Goal: Information Seeking & Learning: Learn about a topic

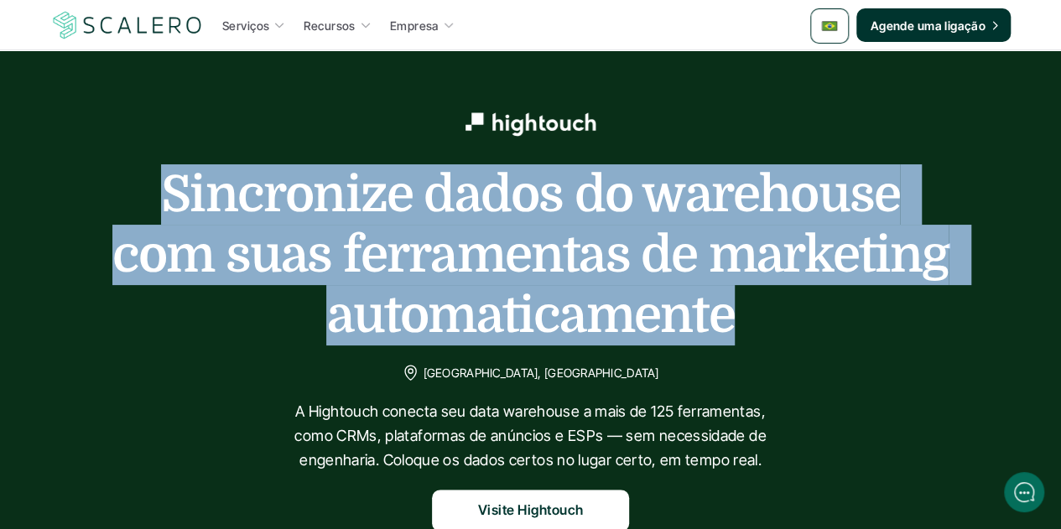
drag, startPoint x: 728, startPoint y: 319, endPoint x: 159, endPoint y: 164, distance: 589.5
click at [159, 164] on h1 "Sincronize dados do warehouse com suas ferramentas de marketing automaticamente" at bounding box center [531, 254] width 839 height 181
copy h1 "Sincronize dados do warehouse com suas ferramentas de marketing automaticamente"
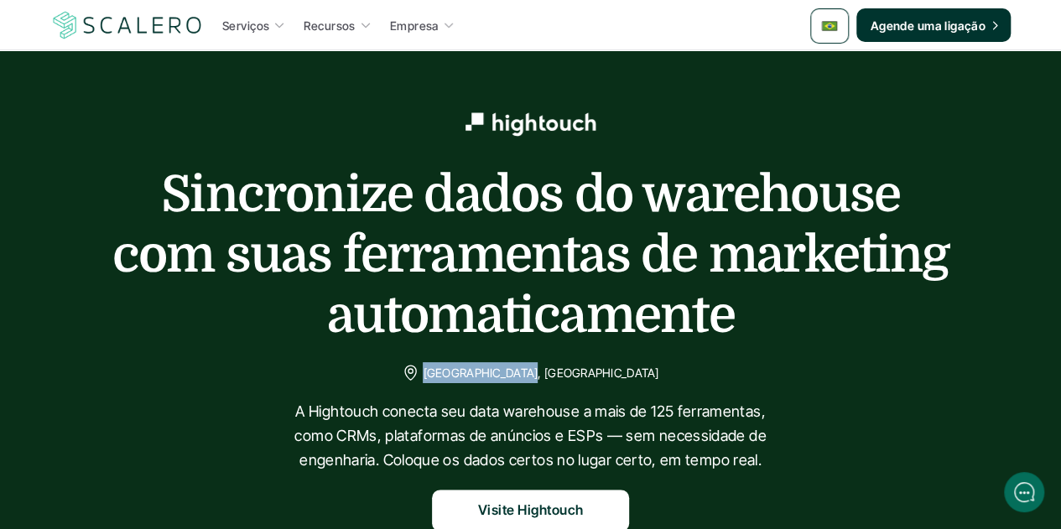
drag, startPoint x: 587, startPoint y: 372, endPoint x: 493, endPoint y: 369, distance: 94.0
click at [493, 369] on p "[GEOGRAPHIC_DATA], [GEOGRAPHIC_DATA]" at bounding box center [541, 372] width 236 height 21
copy p "[GEOGRAPHIC_DATA], [GEOGRAPHIC_DATA]"
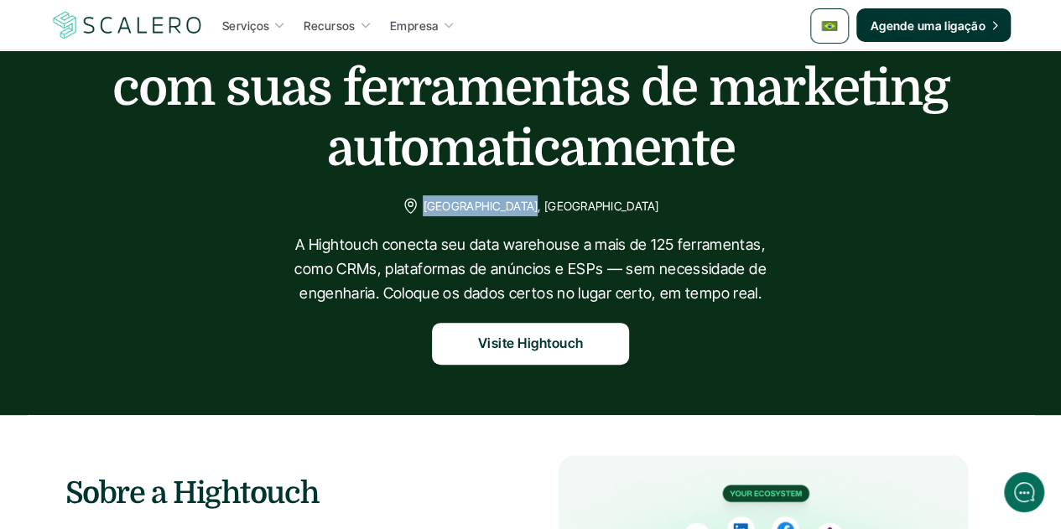
scroll to position [168, 0]
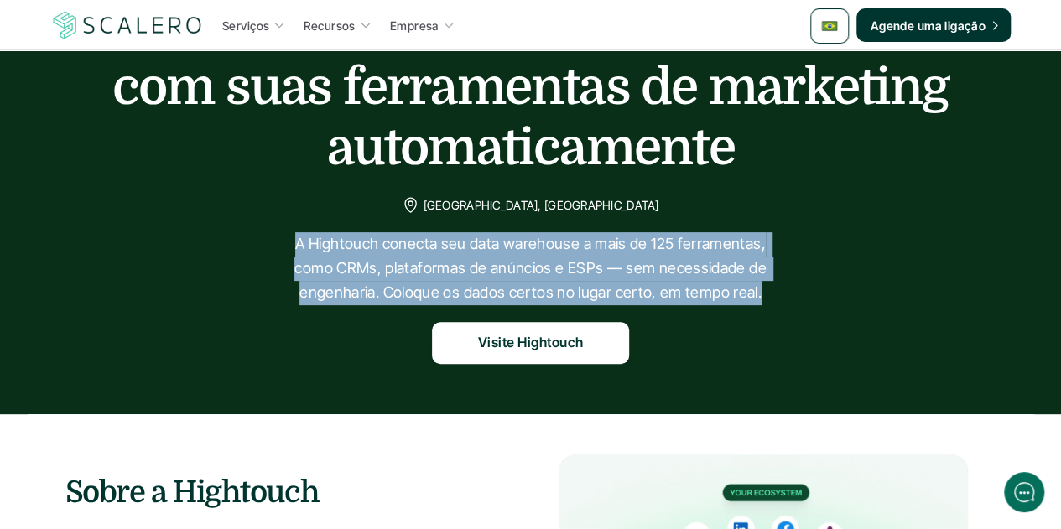
drag, startPoint x: 758, startPoint y: 296, endPoint x: 286, endPoint y: 252, distance: 474.3
click at [286, 252] on p "A Hightouch conecta seu data warehouse a mais de 125 ferramentas, como CRMs, pl…" at bounding box center [530, 268] width 503 height 72
copy p "A Hightouch conecta seu data warehouse a mais de 125 ferramentas, como CRMs, pl…"
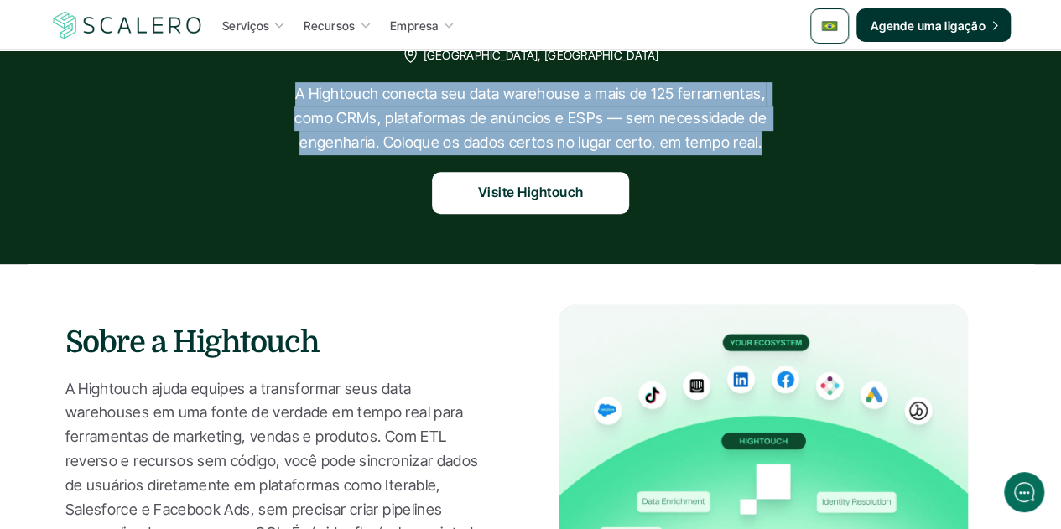
scroll to position [503, 0]
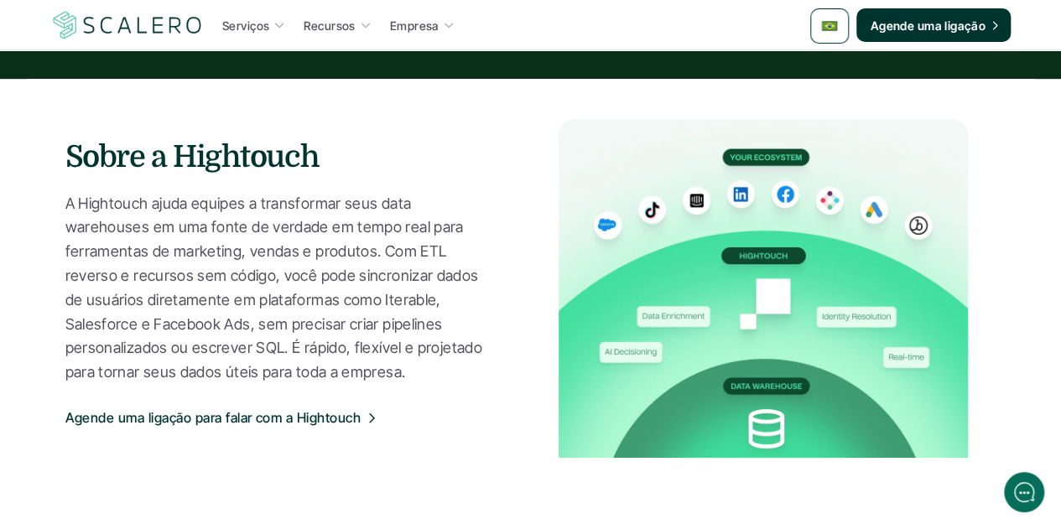
drag, startPoint x: 149, startPoint y: 212, endPoint x: 133, endPoint y: 211, distance: 16.8
click at [149, 212] on p "A Hightouch ajuda equipes a transformar seus data warehouses em uma fonte de ve…" at bounding box center [281, 288] width 432 height 193
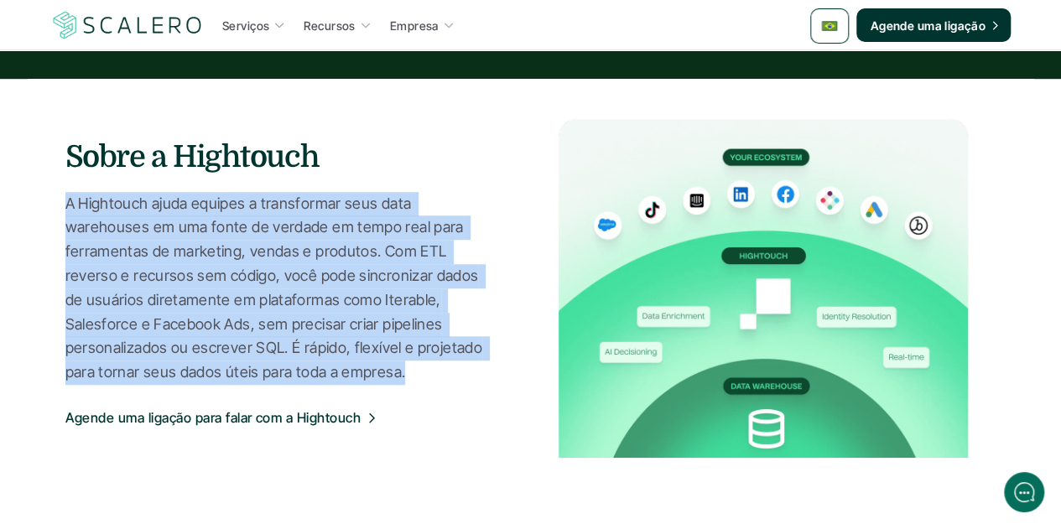
drag, startPoint x: 65, startPoint y: 202, endPoint x: 174, endPoint y: 375, distance: 204.3
click at [174, 375] on p "A Hightouch ajuda equipes a transformar seus data warehouses em uma fonte de ve…" at bounding box center [281, 288] width 432 height 193
copy p "A Hightouch ajuda equipes a transformar seus data warehouses em uma fonte de ve…"
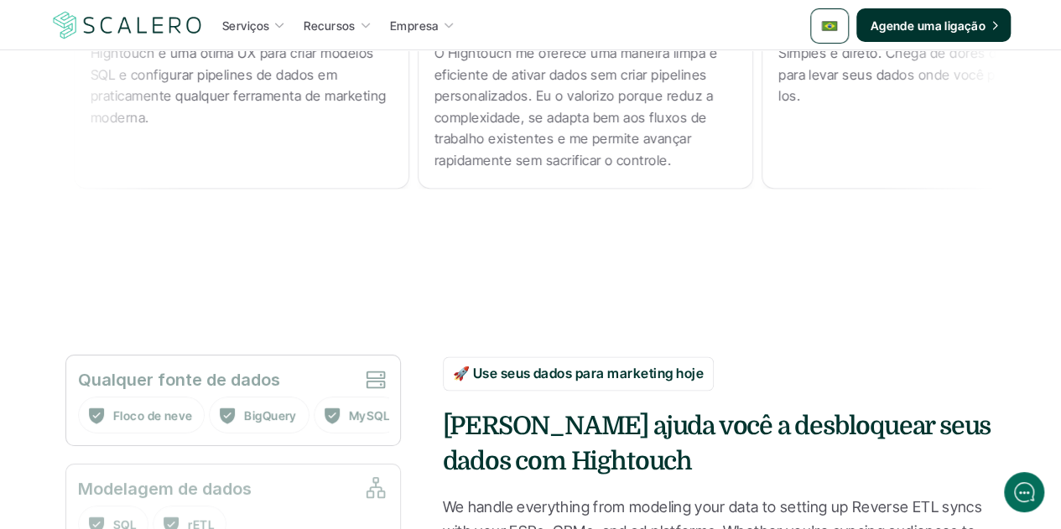
scroll to position [1342, 0]
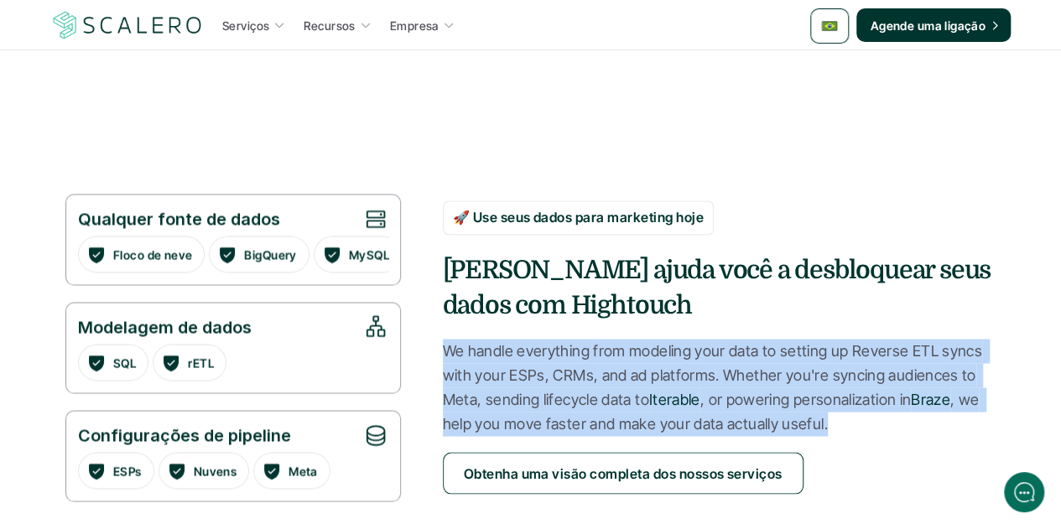
drag, startPoint x: 444, startPoint y: 353, endPoint x: 824, endPoint y: 425, distance: 386.8
click at [824, 425] on p "We handle everything from modeling your data to setting up Reverse ETL syncs wi…" at bounding box center [720, 387] width 554 height 96
copy p "We handle everything from modeling your data to setting up Reverse ETL syncs wi…"
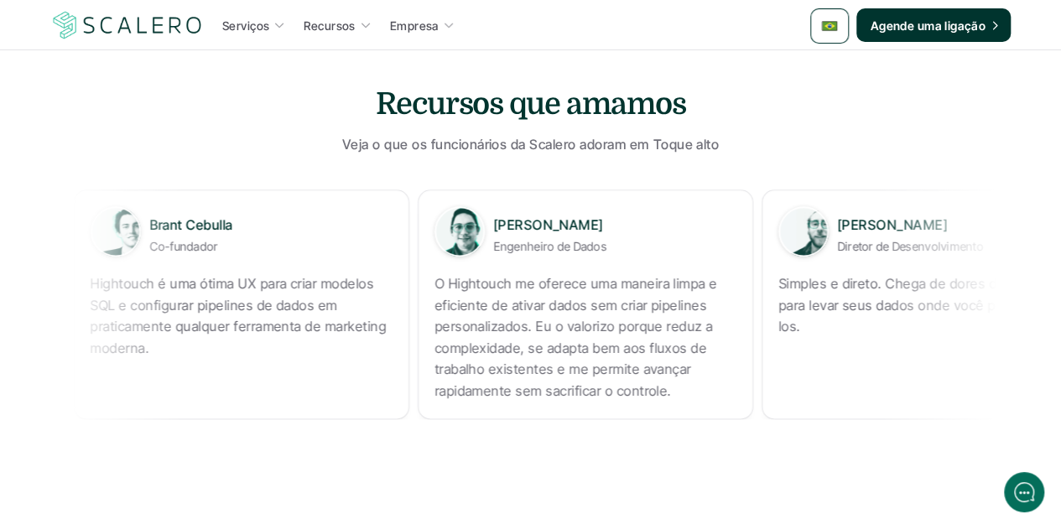
scroll to position [1074, 0]
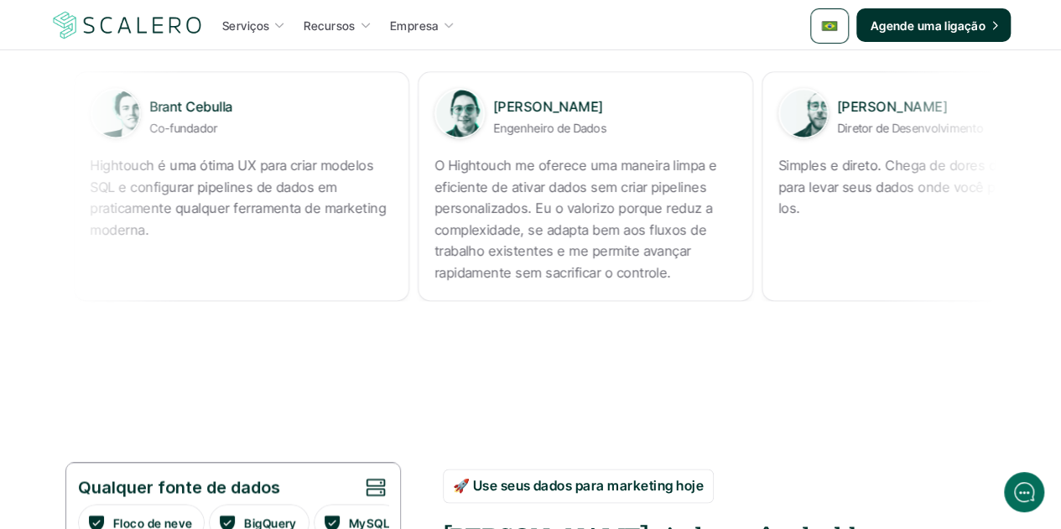
copy p "Simples e direto. Chega de dores de cabeça para levar seus dados onde você prec…"
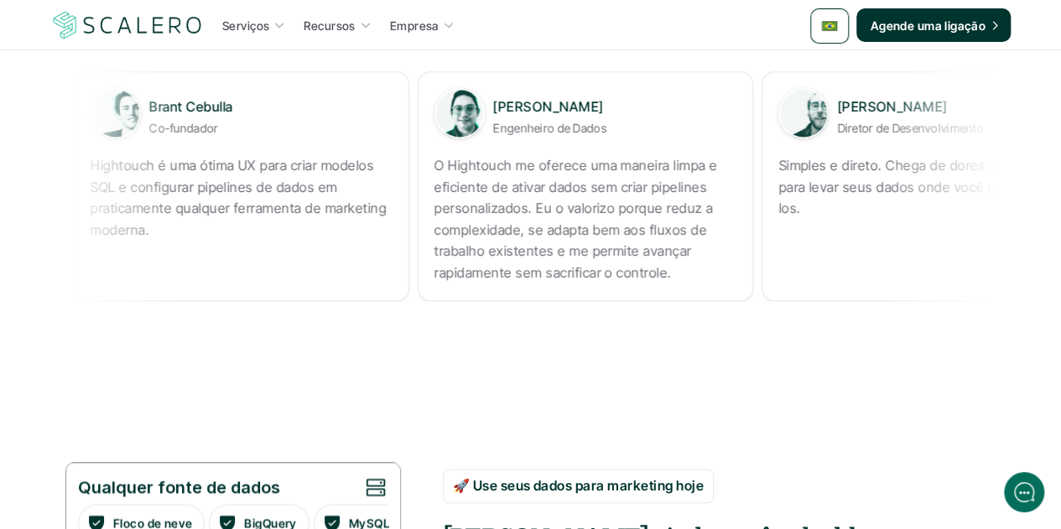
copy p "Hightouch é uma ótima UX para criar modelos SQL e configurar pipelines de dados…"
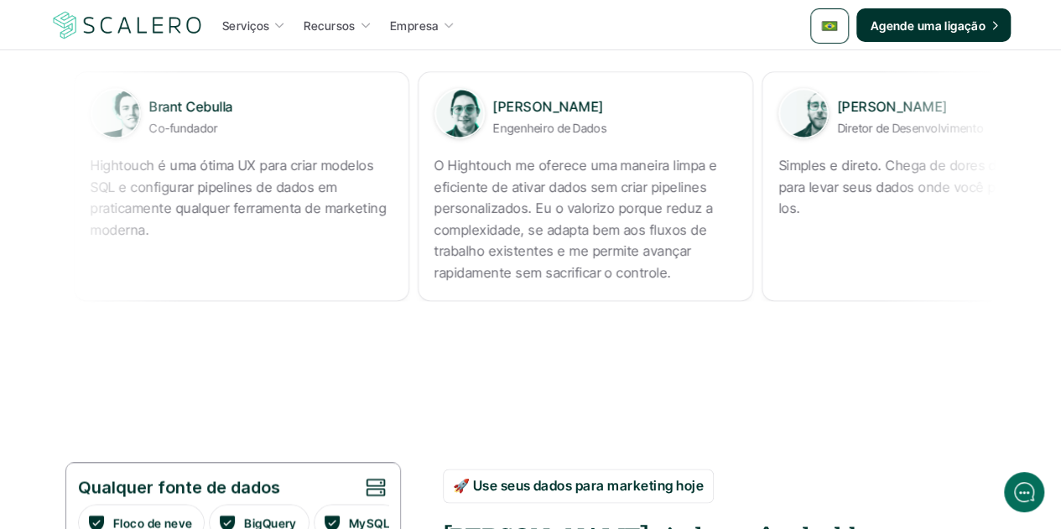
copy p "O Hightouch me oferece uma maneira limpa e eficiente de ativar dados sem criar …"
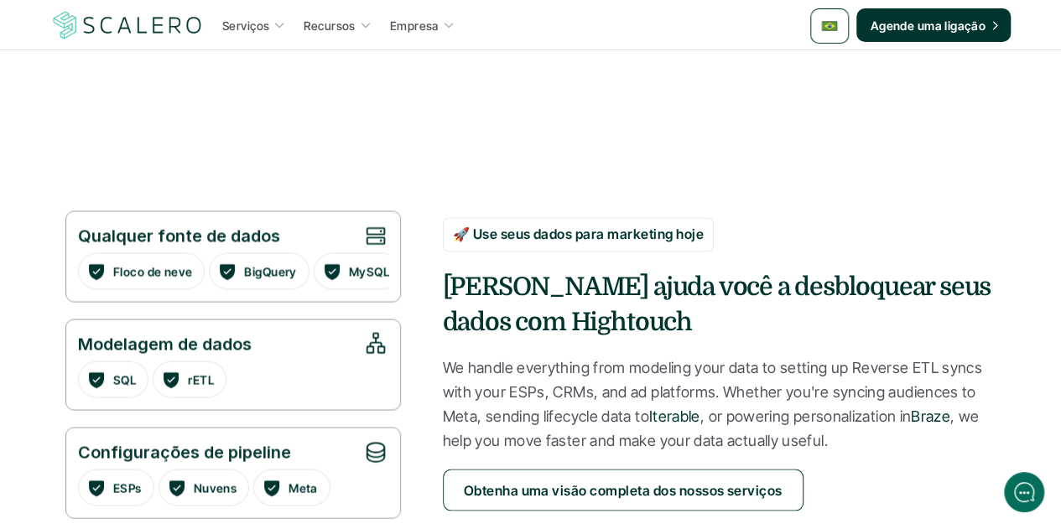
scroll to position [1325, 0]
drag, startPoint x: 476, startPoint y: 237, endPoint x: 704, endPoint y: 235, distance: 227.3
click at [704, 235] on p "🚀 Use seus dados para marketing hoje" at bounding box center [578, 235] width 251 height 22
copy p "se seus dados para marketing hoje"
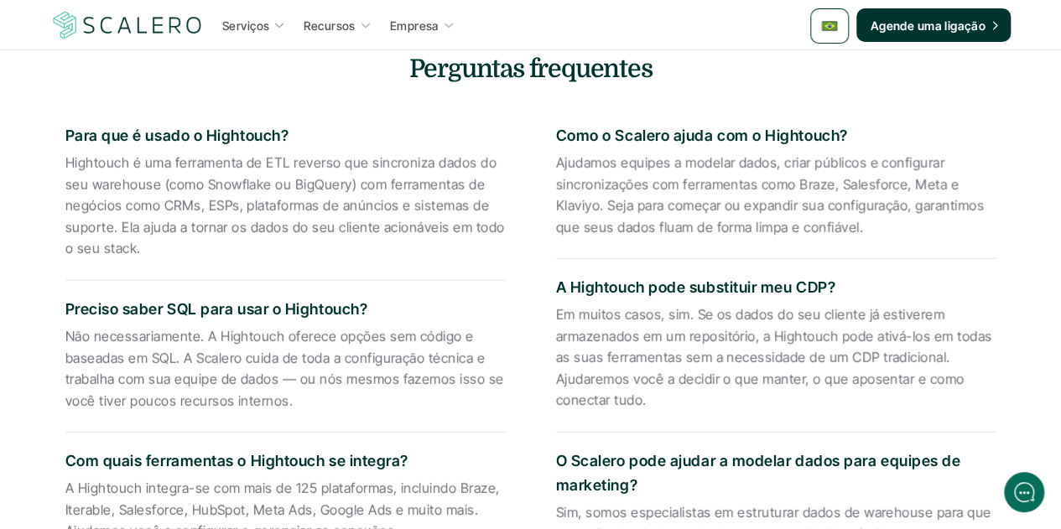
scroll to position [2080, 0]
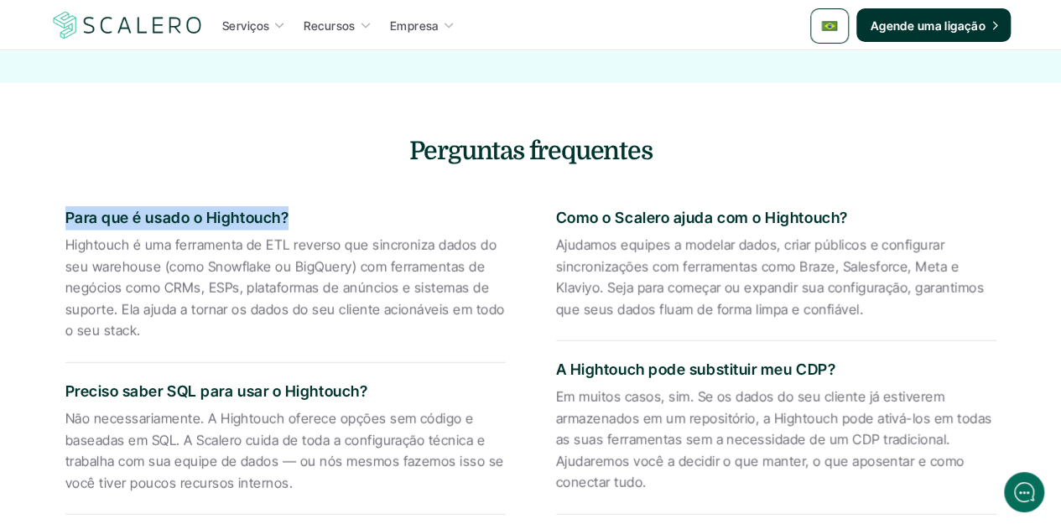
drag, startPoint x: 66, startPoint y: 211, endPoint x: 284, endPoint y: 211, distance: 217.3
click at [284, 211] on p "Para que é usado o Hightouch?" at bounding box center [285, 218] width 440 height 24
copy p "Para que é usado o Hightouch?"
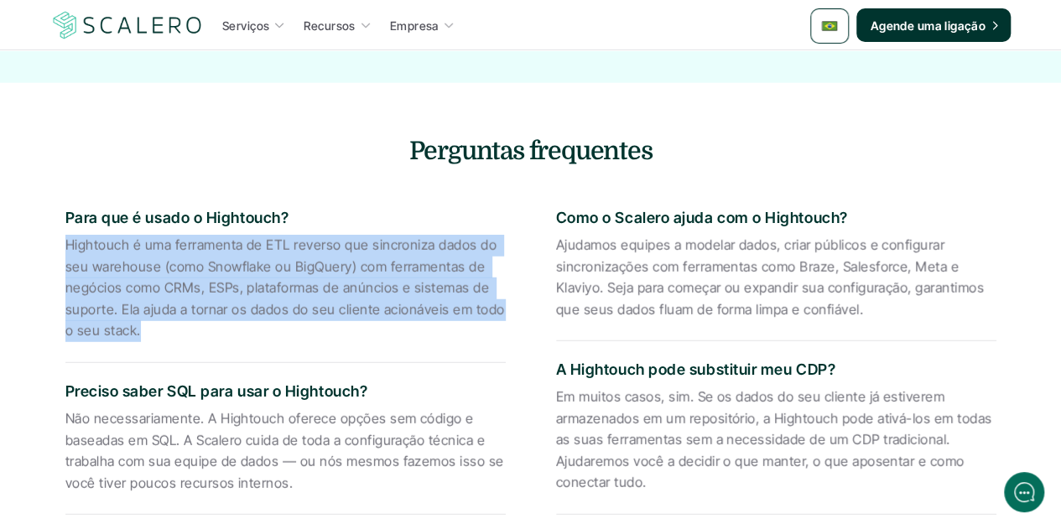
drag, startPoint x: 66, startPoint y: 247, endPoint x: 139, endPoint y: 335, distance: 113.7
click at [139, 335] on p "Hightouch é uma ferramenta de ETL reverso que sincroniza dados do seu warehouse…" at bounding box center [285, 288] width 440 height 107
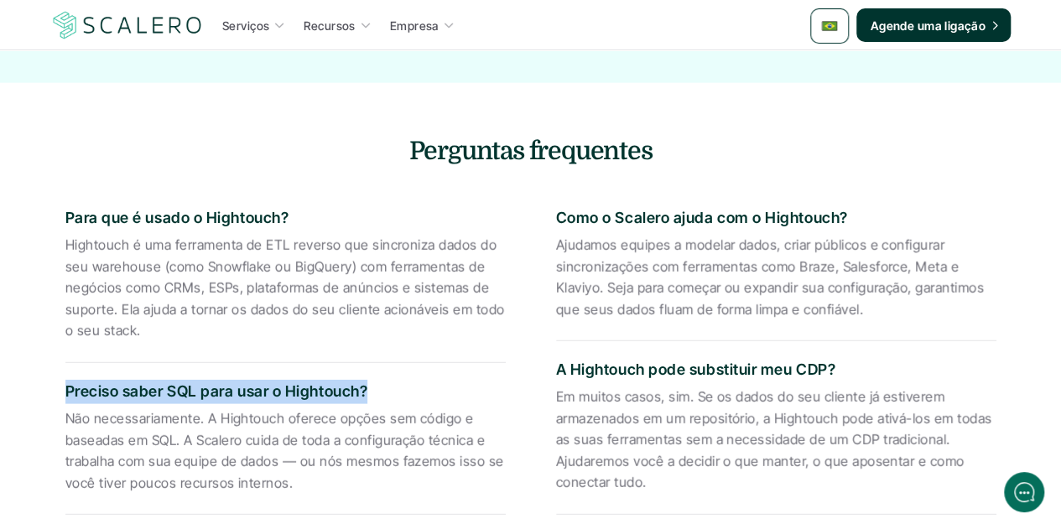
drag, startPoint x: 367, startPoint y: 390, endPoint x: 66, endPoint y: 388, distance: 301.1
click at [66, 388] on p "Preciso saber SQL para usar o Hightouch?" at bounding box center [285, 392] width 440 height 24
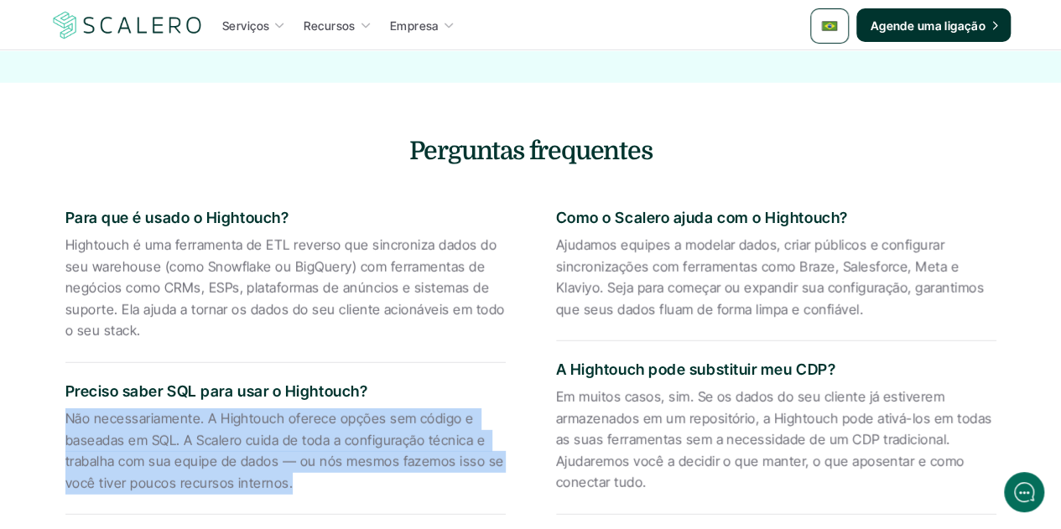
drag, startPoint x: 288, startPoint y: 481, endPoint x: 40, endPoint y: 418, distance: 255.5
click at [40, 418] on div "Para que é usado o Hightouch? Hightouch é uma ferramenta de ETL reverso que sin…" at bounding box center [530, 537] width 981 height 721
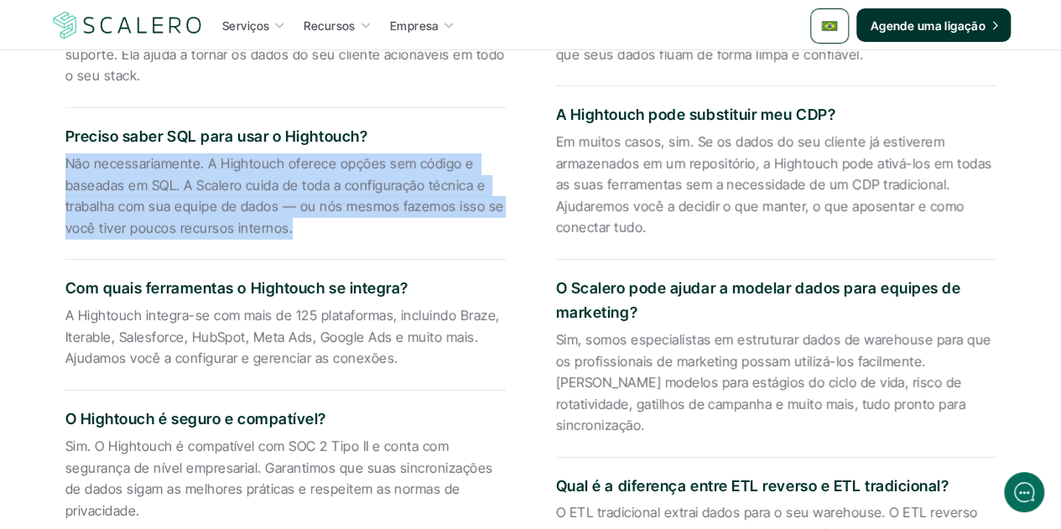
scroll to position [2416, 0]
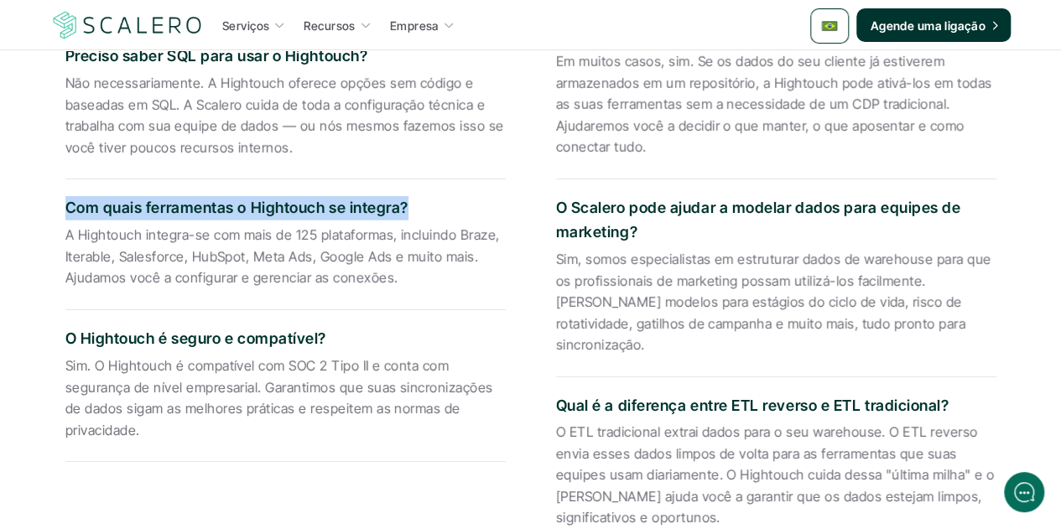
drag, startPoint x: 336, startPoint y: 214, endPoint x: 37, endPoint y: 216, distance: 298.6
click at [37, 216] on section "Perguntas frequentes Para que é usado o Hightouch? Hightouch é uma ferramenta d…" at bounding box center [531, 164] width 1007 height 832
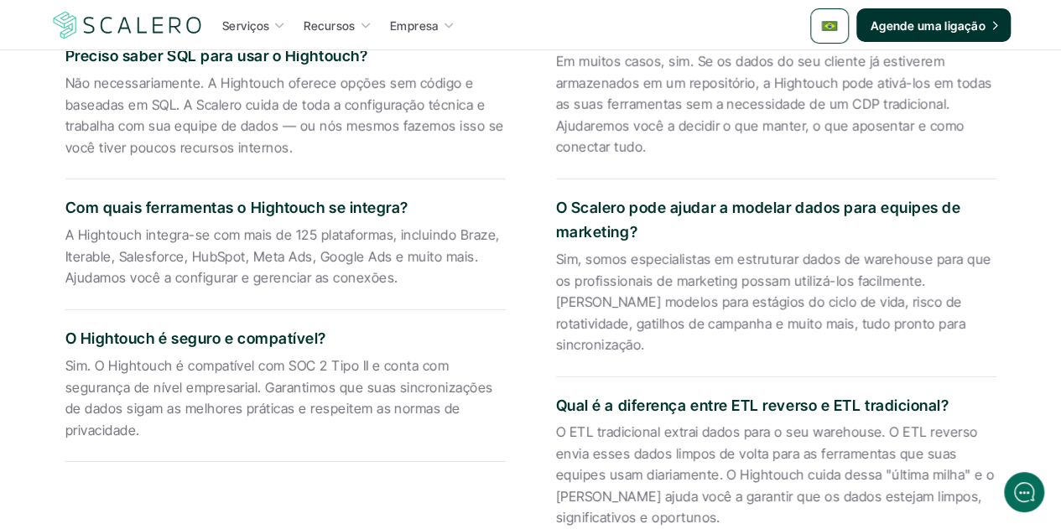
click at [428, 272] on p "A Hightouch integra-se com mais de 125 plataformas, incluindo Braze, Iterable, …" at bounding box center [285, 257] width 440 height 65
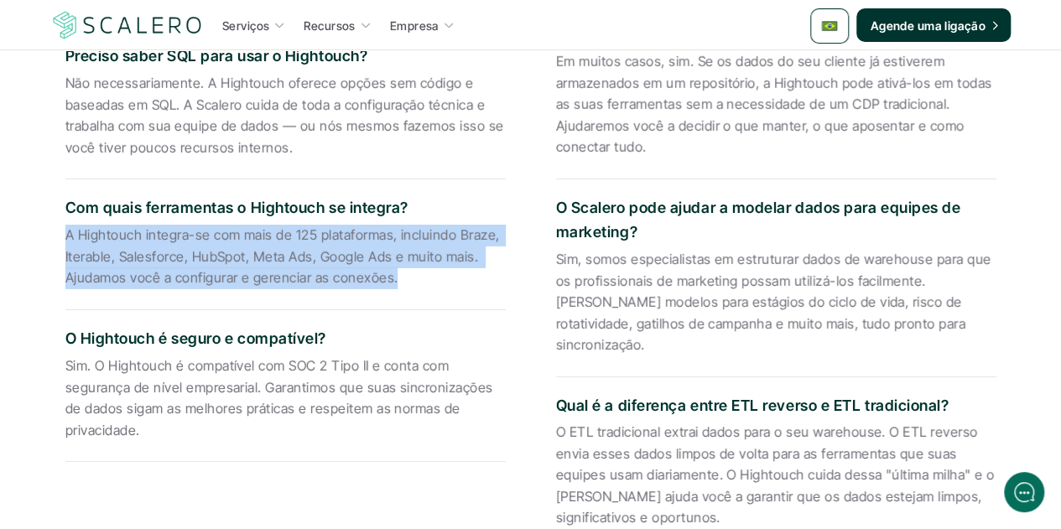
drag, startPoint x: 384, startPoint y: 277, endPoint x: 60, endPoint y: 229, distance: 328.1
click at [60, 229] on div "Para que é usado o Hightouch? Hightouch é uma ferramenta de ETL reverso que sin…" at bounding box center [530, 201] width 981 height 721
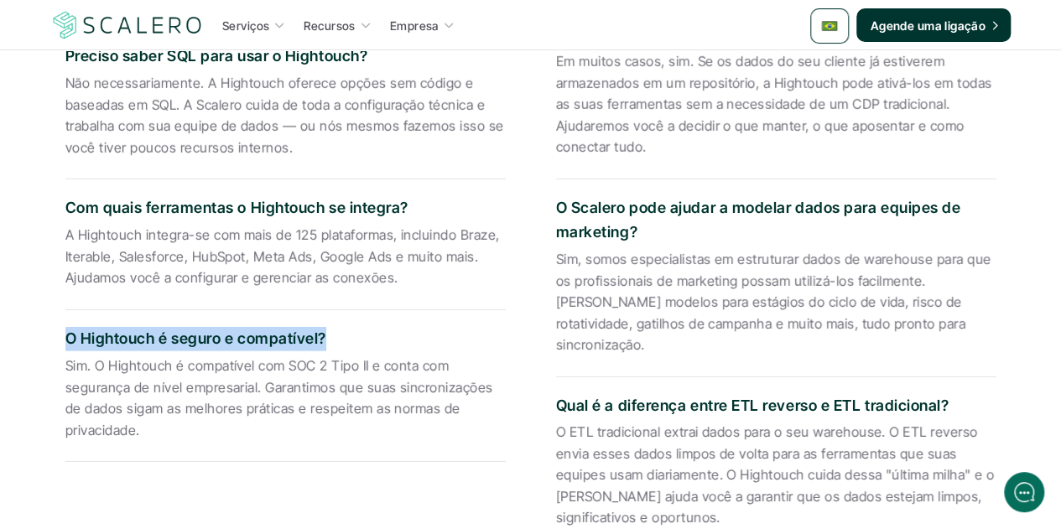
drag, startPoint x: 325, startPoint y: 335, endPoint x: 57, endPoint y: 331, distance: 268.4
click at [57, 331] on div "Para que é usado o Hightouch? Hightouch é uma ferramenta de ETL reverso que sin…" at bounding box center [530, 201] width 981 height 721
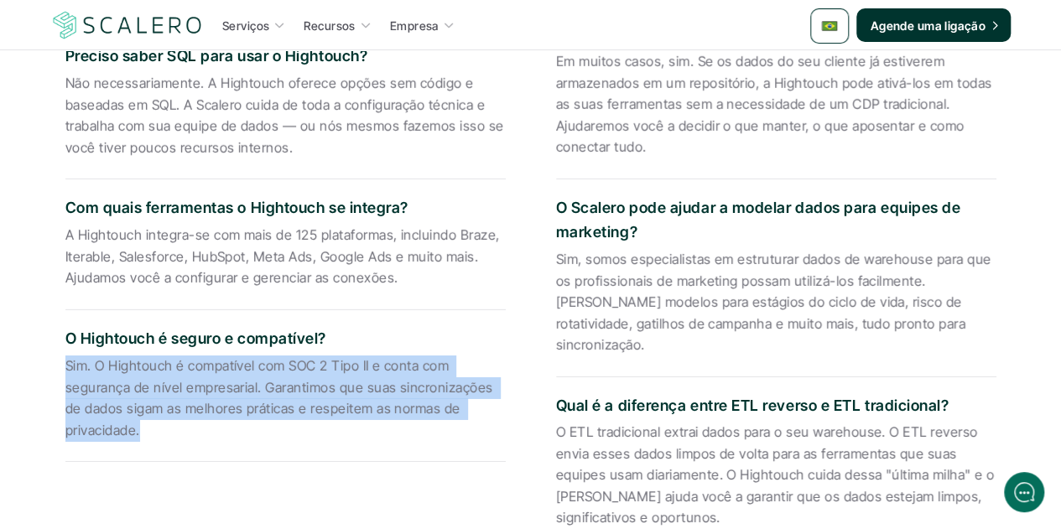
drag, startPoint x: 140, startPoint y: 429, endPoint x: 28, endPoint y: 368, distance: 128.0
click at [28, 368] on section "Perguntas frequentes Para que é usado o Hightouch? Hightouch é uma ferramenta d…" at bounding box center [531, 164] width 1007 height 832
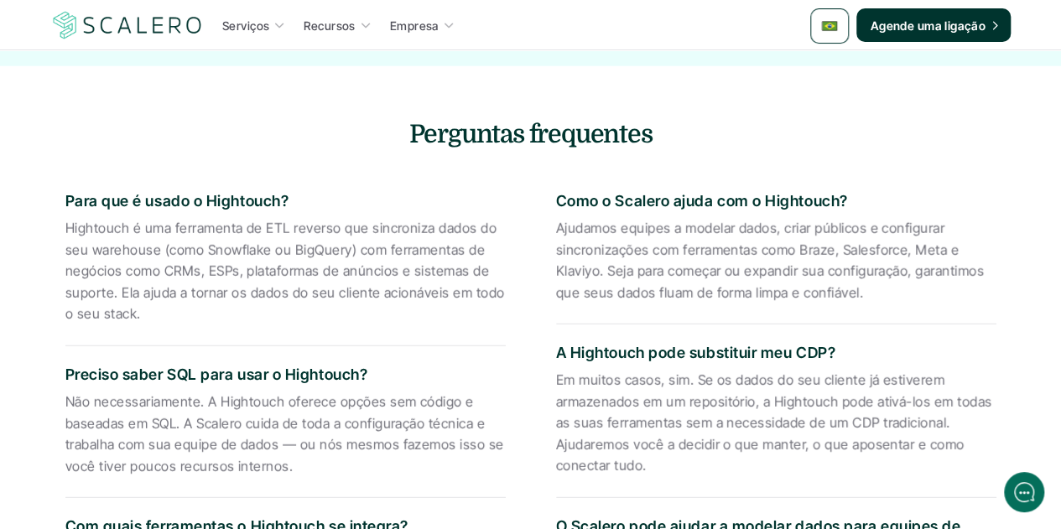
scroll to position [1996, 0]
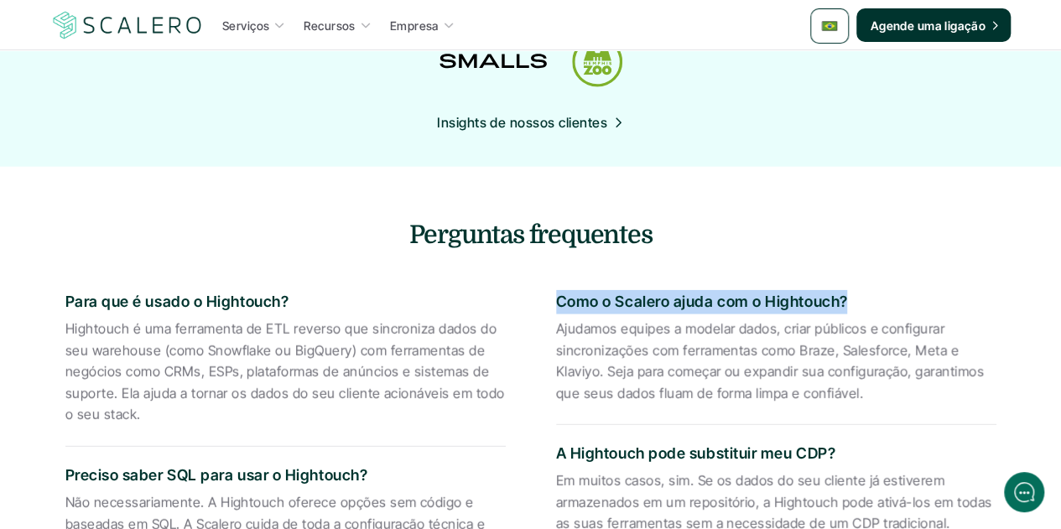
drag, startPoint x: 847, startPoint y: 299, endPoint x: 554, endPoint y: 308, distance: 293.7
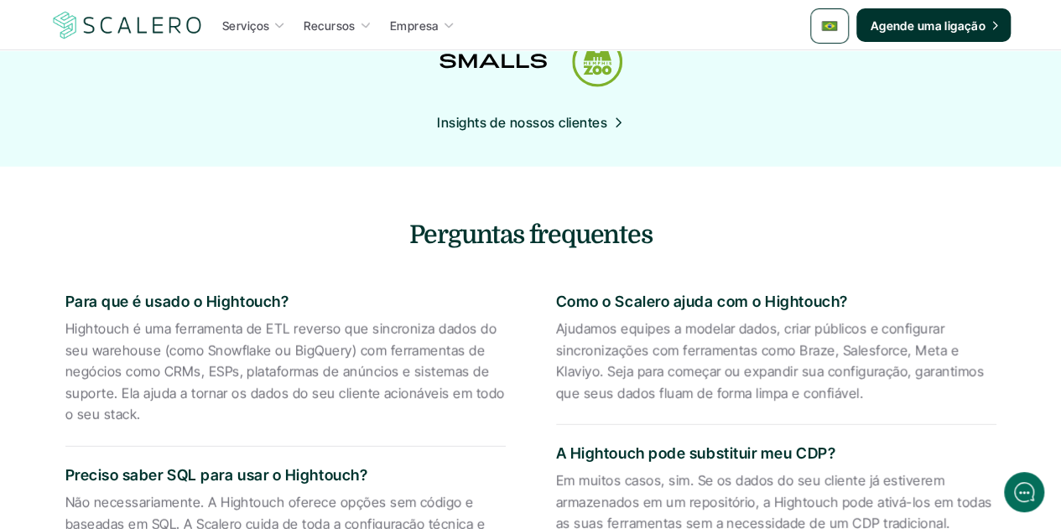
click at [684, 377] on p "Ajudamos equipes a modelar dados, criar públicos e configurar sincronizações co…" at bounding box center [776, 362] width 440 height 86
click at [848, 366] on p "Ajudamos equipes a modelar dados, criar públicos e configurar sincronizações co…" at bounding box center [776, 362] width 440 height 86
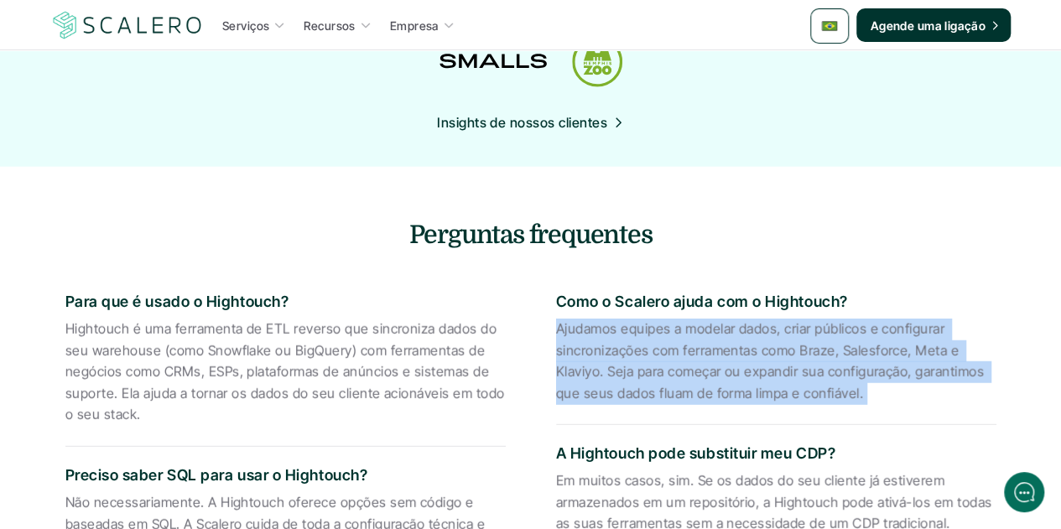
click at [848, 366] on p "Ajudamos equipes a modelar dados, criar públicos e configurar sincronizações co…" at bounding box center [776, 362] width 440 height 86
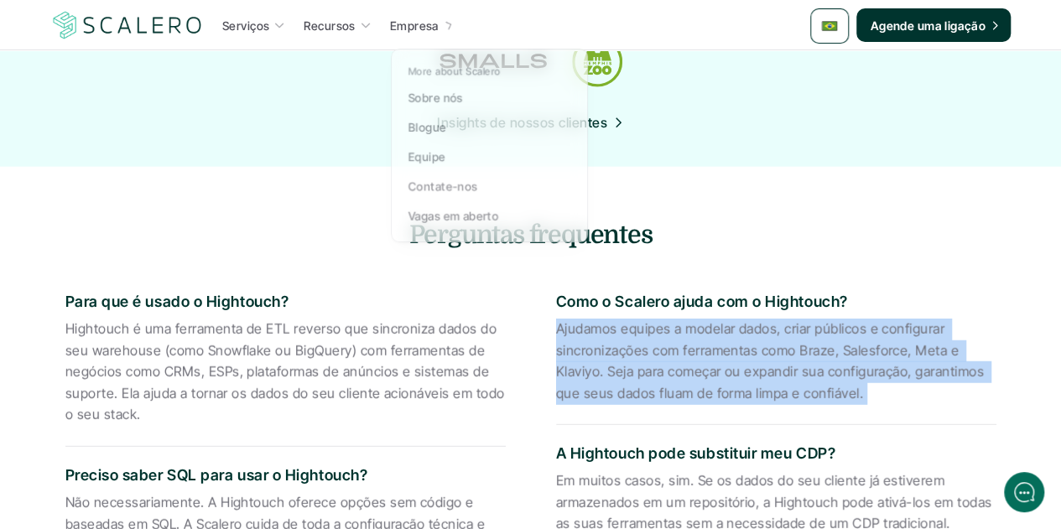
scroll to position [2248, 0]
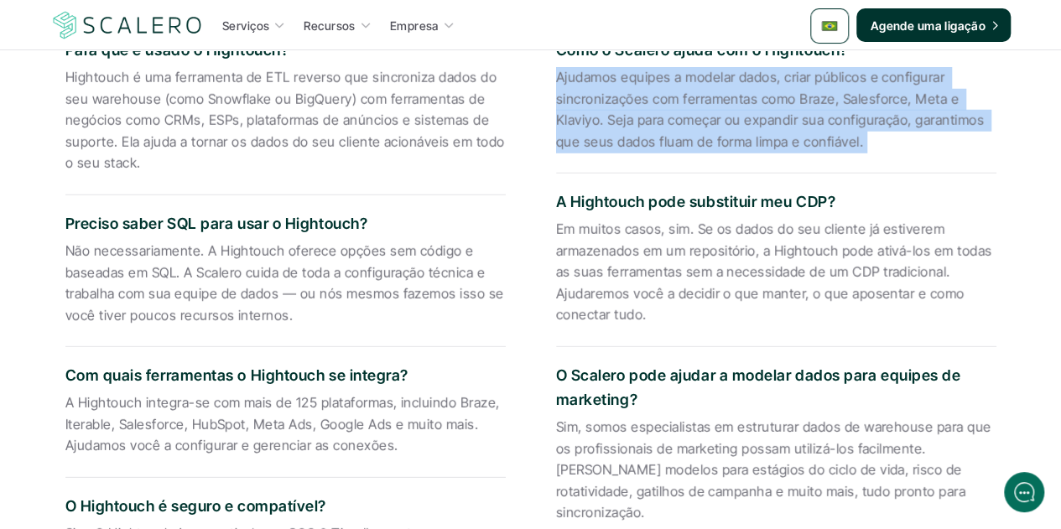
drag, startPoint x: 833, startPoint y: 201, endPoint x: 523, endPoint y: 206, distance: 310.4
click at [523, 206] on div "Para que é usado o Hightouch? Hightouch é uma ferramenta de ETL reverso que sin…" at bounding box center [530, 369] width 981 height 721
click at [584, 210] on p "A Hightouch pode substituir meu CDP?" at bounding box center [776, 202] width 440 height 24
click at [556, 206] on p "A Hightouch pode substituir meu CDP?" at bounding box center [776, 202] width 440 height 24
click at [565, 206] on p "A Hightouch pode substituir meu CDP?" at bounding box center [776, 202] width 440 height 24
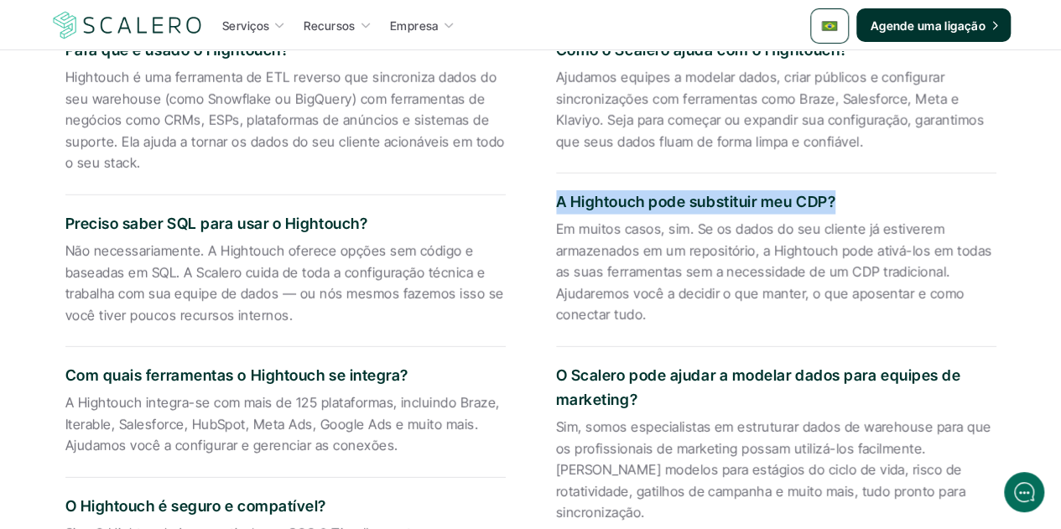
drag, startPoint x: 834, startPoint y: 202, endPoint x: 559, endPoint y: 199, distance: 275.1
click at [559, 199] on p "A Hightouch pode substituir meu CDP?" at bounding box center [776, 202] width 440 height 24
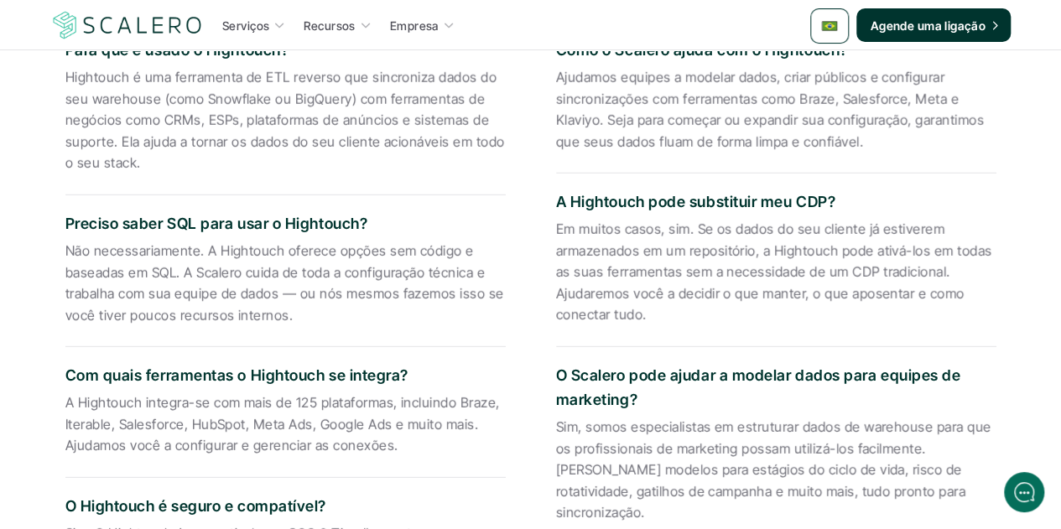
click at [663, 252] on p "Em muitos casos, sim. Se os dados do seu cliente já estiverem armazenados em um…" at bounding box center [776, 272] width 440 height 107
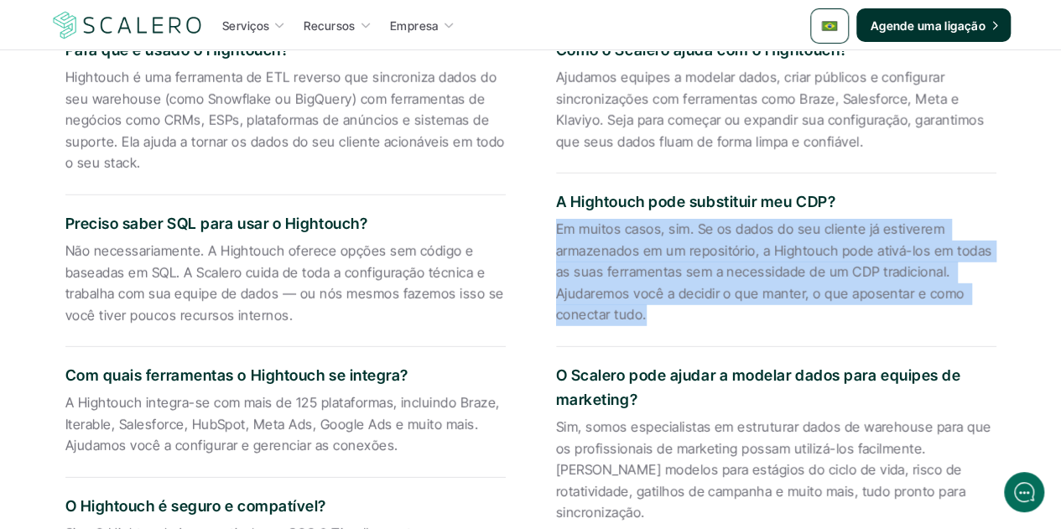
drag, startPoint x: 646, startPoint y: 313, endPoint x: 555, endPoint y: 226, distance: 125.2
click at [556, 226] on p "Em muitos casos, sim. Se os dados do seu cliente já estiverem armazenados em um…" at bounding box center [776, 272] width 440 height 107
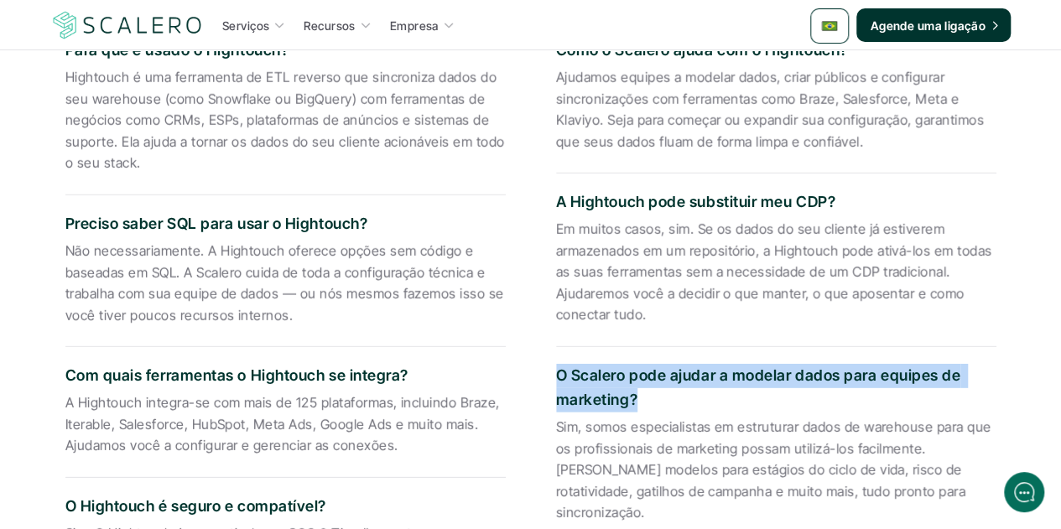
drag, startPoint x: 637, startPoint y: 397, endPoint x: 558, endPoint y: 382, distance: 81.1
click at [558, 382] on p "O Scalero pode ajudar a modelar dados para equipes de marketing?" at bounding box center [776, 388] width 440 height 49
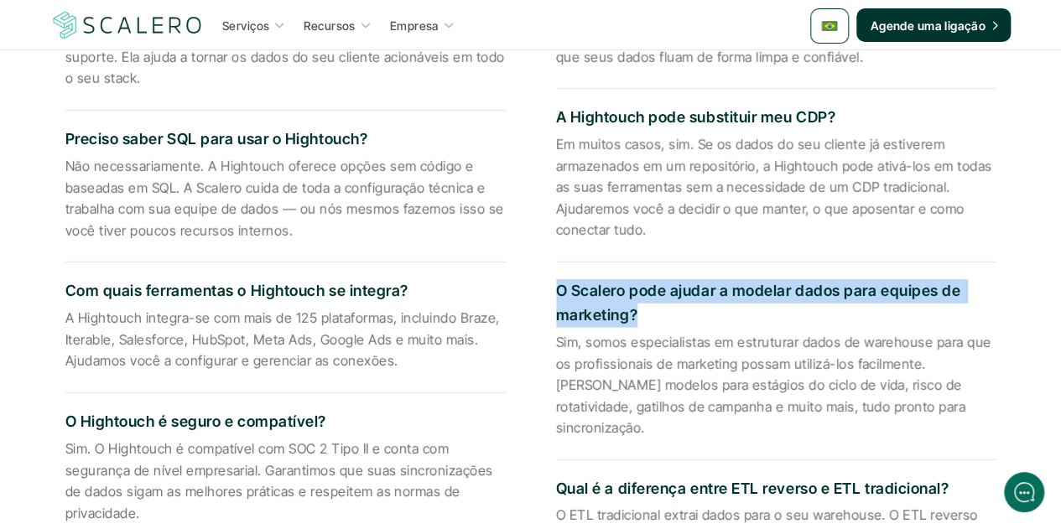
scroll to position [2416, 0]
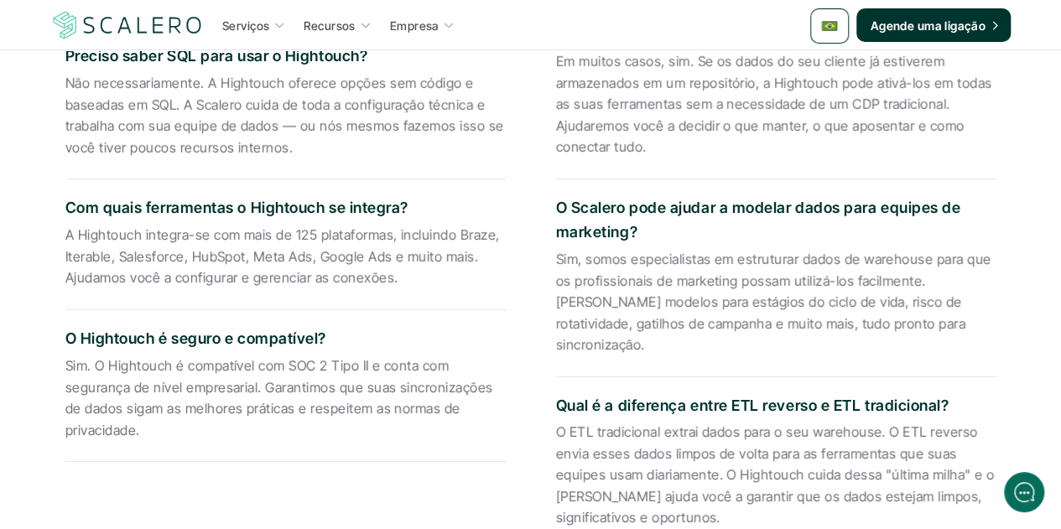
click at [792, 299] on p "Sim, somos especialistas em estruturar dados de warehouse para que os profissio…" at bounding box center [776, 302] width 440 height 107
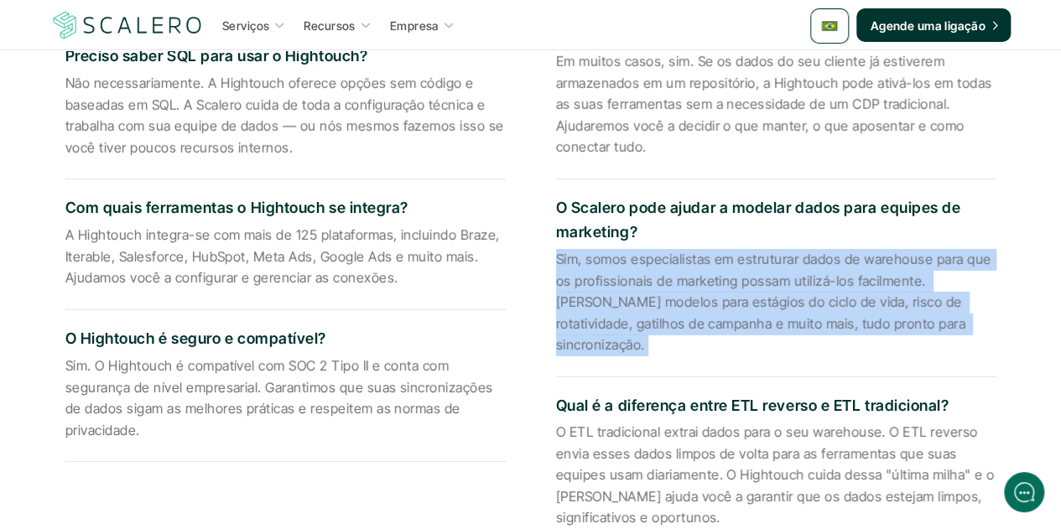
click at [792, 299] on p "Sim, somos especialistas em estruturar dados de warehouse para que os profissio…" at bounding box center [776, 302] width 440 height 107
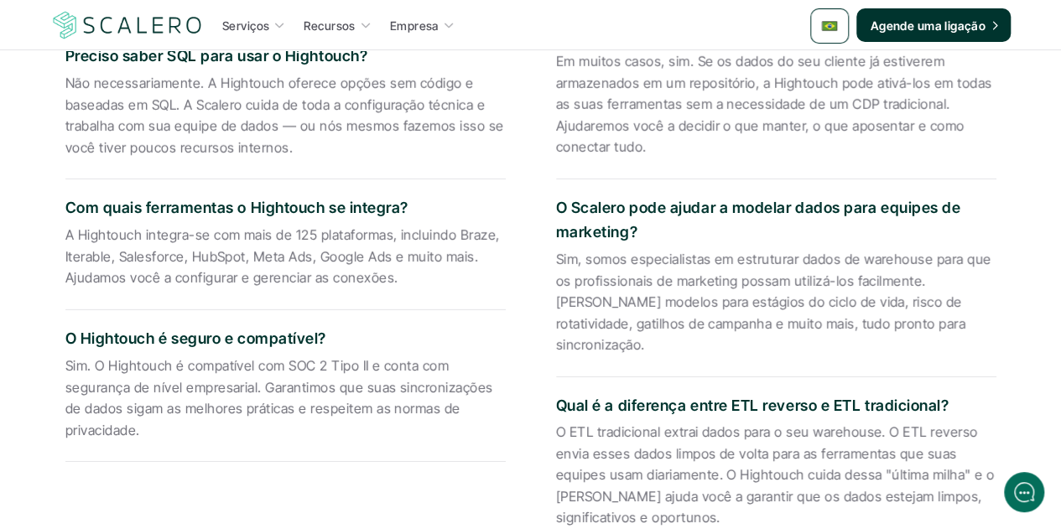
click at [679, 394] on p "Qual é a diferença entre ETL reverso e ETL tradicional?" at bounding box center [776, 406] width 440 height 24
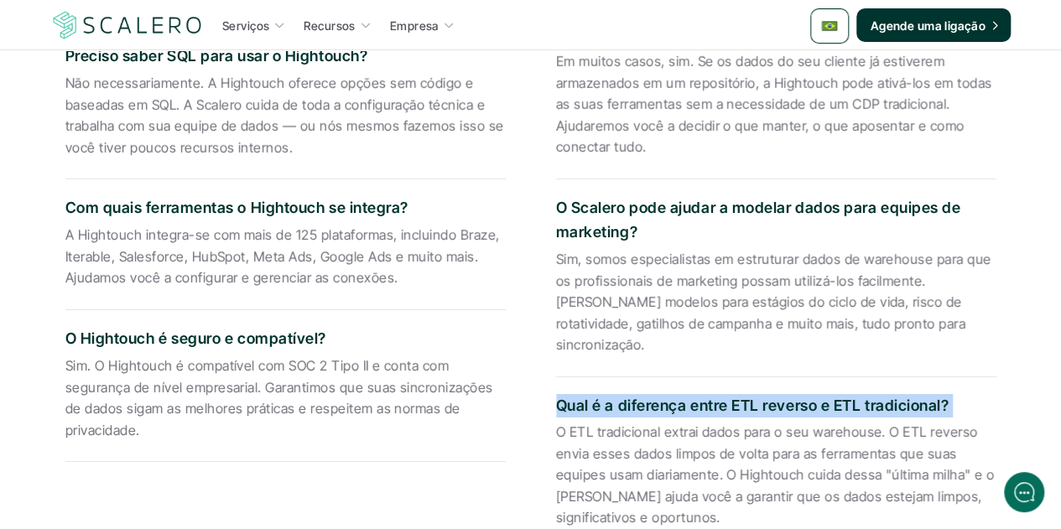
click at [679, 394] on p "Qual é a diferença entre ETL reverso e ETL tradicional?" at bounding box center [776, 406] width 440 height 24
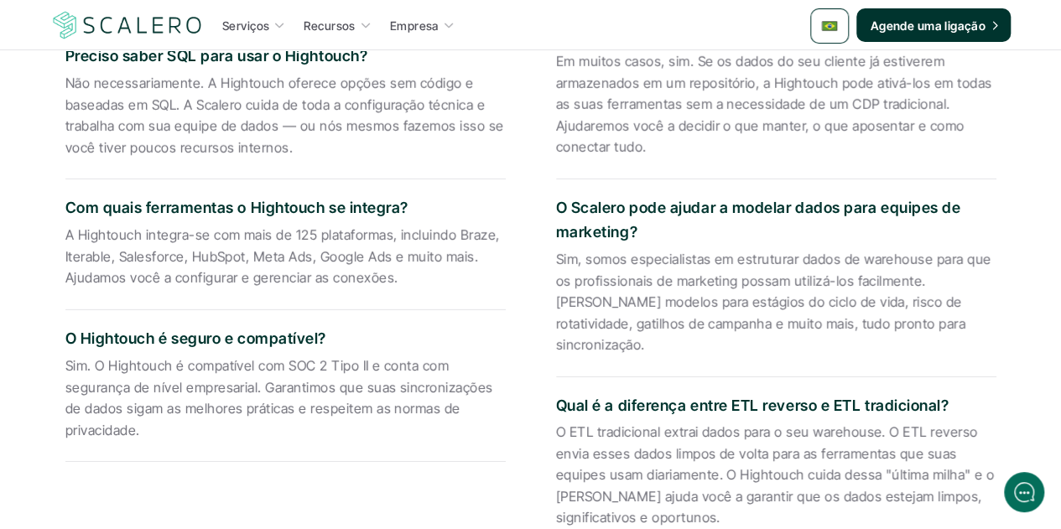
click at [661, 460] on p "O ETL tradicional extrai dados para o seu warehouse. O ETL reverso envia esses …" at bounding box center [776, 475] width 440 height 107
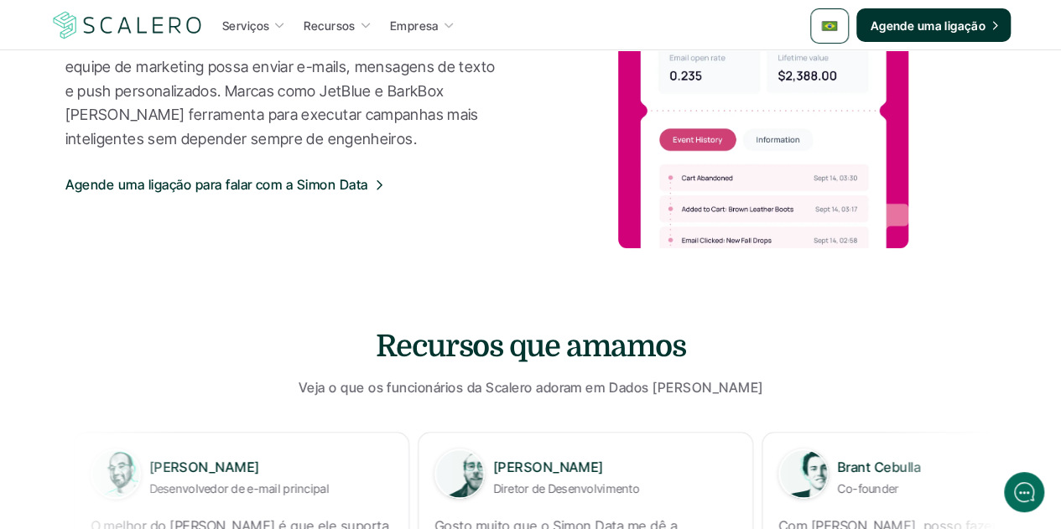
scroll to position [1007, 0]
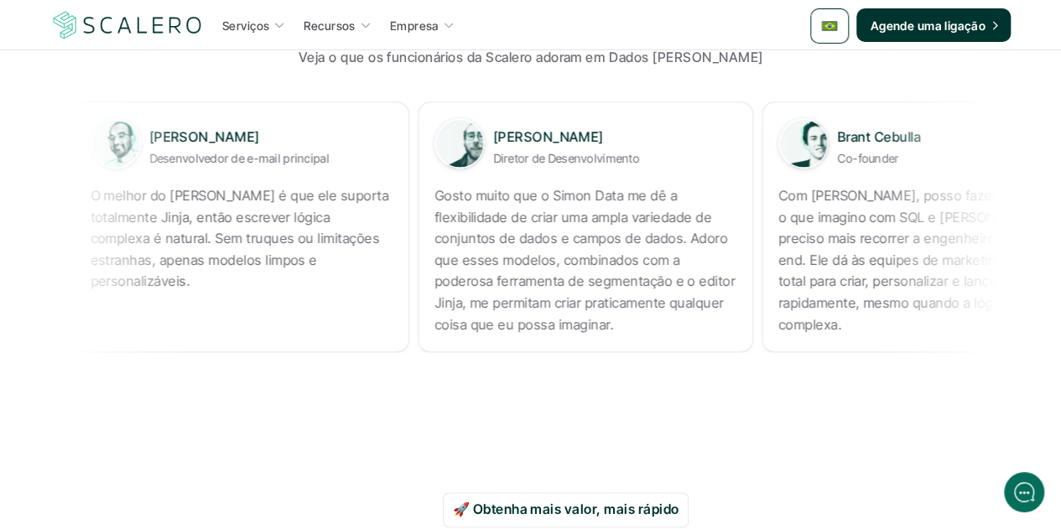
click at [433, 206] on p "Gosto muito que o Simon Data me dê a flexibilidade de criar uma ampla variedade…" at bounding box center [584, 260] width 302 height 150
click at [432, 206] on p "Gosto muito que o Simon Data me dê a flexibilidade de criar uma ampla variedade…" at bounding box center [583, 260] width 302 height 150
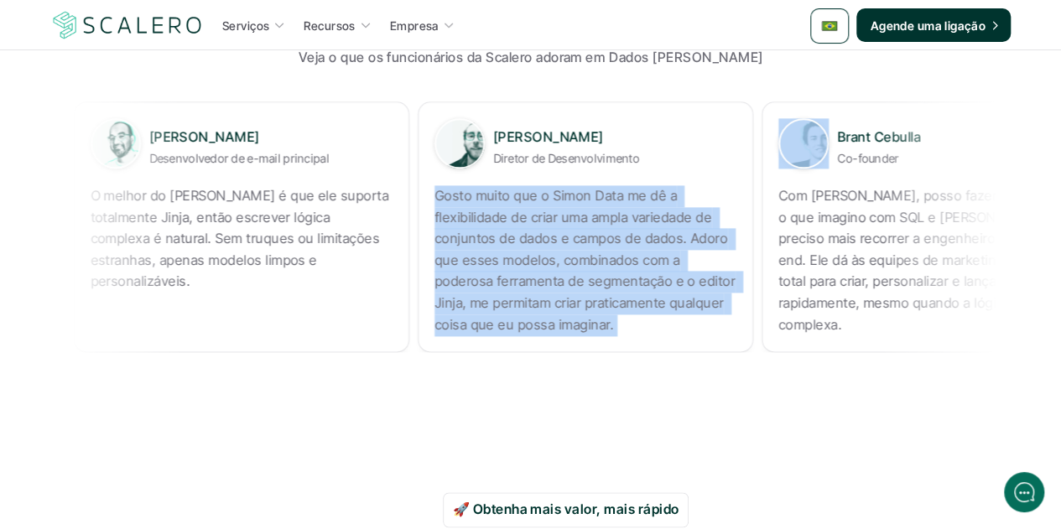
click at [432, 206] on p "Gosto muito que o Simon Data me dê a flexibilidade de criar uma ampla variedade…" at bounding box center [583, 260] width 302 height 150
copy p "Gosto muito que o Simon Data me dê a flexibilidade de criar uma ampla variedade…"
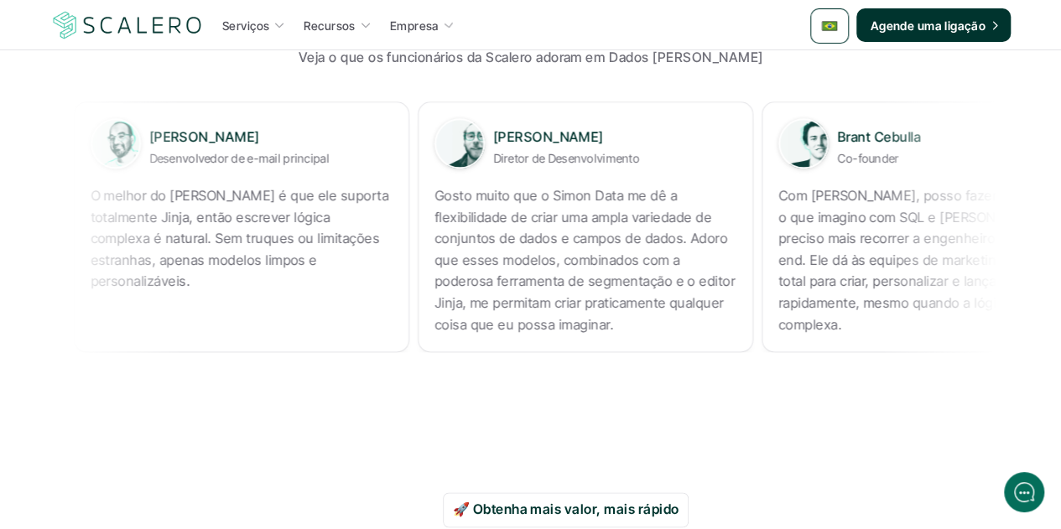
click at [776, 221] on p "Com o Simon Data, posso fazer quase tudo o que imagino com SQL e Jinja. Não pre…" at bounding box center [927, 260] width 302 height 150
click at [778, 221] on p "Com o Simon Data, posso fazer quase tudo o que imagino com SQL e Jinja. Não pre…" at bounding box center [929, 260] width 302 height 150
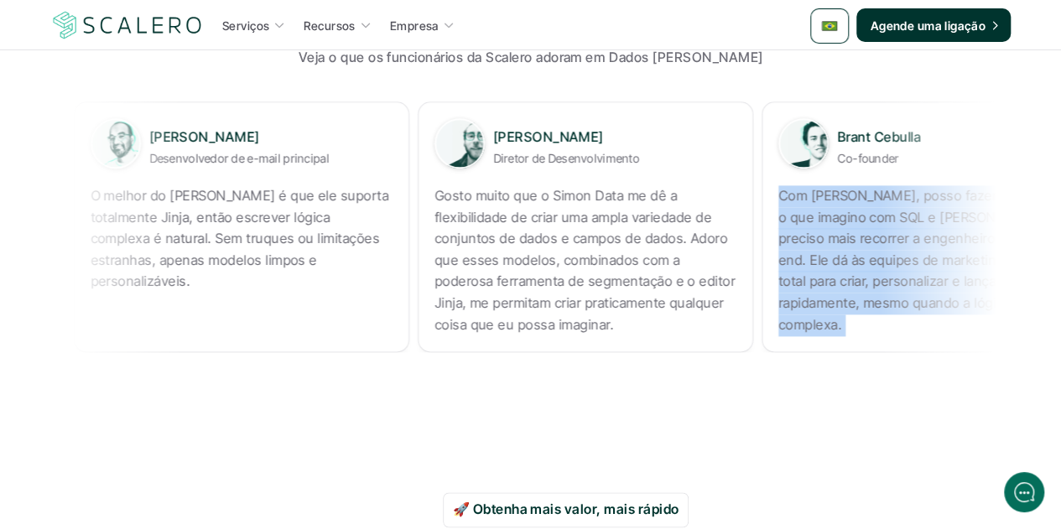
click at [778, 221] on p "Com o Simon Data, posso fazer quase tudo o que imagino com SQL e Jinja. Não pre…" at bounding box center [929, 260] width 302 height 150
copy p "Com o Simon Data, posso fazer quase tudo o que imagino com SQL e Jinja. Não pre…"
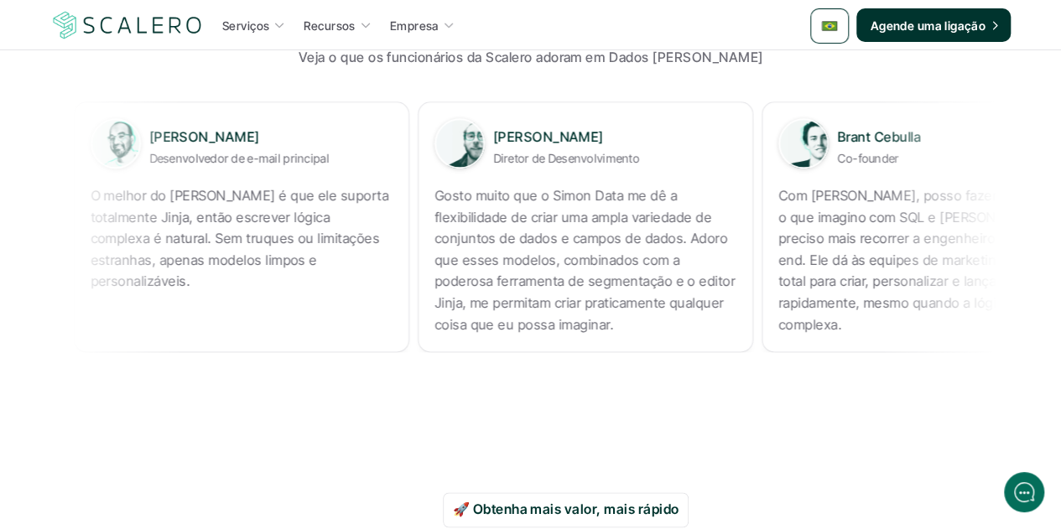
copy p "O melhor do [PERSON_NAME] é que ele suporta totalmente Jinja, então escrever ló…"
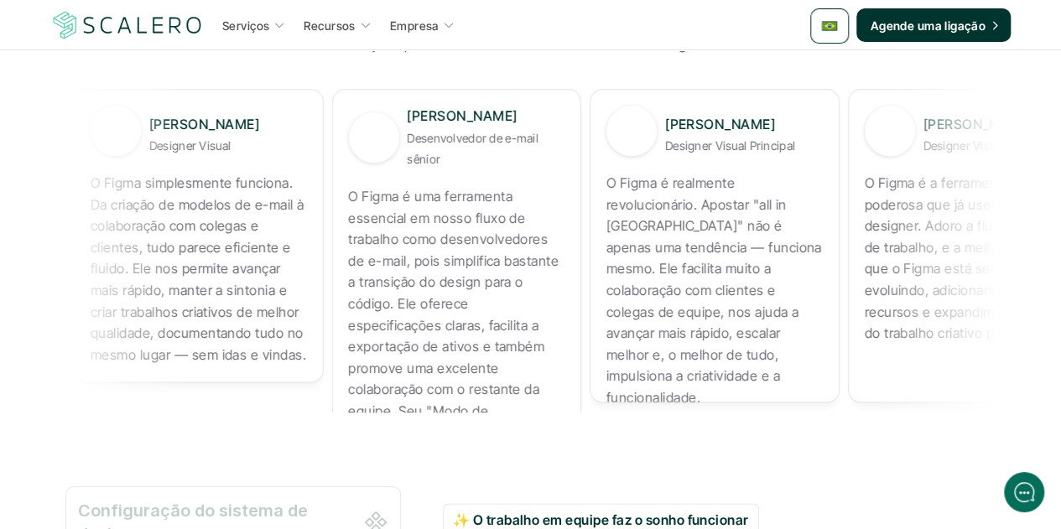
scroll to position [1342, 0]
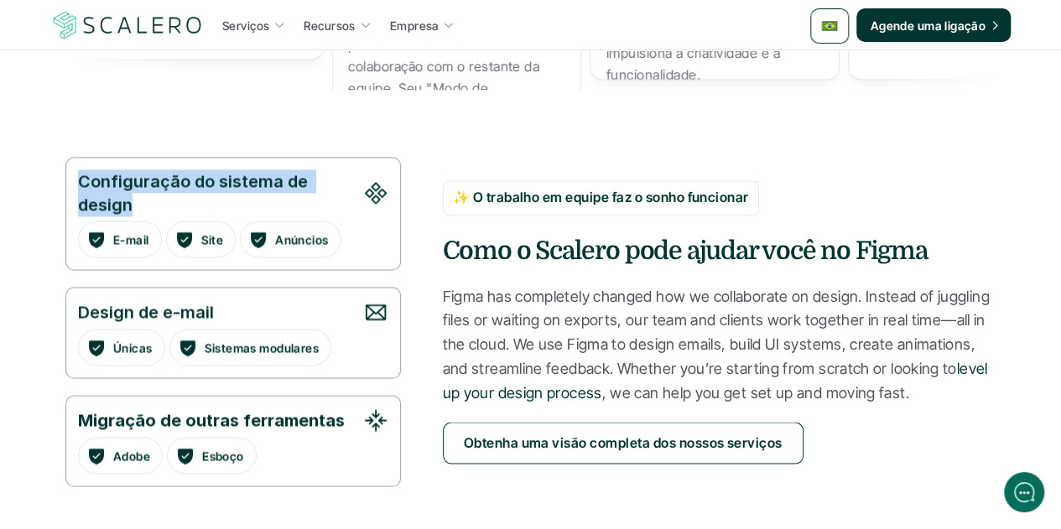
drag, startPoint x: 131, startPoint y: 206, endPoint x: 70, endPoint y: 180, distance: 66.2
click at [70, 180] on div "Configuração do sistema de design E-mail Site Anúncios" at bounding box center [233, 213] width 336 height 113
copy p "Configuração do sistema de design"
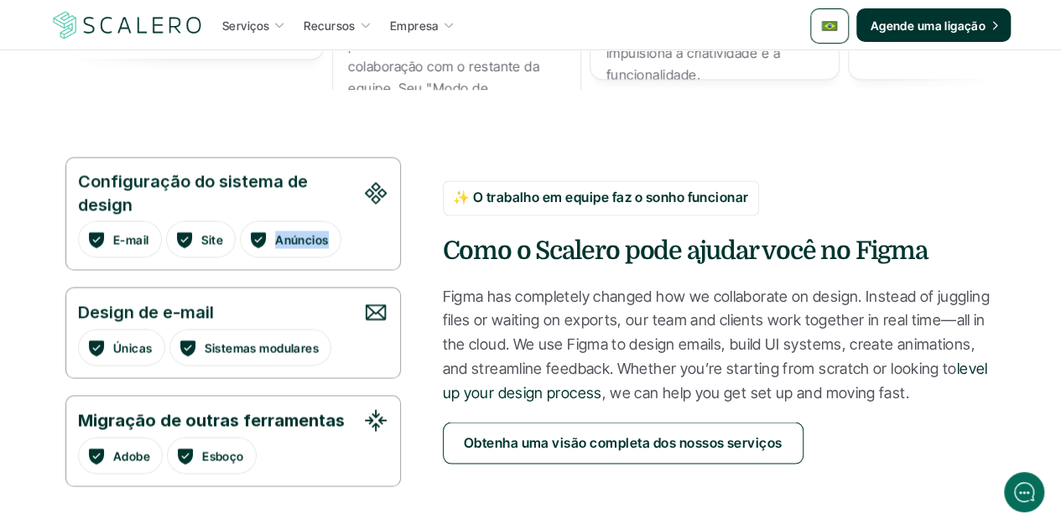
drag, startPoint x: 330, startPoint y: 237, endPoint x: 272, endPoint y: 231, distance: 59.1
click at [272, 231] on div "Anúncios" at bounding box center [290, 239] width 84 height 20
copy p "Anúncios"
drag, startPoint x: 212, startPoint y: 314, endPoint x: 71, endPoint y: 304, distance: 141.2
click at [71, 304] on div "Design de e-mail Únicas Sistemas modulares" at bounding box center [233, 332] width 336 height 91
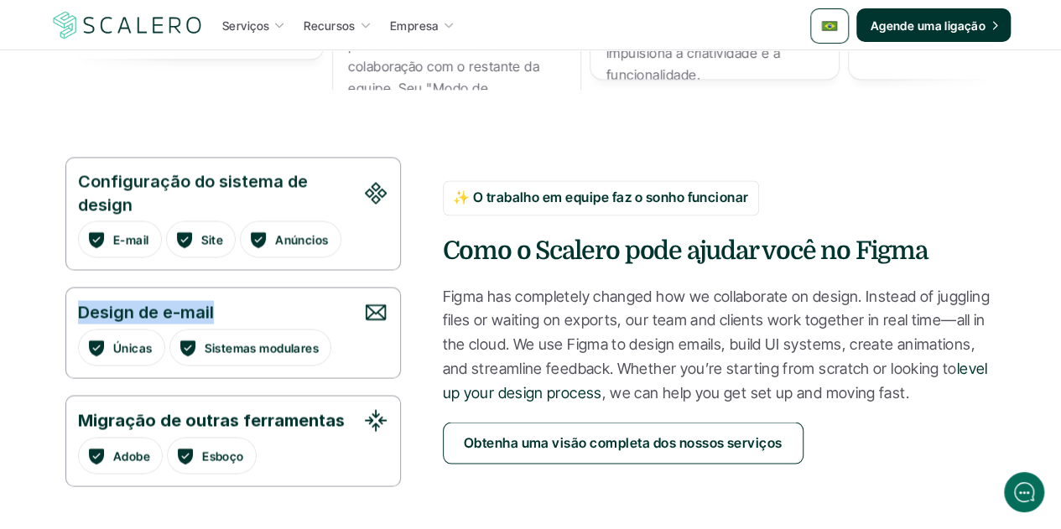
copy p "Design de e-mail"
drag, startPoint x: 149, startPoint y: 348, endPoint x: 112, endPoint y: 342, distance: 37.4
click at [113, 342] on p "Únicas" at bounding box center [132, 348] width 39 height 18
copy p "Únicas"
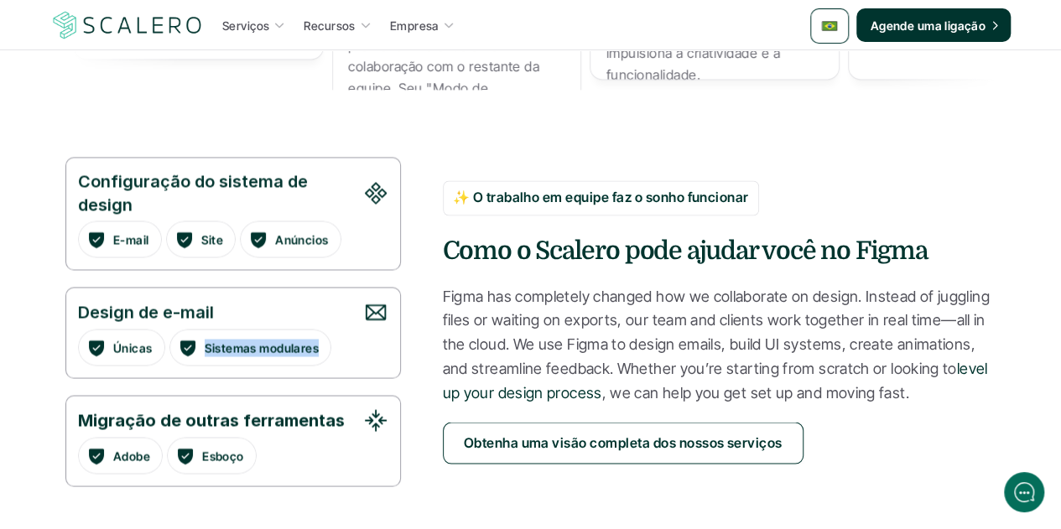
drag, startPoint x: 257, startPoint y: 347, endPoint x: 317, endPoint y: 346, distance: 60.4
click at [317, 346] on p "Sistemas modulares" at bounding box center [261, 348] width 115 height 18
copy p "Sistemas modulares"
click at [202, 419] on strong "Migração de outras ferramentas" at bounding box center [211, 420] width 267 height 20
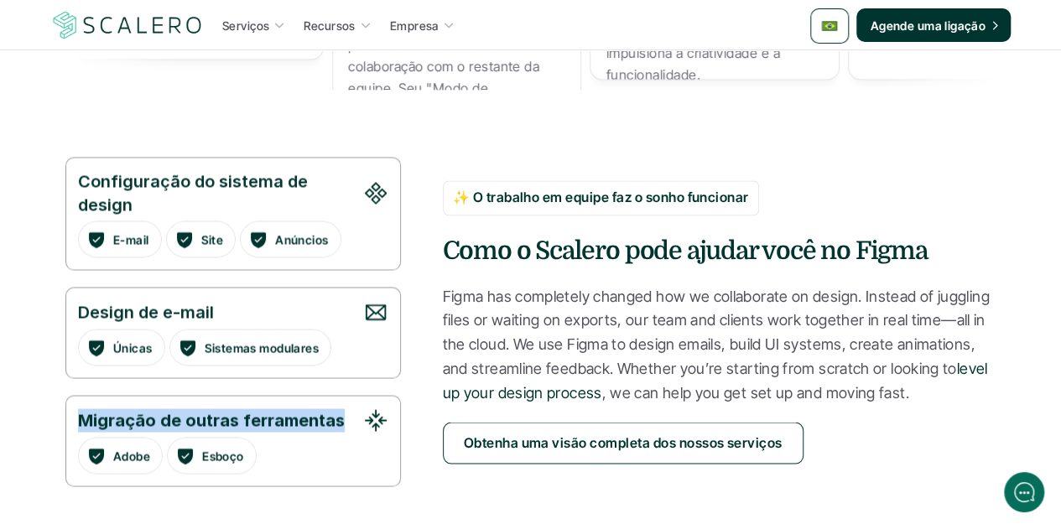
drag, startPoint x: 337, startPoint y: 417, endPoint x: 58, endPoint y: 412, distance: 279.4
click at [58, 412] on section "Configuração do sistema de design E-mail Site Anúncios Design de e-mail Únicas …" at bounding box center [531, 338] width 1007 height 497
copy strong "Migração de outras ferramentas"
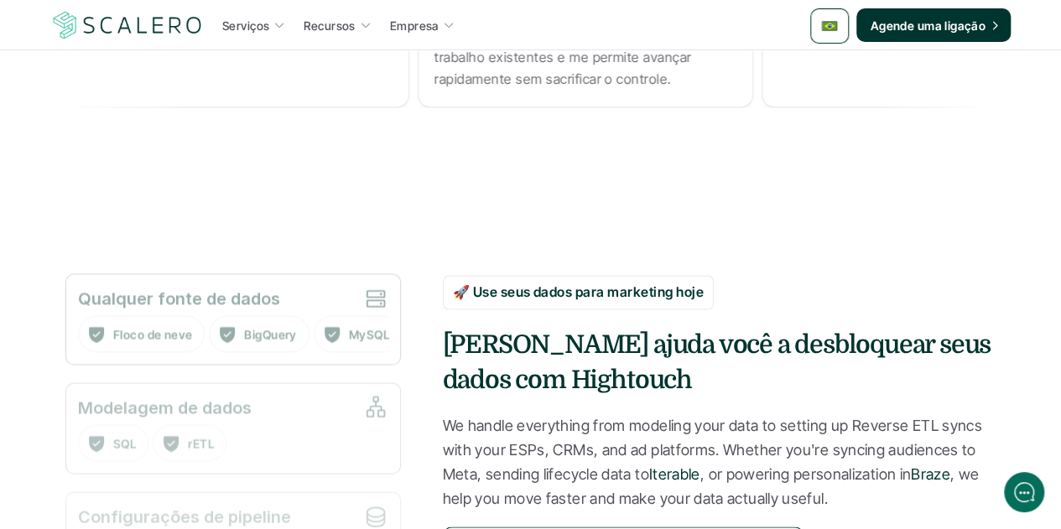
scroll to position [1426, 0]
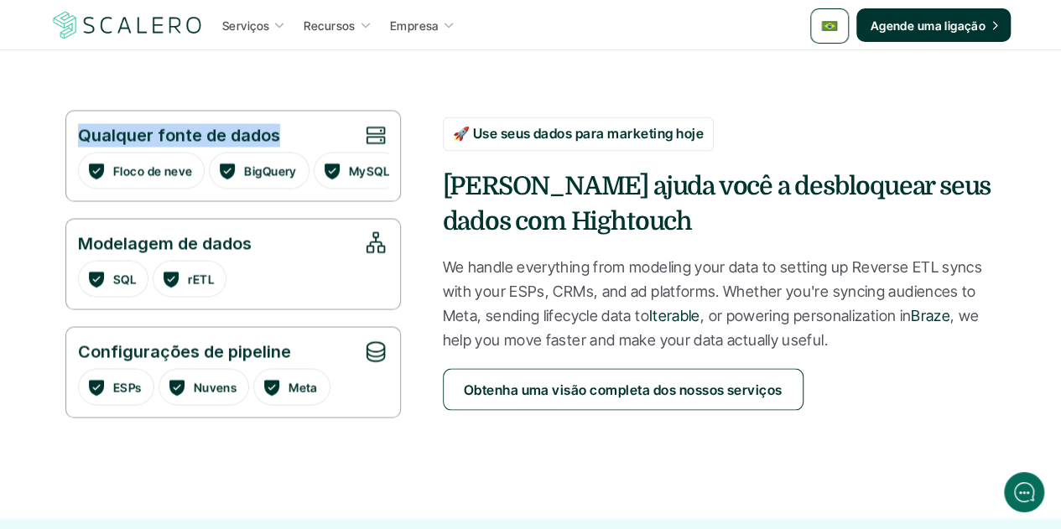
drag, startPoint x: 276, startPoint y: 132, endPoint x: 56, endPoint y: 126, distance: 219.8
click at [56, 125] on section "Qualquer fonte de dados Floco de neve BigQuery MySQL Modelagem de dados SQL rET…" at bounding box center [531, 281] width 1007 height 476
copy p "Qualquer fonte de dados"
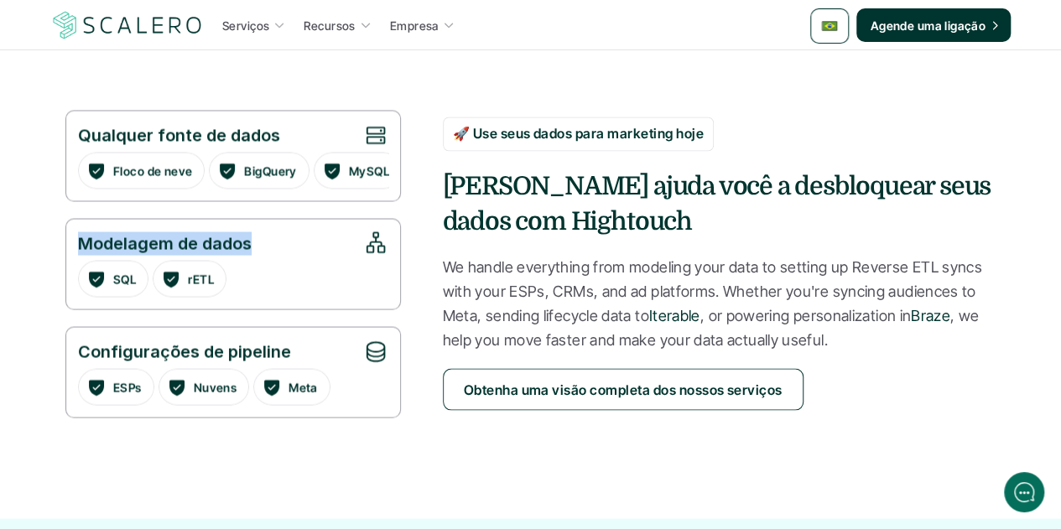
drag, startPoint x: 251, startPoint y: 241, endPoint x: 73, endPoint y: 236, distance: 177.9
click at [73, 236] on div "Modelagem de dados SQL rETL" at bounding box center [233, 263] width 336 height 91
copy p "Modelagem de dados"
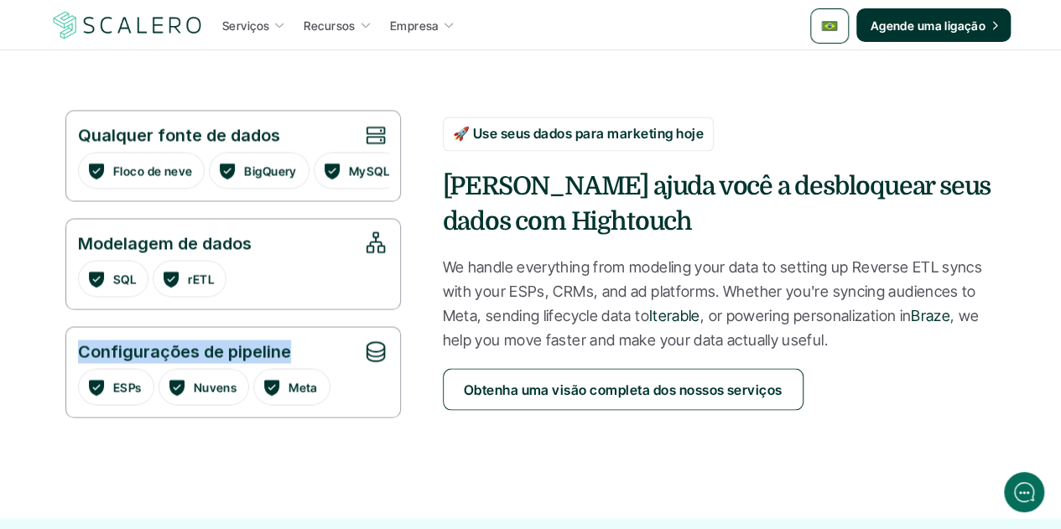
drag, startPoint x: 287, startPoint y: 354, endPoint x: 73, endPoint y: 351, distance: 213.9
click at [73, 351] on div "Configurações de pipeline ESPs Nuvens Meta" at bounding box center [233, 371] width 336 height 91
copy p "Configurações de pipeline"
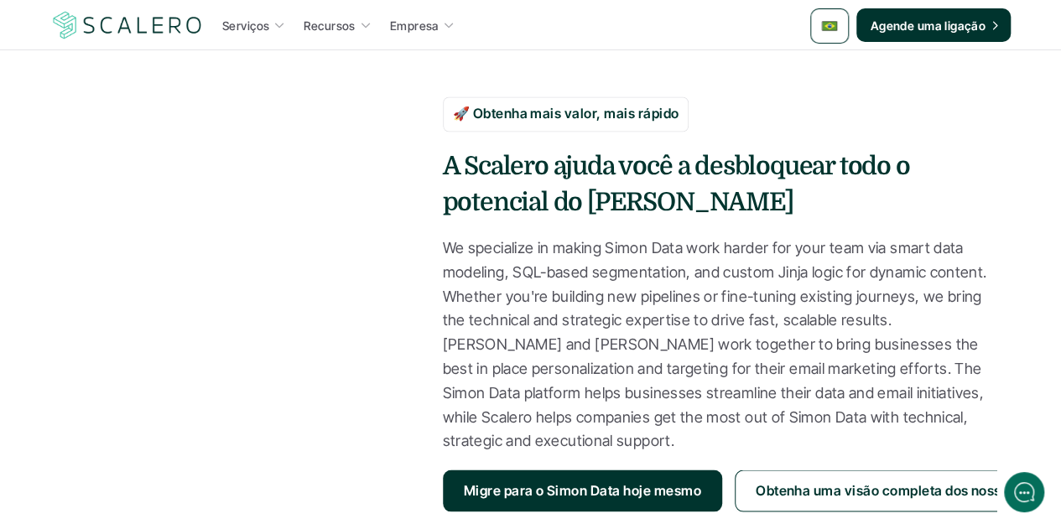
scroll to position [1426, 0]
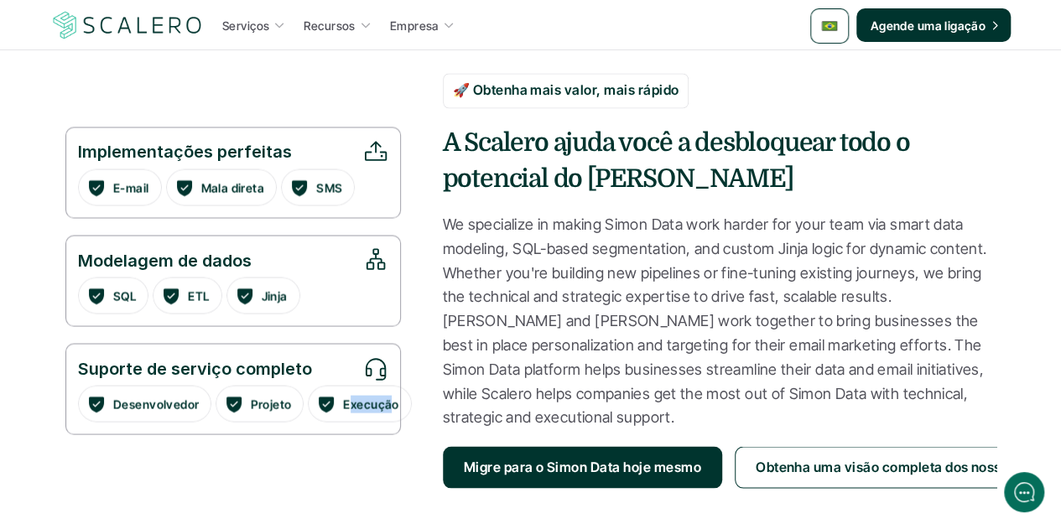
drag, startPoint x: 356, startPoint y: 405, endPoint x: 396, endPoint y: 408, distance: 39.5
click at [396, 408] on p "Execução" at bounding box center [370, 404] width 55 height 18
click at [377, 406] on p "Execução" at bounding box center [370, 404] width 55 height 18
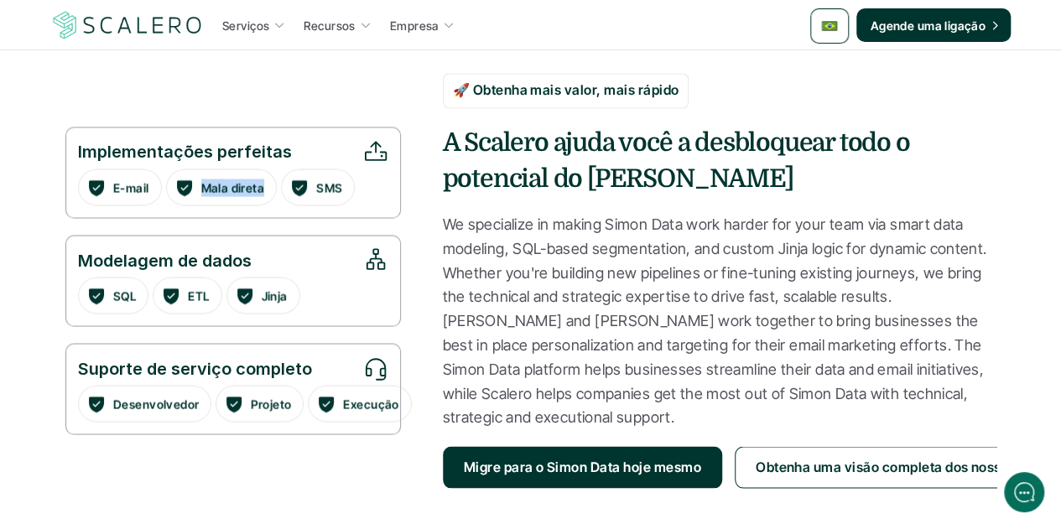
drag, startPoint x: 264, startPoint y: 179, endPoint x: 185, endPoint y: 181, distance: 78.9
click at [185, 181] on div "Mala direta" at bounding box center [221, 187] width 95 height 20
copy p "Mala direta"
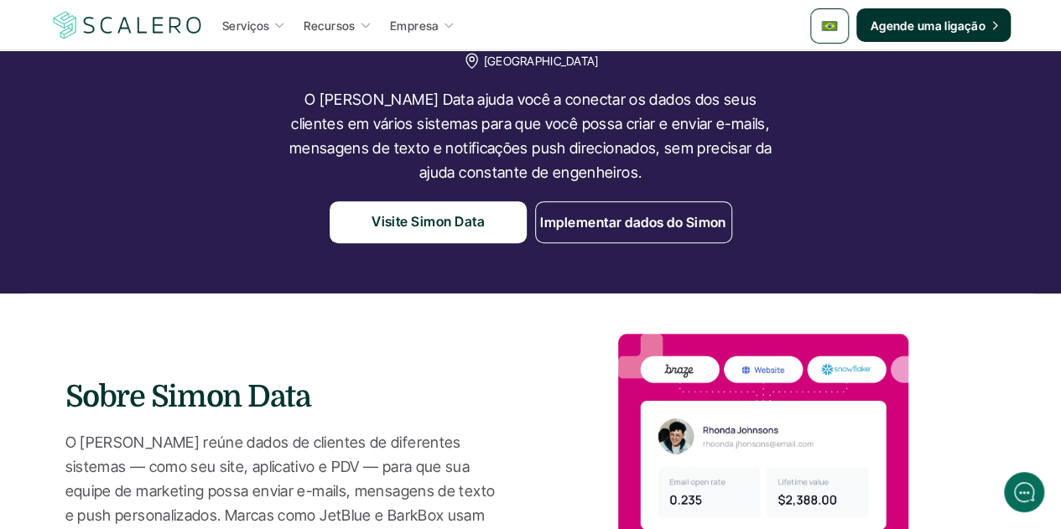
scroll to position [0, 0]
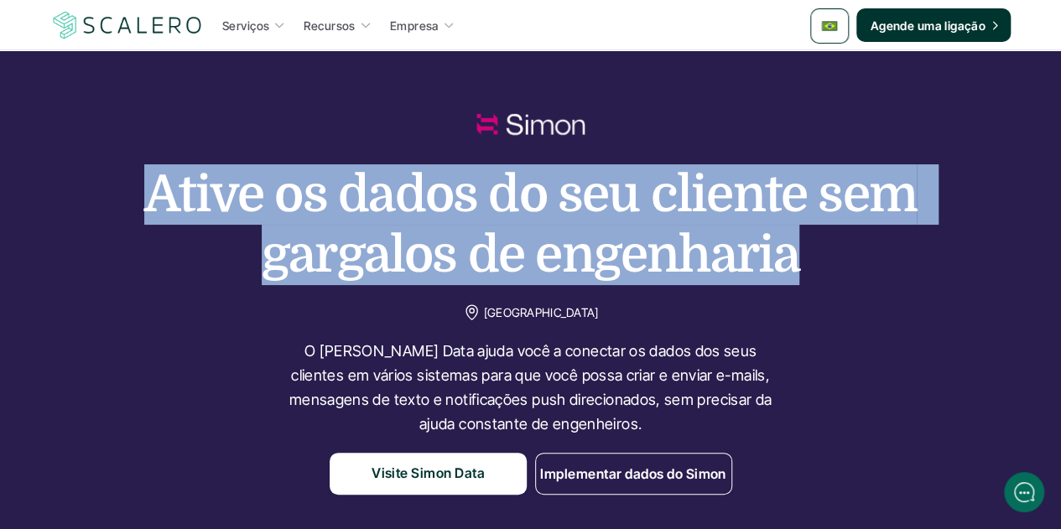
drag, startPoint x: 790, startPoint y: 251, endPoint x: 158, endPoint y: 197, distance: 634.7
click at [158, 197] on h1 "Ative os dados do seu cliente sem gargalos de engenharia" at bounding box center [531, 224] width 839 height 121
copy h1 "Ative os dados do seu cliente sem gargalos de engenharia"
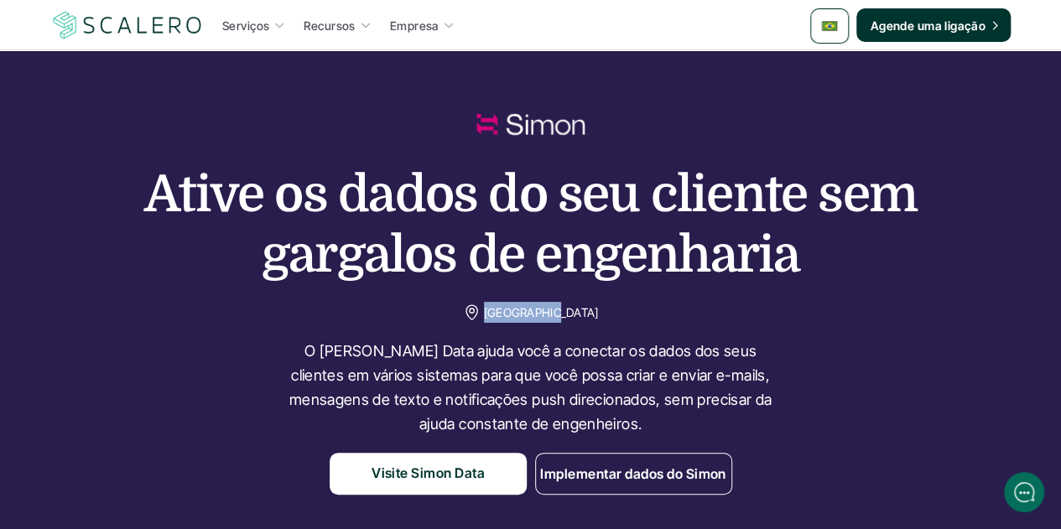
drag, startPoint x: 572, startPoint y: 313, endPoint x: 498, endPoint y: 317, distance: 73.9
click at [498, 317] on div "Nova Iorque" at bounding box center [531, 312] width 136 height 21
copy p "Nova Iorque"
click at [455, 383] on p "O Simon Data ajuda você a conectar os dados dos seus clientes em vários sistema…" at bounding box center [530, 388] width 503 height 96
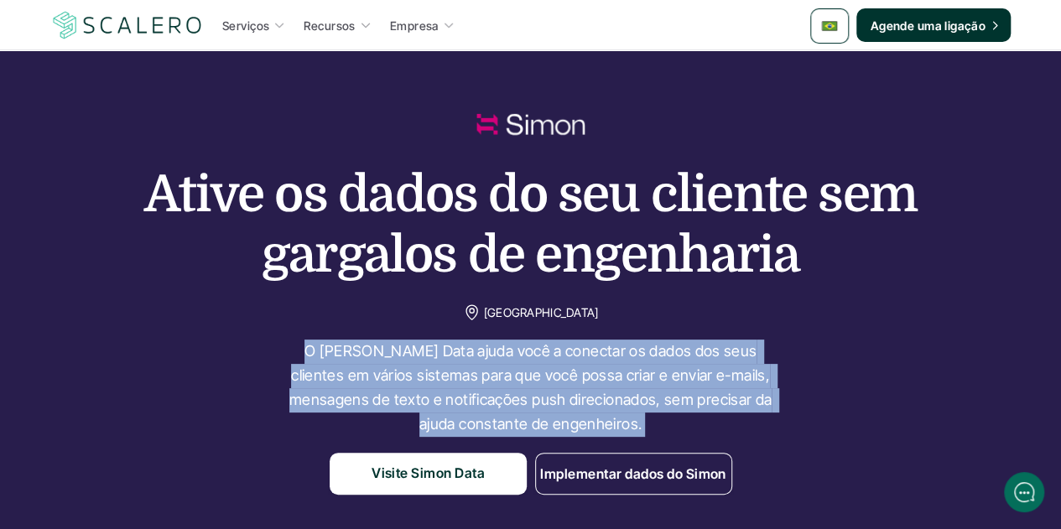
click at [455, 383] on p "O Simon Data ajuda você a conectar os dados dos seus clientes em vários sistema…" at bounding box center [530, 388] width 503 height 96
copy p "O Simon Data ajuda você a conectar os dados dos seus clientes em vários sistema…"
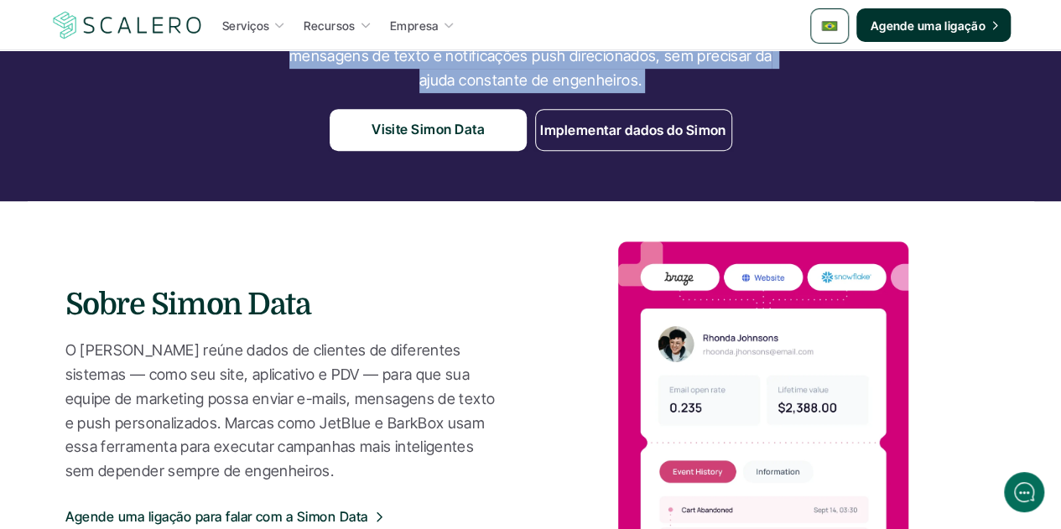
scroll to position [419, 0]
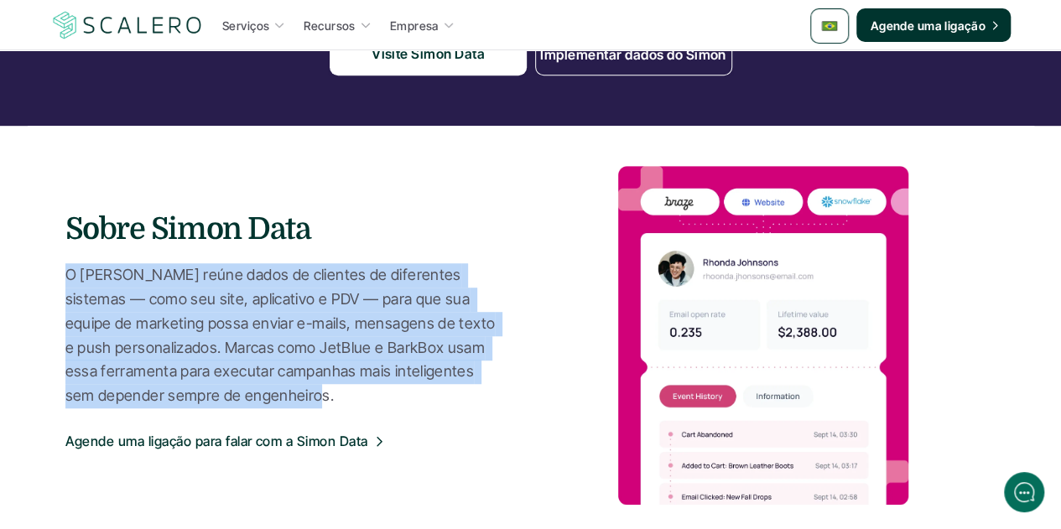
drag, startPoint x: 299, startPoint y: 398, endPoint x: 52, endPoint y: 278, distance: 274.2
click at [52, 278] on section "Sobre Simon Data O Simon Data reúne dados de clientes de diferentes sistemas — …" at bounding box center [531, 335] width 1007 height 419
copy p "O Simon Data reúne dados de clientes de diferentes sistemas — como seu site, ap…"
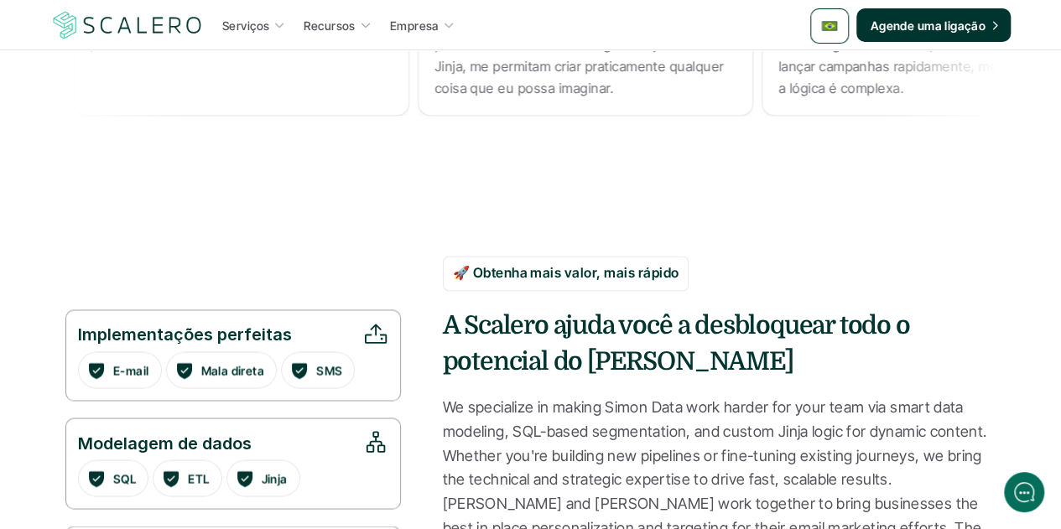
scroll to position [1426, 0]
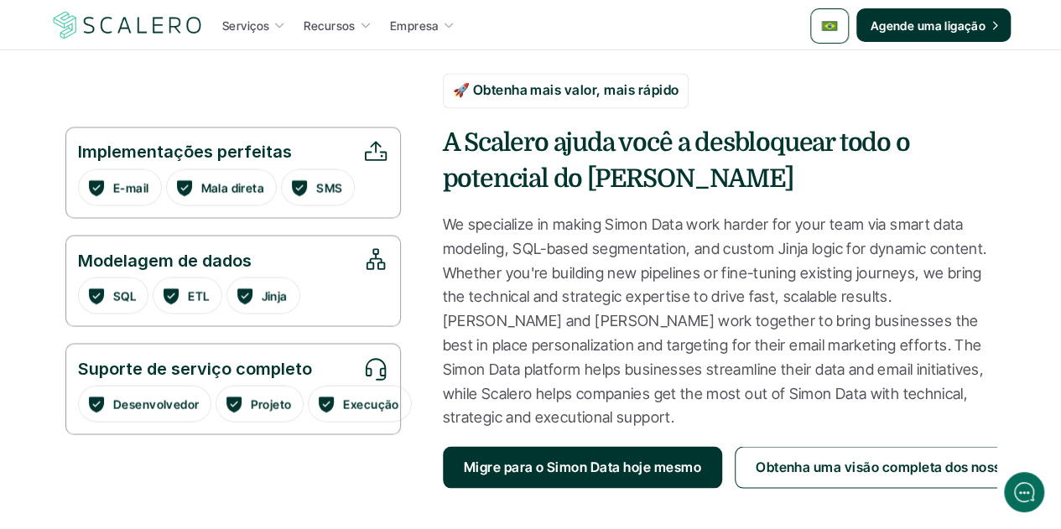
click at [591, 278] on p "We specialize in making Simon Data work harder for your team via smart data mod…" at bounding box center [720, 320] width 554 height 217
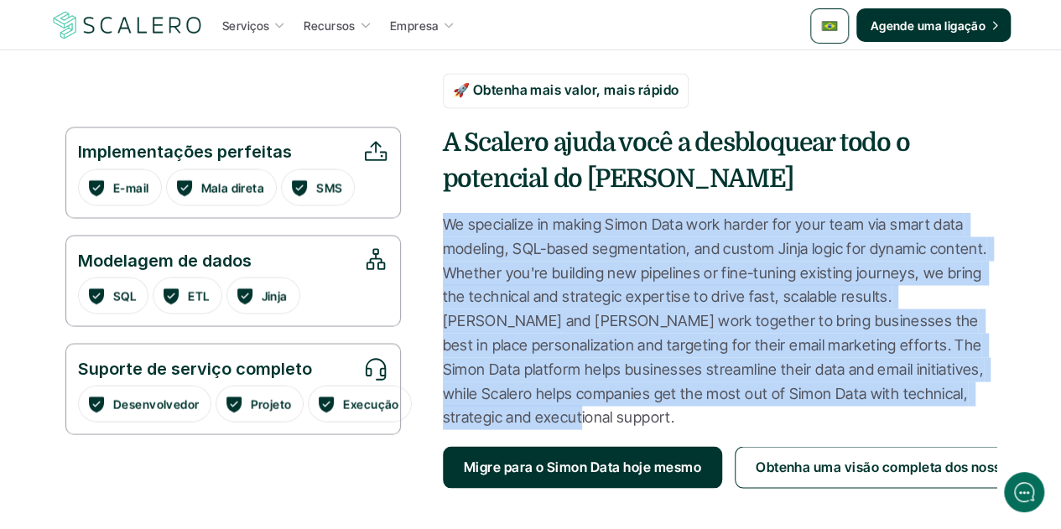
drag, startPoint x: 580, startPoint y: 414, endPoint x: 446, endPoint y: 227, distance: 230.2
click at [446, 227] on p "We specialize in making Simon Data work harder for your team via smart data mod…" at bounding box center [720, 320] width 554 height 217
copy p "We specialize in making Simon Data work harder for your team via smart data mod…"
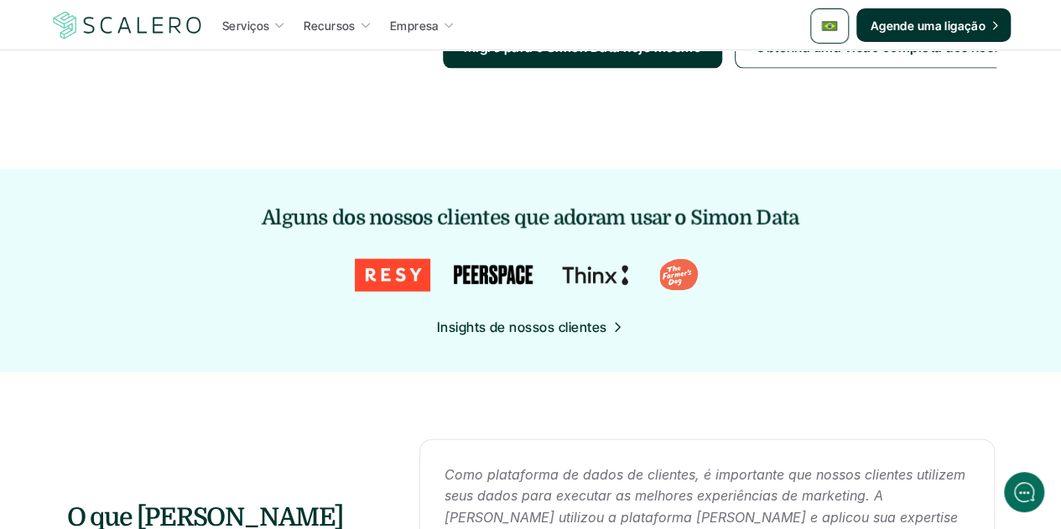
scroll to position [2097, 0]
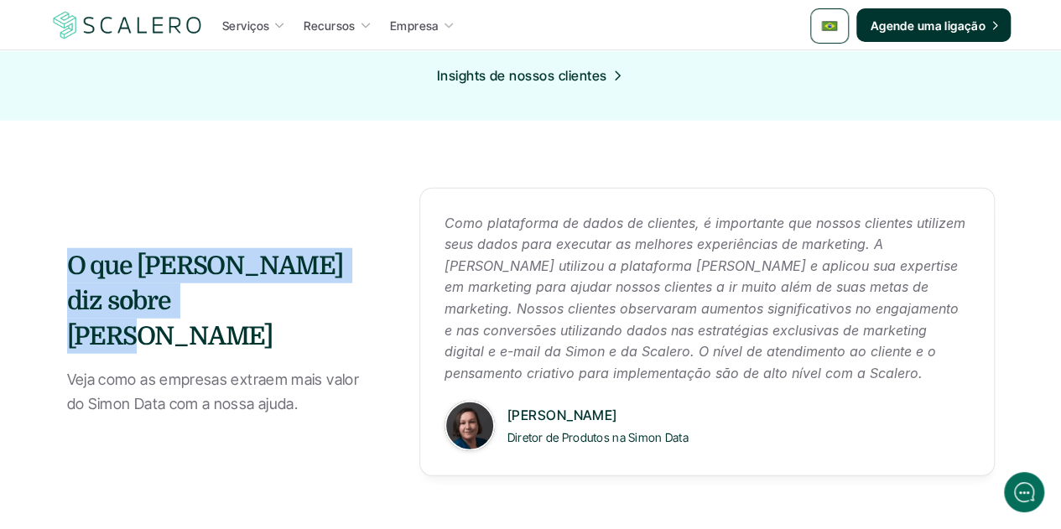
drag, startPoint x: 226, startPoint y: 315, endPoint x: 71, endPoint y: 286, distance: 157.0
click at [71, 286] on h4 "O que Simon Data diz sobre Scalero" at bounding box center [222, 301] width 310 height 106
copy h4 "O que Simon Data diz sobre Scalero"
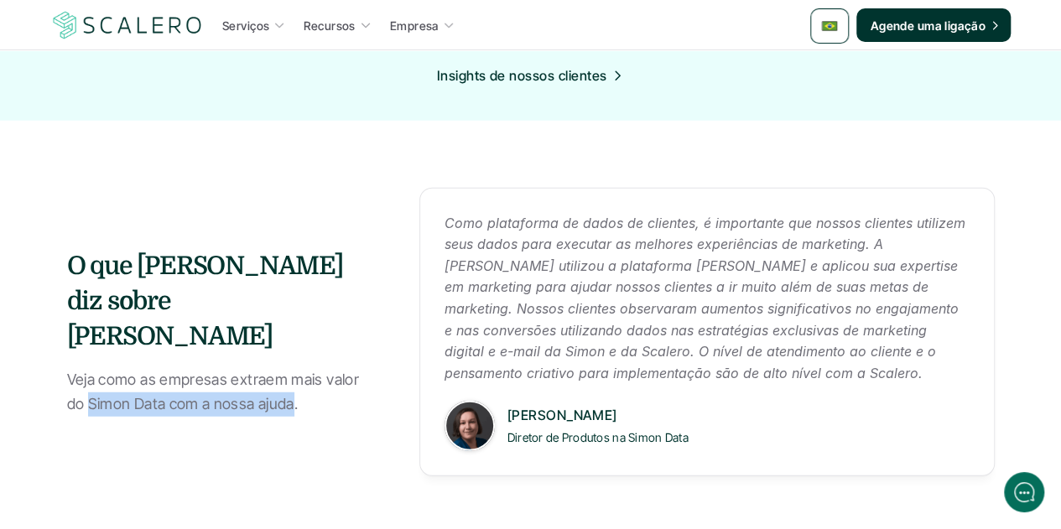
drag, startPoint x: 297, startPoint y: 389, endPoint x: 92, endPoint y: 384, distance: 204.7
click at [92, 384] on p "Veja como as empresas extraem mais valor do Simon Data com a nossa ajuda." at bounding box center [222, 392] width 310 height 49
click at [79, 370] on p "Veja como as empresas extraem mais valor do Simon Data com a nossa ajuda." at bounding box center [222, 392] width 310 height 49
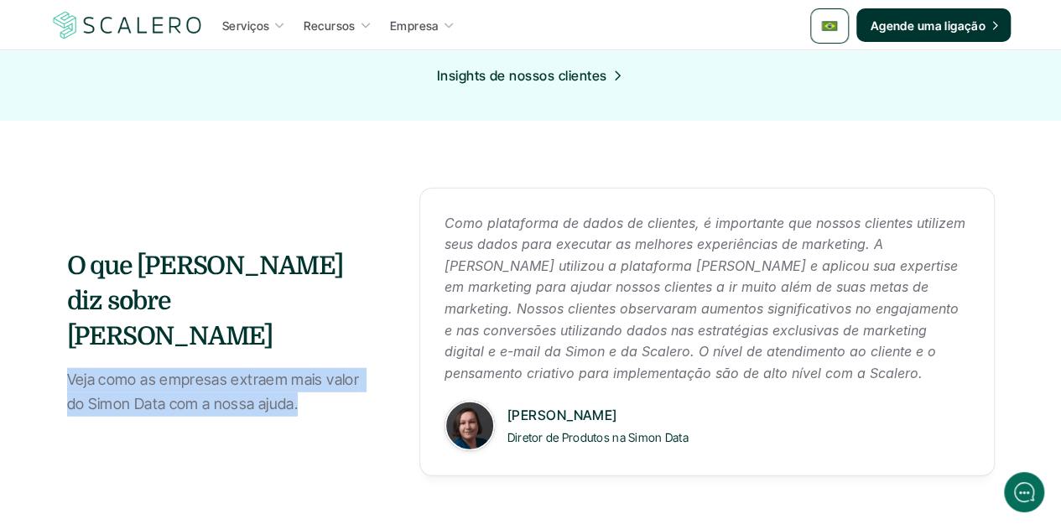
drag, startPoint x: 67, startPoint y: 362, endPoint x: 299, endPoint y: 388, distance: 233.8
click at [299, 388] on p "Veja como as empresas extraem mais valor do Simon Data com a nossa ajuda." at bounding box center [222, 392] width 310 height 49
copy p "Veja como as empresas extraem mais valor do Simon Data com a nossa ajuda."
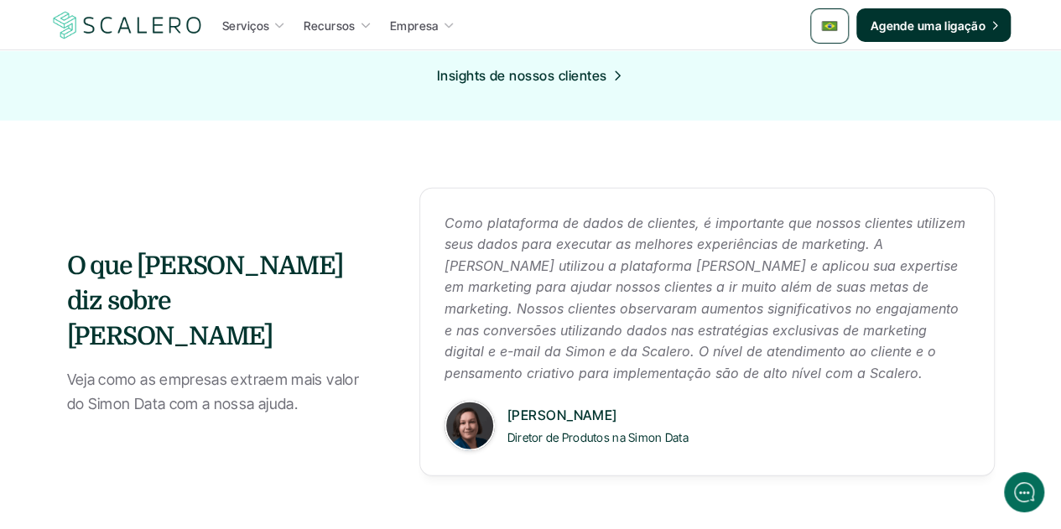
click at [754, 311] on p "Como plataforma de dados de clientes, é importante que nossos clientes utilizem…" at bounding box center [707, 299] width 525 height 172
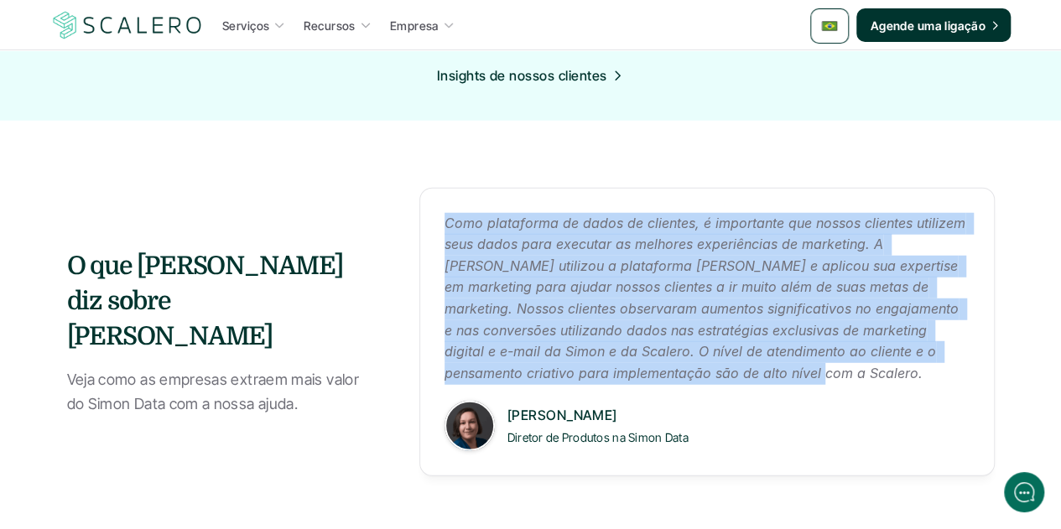
drag, startPoint x: 749, startPoint y: 375, endPoint x: 422, endPoint y: 219, distance: 362.4
click at [422, 219] on div "Como plataforma de dados de clientes, é importante que nossos clientes utilizem…" at bounding box center [706, 332] width 575 height 289
copy p "Como plataforma de dados de clientes, é importante que nossos clientes utilizem…"
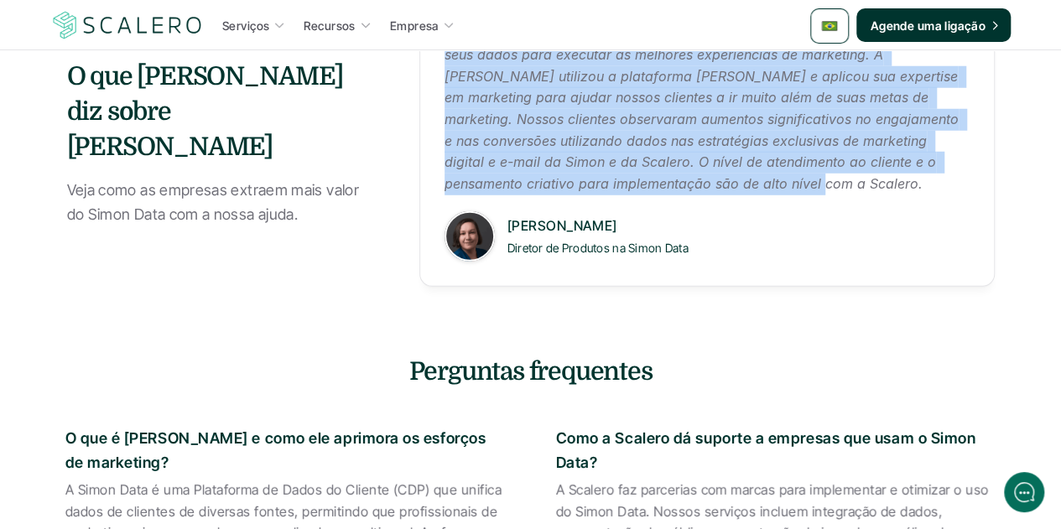
scroll to position [2433, 0]
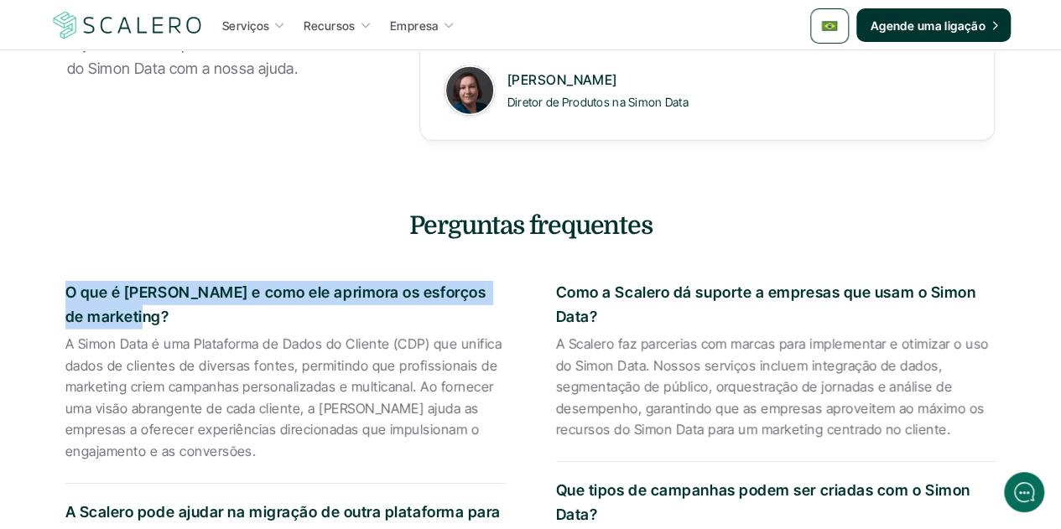
drag, startPoint x: 145, startPoint y: 314, endPoint x: 69, endPoint y: 293, distance: 79.2
click at [69, 293] on p "O que é Simon Data e como ele aprimora os esforços de marketing?" at bounding box center [285, 305] width 440 height 49
copy p "O que é Simon Data e como ele aprimora os esforços de marketing?"
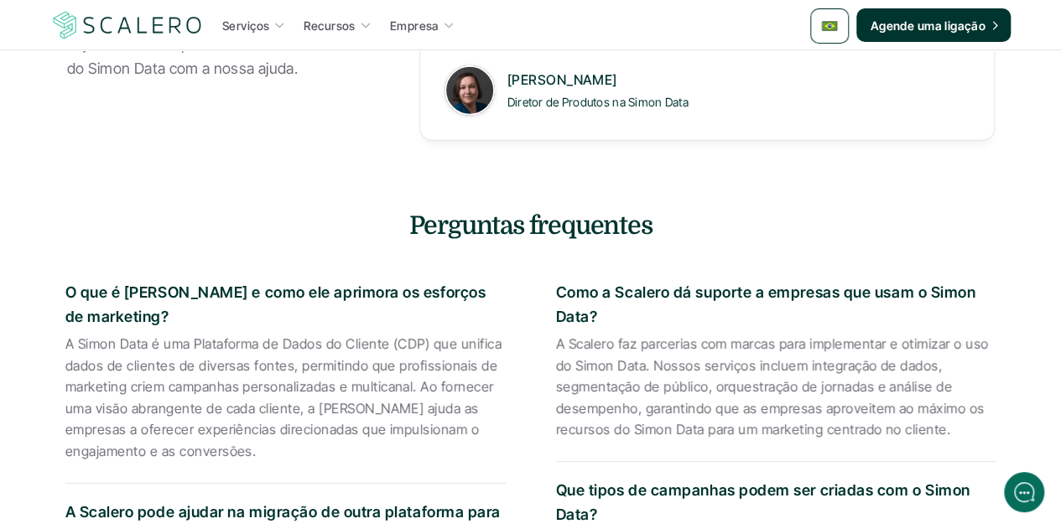
click at [342, 393] on p "A Simon Data é uma Plataforma de Dados do Cliente (CDP) que unifica dados de cl…" at bounding box center [285, 398] width 440 height 129
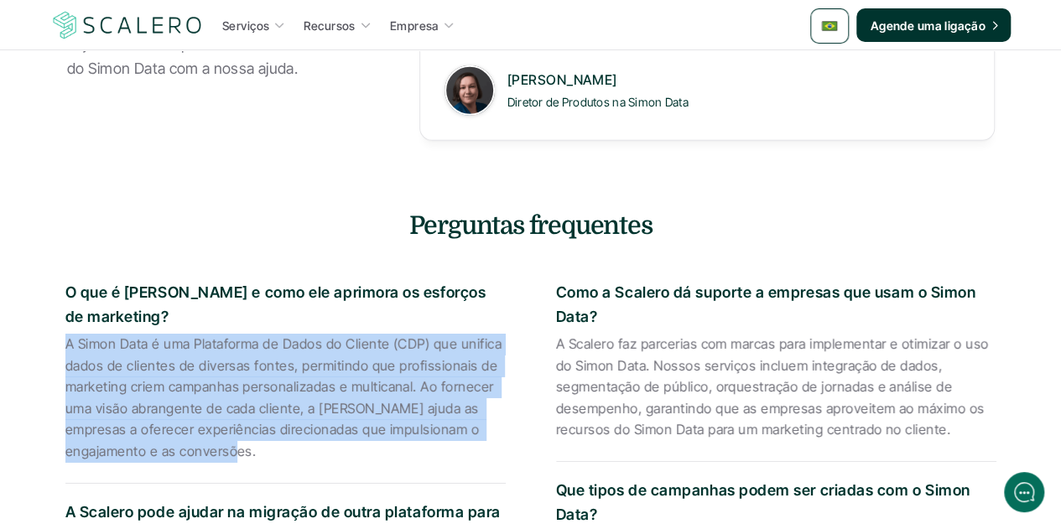
drag, startPoint x: 151, startPoint y: 452, endPoint x: 49, endPoint y: 337, distance: 153.9
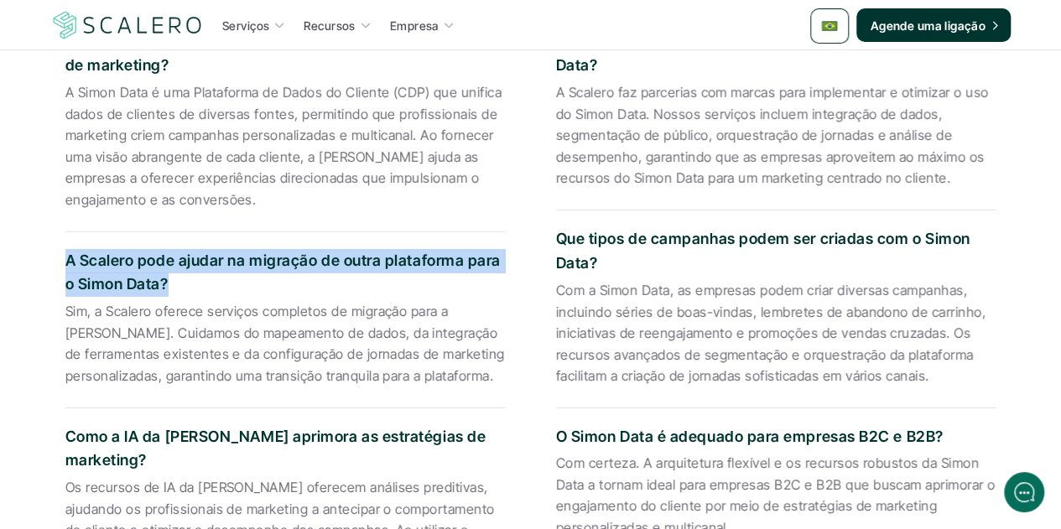
drag, startPoint x: 165, startPoint y: 279, endPoint x: 63, endPoint y: 259, distance: 104.3
click at [63, 259] on div "O que é Simon Data e como ele aprimora os esforços de marketing? A Simon Data é…" at bounding box center [530, 440] width 981 height 880
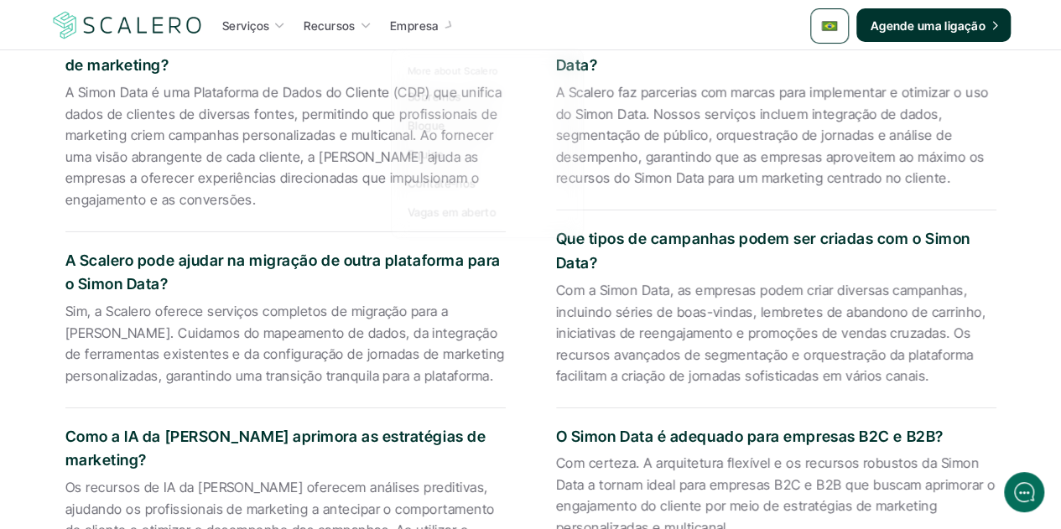
click at [302, 320] on p "Sim, a Scalero oferece serviços completos de migração para a Simon Data. Cuidam…" at bounding box center [285, 344] width 440 height 86
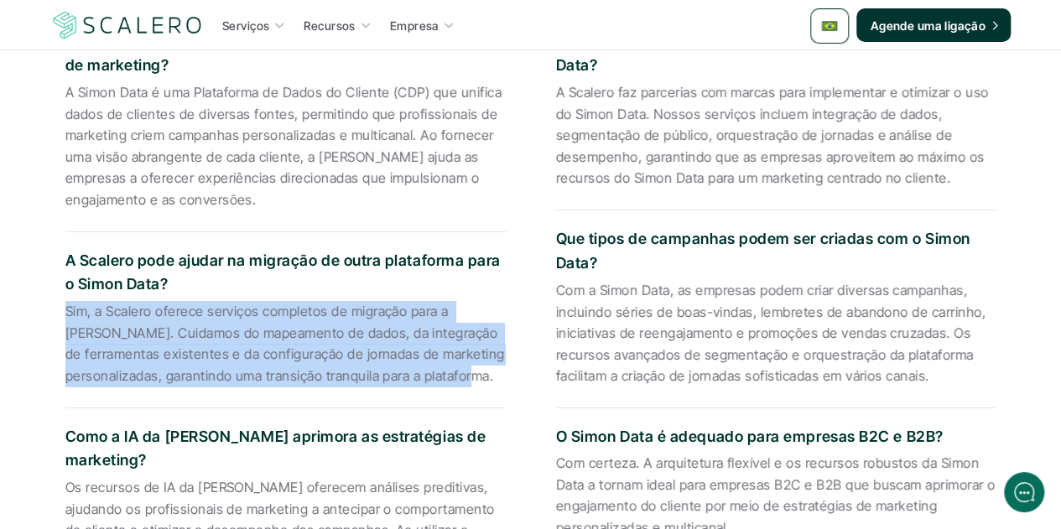
drag, startPoint x: 493, startPoint y: 378, endPoint x: 65, endPoint y: 312, distance: 432.9
click at [65, 312] on p "Sim, a Scalero oferece serviços completos de migração para a Simon Data. Cuidam…" at bounding box center [285, 344] width 440 height 86
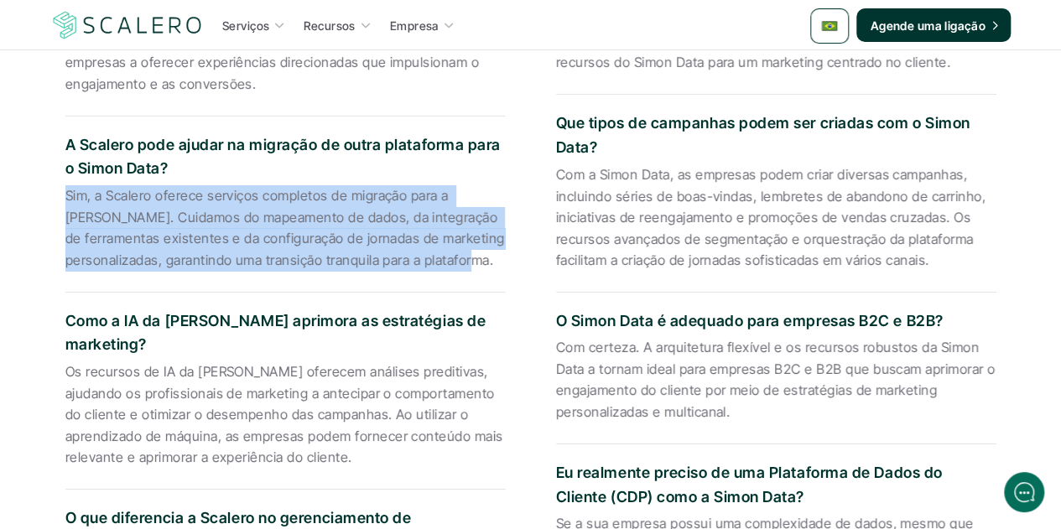
scroll to position [2852, 0]
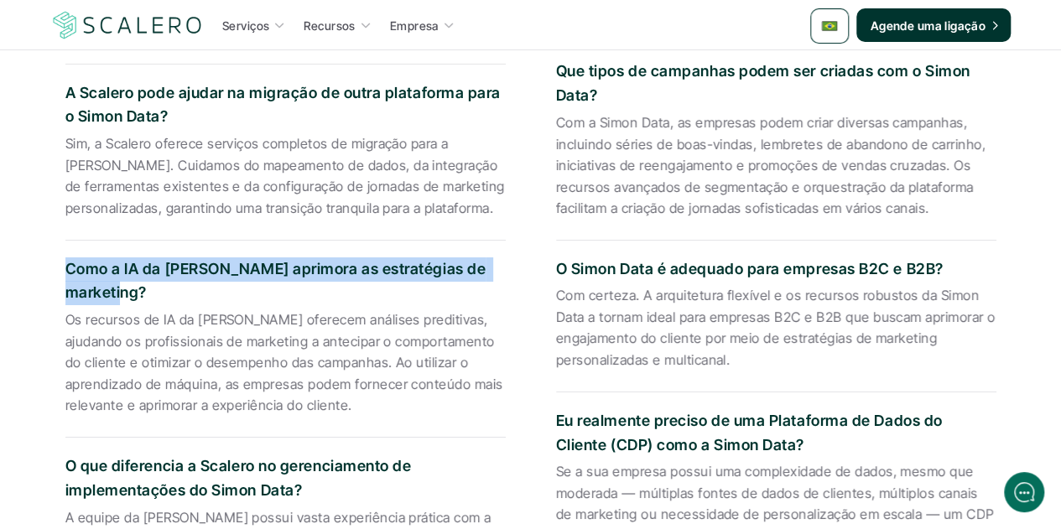
drag, startPoint x: 147, startPoint y: 293, endPoint x: 65, endPoint y: 266, distance: 85.7
click at [65, 266] on p "Como a IA da Simon Data aprimora as estratégias de marketing?" at bounding box center [285, 282] width 440 height 49
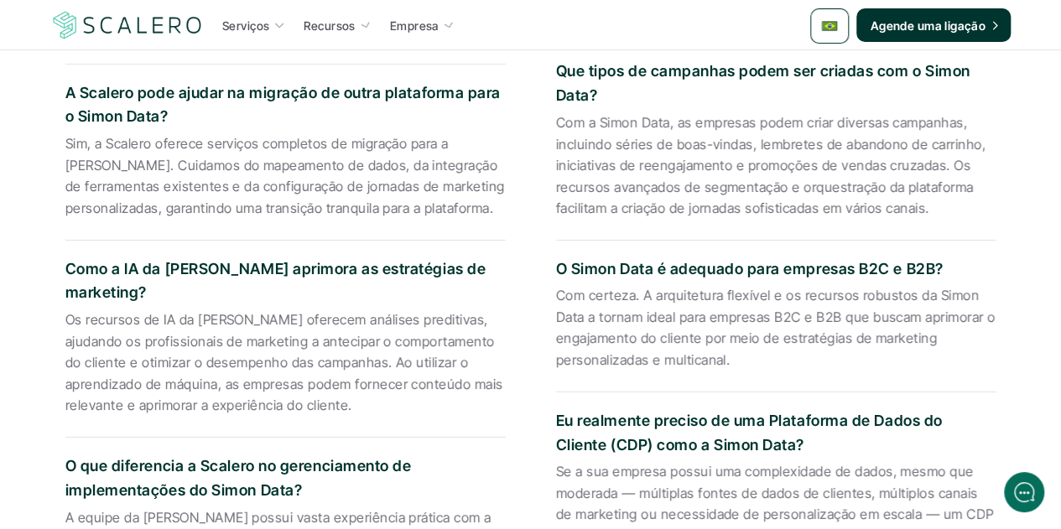
click at [307, 351] on p "Os recursos de IA da Simon Data oferecem análises preditivas, ajudando os profi…" at bounding box center [285, 363] width 440 height 107
click at [306, 351] on p "Os recursos de IA da Simon Data oferecem análises preditivas, ajudando os profi…" at bounding box center [285, 363] width 440 height 107
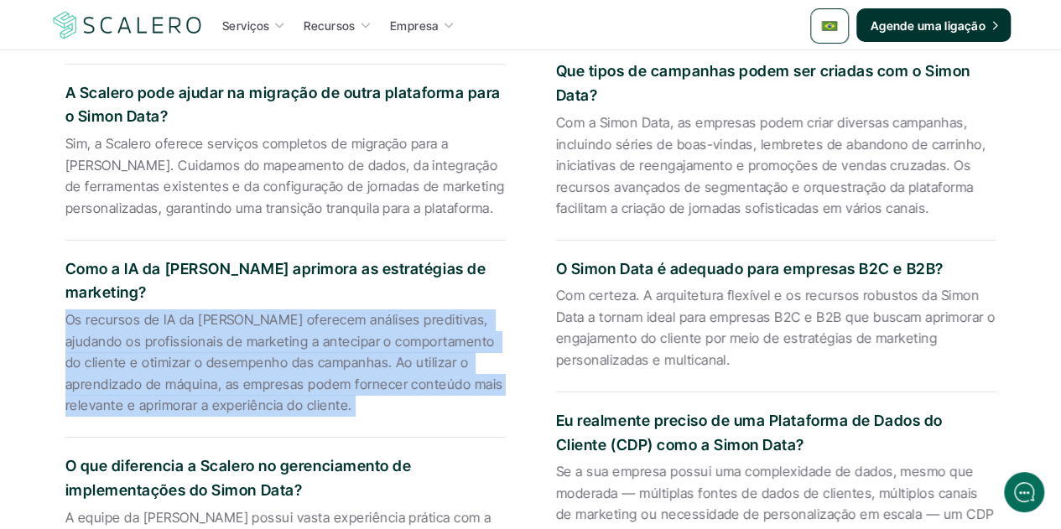
click at [306, 351] on p "Os recursos de IA da Simon Data oferecem análises preditivas, ajudando os profi…" at bounding box center [285, 363] width 440 height 107
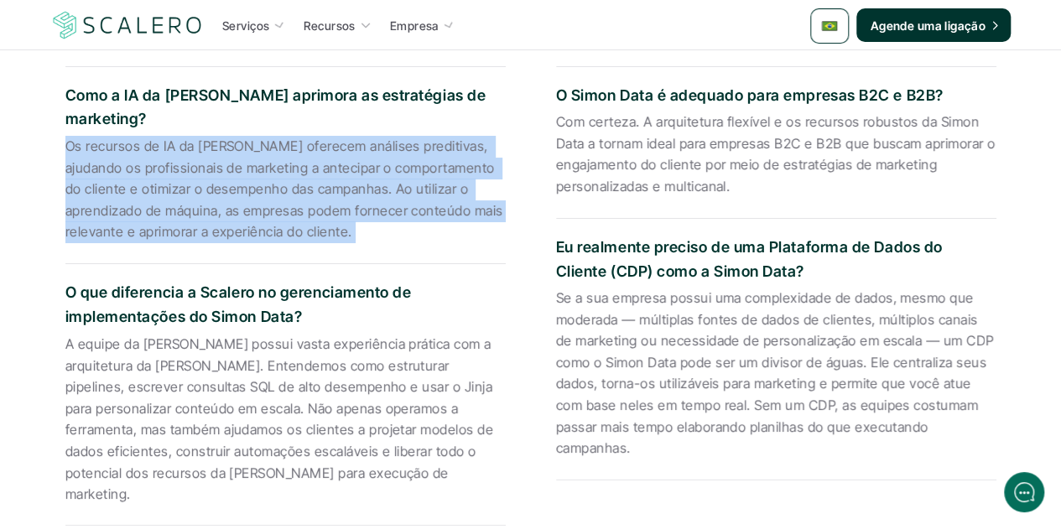
scroll to position [3104, 0]
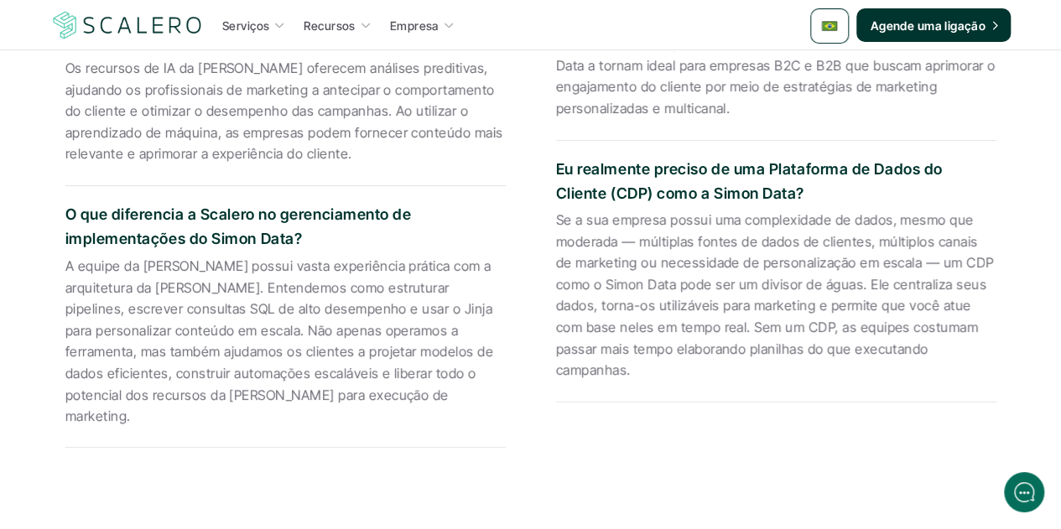
click at [278, 239] on p "O que diferencia a Scalero no gerenciamento de implementações do Simon Data?" at bounding box center [285, 227] width 440 height 49
click at [278, 238] on p "O que diferencia a Scalero no gerenciamento de implementações do Simon Data?" at bounding box center [285, 227] width 440 height 49
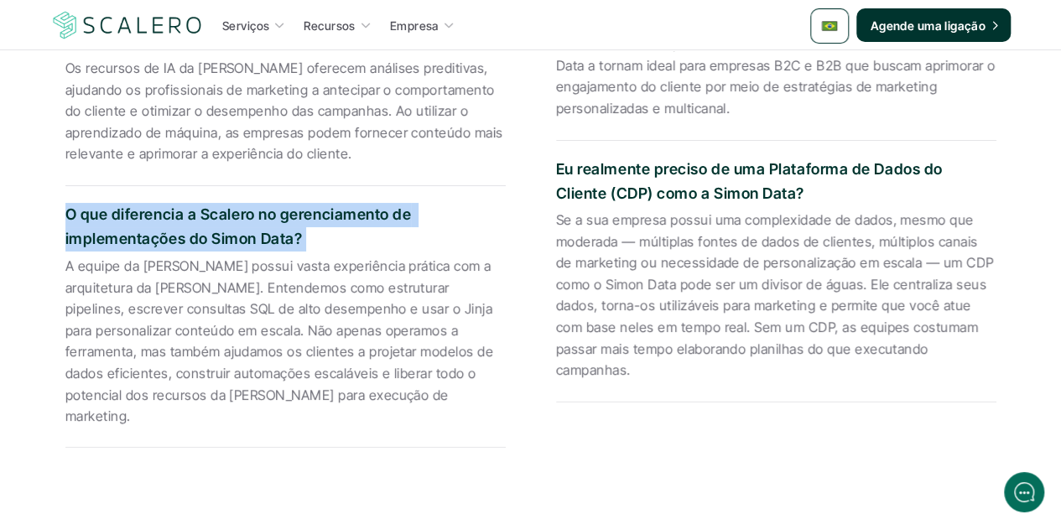
click at [278, 238] on p "O que diferencia a Scalero no gerenciamento de implementações do Simon Data?" at bounding box center [285, 227] width 440 height 49
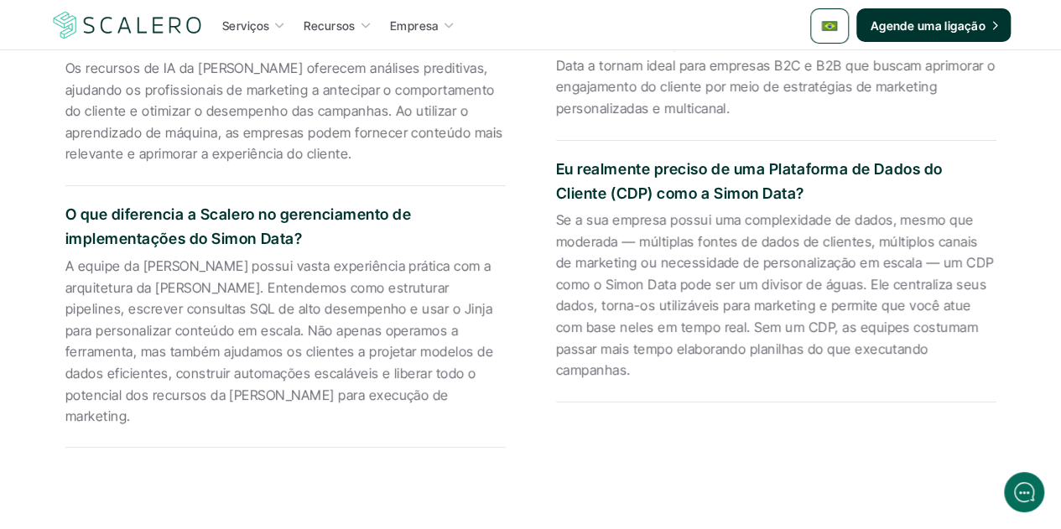
click at [245, 316] on p "A equipe da Scalero possui vasta experiência prática com a arquitetura da Simon…" at bounding box center [285, 342] width 440 height 172
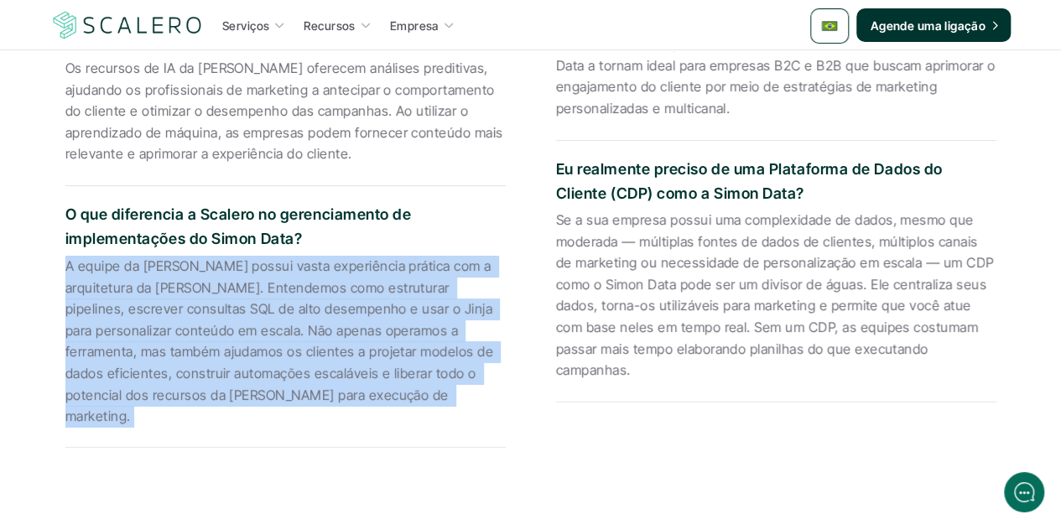
click at [245, 316] on p "A equipe da Scalero possui vasta experiência prática com a arquitetura da Simon…" at bounding box center [285, 342] width 440 height 172
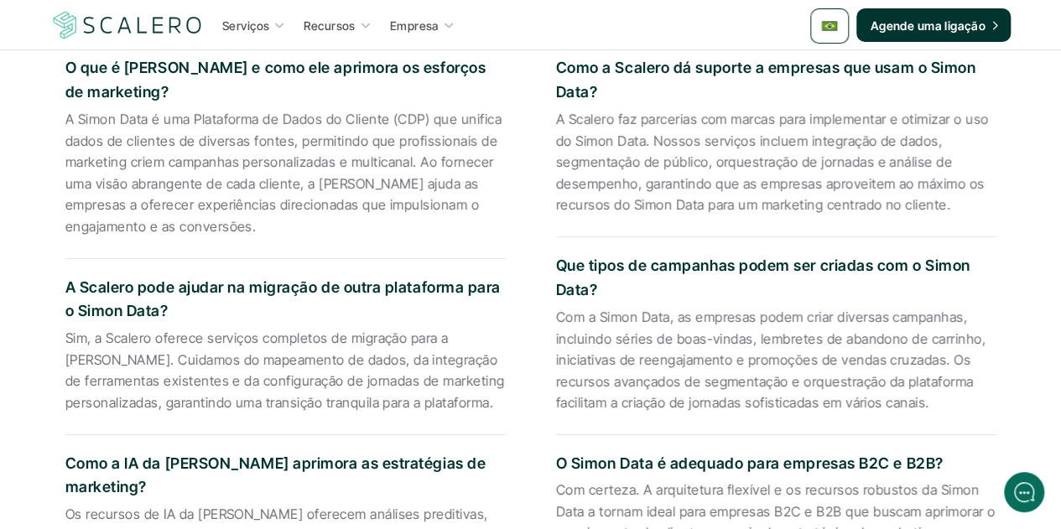
scroll to position [2600, 0]
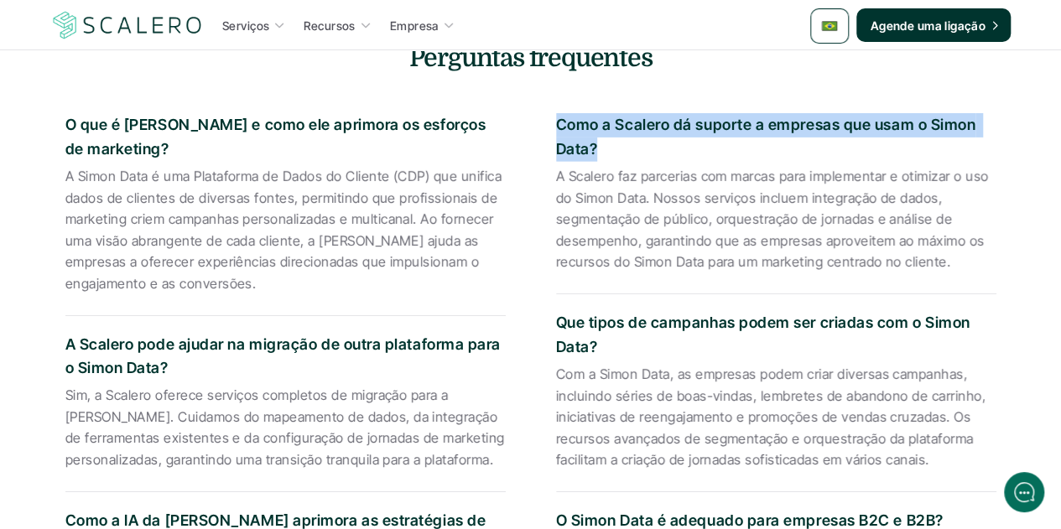
drag, startPoint x: 595, startPoint y: 145, endPoint x: 557, endPoint y: 124, distance: 43.2
click at [557, 124] on p "Como a Scalero dá suporte a empresas que usam o Simon Data?" at bounding box center [776, 137] width 440 height 49
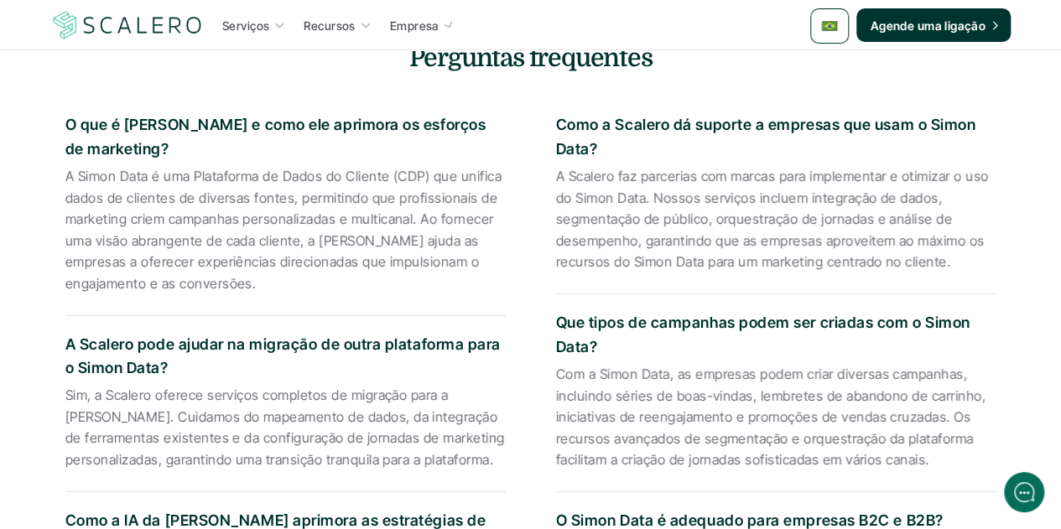
click at [662, 245] on p "A Scalero faz parcerias com marcas para implementar e otimizar o uso do Simon D…" at bounding box center [776, 219] width 440 height 107
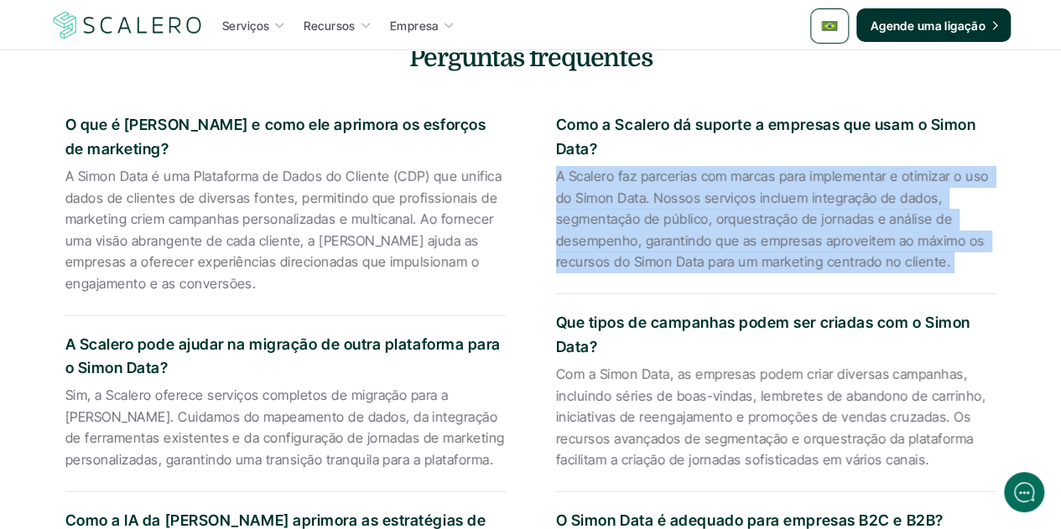
click at [662, 245] on p "A Scalero faz parcerias com marcas para implementar e otimizar o uso do Simon D…" at bounding box center [776, 219] width 440 height 107
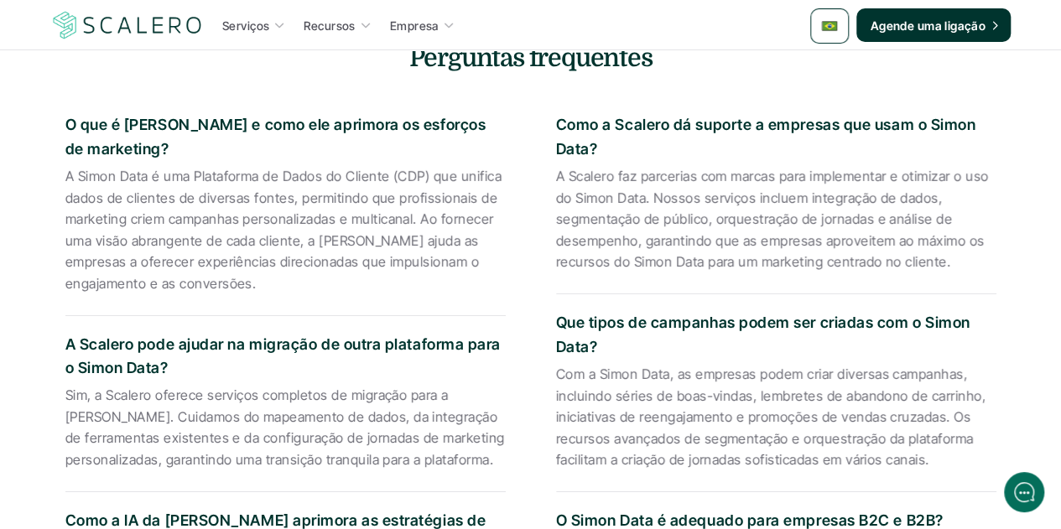
click at [581, 321] on p "Que tipos de campanhas podem ser criadas com o Simon Data?" at bounding box center [776, 335] width 440 height 49
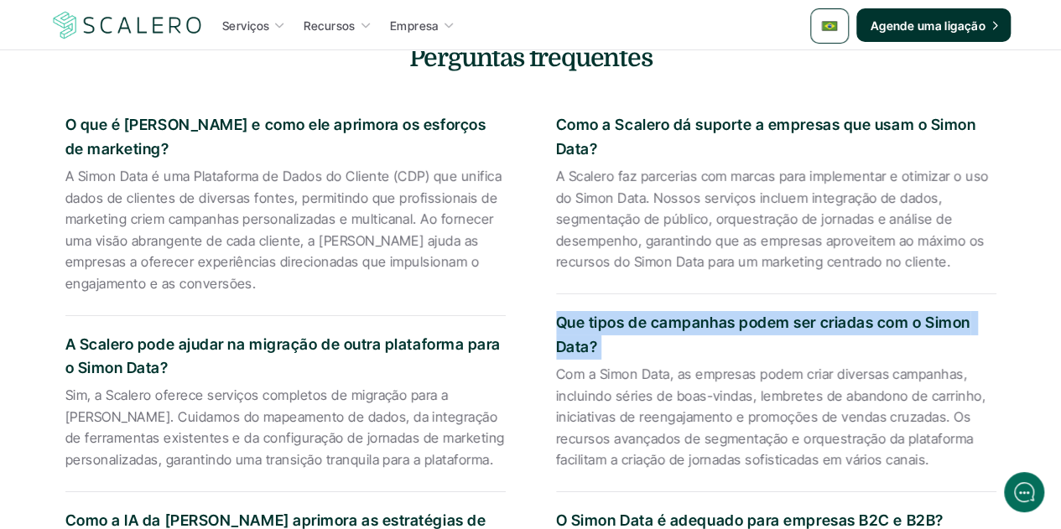
click at [581, 321] on p "Que tipos de campanhas podem ser criadas com o Simon Data?" at bounding box center [776, 335] width 440 height 49
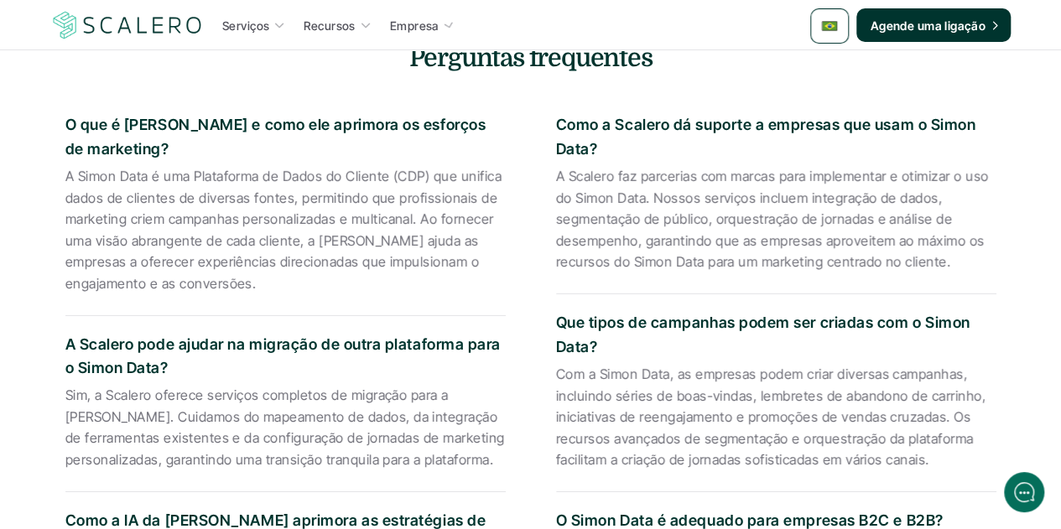
click at [661, 375] on p "Com a Simon Data, as empresas podem criar diversas campanhas, incluindo séries …" at bounding box center [776, 417] width 440 height 107
click at [661, 374] on p "Com a Simon Data, as empresas podem criar diversas campanhas, incluindo séries …" at bounding box center [776, 417] width 440 height 107
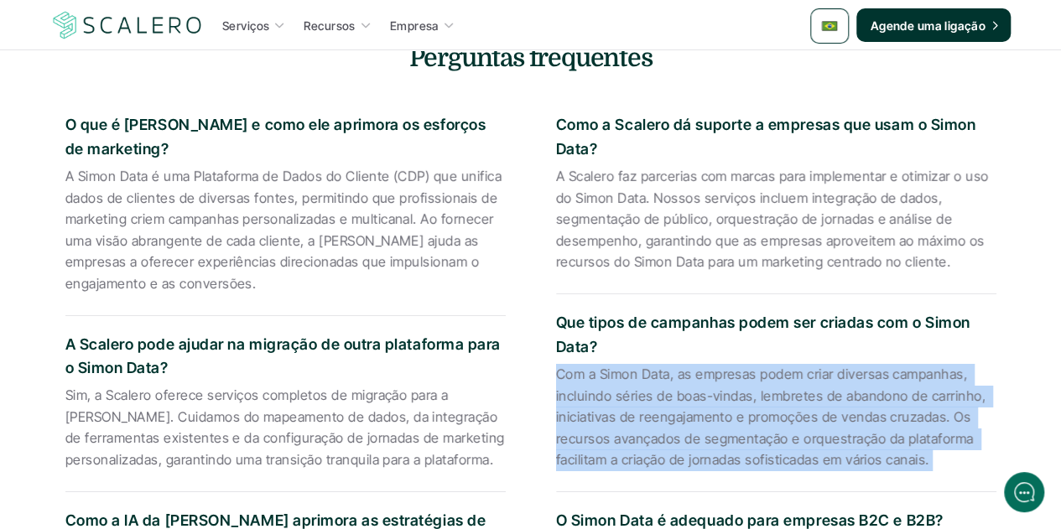
click at [661, 374] on p "Com a Simon Data, as empresas podem criar diversas campanhas, incluindo séries …" at bounding box center [776, 417] width 440 height 107
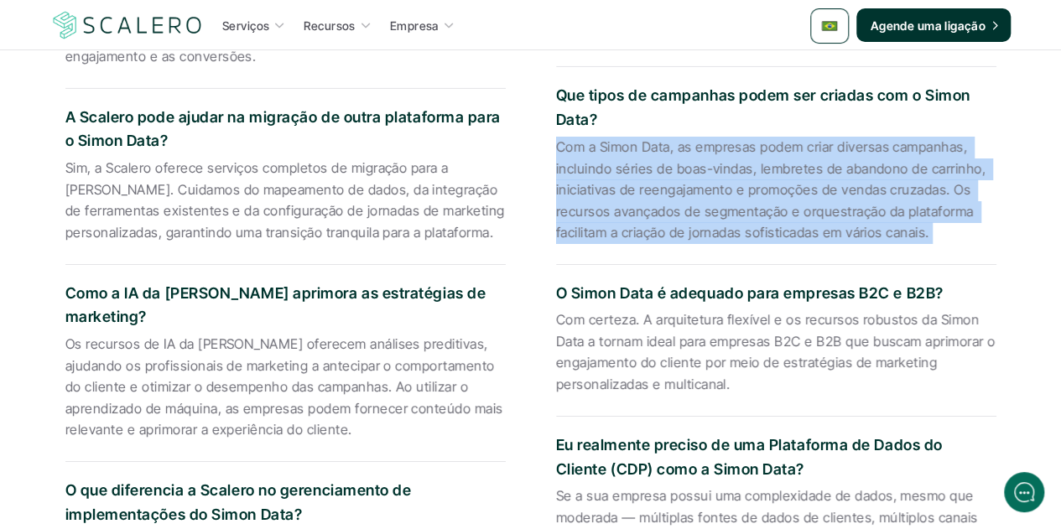
scroll to position [2852, 0]
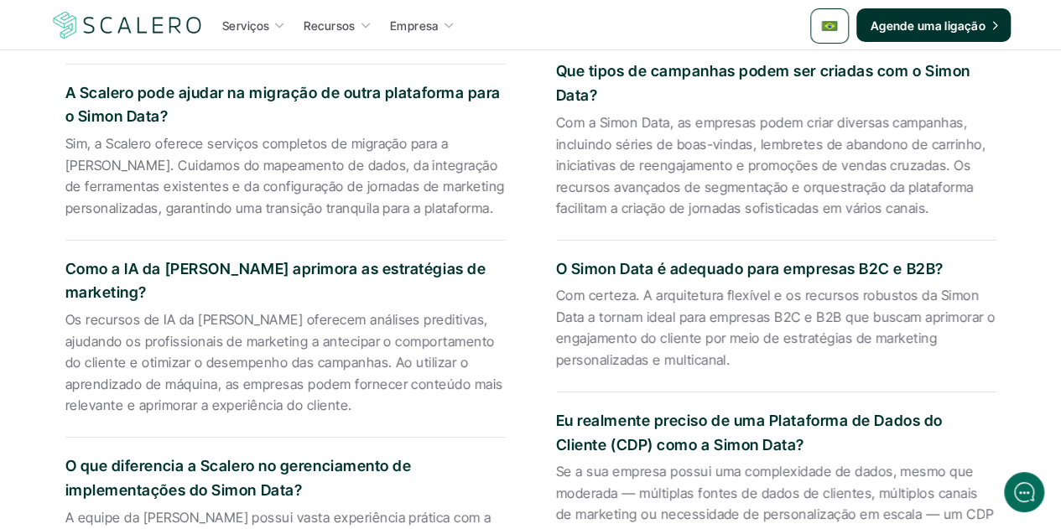
click at [644, 269] on p "O Simon Data é adequado para empresas B2C e B2B?" at bounding box center [776, 270] width 440 height 24
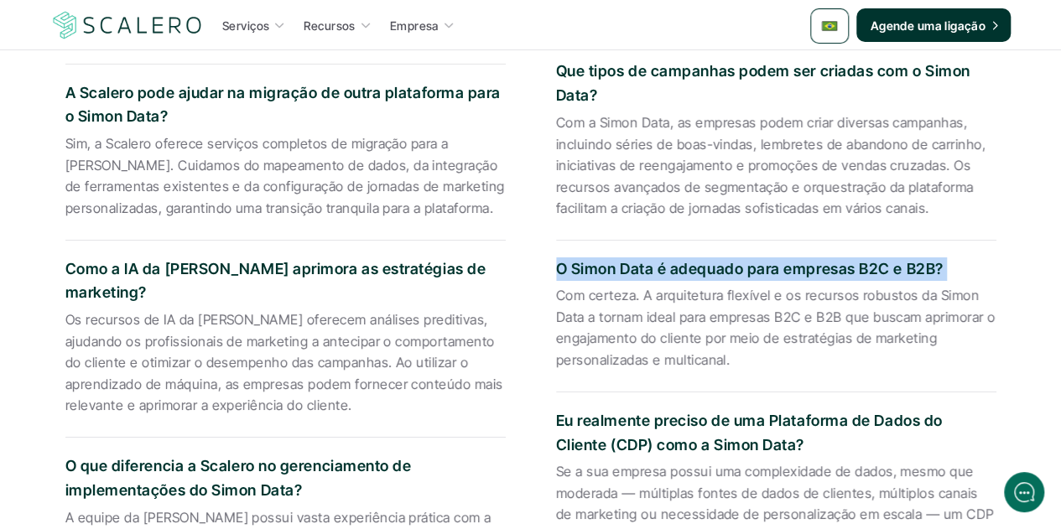
click at [644, 269] on p "O Simon Data é adequado para empresas B2C e B2B?" at bounding box center [776, 270] width 440 height 24
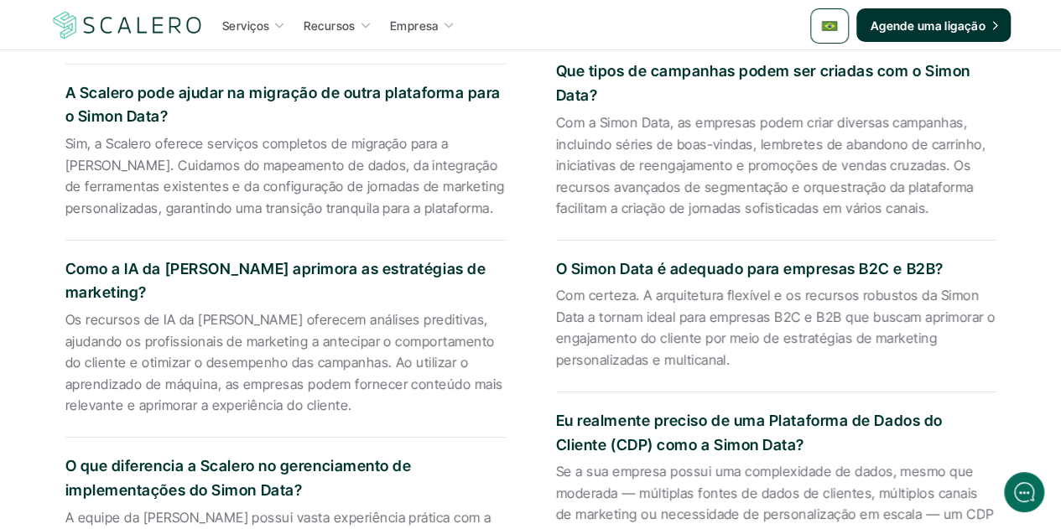
click at [640, 316] on p "Com certeza. A arquitetura flexível e os recursos robustos da Simon Data a torn…" at bounding box center [776, 328] width 440 height 86
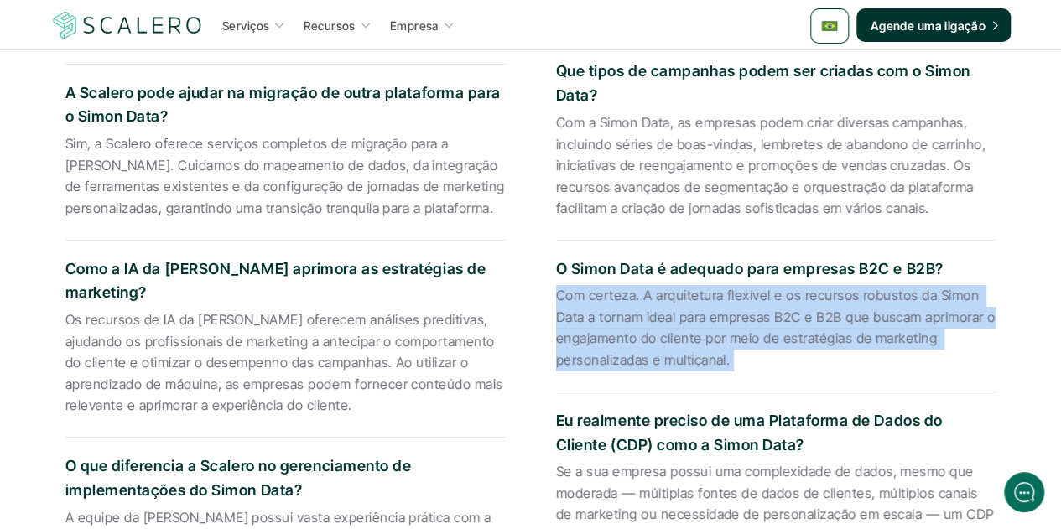
click at [640, 316] on p "Com certeza. A arquitetura flexível e os recursos robustos da Simon Data a torn…" at bounding box center [776, 328] width 440 height 86
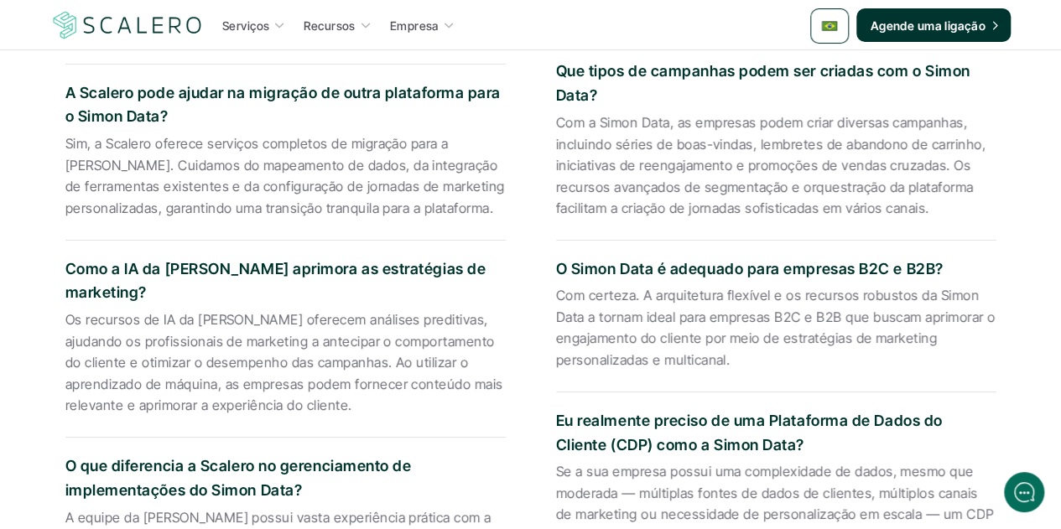
click at [669, 431] on p "Eu realmente preciso de uma Plataforma de Dados do Cliente (CDP) como a Simon D…" at bounding box center [776, 433] width 440 height 49
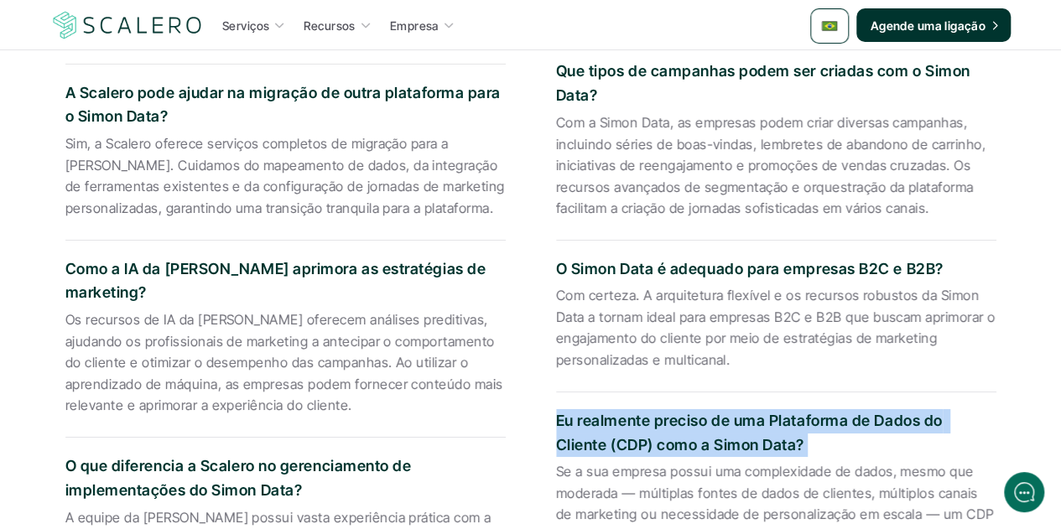
click at [669, 431] on p "Eu realmente preciso de uma Plataforma de Dados do Cliente (CDP) como a Simon D…" at bounding box center [776, 433] width 440 height 49
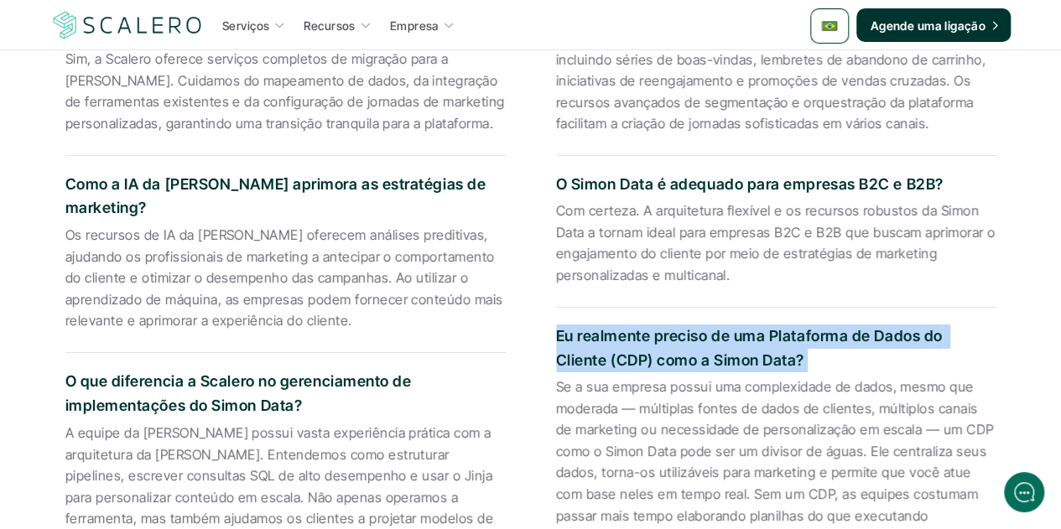
scroll to position [3020, 0]
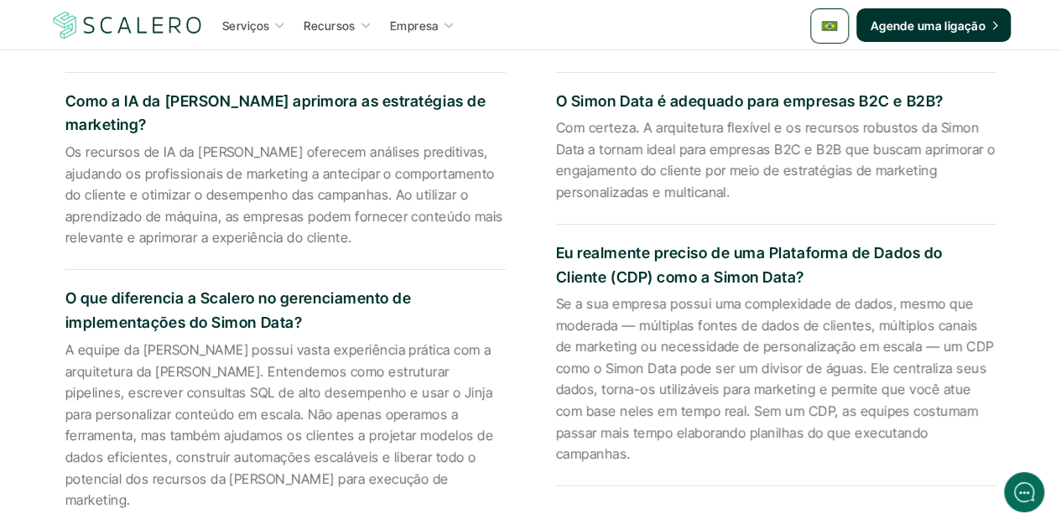
click at [663, 358] on p "Se a sua empresa possui uma complexidade de dados, mesmo que moderada — múltipl…" at bounding box center [776, 380] width 440 height 172
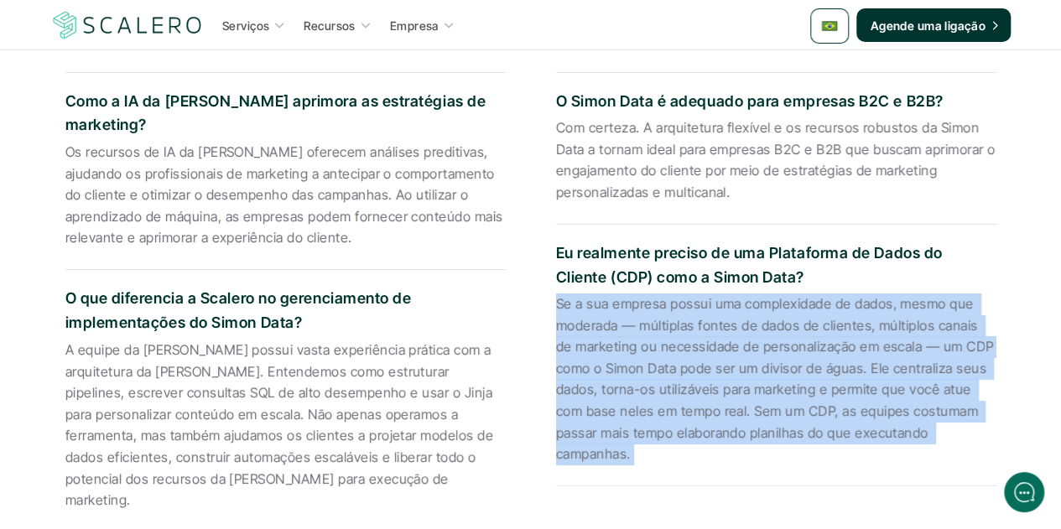
click at [663, 358] on p "Se a sua empresa possui uma complexidade de dados, mesmo que moderada — múltipl…" at bounding box center [776, 380] width 440 height 172
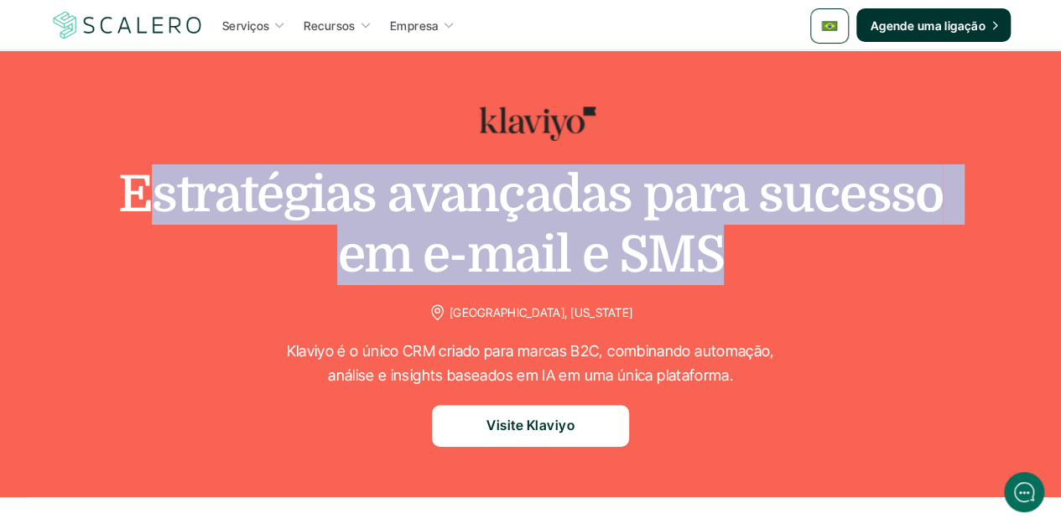
drag, startPoint x: 579, startPoint y: 241, endPoint x: 152, endPoint y: 197, distance: 429.2
click at [152, 197] on h1 "Estratégias avançadas para sucesso em e-mail e SMS" at bounding box center [531, 224] width 839 height 121
click at [138, 196] on h1 "Estratégias avançadas para sucesso em e-mail e SMS" at bounding box center [531, 224] width 839 height 121
drag, startPoint x: 164, startPoint y: 195, endPoint x: 715, endPoint y: 237, distance: 551.9
click at [715, 237] on h1 "Estratégias avançadas para sucesso em e-mail e SMS" at bounding box center [531, 224] width 839 height 121
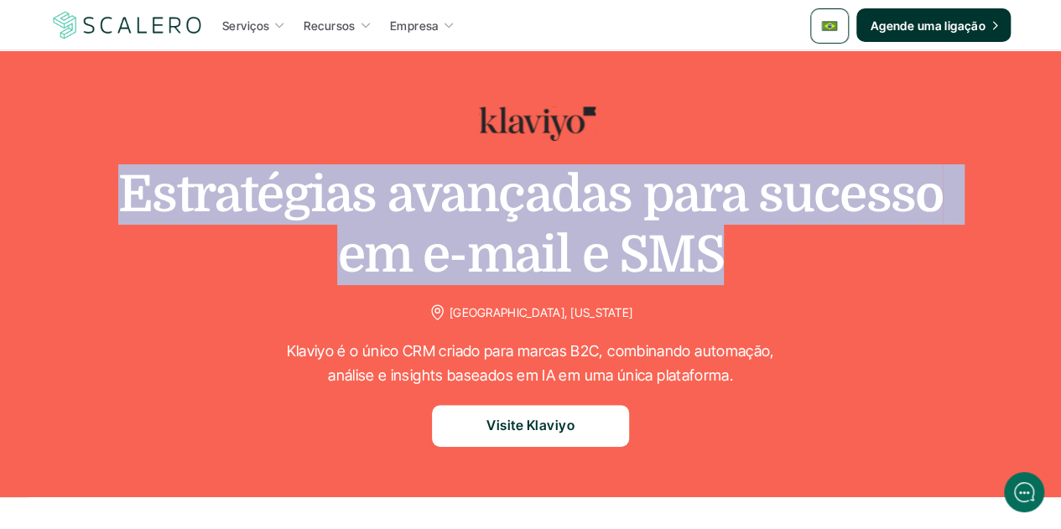
copy h1 "Estratégias avançadas para sucesso em e-mail e SMS"
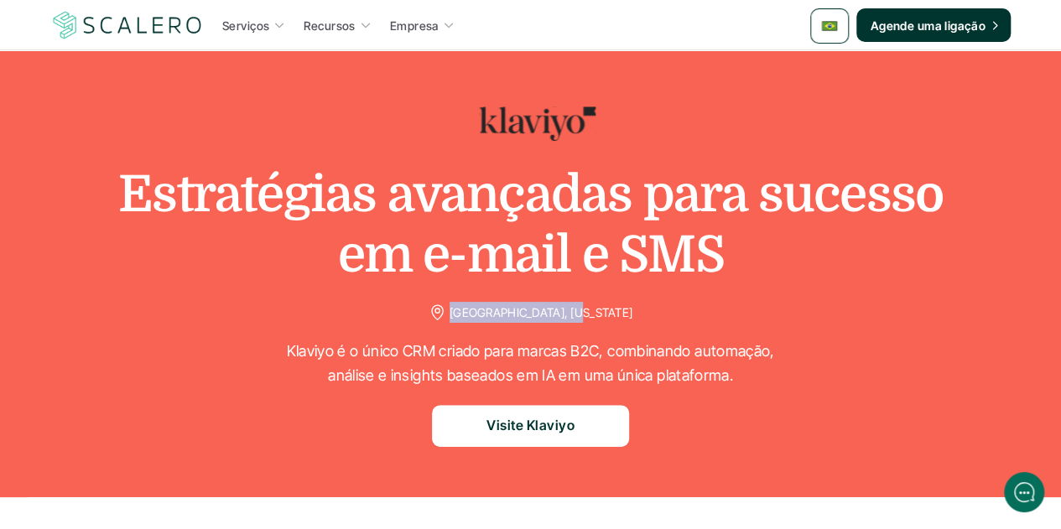
drag, startPoint x: 602, startPoint y: 310, endPoint x: 480, endPoint y: 311, distance: 122.5
click at [480, 311] on div "Estratégias avançadas para sucesso em e-mail e SMS Boston, Massachusetts Klaviy…" at bounding box center [531, 274] width 1028 height 346
copy p "[GEOGRAPHIC_DATA], [US_STATE]"
click at [570, 371] on p "Klaviyo é o único CRM criado para marcas B2C, combinando automação, análise e i…" at bounding box center [530, 364] width 503 height 49
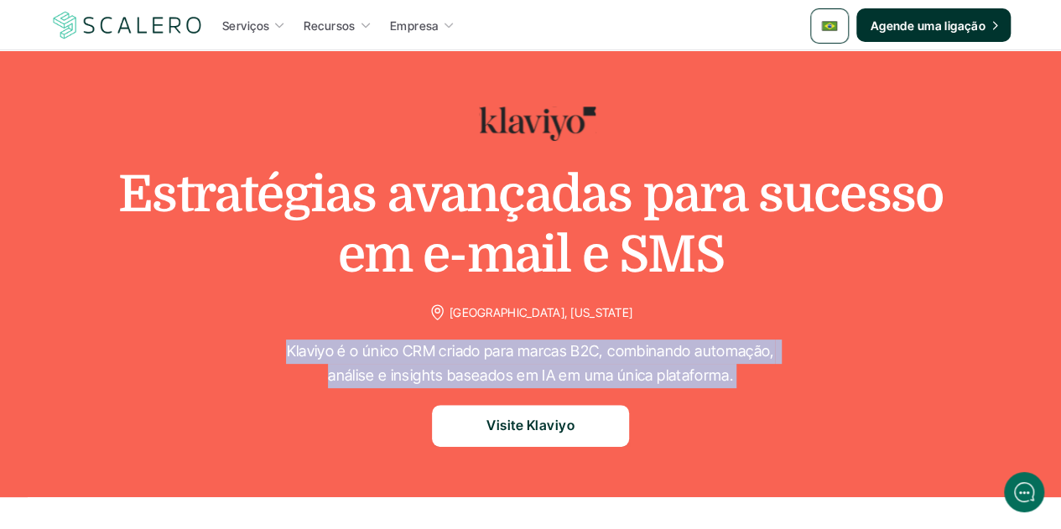
click at [570, 371] on p "Klaviyo é o único CRM criado para marcas B2C, combinando automação, análise e i…" at bounding box center [530, 364] width 503 height 49
copy p "Klaviyo é o único CRM criado para marcas B2C, combinando automação, análise e i…"
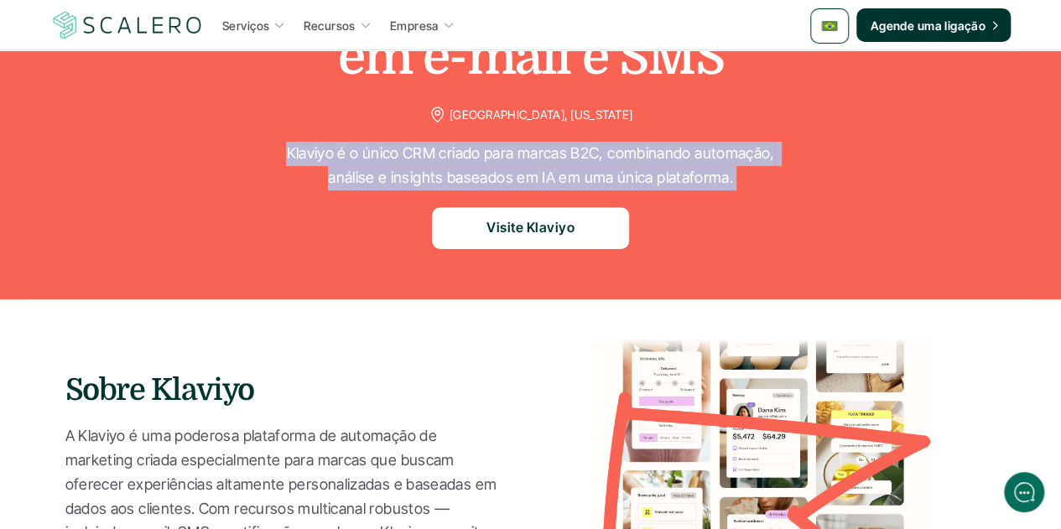
scroll to position [336, 0]
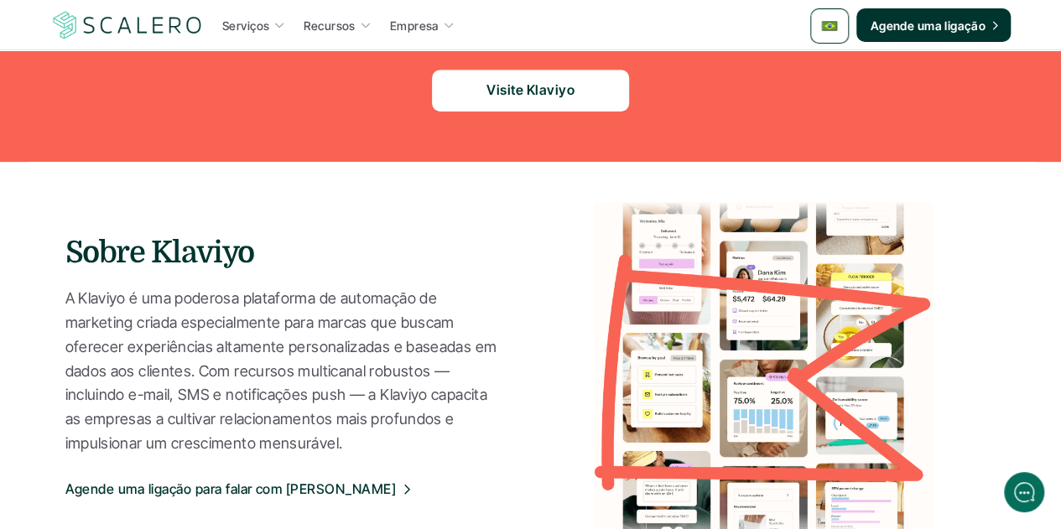
click at [299, 393] on p "A Klaviyo é uma poderosa plataforma de automação de marketing criada especialme…" at bounding box center [281, 371] width 432 height 169
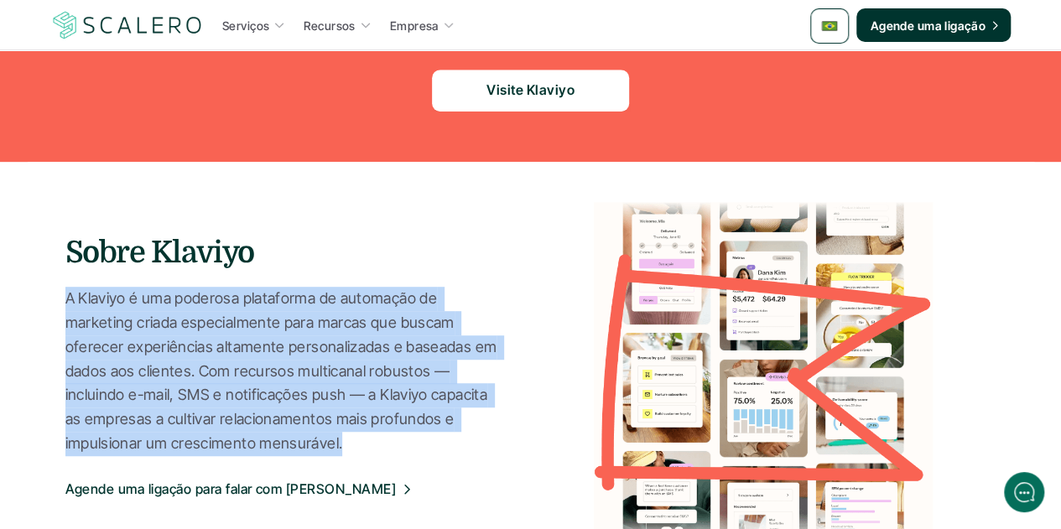
drag, startPoint x: 65, startPoint y: 299, endPoint x: 339, endPoint y: 448, distance: 311.2
click at [339, 448] on p "A Klaviyo é uma poderosa plataforma de automação de marketing criada especialme…" at bounding box center [281, 371] width 432 height 169
copy p "A Klaviyo é uma poderosa plataforma de automação de marketing criada especialme…"
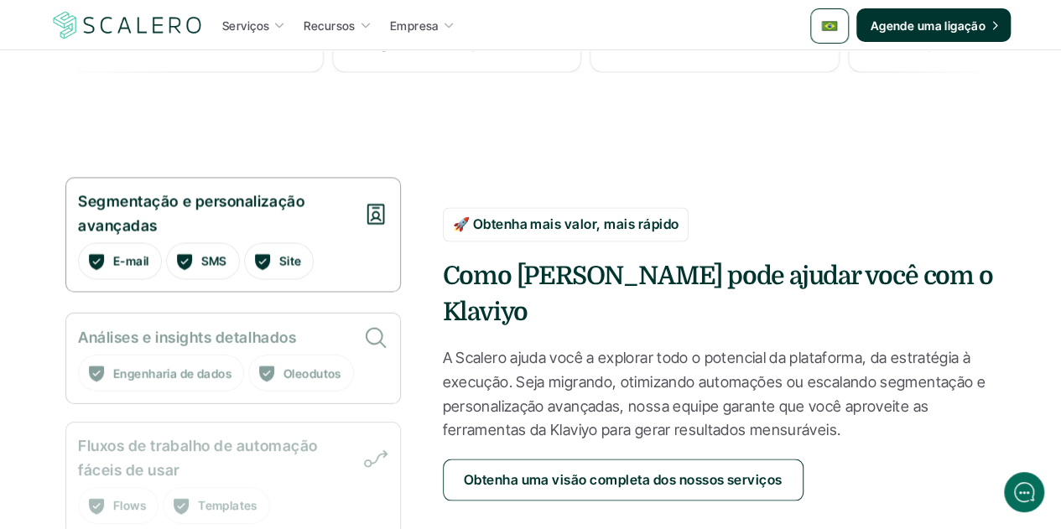
scroll to position [1342, 0]
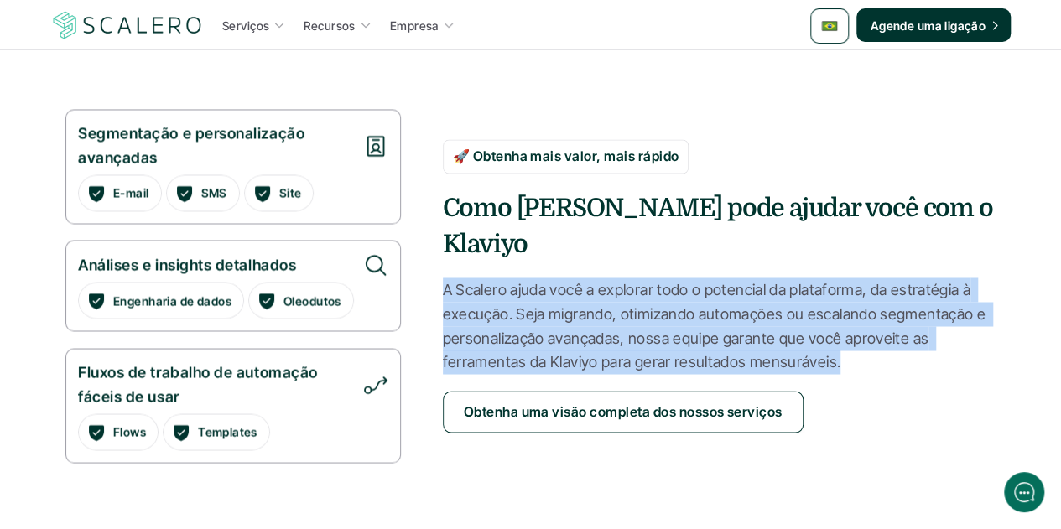
drag, startPoint x: 443, startPoint y: 274, endPoint x: 836, endPoint y: 345, distance: 399.7
click at [836, 345] on p "A Scalero ajuda você a explorar todo o potencial da plataforma, da estratégia à…" at bounding box center [720, 326] width 554 height 96
copy p "A Scalero ajuda você a explorar todo o potencial da plataforma, da estratégia à…"
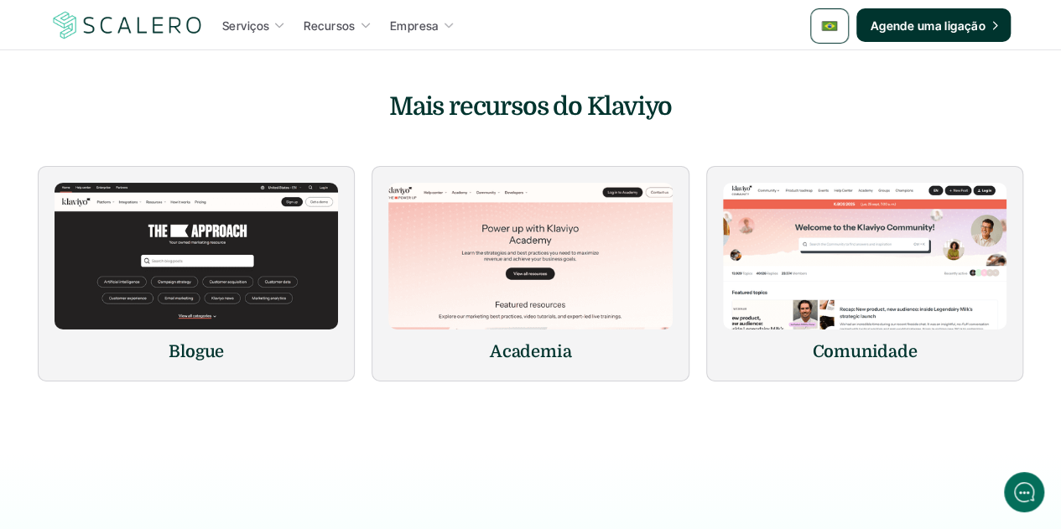
scroll to position [2768, 0]
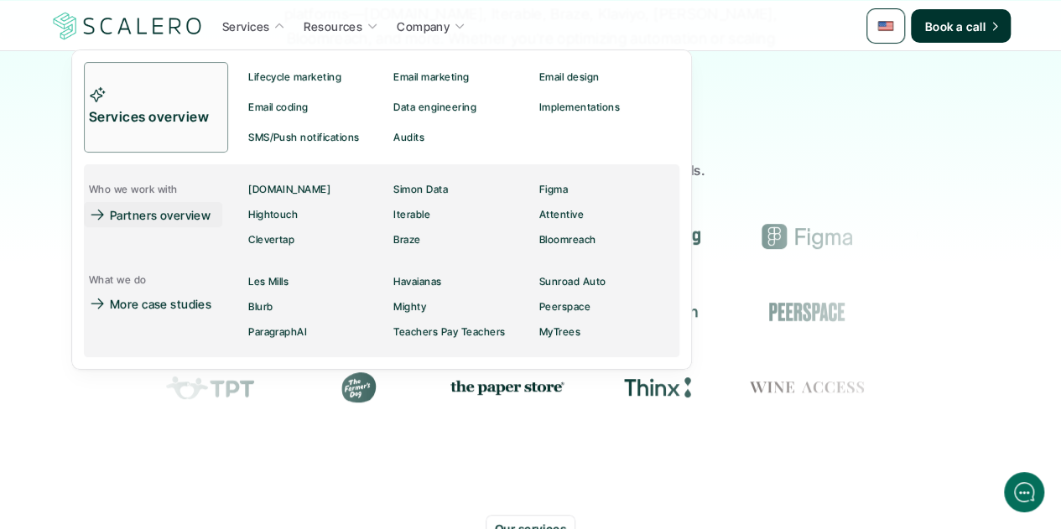
click at [171, 220] on p "Partners overview" at bounding box center [160, 215] width 101 height 18
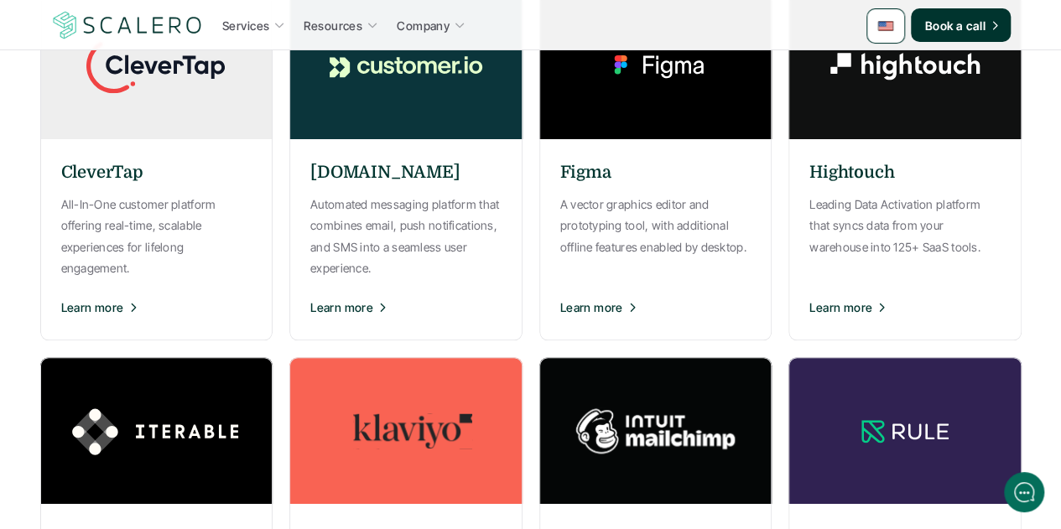
scroll to position [839, 0]
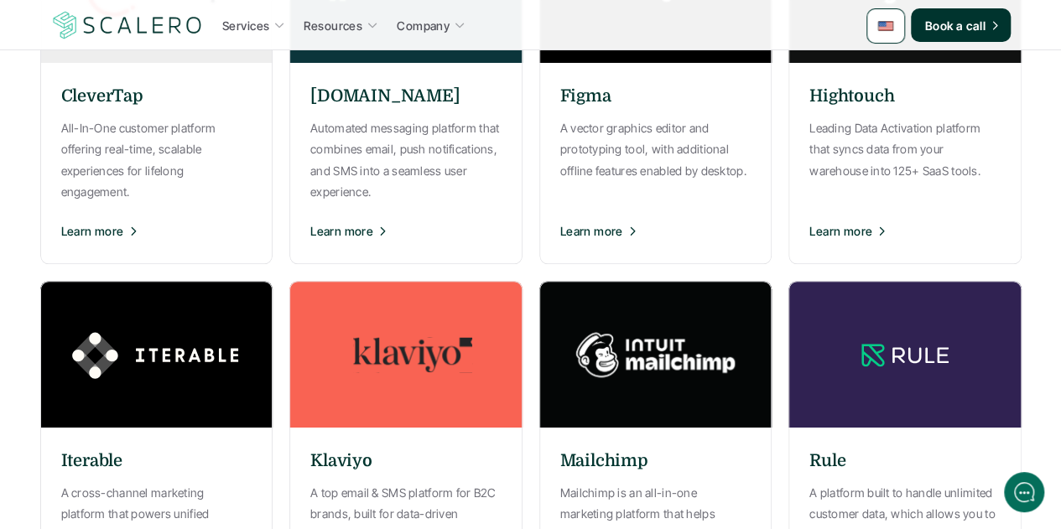
click at [431, 376] on img at bounding box center [406, 354] width 252 height 147
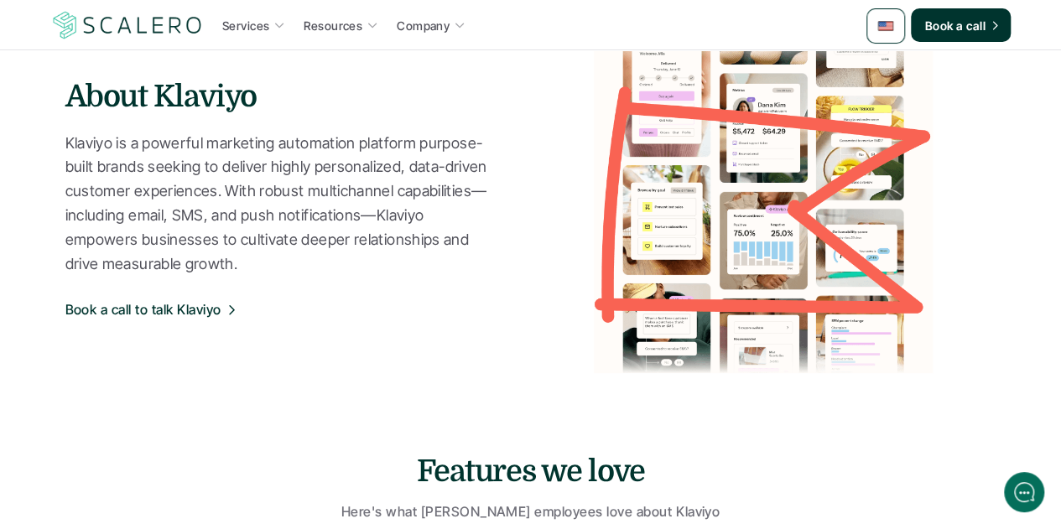
scroll to position [839, 0]
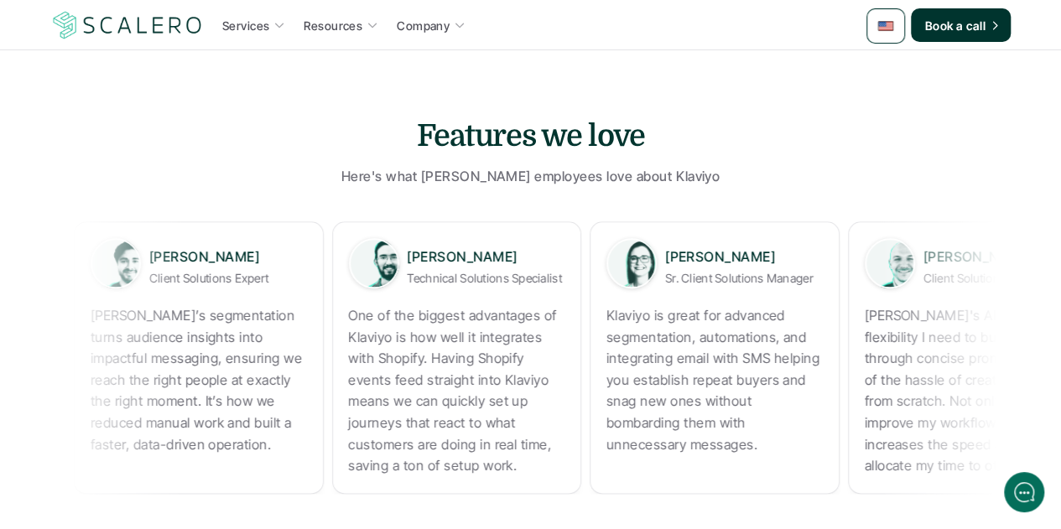
click at [415, 367] on p "One of the biggest advantages of Klaviyo is how well it integrates with Shopify…" at bounding box center [455, 391] width 216 height 172
click at [415, 367] on p "One of the biggest advantages of Klaviyo is how well it integrates with Shopify…" at bounding box center [454, 391] width 216 height 172
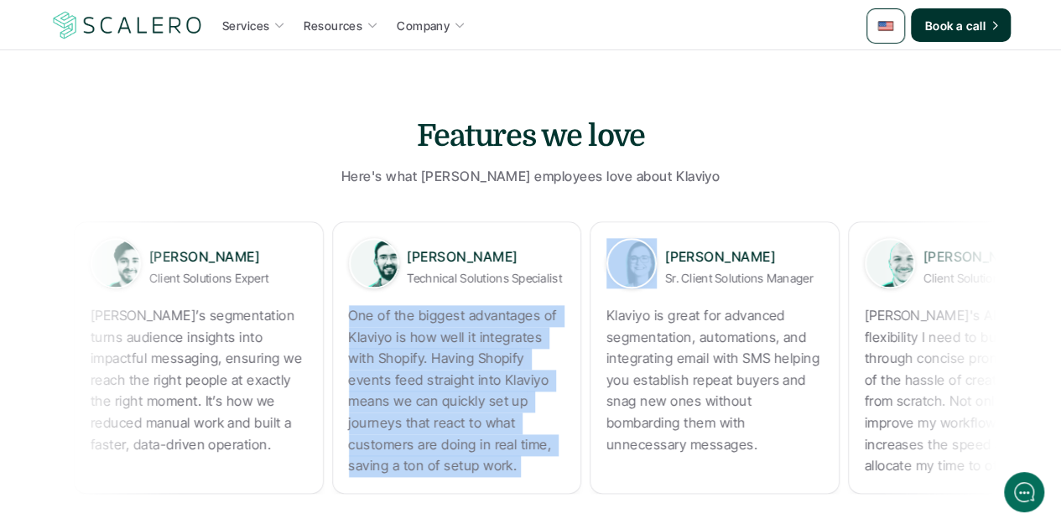
click at [415, 367] on p "One of the biggest advantages of Klaviyo is how well it integrates with Shopify…" at bounding box center [428, 391] width 216 height 172
copy p "One of the biggest advantages of Klaviyo is how well it integrates with Shopify…"
click at [346, 320] on p "One of the biggest advantages of Klaviyo is how well it integrates with Shopify…" at bounding box center [454, 391] width 216 height 172
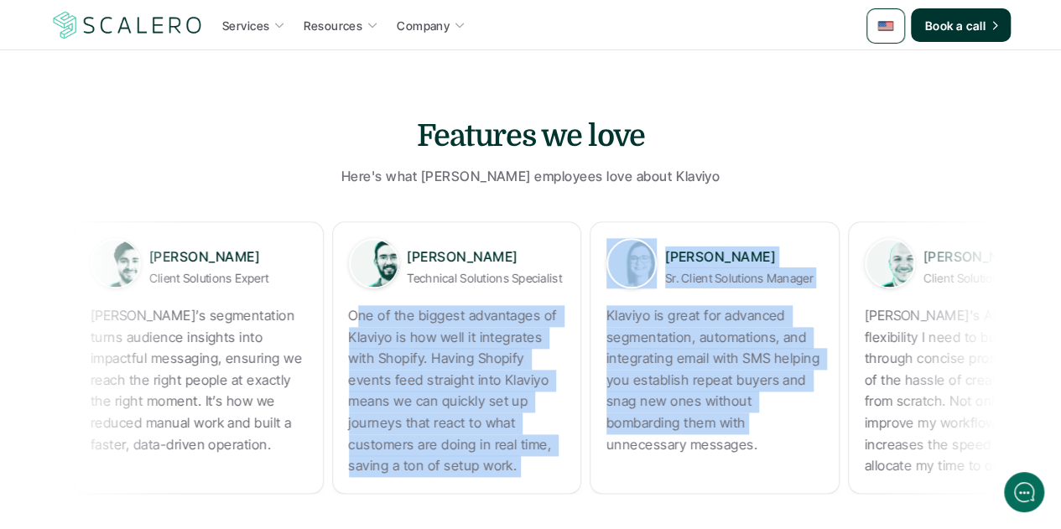
drag, startPoint x: 185, startPoint y: 315, endPoint x: 610, endPoint y: 425, distance: 438.4
click at [611, 426] on div "[PERSON_NAME] Client Solutions Manager [PERSON_NAME]'s AI gives me the flexibil…" at bounding box center [583, 357] width 1023 height 273
click at [589, 385] on div "[PERSON_NAME] Client Solutions Manager Klaviyo is great for advanced segmentati…" at bounding box center [714, 357] width 250 height 273
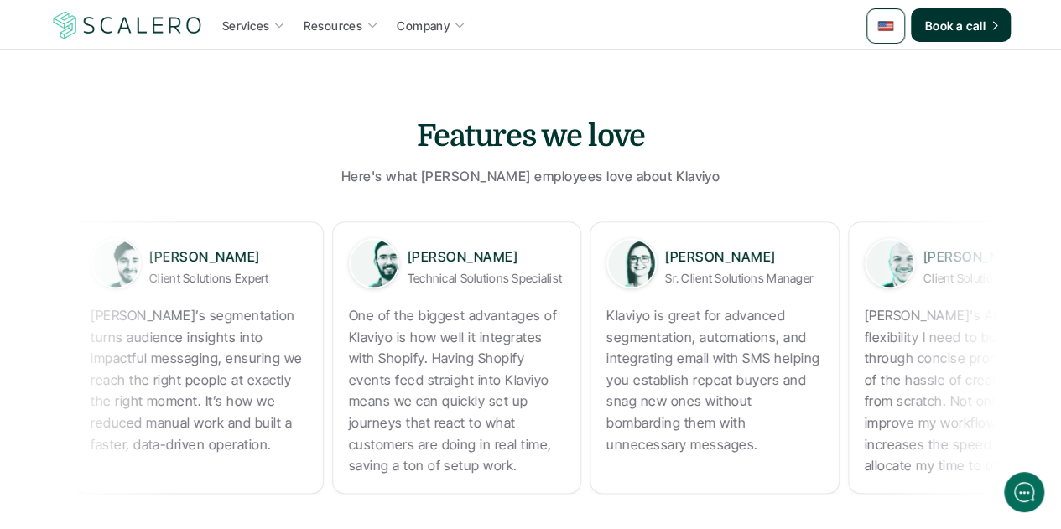
click at [862, 345] on p "[PERSON_NAME]'s AI gives me the flexibility I need to build flows through conci…" at bounding box center [970, 391] width 216 height 172
click at [861, 345] on p "[PERSON_NAME]'s AI gives me the flexibility I need to build flows through conci…" at bounding box center [969, 391] width 216 height 172
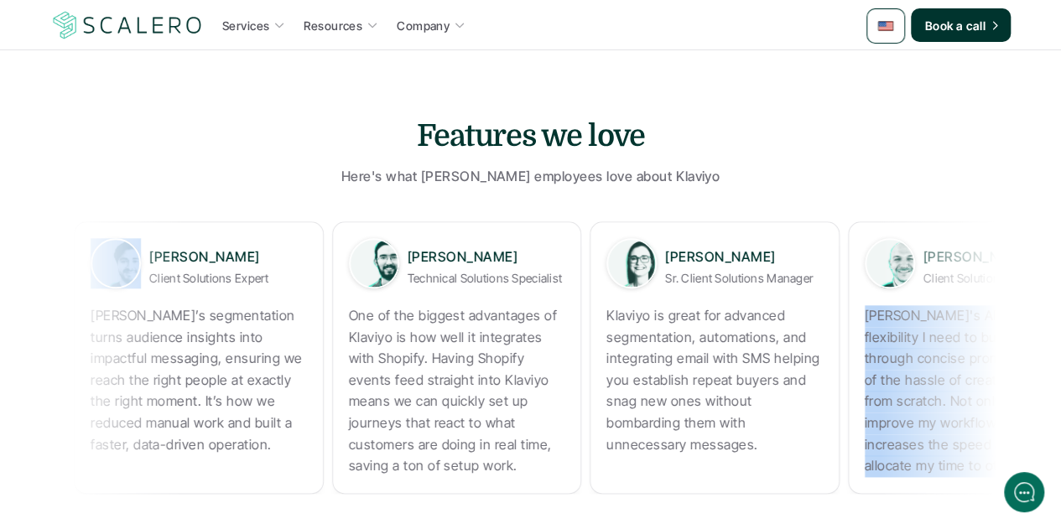
click at [861, 345] on p "[PERSON_NAME]'s AI gives me the flexibility I need to build flows through conci…" at bounding box center [969, 391] width 216 height 172
copy p "[PERSON_NAME]'s AI gives me the flexibility I need to build flows through conci…"
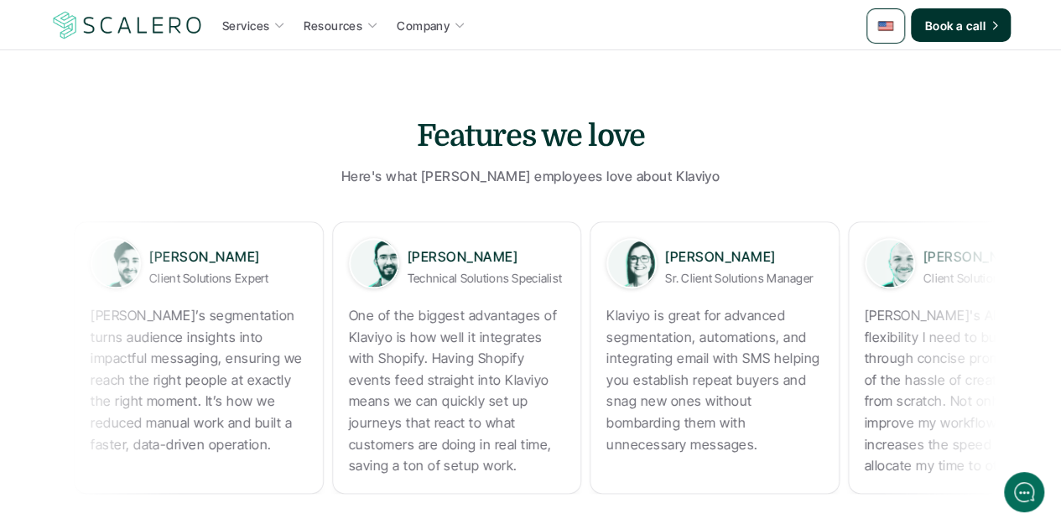
copy p "Klaviyo’s segmentation turns audience insights into impactful messaging, ensuri…"
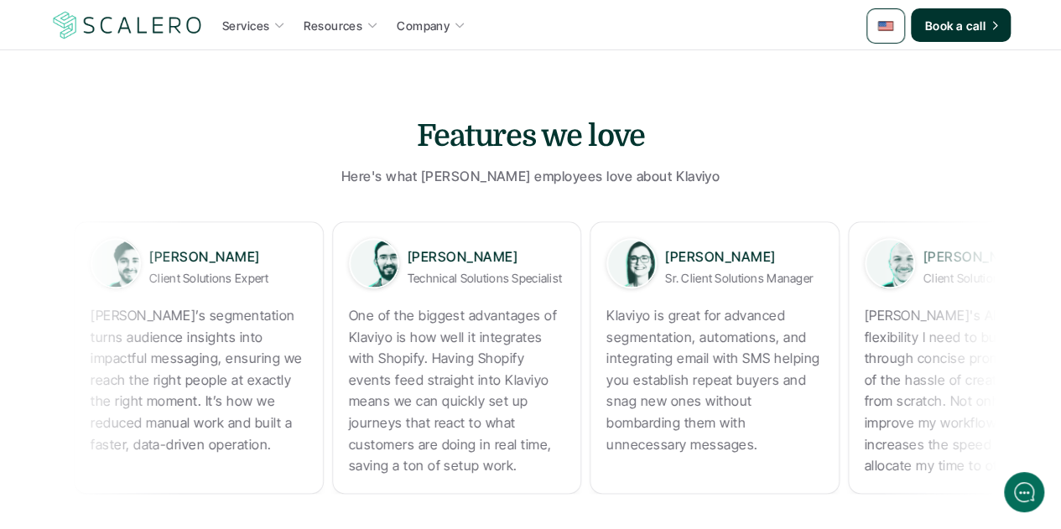
copy p "One of the biggest advantages of Klaviyo is how well it integrates with Shopify…"
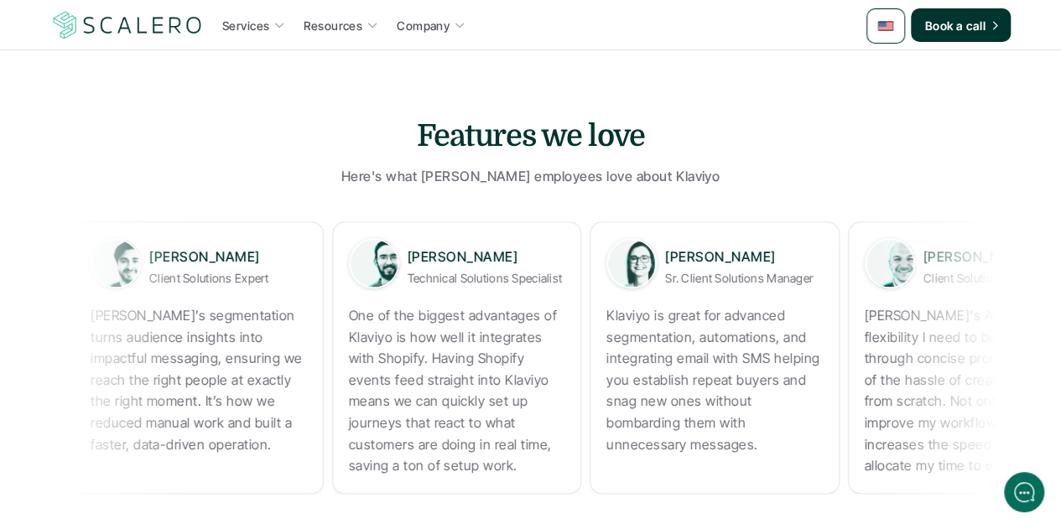
copy p "Klaviyo is great for advanced segmentation, automations, and integrating email …"
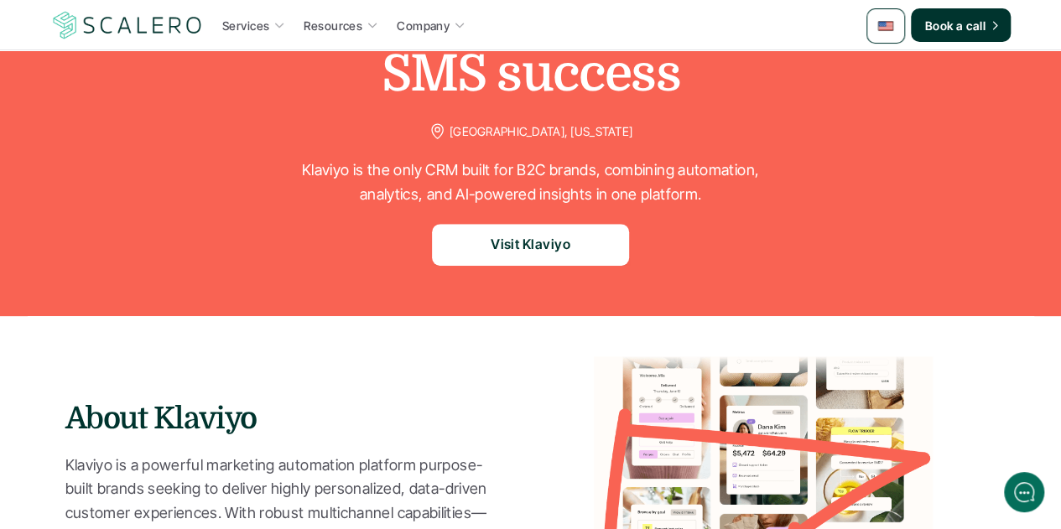
scroll to position [0, 0]
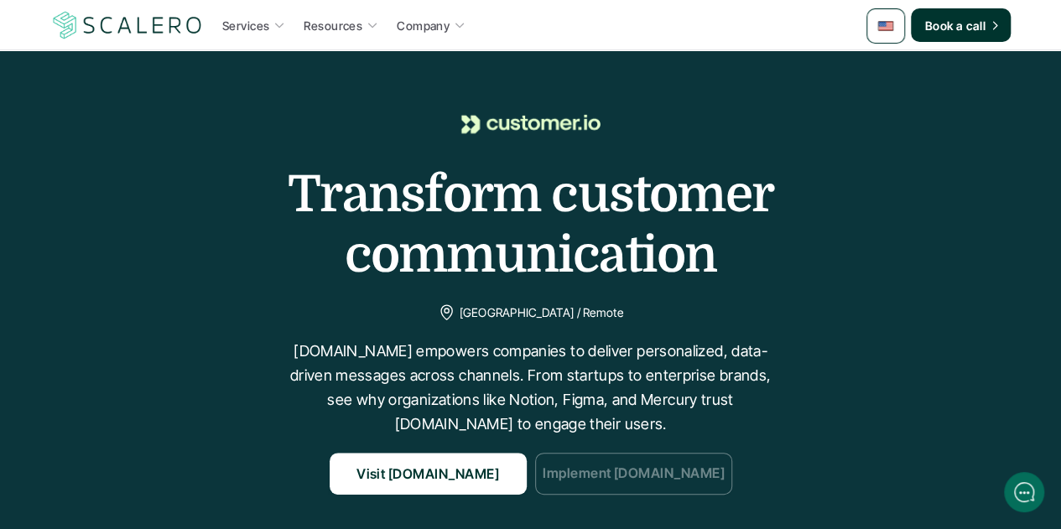
click at [631, 477] on p "Implement [DOMAIN_NAME]" at bounding box center [633, 475] width 182 height 22
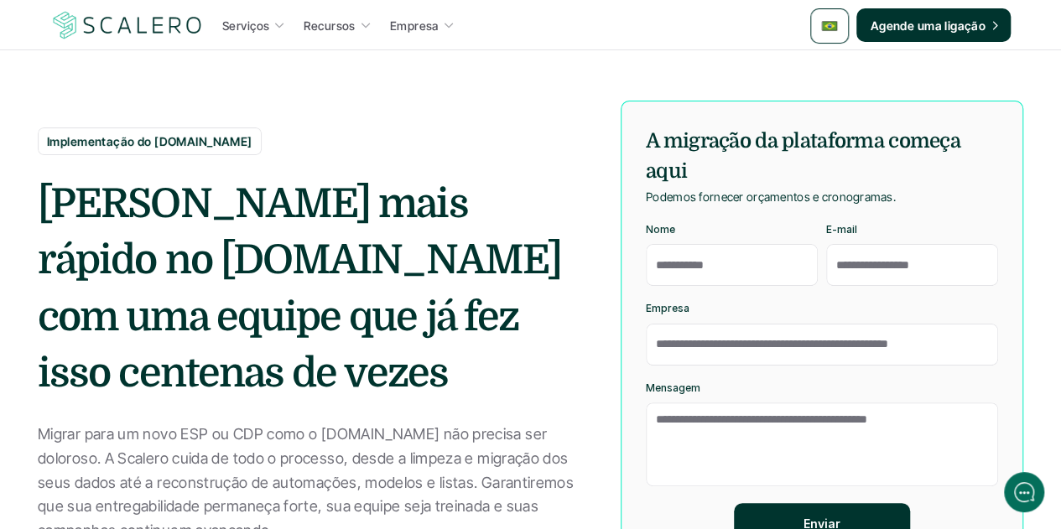
click at [196, 140] on p "Implementação do [DOMAIN_NAME]" at bounding box center [150, 142] width 206 height 18
click at [196, 139] on p "Implementação do Customer.io" at bounding box center [150, 142] width 206 height 18
copy p "Implementação do Customer.io"
click at [216, 143] on p "Implementação do Customer.io" at bounding box center [150, 142] width 206 height 18
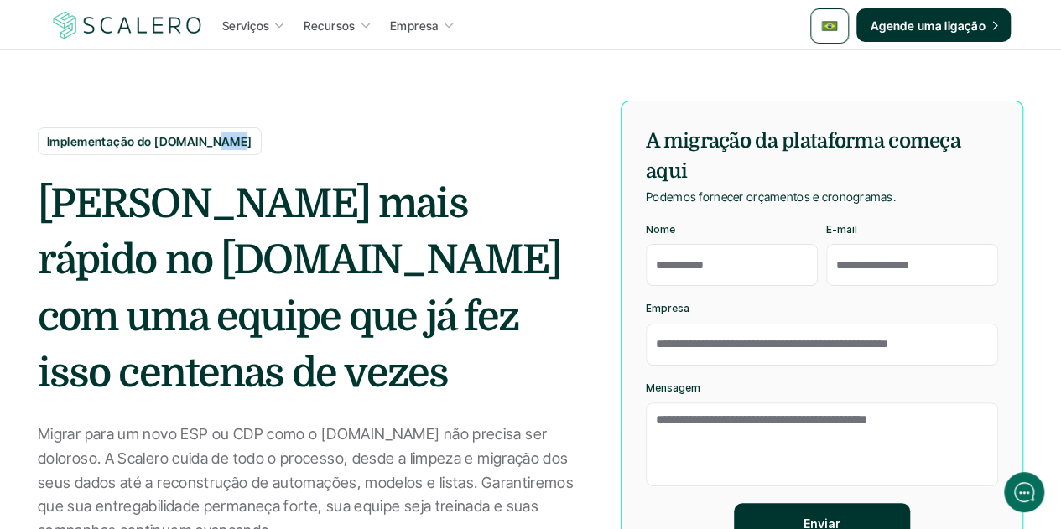
click at [216, 143] on p "Implementação do Customer.io" at bounding box center [150, 142] width 206 height 18
click at [167, 232] on h2 "Lance mais rápido no Customer.io com uma equipe que já fez isso centenas de vez…" at bounding box center [310, 289] width 545 height 226
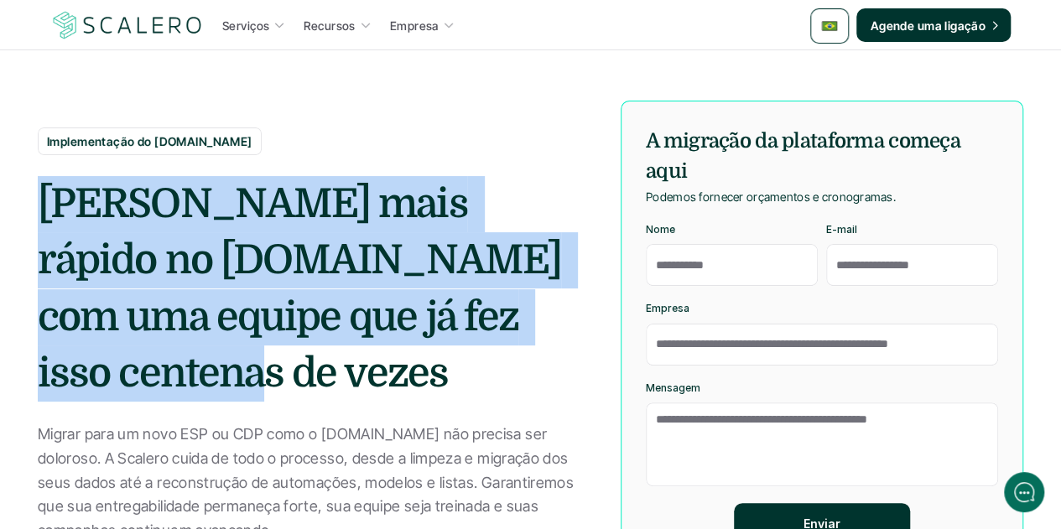
drag, startPoint x: 140, startPoint y: 372, endPoint x: 36, endPoint y: 210, distance: 192.4
click at [36, 210] on section "Implementação do Customer.io Lance mais rápido no Customer.io com uma equipe qu…" at bounding box center [530, 293] width 1061 height 587
copy h2 "Lance mais rápido no Customer.io com uma equipe que já fez isso centenas de vez…"
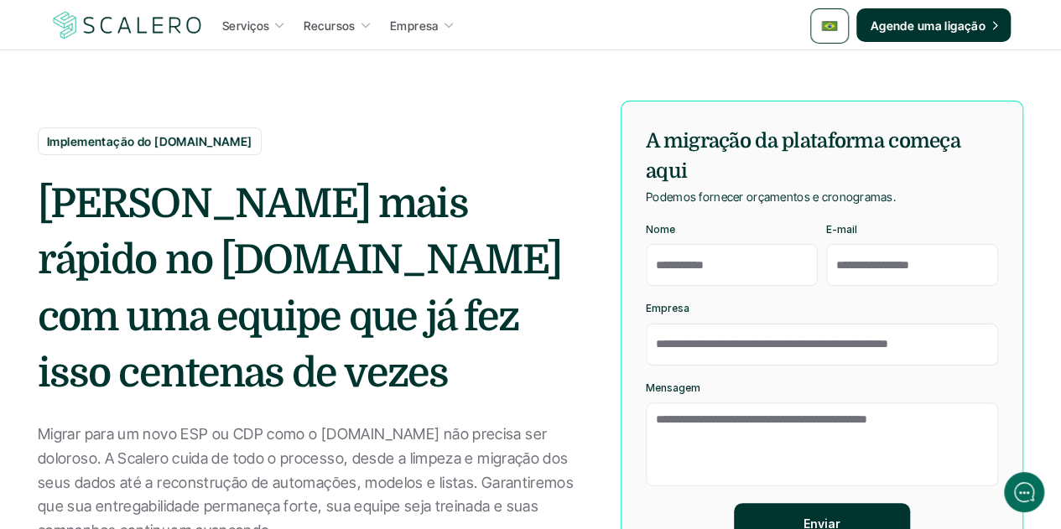
click at [373, 390] on h2 "Lance mais rápido no Customer.io com uma equipe que já fez isso centenas de vez…" at bounding box center [310, 289] width 545 height 226
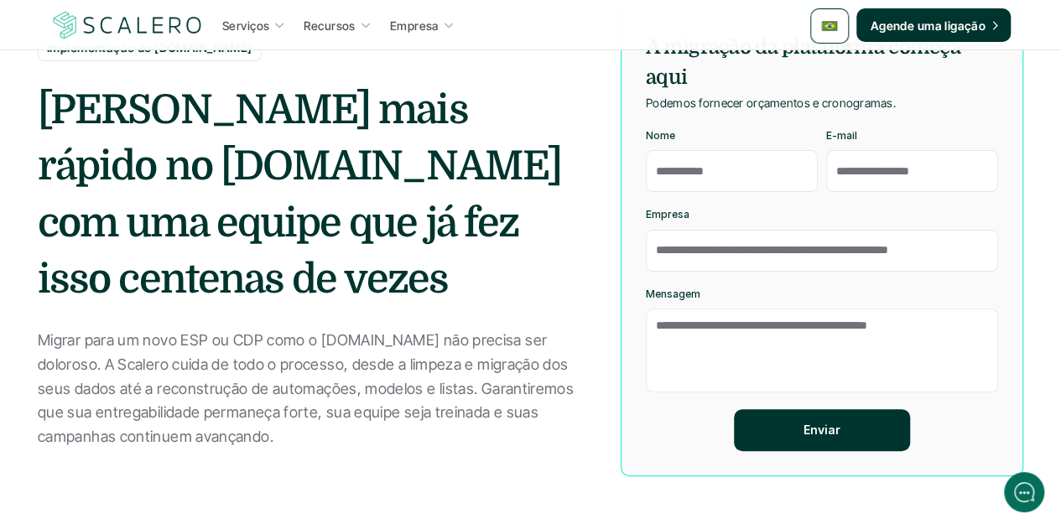
scroll to position [168, 0]
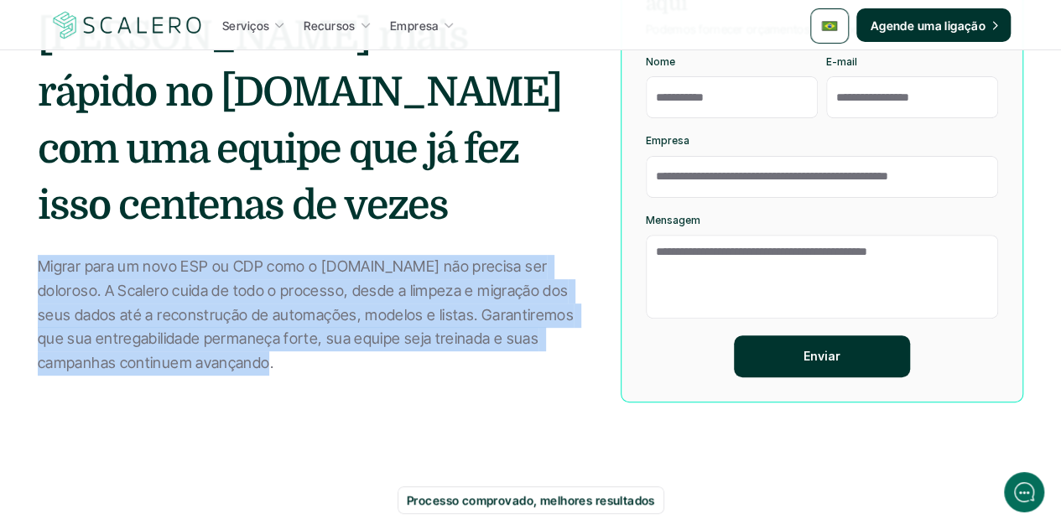
drag, startPoint x: 275, startPoint y: 367, endPoint x: 35, endPoint y: 269, distance: 258.9
click at [35, 269] on section "Implementação do Customer.io Lance mais rápido no Customer.io com uma equipe qu…" at bounding box center [530, 125] width 1061 height 587
copy p "Migrar para um novo ESP ou CDP como o Customer.io não precisa ser doloroso. A S…"
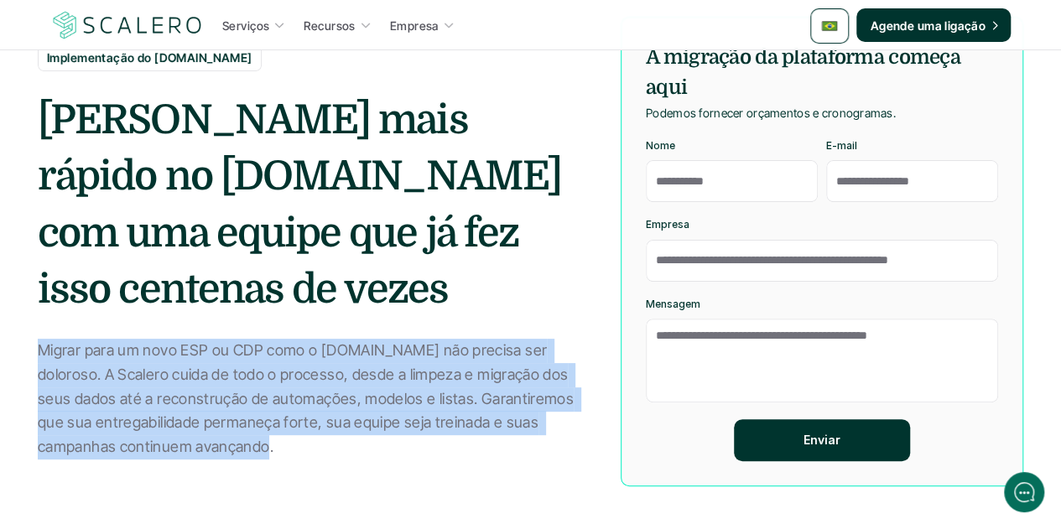
scroll to position [0, 0]
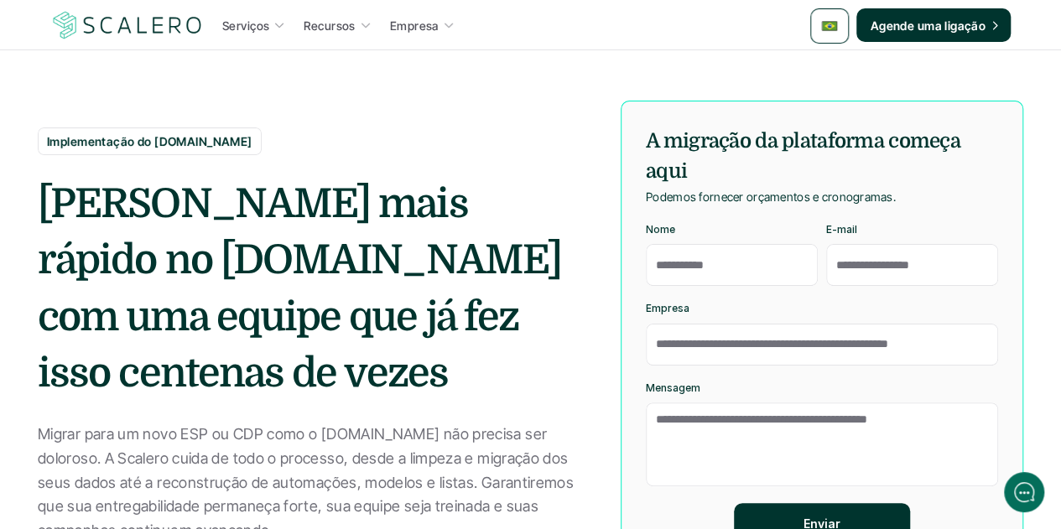
click at [711, 142] on h5 "A migração da plataforma começa aqui" at bounding box center [822, 156] width 352 height 60
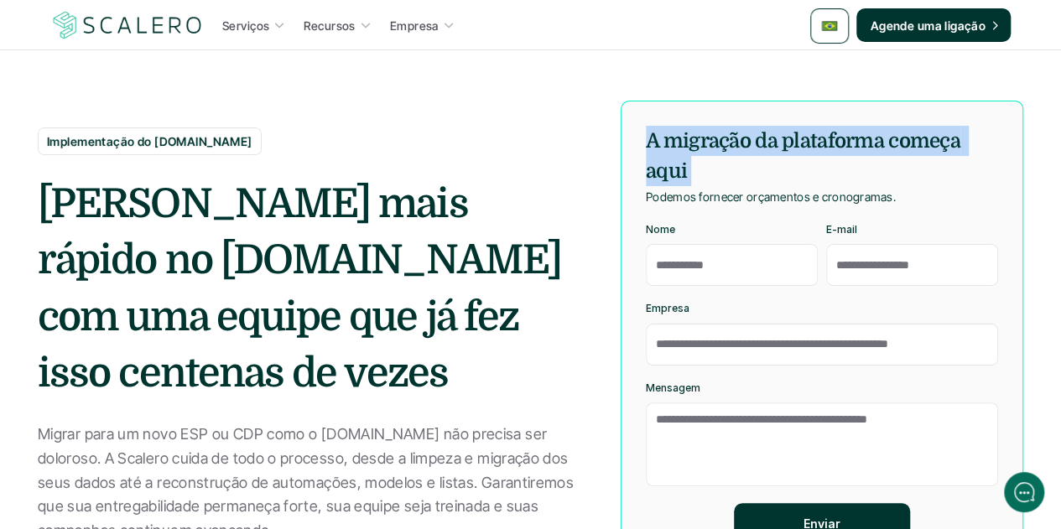
click at [711, 142] on h5 "A migração da plataforma começa aqui" at bounding box center [822, 156] width 352 height 60
copy h5 "A migração da plataforma começa aqui"
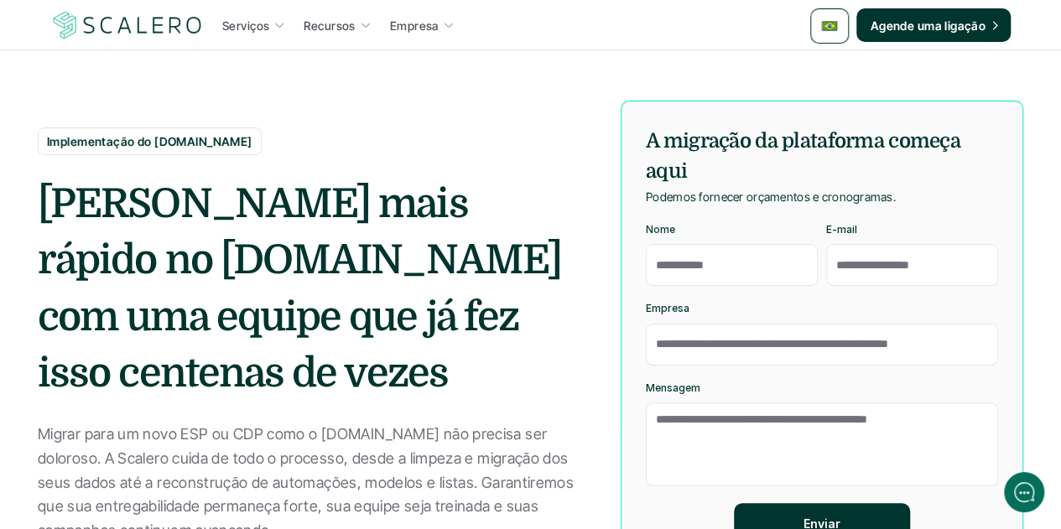
click at [721, 191] on p "Podemos fornecer orçamentos e cronogramas." at bounding box center [771, 196] width 250 height 21
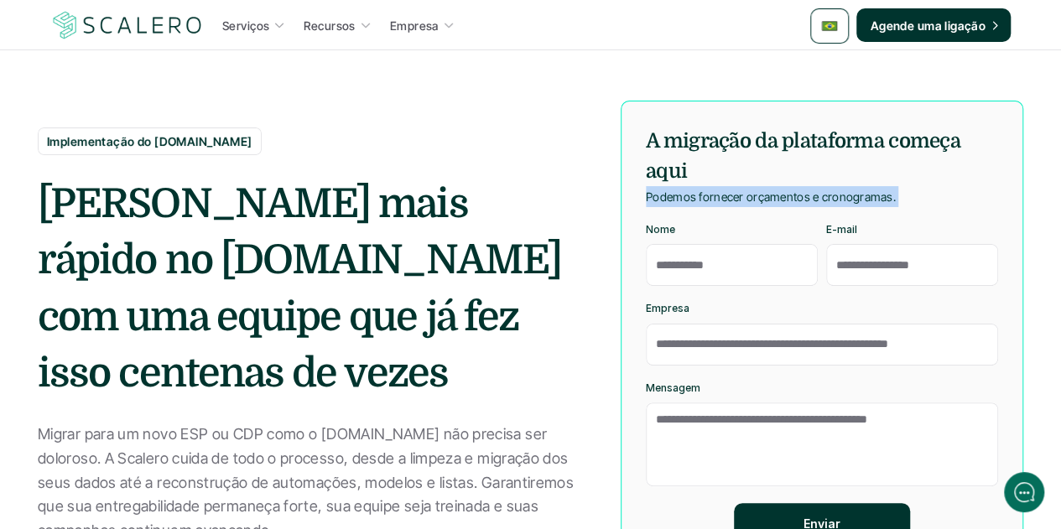
click at [721, 191] on p "Podemos fornecer orçamentos e cronogramas." at bounding box center [771, 196] width 250 height 21
copy p "Podemos fornecer orçamentos e cronogramas."
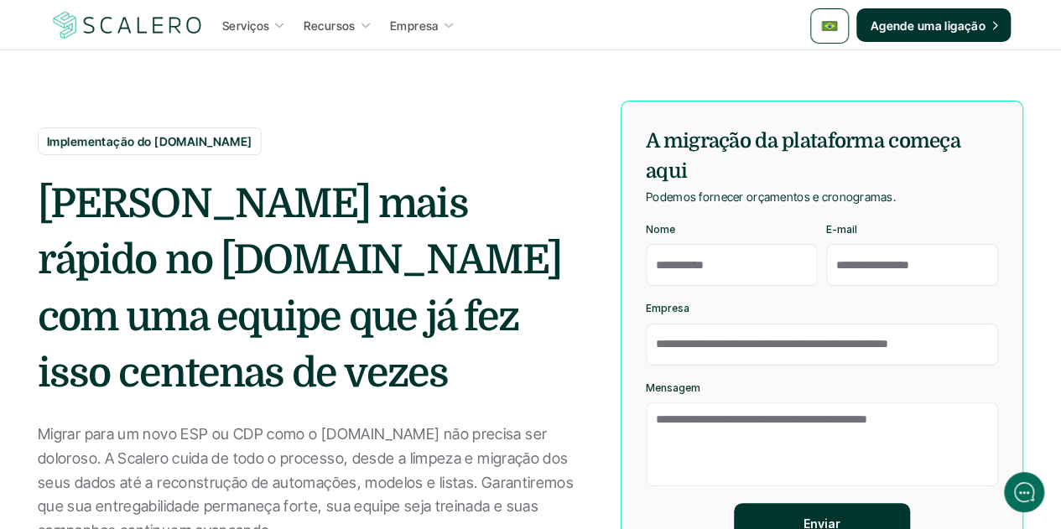
click at [664, 225] on p "Nome" at bounding box center [660, 230] width 29 height 12
click at [664, 244] on input "Nome" at bounding box center [732, 265] width 172 height 42
click at [664, 226] on p "Nome" at bounding box center [660, 230] width 29 height 12
click at [664, 244] on input "Nome" at bounding box center [732, 265] width 172 height 42
copy p "Nome"
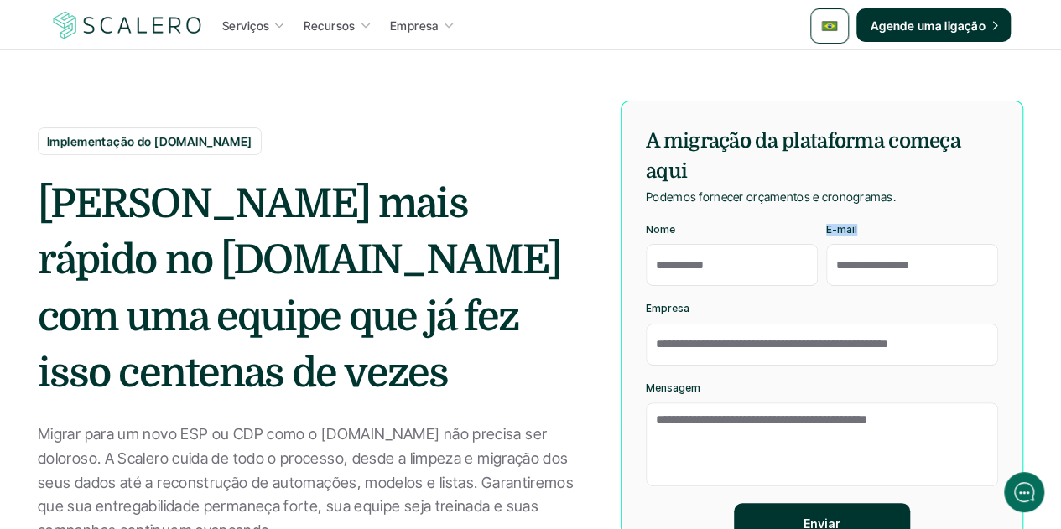
drag, startPoint x: 827, startPoint y: 228, endPoint x: 856, endPoint y: 232, distance: 29.7
click at [856, 232] on p "E-mail" at bounding box center [841, 230] width 31 height 12
copy p "E-mail"
click at [676, 307] on p "Empresa" at bounding box center [668, 309] width 44 height 12
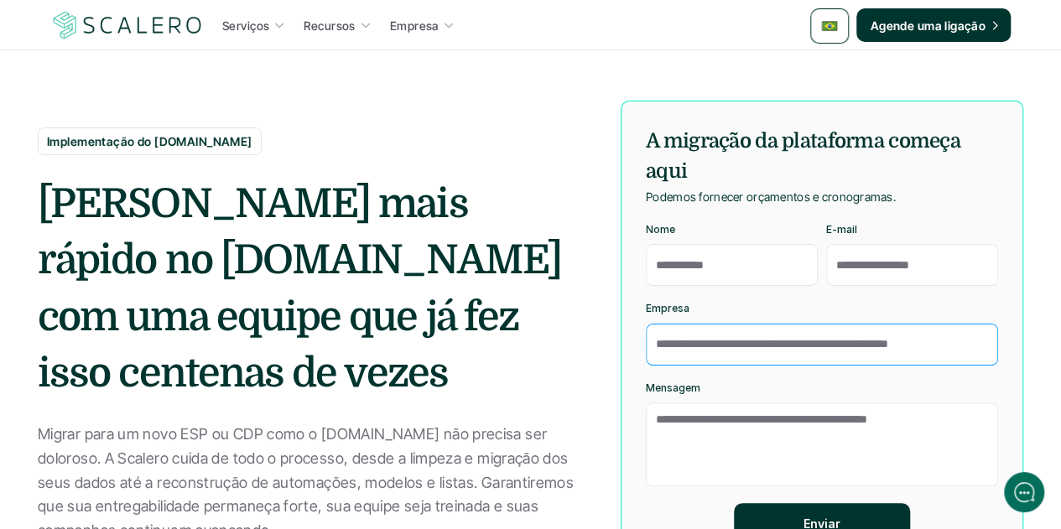
click at [676, 324] on input "Empresa" at bounding box center [822, 345] width 352 height 42
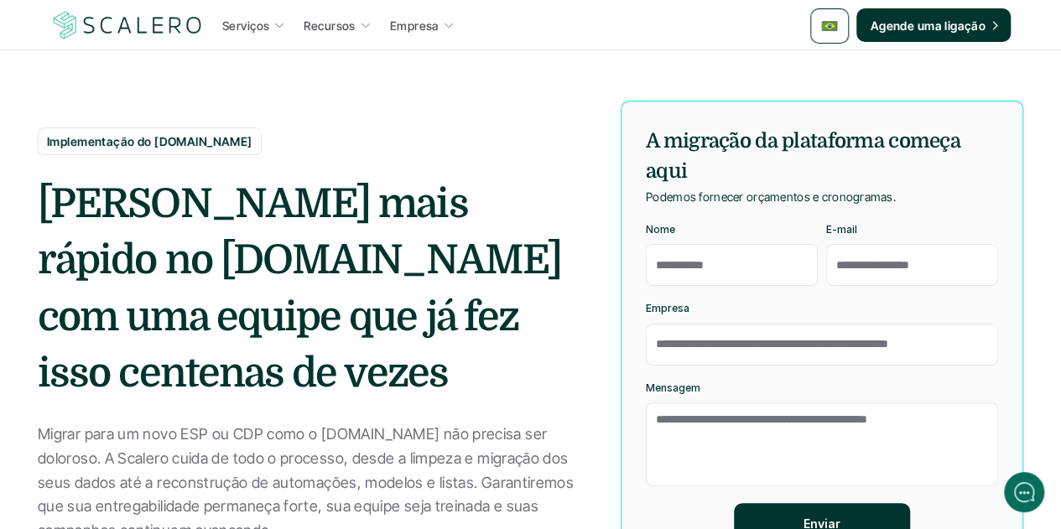
click at [676, 307] on p "Empresa" at bounding box center [668, 309] width 44 height 12
click at [676, 324] on input "Empresa" at bounding box center [822, 345] width 352 height 42
click at [676, 307] on p "Empresa" at bounding box center [668, 309] width 44 height 12
click at [676, 324] on input "Empresa" at bounding box center [822, 345] width 352 height 42
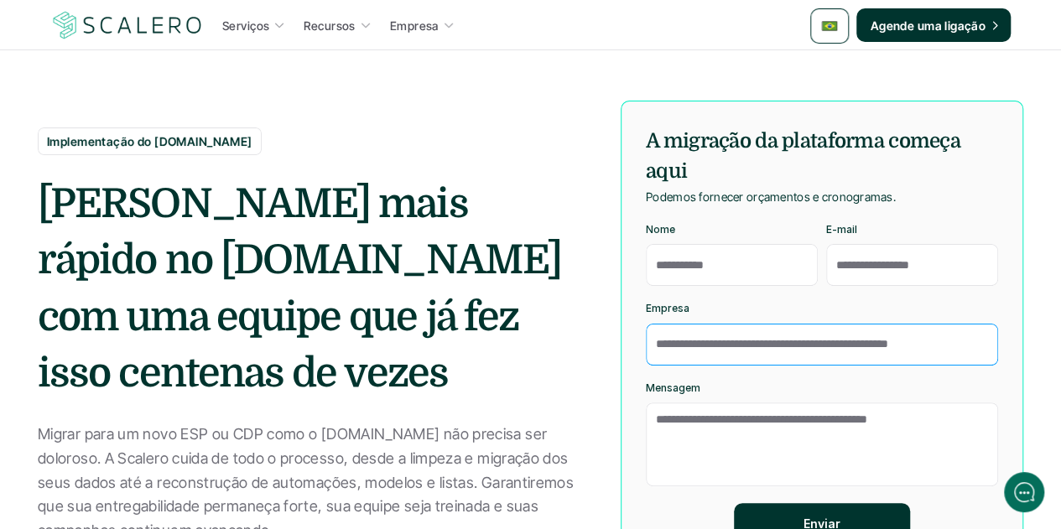
click at [661, 324] on input "Empresa" at bounding box center [822, 345] width 352 height 42
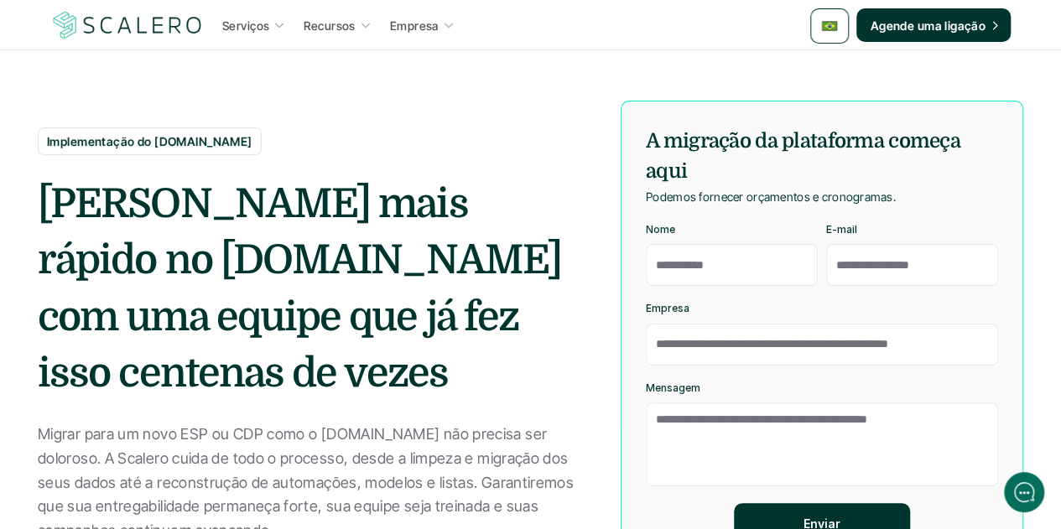
click at [673, 303] on p "Empresa" at bounding box center [668, 309] width 44 height 12
click at [673, 324] on input "Empresa" at bounding box center [822, 345] width 352 height 42
click at [673, 303] on p "Empresa" at bounding box center [668, 309] width 44 height 12
click at [673, 324] on input "Empresa" at bounding box center [822, 345] width 352 height 42
copy p "Empresa"
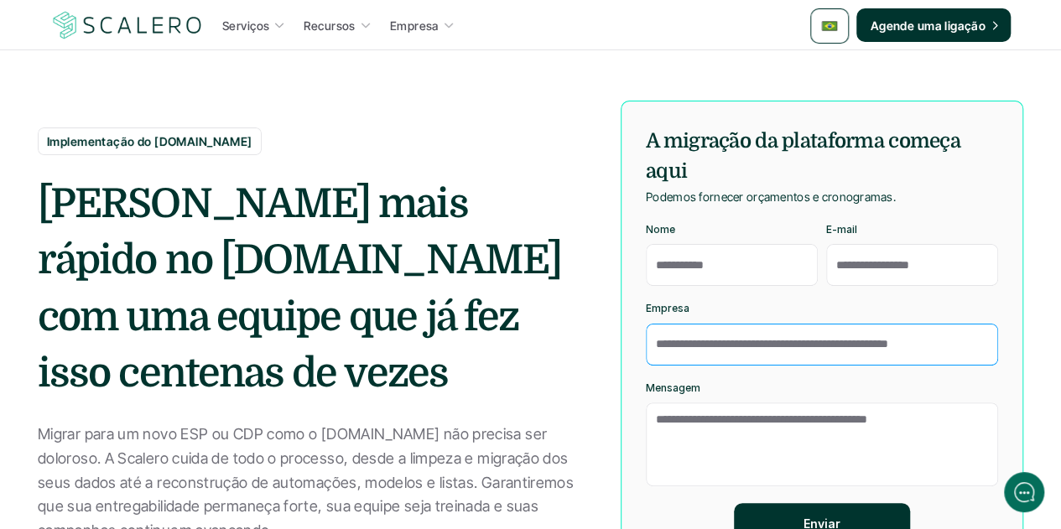
click at [705, 345] on input "Empresa" at bounding box center [822, 345] width 352 height 42
click at [742, 345] on input "Empresa" at bounding box center [822, 345] width 352 height 42
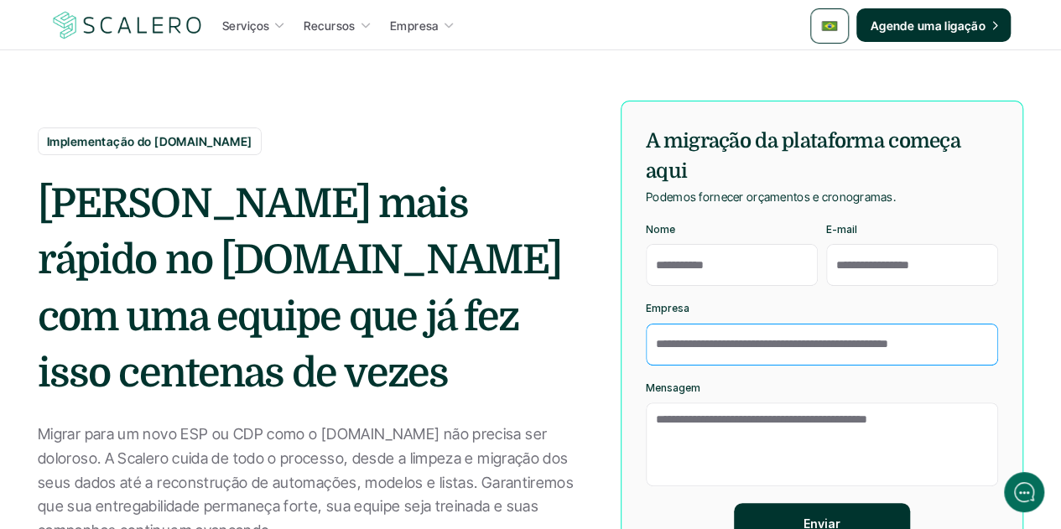
click at [742, 345] on input "Empresa" at bounding box center [822, 345] width 352 height 42
drag, startPoint x: 977, startPoint y: 339, endPoint x: 747, endPoint y: 348, distance: 230.0
click at [747, 348] on input "Empresa" at bounding box center [822, 345] width 352 height 42
click at [748, 345] on input "Empresa" at bounding box center [822, 345] width 352 height 42
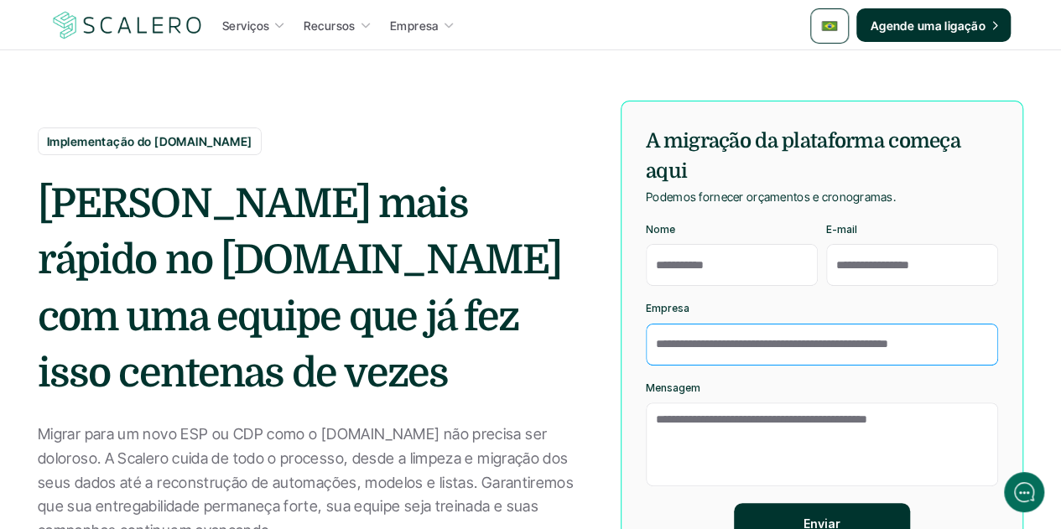
click at [748, 345] on input "Empresa" at bounding box center [822, 345] width 352 height 42
drag, startPoint x: 748, startPoint y: 345, endPoint x: 723, endPoint y: 344, distance: 25.2
click at [723, 344] on input "Empresa" at bounding box center [822, 345] width 352 height 42
drag, startPoint x: 688, startPoint y: 346, endPoint x: 837, endPoint y: 351, distance: 149.4
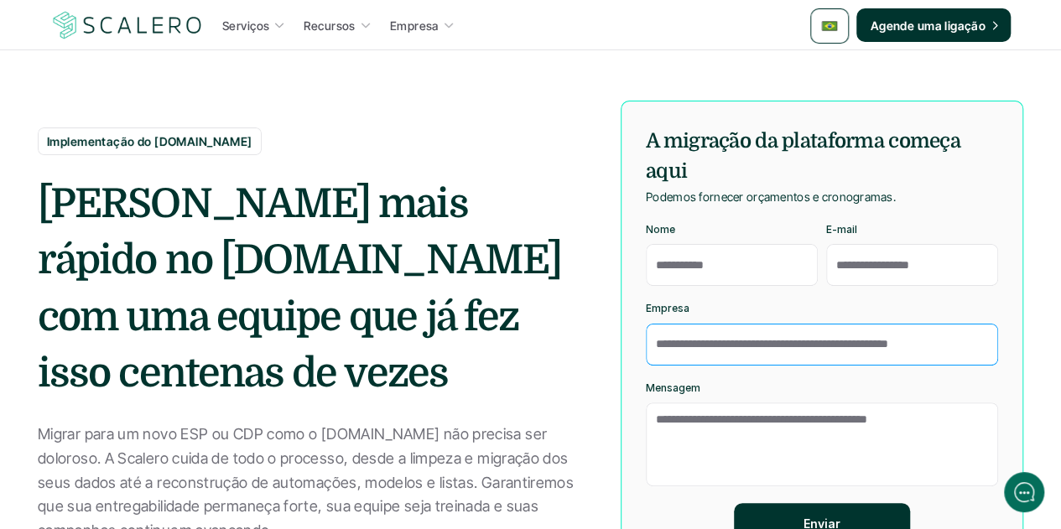
click at [837, 351] on input "Empresa" at bounding box center [822, 345] width 352 height 42
drag, startPoint x: 956, startPoint y: 342, endPoint x: 632, endPoint y: 336, distance: 324.7
click at [641, 354] on form "A migração da plataforma começa aqui Podemos fornecer orçamentos e cronogramas.…" at bounding box center [822, 336] width 403 height 470
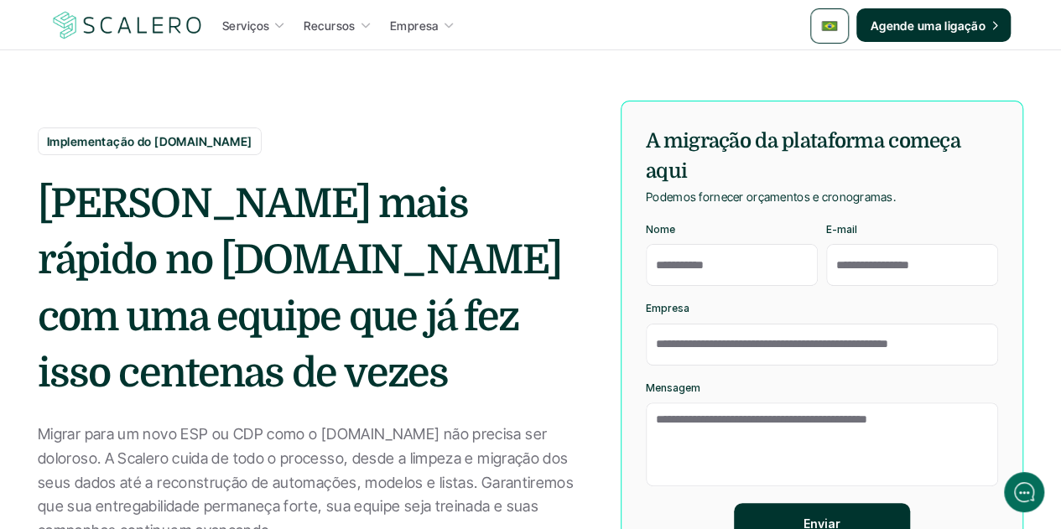
drag, startPoint x: 700, startPoint y: 388, endPoint x: 646, endPoint y: 385, distance: 54.6
click at [646, 385] on p "Mensagem" at bounding box center [673, 388] width 55 height 12
copy p "Mensagem"
click at [718, 407] on textarea "Mensagem" at bounding box center [822, 445] width 352 height 84
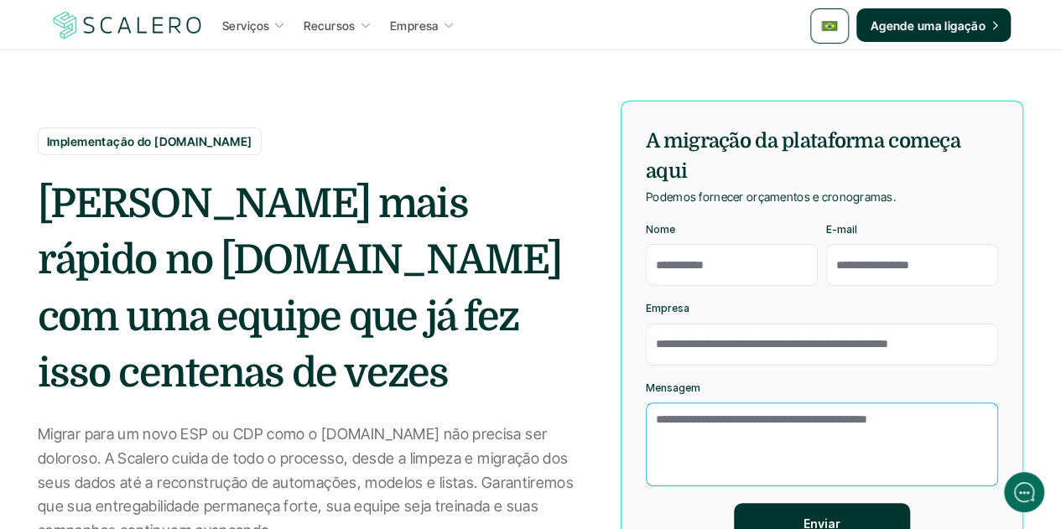
click at [718, 407] on textarea "Mensagem" at bounding box center [822, 445] width 352 height 84
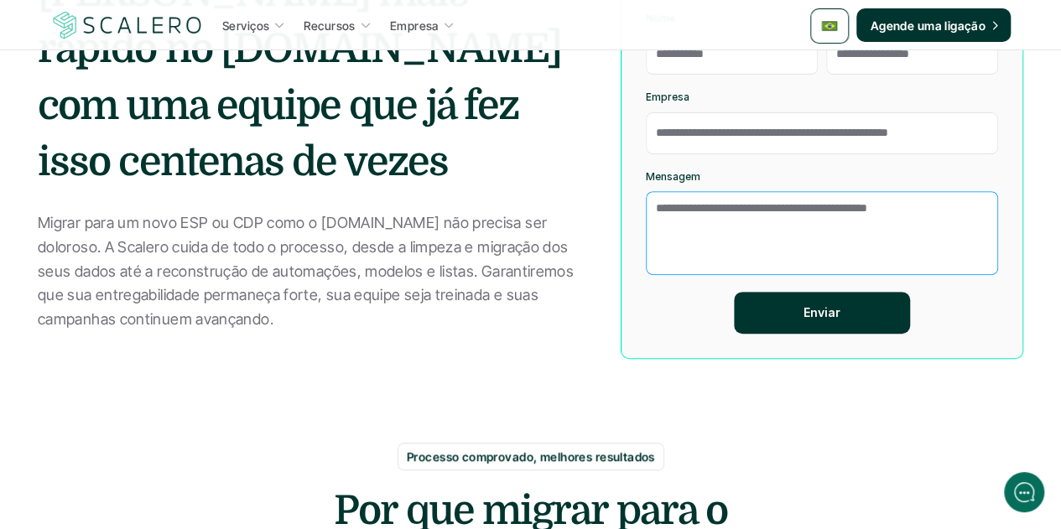
scroll to position [336, 0]
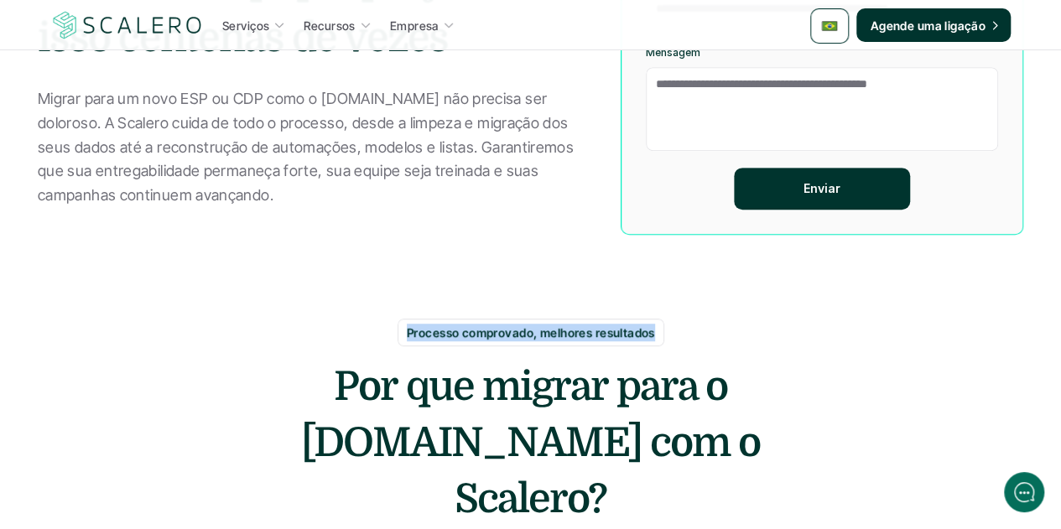
drag, startPoint x: 408, startPoint y: 330, endPoint x: 652, endPoint y: 341, distance: 244.4
click at [652, 341] on div "Processo comprovado, melhores resultados" at bounding box center [531, 333] width 267 height 28
copy p "Processo comprovado, melhores resultados"
click at [471, 403] on h2 "Por que migrar para o Customer.io com o Scalero?" at bounding box center [530, 443] width 503 height 169
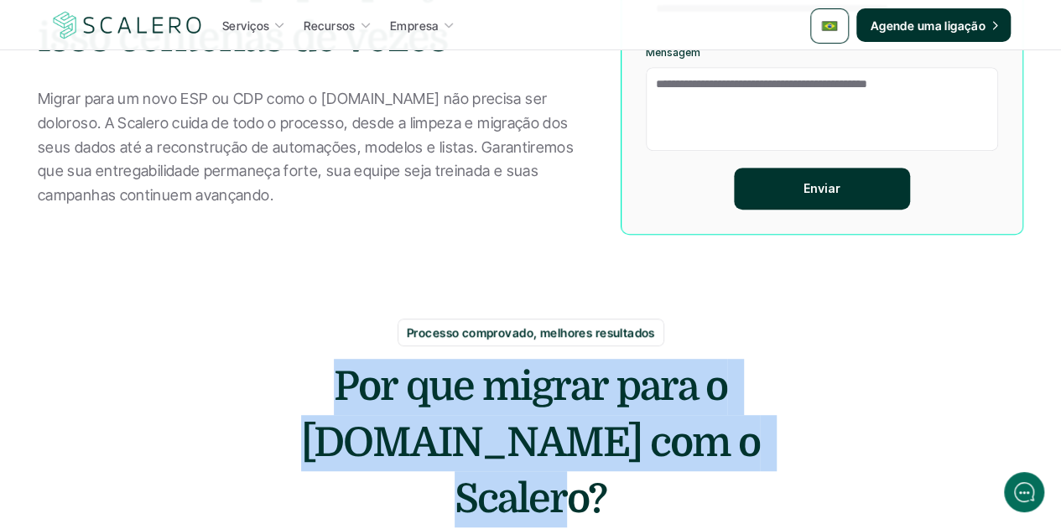
drag, startPoint x: 340, startPoint y: 388, endPoint x: 773, endPoint y: 437, distance: 436.4
click at [773, 437] on h2 "Por que migrar para o Customer.io com o Scalero?" at bounding box center [530, 443] width 503 height 169
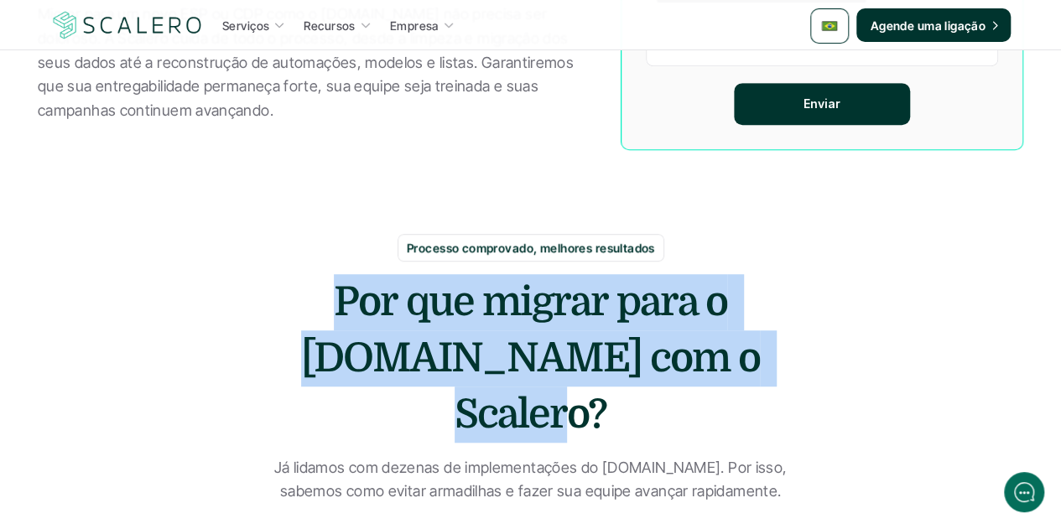
scroll to position [503, 0]
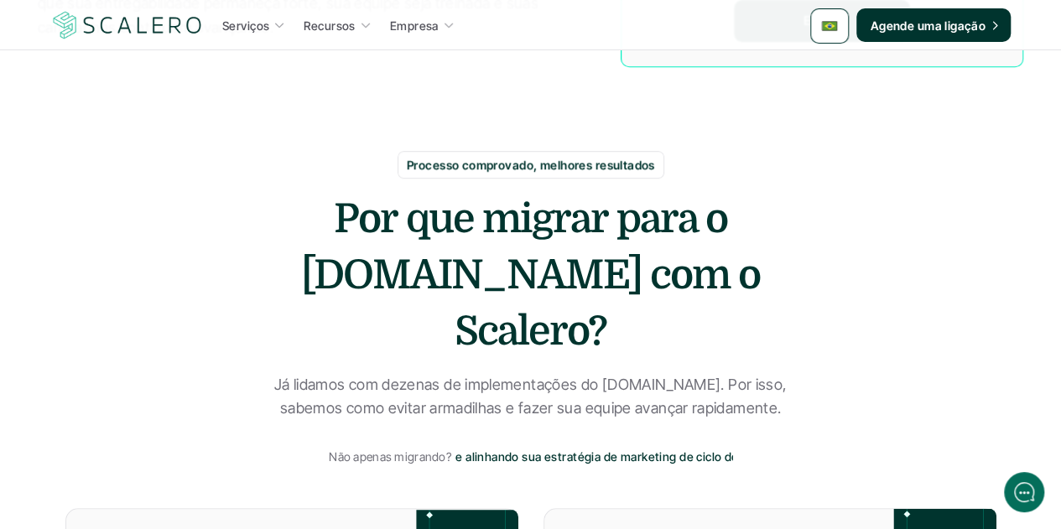
click at [483, 373] on p "Já lidamos com dezenas de implementações do Customer.io. Por isso, sabemos como…" at bounding box center [530, 397] width 545 height 49
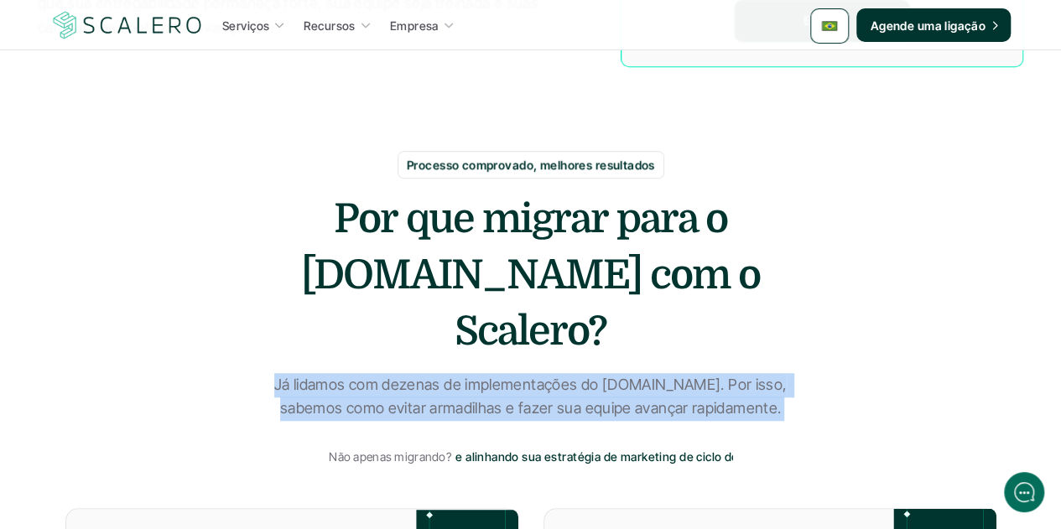
click at [483, 373] on p "Já lidamos com dezenas de implementações do Customer.io. Por isso, sabemos como…" at bounding box center [530, 397] width 545 height 49
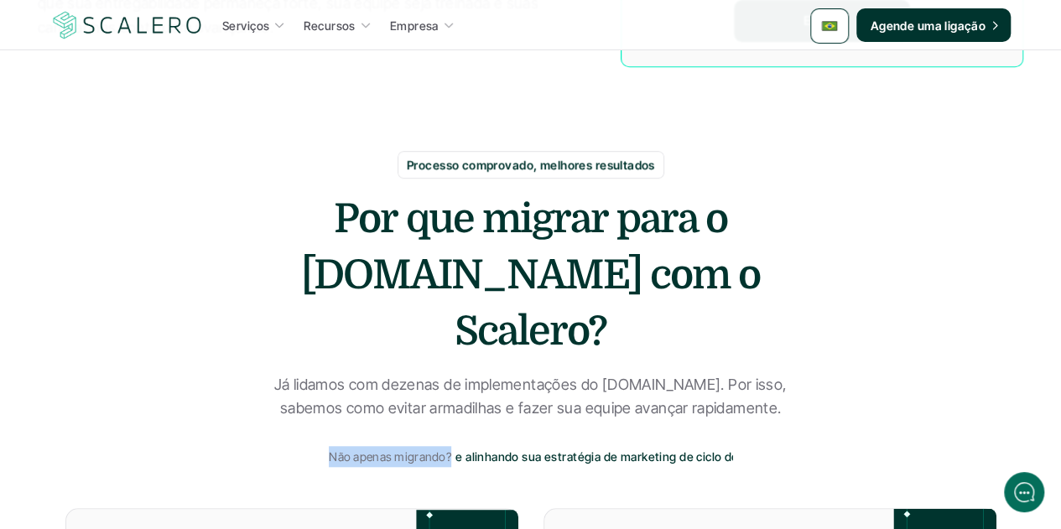
drag, startPoint x: 409, startPoint y: 397, endPoint x: 327, endPoint y: 398, distance: 82.2
click at [329, 446] on p "Não apenas migrando?" at bounding box center [390, 456] width 122 height 21
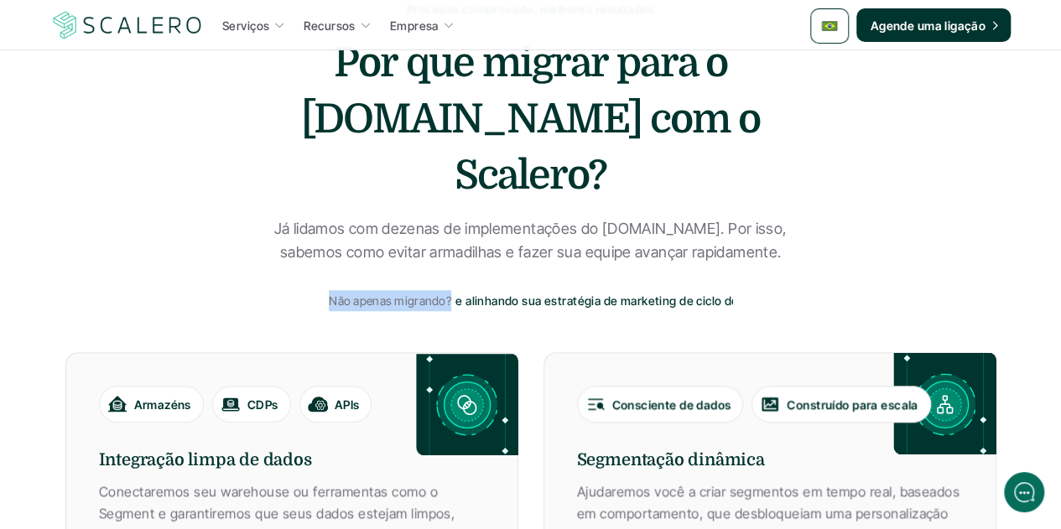
scroll to position [839, 0]
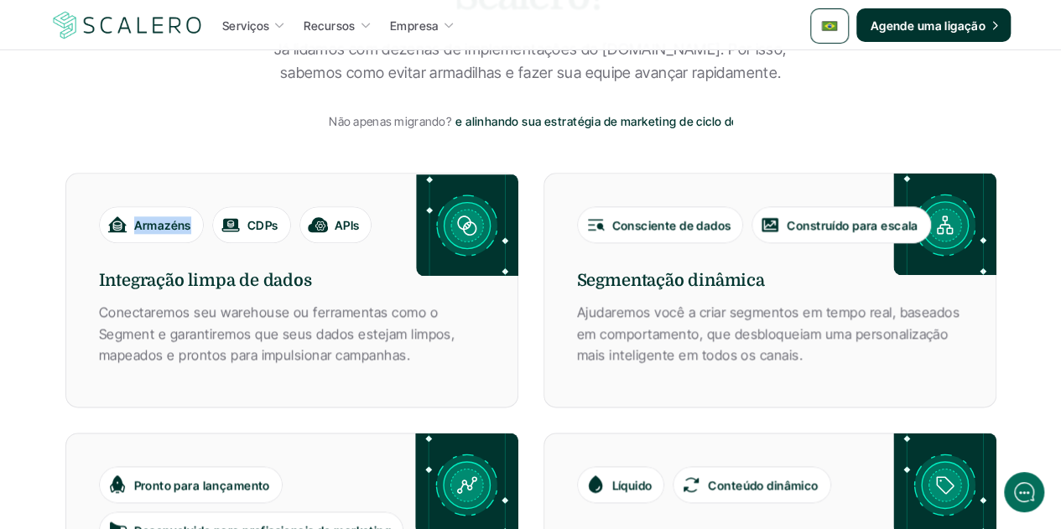
drag, startPoint x: 190, startPoint y: 169, endPoint x: 137, endPoint y: 166, distance: 53.7
click at [137, 216] on p "Armazéns" at bounding box center [162, 225] width 57 height 18
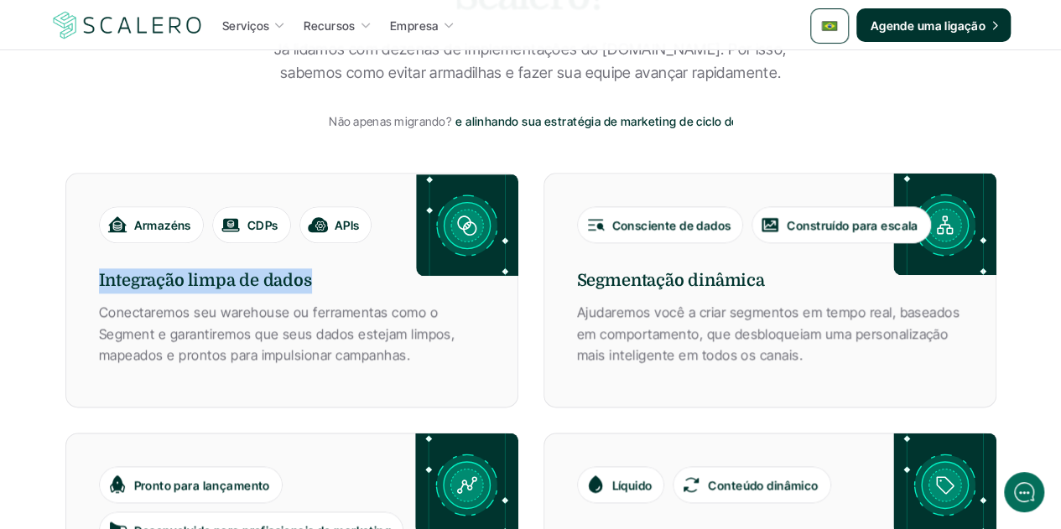
drag, startPoint x: 310, startPoint y: 224, endPoint x: 94, endPoint y: 217, distance: 215.7
click at [94, 217] on div "Armazéns CDPs APIs Integração limpa de dados Conectaremos seu warehouse ou ferr…" at bounding box center [291, 290] width 453 height 235
click at [296, 302] on p "Conectaremos seu warehouse ou ferramentas como o Segment e garantiremos que seu…" at bounding box center [292, 334] width 386 height 65
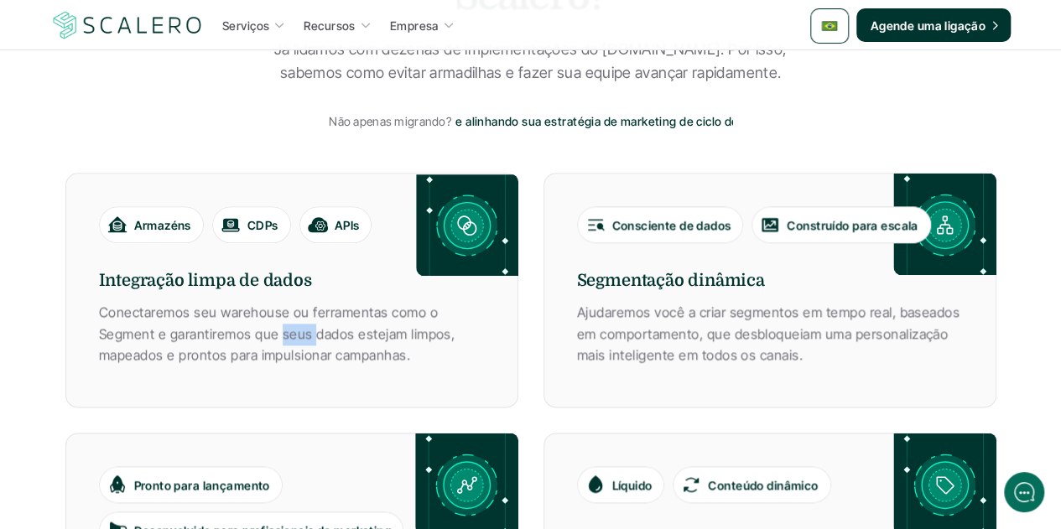
click at [296, 302] on p "Conectaremos seu warehouse ou ferramentas como o Segment e garantiremos que seu…" at bounding box center [292, 334] width 386 height 65
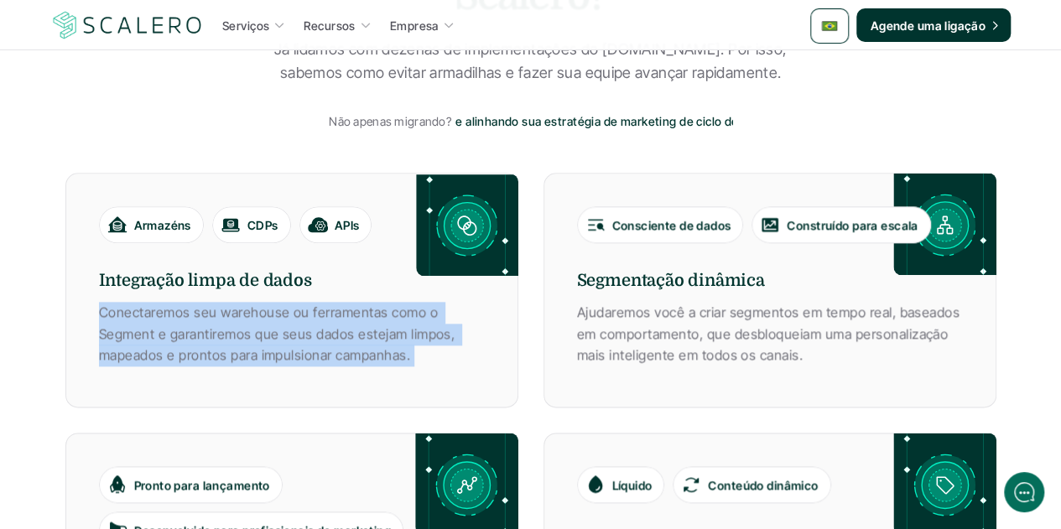
click at [296, 302] on p "Conectaremos seu warehouse ou ferramentas como o Segment e garantiremos que seu…" at bounding box center [292, 334] width 386 height 65
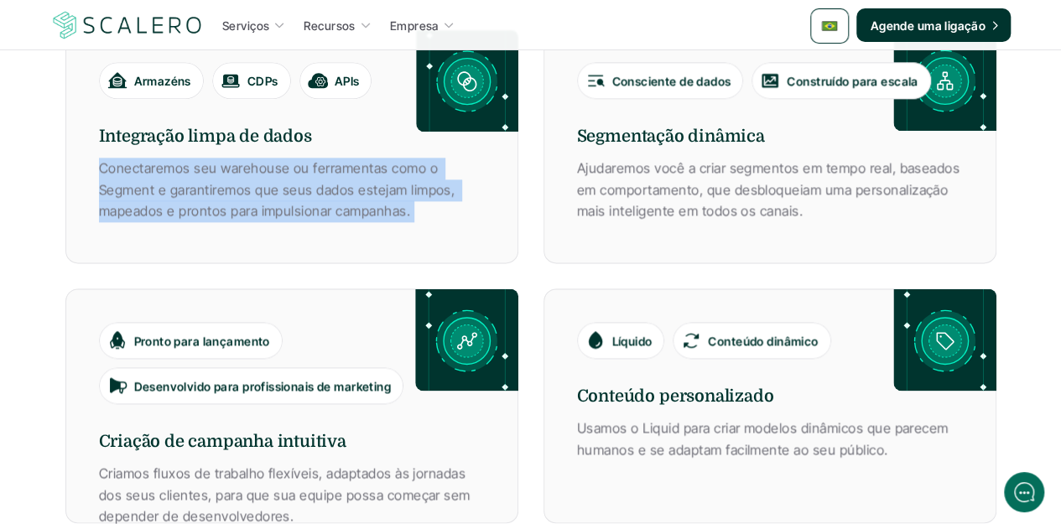
scroll to position [1007, 0]
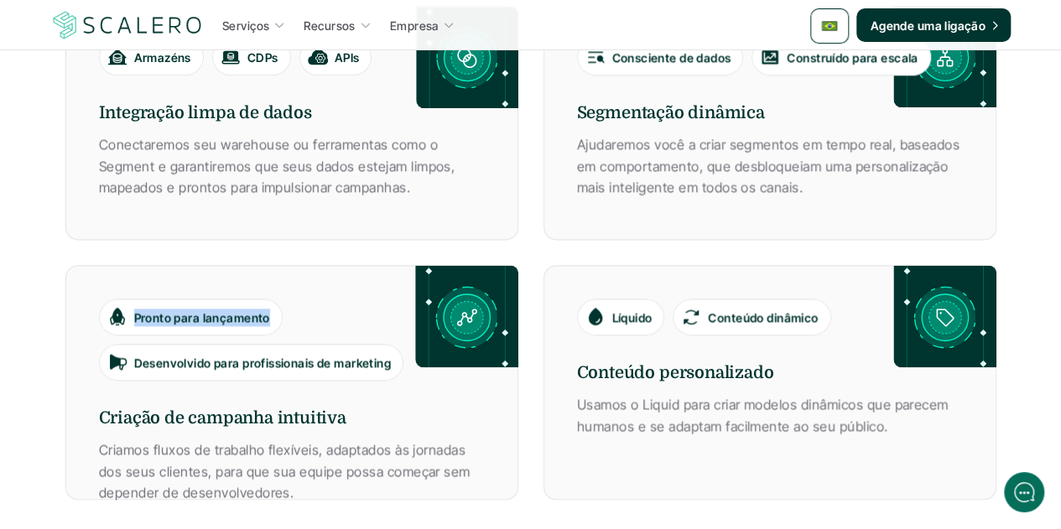
drag, startPoint x: 265, startPoint y: 258, endPoint x: 136, endPoint y: 251, distance: 129.4
click at [136, 307] on div "Pronto para lançamento" at bounding box center [190, 317] width 167 height 20
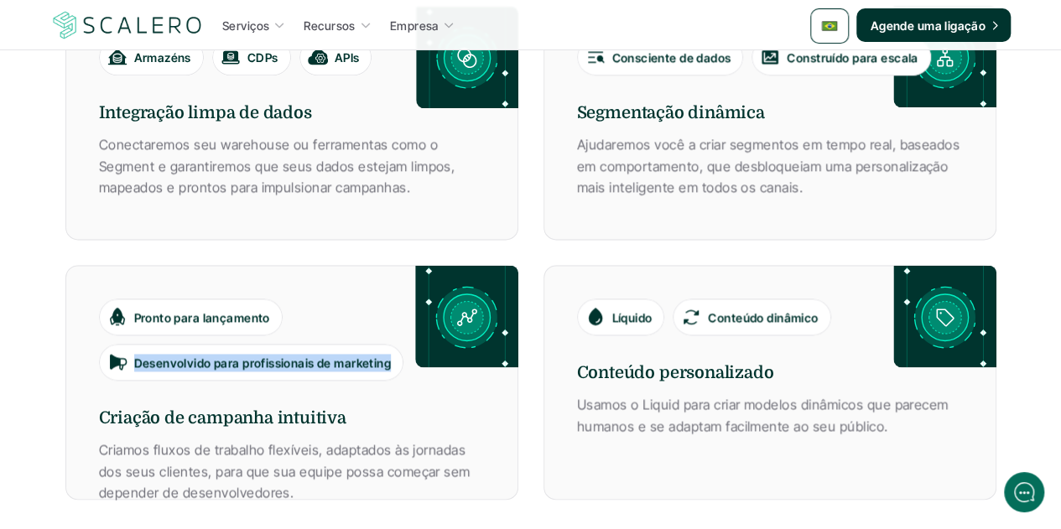
drag, startPoint x: 386, startPoint y: 307, endPoint x: 122, endPoint y: 288, distance: 264.1
click at [122, 344] on div "Desenvolvido para profissionais de marketing" at bounding box center [251, 362] width 304 height 37
click at [313, 406] on h6 "Criação de campanha intuitiva" at bounding box center [292, 418] width 386 height 25
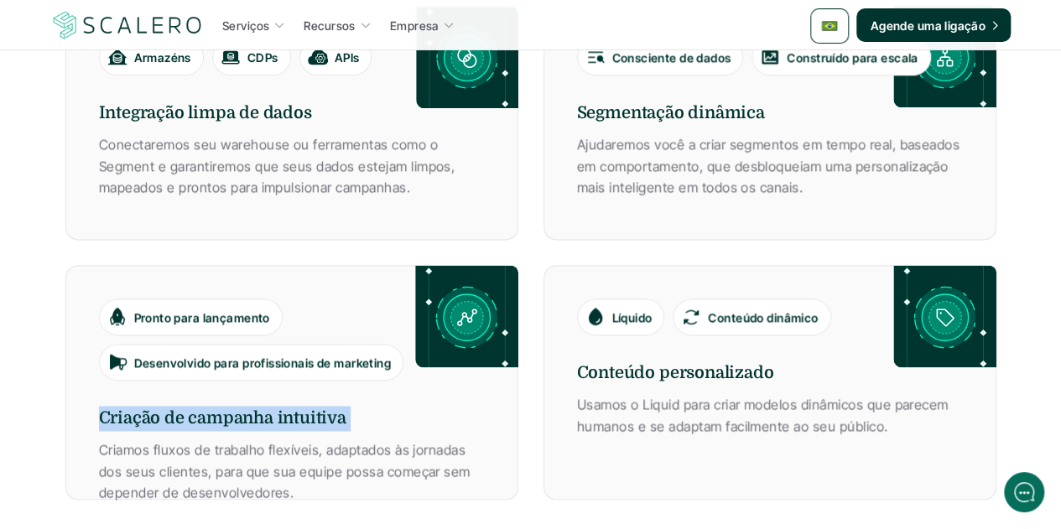
click at [313, 406] on h6 "Criação de campanha intuitiva" at bounding box center [292, 418] width 386 height 25
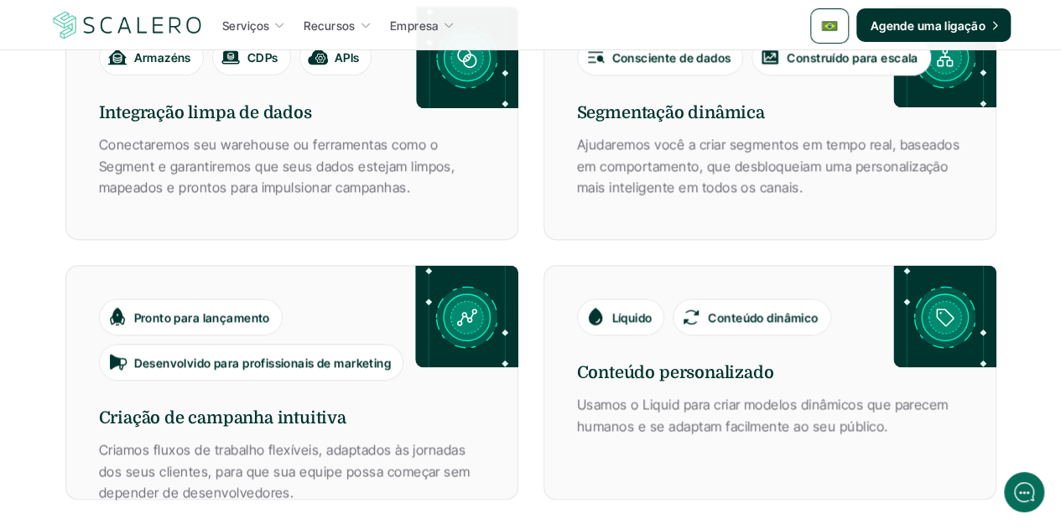
click at [332, 440] on p "Criamos fluxos de trabalho flexíveis, adaptados às jornadas dos seus clientes, …" at bounding box center [292, 472] width 386 height 65
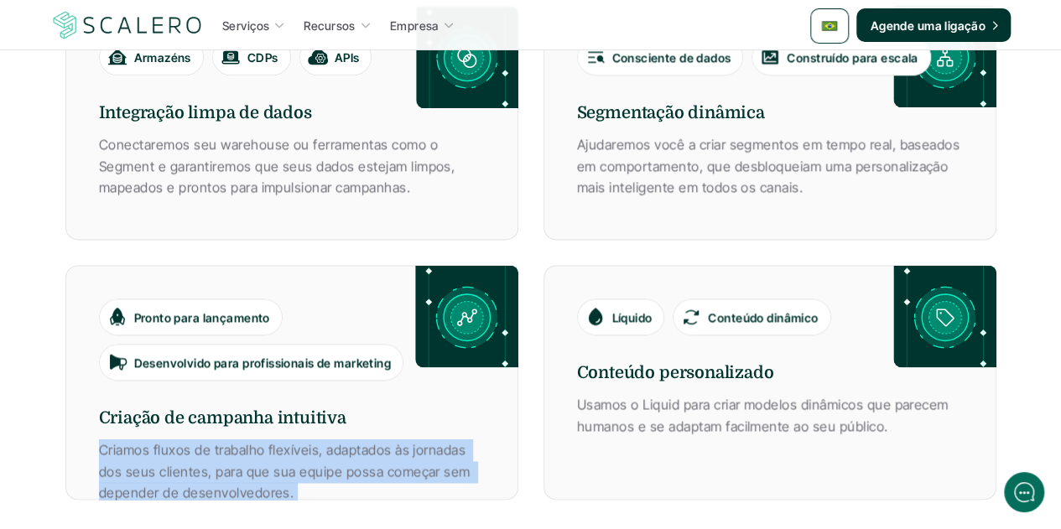
click at [332, 440] on p "Criamos fluxos de trabalho flexíveis, adaptados às jornadas dos seus clientes, …" at bounding box center [292, 472] width 386 height 65
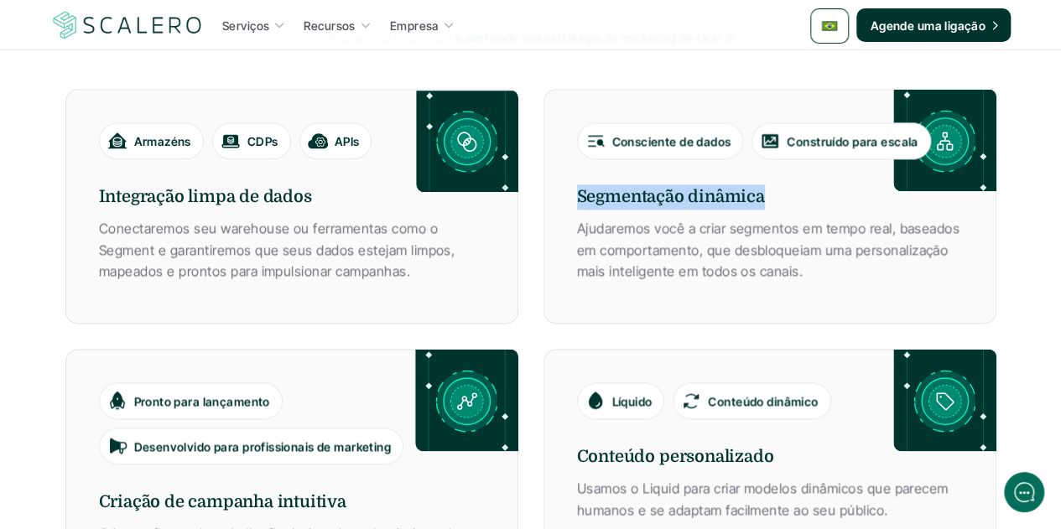
drag, startPoint x: 762, startPoint y: 143, endPoint x: 575, endPoint y: 144, distance: 186.2
click at [575, 144] on div "Consciente de dados Construído para escala Segmentação dinâmica Ajudaremos você…" at bounding box center [770, 206] width 453 height 235
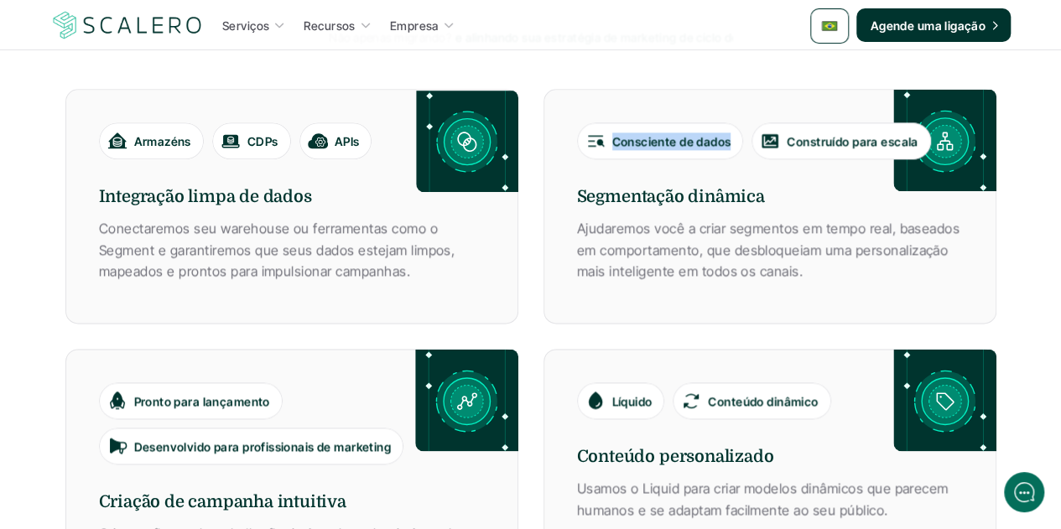
drag, startPoint x: 730, startPoint y: 85, endPoint x: 613, endPoint y: 80, distance: 116.7
click at [613, 133] on p "Consciente de dados" at bounding box center [671, 142] width 119 height 18
click at [824, 133] on p "Construído para escala" at bounding box center [852, 142] width 131 height 18
click at [825, 133] on p "Construído para escala" at bounding box center [852, 142] width 131 height 18
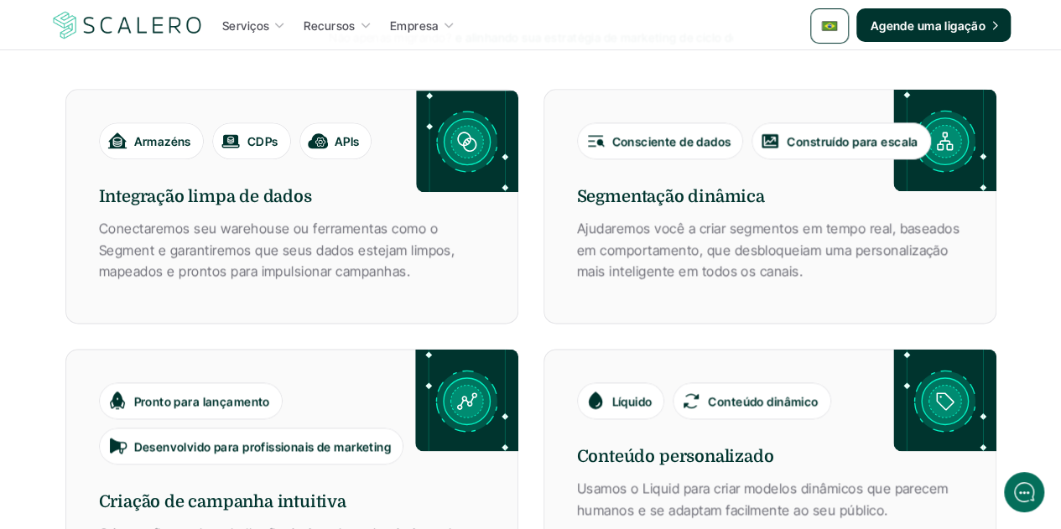
click at [601, 218] on p "Ajudaremos você a criar segmentos em tempo real, baseados em comportamento, que…" at bounding box center [770, 250] width 386 height 65
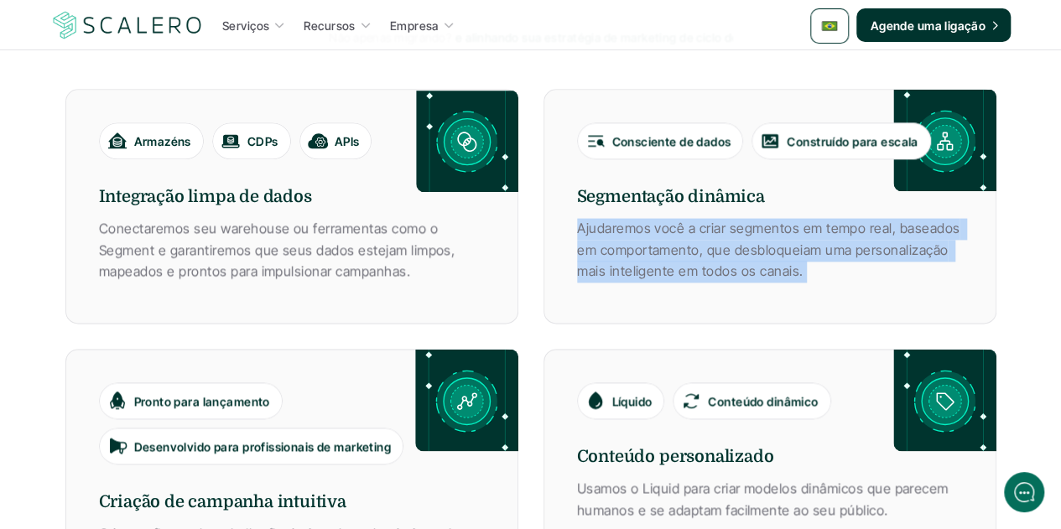
click at [601, 218] on p "Ajudaremos você a criar segmentos em tempo real, baseados em comportamento, que…" at bounding box center [770, 250] width 386 height 65
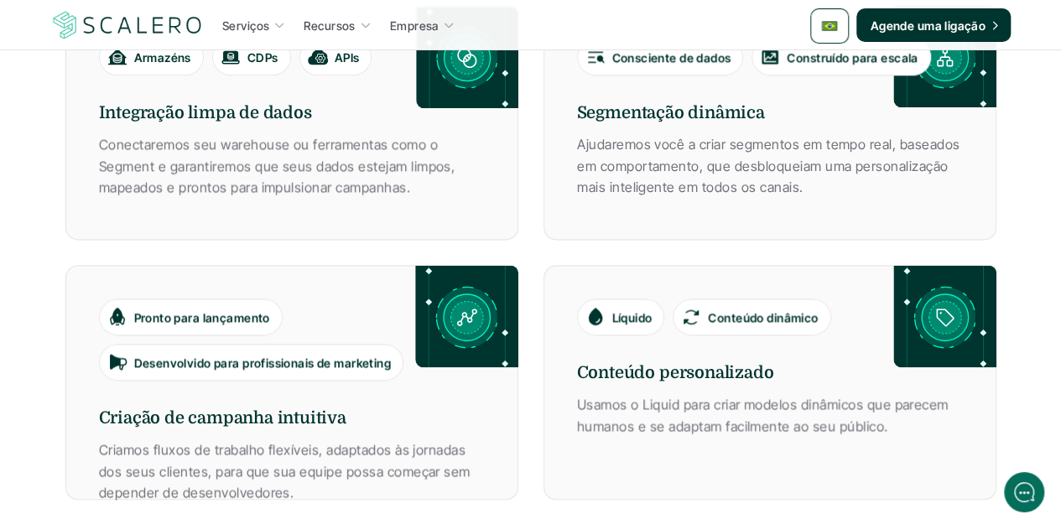
click at [715, 309] on p "Conteúdo dinâmico" at bounding box center [763, 318] width 110 height 18
drag, startPoint x: 714, startPoint y: 259, endPoint x: 821, endPoint y: 256, distance: 107.4
click at [818, 309] on p "Conteúdo dinâmico" at bounding box center [763, 318] width 110 height 18
click at [648, 394] on p "Usamos o Liquid para criar modelos dinâmicos que parecem humanos e se adaptam f…" at bounding box center [770, 415] width 386 height 43
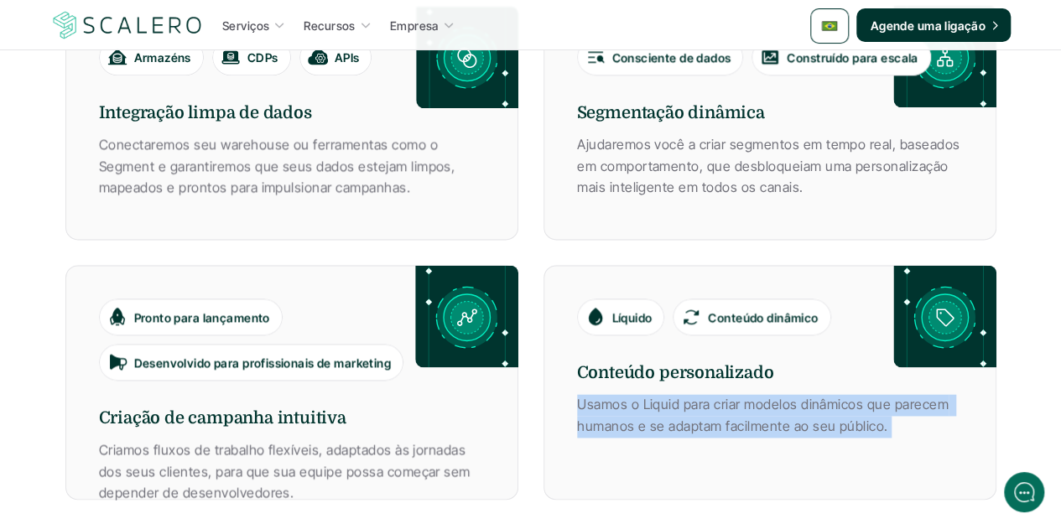
click at [648, 394] on p "Usamos o Liquid para criar modelos dinâmicos que parecem humanos e se adaptam f…" at bounding box center [770, 415] width 386 height 43
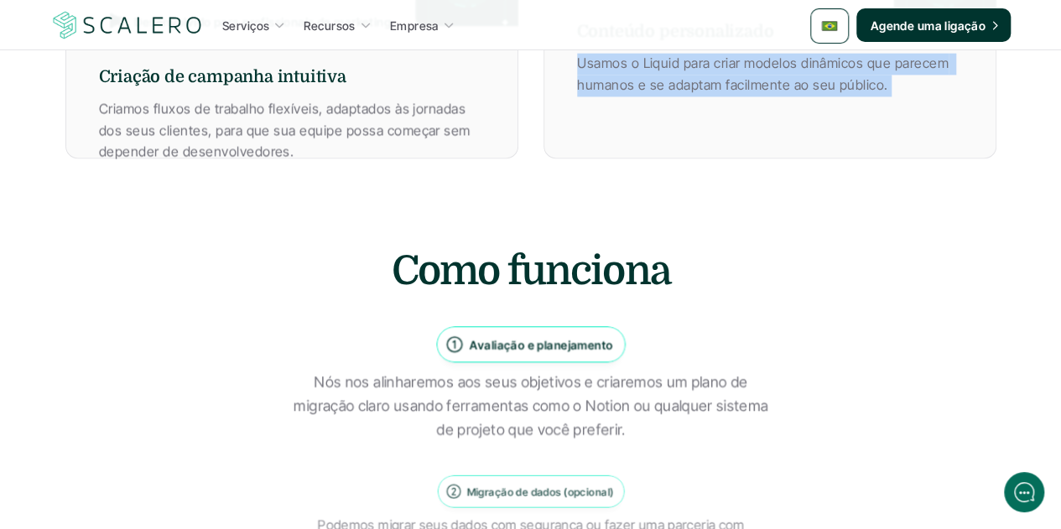
scroll to position [1342, 0]
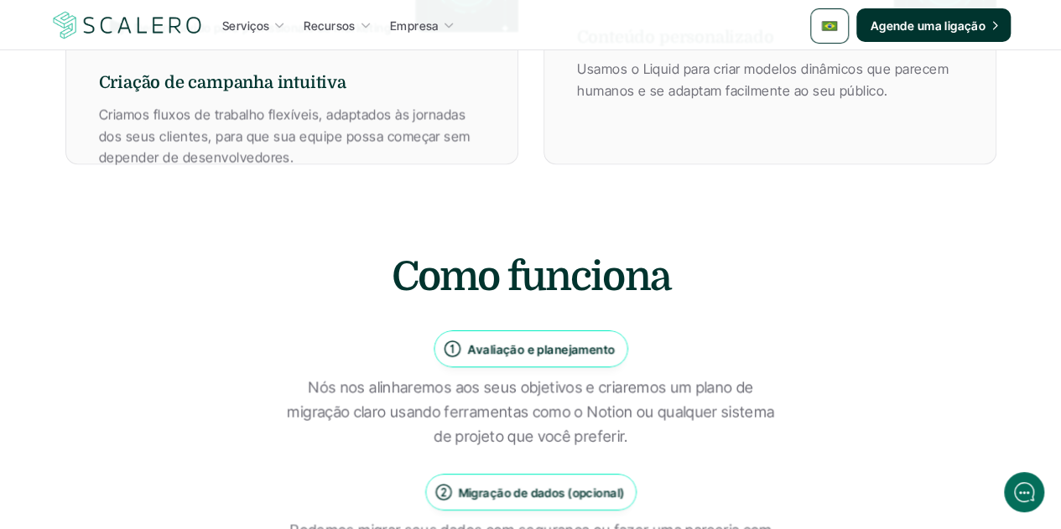
click at [539, 248] on h2 "Como funciona" at bounding box center [530, 276] width 503 height 56
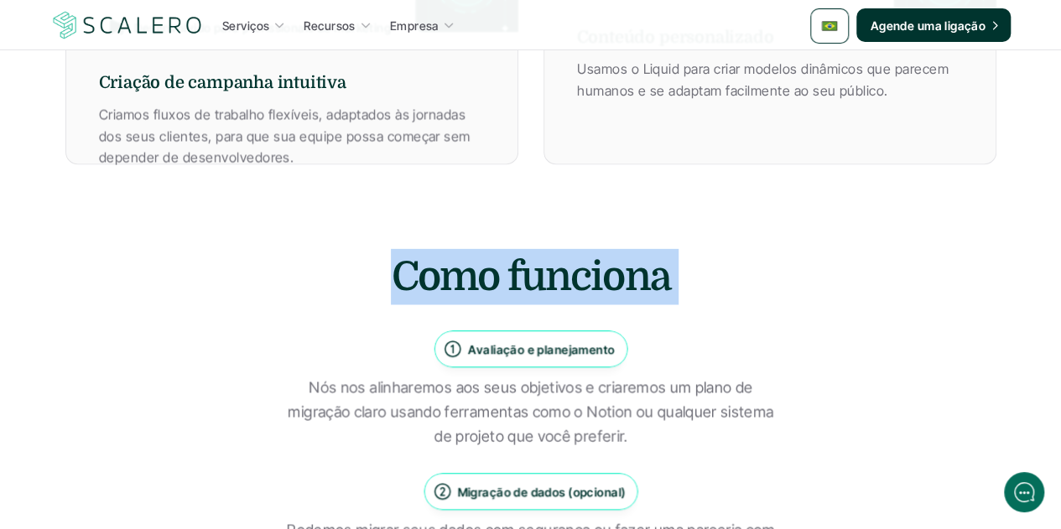
click at [539, 248] on h2 "Como funciona" at bounding box center [530, 276] width 503 height 56
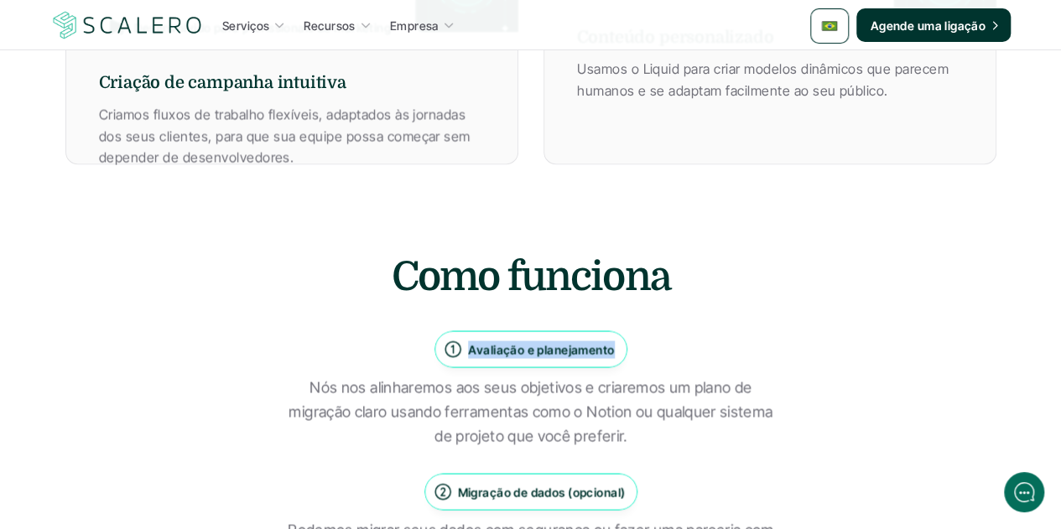
drag, startPoint x: 610, startPoint y: 294, endPoint x: 470, endPoint y: 290, distance: 140.1
click at [470, 340] on p "Avaliação e planejamento" at bounding box center [541, 349] width 146 height 18
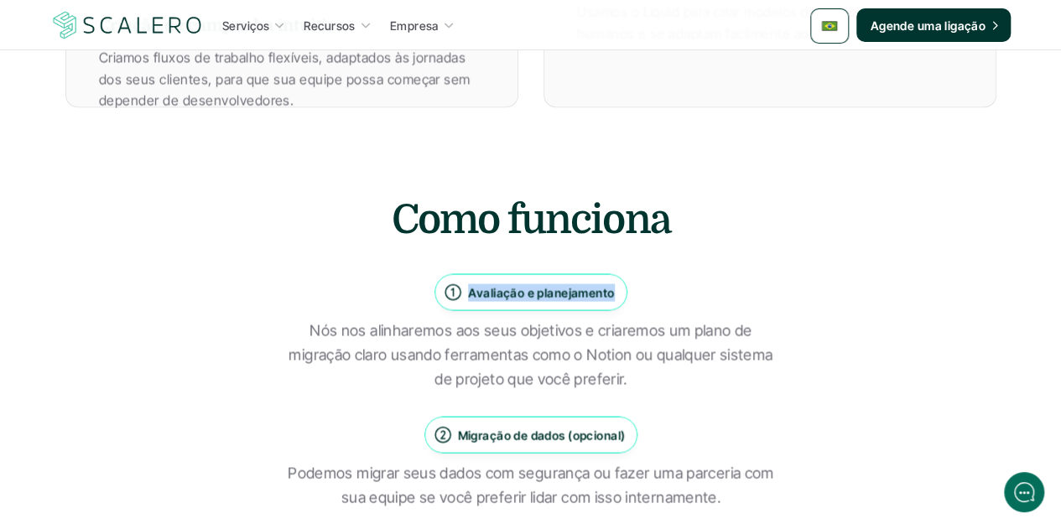
scroll to position [1426, 0]
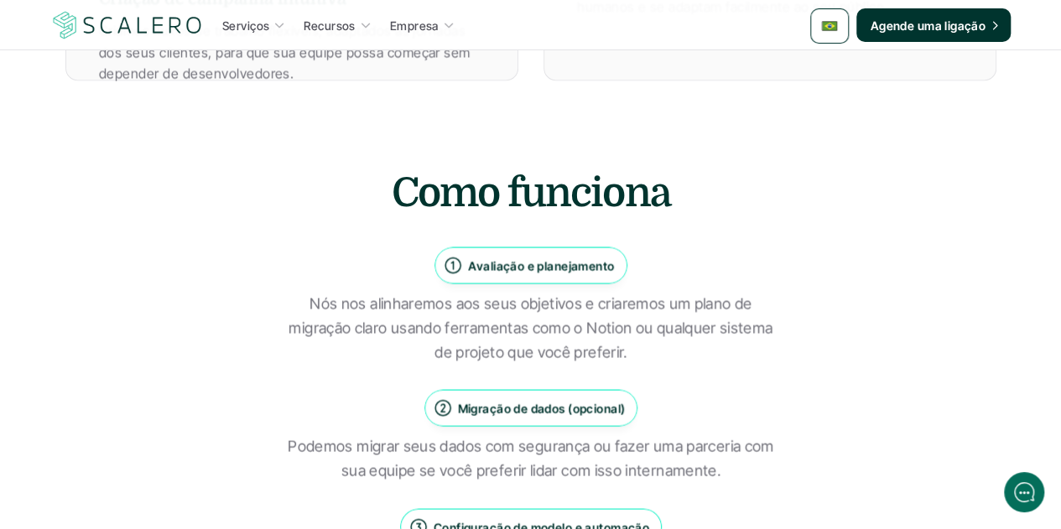
click at [565, 292] on p "Nós nos alinharemos aos seus objetivos e criaremos um plano de migração claro u…" at bounding box center [530, 328] width 503 height 72
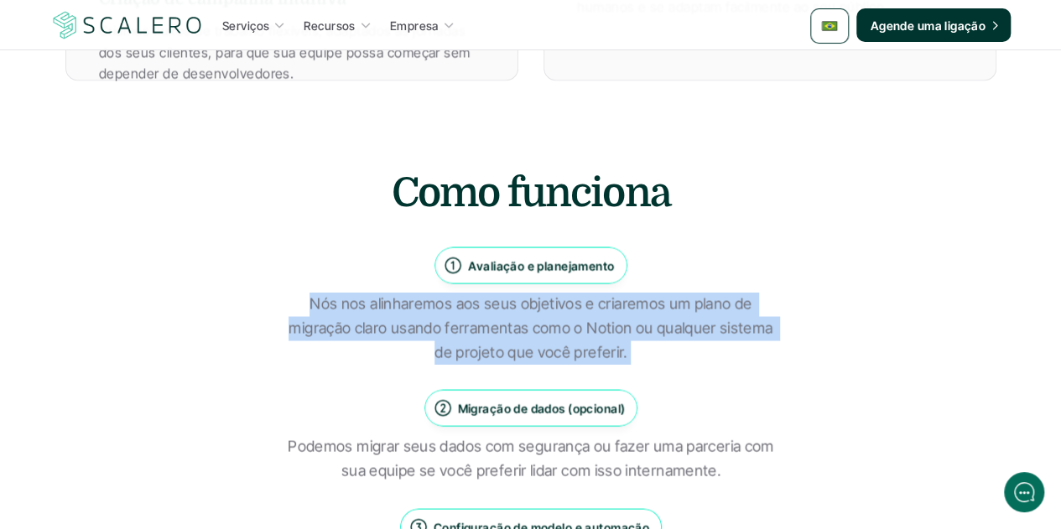
click at [565, 292] on p "Nós nos alinharemos aos seus objetivos e criaremos um plano de migração claro u…" at bounding box center [530, 328] width 503 height 72
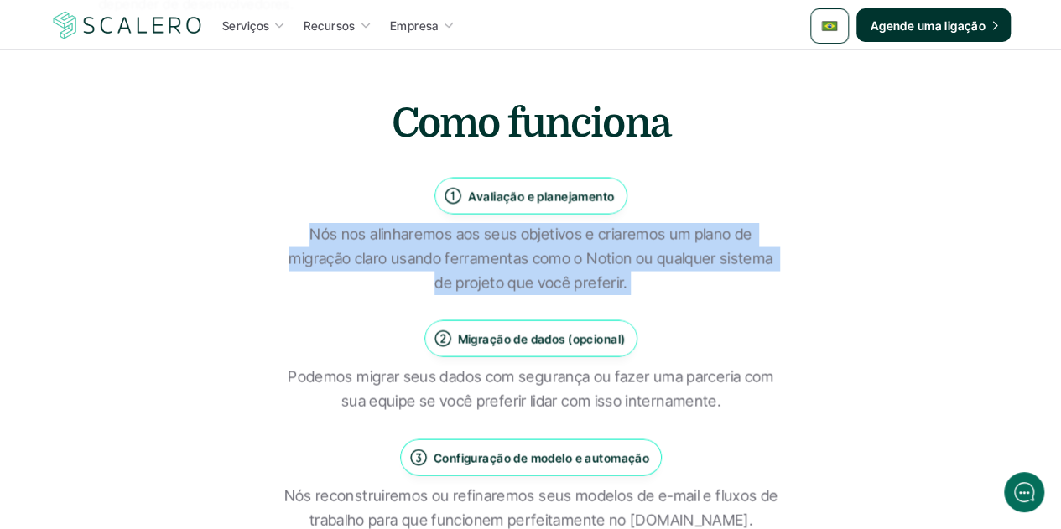
scroll to position [1594, 0]
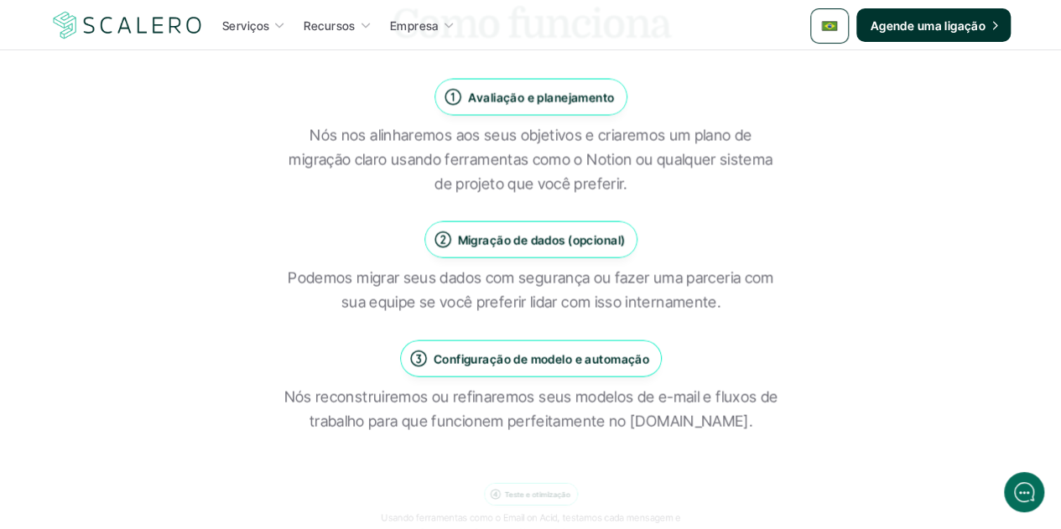
click at [544, 232] on p "Migração de dados (opcional)" at bounding box center [541, 241] width 168 height 18
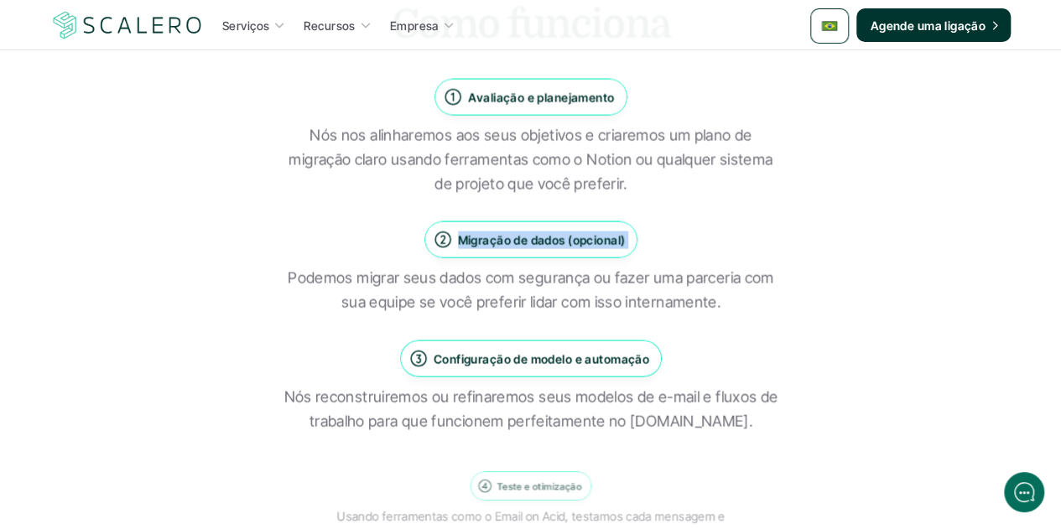
click at [544, 232] on p "Migração de dados (opcional)" at bounding box center [541, 241] width 168 height 18
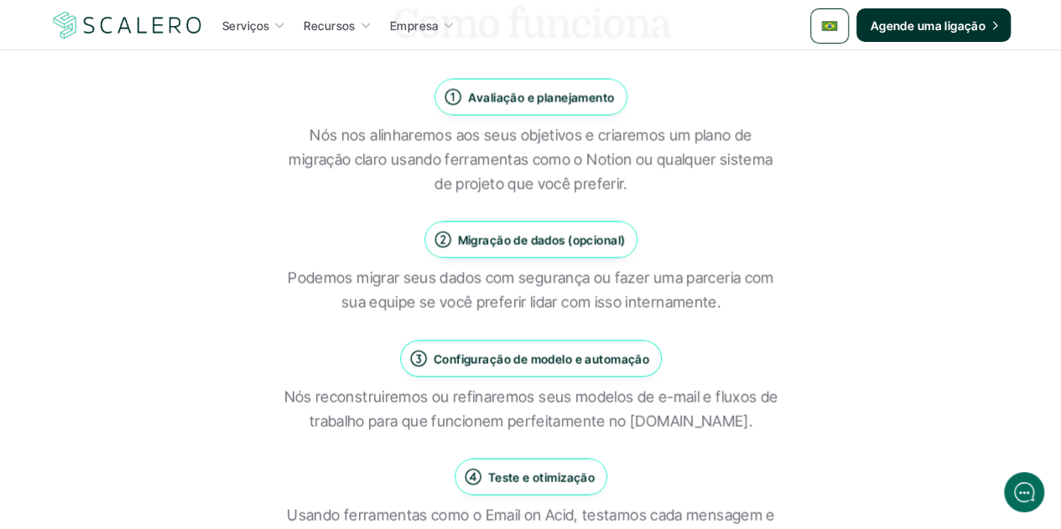
click at [540, 267] on p "Podemos migrar seus dados com segurança ou fazer uma parceria com sua equipe se…" at bounding box center [530, 291] width 503 height 49
click at [541, 267] on p "Podemos migrar seus dados com segurança ou fazer uma parceria com sua equipe se…" at bounding box center [530, 291] width 503 height 49
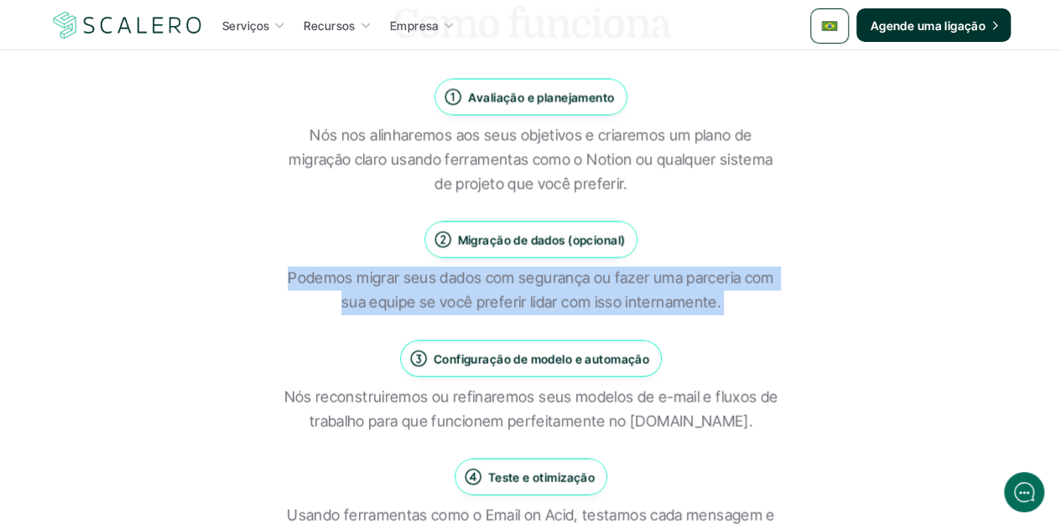
click at [542, 267] on p "Podemos migrar seus dados com segurança ou fazer uma parceria com sua equipe se…" at bounding box center [530, 291] width 503 height 49
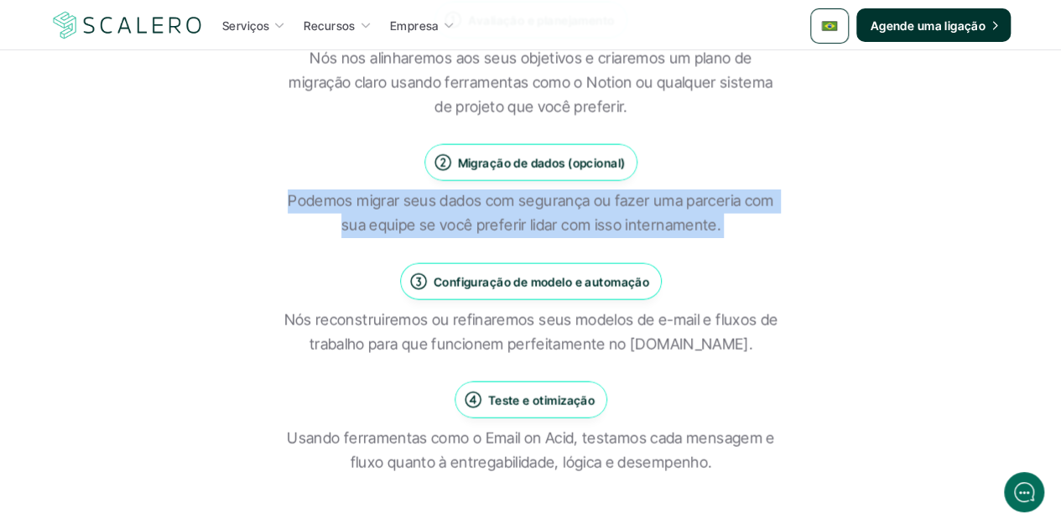
scroll to position [1761, 0]
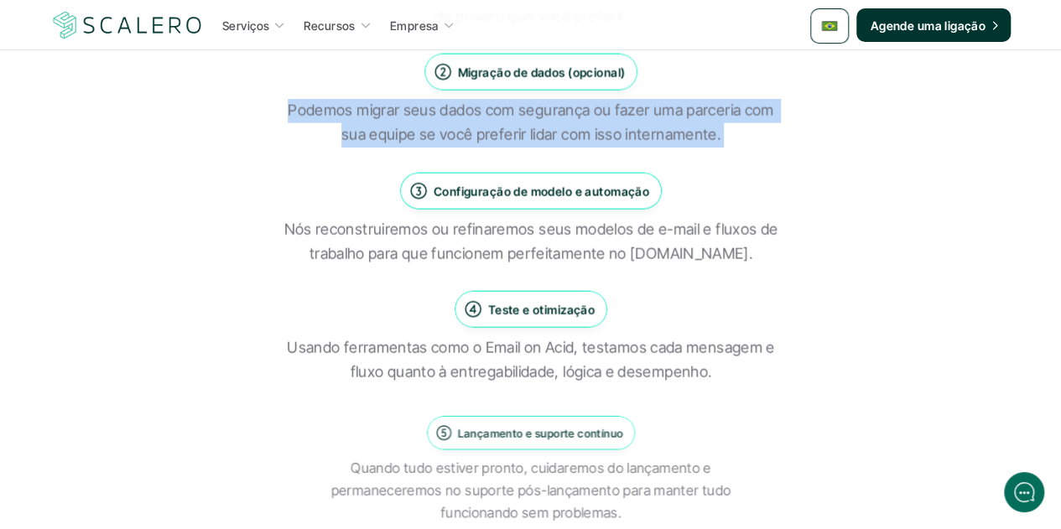
drag, startPoint x: 646, startPoint y: 137, endPoint x: 435, endPoint y: 141, distance: 210.6
click at [435, 182] on p "Configuração de modelo e automação" at bounding box center [541, 191] width 216 height 18
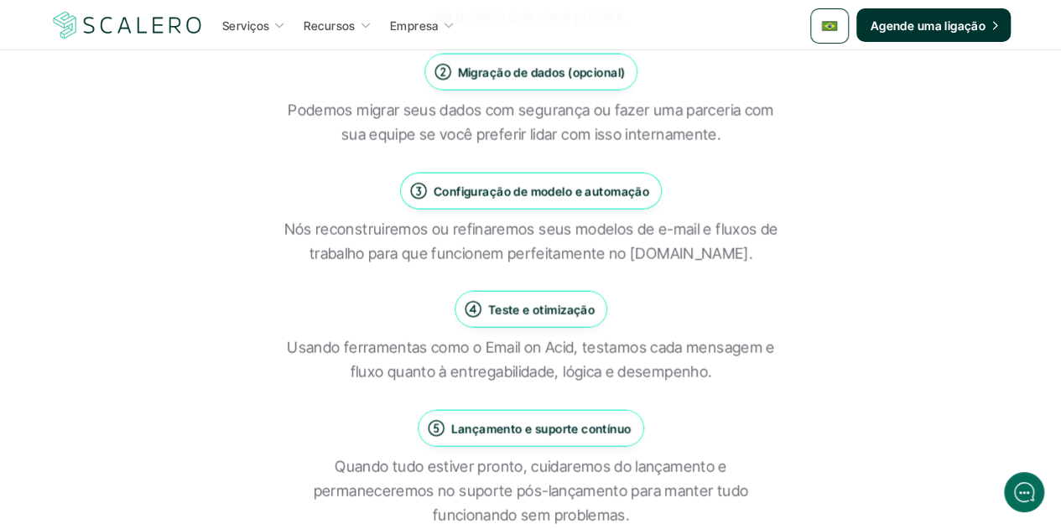
click at [584, 218] on p "Nós reconstruiremos ou refinaremos seus modelos de e-mail e fluxos de trabalho …" at bounding box center [530, 242] width 503 height 49
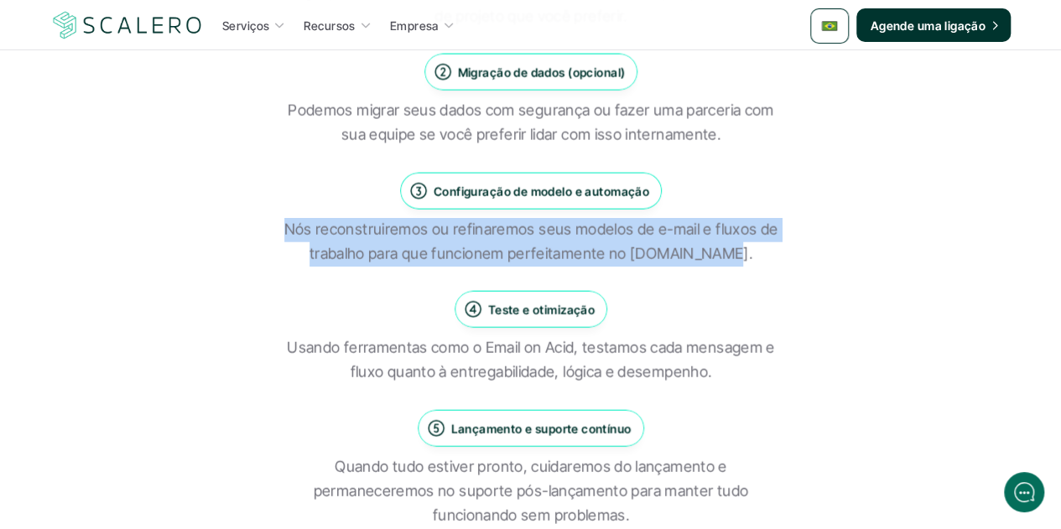
drag, startPoint x: 730, startPoint y: 200, endPoint x: 262, endPoint y: 162, distance: 469.6
click at [262, 162] on div "Como funciona Avaliação e planejamento Nós nos alinharemos aos seus objetivos e…" at bounding box center [530, 178] width 931 height 699
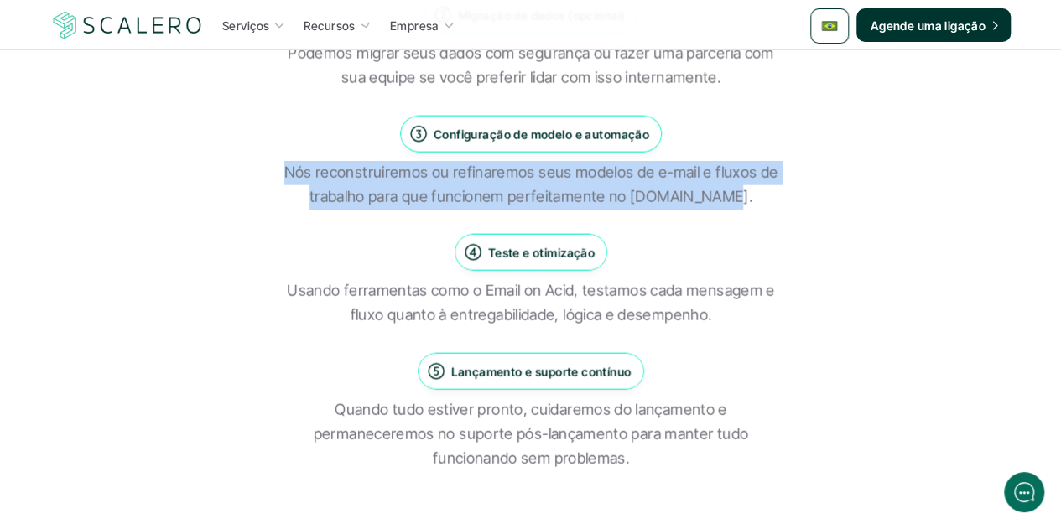
scroll to position [1845, 0]
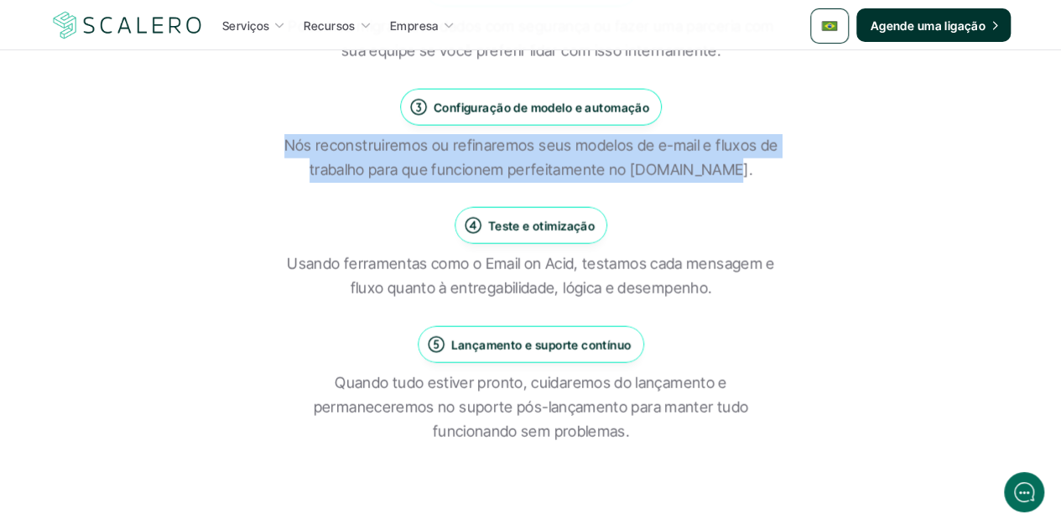
drag, startPoint x: 593, startPoint y: 169, endPoint x: 490, endPoint y: 167, distance: 103.2
click at [490, 217] on p "Teste e otimização" at bounding box center [540, 226] width 107 height 18
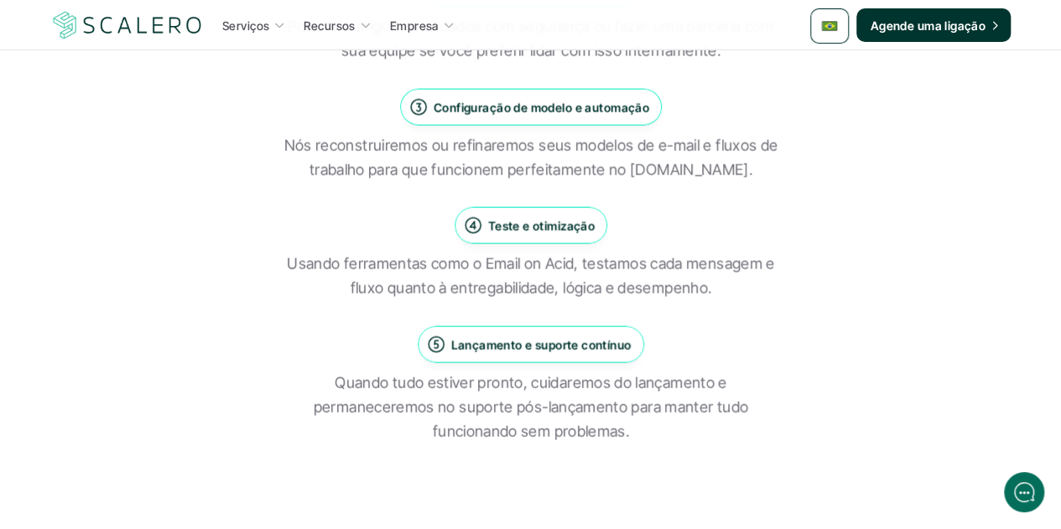
click at [559, 252] on p "Usando ferramentas como o Email on Acid, testamos cada mensagem e fluxo quanto …" at bounding box center [530, 276] width 503 height 49
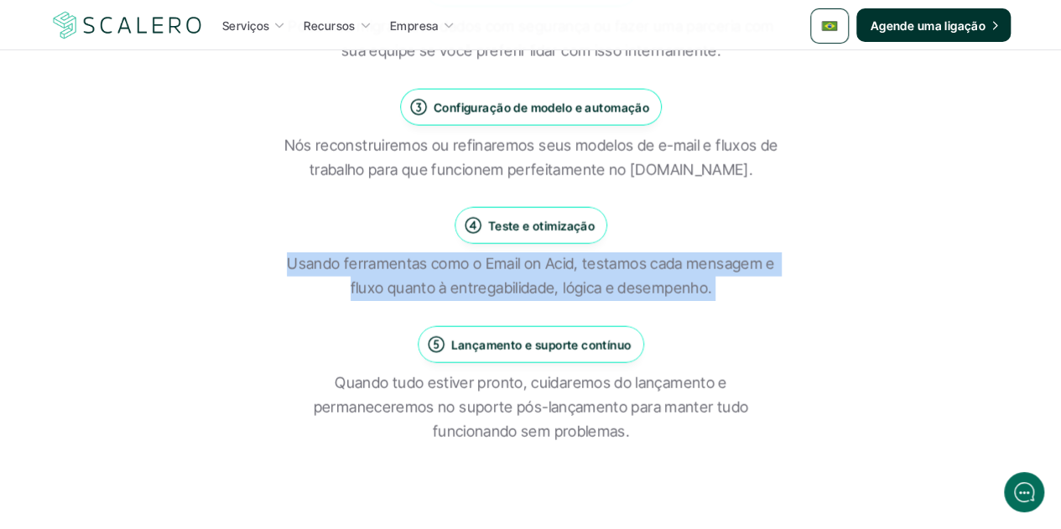
click at [559, 252] on p "Usando ferramentas como o Email on Acid, testamos cada mensagem e fluxo quanto …" at bounding box center [530, 276] width 503 height 49
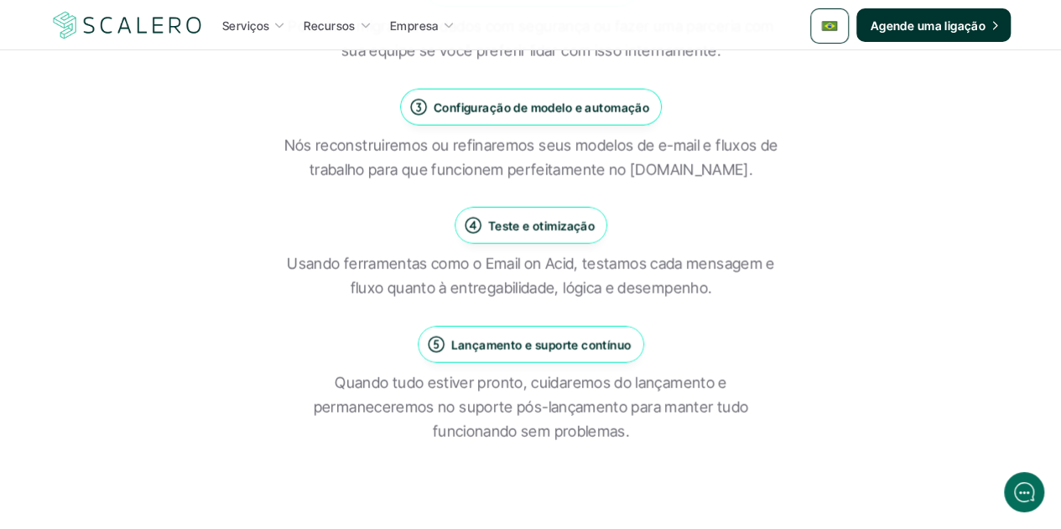
click at [535, 336] on p "Lançamento e suporte contínuo" at bounding box center [541, 345] width 180 height 18
click at [573, 372] on p "Quando tudo estiver pronto, cuidaremos do lançamento e permaneceremos no suport…" at bounding box center [530, 408] width 503 height 72
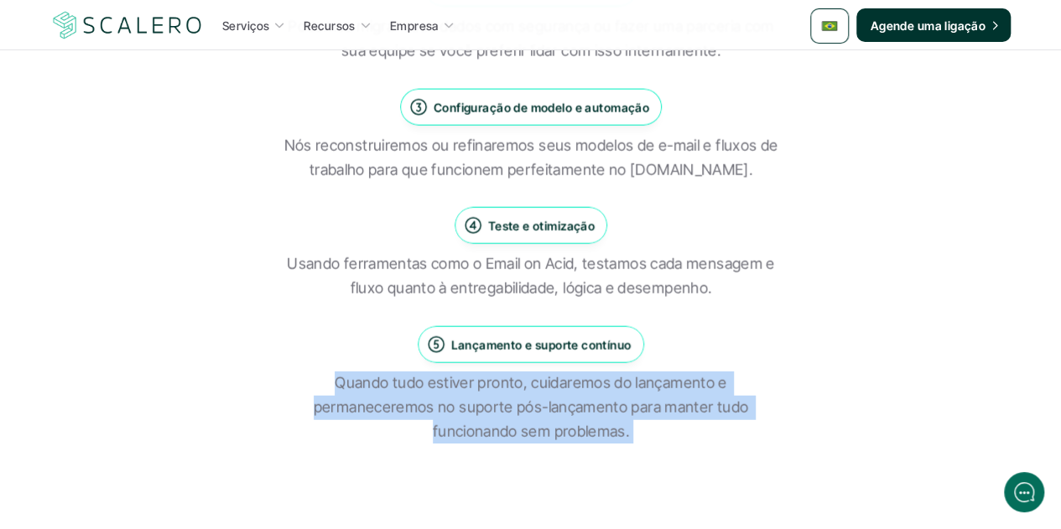
click at [573, 372] on p "Quando tudo estiver pronto, cuidaremos do lançamento e permaneceremos no suport…" at bounding box center [530, 408] width 503 height 72
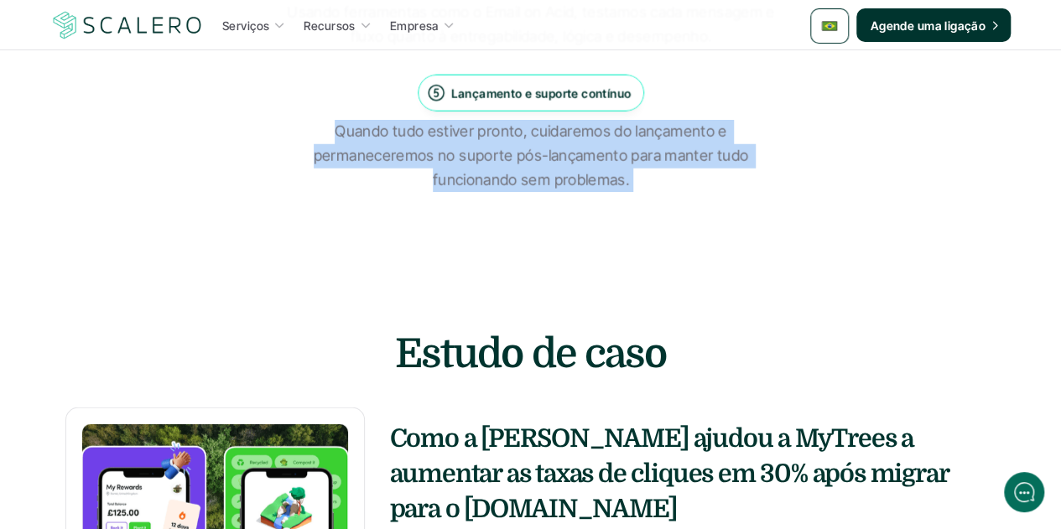
scroll to position [2181, 0]
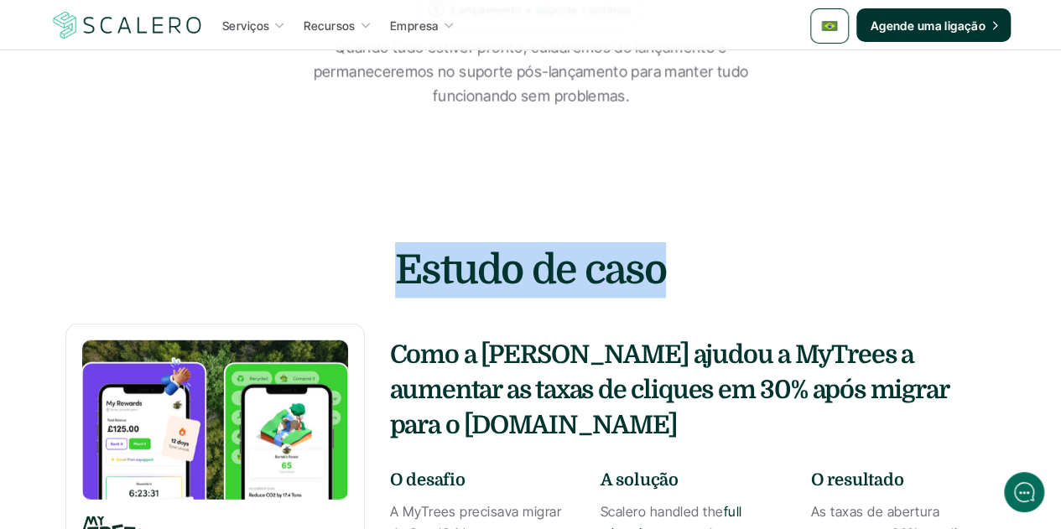
drag, startPoint x: 658, startPoint y: 213, endPoint x: 395, endPoint y: 216, distance: 262.6
click at [395, 242] on h2 "Estudo de caso" at bounding box center [530, 270] width 503 height 56
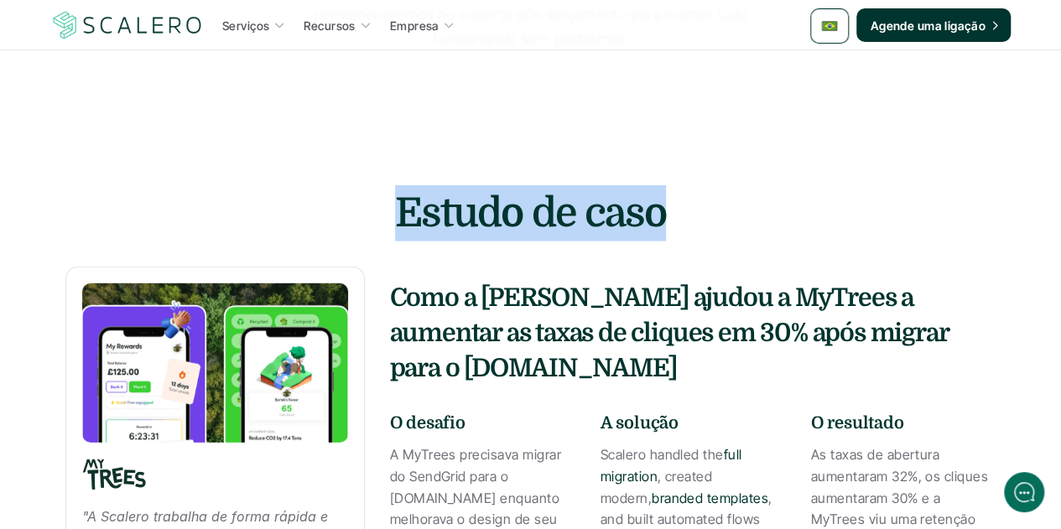
scroll to position [2265, 0]
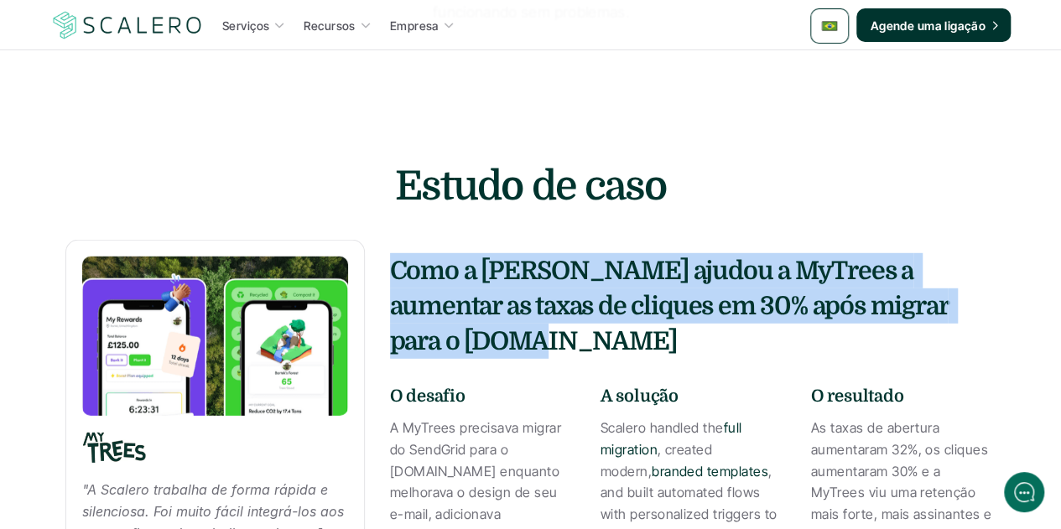
drag, startPoint x: 528, startPoint y: 291, endPoint x: 381, endPoint y: 206, distance: 170.6
click at [381, 240] on div ""A Scalero trabalha de forma rápida e silenciosa. Foi muito fácil integrá-los a…" at bounding box center [530, 455] width 931 height 431
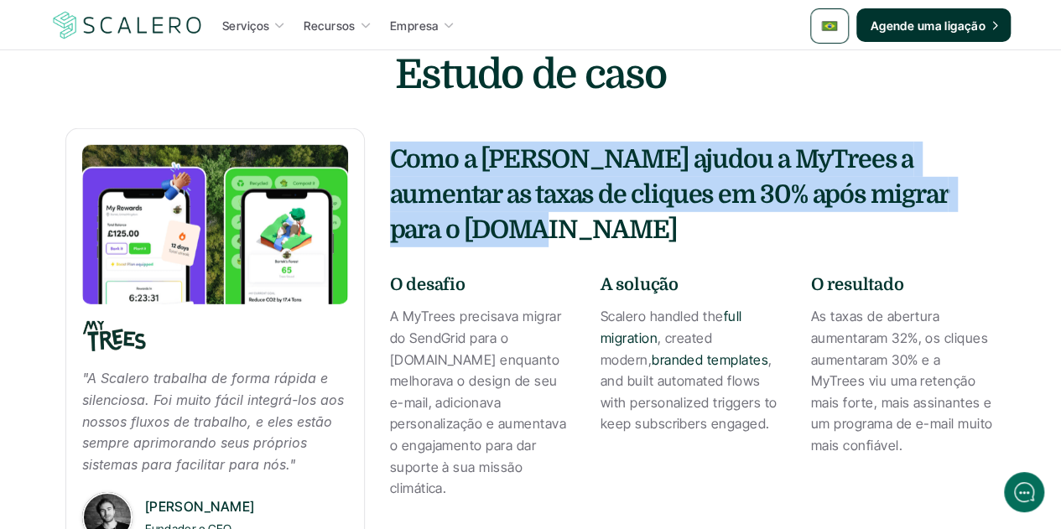
scroll to position [2433, 0]
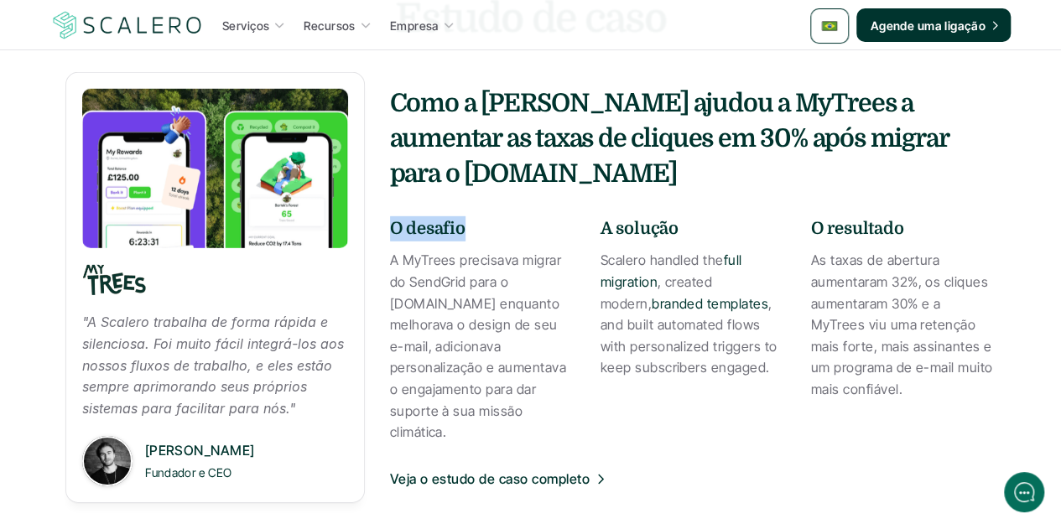
drag, startPoint x: 463, startPoint y: 171, endPoint x: 393, endPoint y: 159, distance: 71.6
click at [393, 159] on div "Como a Scalero ajudou a MyTrees a aumentar as taxas de cliques em 30% após migr…" at bounding box center [693, 288] width 606 height 404
click at [659, 219] on strong "A solução" at bounding box center [640, 228] width 78 height 19
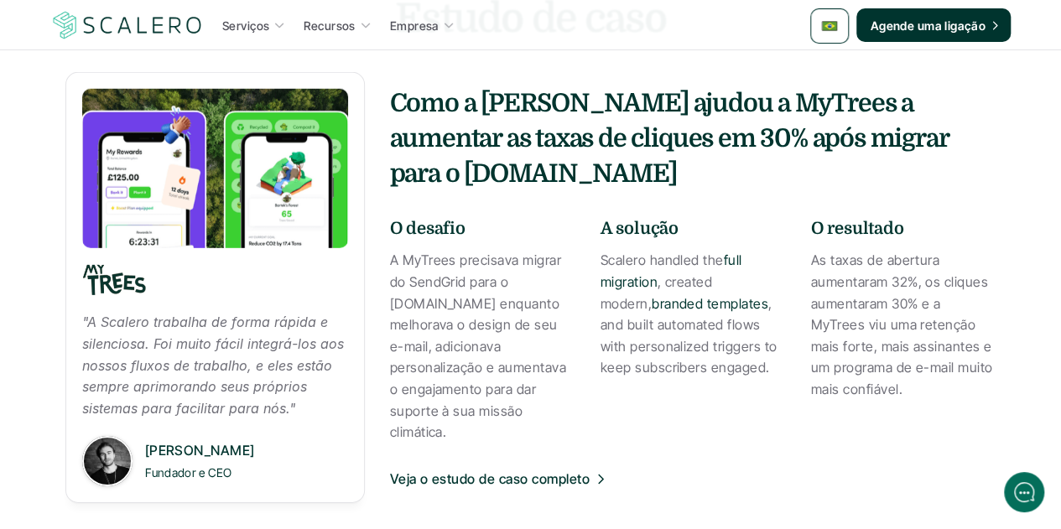
click at [854, 219] on strong "O resultado" at bounding box center [857, 228] width 93 height 19
click at [453, 316] on p "A MyTrees precisava migrar do SendGrid para o Customer.io enquanto melhorava o …" at bounding box center [482, 346] width 185 height 193
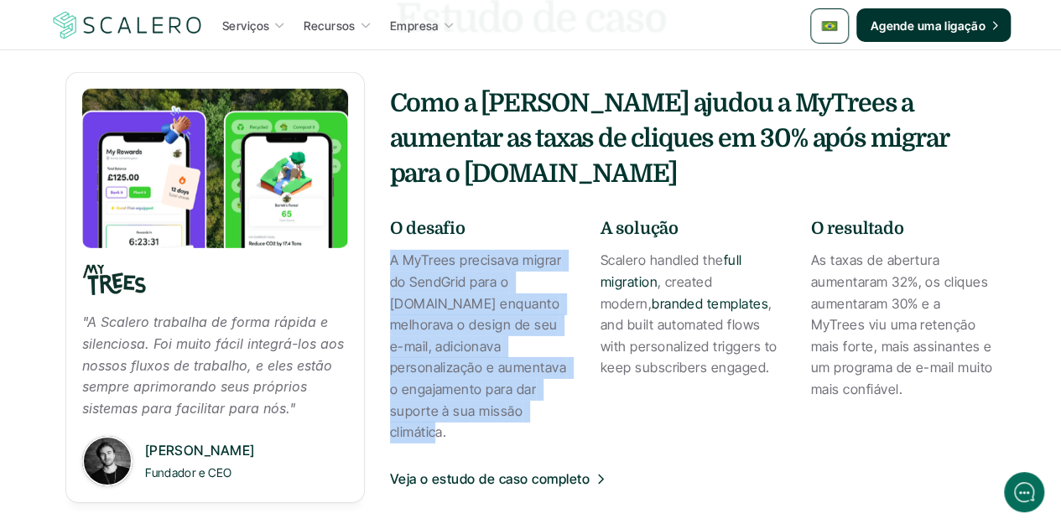
drag, startPoint x: 448, startPoint y: 375, endPoint x: 390, endPoint y: 201, distance: 183.0
click at [386, 192] on div ""A Scalero trabalha de forma rápida e silenciosa. Foi muito fácil integrá-los a…" at bounding box center [530, 287] width 931 height 431
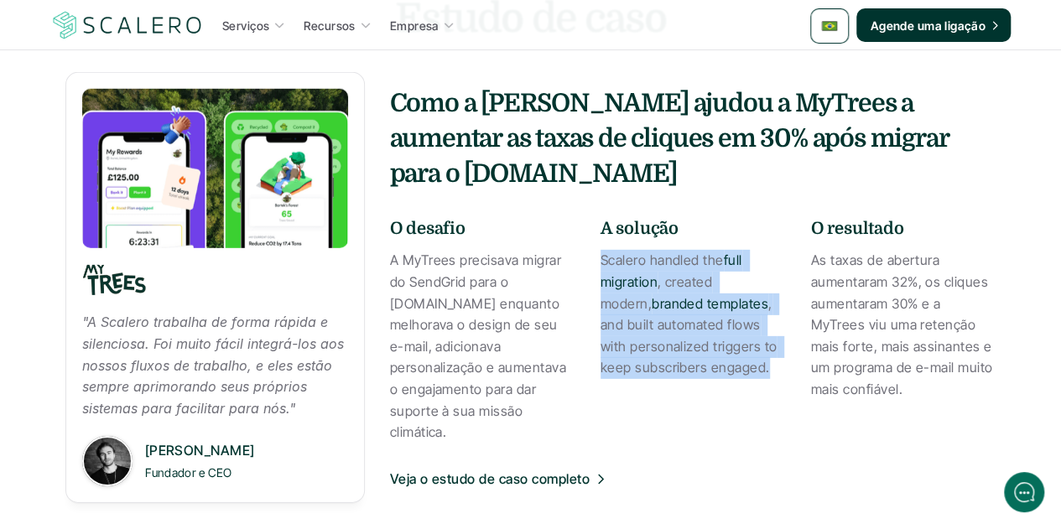
drag, startPoint x: 731, startPoint y: 313, endPoint x: 601, endPoint y: 209, distance: 166.5
click at [601, 250] on p "Scalero handled the full migration , created modern, branded templates , and bu…" at bounding box center [693, 314] width 185 height 129
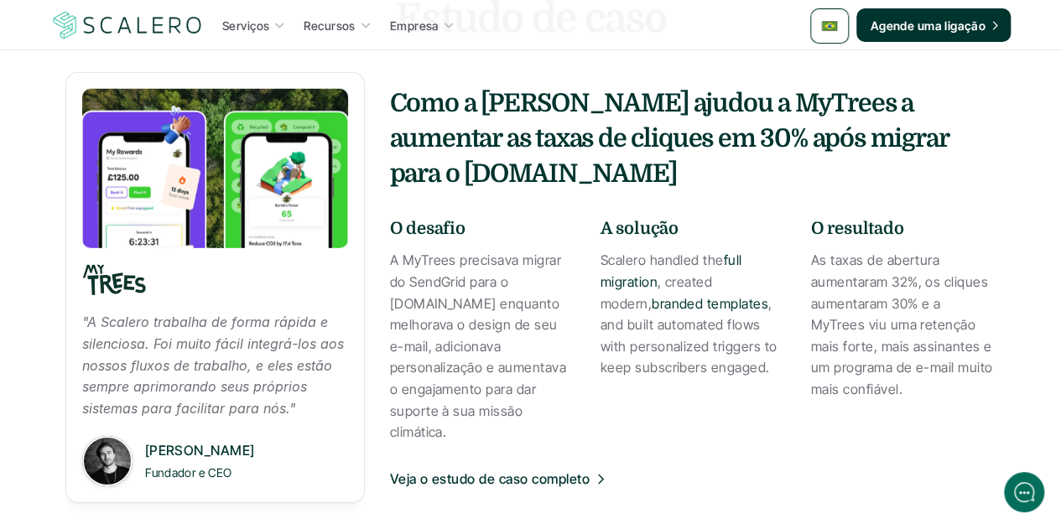
click at [862, 274] on p "As taxas de abertura aumentaram 32%, os cliques aumentaram 30% e a MyTrees viu …" at bounding box center [903, 325] width 185 height 150
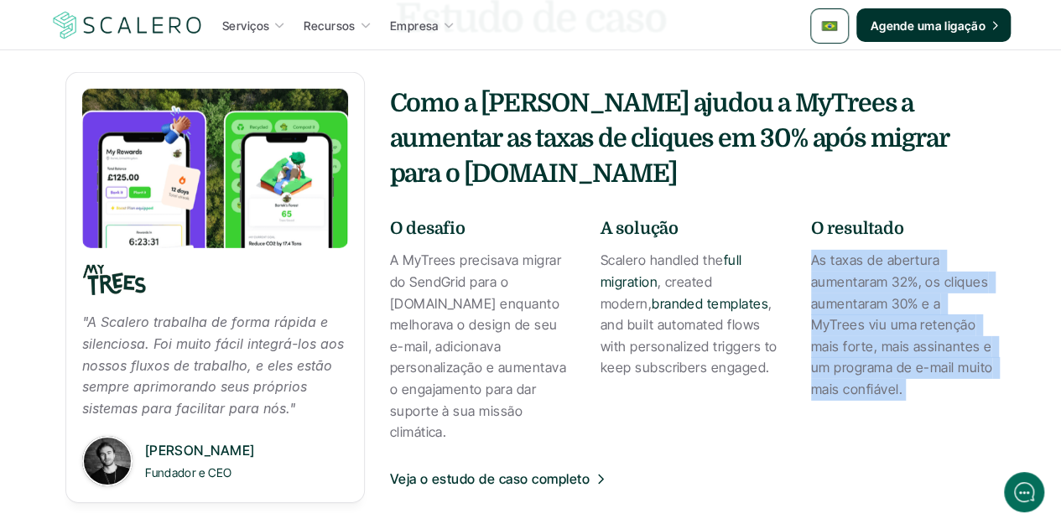
click at [862, 274] on p "As taxas de abertura aumentaram 32%, os cliques aumentaram 30% e a MyTrees viu …" at bounding box center [903, 325] width 185 height 150
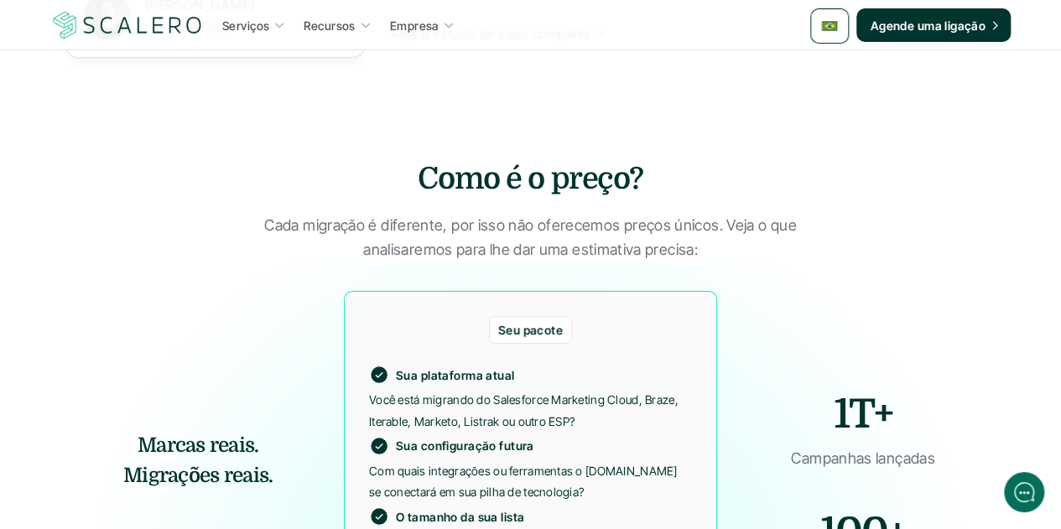
scroll to position [2852, 0]
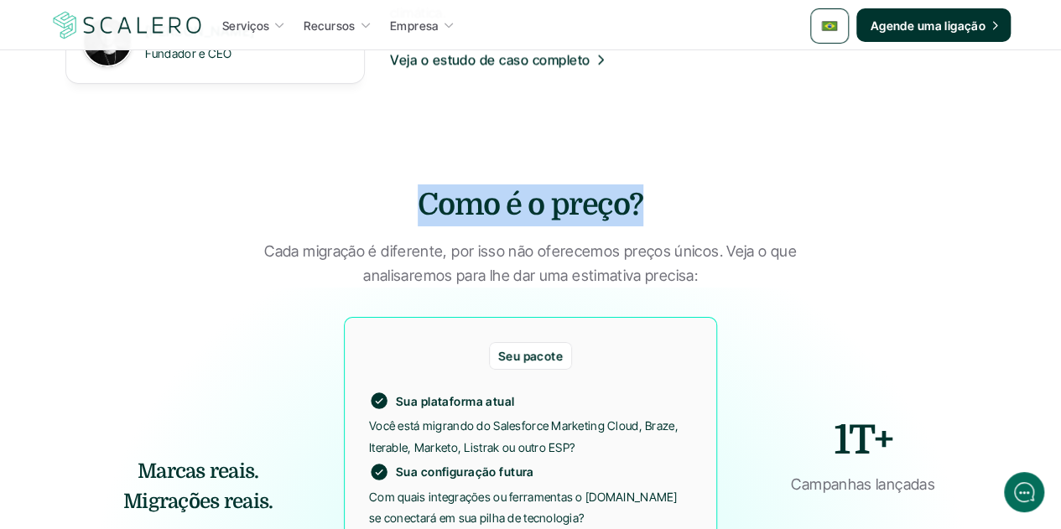
drag, startPoint x: 642, startPoint y: 148, endPoint x: 390, endPoint y: 147, distance: 251.6
click at [390, 185] on h3 "Como é o preço?" at bounding box center [530, 206] width 503 height 42
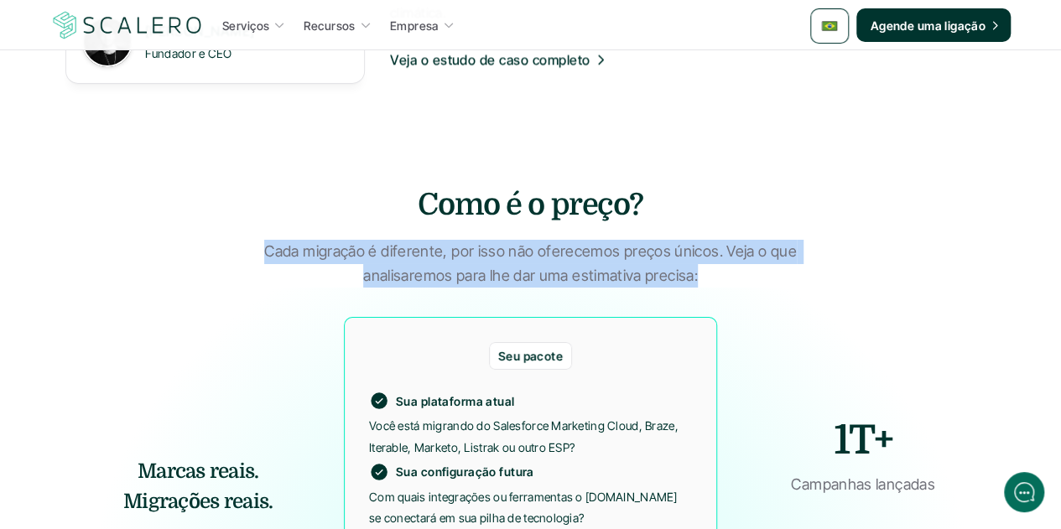
drag, startPoint x: 691, startPoint y: 217, endPoint x: 268, endPoint y: 201, distance: 423.1
click at [268, 240] on p "Cada migração é diferente, por isso não oferecemos preços únicos. Veja o que an…" at bounding box center [530, 264] width 545 height 49
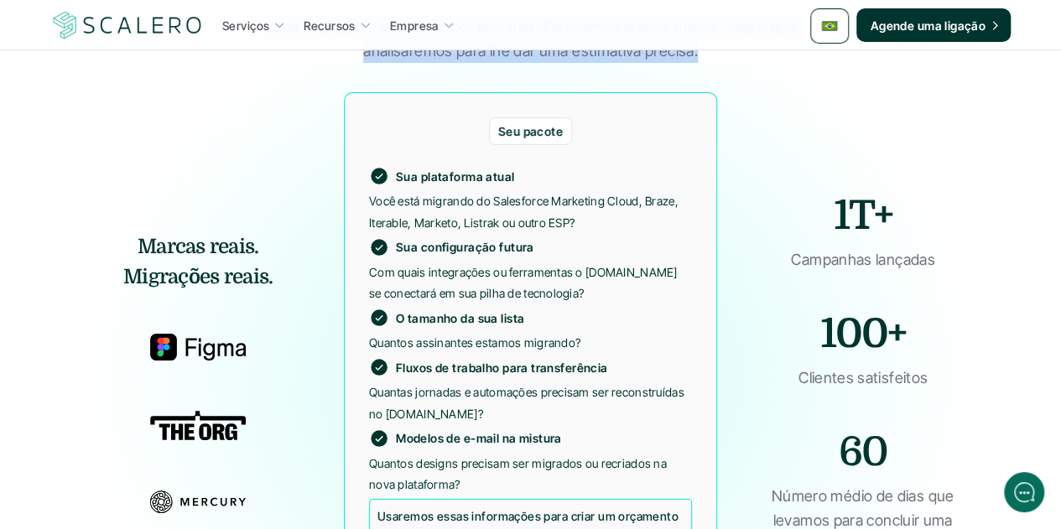
scroll to position [3104, 0]
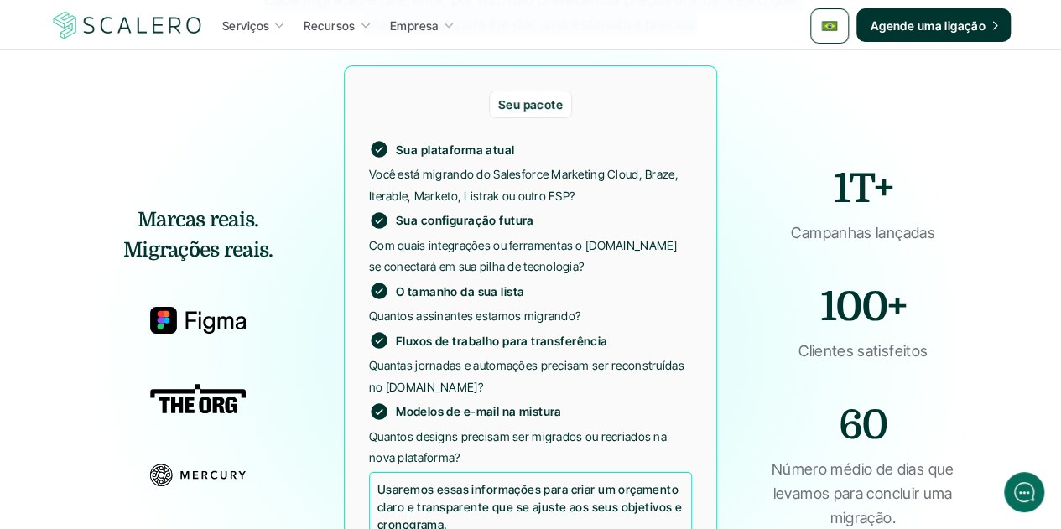
drag, startPoint x: 275, startPoint y: 194, endPoint x: 146, endPoint y: 171, distance: 131.1
click at [146, 205] on h5 "Marcas reais. Migrações reais." at bounding box center [198, 235] width 266 height 60
drag, startPoint x: 832, startPoint y: 133, endPoint x: 890, endPoint y: 137, distance: 58.0
click at [890, 166] on strong "1T+" at bounding box center [863, 189] width 59 height 46
drag, startPoint x: 788, startPoint y: 171, endPoint x: 933, endPoint y: 179, distance: 144.5
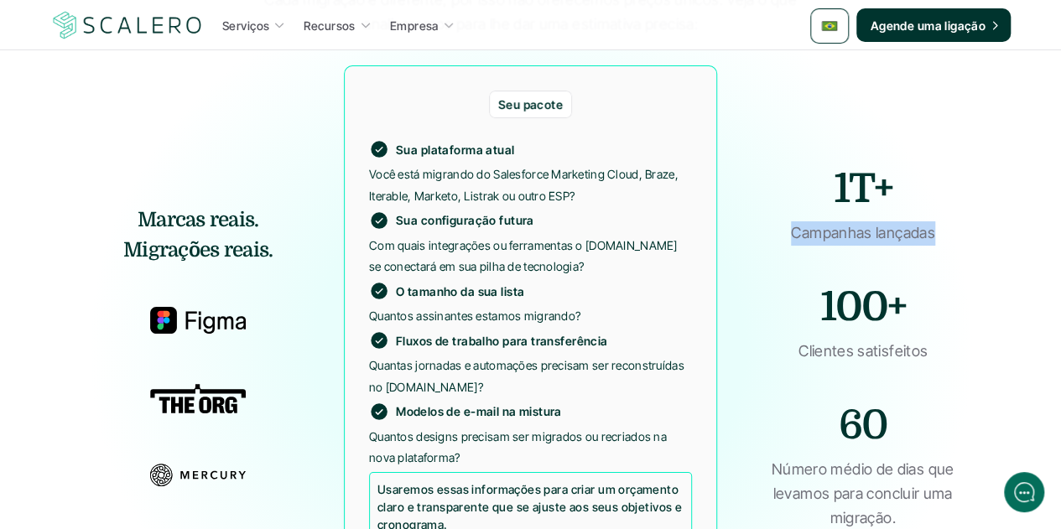
click at [933, 221] on p "Campanhas lançadas" at bounding box center [863, 233] width 195 height 24
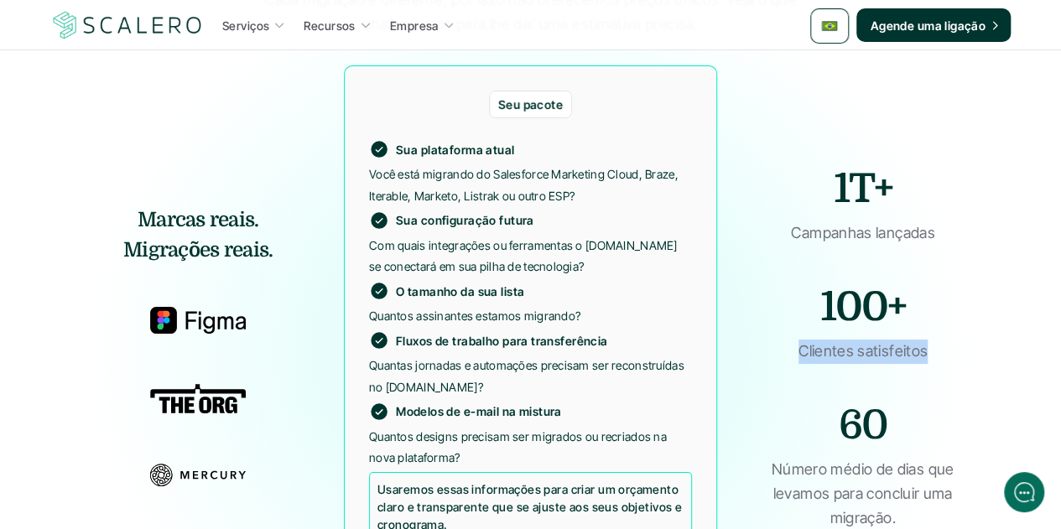
drag, startPoint x: 924, startPoint y: 296, endPoint x: 798, endPoint y: 290, distance: 126.0
click at [798, 340] on p "Clientes satisfeitos" at bounding box center [863, 352] width 195 height 24
click at [846, 458] on p "Número médio de dias que levamos para concluir uma migração." at bounding box center [862, 494] width 195 height 72
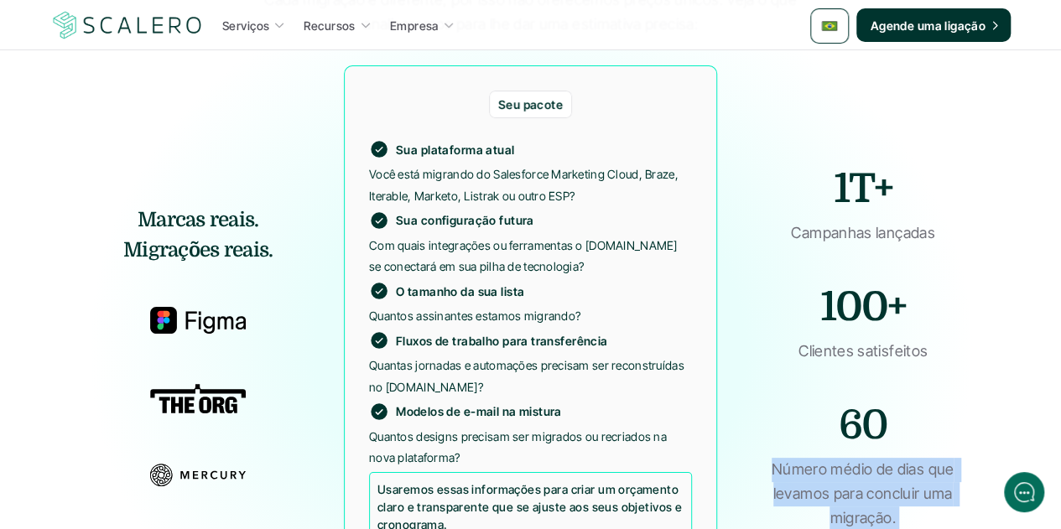
click at [846, 458] on p "Número médio de dias que levamos para concluir uma migração." at bounding box center [862, 494] width 195 height 72
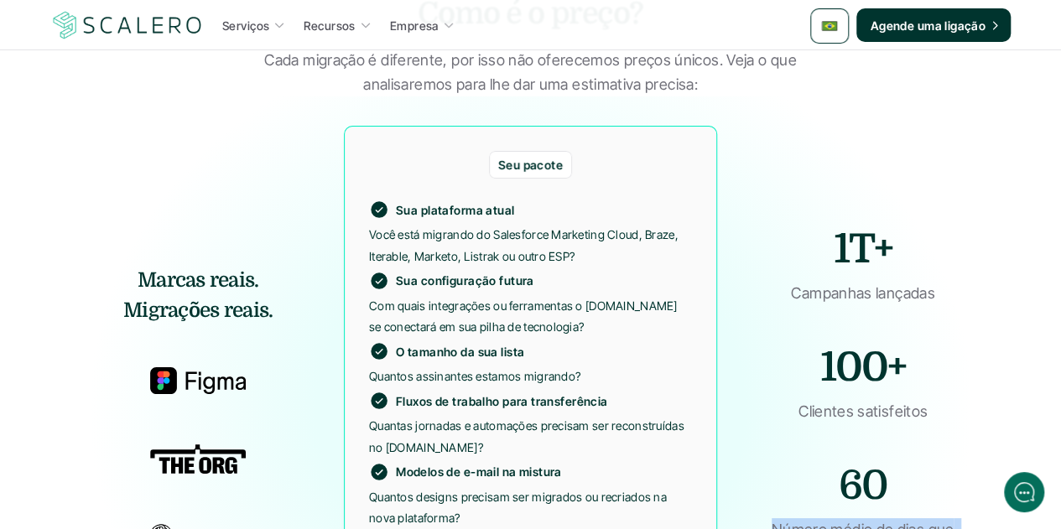
scroll to position [3020, 0]
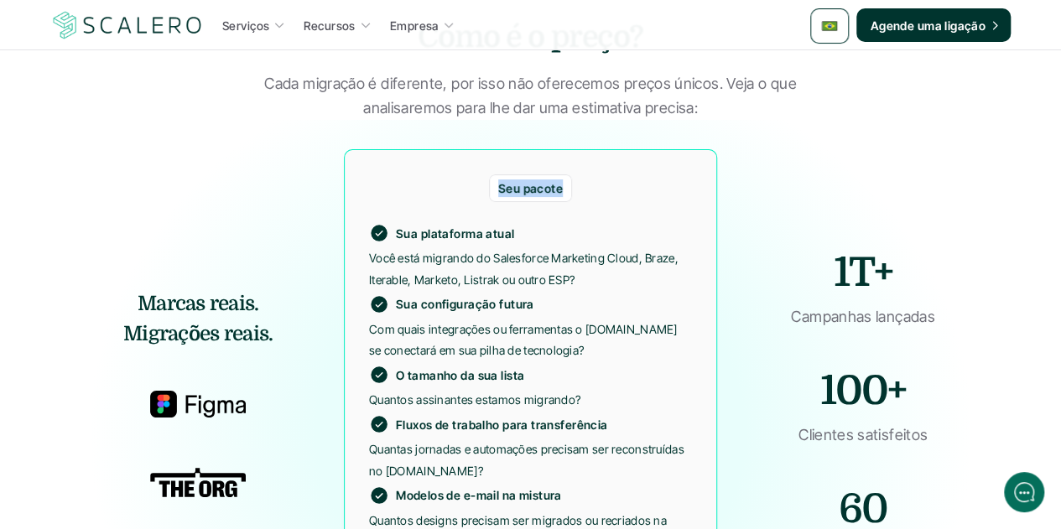
drag, startPoint x: 497, startPoint y: 133, endPoint x: 559, endPoint y: 137, distance: 61.4
click at [559, 180] on p "Seu pacote" at bounding box center [530, 189] width 65 height 18
click at [459, 225] on p "Sua plataforma atual" at bounding box center [455, 234] width 118 height 18
drag, startPoint x: 512, startPoint y: 180, endPoint x: 393, endPoint y: 177, distance: 118.3
click at [393, 223] on div "Sua plataforma atual" at bounding box center [441, 233] width 145 height 20
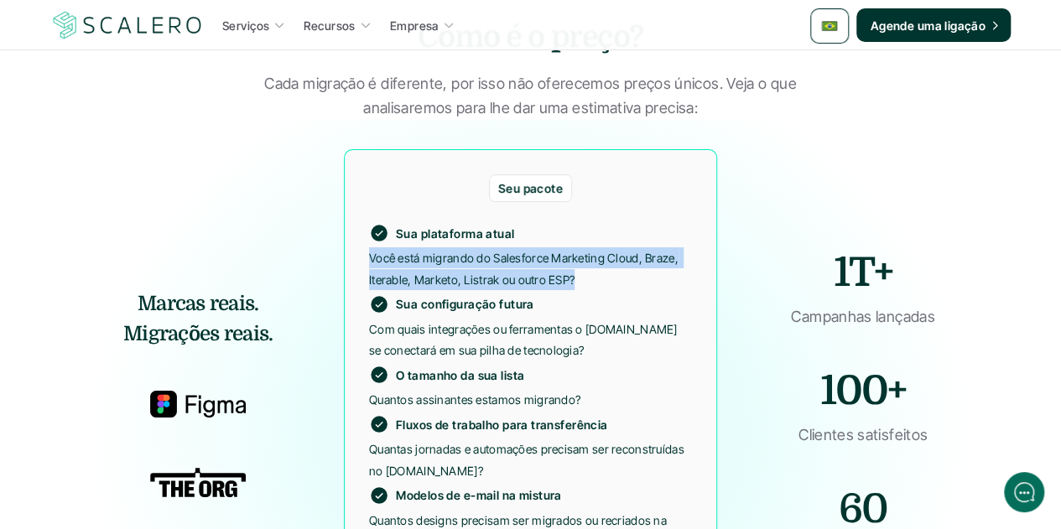
drag, startPoint x: 573, startPoint y: 224, endPoint x: 368, endPoint y: 202, distance: 205.8
click at [369, 247] on p "Você está migrando do Salesforce Marketing Cloud, Braze, Iterable, Marketo, Lis…" at bounding box center [530, 268] width 323 height 42
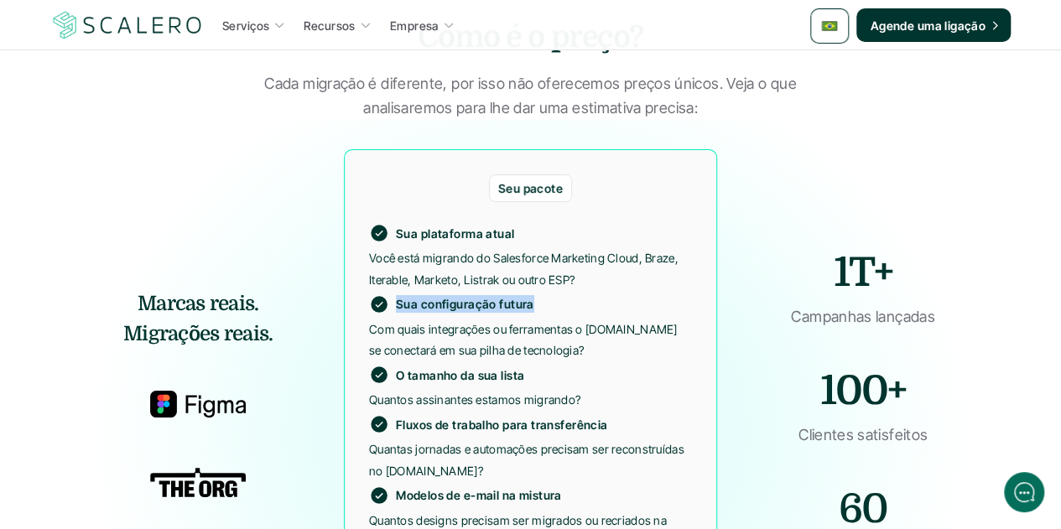
drag, startPoint x: 530, startPoint y: 252, endPoint x: 396, endPoint y: 243, distance: 134.5
click at [396, 295] on p "Sua configuração futura" at bounding box center [465, 304] width 138 height 18
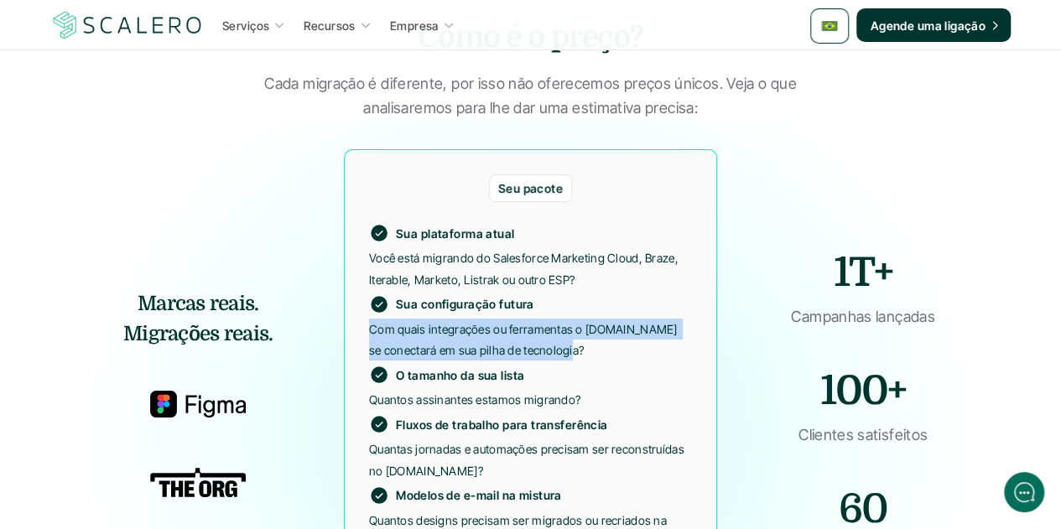
drag, startPoint x: 570, startPoint y: 291, endPoint x: 365, endPoint y: 274, distance: 206.2
click at [365, 273] on div "Seu pacote Sua plataforma atual Você está migrando do Salesforce Marketing Clou…" at bounding box center [530, 429] width 373 height 560
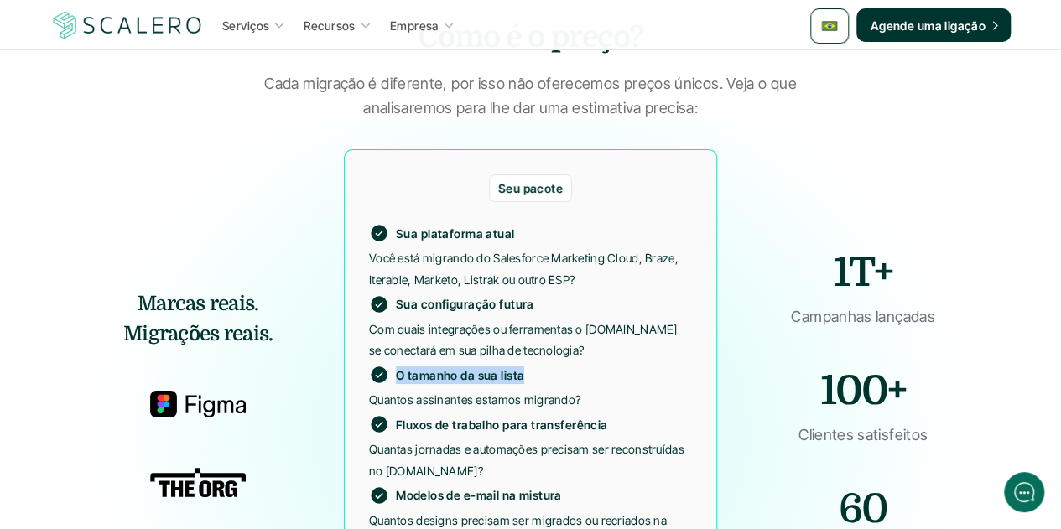
drag, startPoint x: 523, startPoint y: 316, endPoint x: 396, endPoint y: 311, distance: 127.6
click at [396, 367] on p "O tamanho da sua lista" at bounding box center [460, 376] width 128 height 18
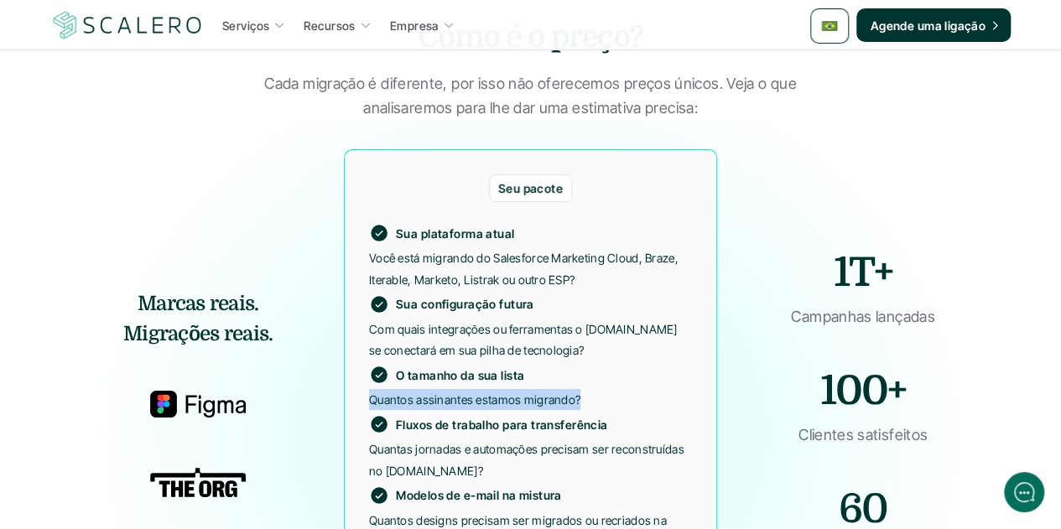
drag, startPoint x: 577, startPoint y: 344, endPoint x: 366, endPoint y: 341, distance: 211.4
click at [366, 341] on div "Seu pacote Sua plataforma atual Você está migrando do Salesforce Marketing Clou…" at bounding box center [530, 429] width 373 height 560
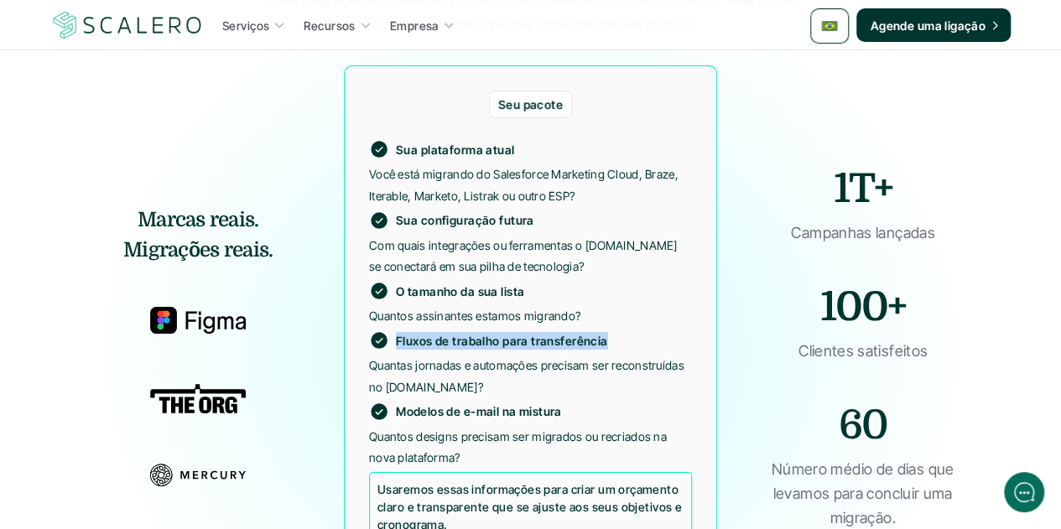
drag, startPoint x: 591, startPoint y: 283, endPoint x: 394, endPoint y: 276, distance: 197.2
click at [394, 330] on div "Fluxos de trabalho para transferência" at bounding box center [488, 340] width 239 height 20
click at [460, 355] on p "Quantas jornadas e automações precisam ser reconstruídas no Customer.io?" at bounding box center [530, 376] width 323 height 42
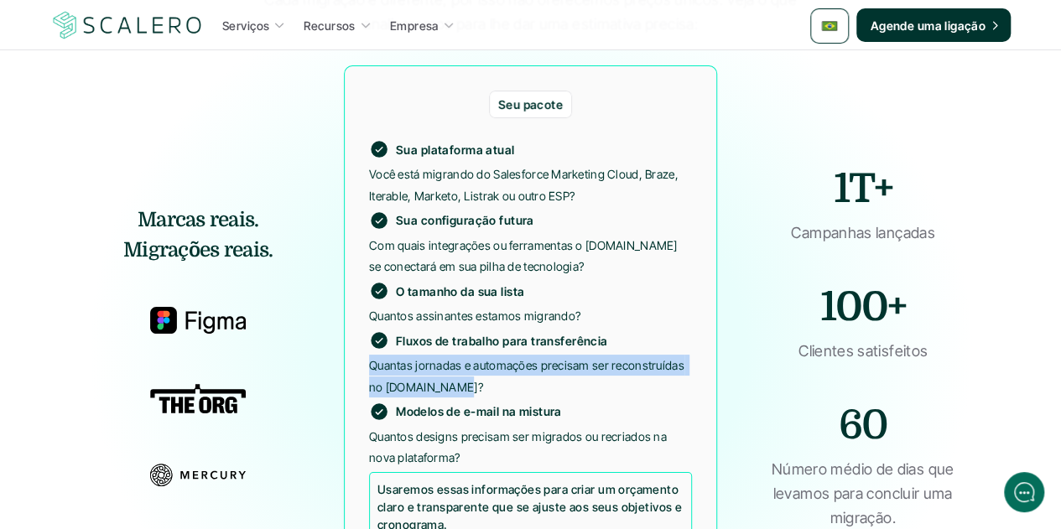
drag, startPoint x: 453, startPoint y: 333, endPoint x: 345, endPoint y: 310, distance: 110.7
click at [345, 310] on div "Seu pacote Sua plataforma atual Você está migrando do Salesforce Marketing Clou…" at bounding box center [530, 345] width 373 height 560
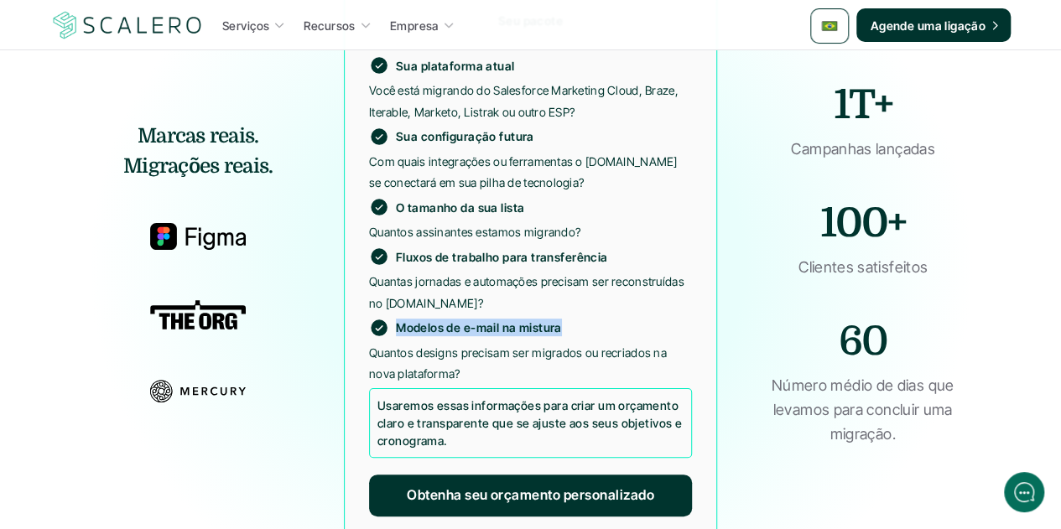
drag, startPoint x: 562, startPoint y: 275, endPoint x: 399, endPoint y: 274, distance: 162.7
click at [399, 319] on p "Modelos de e-mail na mistura" at bounding box center [479, 328] width 166 height 18
click at [455, 342] on p "Quantos designs precisam ser migrados ou recriados na nova plataforma?" at bounding box center [530, 363] width 323 height 42
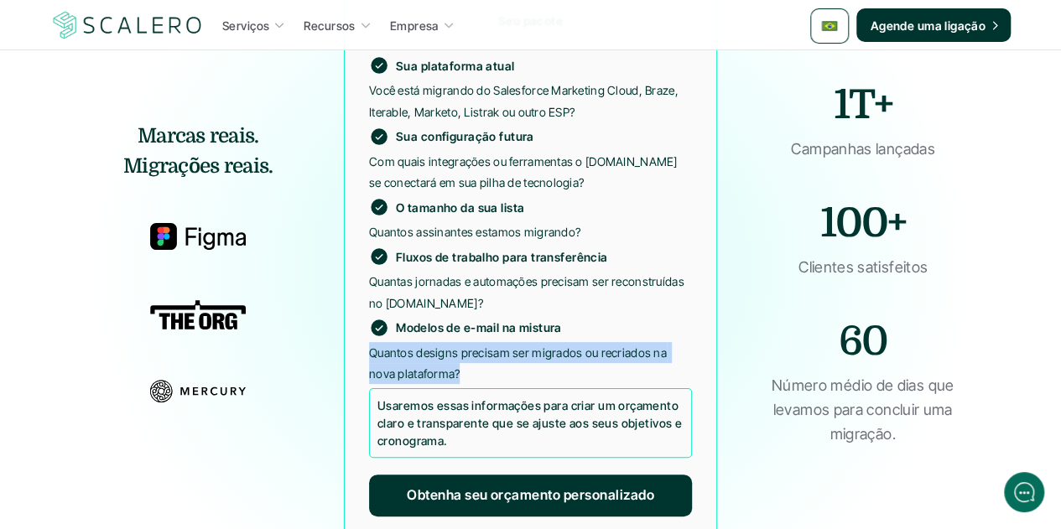
drag, startPoint x: 417, startPoint y: 312, endPoint x: 362, endPoint y: 298, distance: 56.4
click at [362, 298] on div "Seu pacote Sua plataforma atual Você está migrando do Salesforce Marketing Clou…" at bounding box center [530, 262] width 373 height 560
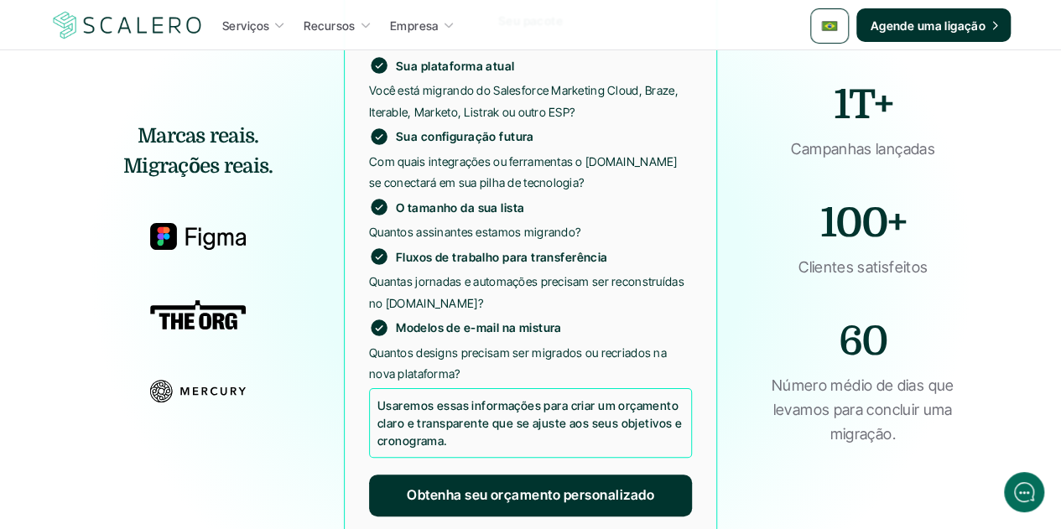
click at [464, 397] on p "Usaremos essas informações para criar um orçamento claro e transparente que se …" at bounding box center [530, 423] width 306 height 53
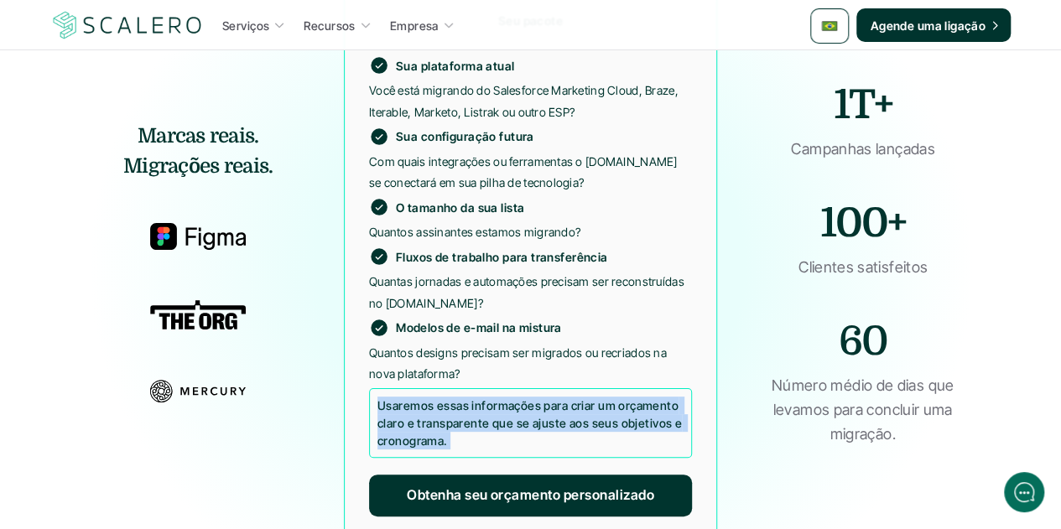
click at [464, 397] on p "Usaremos essas informações para criar um orçamento claro e transparente que se …" at bounding box center [530, 423] width 306 height 53
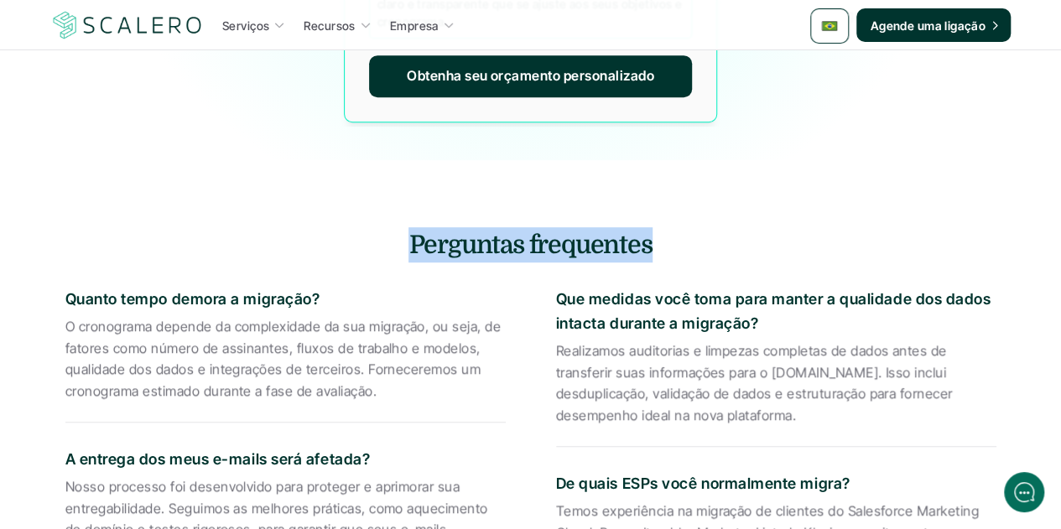
drag, startPoint x: 649, startPoint y: 189, endPoint x: 386, endPoint y: 187, distance: 263.4
click at [386, 227] on h4 "Perguntas frequentes" at bounding box center [530, 244] width 981 height 35
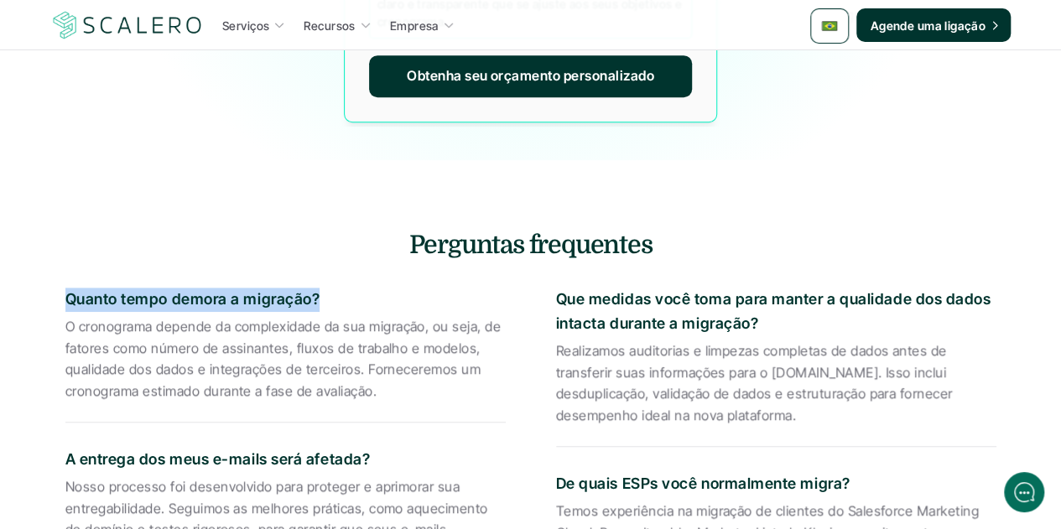
drag, startPoint x: 318, startPoint y: 235, endPoint x: 55, endPoint y: 235, distance: 263.4
click at [383, 316] on p "O cronograma depende da complexidade da sua migração, ou seja, de fatores como …" at bounding box center [285, 359] width 440 height 86
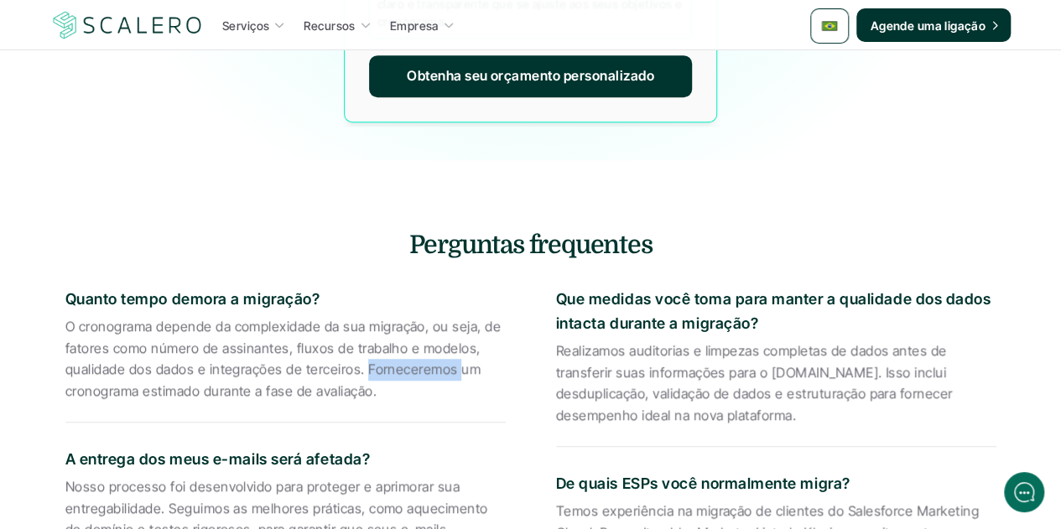
click at [383, 316] on p "O cronograma depende da complexidade da sua migração, ou seja, de fatores como …" at bounding box center [285, 359] width 440 height 86
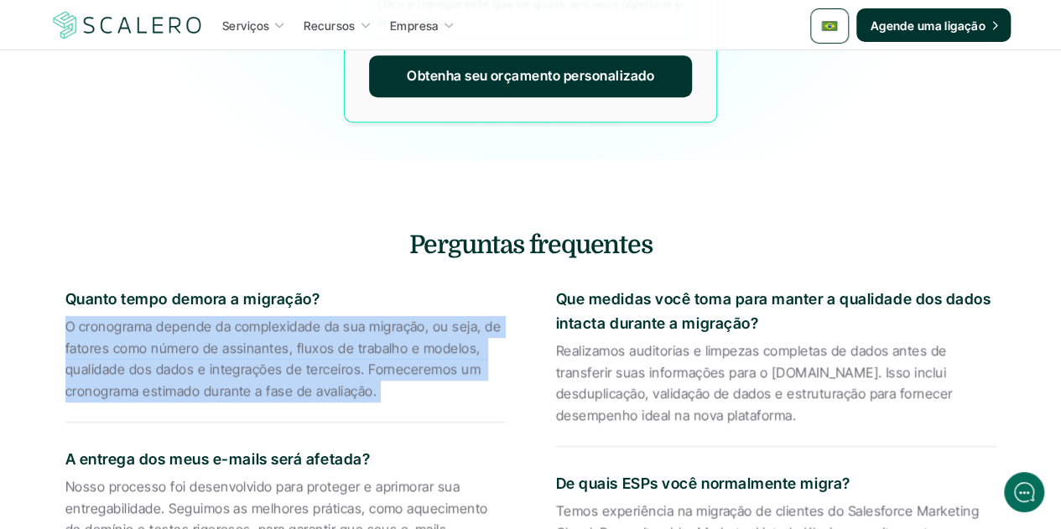
click at [383, 316] on p "O cronograma depende da complexidade da sua migração, ou seja, de fatores como …" at bounding box center [285, 359] width 440 height 86
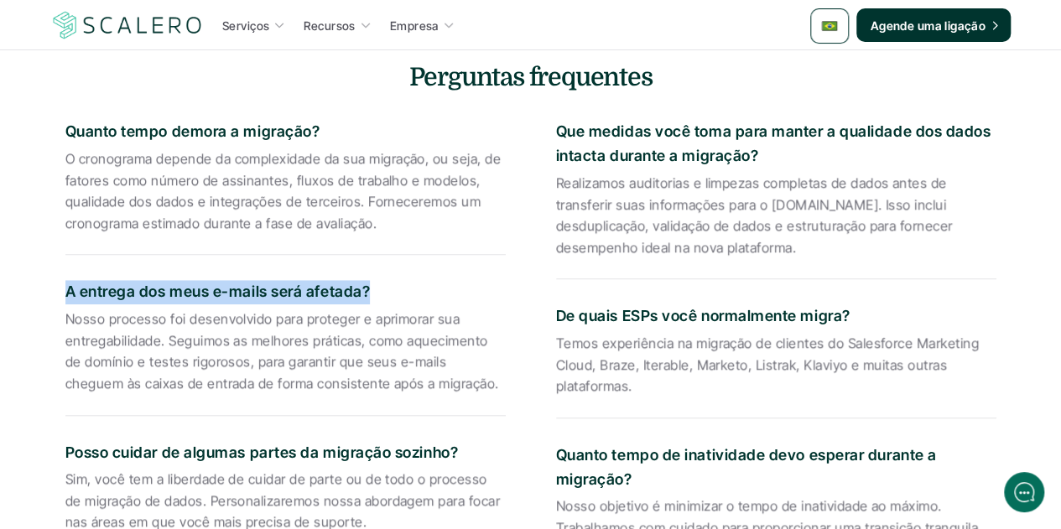
drag, startPoint x: 366, startPoint y: 234, endPoint x: 63, endPoint y: 225, distance: 303.0
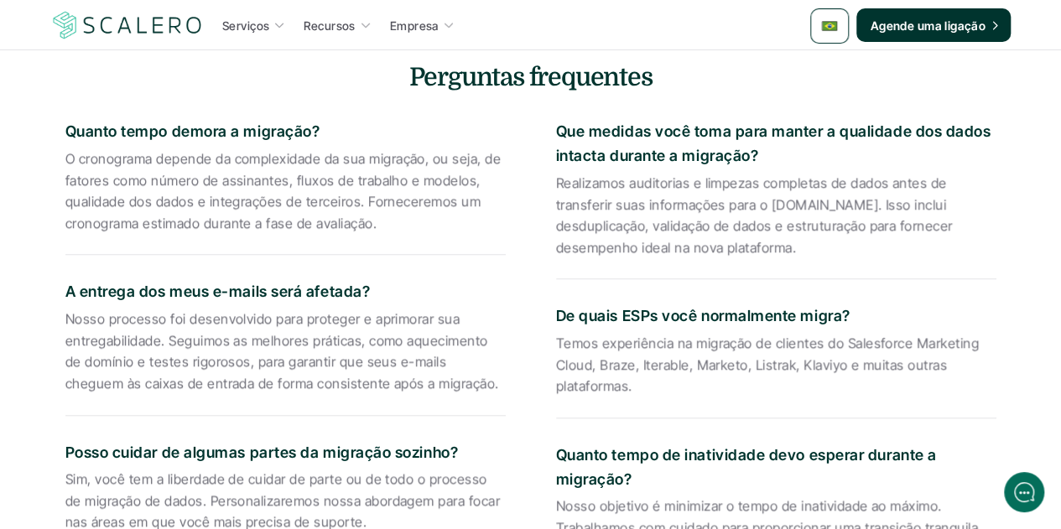
click at [372, 309] on p "Nosso processo foi desenvolvido para proteger e aprimorar sua entregabilidade. …" at bounding box center [285, 352] width 440 height 86
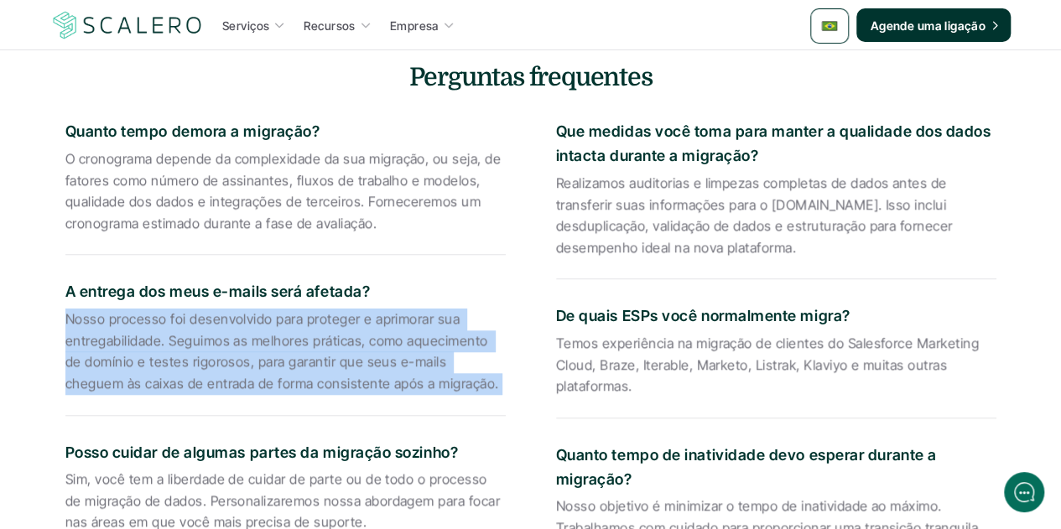
click at [372, 309] on p "Nosso processo foi desenvolvido para proteger e aprimorar sua entregabilidade. …" at bounding box center [285, 352] width 440 height 86
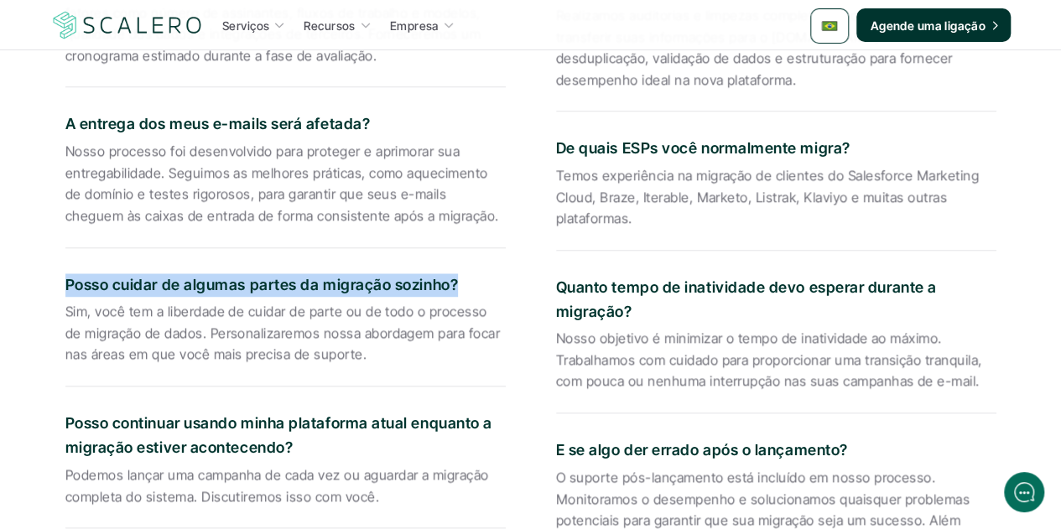
drag, startPoint x: 455, startPoint y: 228, endPoint x: 38, endPoint y: 234, distance: 417.8
click at [38, 234] on section "Perguntas frequentes Quanto tempo demora a migração? O cronograma depende da co…" at bounding box center [531, 380] width 1007 height 1111
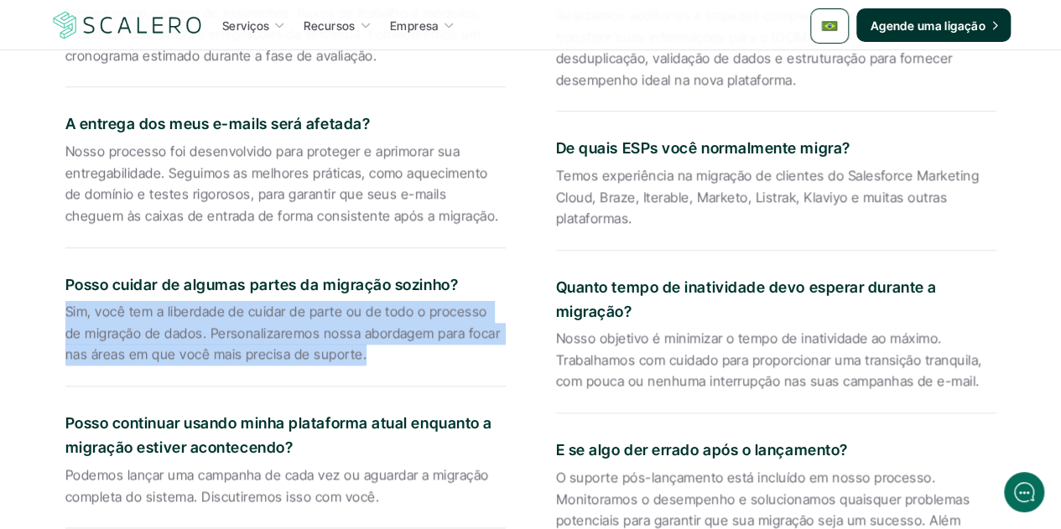
drag, startPoint x: 334, startPoint y: 299, endPoint x: 64, endPoint y: 255, distance: 273.6
click at [64, 255] on div "Perguntas frequentes Quanto tempo demora a migração? O cronograma depende da co…" at bounding box center [530, 405] width 981 height 1027
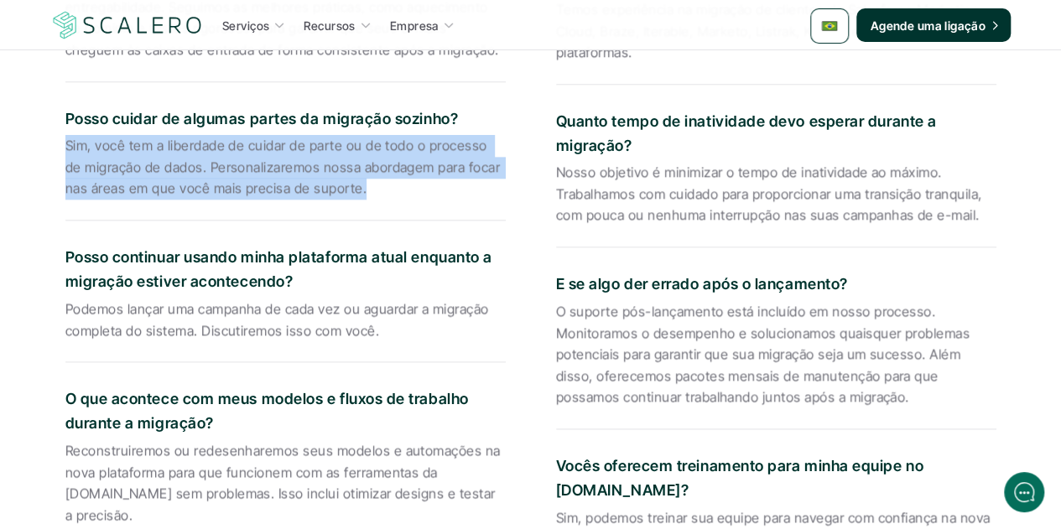
scroll to position [4110, 0]
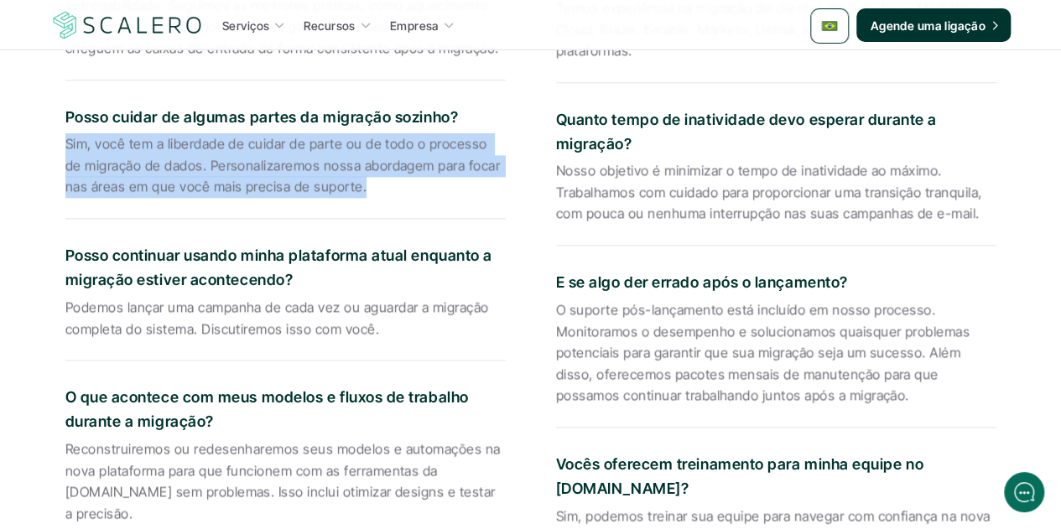
drag, startPoint x: 294, startPoint y: 221, endPoint x: 54, endPoint y: 206, distance: 240.4
click at [54, 206] on div "Perguntas frequentes Quanto tempo demora a migração? O cronograma depende da co…" at bounding box center [530, 237] width 981 height 1027
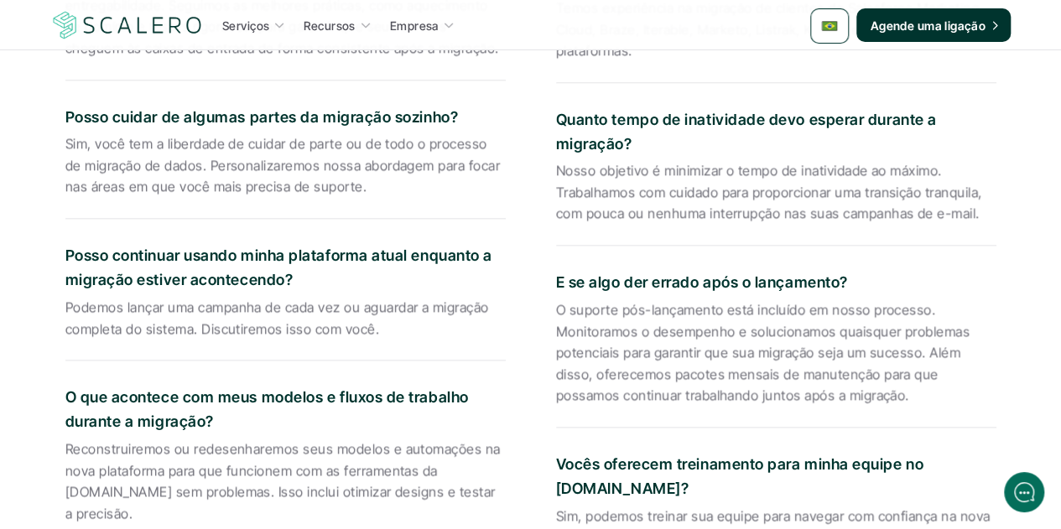
click at [330, 297] on p "Podemos lançar uma campanha de cada vez ou aguardar a migração completa do sist…" at bounding box center [285, 318] width 440 height 43
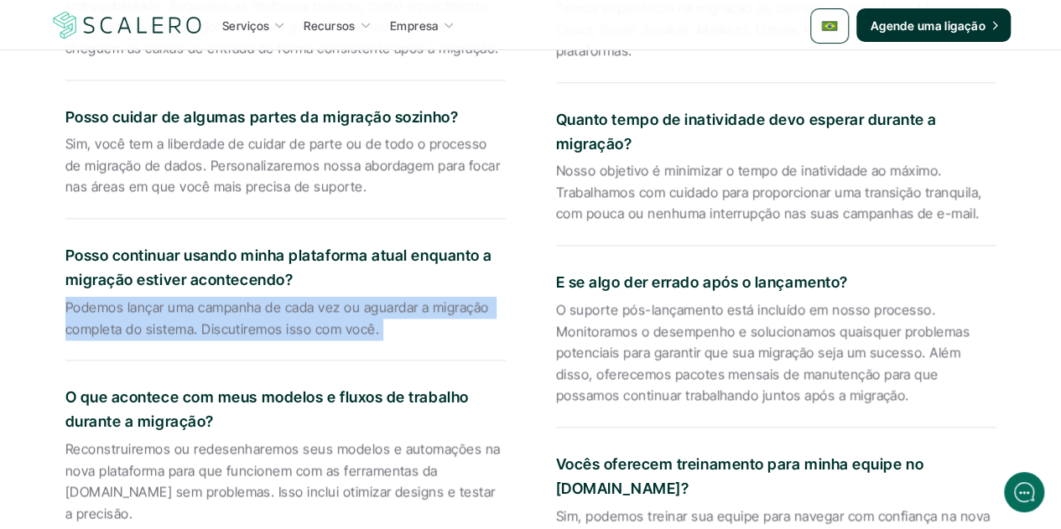
click at [330, 297] on p "Podemos lançar uma campanha de cada vez ou aguardar a migração completa do sist…" at bounding box center [285, 318] width 440 height 43
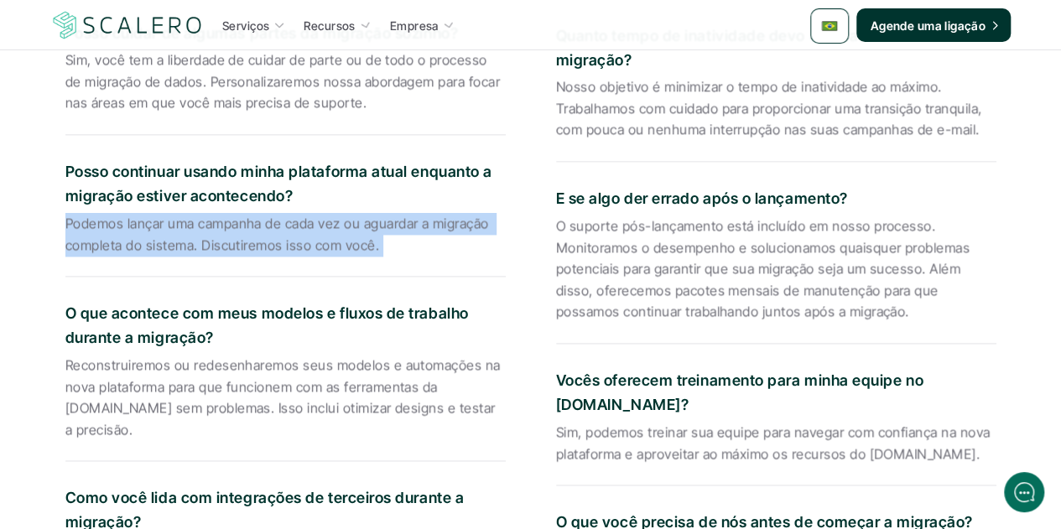
scroll to position [4278, 0]
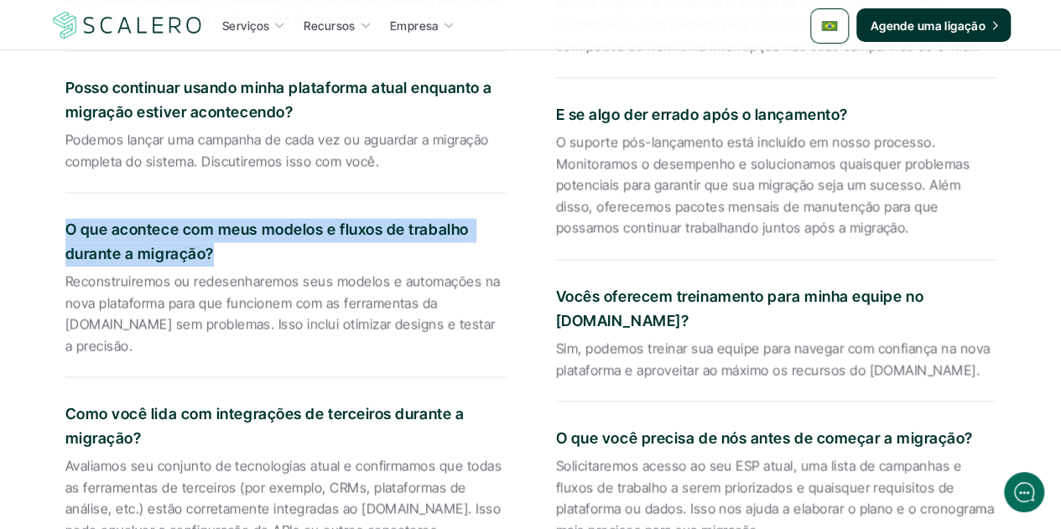
drag, startPoint x: 212, startPoint y: 194, endPoint x: 65, endPoint y: 174, distance: 148.1
click at [65, 218] on p "O que acontece com meus modelos e fluxos de trabalho durante a migração?" at bounding box center [285, 242] width 440 height 49
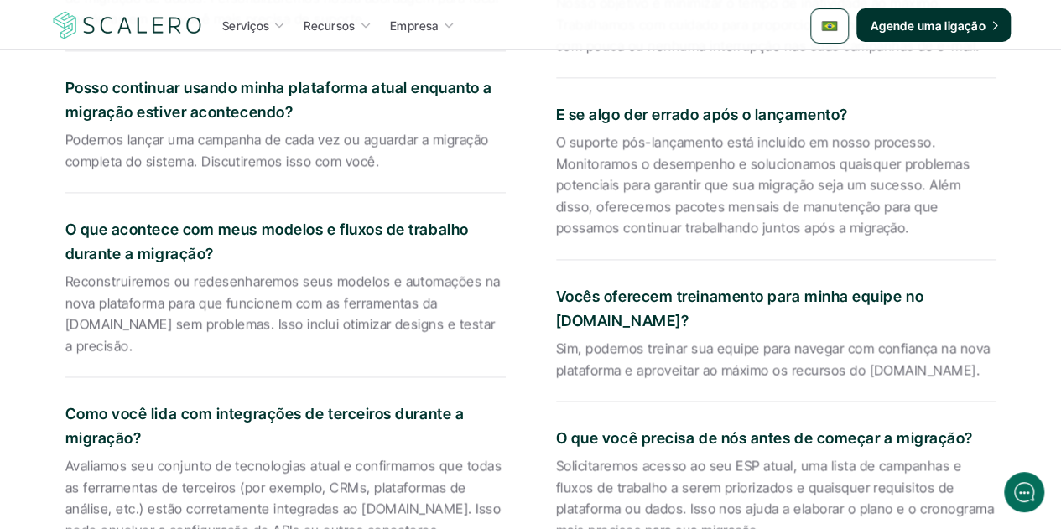
click at [222, 271] on p "Reconstruiremos ou redesenharemos seus modelos e automações na nova plataforma …" at bounding box center [285, 314] width 440 height 86
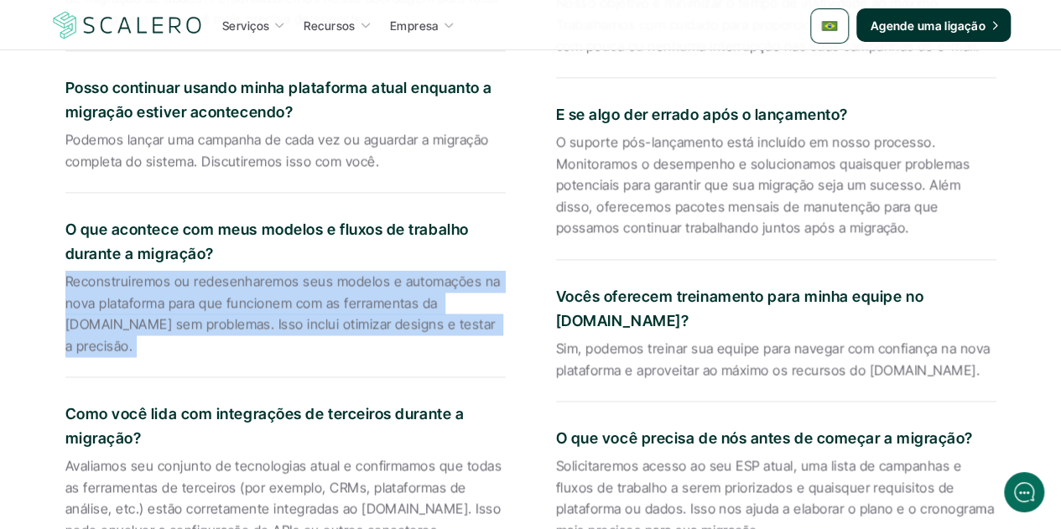
click at [222, 271] on p "Reconstruiremos ou redesenharemos seus modelos e automações na nova plataforma …" at bounding box center [285, 314] width 440 height 86
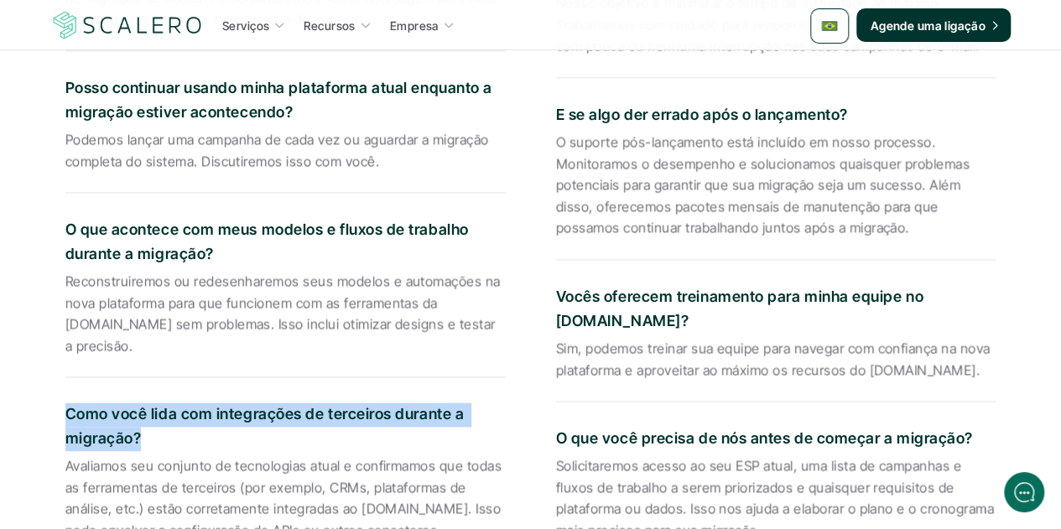
drag, startPoint x: 140, startPoint y: 381, endPoint x: 66, endPoint y: 354, distance: 78.5
click at [66, 403] on p "Como você lida com integrações de terceiros durante a migração?" at bounding box center [285, 427] width 440 height 49
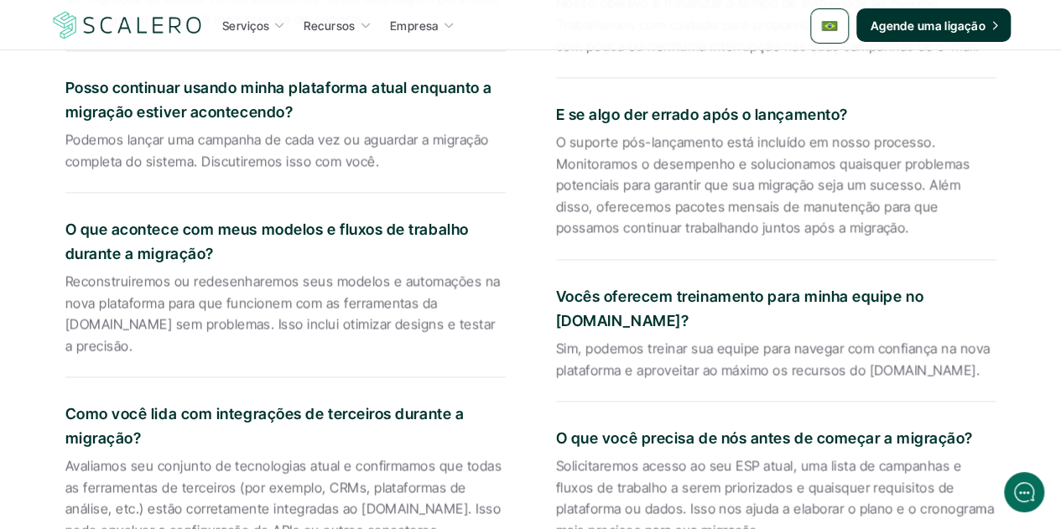
click at [226, 455] on p "Avaliamos seu conjunto de tecnologias atual e confirmamos que todas as ferramen…" at bounding box center [285, 508] width 440 height 107
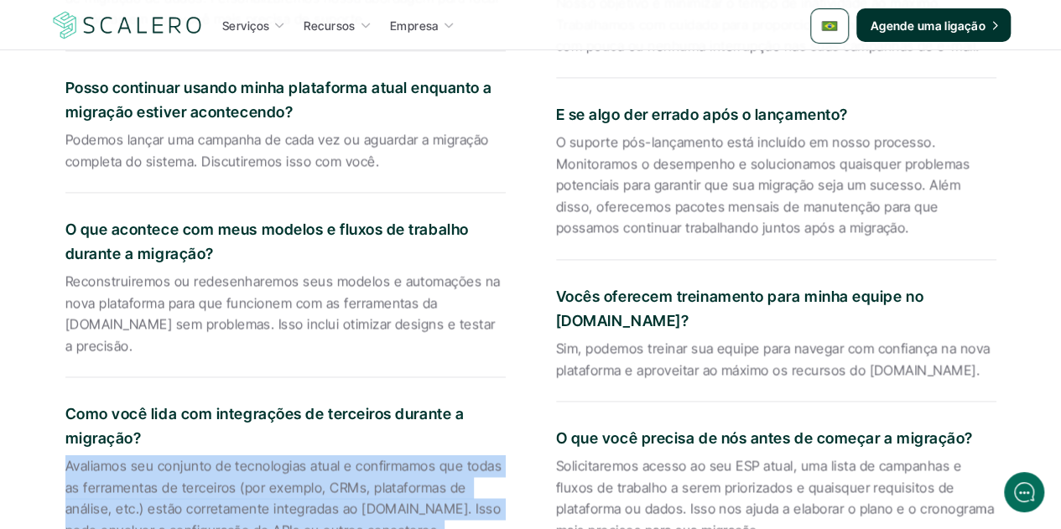
click at [226, 455] on p "Avaliamos seu conjunto de tecnologias atual e confirmamos que todas as ferramen…" at bounding box center [285, 508] width 440 height 107
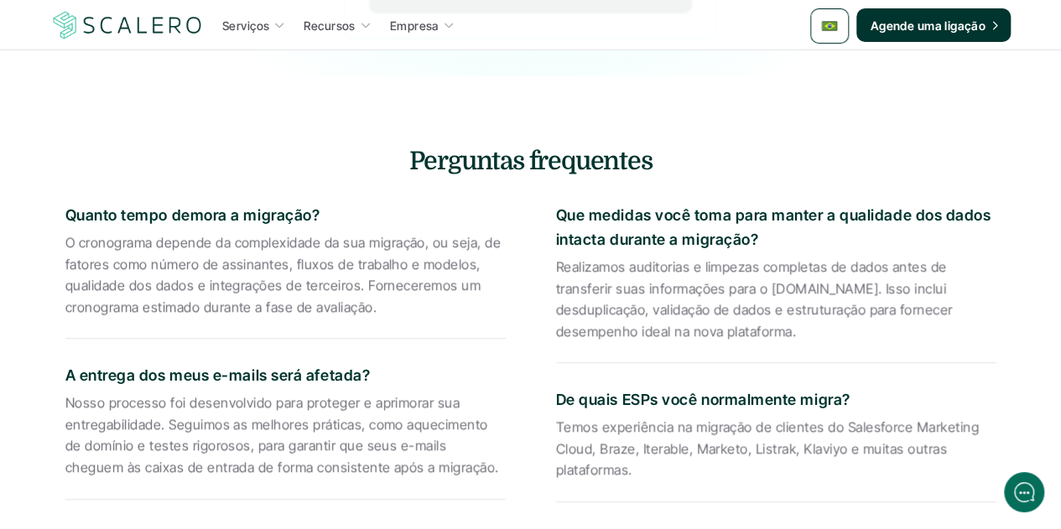
scroll to position [3691, 0]
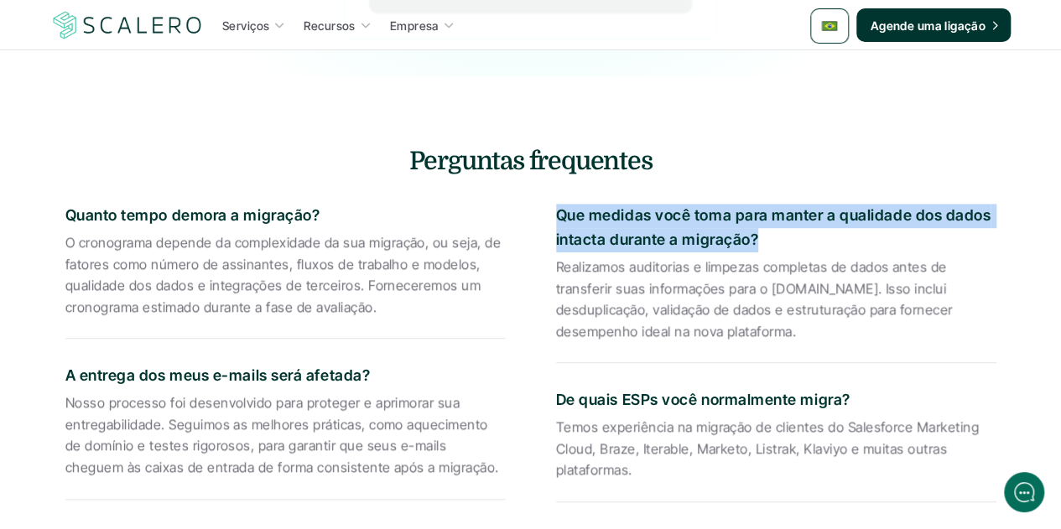
drag, startPoint x: 756, startPoint y: 179, endPoint x: 549, endPoint y: 165, distance: 207.6
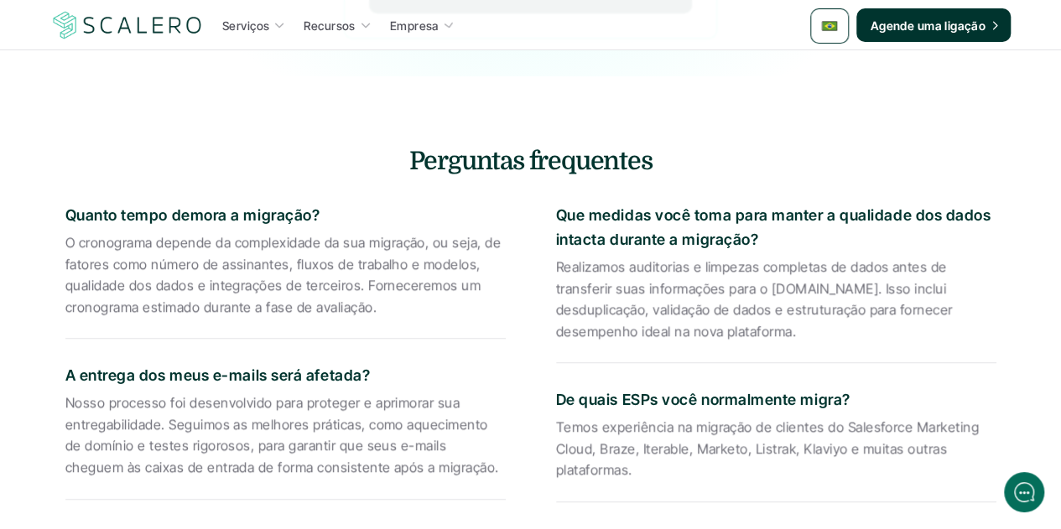
click at [671, 259] on p "Realizamos auditorias e limpezas completas de dados antes de transferir suas in…" at bounding box center [776, 300] width 440 height 86
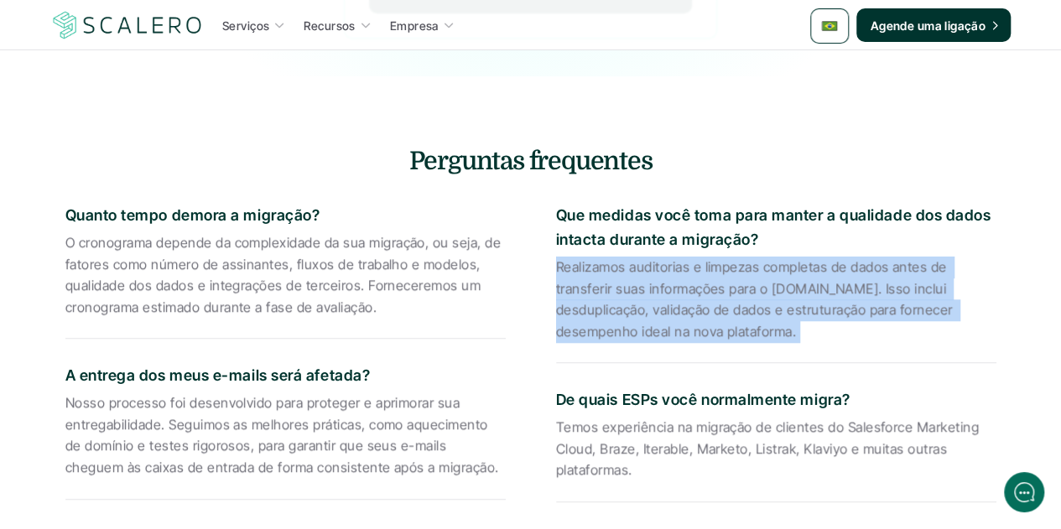
click at [671, 259] on p "Realizamos auditorias e limpezas completas de dados antes de transferir suas in…" at bounding box center [776, 300] width 440 height 86
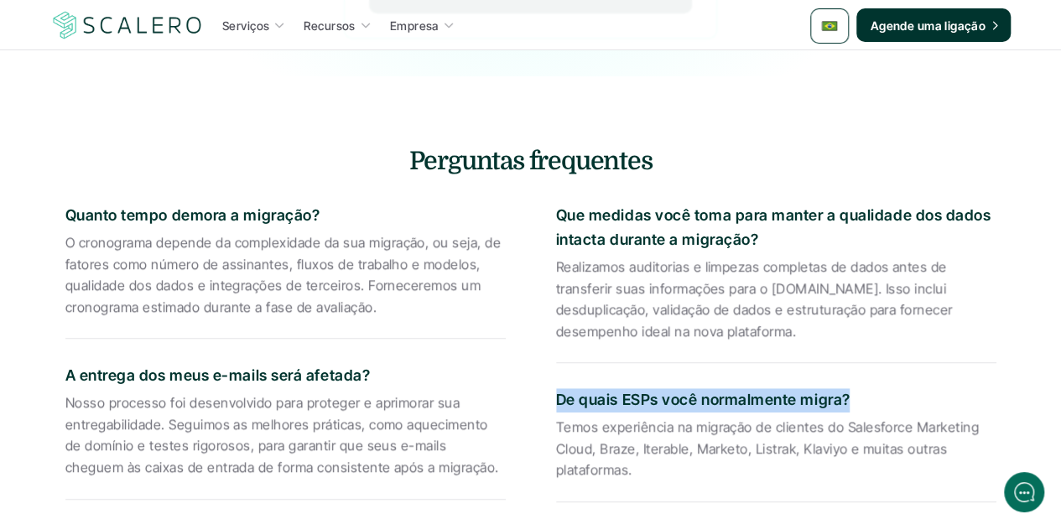
drag, startPoint x: 847, startPoint y: 341, endPoint x: 554, endPoint y: 342, distance: 293.6
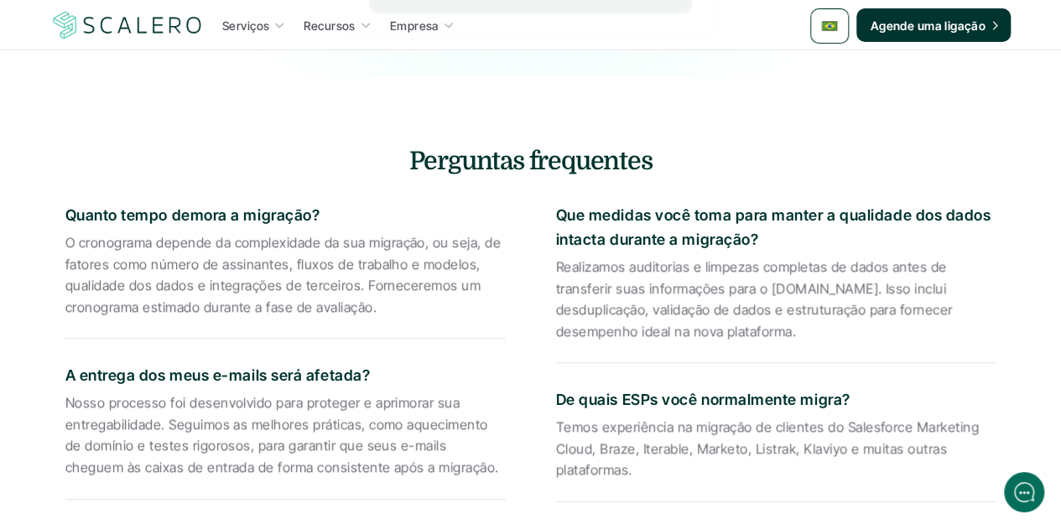
click at [683, 417] on p "Temos experiência na migração de clientes do Salesforce Marketing Cloud, Braze,…" at bounding box center [776, 449] width 440 height 65
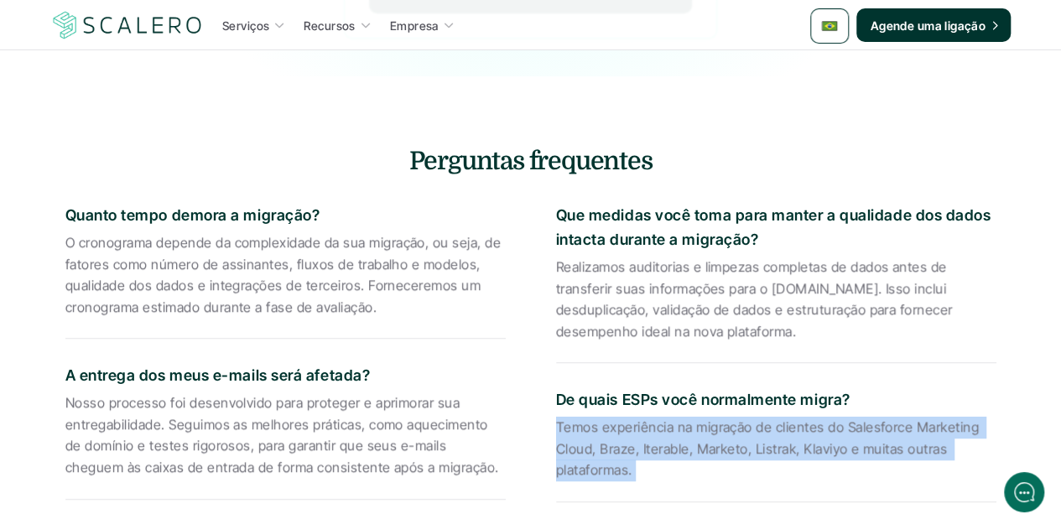
click at [683, 417] on p "Temos experiência na migração de clientes do Salesforce Marketing Cloud, Braze,…" at bounding box center [776, 449] width 440 height 65
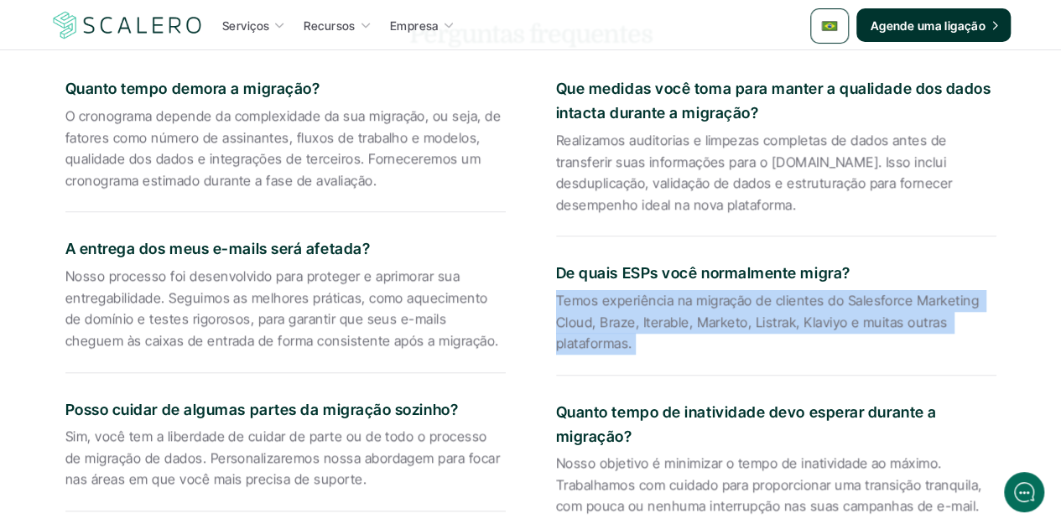
scroll to position [3942, 0]
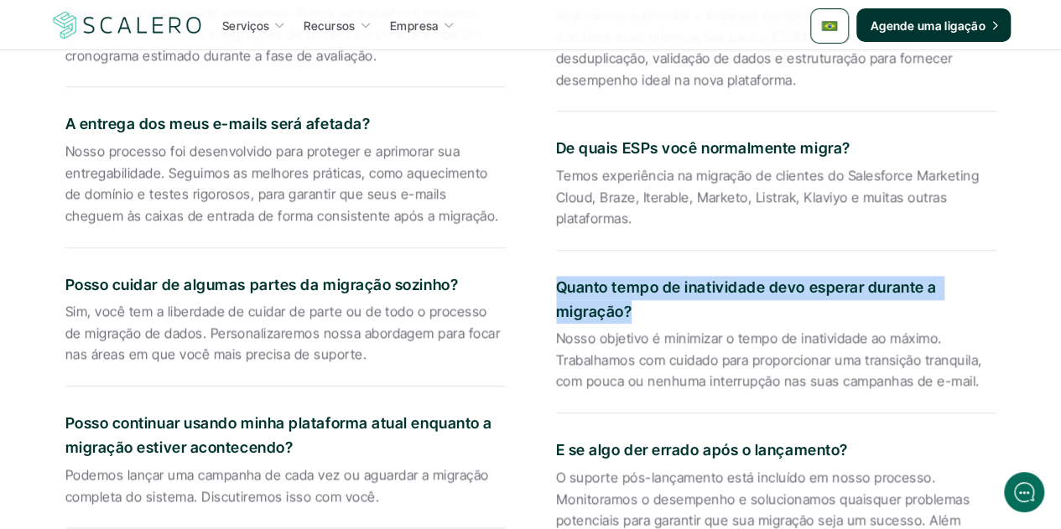
drag, startPoint x: 631, startPoint y: 252, endPoint x: 555, endPoint y: 236, distance: 77.3
click at [556, 276] on p "Quanto tempo de inatividade devo esperar durante a migração?" at bounding box center [776, 300] width 440 height 49
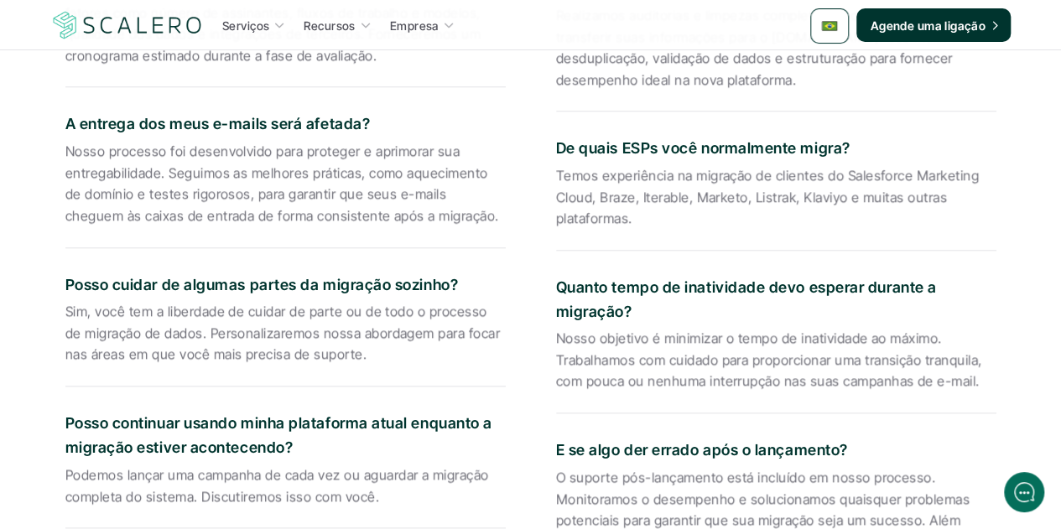
click at [596, 328] on p "Nosso objetivo é minimizar o tempo de inatividade ao máximo. Trabalhamos com cu…" at bounding box center [776, 360] width 440 height 65
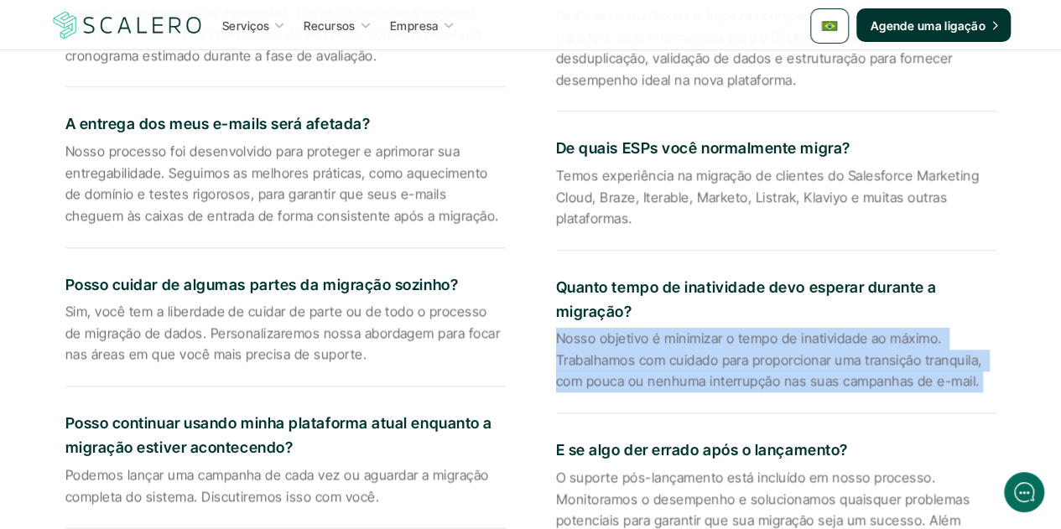
click at [596, 328] on p "Nosso objetivo é minimizar o tempo de inatividade ao máximo. Trabalhamos com cu…" at bounding box center [776, 360] width 440 height 65
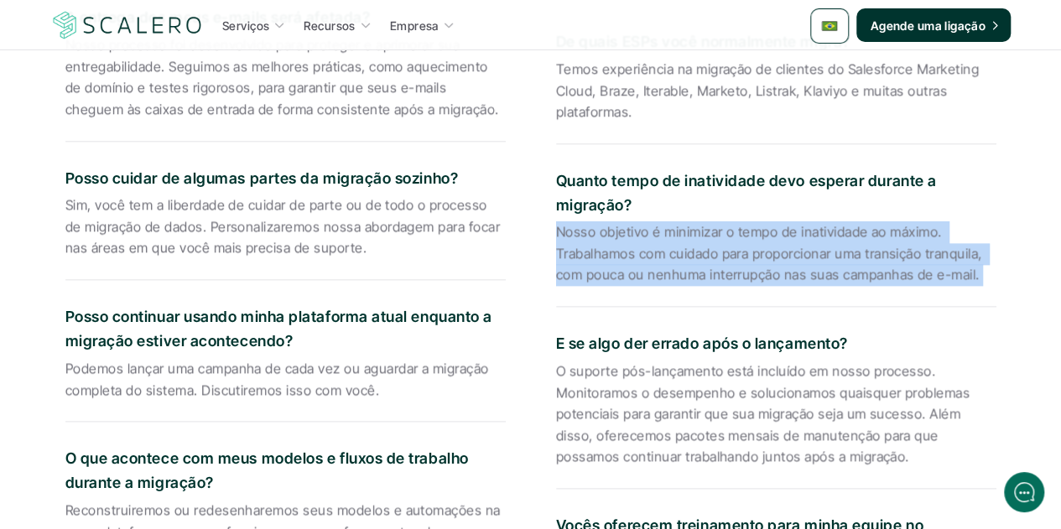
scroll to position [4110, 0]
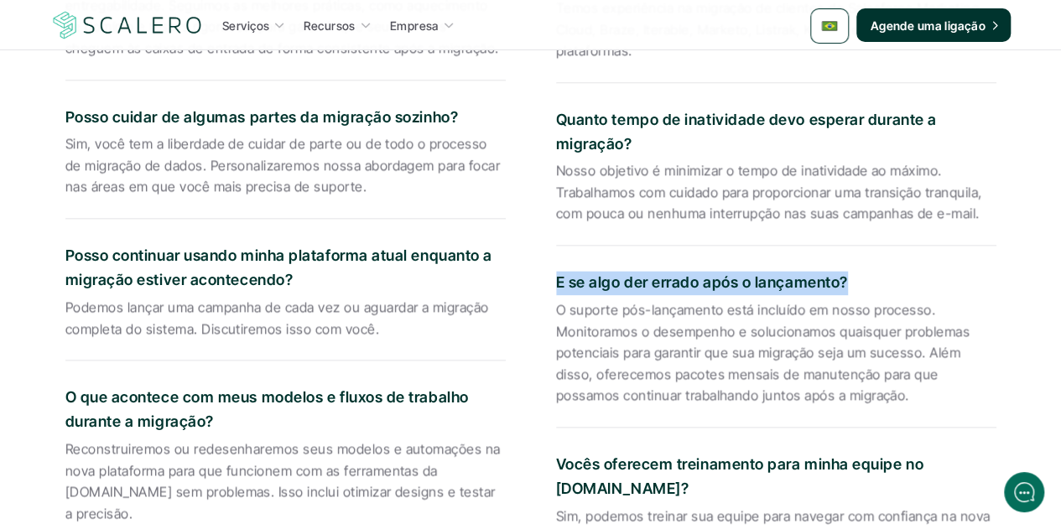
drag, startPoint x: 844, startPoint y: 231, endPoint x: 554, endPoint y: 224, distance: 290.3
click at [554, 224] on div "Quanto tempo demora a migração? O cronograma depende da complexidade da sua mig…" at bounding box center [530, 259] width 931 height 983
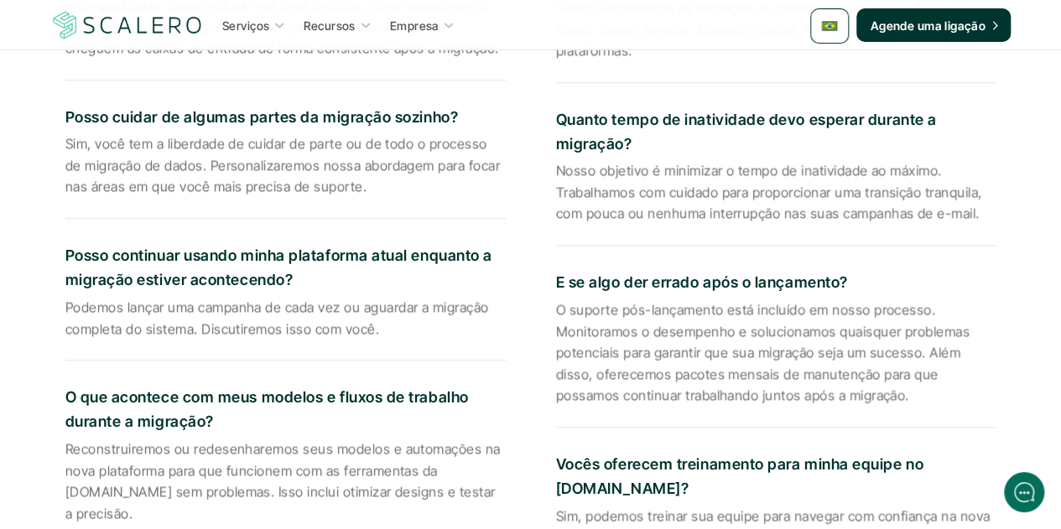
click at [637, 304] on p "O suporte pós-lançamento está incluído em nosso processo. Monitoramos o desempe…" at bounding box center [776, 352] width 440 height 107
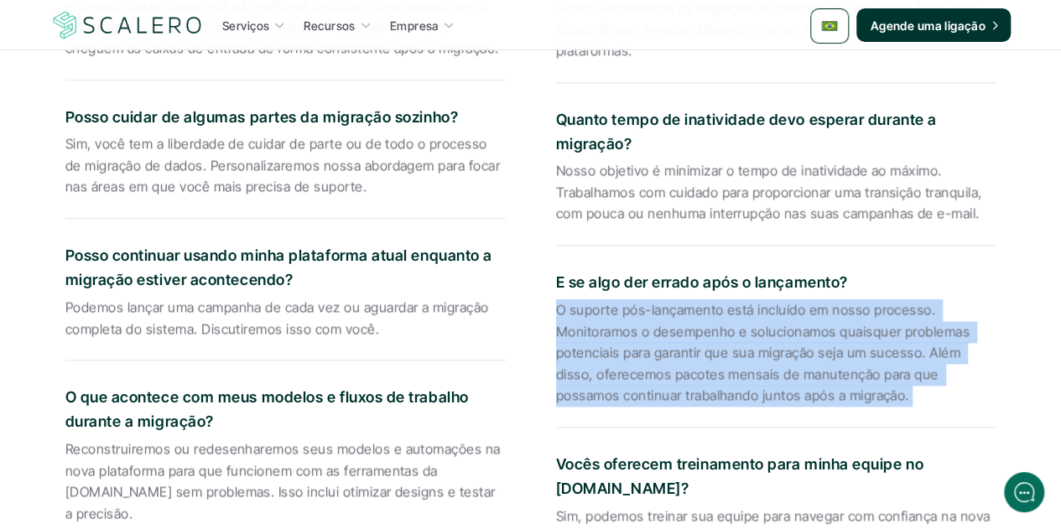
click at [637, 304] on p "O suporte pós-lançamento está incluído em nosso processo. Monitoramos o desempe…" at bounding box center [776, 352] width 440 height 107
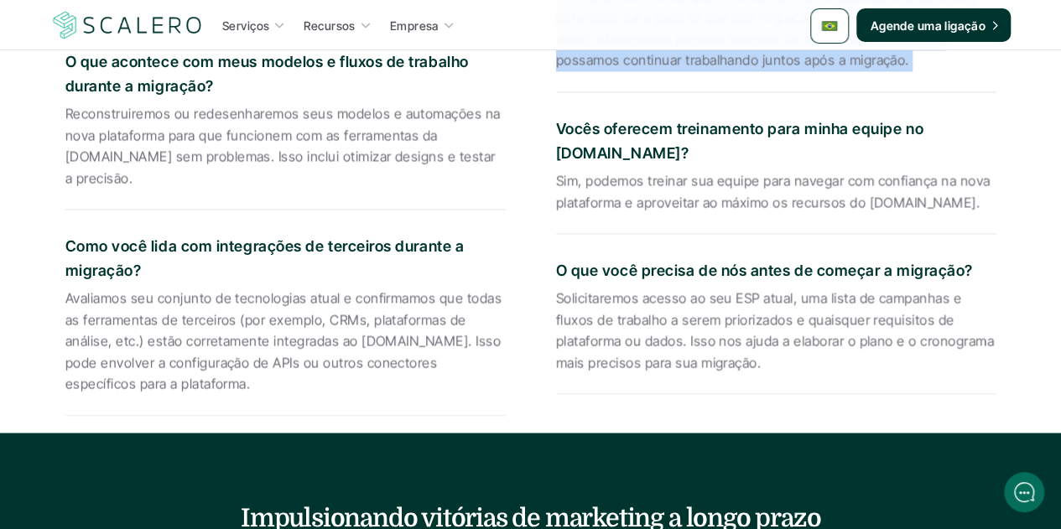
scroll to position [4362, 0]
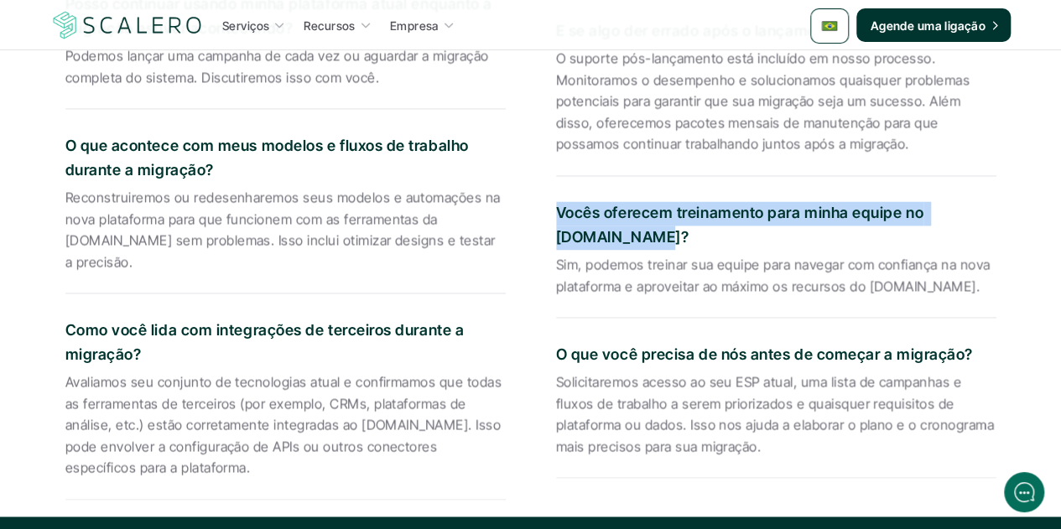
drag, startPoint x: 653, startPoint y: 177, endPoint x: 554, endPoint y: 159, distance: 99.9
click at [554, 159] on div "Quanto tempo demora a migração? O cronograma depende da complexidade da sua mig…" at bounding box center [530, 7] width 931 height 983
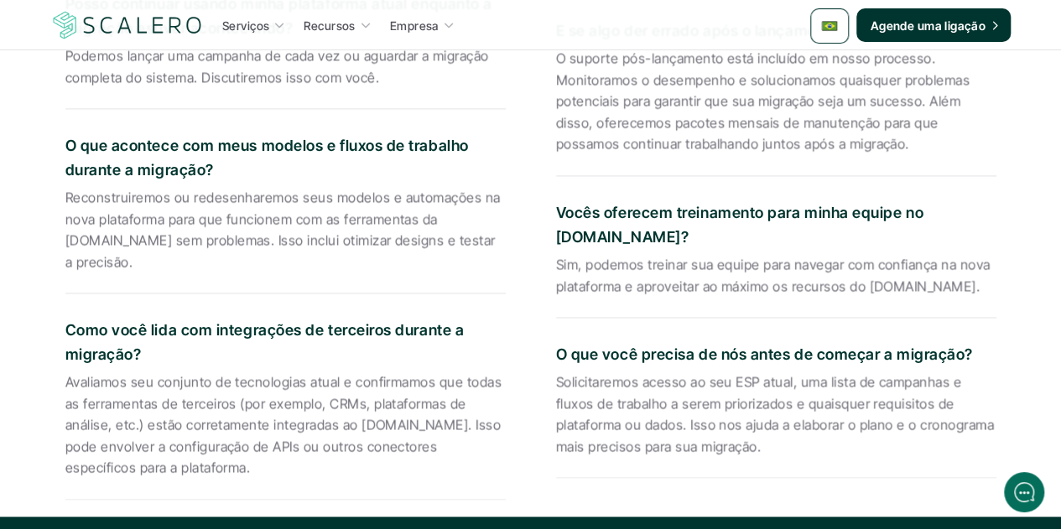
click at [594, 254] on p "Sim, podemos treinar sua equipe para navegar com confiança na nova plataforma e…" at bounding box center [776, 275] width 440 height 43
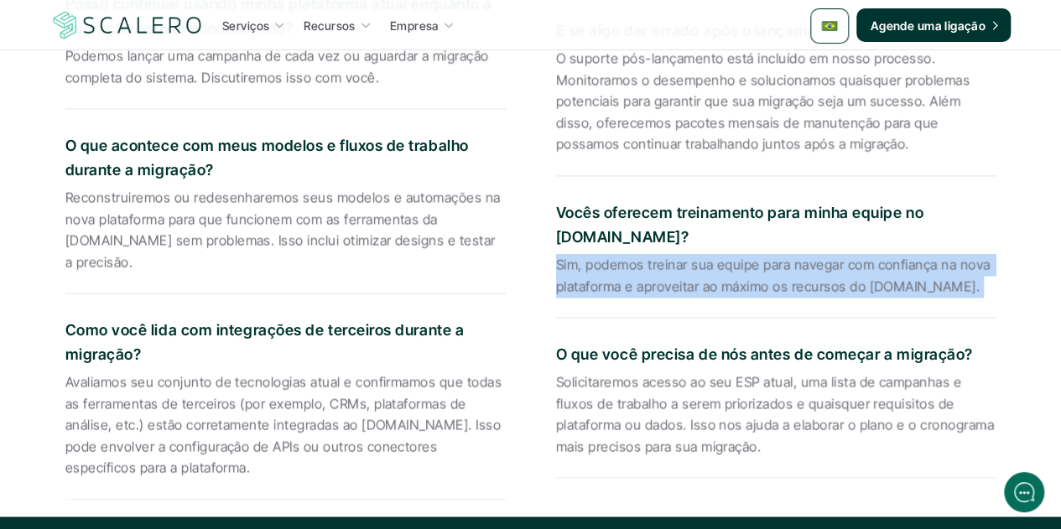
click at [594, 254] on p "Sim, podemos treinar sua equipe para navegar com confiança na nova plataforma e…" at bounding box center [776, 275] width 440 height 43
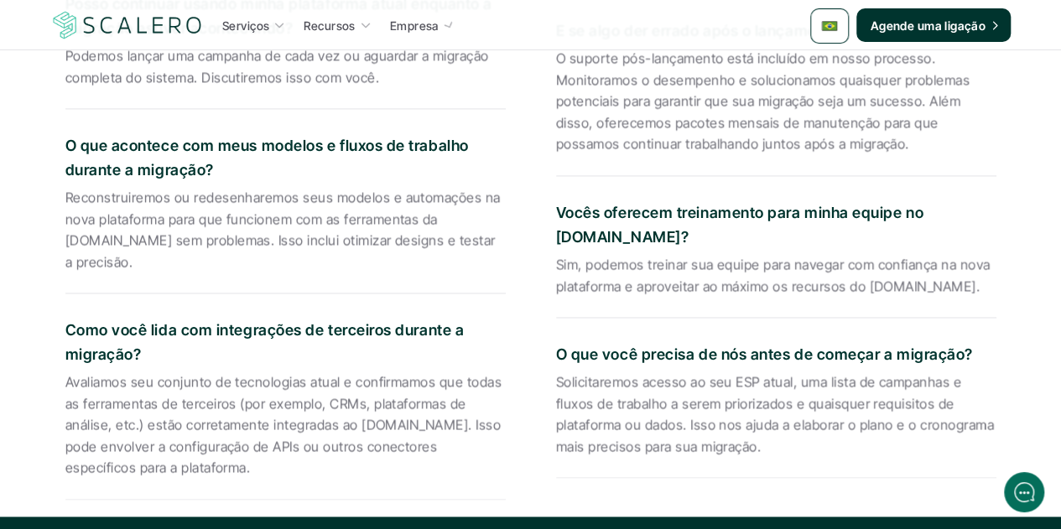
click at [617, 343] on p "O que você precisa de nós antes de começar a migração?" at bounding box center [776, 355] width 440 height 24
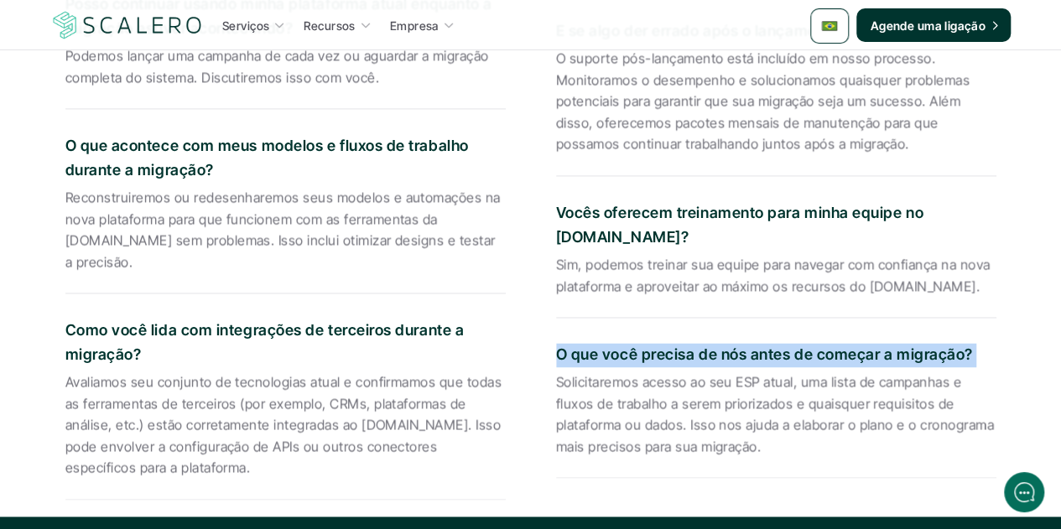
click at [617, 343] on p "O que você precisa de nós antes de começar a migração?" at bounding box center [776, 355] width 440 height 24
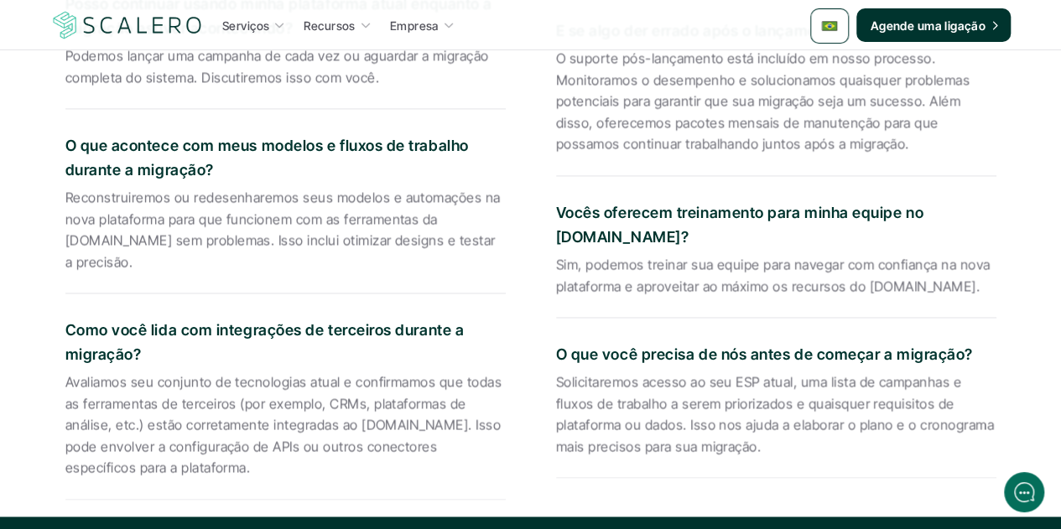
click at [654, 372] on p "Solicitaremos acesso ao seu ESP atual, uma lista de campanhas e fluxos de traba…" at bounding box center [776, 415] width 440 height 86
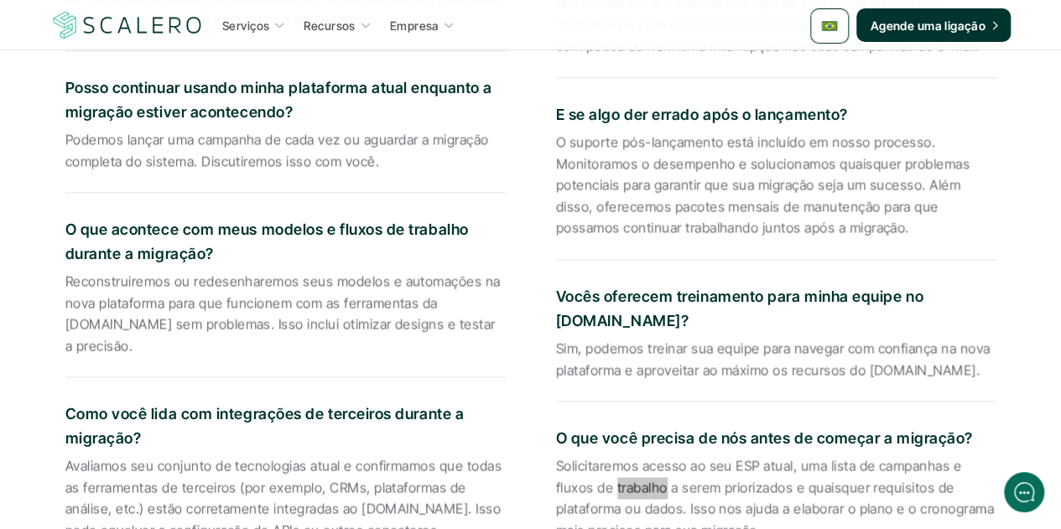
scroll to position [4697, 0]
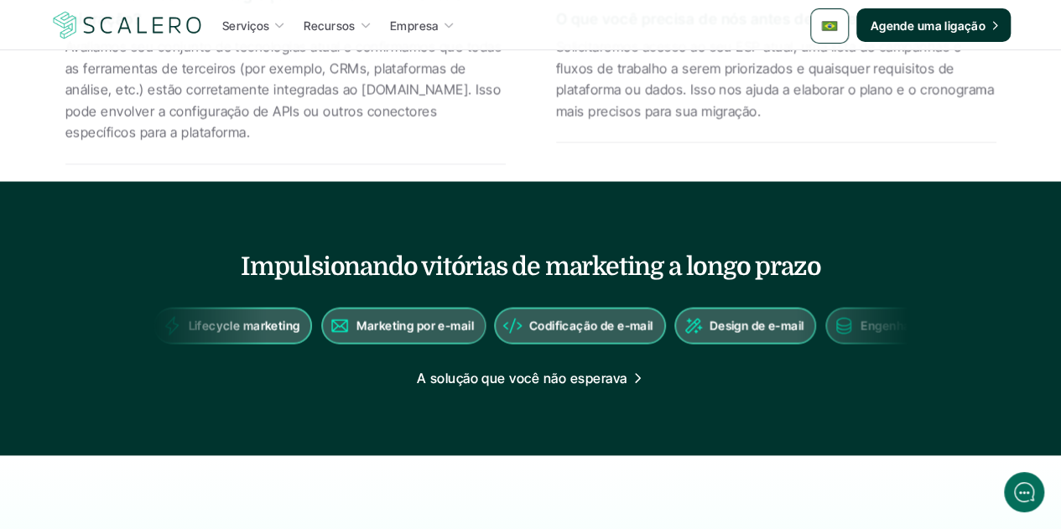
click at [488, 248] on h4 "Impulsionando vitórias de marketing a longo prazo" at bounding box center [531, 265] width 986 height 35
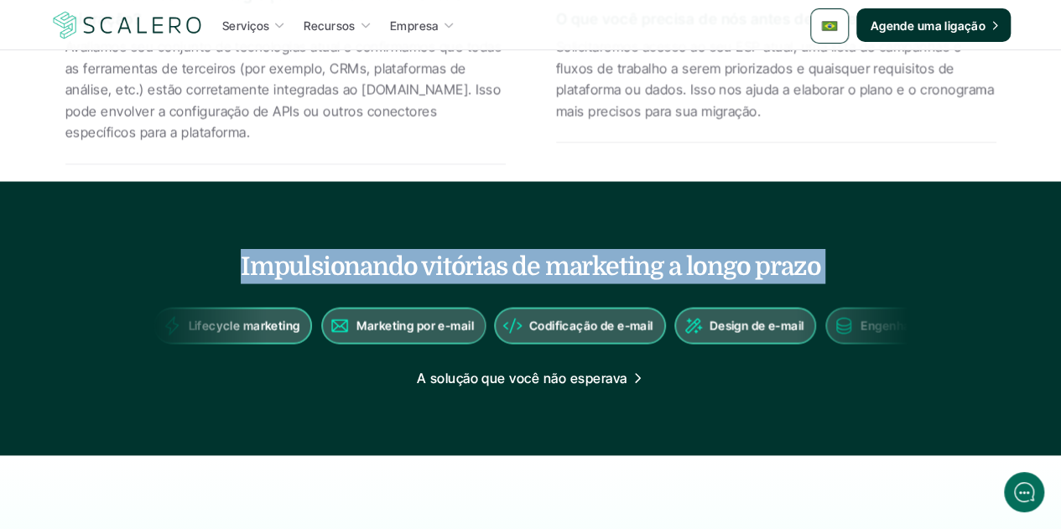
click at [488, 248] on h4 "Impulsionando vitórias de marketing a longo prazo" at bounding box center [531, 265] width 986 height 35
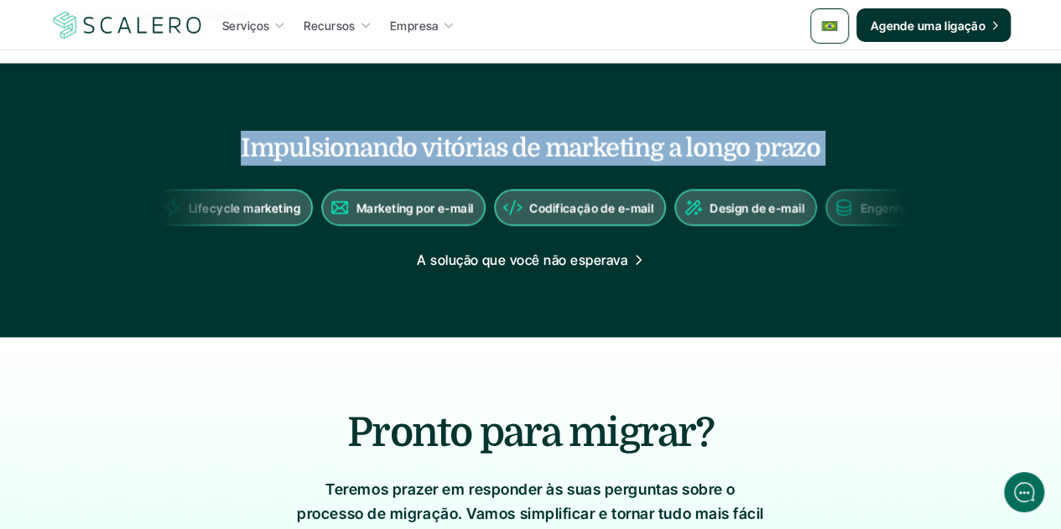
scroll to position [4913, 0]
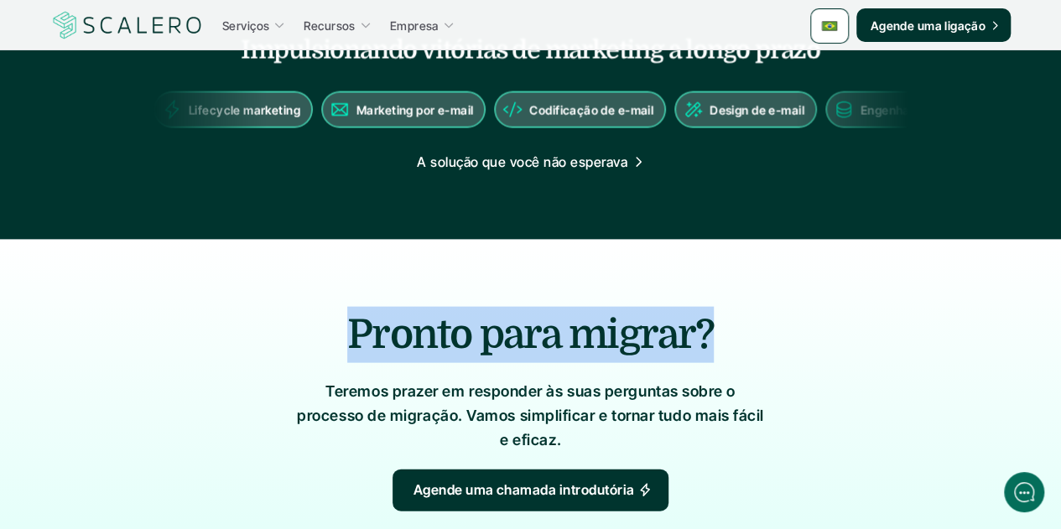
drag, startPoint x: 705, startPoint y: 304, endPoint x: 286, endPoint y: 304, distance: 419.4
click at [286, 307] on h2 "Pronto para migrar?" at bounding box center [531, 335] width 872 height 56
drag, startPoint x: 560, startPoint y: 411, endPoint x: 321, endPoint y: 363, distance: 243.8
click at [321, 380] on p "Teremos prazer em responder às suas perguntas sobre o processo de migração. Vam…" at bounding box center [531, 416] width 470 height 72
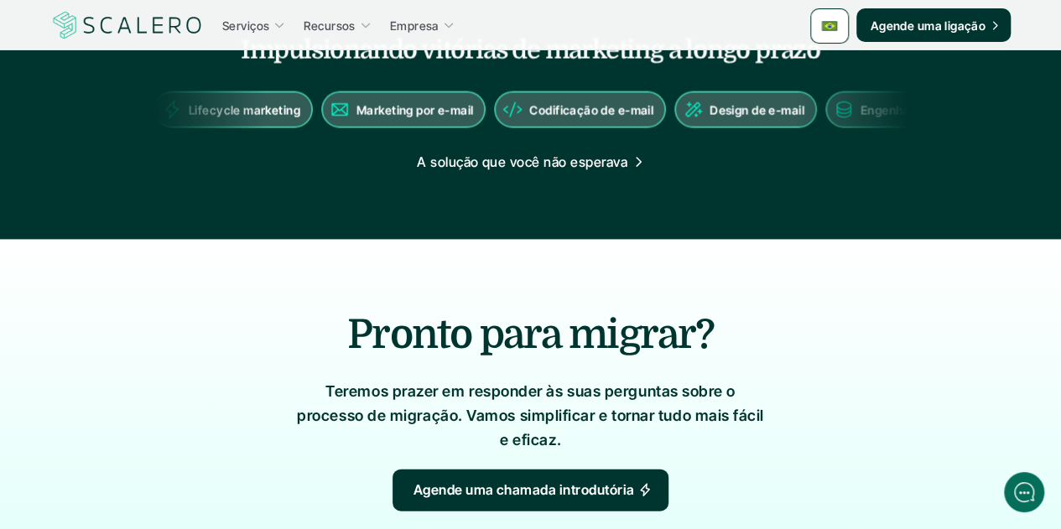
click at [600, 307] on h2 "Pronto para migrar?" at bounding box center [531, 335] width 872 height 56
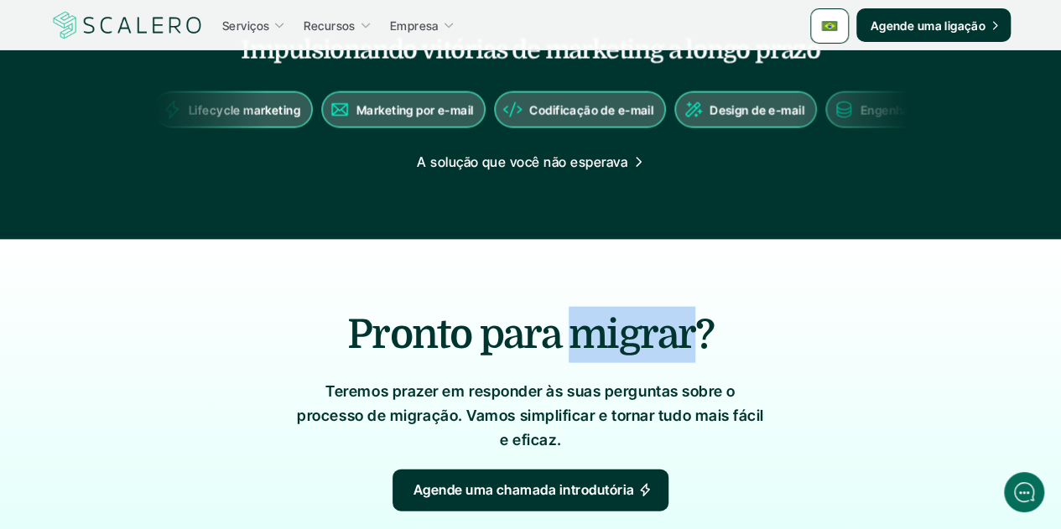
click at [600, 307] on h2 "Pronto para migrar?" at bounding box center [531, 335] width 872 height 56
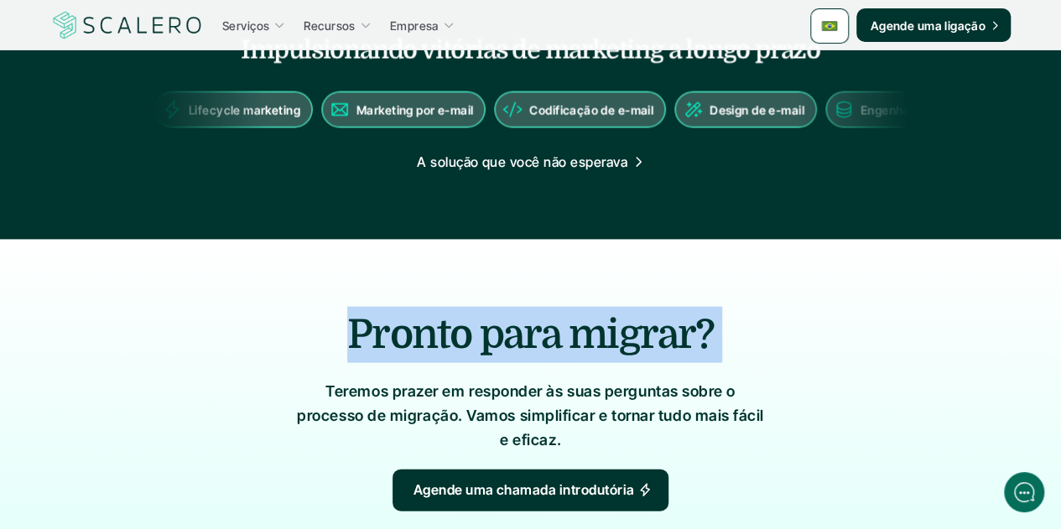
click at [600, 307] on h2 "Pronto para migrar?" at bounding box center [531, 335] width 872 height 56
drag, startPoint x: 559, startPoint y: 403, endPoint x: 321, endPoint y: 360, distance: 242.2
click at [321, 380] on p "Teremos prazer em responder às suas perguntas sobre o processo de migração. Vam…" at bounding box center [531, 416] width 470 height 72
drag, startPoint x: 707, startPoint y: 294, endPoint x: 320, endPoint y: 293, distance: 387.5
click at [320, 307] on h2 "Pronto para migrar?" at bounding box center [531, 335] width 872 height 56
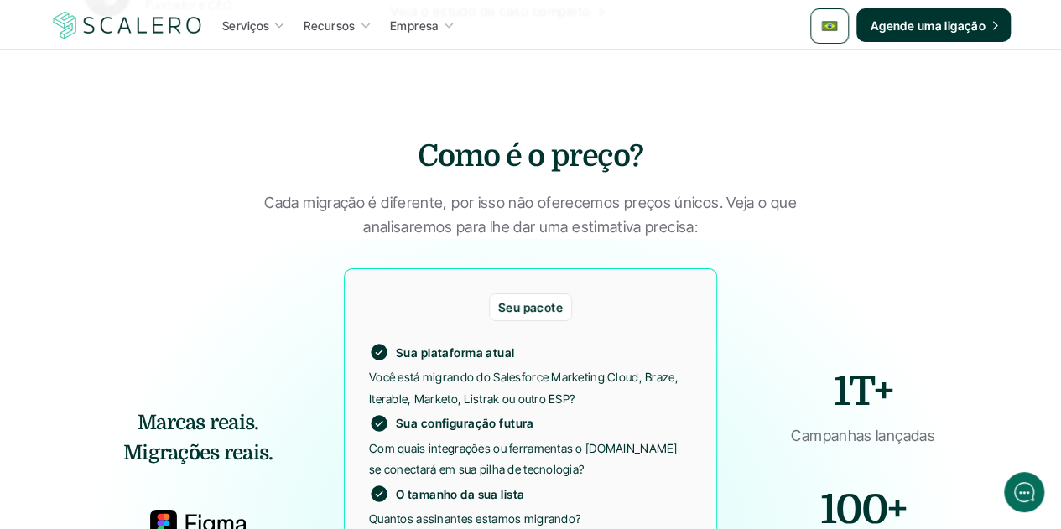
scroll to position [2984, 0]
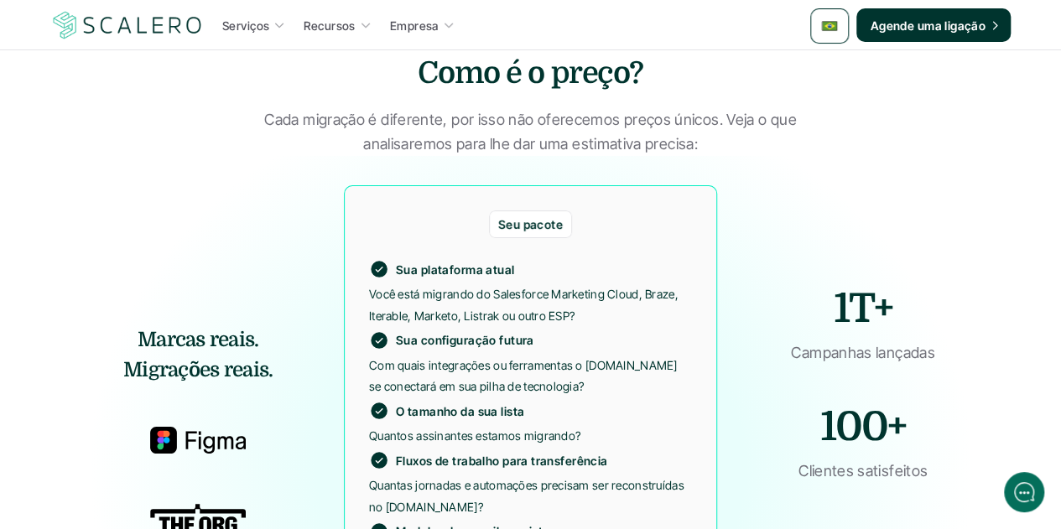
drag, startPoint x: 277, startPoint y: 316, endPoint x: 146, endPoint y: 284, distance: 134.9
click at [146, 325] on h5 "Marcas reais. Migrações reais." at bounding box center [198, 355] width 266 height 60
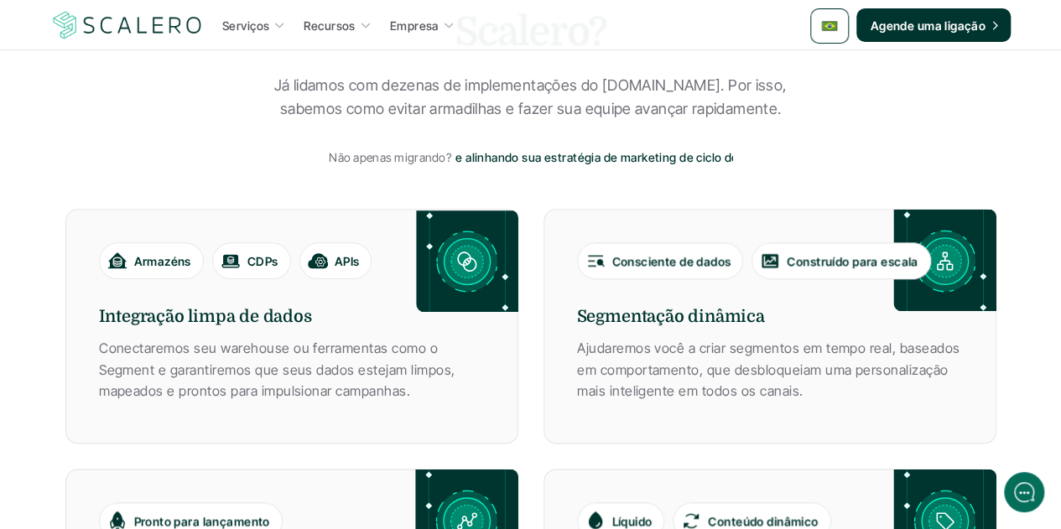
scroll to position [887, 0]
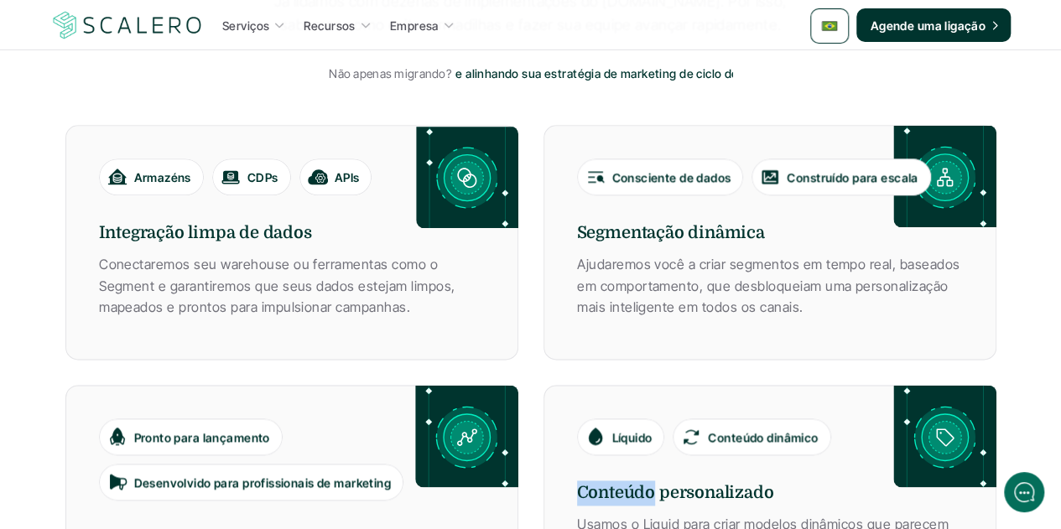
drag, startPoint x: 653, startPoint y: 441, endPoint x: 577, endPoint y: 434, distance: 75.9
click at [577, 481] on h6 "Conteúdo personalizado" at bounding box center [770, 493] width 386 height 25
click at [534, 314] on div "Armazéns CDPs APIs Integração limpa de dados Conectaremos seu warehouse ou ferr…" at bounding box center [530, 372] width 931 height 495
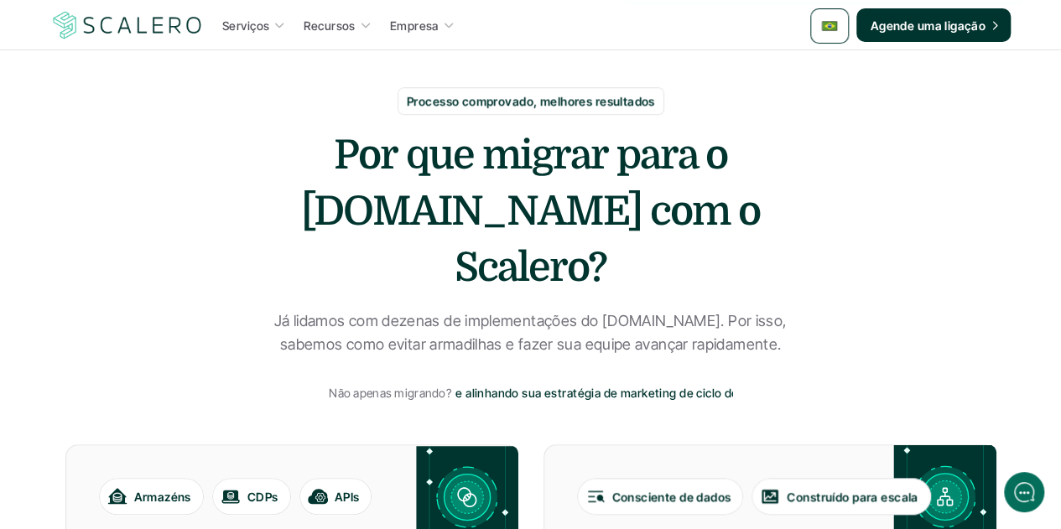
scroll to position [551, 0]
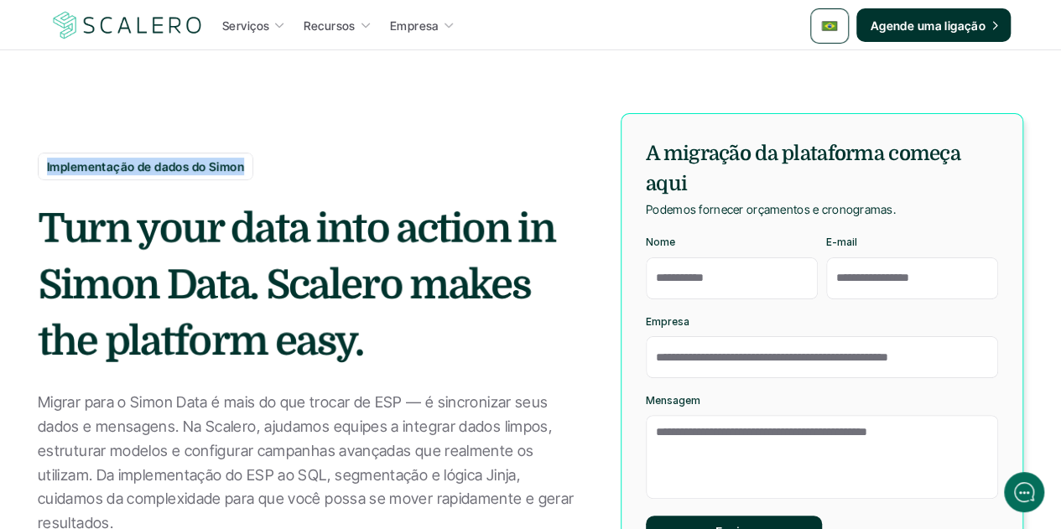
drag, startPoint x: 211, startPoint y: 167, endPoint x: 46, endPoint y: 167, distance: 165.2
click at [46, 167] on div "Implementação de dados do Simon" at bounding box center [146, 167] width 216 height 28
copy p "Implementação de dados do Simon"
click at [181, 231] on strong "Turn your data into action in Simon Data. Scalero makes the platform easy." at bounding box center [300, 285] width 524 height 159
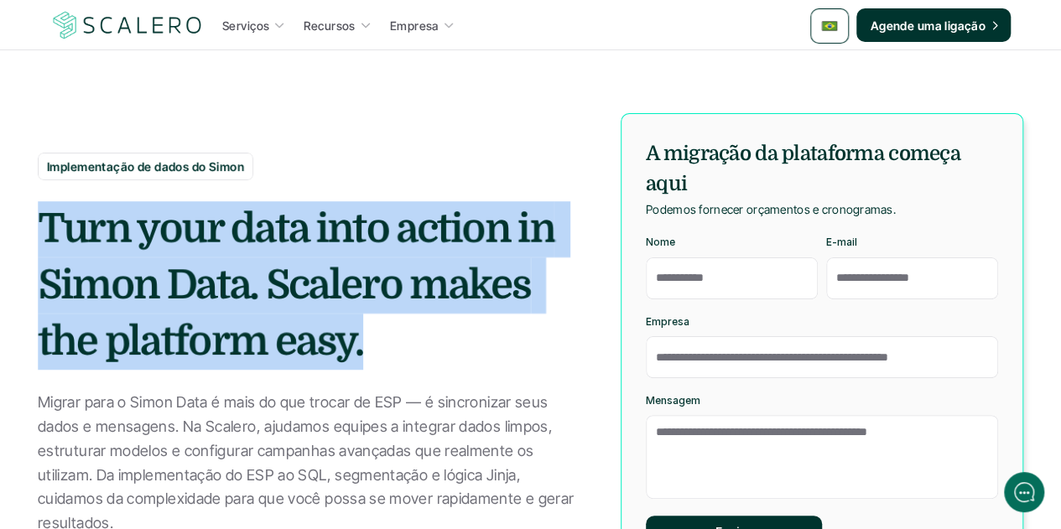
drag, startPoint x: 366, startPoint y: 353, endPoint x: 34, endPoint y: 217, distance: 358.1
click at [34, 217] on section "Implementação de dados do Simon Turn your data into action in Simon Data. Scale…" at bounding box center [530, 293] width 1061 height 587
copy strong "Turn your data into action in Simon Data. Scalero makes the platform easy."
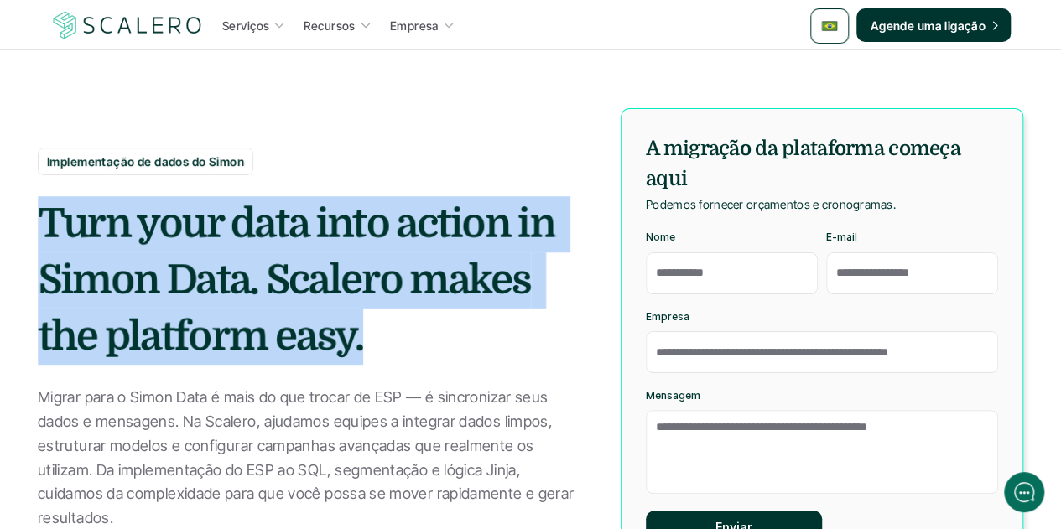
scroll to position [252, 0]
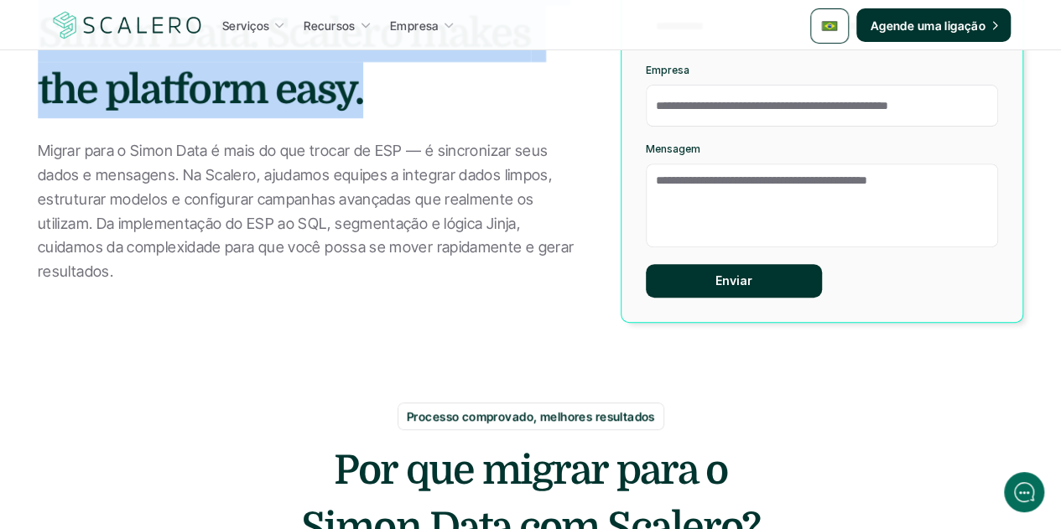
drag, startPoint x: 115, startPoint y: 272, endPoint x: 39, endPoint y: 155, distance: 138.9
click at [39, 154] on p "Migrar para o Simon Data é mais do que trocar de ESP — é sincronizar seus dados…" at bounding box center [310, 211] width 545 height 145
copy p "Migrar para o Simon Data é mais do que trocar de ESP — é sincronizar seus dados…"
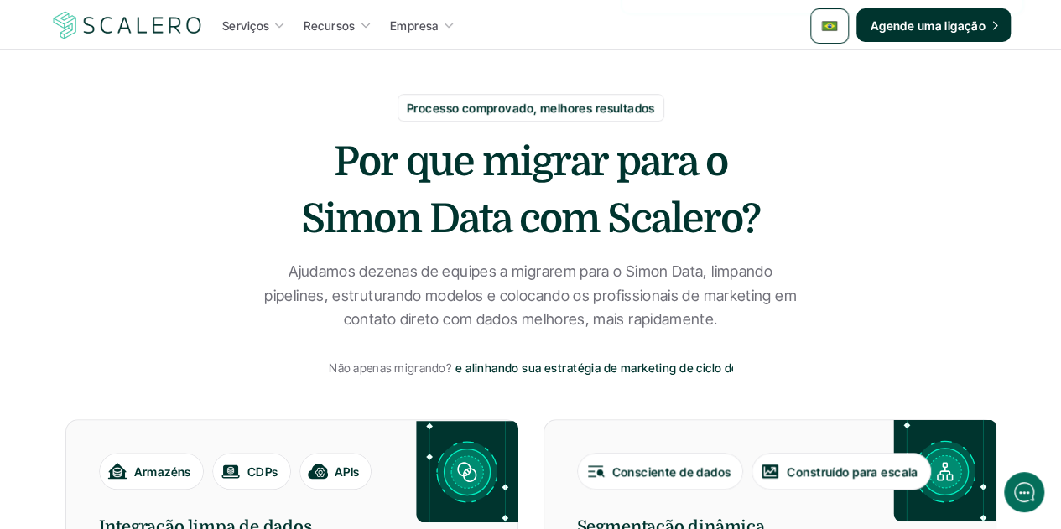
scroll to position [587, 0]
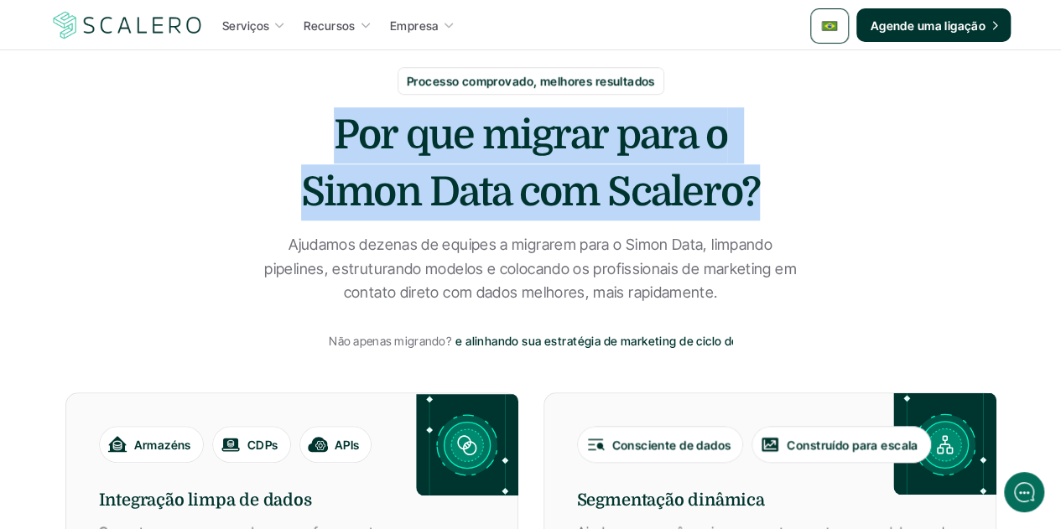
drag, startPoint x: 752, startPoint y: 195, endPoint x: 329, endPoint y: 129, distance: 428.6
click at [329, 129] on h2 "Por que migrar para o Simon Data com Scalero?" at bounding box center [530, 163] width 503 height 112
copy h2 "Por que migrar para o Simon Data com Scalero?"
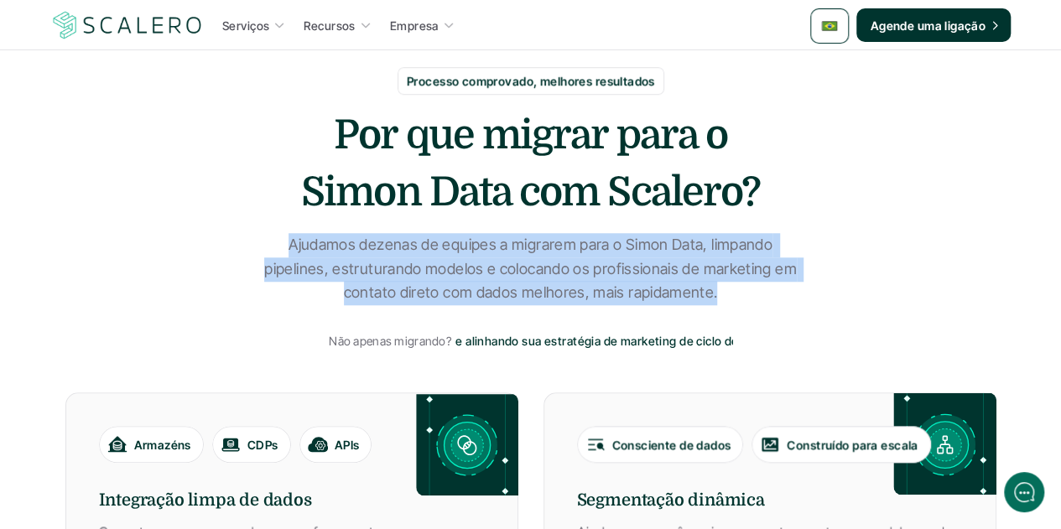
drag, startPoint x: 715, startPoint y: 302, endPoint x: 284, endPoint y: 249, distance: 433.5
click at [284, 249] on p "Ajudamos dezenas de equipes a migrarem para o Simon Data, limpando pipelines, e…" at bounding box center [530, 269] width 545 height 72
copy p "Ajudamos dezenas de equipes a migrarem para o Simon Data, limpando pipelines, e…"
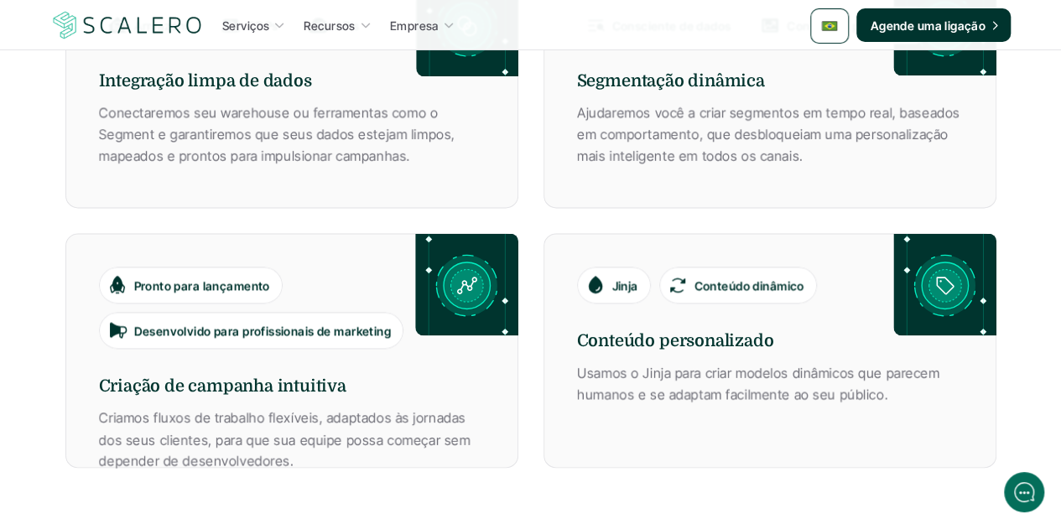
scroll to position [1342, 0]
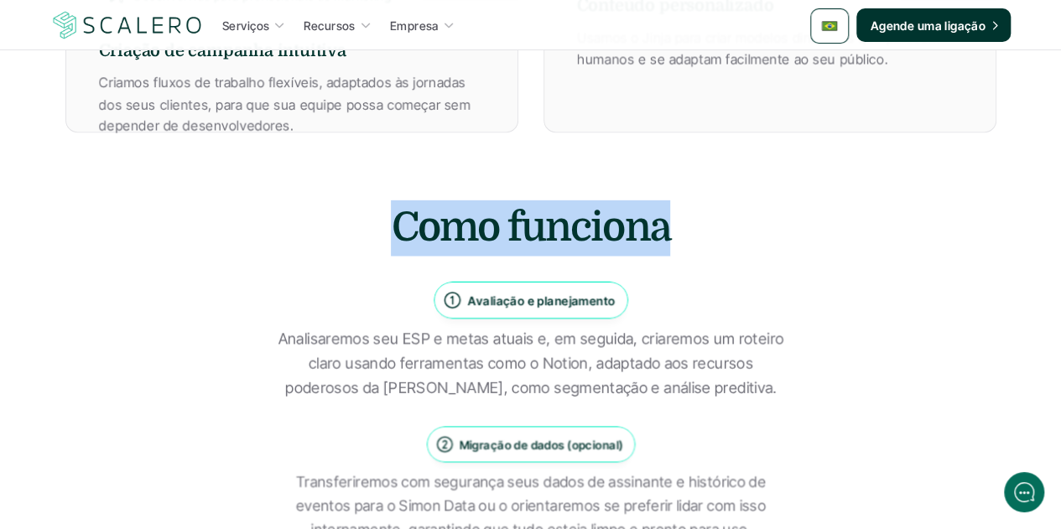
drag, startPoint x: 663, startPoint y: 235, endPoint x: 360, endPoint y: 227, distance: 302.9
click at [360, 227] on h2 "Como funciona" at bounding box center [530, 228] width 503 height 56
copy h2 "Como funciona"
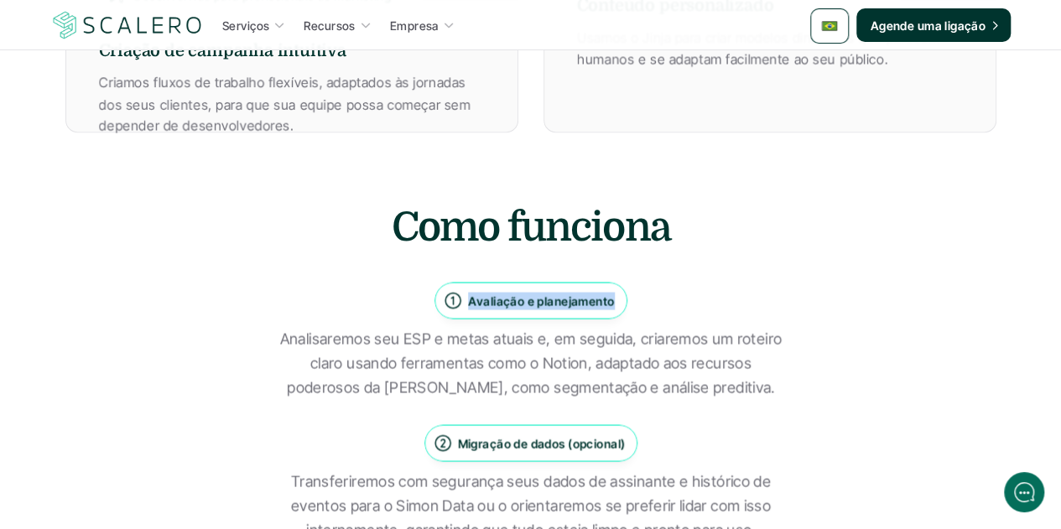
drag, startPoint x: 611, startPoint y: 298, endPoint x: 466, endPoint y: 293, distance: 145.2
click at [466, 293] on div "Avaliação e planejamento" at bounding box center [530, 300] width 175 height 20
copy p "Avaliação e planejamento"
click at [577, 350] on p "Analisaremos seu ESP e metas atuais e, em seguida, criaremos um roteiro claro u…" at bounding box center [530, 363] width 503 height 72
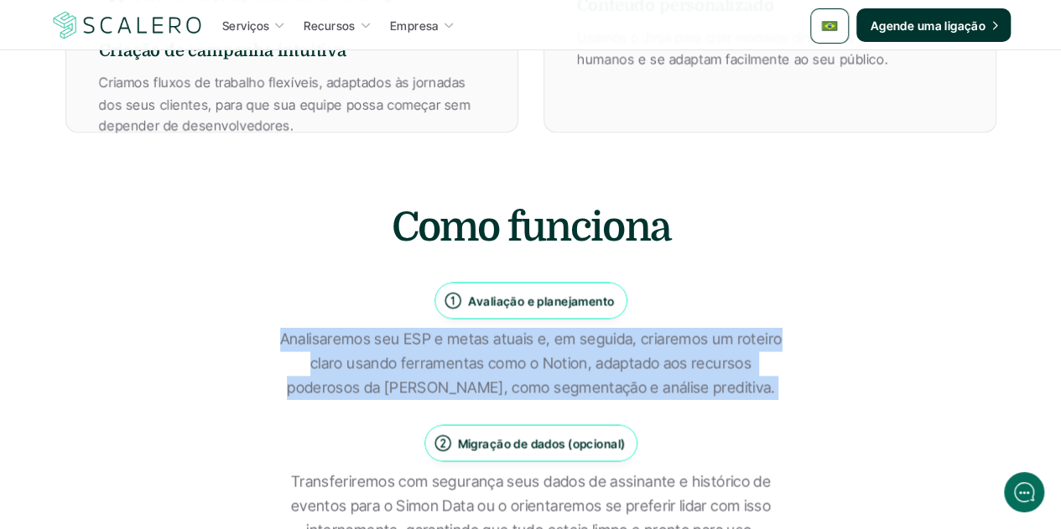
click at [577, 350] on p "Analisaremos seu ESP e metas atuais e, em seguida, criaremos um roteiro claro u…" at bounding box center [530, 363] width 503 height 72
copy div "Analisaremos seu ESP e metas atuais e, em seguida, criaremos um roteiro claro u…"
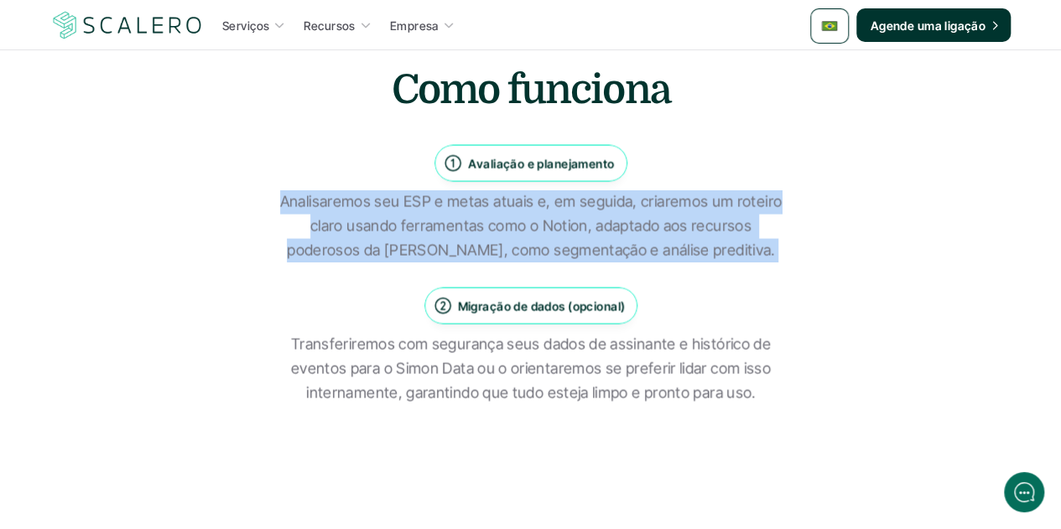
scroll to position [1594, 0]
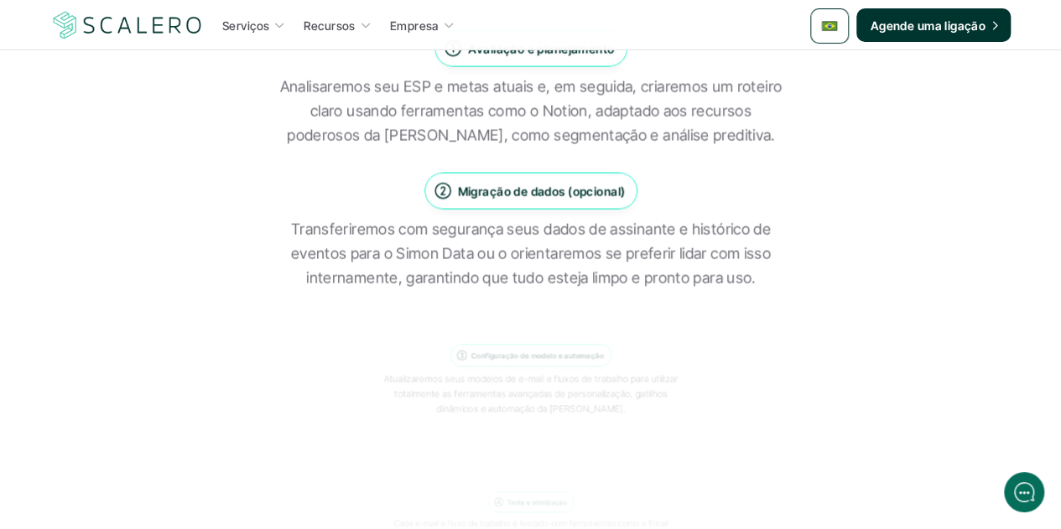
click at [601, 195] on p "Migração de dados (opcional)" at bounding box center [541, 192] width 168 height 18
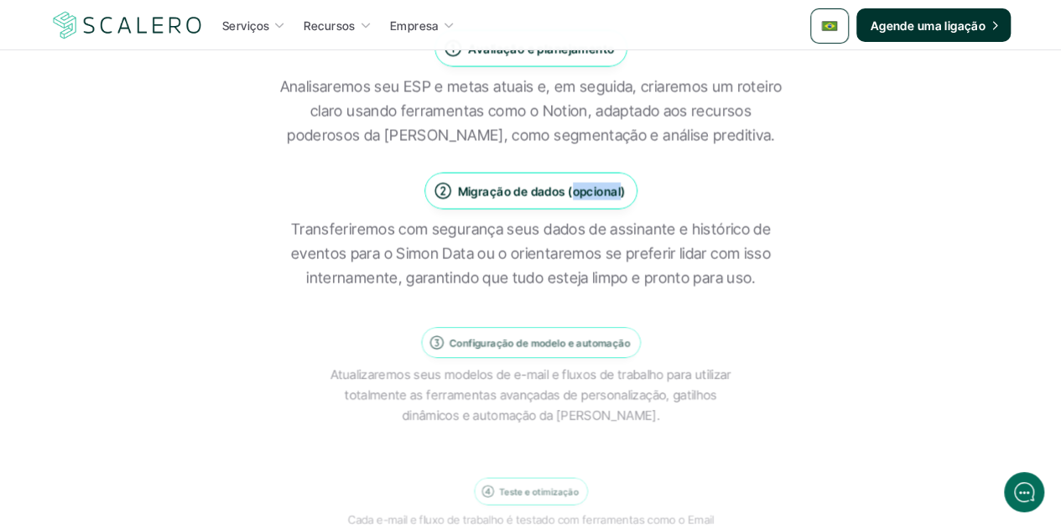
click at [601, 195] on p "Migração de dados (opcional)" at bounding box center [541, 192] width 168 height 18
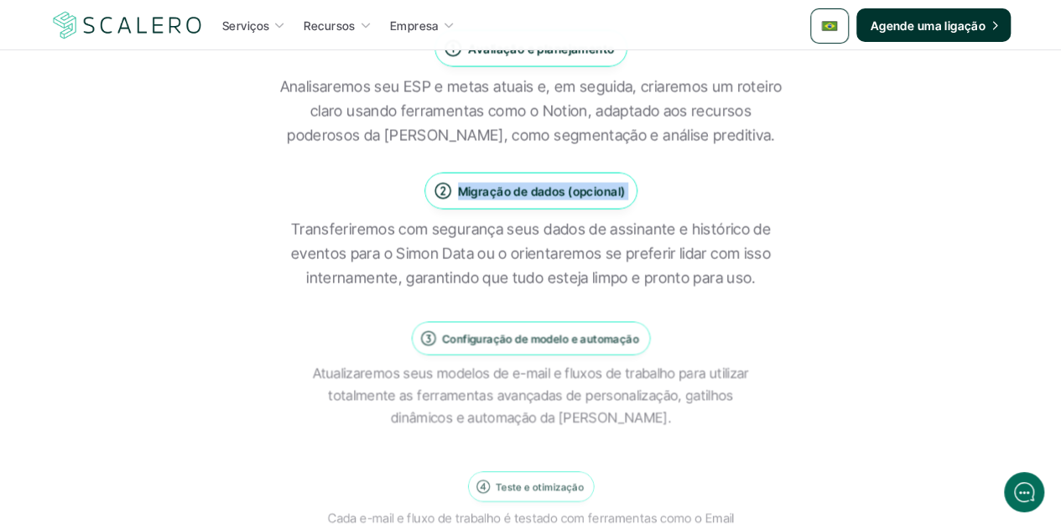
click at [601, 195] on p "Migração de dados (opcional)" at bounding box center [541, 192] width 168 height 18
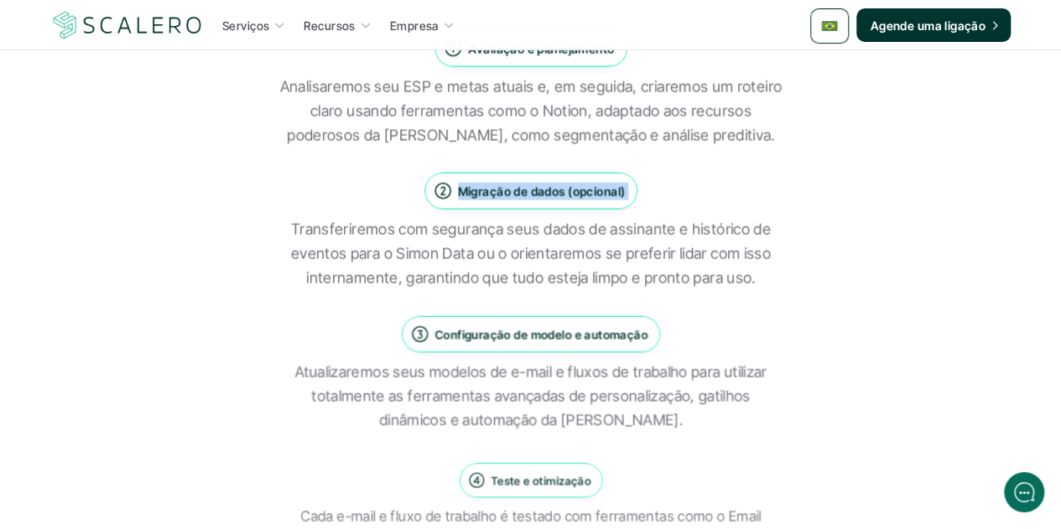
copy p "Migração de dados (opcional)"
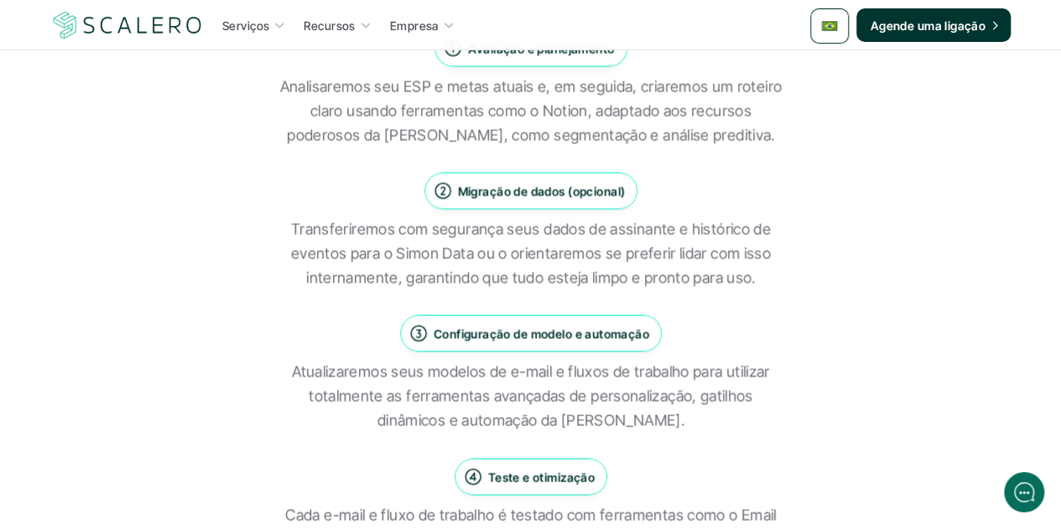
click at [559, 231] on p "Transferiremos com segurança seus dados de assinante e histórico de eventos par…" at bounding box center [530, 254] width 503 height 72
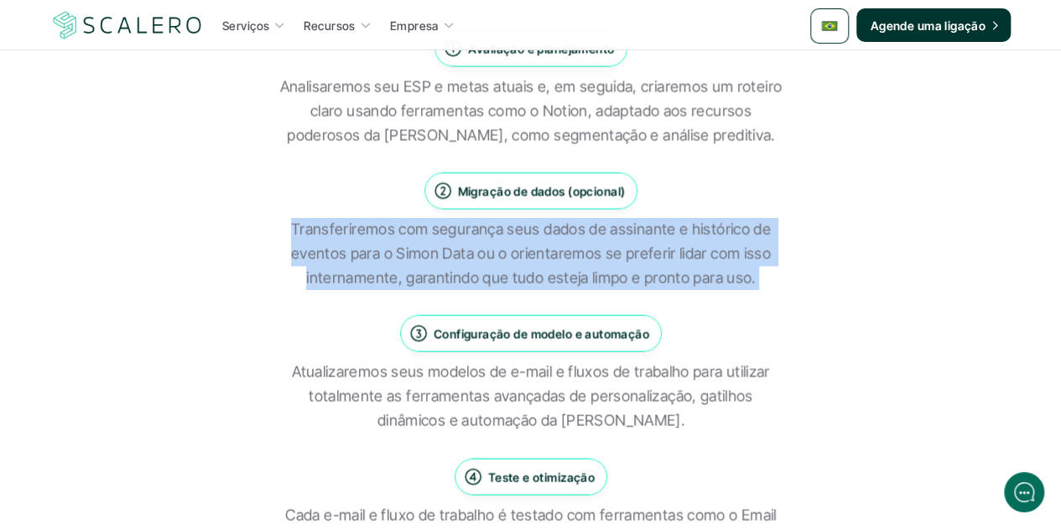
click at [559, 231] on p "Transferiremos com segurança seus dados de assinante e histórico de eventos par…" at bounding box center [530, 254] width 503 height 72
copy div "Transferiremos com segurança seus dados de assinante e histórico de eventos par…"
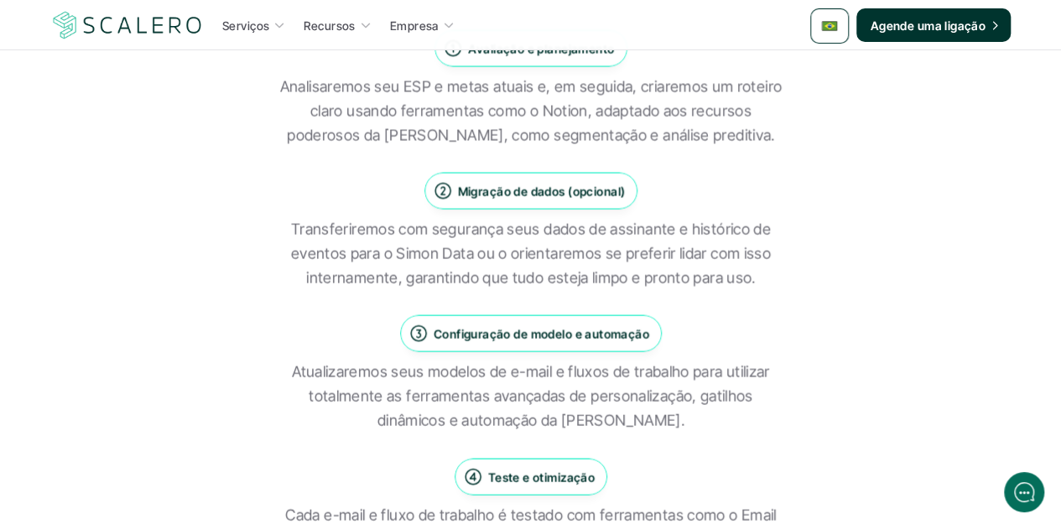
click at [539, 334] on p "Configuração de modelo e automação" at bounding box center [541, 334] width 216 height 18
click at [547, 380] on p "Atualizaremos seus modelos de e-mail e fluxos de trabalho para utilizar totalme…" at bounding box center [530, 397] width 503 height 72
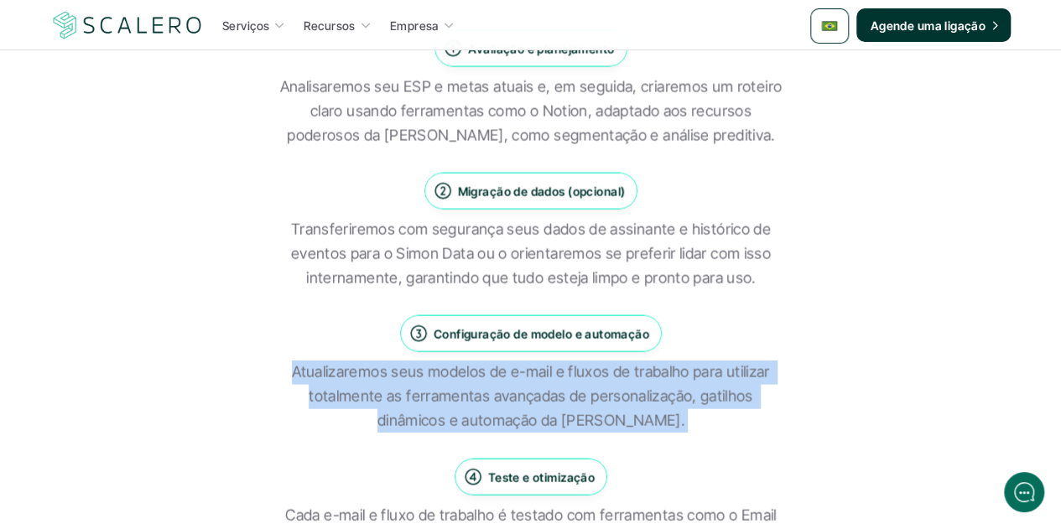
click at [547, 380] on p "Atualizaremos seus modelos de e-mail e fluxos de trabalho para utilizar totalme…" at bounding box center [530, 397] width 503 height 72
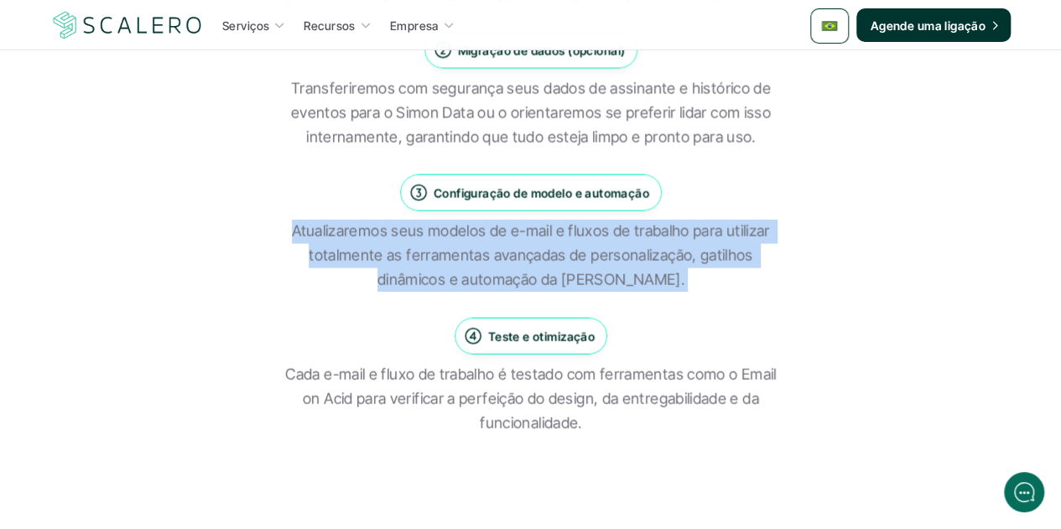
scroll to position [1761, 0]
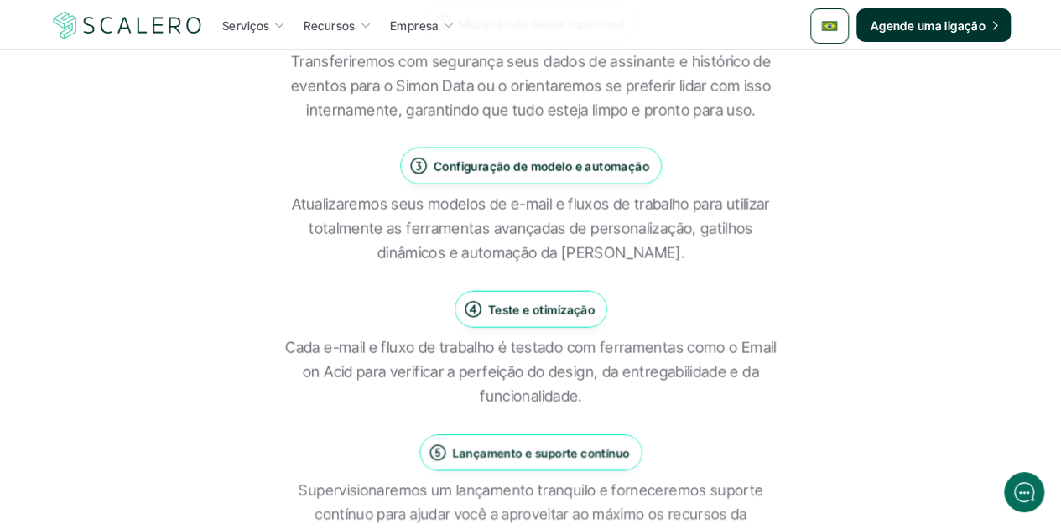
click at [518, 311] on p "Teste e otimização" at bounding box center [540, 309] width 107 height 18
click at [555, 376] on p "Cada e-mail e fluxo de trabalho é testado com ferramentas como o Email on Acid …" at bounding box center [530, 372] width 503 height 72
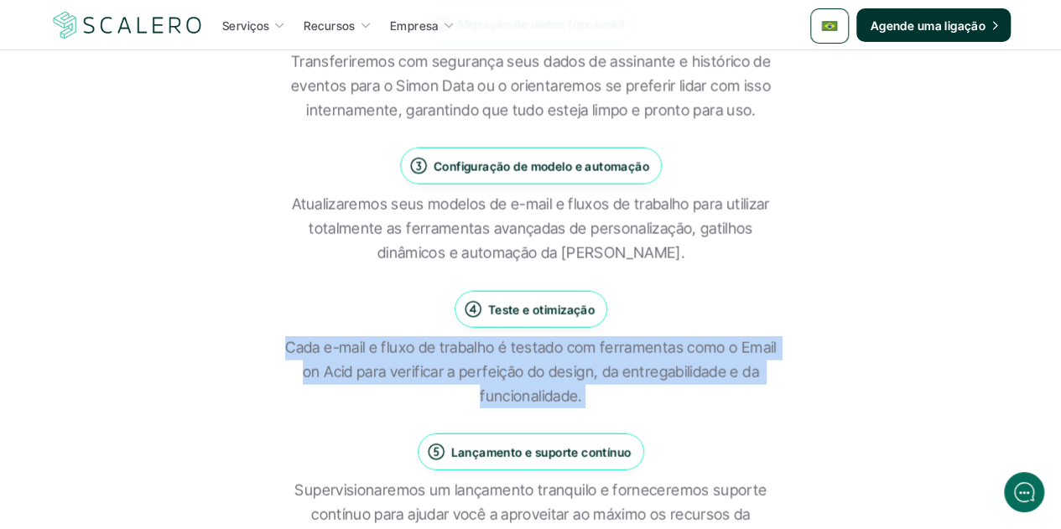
click at [555, 376] on p "Cada e-mail e fluxo de trabalho é testado com ferramentas como o Email on Acid …" at bounding box center [530, 372] width 503 height 72
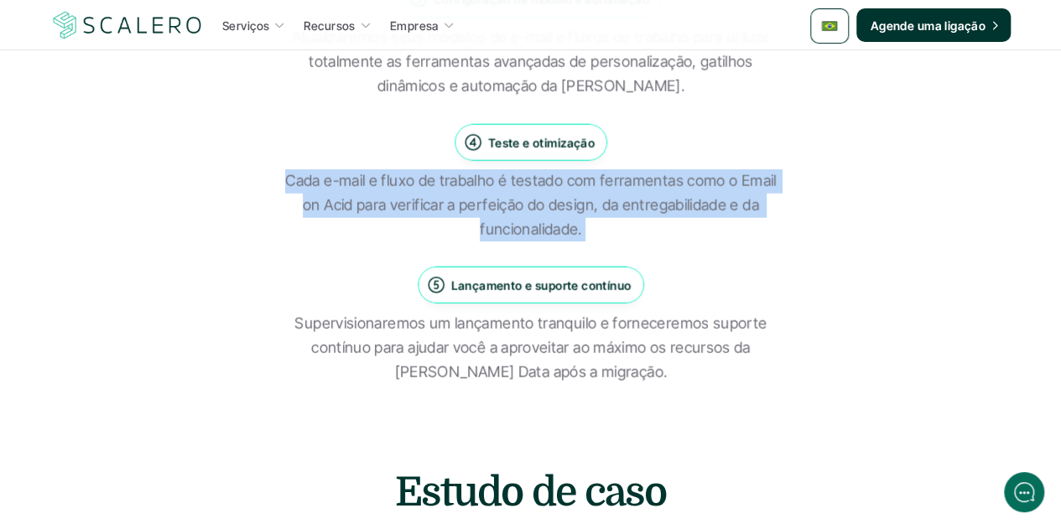
scroll to position [1929, 0]
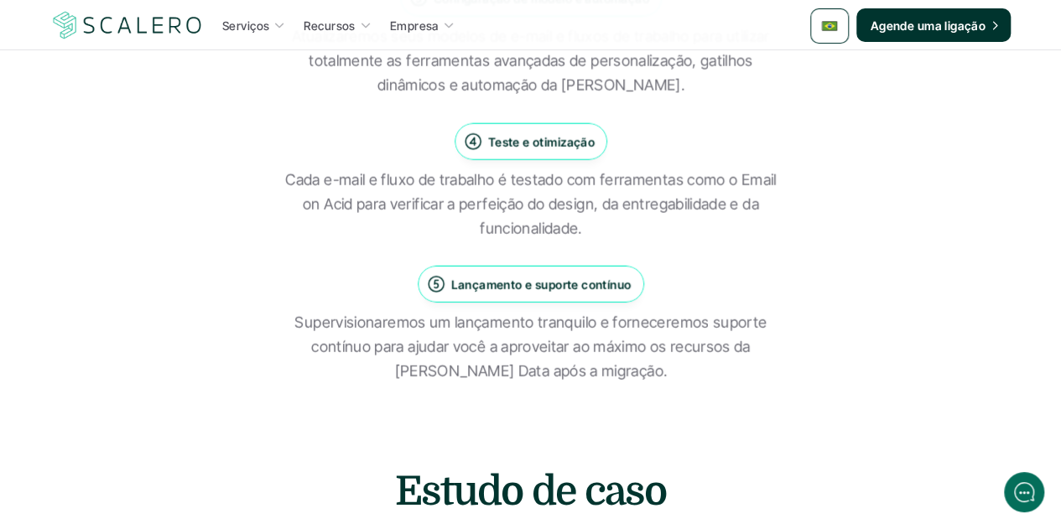
click at [554, 283] on p "Lançamento e suporte contínuo" at bounding box center [541, 285] width 180 height 18
click at [548, 345] on p "Supervisionaremos um lançamento tranquilo e forneceremos suporte contínuo para …" at bounding box center [530, 347] width 503 height 72
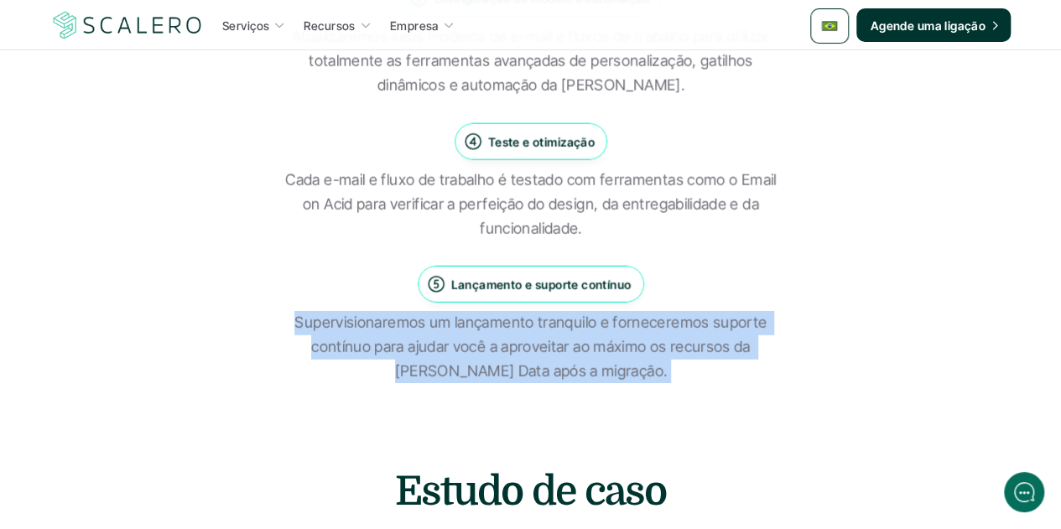
click at [548, 345] on p "Supervisionaremos um lançamento tranquilo e forneceremos suporte contínuo para …" at bounding box center [530, 347] width 503 height 72
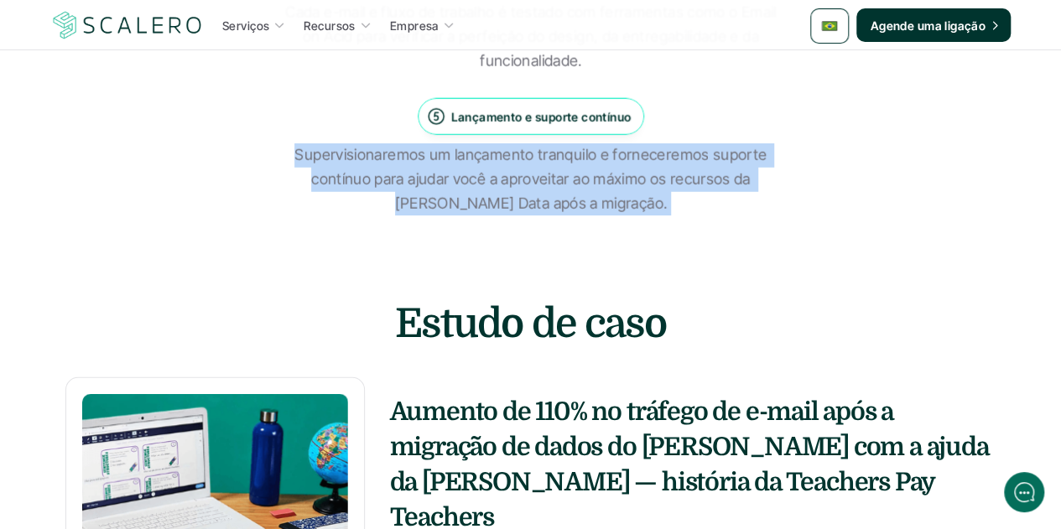
scroll to position [2265, 0]
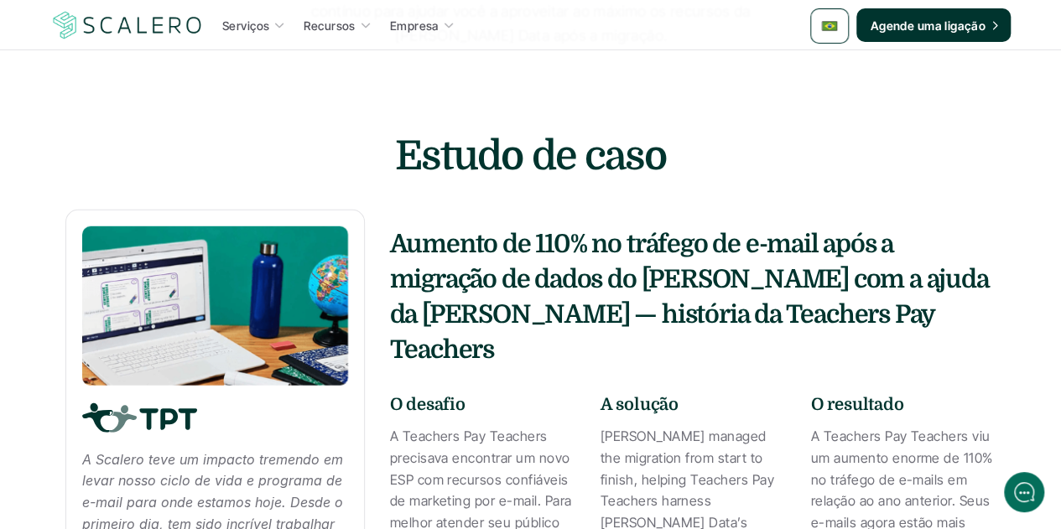
click at [492, 130] on h2 "Estudo de caso" at bounding box center [530, 156] width 503 height 56
click at [492, 152] on h2 "Estudo de caso" at bounding box center [530, 156] width 503 height 56
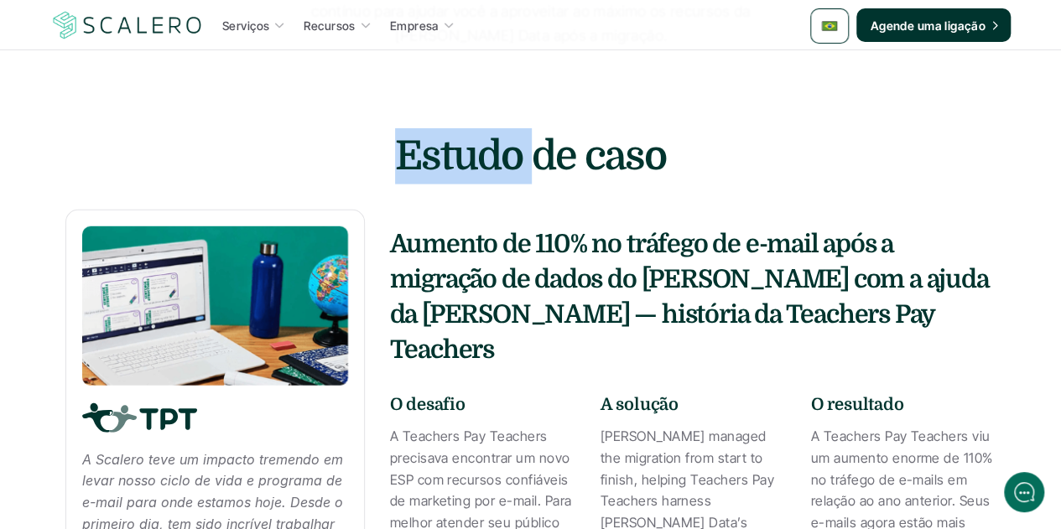
click at [492, 152] on h2 "Estudo de caso" at bounding box center [530, 156] width 503 height 56
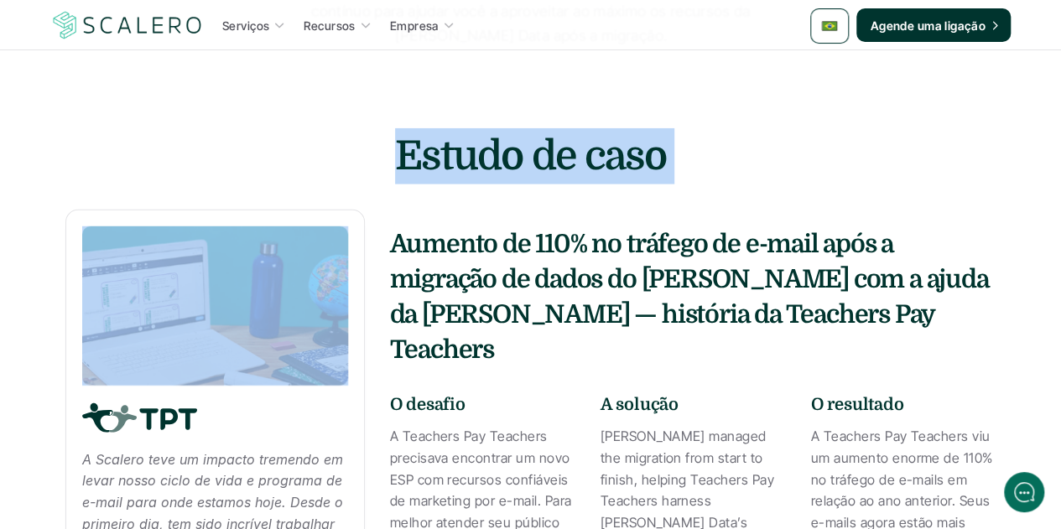
click at [492, 152] on h2 "Estudo de caso" at bounding box center [530, 156] width 503 height 56
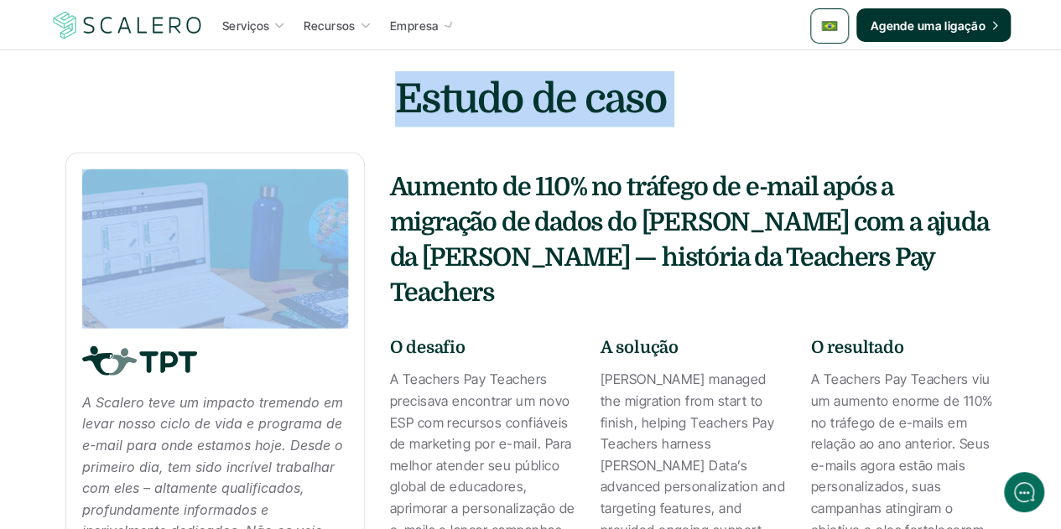
scroll to position [2349, 0]
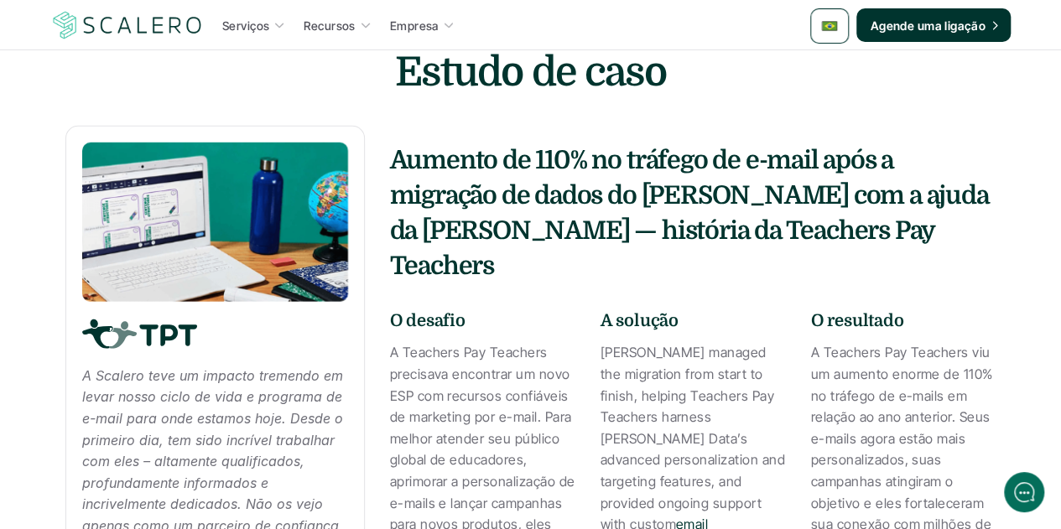
click at [845, 237] on strong "Aumento de 110% no tráfego de e-mail após a migração de dados do Simon com a aj…" at bounding box center [692, 213] width 604 height 134
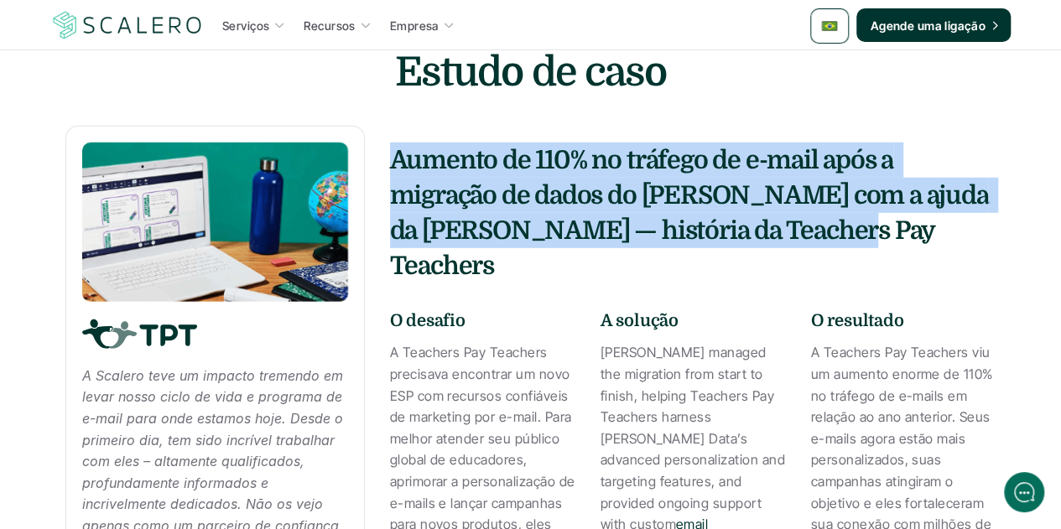
drag, startPoint x: 802, startPoint y: 254, endPoint x: 390, endPoint y: 200, distance: 415.4
click at [390, 200] on strong "Aumento de 110% no tráfego de e-mail após a migração de dados do Simon com a aj…" at bounding box center [692, 213] width 604 height 134
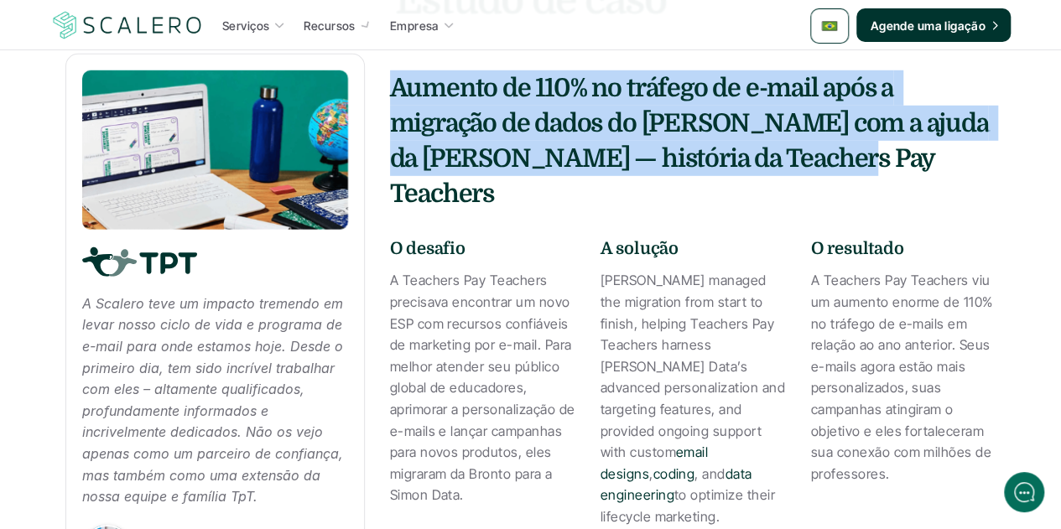
scroll to position [2516, 0]
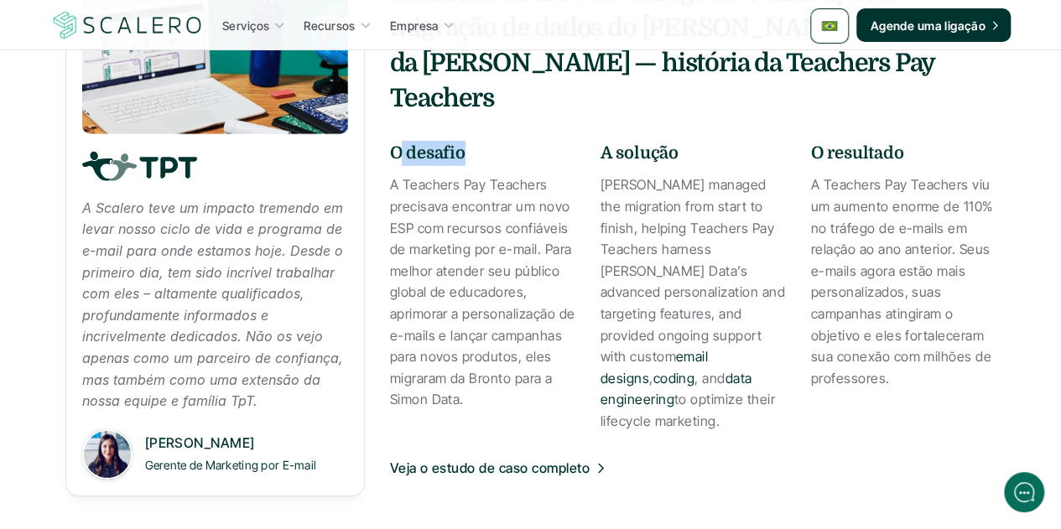
drag, startPoint x: 466, startPoint y: 147, endPoint x: 394, endPoint y: 138, distance: 72.6
click at [394, 143] on strong "O desafio" at bounding box center [427, 152] width 75 height 19
drag, startPoint x: 676, startPoint y: 148, endPoint x: 596, endPoint y: 138, distance: 81.1
click at [596, 141] on div "O desafio A Teachers Pay Teachers precisava encontrar um novo ESP com recursos …" at bounding box center [693, 286] width 606 height 291
click at [860, 143] on strong "O resultado" at bounding box center [857, 152] width 93 height 19
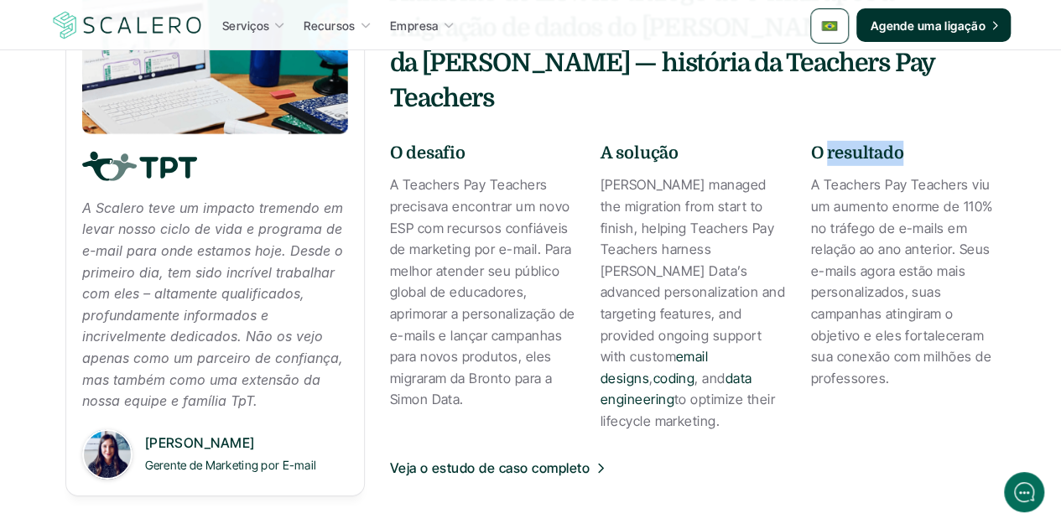
click at [860, 143] on strong "O resultado" at bounding box center [857, 152] width 93 height 19
click at [467, 235] on p "A Teachers Pay Teachers precisava encontrar um novo ESP com recursos confiáveis…" at bounding box center [482, 292] width 185 height 237
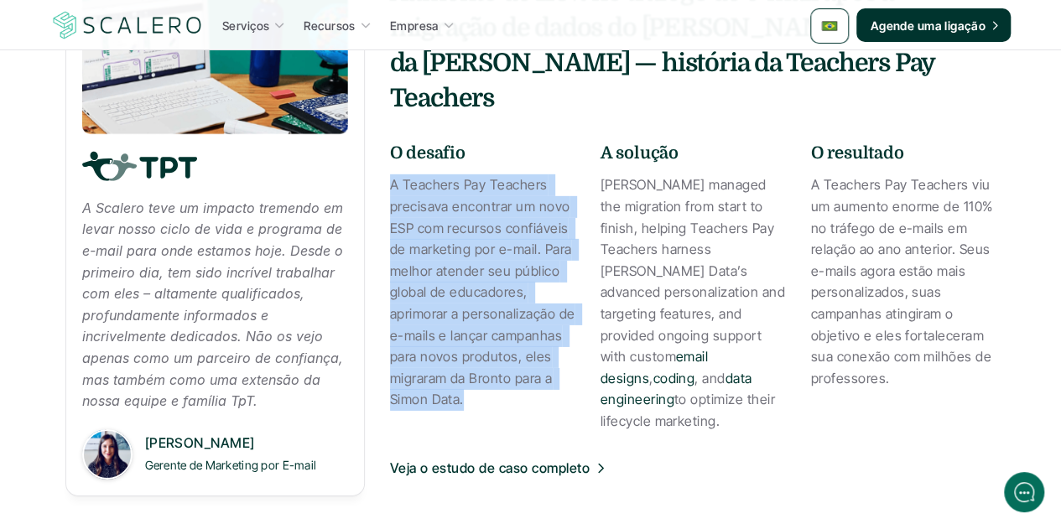
click at [468, 235] on p "A Teachers Pay Teachers precisava encontrar um novo ESP com recursos confiáveis…" at bounding box center [482, 292] width 185 height 237
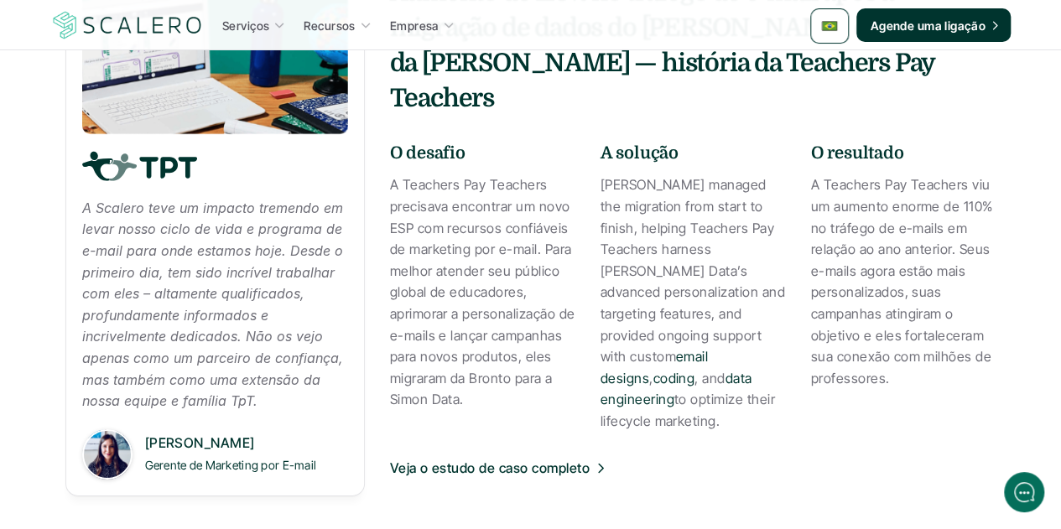
click at [680, 326] on p "Scalero managed the migration from start to finish, helping Teachers Pay Teache…" at bounding box center [693, 303] width 185 height 258
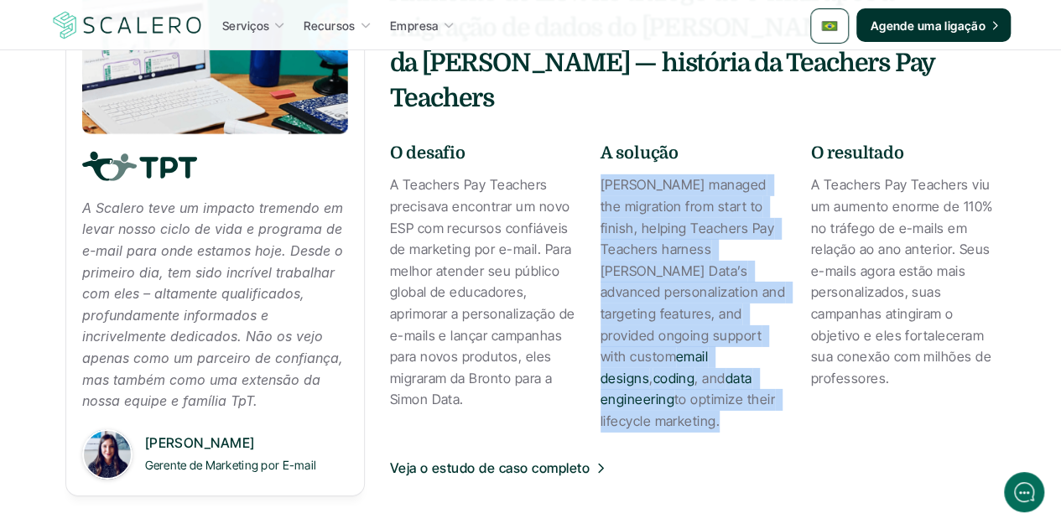
click at [680, 326] on p "Scalero managed the migration from start to finish, helping Teachers Pay Teache…" at bounding box center [693, 303] width 185 height 258
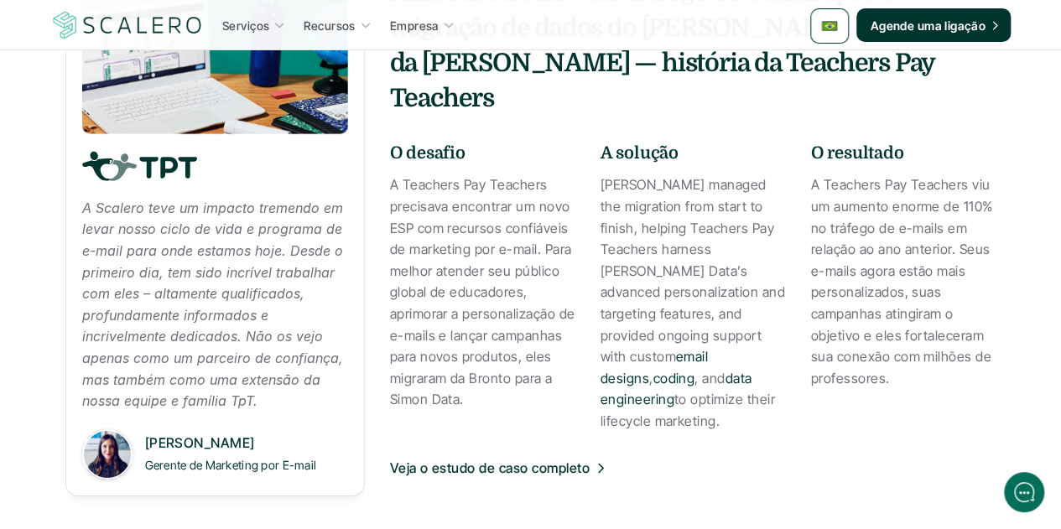
click at [877, 269] on p "A Teachers Pay Teachers viu um aumento enorme de 110% no tráfego de e-mails em …" at bounding box center [903, 281] width 185 height 215
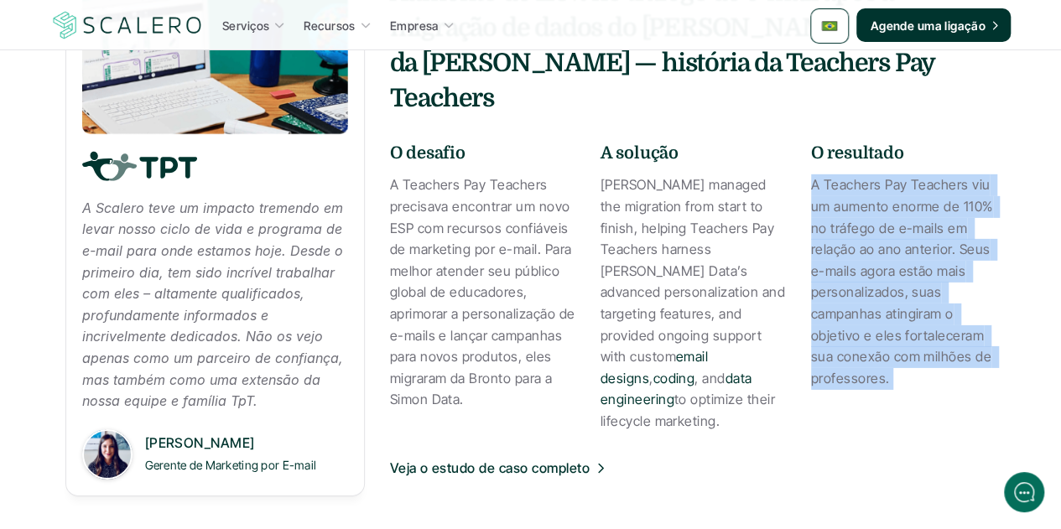
click at [877, 269] on p "A Teachers Pay Teachers viu um aumento enorme de 110% no tráfego de e-mails em …" at bounding box center [903, 281] width 185 height 215
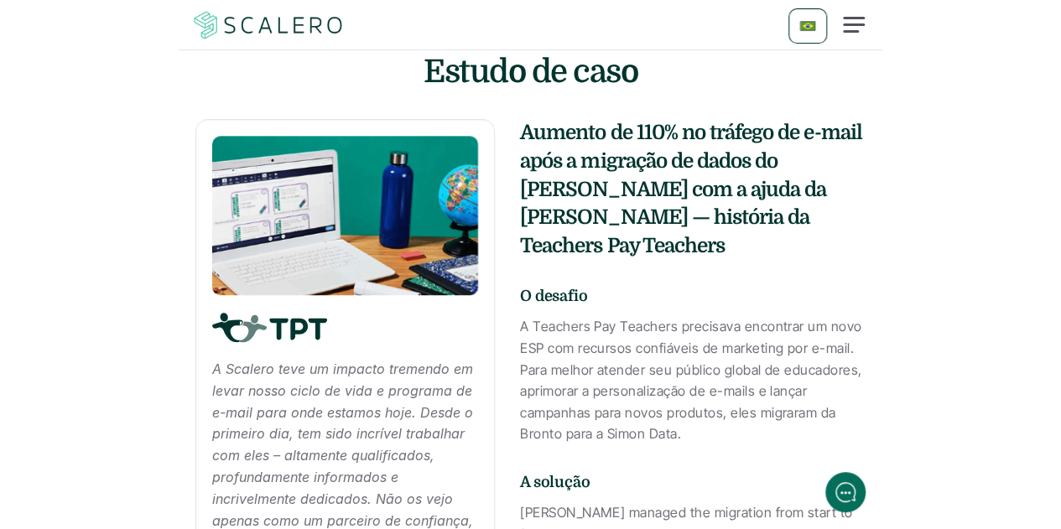
scroll to position [2852, 0]
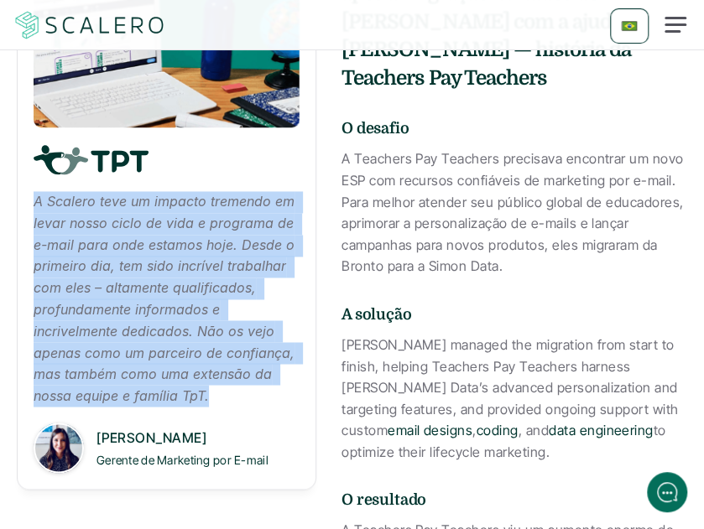
drag, startPoint x: 37, startPoint y: 176, endPoint x: 206, endPoint y: 380, distance: 264.5
click at [206, 380] on em "A Scalero teve um impacto tremendo em levar nosso ciclo de vida e programa de e…" at bounding box center [166, 298] width 265 height 210
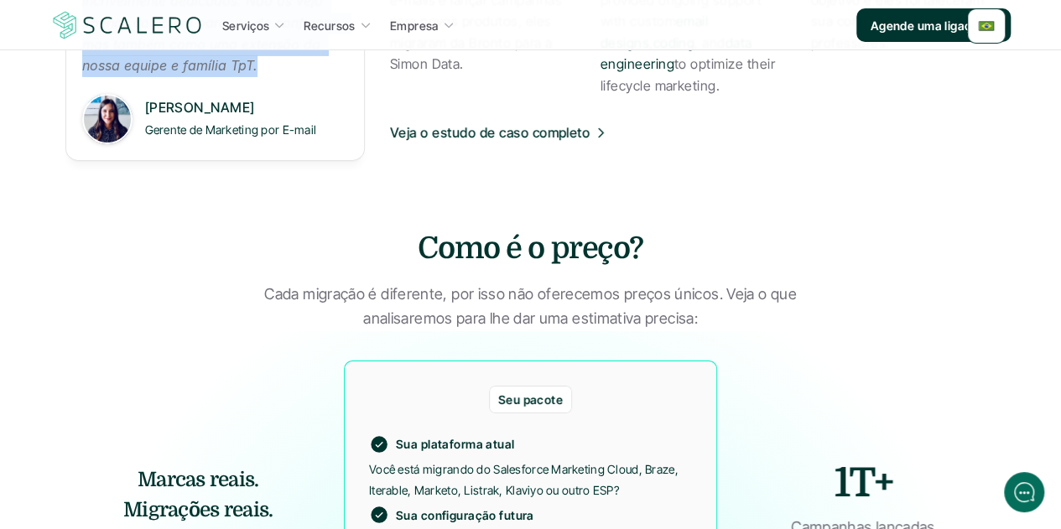
scroll to position [0, 0]
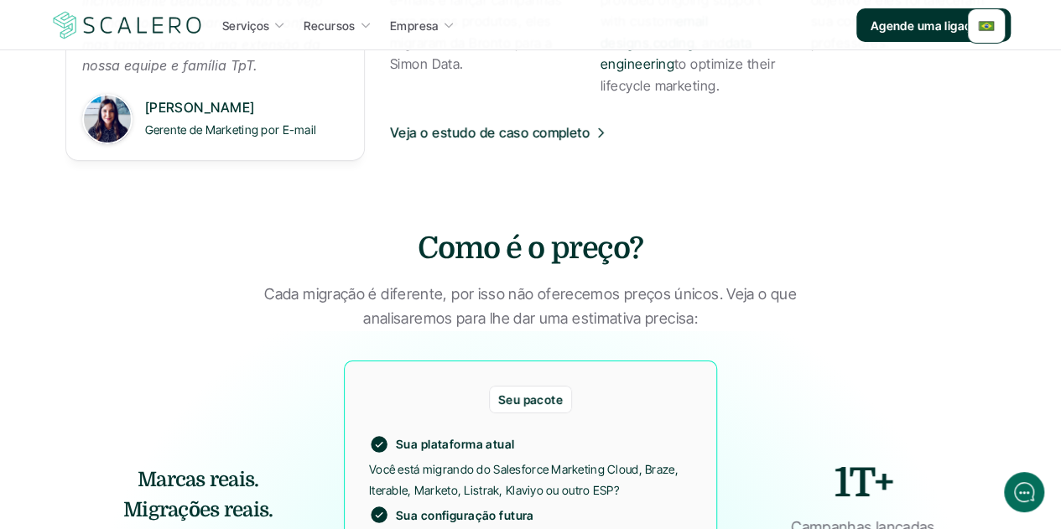
click at [649, 303] on p "Cada migração é diferente, por isso não oferecemos preços únicos. Veja o que an…" at bounding box center [530, 307] width 545 height 49
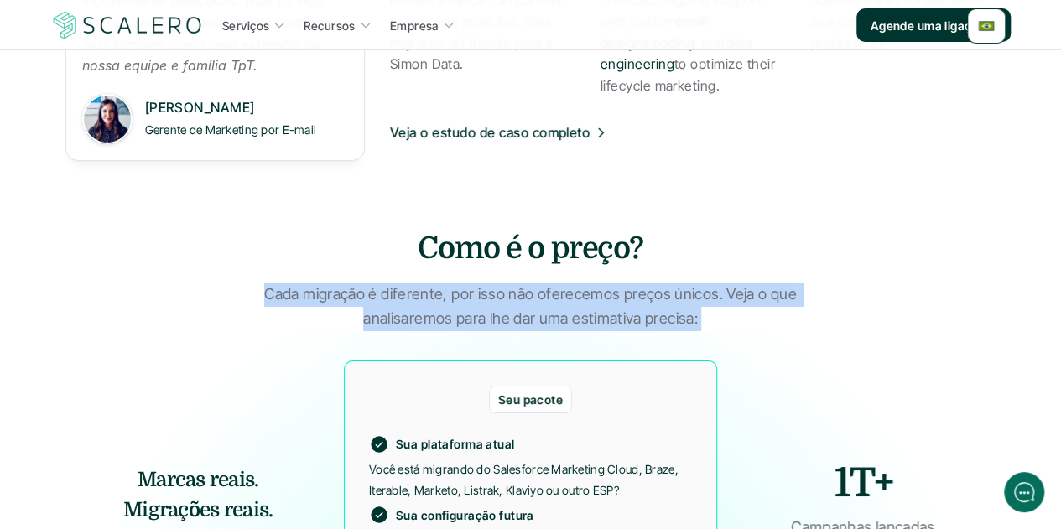
click at [649, 303] on p "Cada migração é diferente, por isso não oferecemos preços únicos. Veja o que an…" at bounding box center [530, 307] width 545 height 49
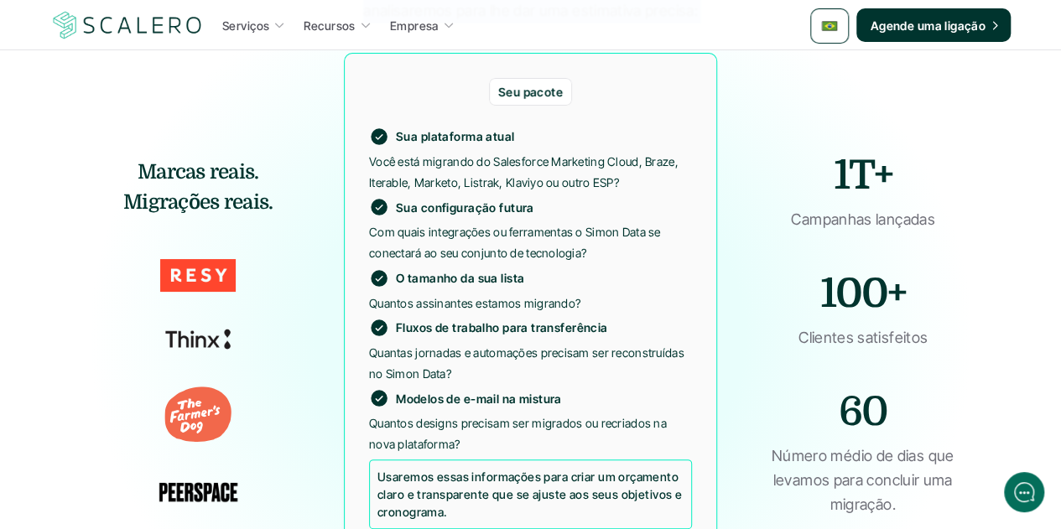
scroll to position [3104, 0]
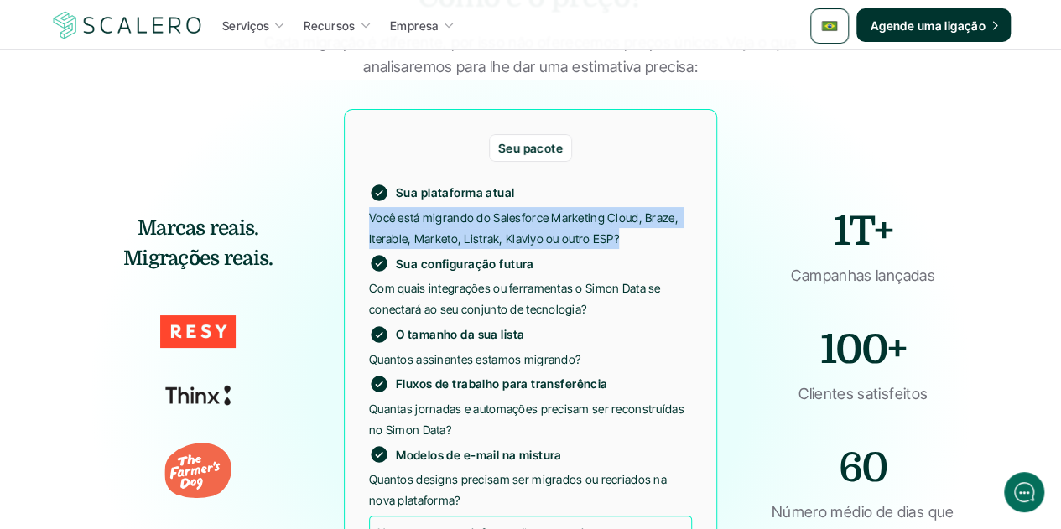
drag, startPoint x: 617, startPoint y: 237, endPoint x: 366, endPoint y: 222, distance: 252.1
click at [366, 222] on div "Seu pacote Sua plataforma atual Você está migrando do Salesforce Marketing Clou…" at bounding box center [530, 389] width 373 height 560
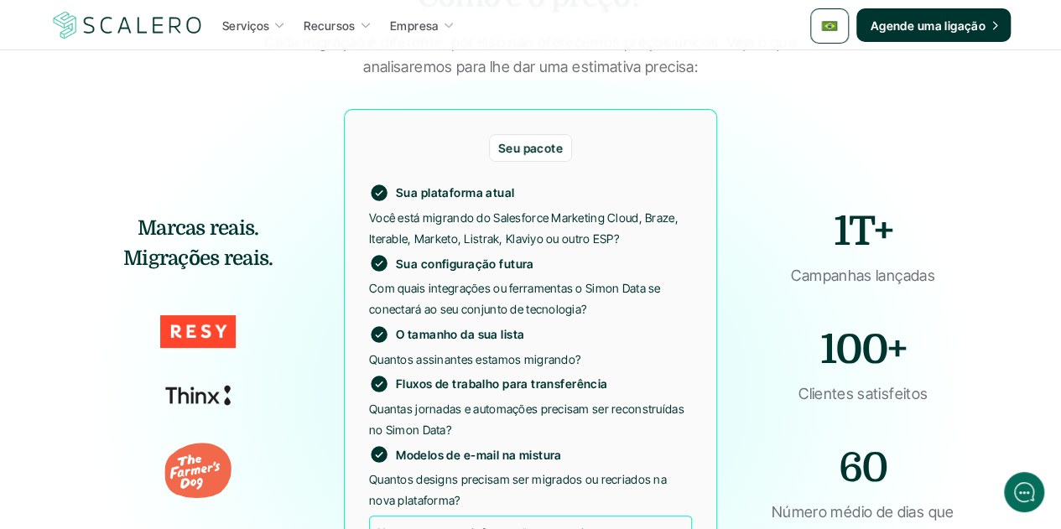
click at [506, 305] on p "Com quais integrações ou ferramentas o Simon Data se conectará ao seu conjunto …" at bounding box center [530, 299] width 323 height 42
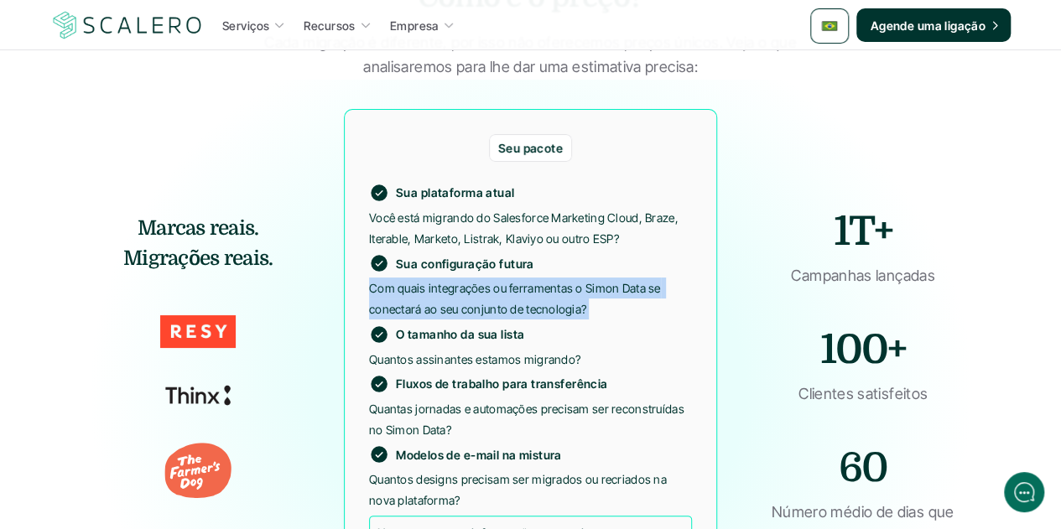
click at [506, 305] on p "Com quais integrações ou ferramentas o Simon Data se conectará ao seu conjunto …" at bounding box center [530, 299] width 323 height 42
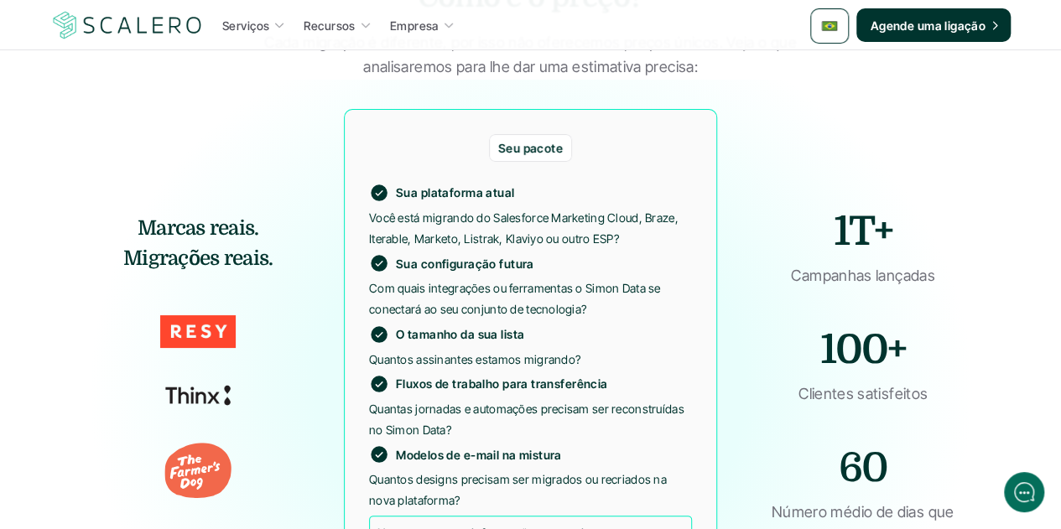
click at [527, 363] on p "Quantos assinantes estamos migrando?" at bounding box center [530, 359] width 323 height 21
click at [446, 413] on p "Quantas jornadas e automações precisam ser reconstruídas no Simon Data?" at bounding box center [530, 419] width 323 height 42
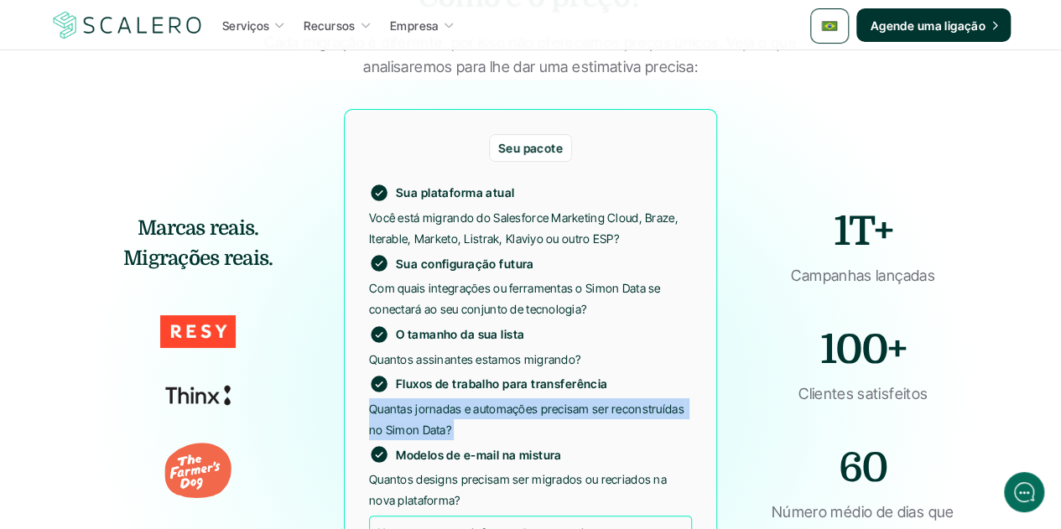
click at [446, 413] on p "Quantas jornadas e automações precisam ser reconstruídas no Simon Data?" at bounding box center [530, 419] width 323 height 42
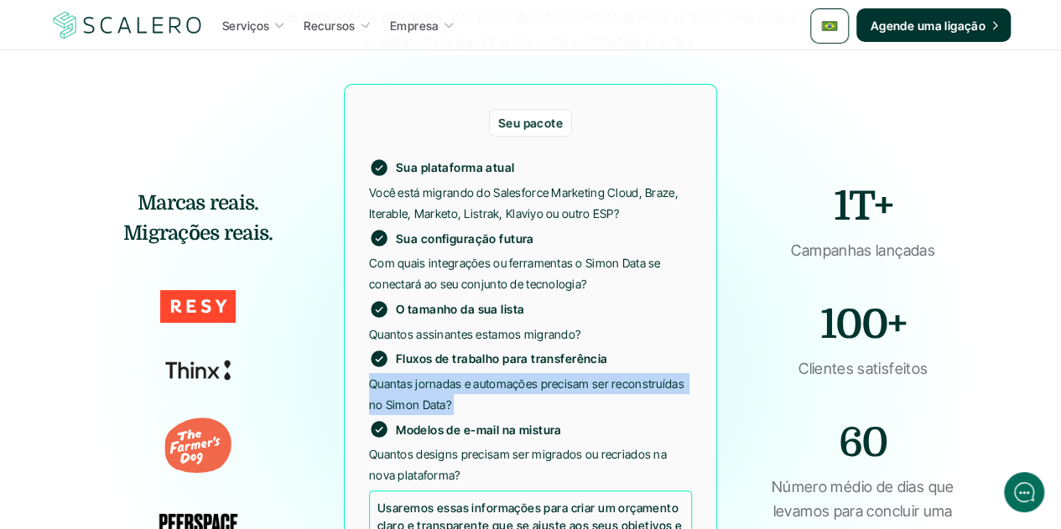
scroll to position [3271, 0]
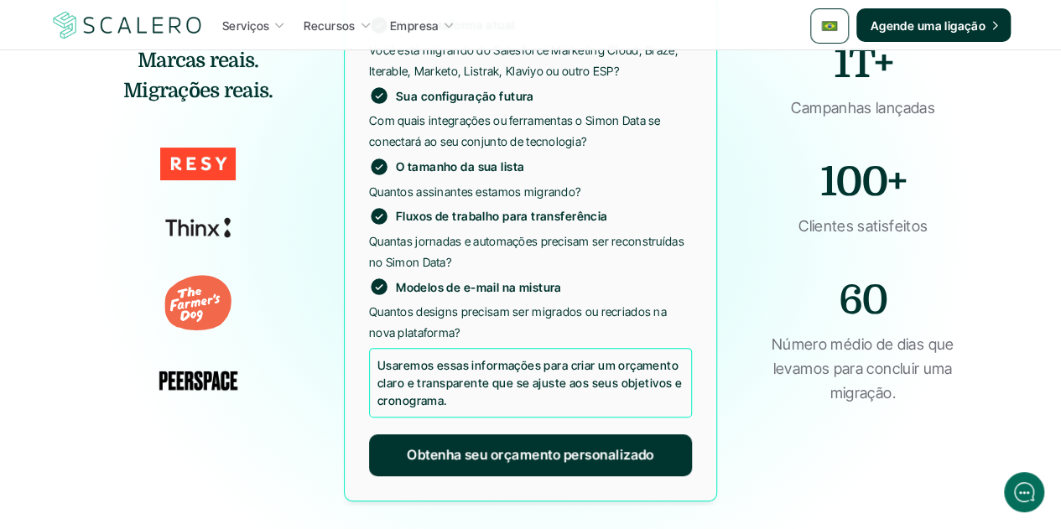
click at [512, 306] on p "Quantos designs precisam ser migrados ou recriados na nova plataforma?" at bounding box center [530, 322] width 323 height 42
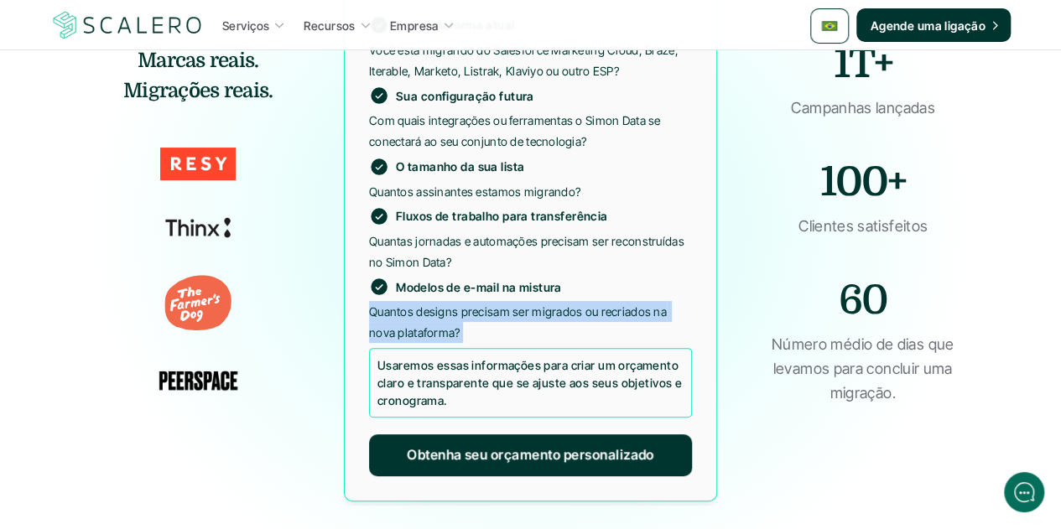
click at [512, 306] on p "Quantos designs precisam ser migrados ou recriados na nova plataforma?" at bounding box center [530, 322] width 323 height 42
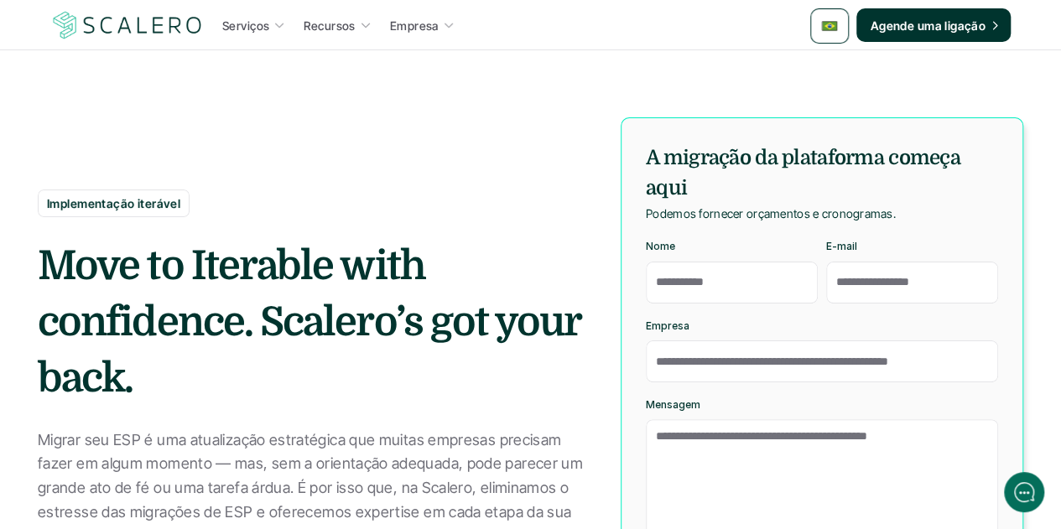
click at [119, 199] on p "Implementação iterável" at bounding box center [113, 204] width 133 height 18
click at [127, 202] on p "Implementação iterável" at bounding box center [113, 204] width 133 height 18
click at [127, 201] on p "Implementação iterável" at bounding box center [113, 204] width 133 height 18
copy p "Implementação iterável"
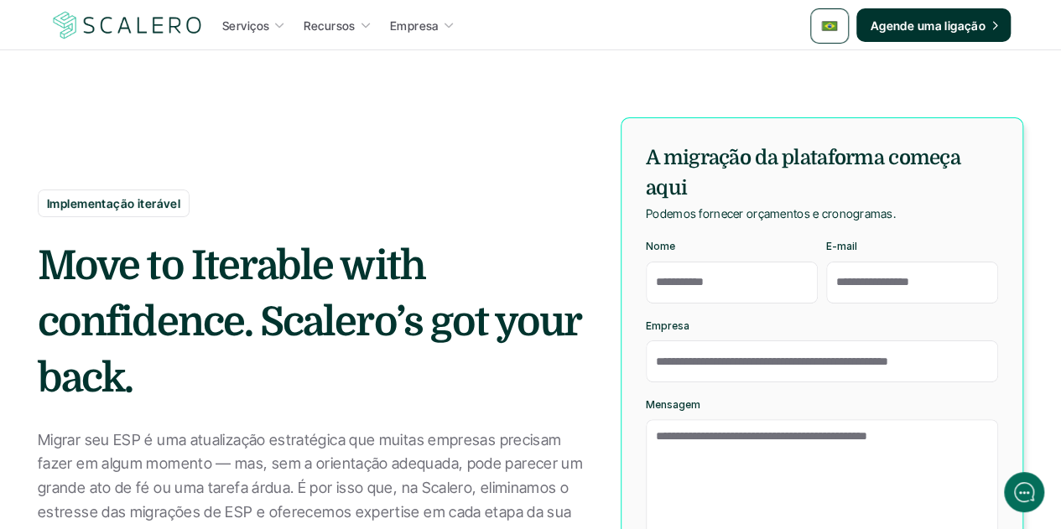
click at [191, 298] on h2 "Move to Iterable with confidence. Scalero’s got your back." at bounding box center [310, 322] width 545 height 169
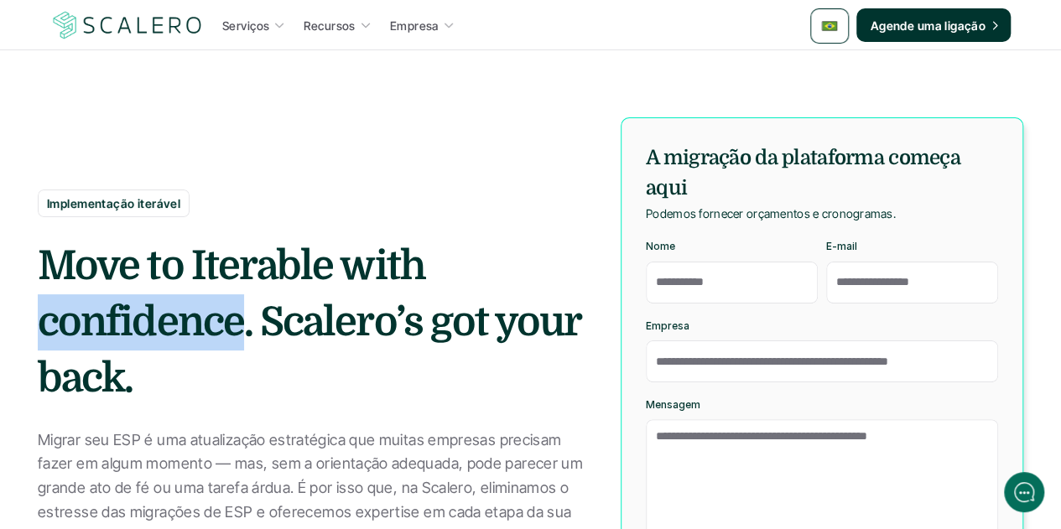
click at [191, 298] on h2 "Move to Iterable with confidence. Scalero’s got your back." at bounding box center [310, 322] width 545 height 169
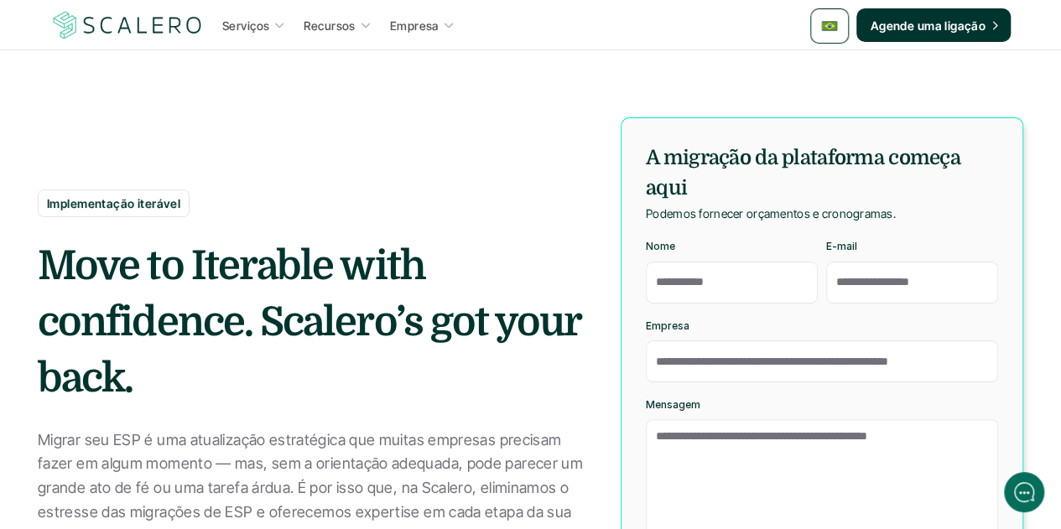
click at [171, 273] on strong "Move to Iterable with confidence. Scalero’s got your back." at bounding box center [313, 322] width 551 height 159
click at [106, 255] on strong "Move to Iterable with confidence. Scalero’s got your back." at bounding box center [313, 322] width 551 height 159
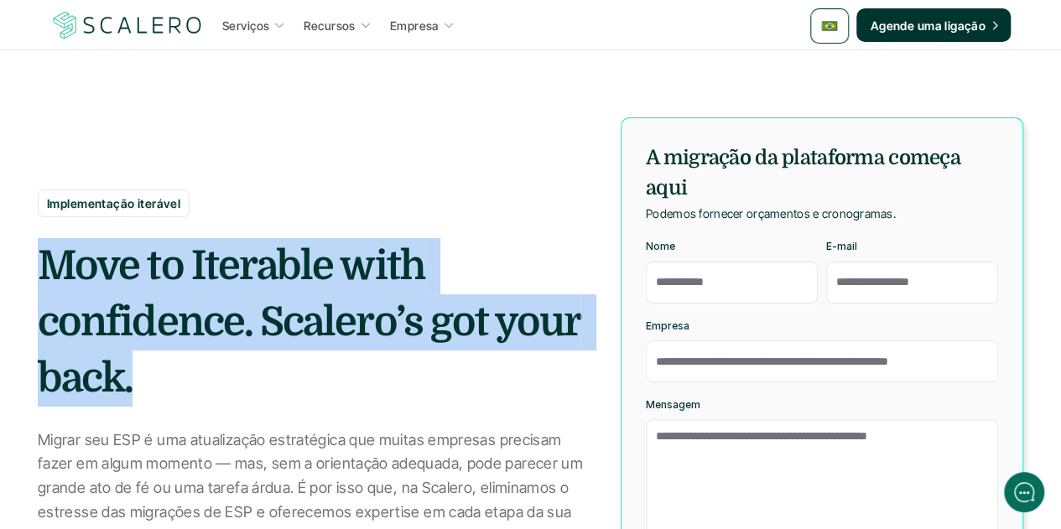
drag, startPoint x: 45, startPoint y: 259, endPoint x: 144, endPoint y: 374, distance: 151.7
click at [144, 374] on h2 "Move to Iterable with confidence. Scalero’s got your back." at bounding box center [310, 322] width 545 height 169
copy strong "Move to Iterable with confidence. Scalero’s got your back."
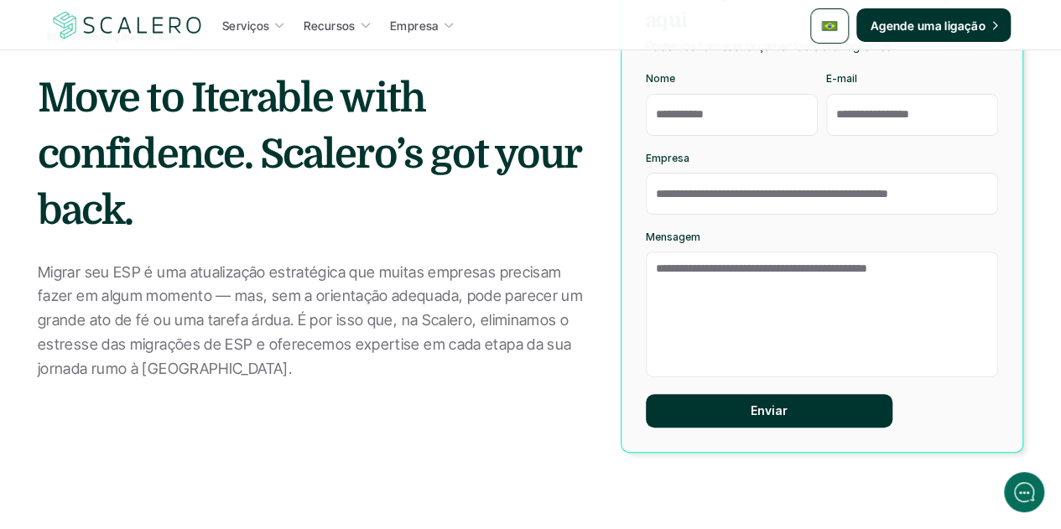
click at [169, 294] on p "Migrar seu ESP é uma atualização estratégica que muitas empresas precisam fazer…" at bounding box center [310, 321] width 545 height 121
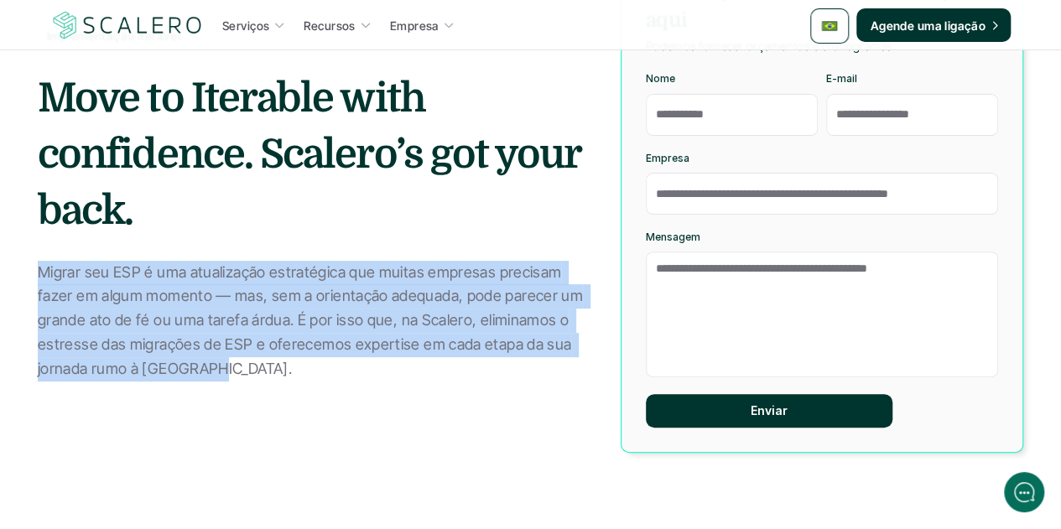
drag, startPoint x: 36, startPoint y: 269, endPoint x: 196, endPoint y: 363, distance: 185.7
click at [196, 363] on section "Implementação iterável Move to Iterable with confidence. Scalero’s got your bac…" at bounding box center [530, 159] width 1061 height 654
copy p "Migrar seu ESP é uma atualização estratégica que muitas empresas precisam fazer…"
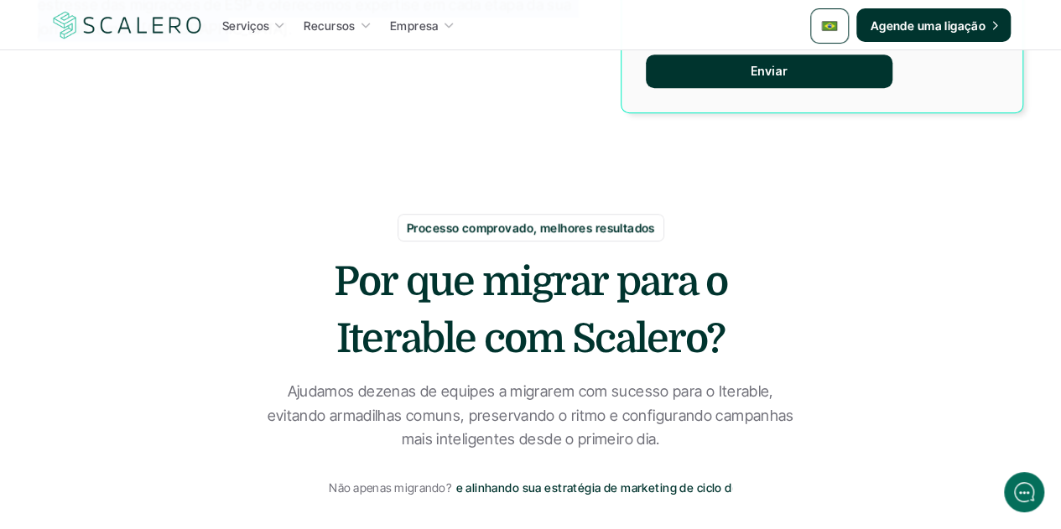
scroll to position [587, 0]
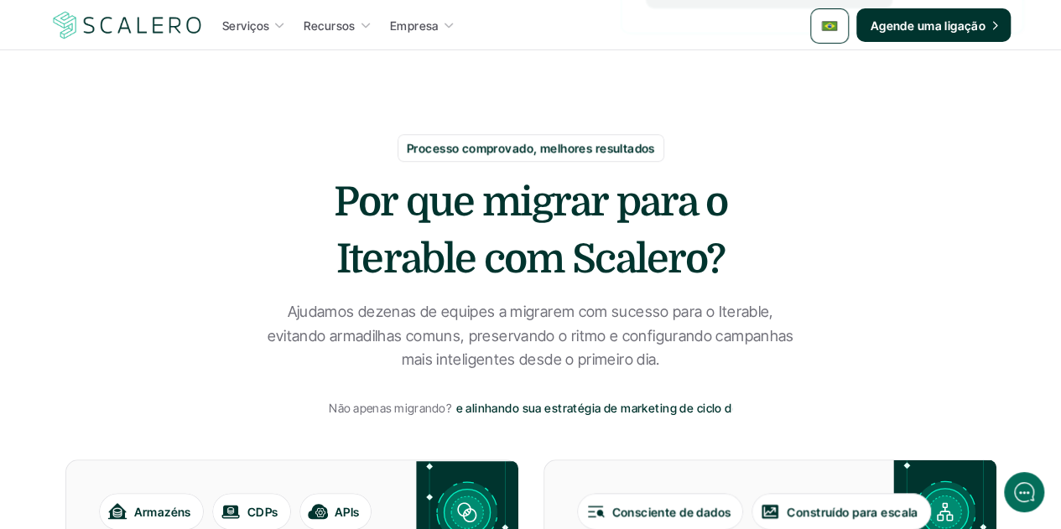
click at [523, 247] on h2 "Por que migrar para o Iterable com Scalero?" at bounding box center [530, 230] width 503 height 112
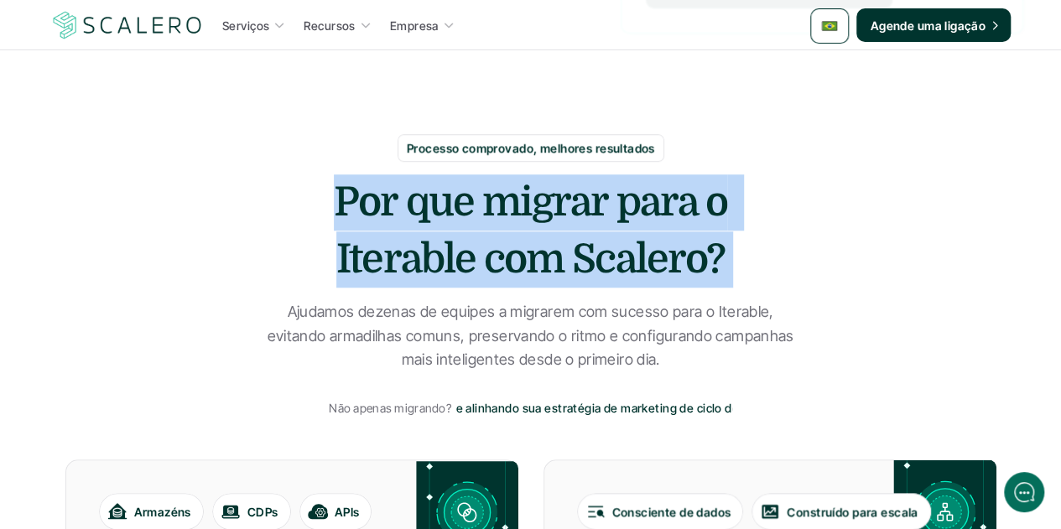
click at [523, 247] on h2 "Por que migrar para o Iterable com Scalero?" at bounding box center [530, 230] width 503 height 112
copy h2 "Por que migrar para o Iterable com Scalero?"
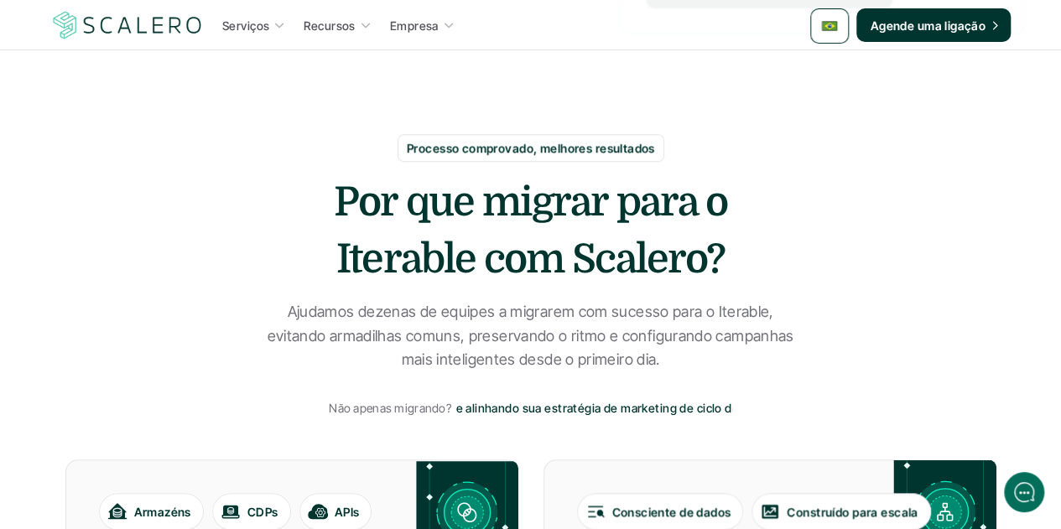
click at [584, 335] on p "Ajudamos dezenas de equipes a migrarem com sucesso para o Iterable, evitando ar…" at bounding box center [530, 336] width 545 height 72
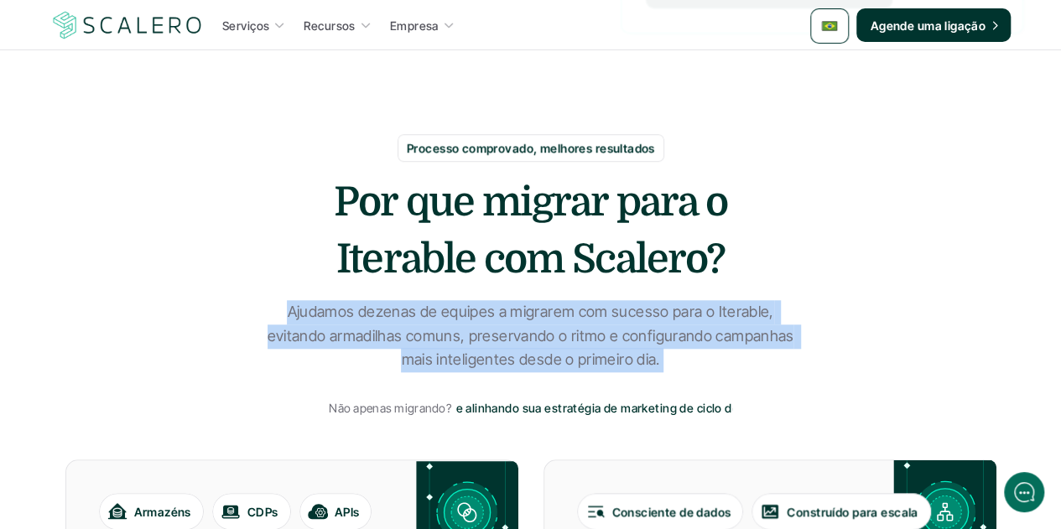
click at [584, 335] on p "Ajudamos dezenas de equipes a migrarem com sucesso para o Iterable, evitando ar…" at bounding box center [530, 336] width 545 height 72
copy p "Ajudamos dezenas de equipes a migrarem com sucesso para o Iterable, evitando ar…"
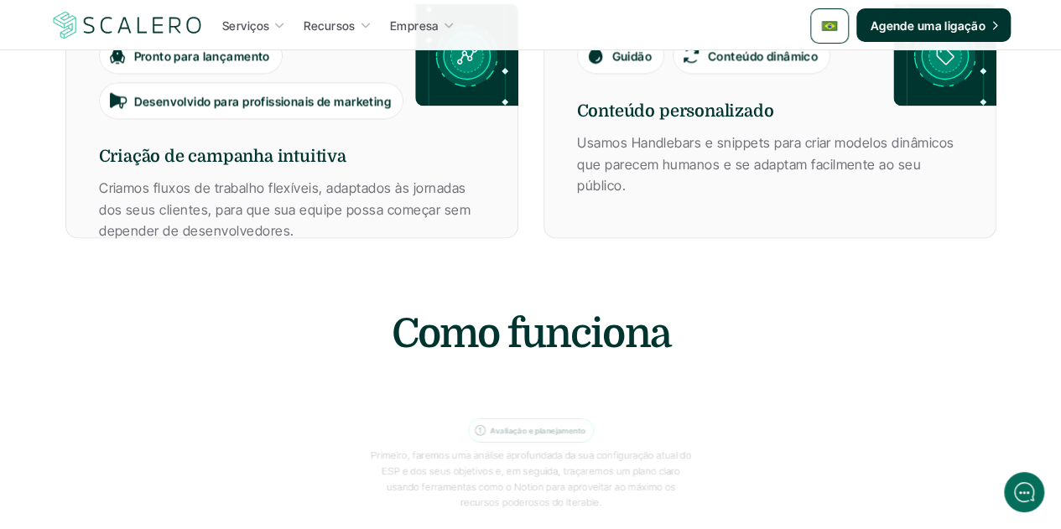
scroll to position [1342, 0]
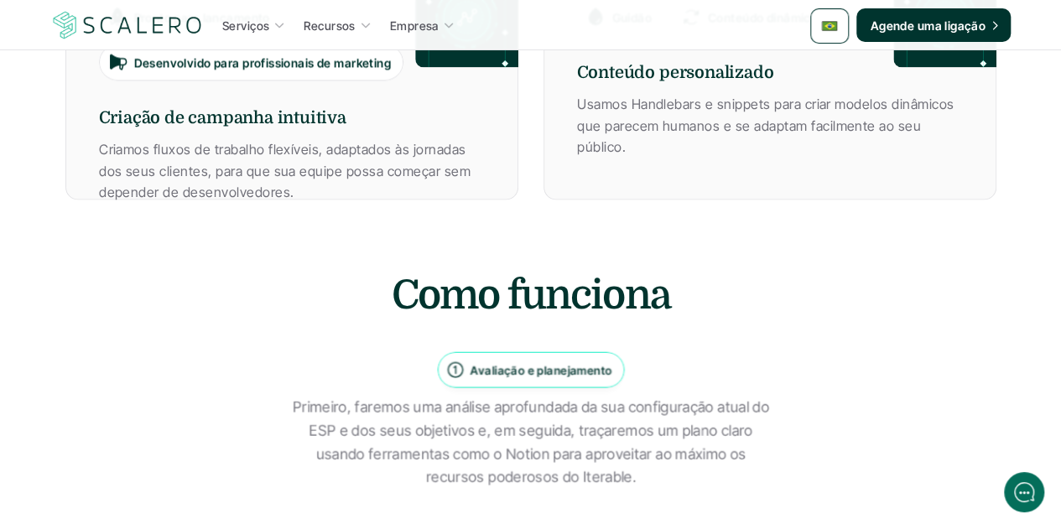
click at [527, 286] on h2 "Como funciona" at bounding box center [530, 295] width 503 height 56
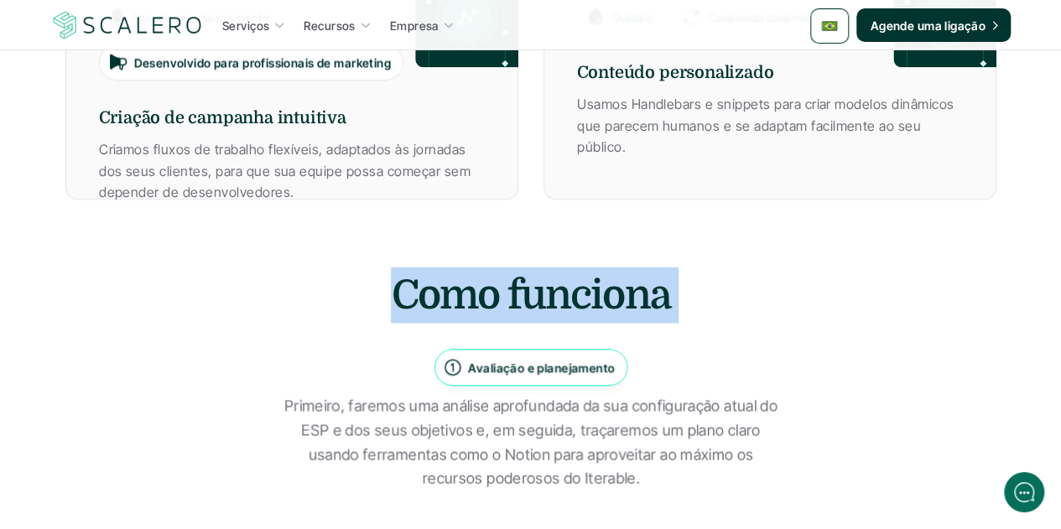
click at [527, 285] on h2 "Como funciona" at bounding box center [530, 295] width 503 height 56
copy div "Como funciona"
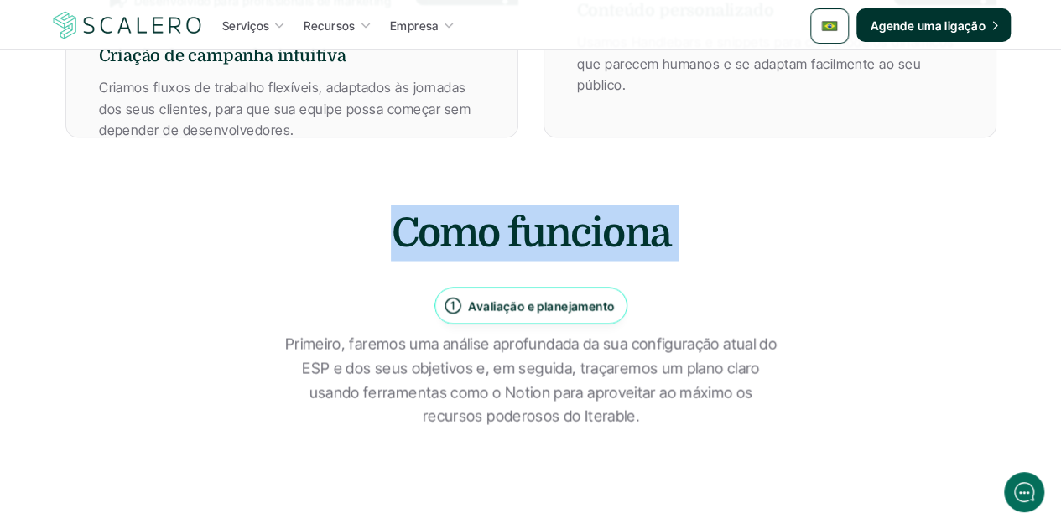
scroll to position [1426, 0]
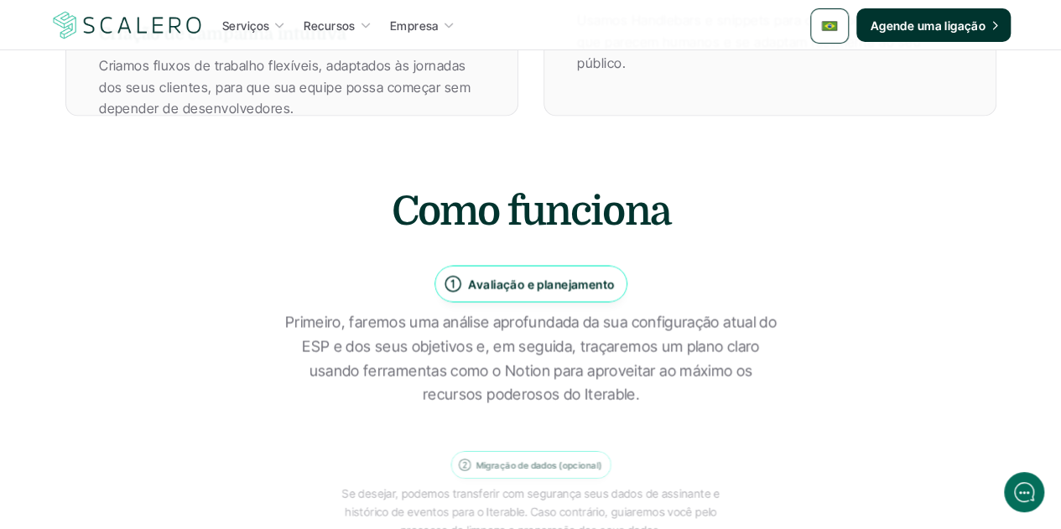
click at [557, 283] on p "Avaliação e planejamento" at bounding box center [541, 283] width 146 height 18
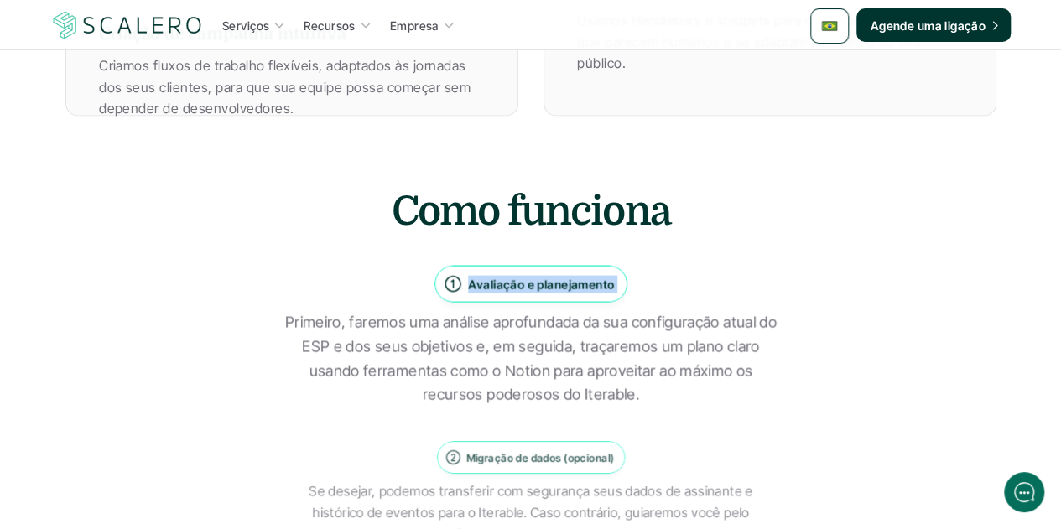
click at [557, 283] on p "Avaliação e planejamento" at bounding box center [541, 283] width 146 height 18
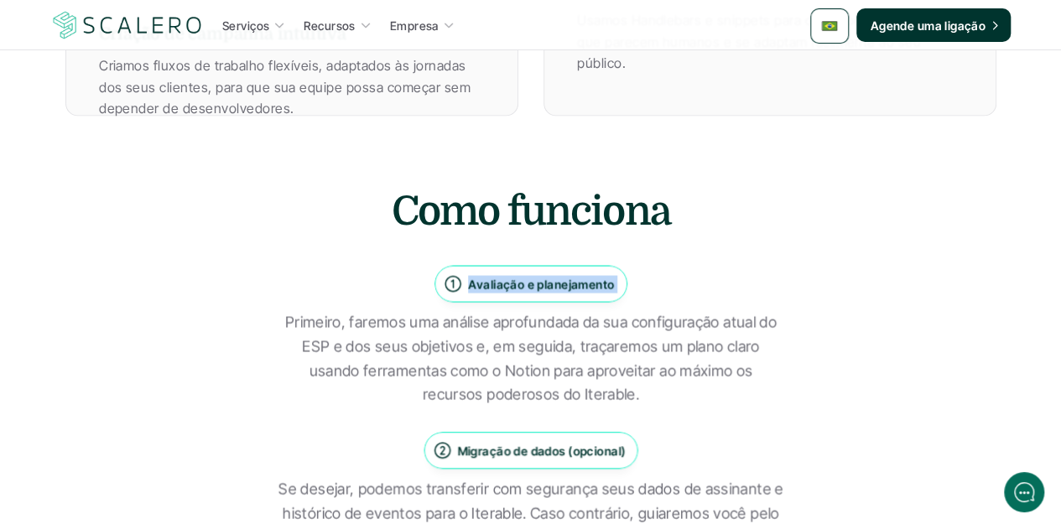
copy p "Avaliação e planejamento"
click at [512, 376] on p "Primeiro, faremos uma análise aprofundada da sua configuração atual do ESP e do…" at bounding box center [530, 358] width 503 height 96
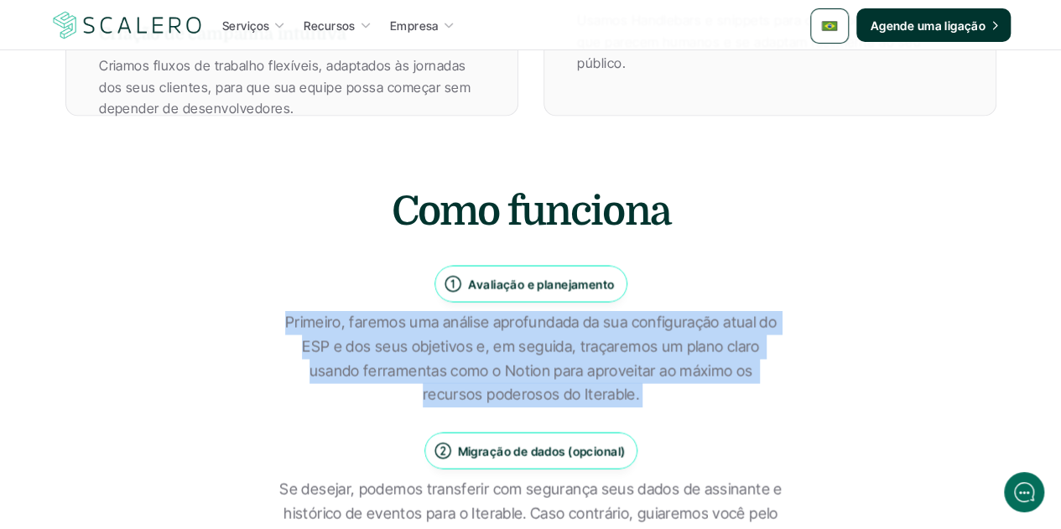
click at [512, 376] on p "Primeiro, faremos uma análise aprofundada da sua configuração atual do ESP e do…" at bounding box center [530, 358] width 503 height 96
copy div "Primeiro, faremos uma análise aprofundada da sua configuração atual do ESP e do…"
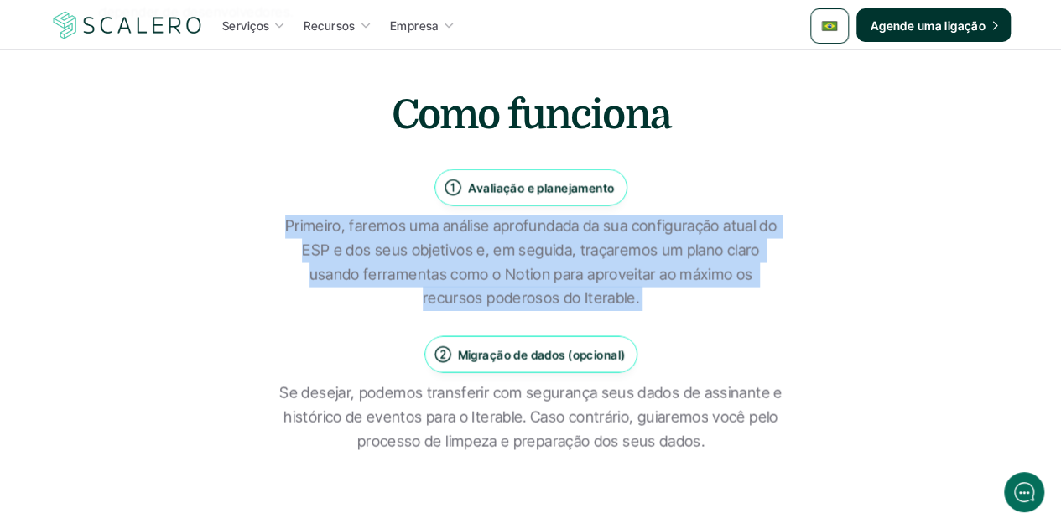
scroll to position [1594, 0]
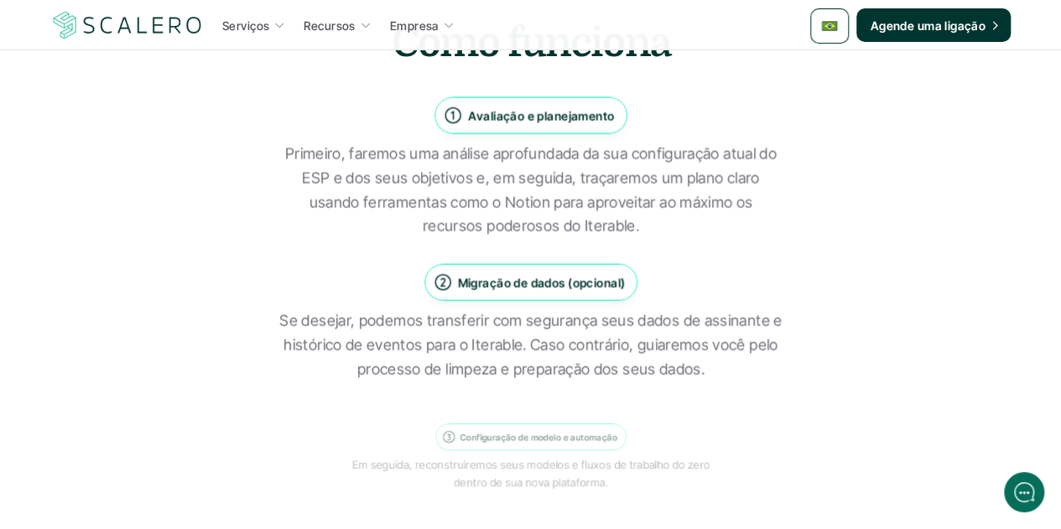
click at [554, 291] on p "Migração de dados (opcional)" at bounding box center [541, 282] width 168 height 18
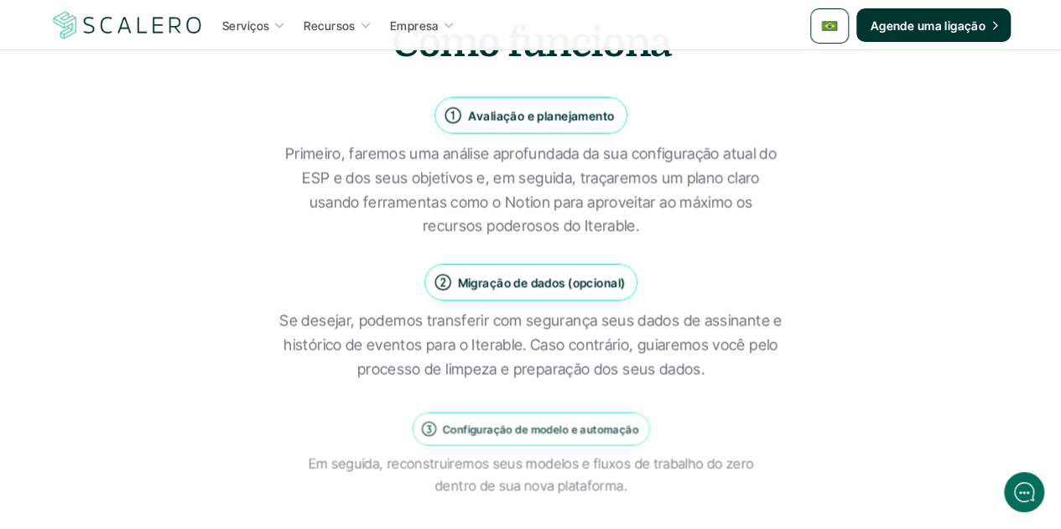
click at [549, 281] on p "Migração de dados (opcional)" at bounding box center [541, 282] width 168 height 18
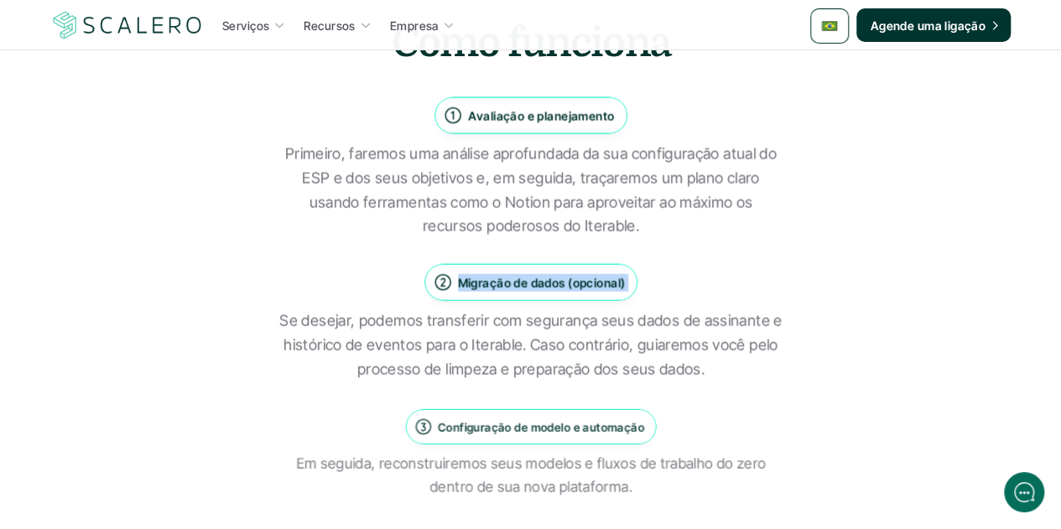
click at [549, 281] on p "Migração de dados (opcional)" at bounding box center [541, 282] width 168 height 18
copy p "Migração de dados (opcional)"
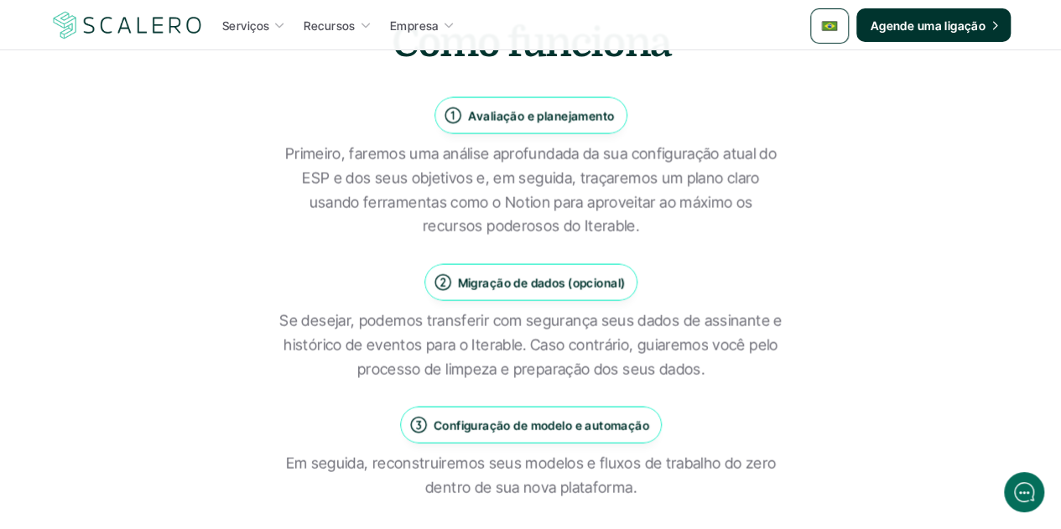
click at [535, 340] on p "Se desejar, podemos transferir com segurança seus dados de assinante e históric…" at bounding box center [530, 346] width 503 height 72
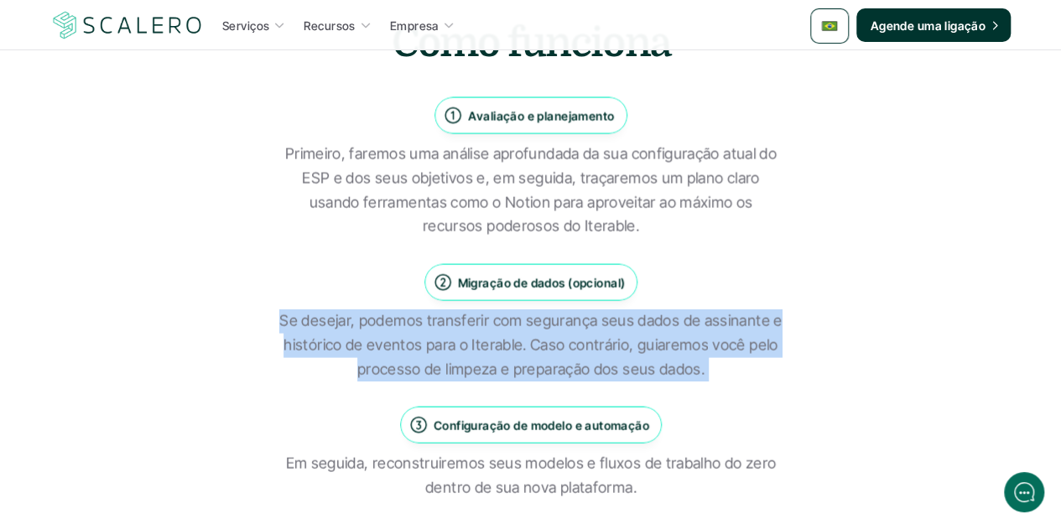
click at [535, 340] on p "Se desejar, podemos transferir com segurança seus dados de assinante e históric…" at bounding box center [530, 346] width 503 height 72
copy div "Se desejar, podemos transferir com segurança seus dados de assinante e históric…"
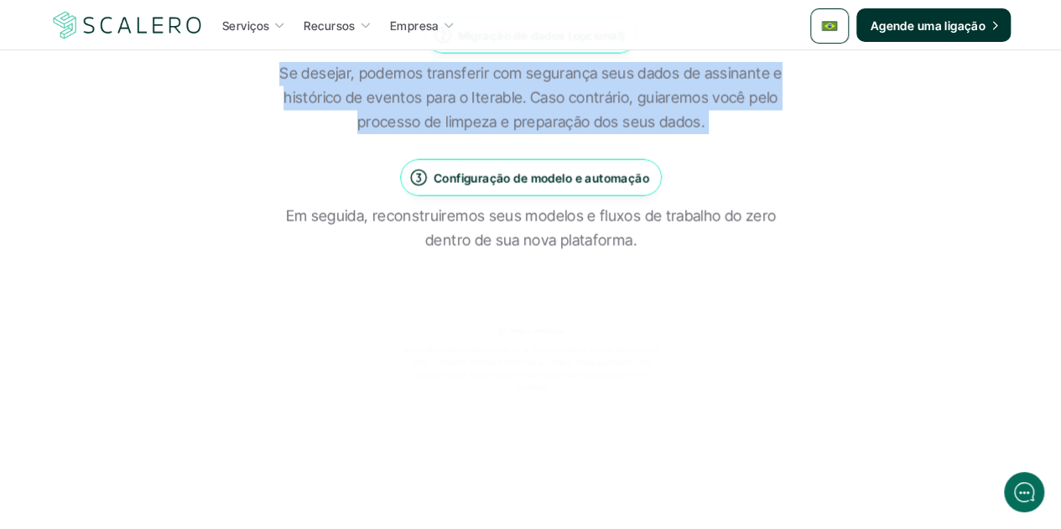
scroll to position [1845, 0]
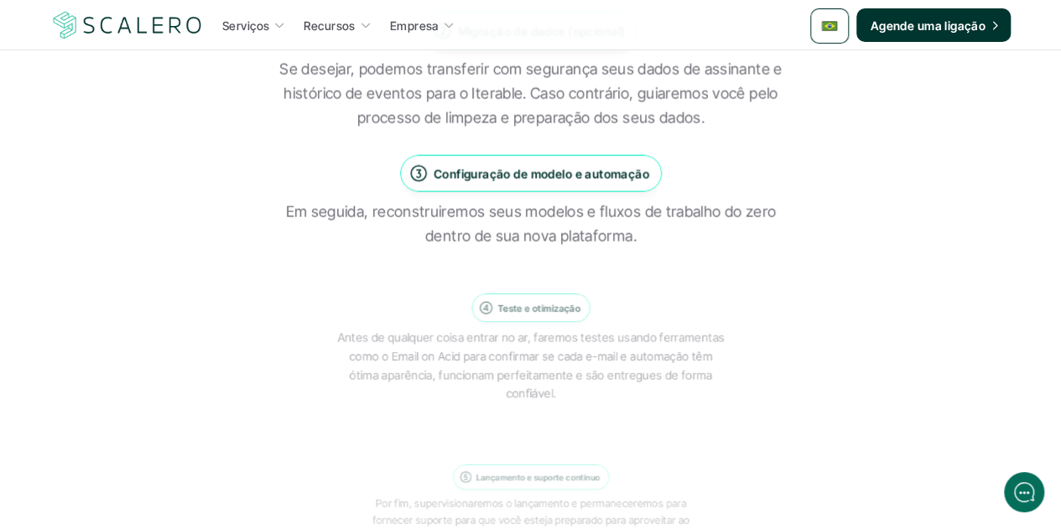
click at [580, 174] on p "Configuração de modelo e automação" at bounding box center [541, 174] width 216 height 18
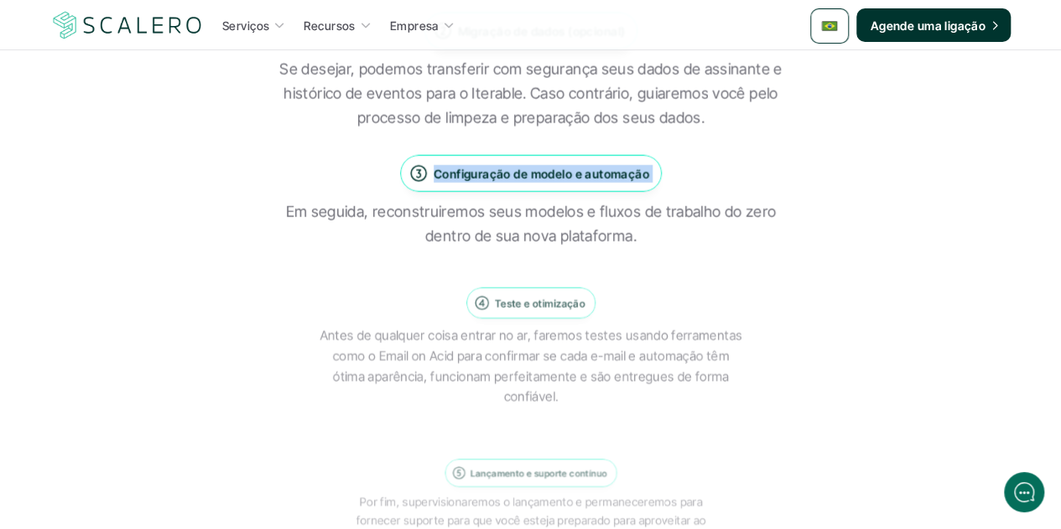
click at [580, 174] on p "Configuração de modelo e automação" at bounding box center [541, 174] width 216 height 18
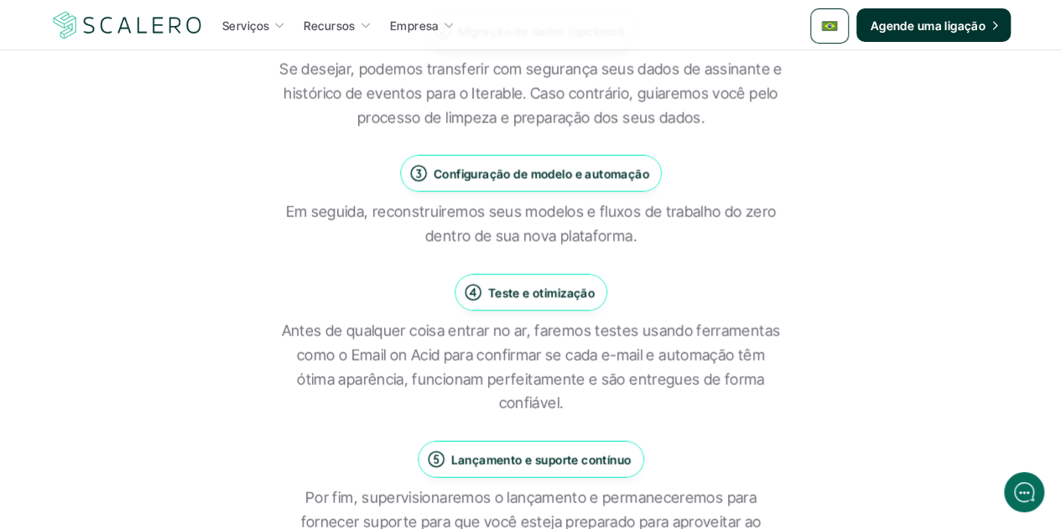
click at [551, 210] on p "Em seguida, reconstruiremos seus modelos e fluxos de trabalho do zero dentro de…" at bounding box center [530, 224] width 503 height 49
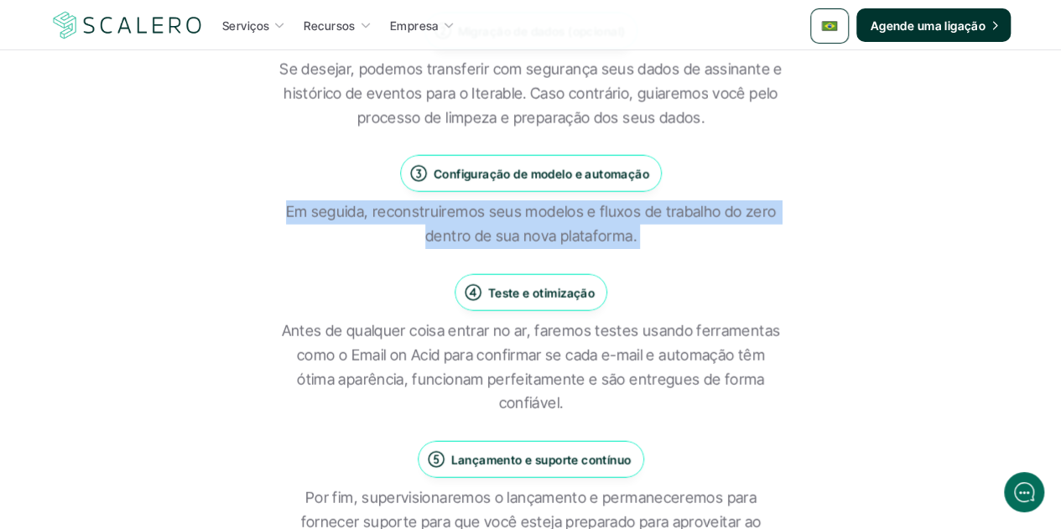
click at [551, 210] on p "Em seguida, reconstruiremos seus modelos e fluxos de trabalho do zero dentro de…" at bounding box center [530, 224] width 503 height 49
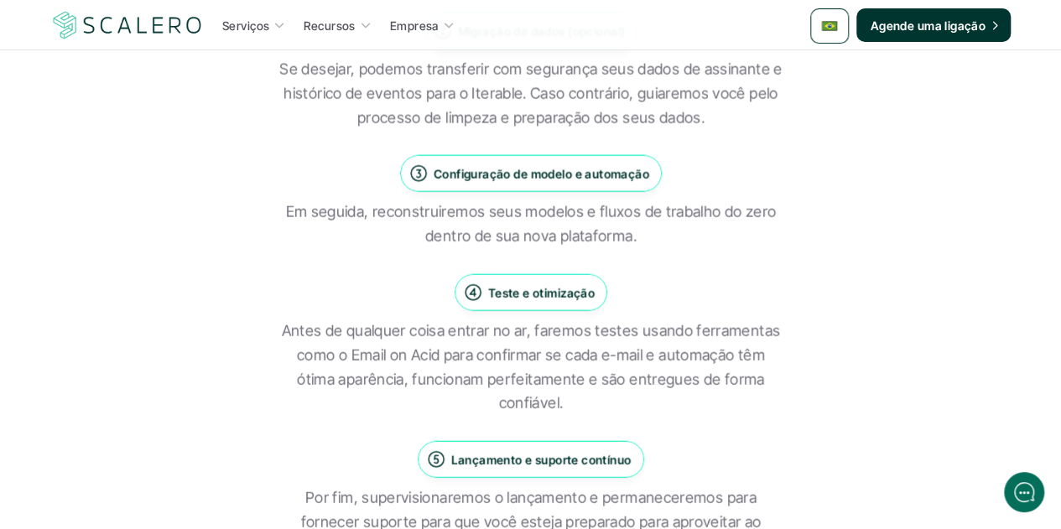
click at [564, 296] on p "Teste e otimização" at bounding box center [540, 293] width 107 height 18
click at [564, 295] on p "Teste e otimização" at bounding box center [540, 293] width 107 height 18
click at [552, 356] on p "Antes de qualquer coisa entrar no ar, faremos testes usando ferramentas como o …" at bounding box center [530, 368] width 503 height 96
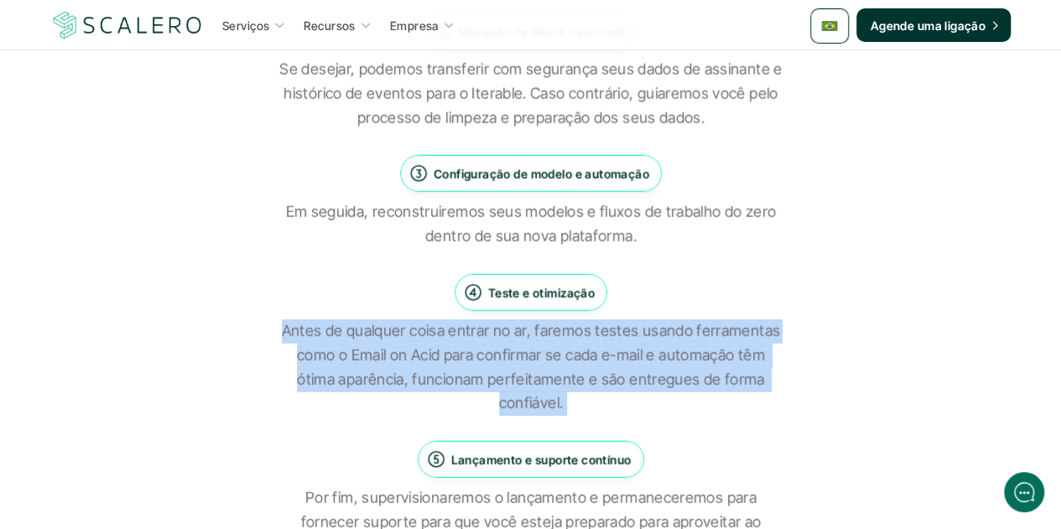
click at [552, 356] on p "Antes de qualquer coisa entrar no ar, faremos testes usando ferramentas como o …" at bounding box center [530, 368] width 503 height 96
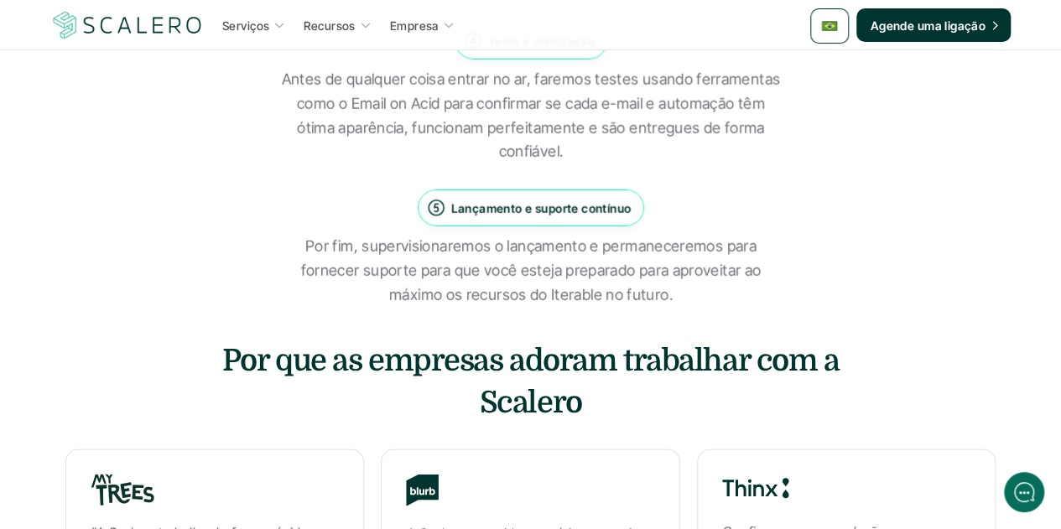
click at [536, 195] on div "Lançamento e suporte contínuo" at bounding box center [531, 208] width 226 height 37
click at [535, 206] on p "Lançamento e suporte contínuo" at bounding box center [541, 208] width 180 height 18
click at [603, 274] on p "Por fim, supervisionaremos o lançamento e permaneceremos para fornecer suporte …" at bounding box center [530, 271] width 503 height 72
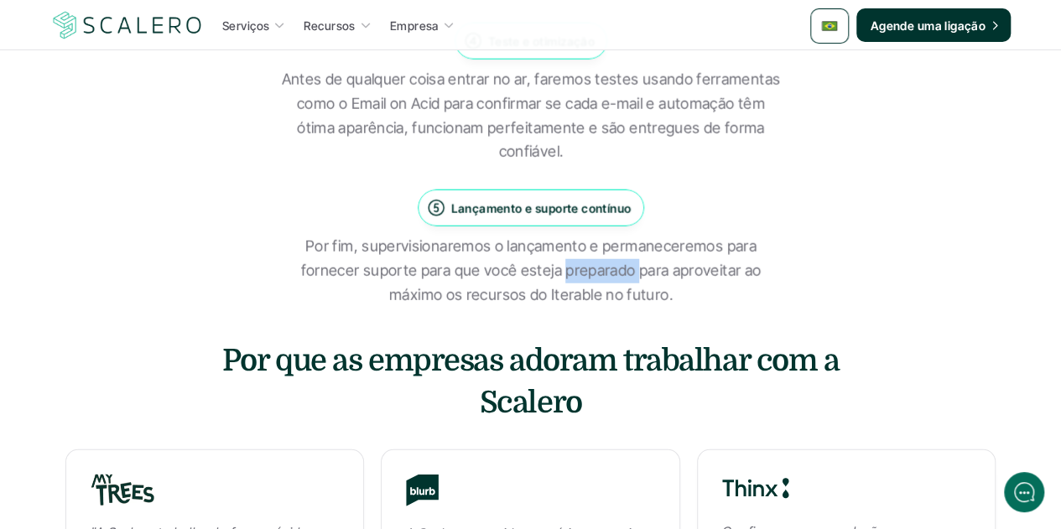
click at [603, 274] on p "Por fim, supervisionaremos o lançamento e permaneceremos para fornecer suporte …" at bounding box center [530, 271] width 503 height 72
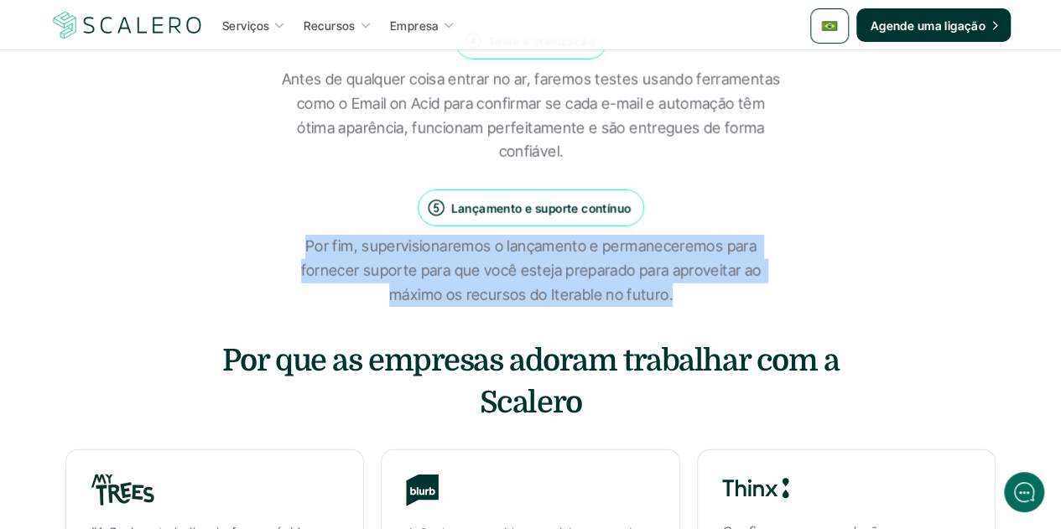
click at [603, 274] on p "Por fim, supervisionaremos o lançamento e permaneceremos para fornecer suporte …" at bounding box center [530, 271] width 503 height 72
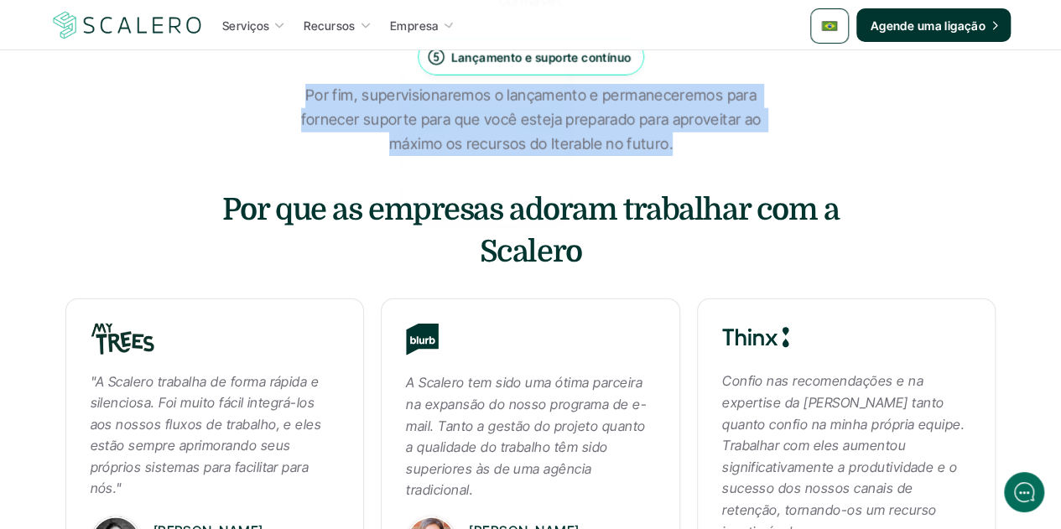
scroll to position [2349, 0]
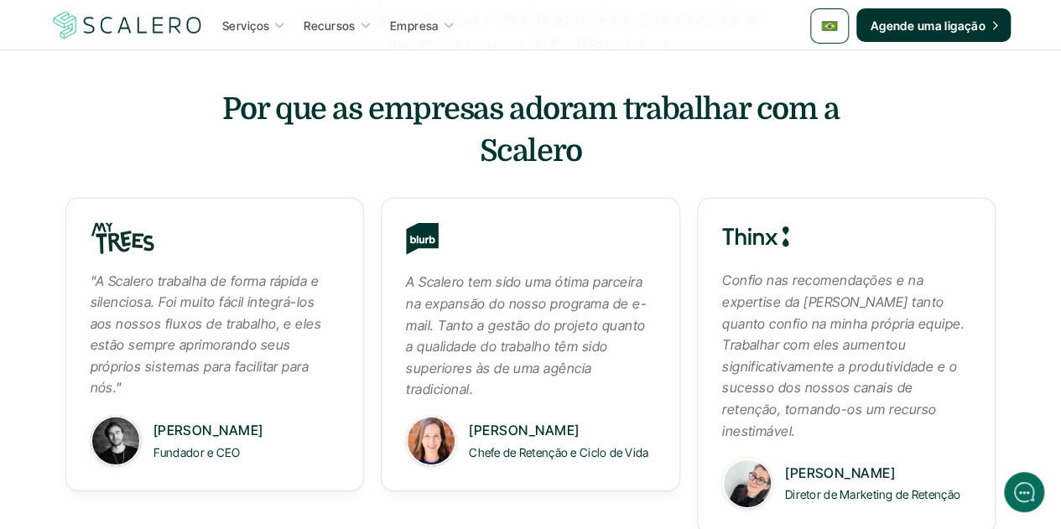
click at [566, 122] on h3 "Por que as empresas adoram trabalhar com a Scalero" at bounding box center [531, 131] width 632 height 85
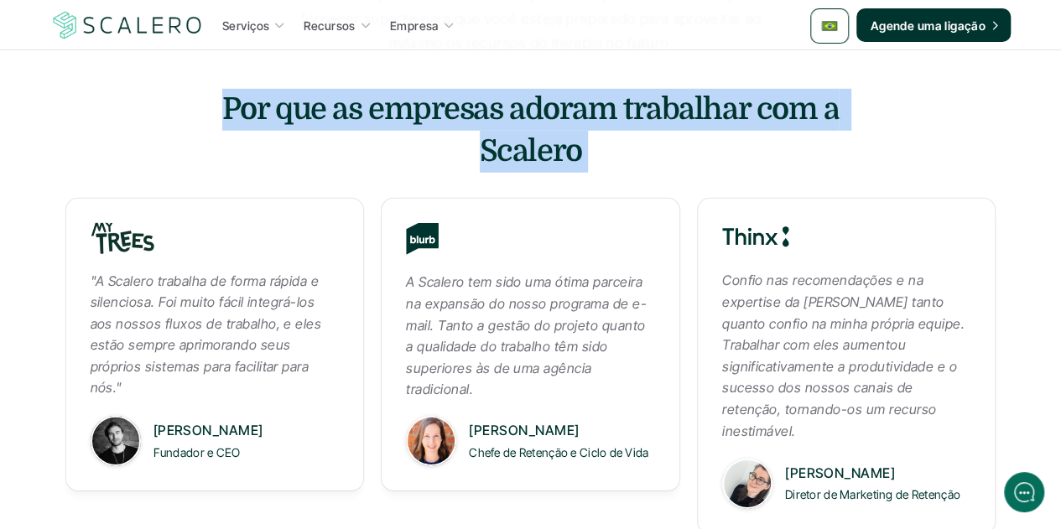
click at [566, 122] on h3 "Por que as empresas adoram trabalhar com a Scalero" at bounding box center [531, 131] width 632 height 85
click h3 "Por que as empresas adoram trabalhar com a Scalero"
drag, startPoint x: 575, startPoint y: 165, endPoint x: 226, endPoint y: 130, distance: 351.6
click h3 "Por que as empresas adoram trabalhar com a Scalero"
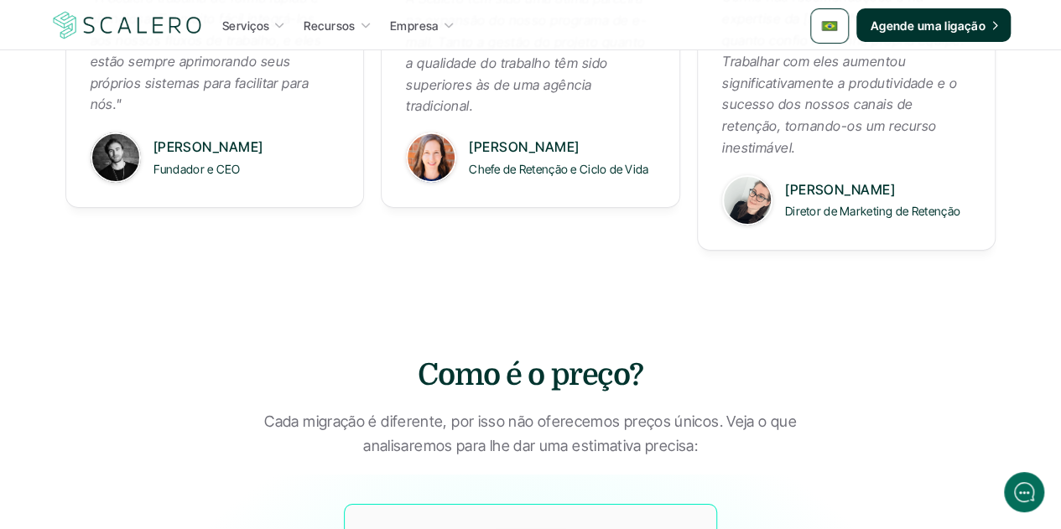
scroll to position [2852, 0]
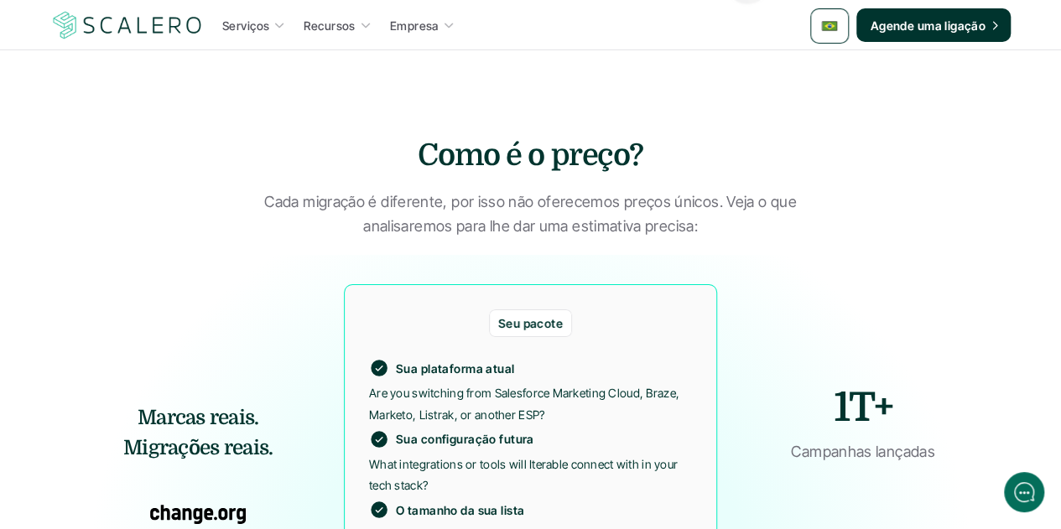
click p "Cada migração é diferente, por isso não oferecemos preços únicos. Veja o que an…"
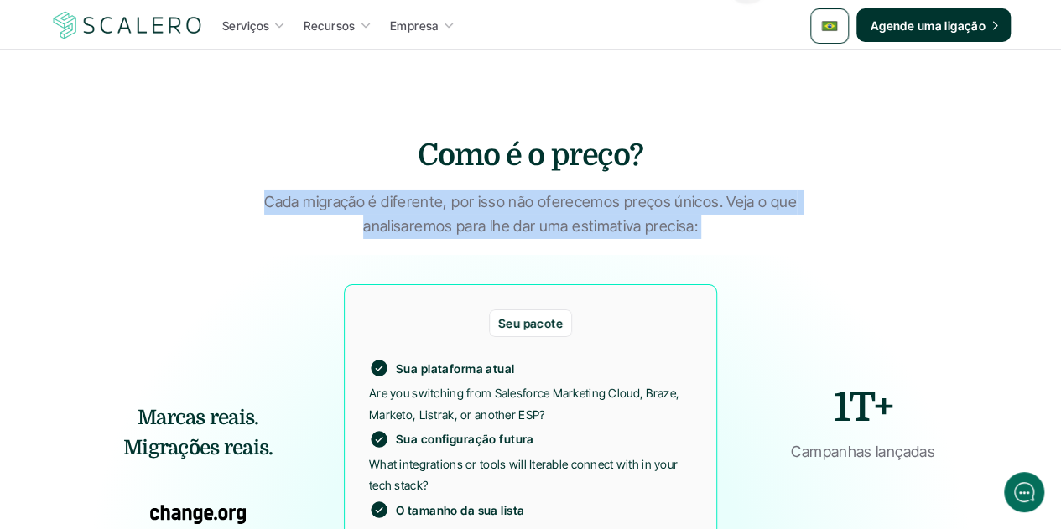
click p "Cada migração é diferente, por isso não oferecemos preços únicos. Veja o que an…"
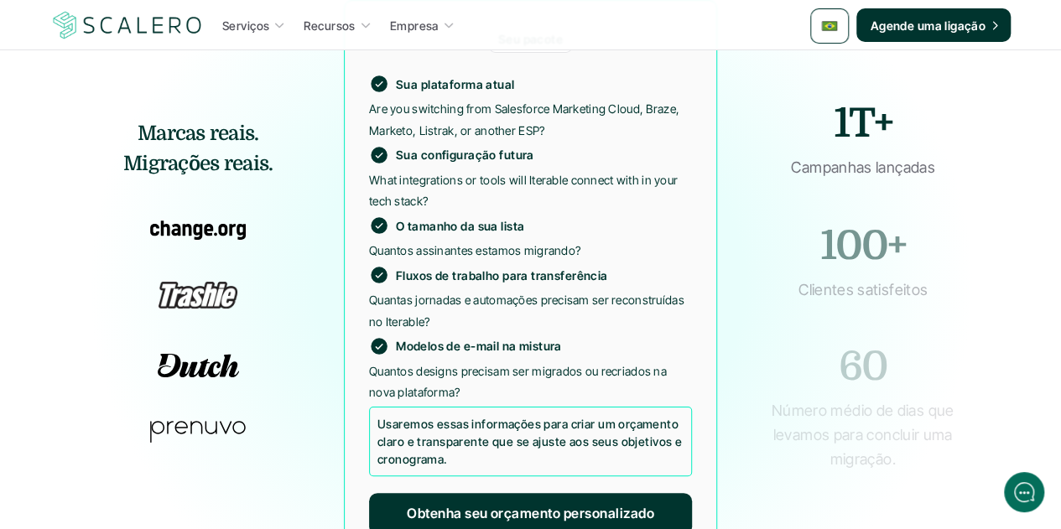
scroll to position [3187, 0]
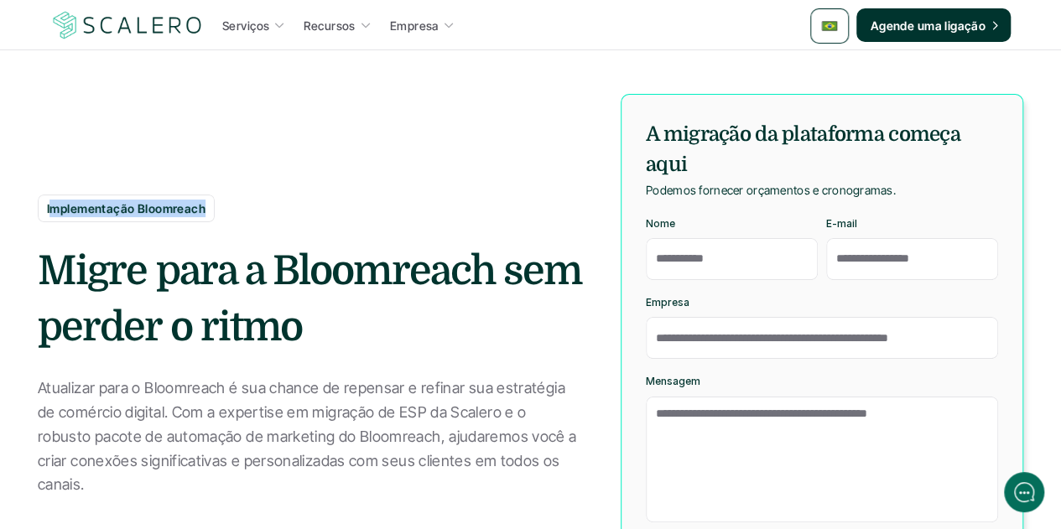
drag, startPoint x: 202, startPoint y: 220, endPoint x: 53, endPoint y: 223, distance: 149.3
click at [53, 217] on p "Implementação Bloomreach" at bounding box center [126, 209] width 159 height 18
click at [59, 217] on p "Implementação Bloomreach" at bounding box center [126, 209] width 159 height 18
click at [50, 217] on p "Implementação Bloomreach" at bounding box center [126, 209] width 159 height 18
drag, startPoint x: 47, startPoint y: 217, endPoint x: 201, endPoint y: 213, distance: 154.4
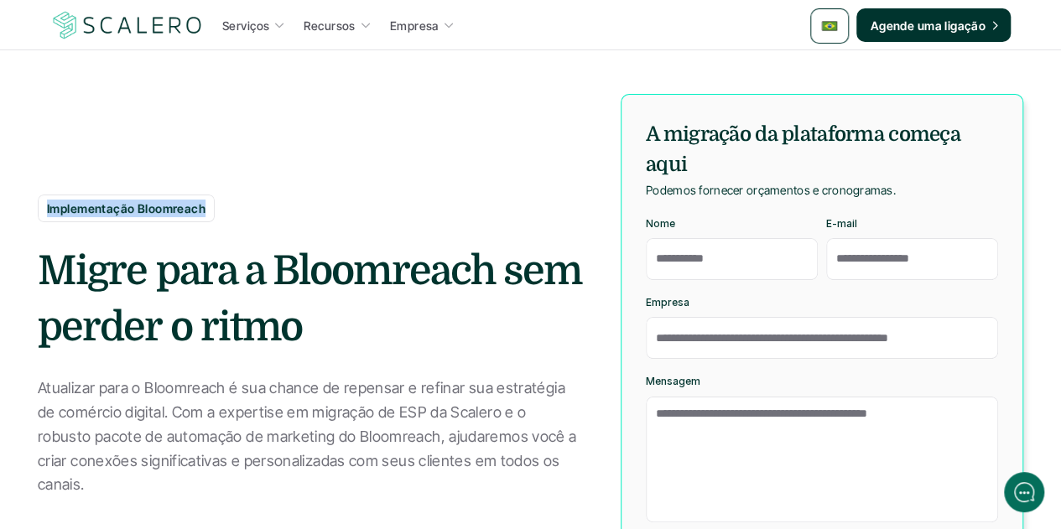
click at [201, 213] on p "Implementação Bloomreach" at bounding box center [126, 209] width 159 height 18
copy p "Implementação Bloomreach"
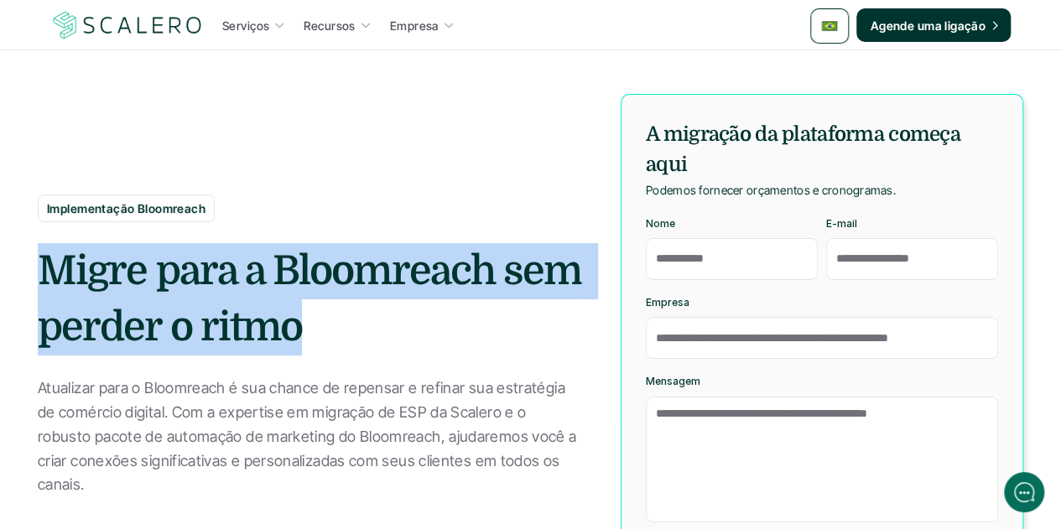
drag, startPoint x: 269, startPoint y: 336, endPoint x: 35, endPoint y: 284, distance: 239.9
click at [35, 284] on section "Implementação Bloomreach Migre para a Bloomreach sem perder o ritmo Atualizar p…" at bounding box center [530, 293] width 1061 height 587
copy h2 "Migre para a Bloomreach sem perder o ritmo"
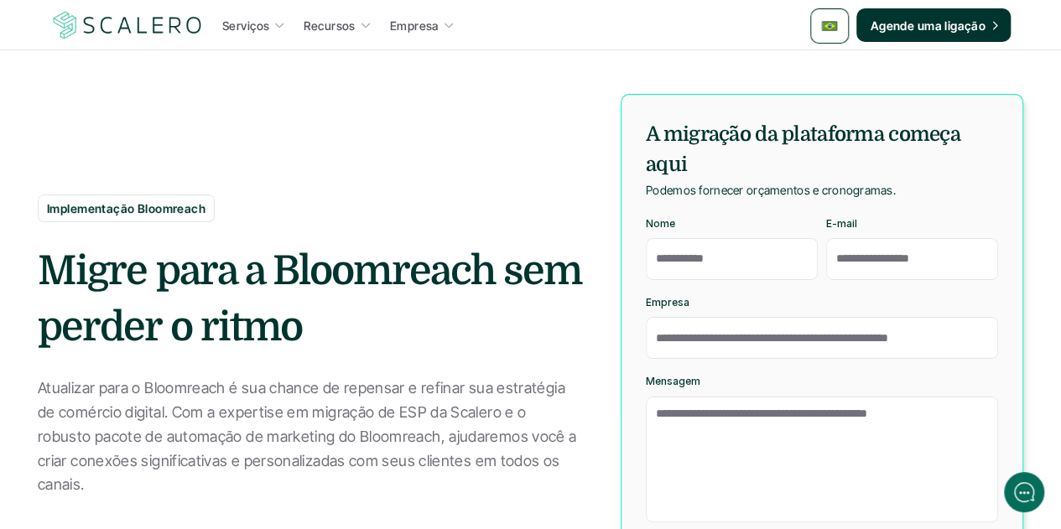
click at [216, 415] on p "Atualizar para o Bloomreach é sua chance de repensar e refinar sua estratégia d…" at bounding box center [310, 437] width 545 height 121
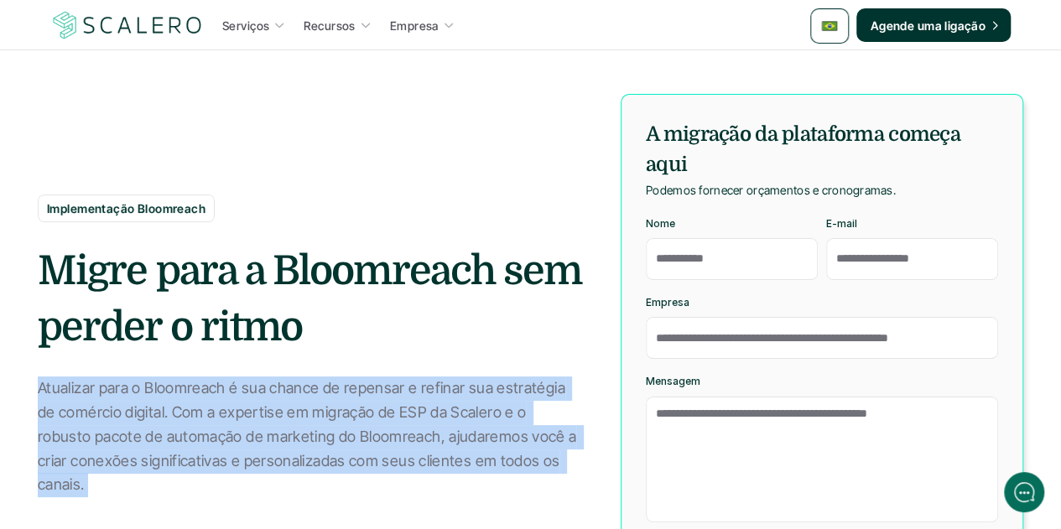
click at [216, 415] on p "Atualizar para o Bloomreach é sua chance de repensar e refinar sua estratégia d…" at bounding box center [310, 437] width 545 height 121
copy p "Atualizar para o Bloomreach é sua chance de repensar e refinar sua estratégia d…"
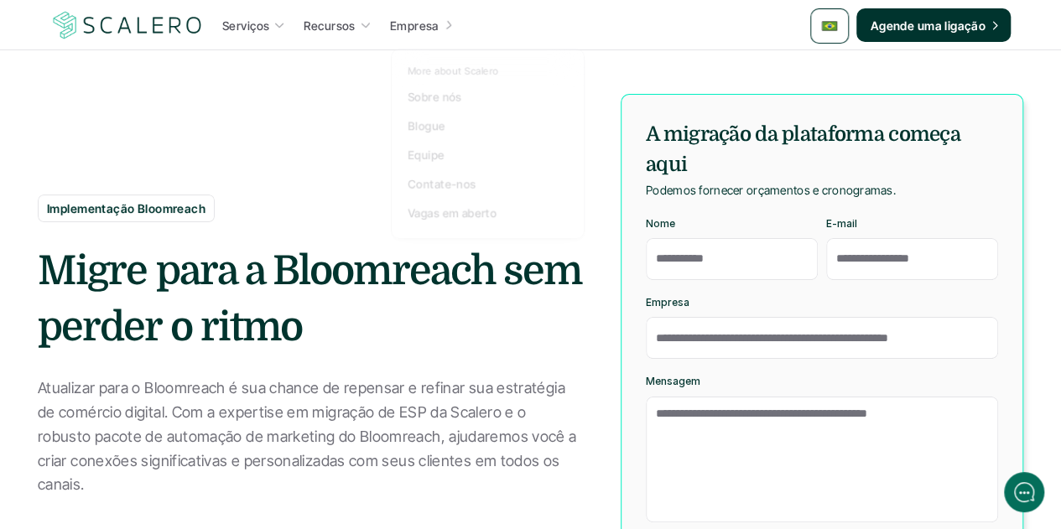
click at [284, 295] on h2 "Migre para a Bloomreach sem perder o ritmo" at bounding box center [310, 299] width 545 height 112
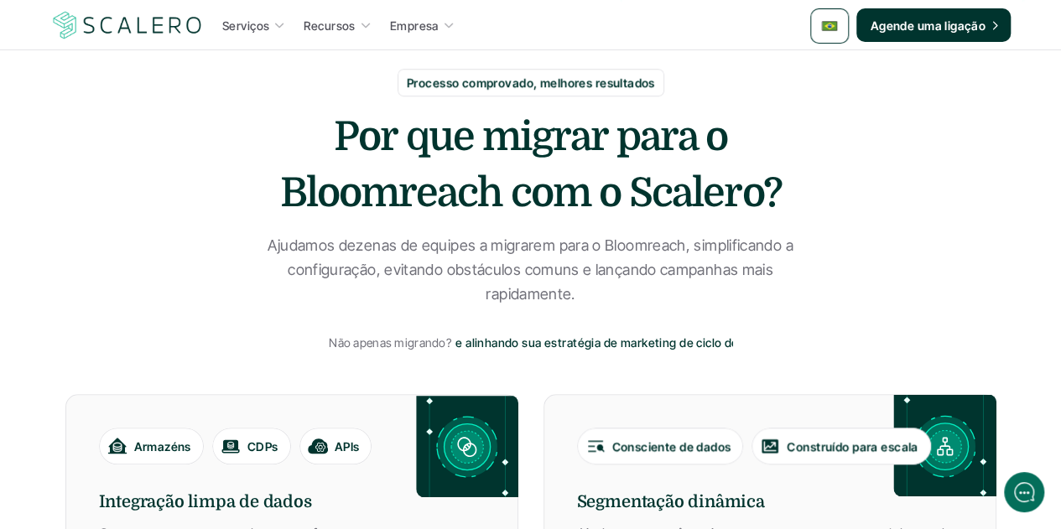
scroll to position [587, 0]
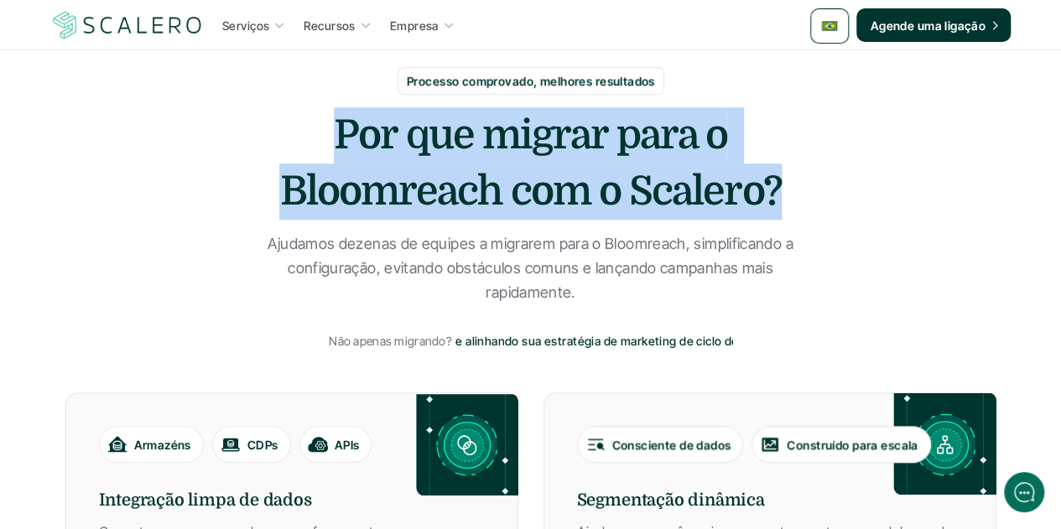
drag, startPoint x: 782, startPoint y: 202, endPoint x: 337, endPoint y: 144, distance: 448.3
click at [337, 144] on h2 "Por que migrar para o Bloomreach com o Scalero?" at bounding box center [530, 163] width 503 height 112
copy h2 "Por que migrar para o Bloomreach com o Scalero?"
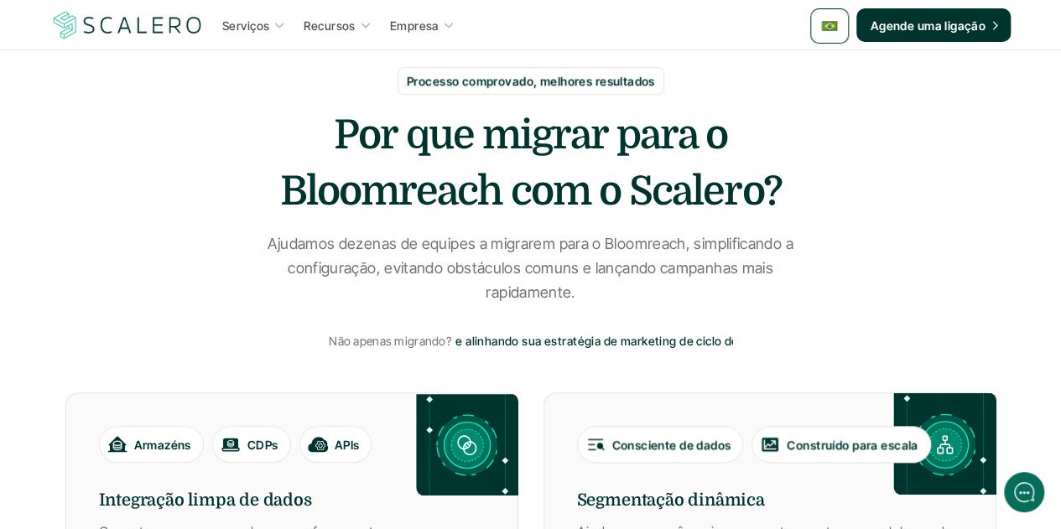
click at [555, 270] on p "Ajudamos dezenas de equipes a migrarem para o Bloomreach, simplificando a confi…" at bounding box center [530, 268] width 545 height 72
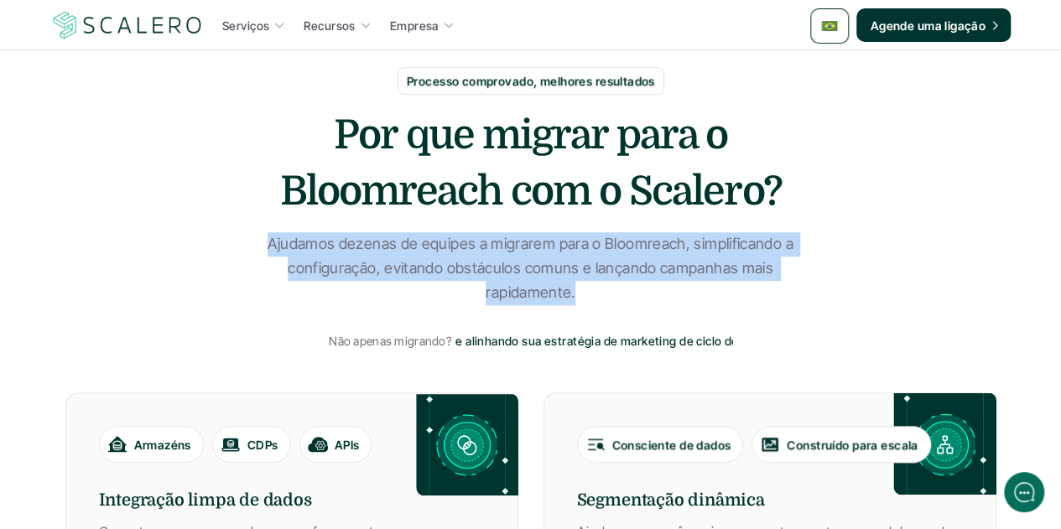
drag, startPoint x: 574, startPoint y: 293, endPoint x: 269, endPoint y: 247, distance: 307.8
click at [269, 247] on p "Ajudamos dezenas de equipes a migrarem para o Bloomreach, simplificando a confi…" at bounding box center [530, 268] width 545 height 72
copy p "Ajudamos dezenas de equipes a migrarem para o Bloomreach, simplificando a confi…"
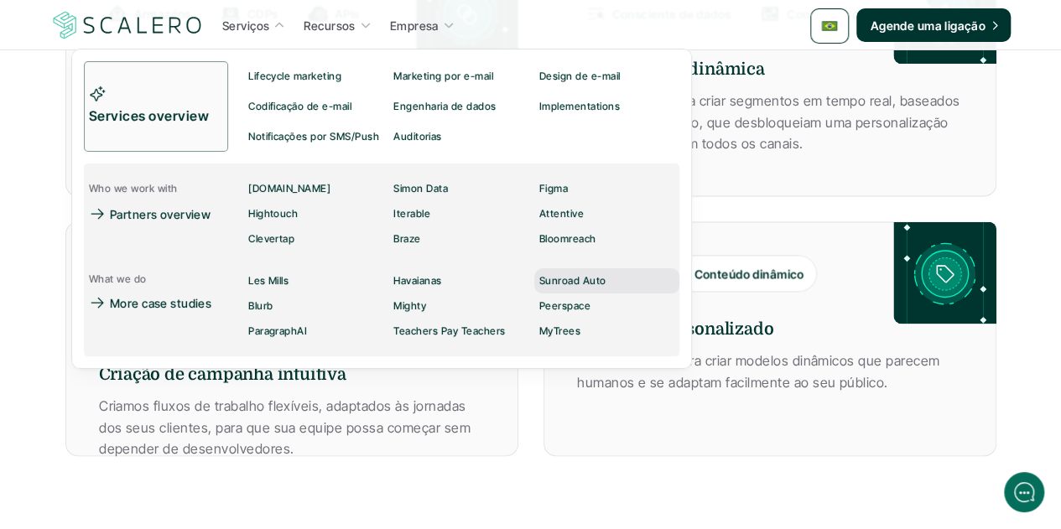
scroll to position [1174, 0]
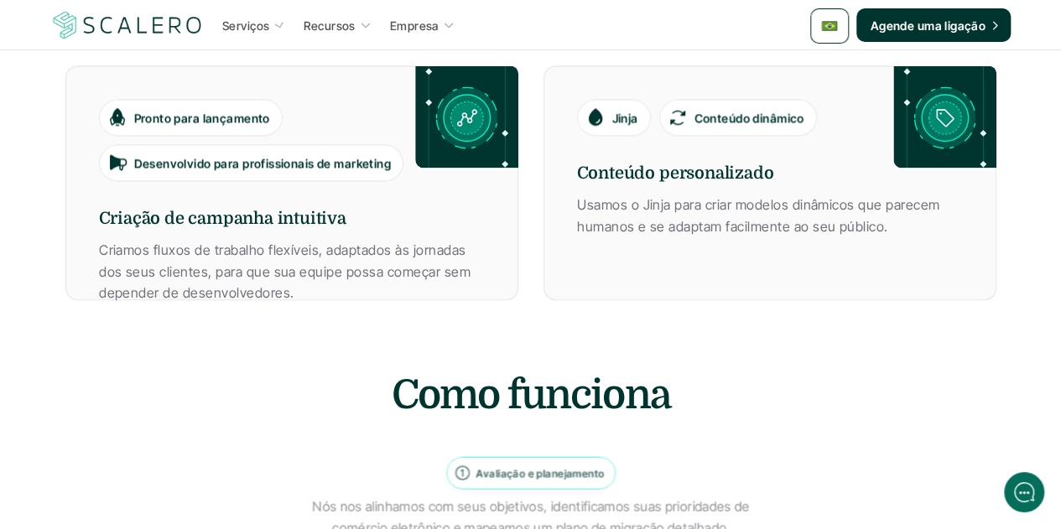
click at [608, 403] on h2 "Como funciona" at bounding box center [530, 395] width 503 height 56
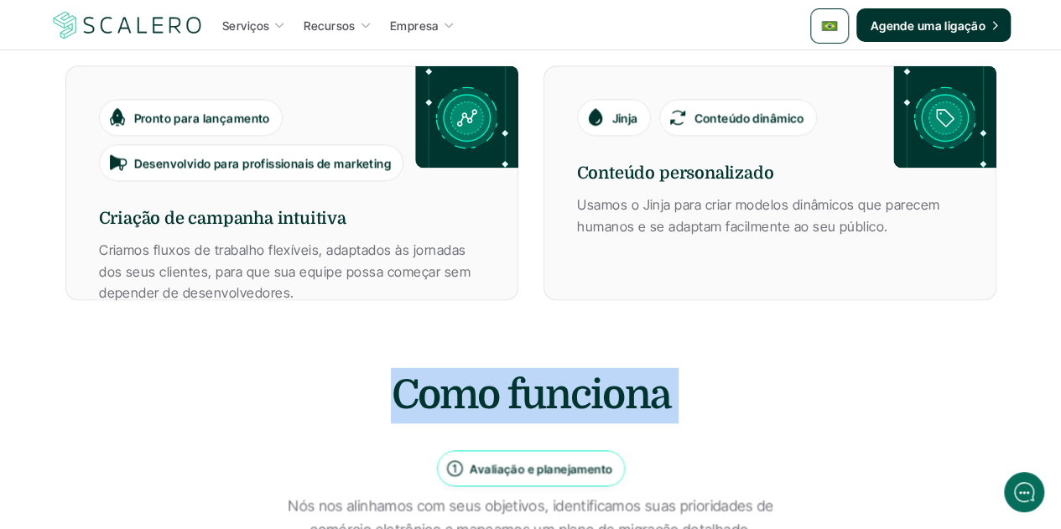
click at [608, 403] on h2 "Como funciona" at bounding box center [530, 395] width 503 height 56
copy div "Como funciona"
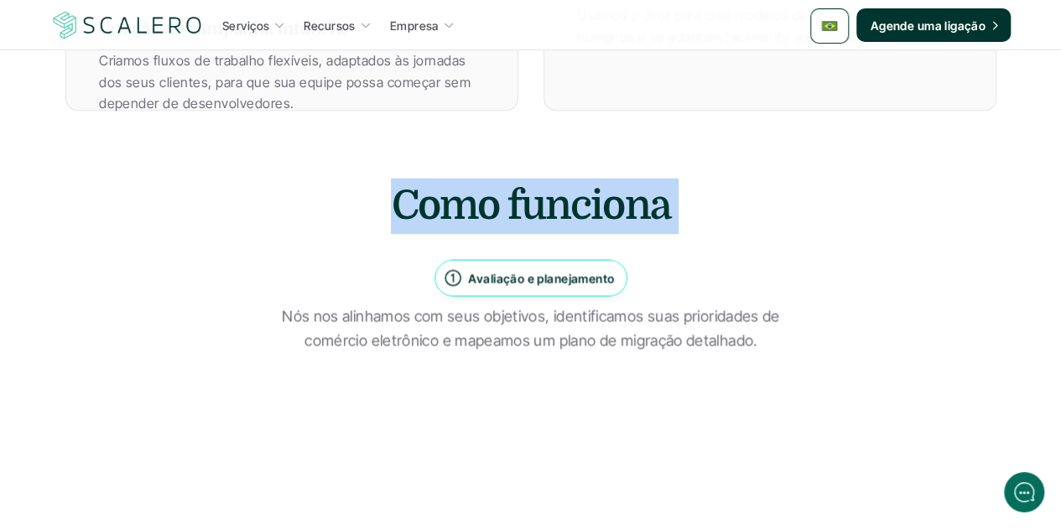
scroll to position [1510, 0]
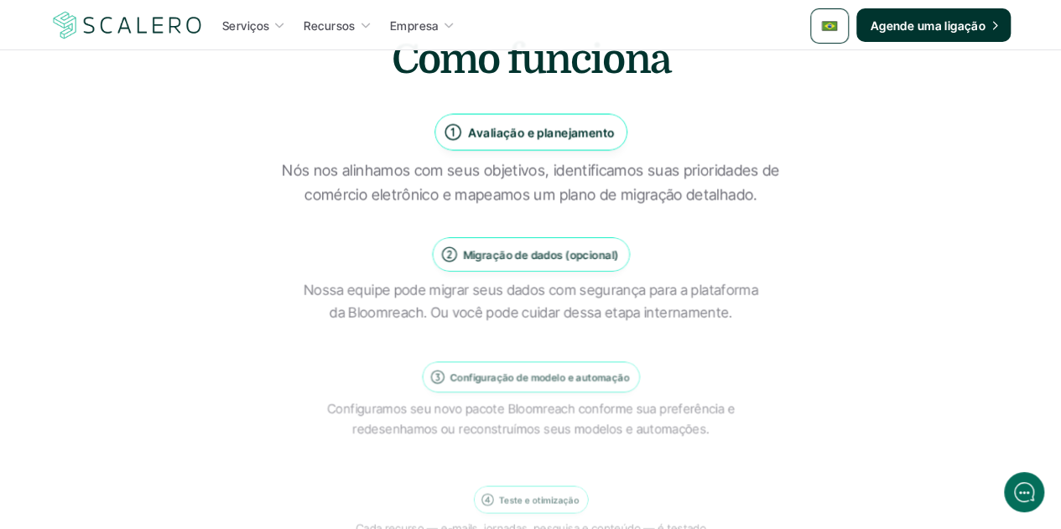
click at [590, 135] on p "Avaliação e planejamento" at bounding box center [541, 132] width 146 height 18
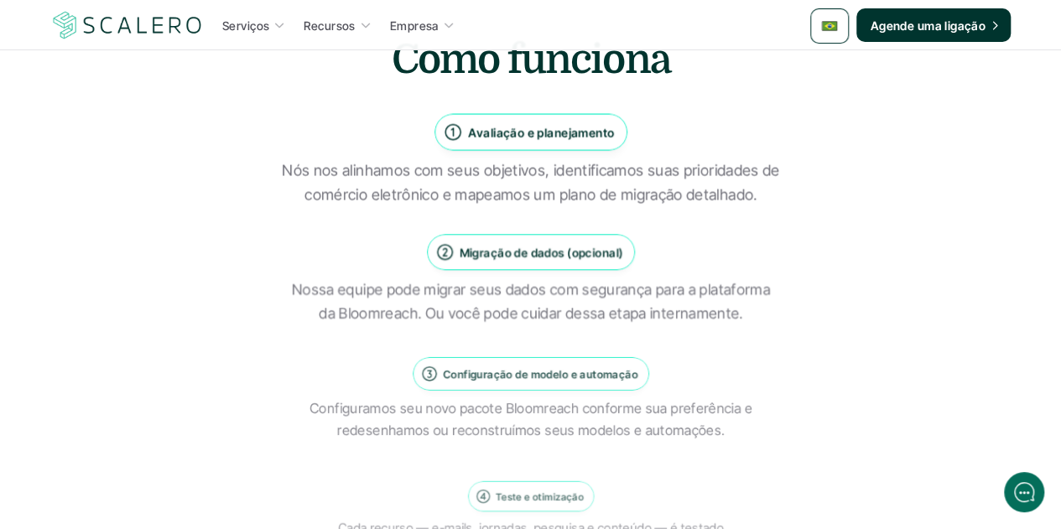
click at [590, 135] on p "Avaliação e planejamento" at bounding box center [541, 132] width 146 height 18
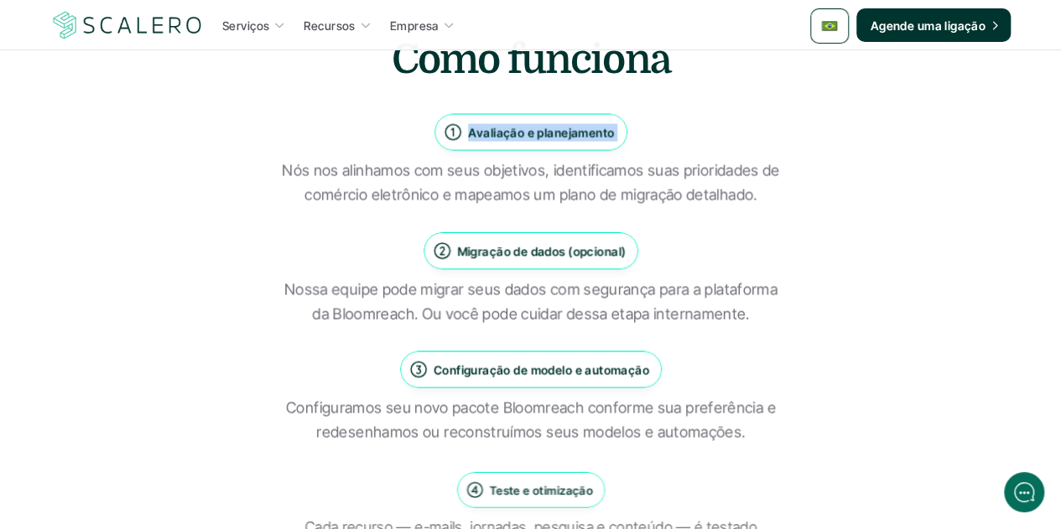
copy p "Avaliação e planejamento"
click at [513, 180] on p "Nós nos alinhamos com seus objetivos, identificamos suas prioridades de comérci…" at bounding box center [530, 183] width 503 height 49
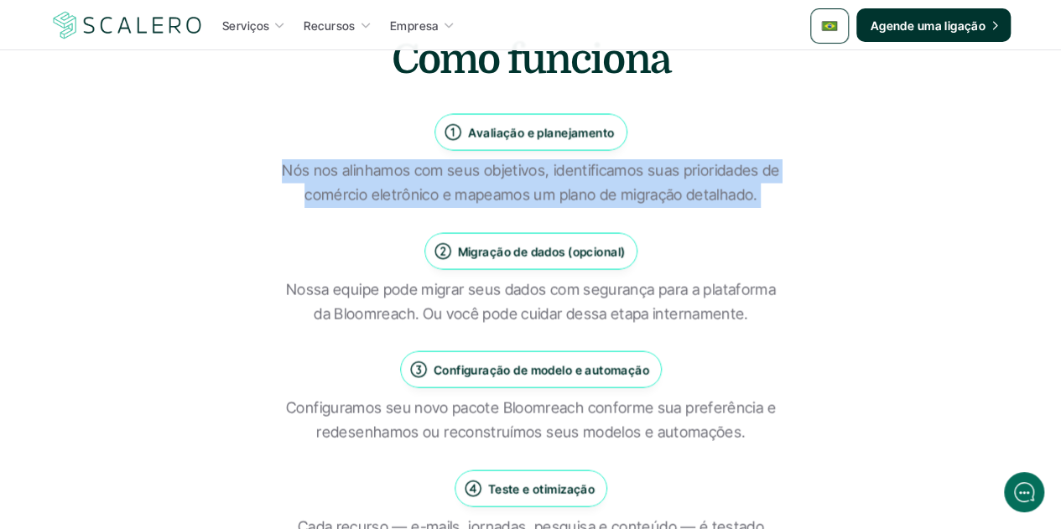
click at [513, 180] on p "Nós nos alinhamos com seus objetivos, identificamos suas prioridades de comérci…" at bounding box center [530, 183] width 503 height 49
copy div "Nós nos alinhamos com seus objetivos, identificamos suas prioridades de comérci…"
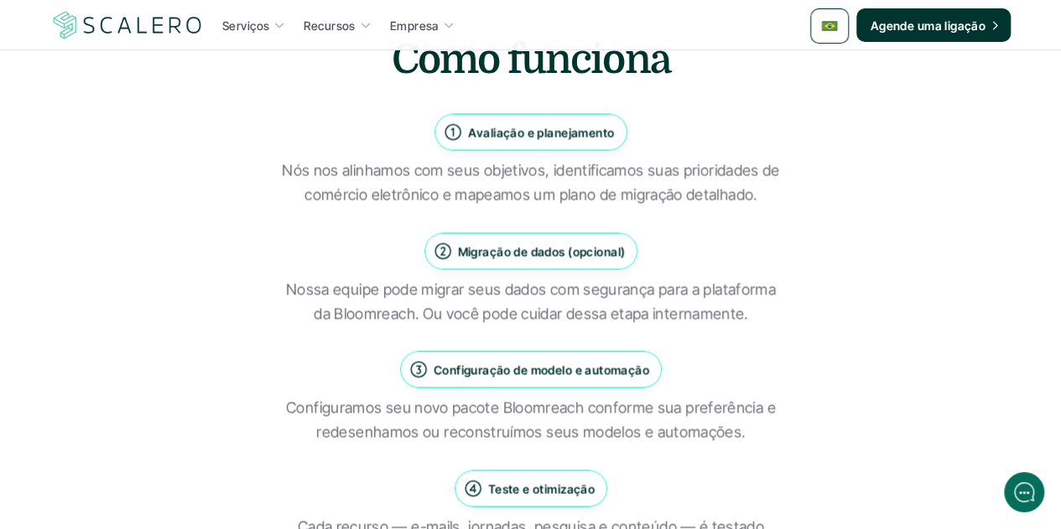
click at [549, 251] on p "Migração de dados (opcional)" at bounding box center [541, 251] width 168 height 18
drag, startPoint x: 458, startPoint y: 252, endPoint x: 622, endPoint y: 253, distance: 163.6
click at [622, 253] on p "Migração de dados (opcional)" at bounding box center [541, 251] width 168 height 18
copy p "Migração de dados (opcional)"
click at [578, 292] on p "Nossa equipe pode migrar seus dados com segurança para a plataforma da Bloomrea…" at bounding box center [530, 302] width 503 height 49
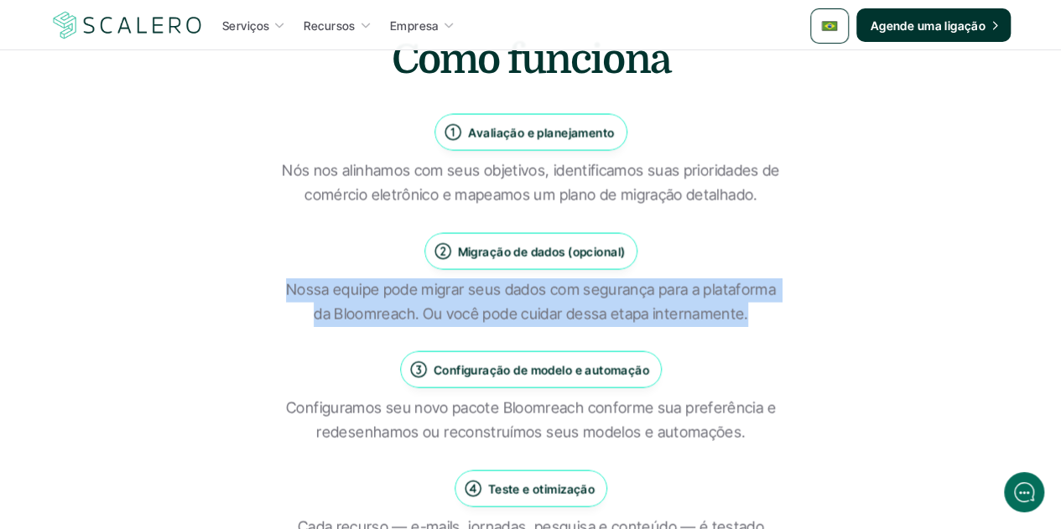
drag, startPoint x: 747, startPoint y: 315, endPoint x: 277, endPoint y: 289, distance: 470.5
click at [277, 288] on div "Como funciona Avaliação e planejamento Nós nos alinhamos com seus objetivos, id…" at bounding box center [530, 357] width 931 height 650
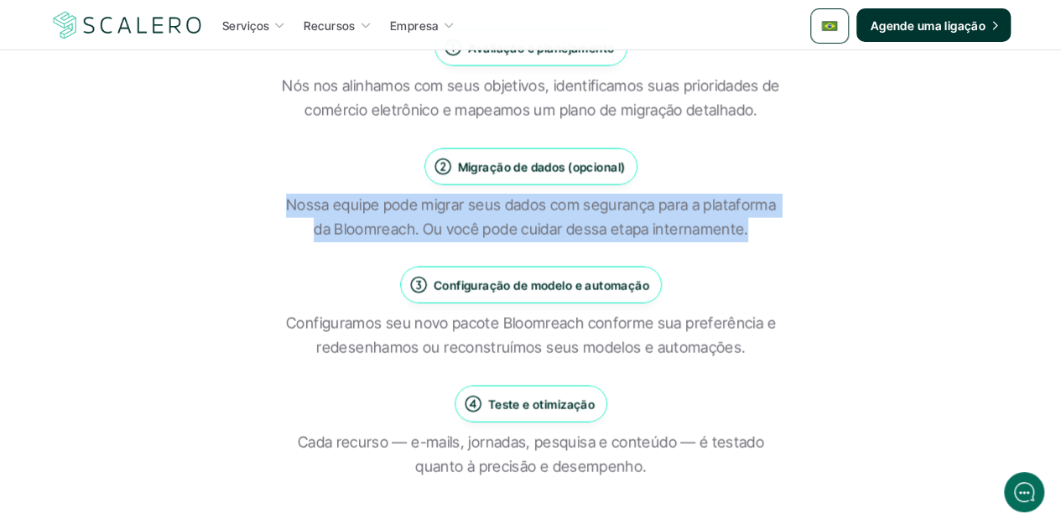
drag, startPoint x: 435, startPoint y: 279, endPoint x: 645, endPoint y: 293, distance: 211.0
click at [645, 293] on p "Configuração de modelo e automação" at bounding box center [541, 286] width 216 height 18
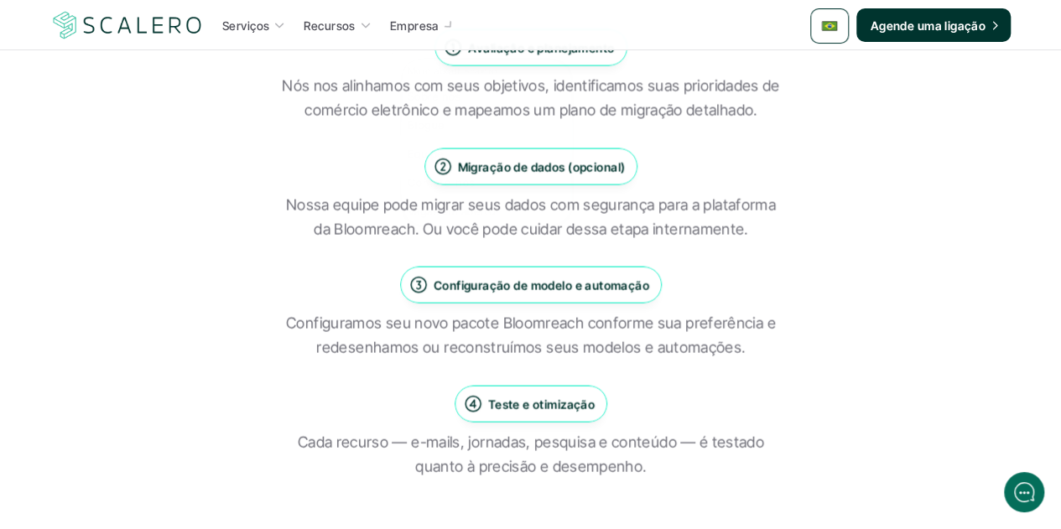
click at [589, 336] on p "Configuramos seu novo pacote Bloomreach conforme sua preferência e redesenhamos…" at bounding box center [530, 336] width 503 height 49
drag, startPoint x: 743, startPoint y: 351, endPoint x: 263, endPoint y: 328, distance: 480.3
click at [263, 328] on div "Como funciona Avaliação e planejamento Nós nos alinhamos com seus objetivos, id…" at bounding box center [530, 273] width 931 height 650
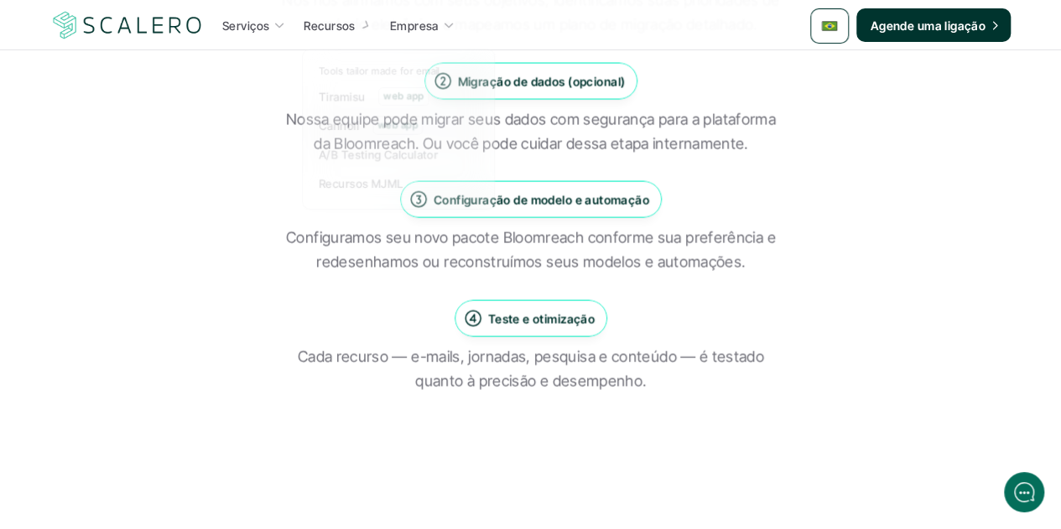
scroll to position [1761, 0]
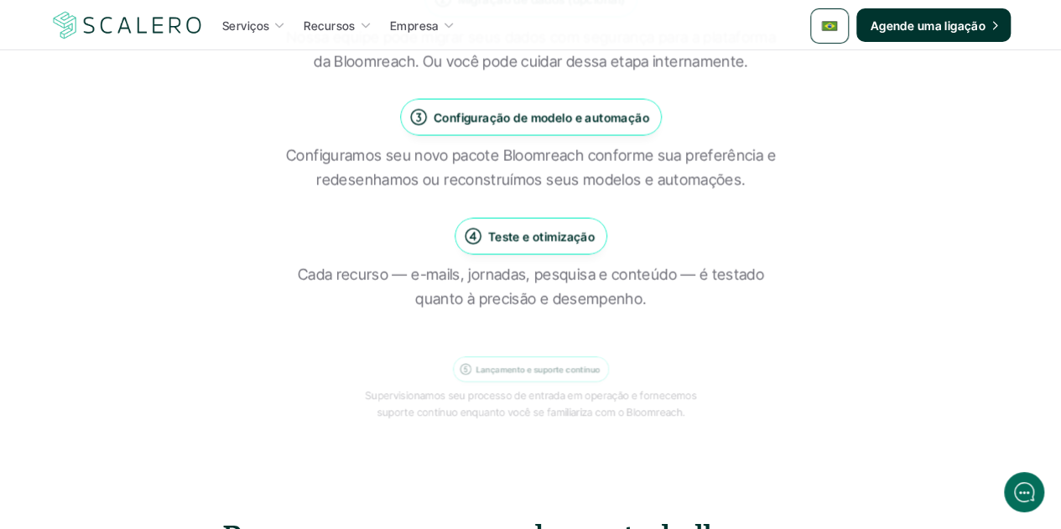
click at [506, 236] on p "Teste e otimização" at bounding box center [540, 236] width 107 height 18
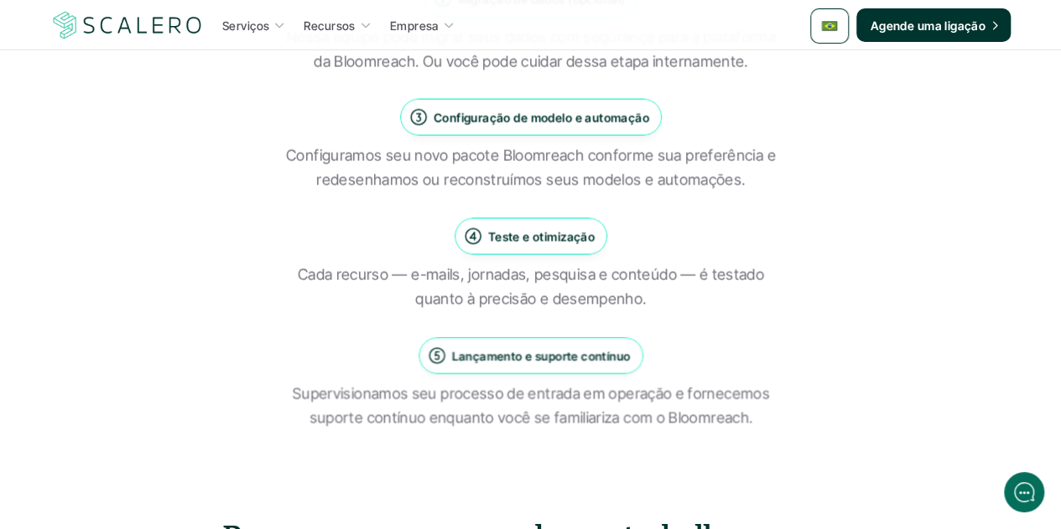
drag, startPoint x: 490, startPoint y: 232, endPoint x: 592, endPoint y: 242, distance: 102.8
click at [592, 242] on p "Teste e otimização" at bounding box center [540, 236] width 107 height 18
click at [535, 286] on p "Cada recurso — e-mails, jornadas, pesquisa e conteúdo — é testado quanto à prec…" at bounding box center [530, 287] width 503 height 49
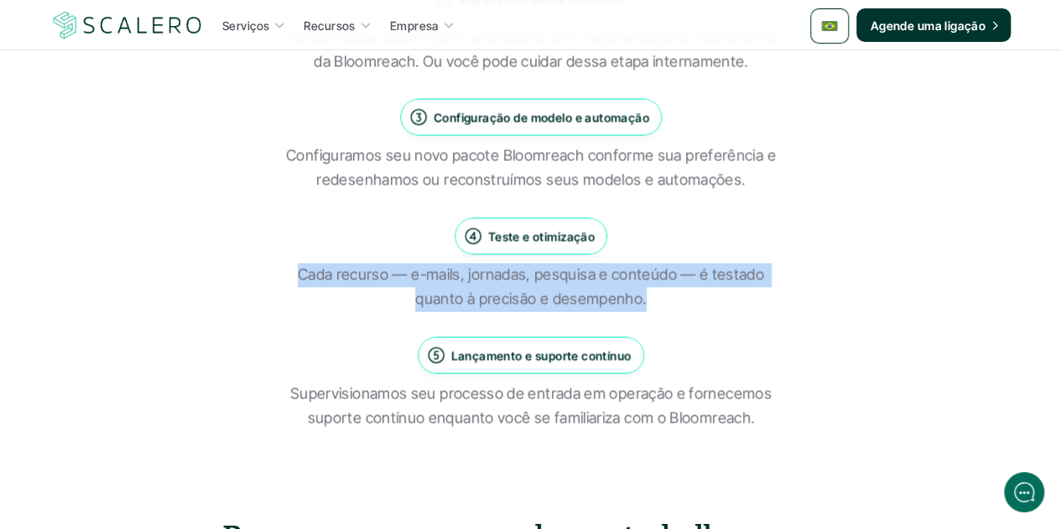
drag, startPoint x: 643, startPoint y: 301, endPoint x: 289, endPoint y: 277, distance: 354.0
click at [289, 277] on p "Cada recurso — e-mails, jornadas, pesquisa e conteúdo — é testado quanto à prec…" at bounding box center [530, 287] width 503 height 49
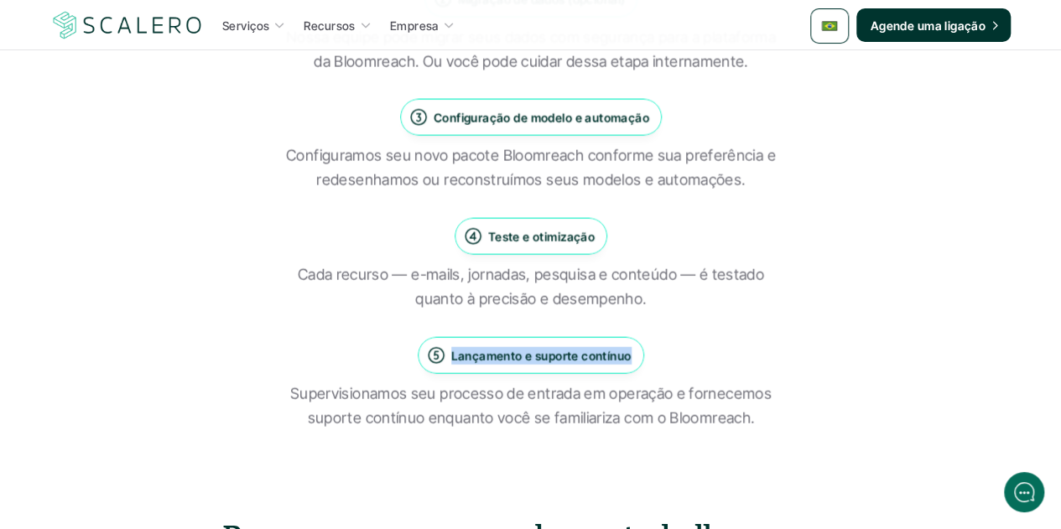
drag, startPoint x: 629, startPoint y: 351, endPoint x: 450, endPoint y: 342, distance: 178.9
click at [450, 342] on div "Lançamento e suporte contínuo" at bounding box center [531, 355] width 226 height 37
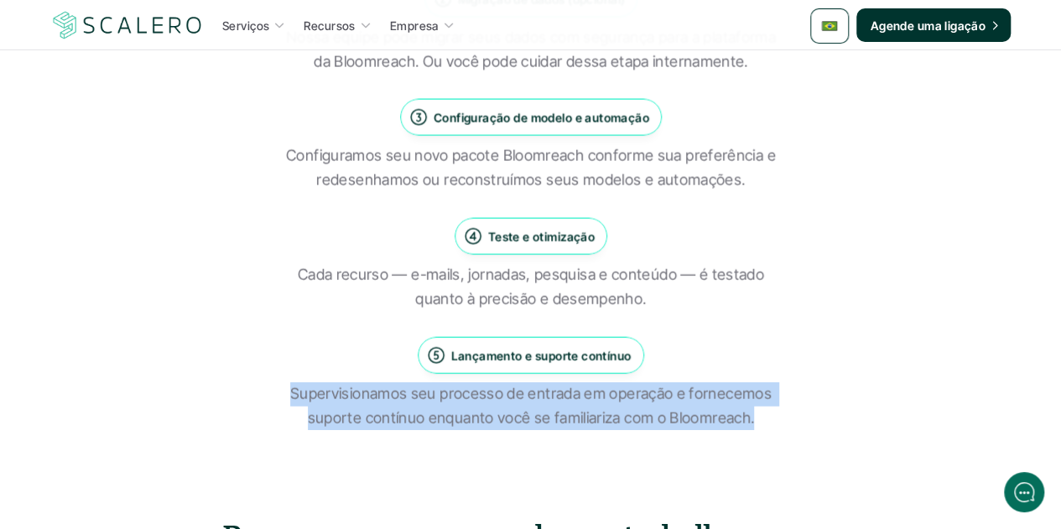
drag, startPoint x: 749, startPoint y: 419, endPoint x: 284, endPoint y: 398, distance: 466.0
click at [284, 398] on p "Supervisionamos seu processo de entrada em operação e fornecemos suporte contín…" at bounding box center [530, 406] width 503 height 49
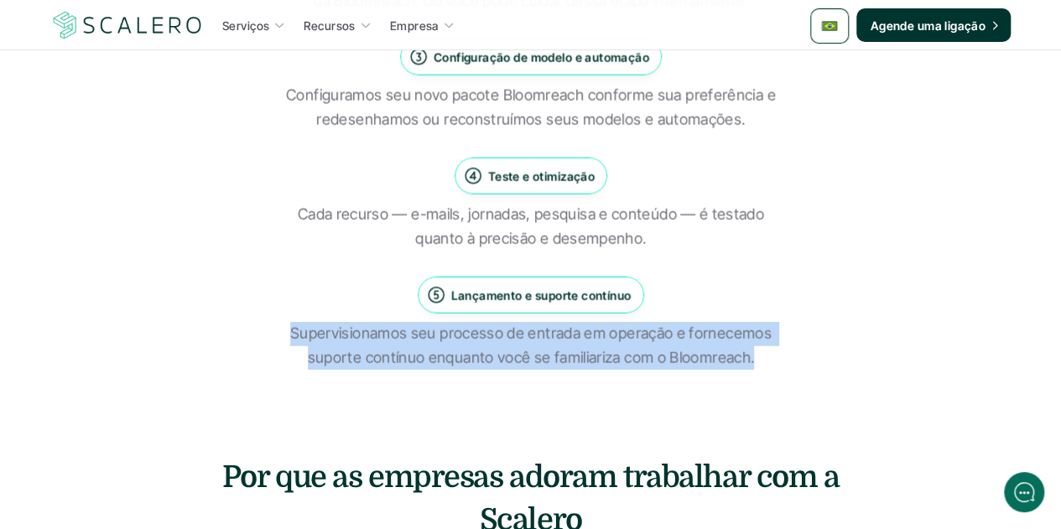
scroll to position [2097, 0]
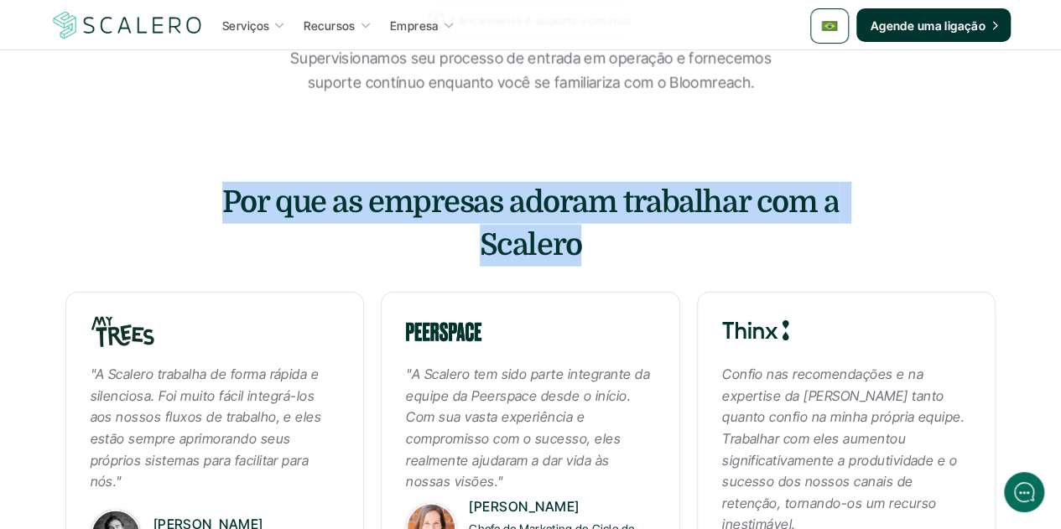
drag, startPoint x: 578, startPoint y: 249, endPoint x: 216, endPoint y: 217, distance: 362.9
click at [216, 217] on h3 "Por que as empresas adoram trabalhar com a Scalero" at bounding box center [531, 224] width 632 height 85
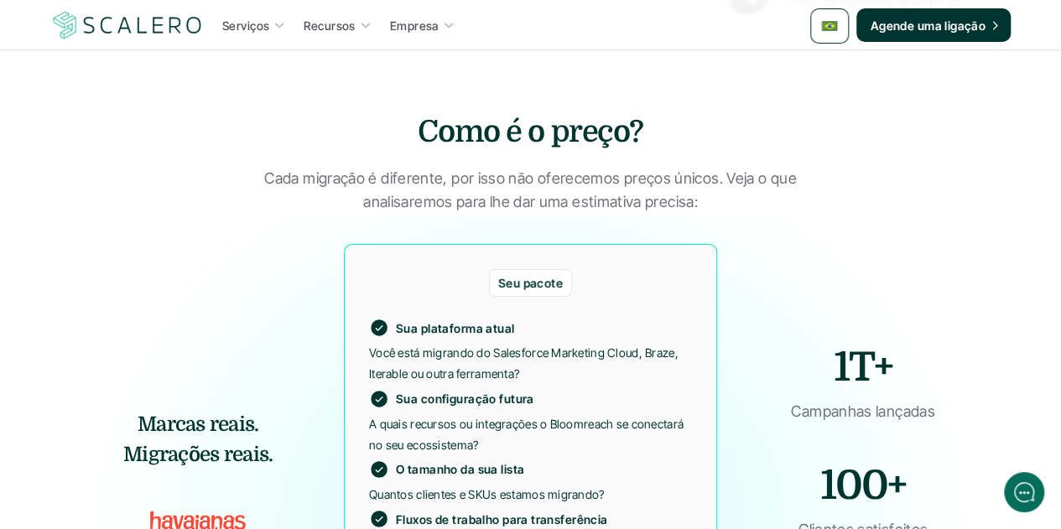
scroll to position [2768, 0]
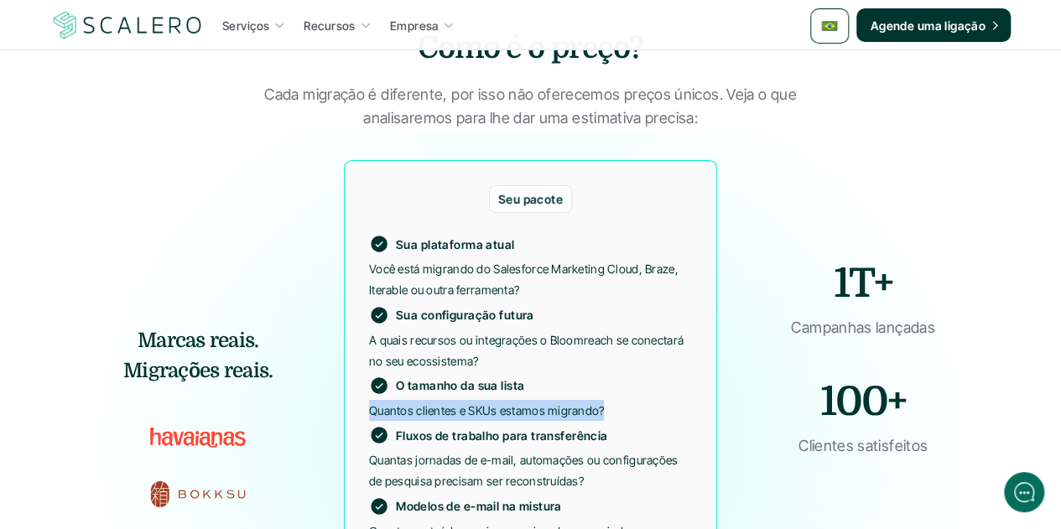
drag, startPoint x: 604, startPoint y: 409, endPoint x: 367, endPoint y: 410, distance: 237.4
click at [367, 410] on div "Seu pacote Sua plataforma atual Você está migrando do Salesforce Marketing Clou…" at bounding box center [530, 440] width 373 height 560
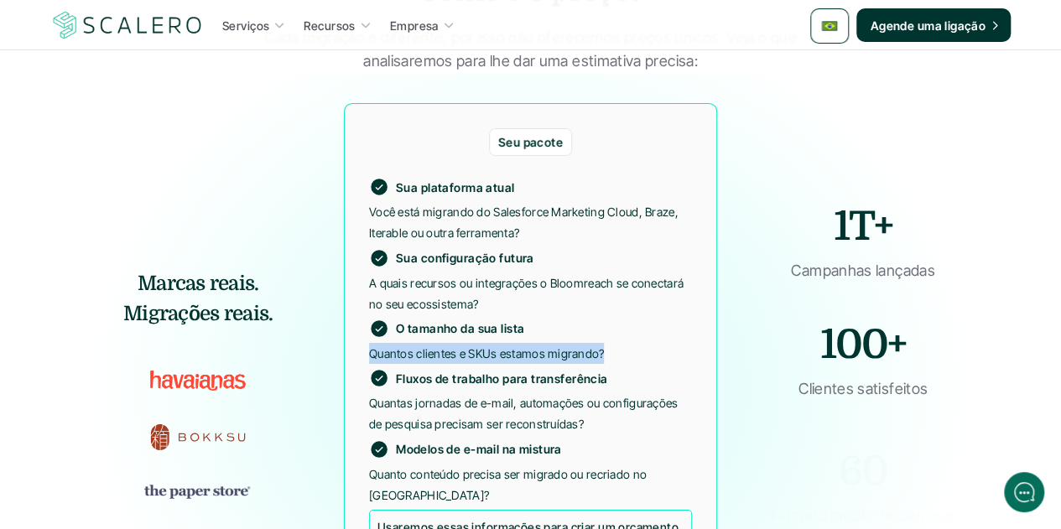
scroll to position [2852, 0]
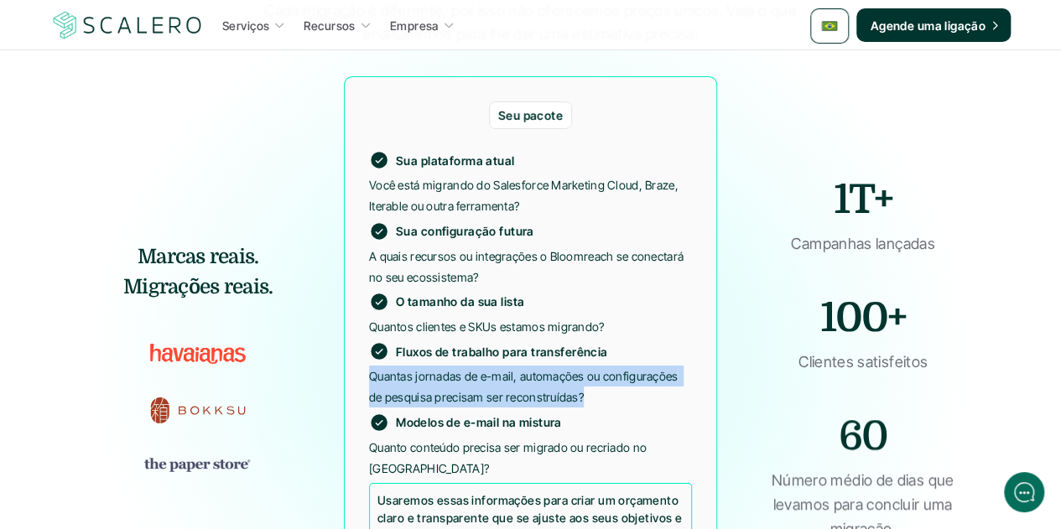
drag, startPoint x: 582, startPoint y: 401, endPoint x: 368, endPoint y: 375, distance: 215.5
click at [369, 375] on p "Quantas jornadas de e-mail, automações ou configurações de pesquisa precisam se…" at bounding box center [530, 387] width 323 height 42
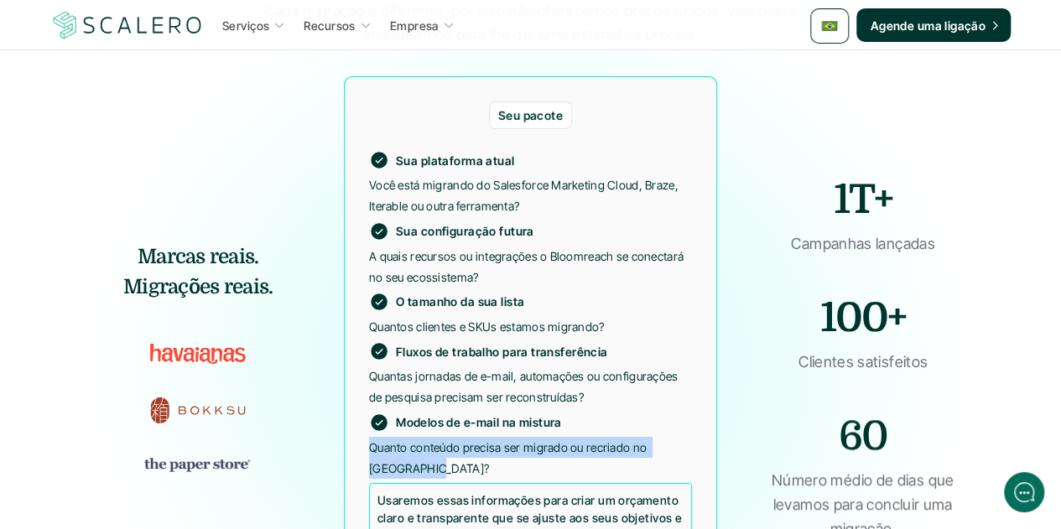
drag, startPoint x: 436, startPoint y: 467, endPoint x: 359, endPoint y: 448, distance: 79.5
click at [359, 448] on div "Seu pacote Sua plataforma atual Você está migrando do Salesforce Marketing Clou…" at bounding box center [530, 356] width 373 height 560
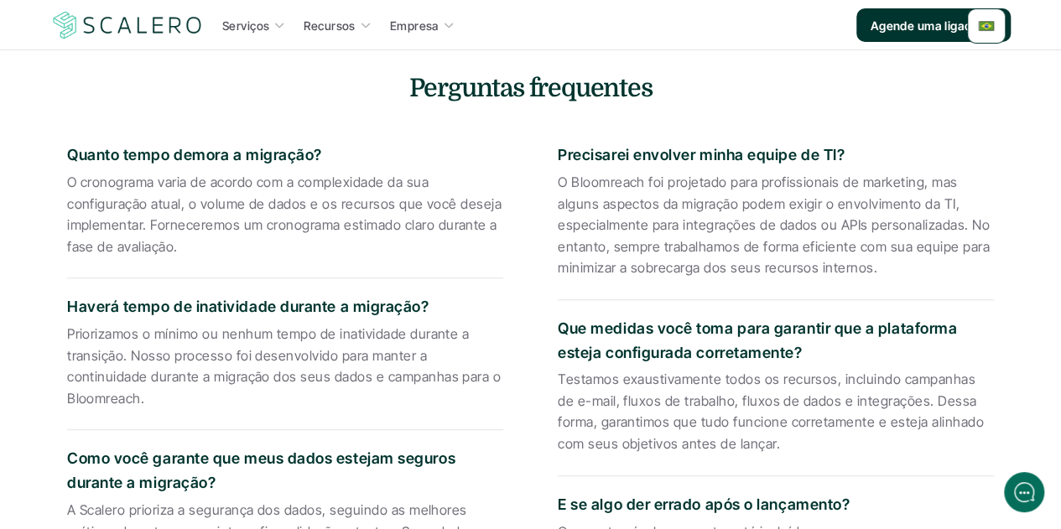
scroll to position [3750, 0]
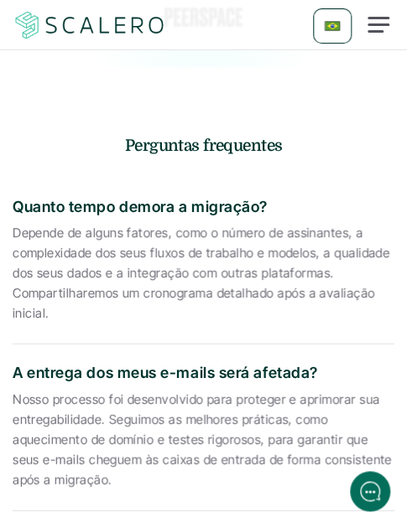
scroll to position [5529, 0]
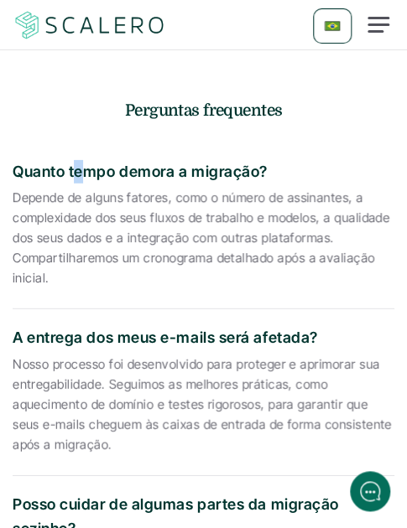
click at [79, 160] on p "Quanto tempo demora a migração?" at bounding box center [204, 172] width 382 height 24
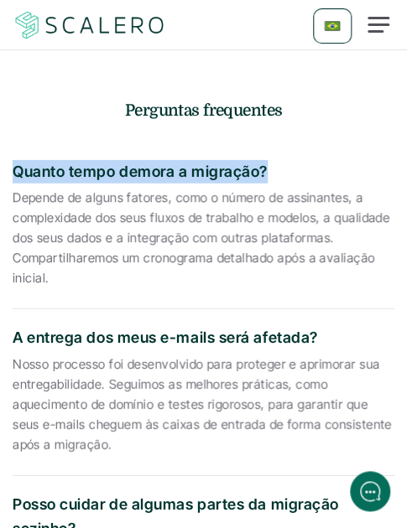
drag, startPoint x: 263, startPoint y: 127, endPoint x: 17, endPoint y: 138, distance: 246.9
click at [17, 160] on p "Quanto tempo demora a migração?" at bounding box center [204, 172] width 382 height 24
copy p "Quanto tempo demora a migração?"
drag, startPoint x: 55, startPoint y: 233, endPoint x: 10, endPoint y: 161, distance: 84.7
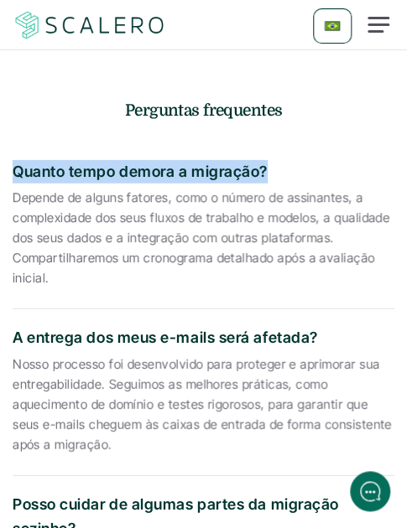
copy p "Depende de alguns fatores, como o número de assinantes, a complexidade dos seus…"
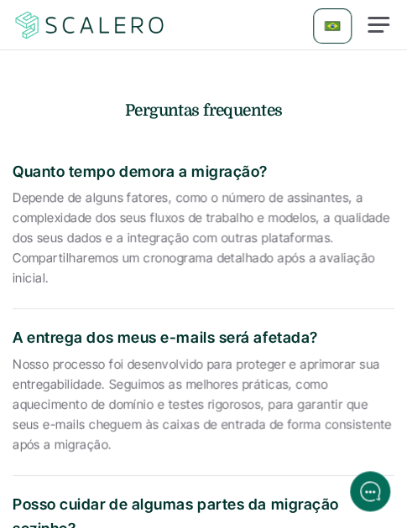
drag, startPoint x: 130, startPoint y: 298, endPoint x: 141, endPoint y: 298, distance: 10.9
click at [130, 326] on p "A entrega dos meus e-mails será afetada?" at bounding box center [204, 338] width 382 height 24
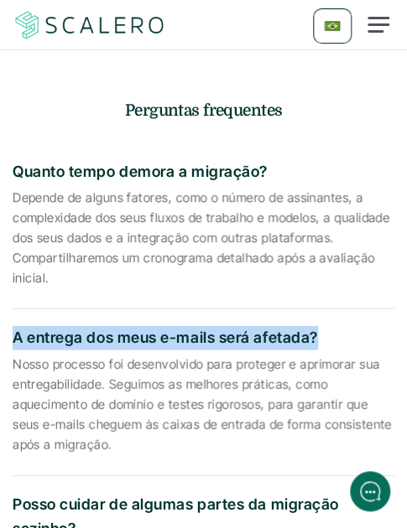
drag, startPoint x: 314, startPoint y: 293, endPoint x: 15, endPoint y: 290, distance: 298.6
click at [15, 326] on p "A entrega dos meus e-mails será afetada?" at bounding box center [204, 338] width 382 height 24
copy p "A entrega dos meus e-mails será afetada?"
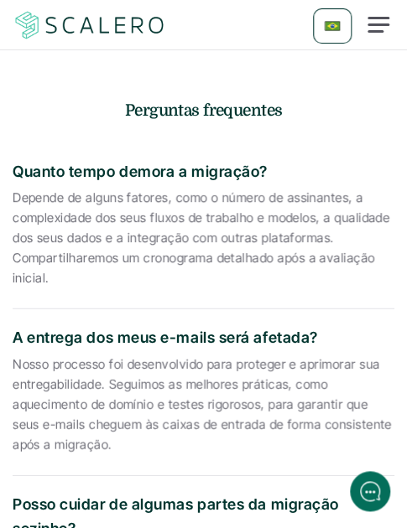
click at [61, 367] on p "Nosso processo foi desenvolvido para proteger e aprimorar sua entregabilidade. …" at bounding box center [204, 405] width 382 height 101
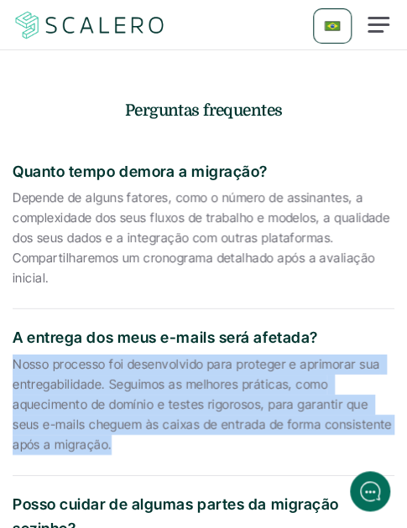
drag, startPoint x: 110, startPoint y: 409, endPoint x: 7, endPoint y: 318, distance: 137.9
copy p "Nosso processo foi desenvolvido para proteger e aprimorar sua entregabilidade. …"
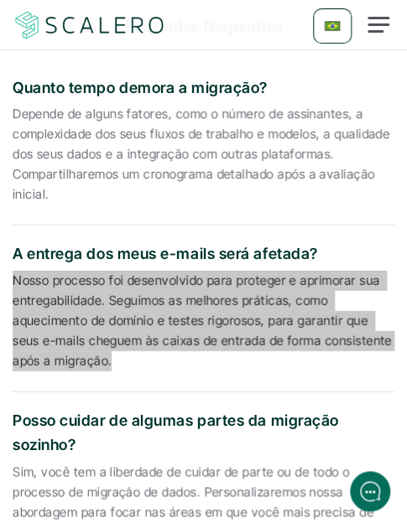
scroll to position [5696, 0]
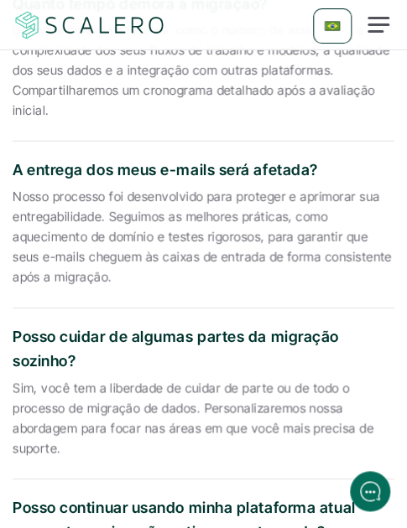
click at [86, 327] on p "Posso cuidar de algumas partes da migração sozinho?" at bounding box center [204, 349] width 382 height 49
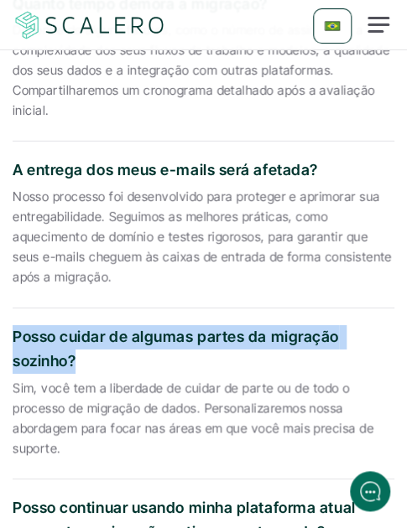
drag, startPoint x: 75, startPoint y: 324, endPoint x: 8, endPoint y: 301, distance: 71.6
copy p "Posso cuidar de algumas partes da migração sozinho?"
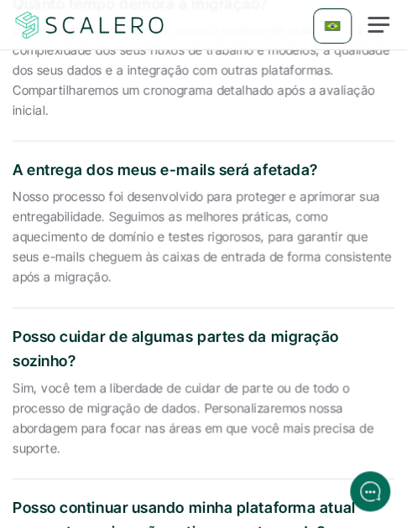
click at [104, 378] on p "Sim, você tem a liberdade de cuidar de parte ou de todo o processo de migração …" at bounding box center [204, 418] width 382 height 81
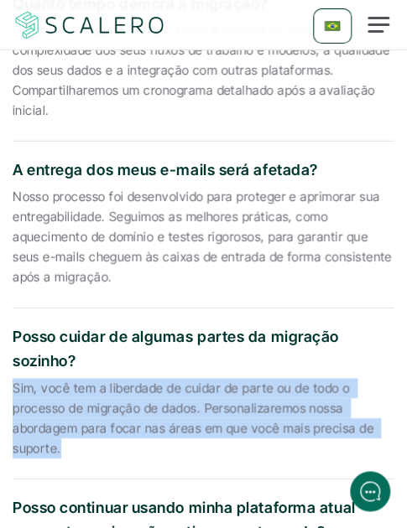
drag, startPoint x: 60, startPoint y: 407, endPoint x: 12, endPoint y: 354, distance: 71.8
copy p "Sim, você tem a liberdade de cuidar de parte ou de todo o processo de migração …"
click at [119, 378] on p "Sim, você tem a liberdade de cuidar de parte ou de todo o processo de migração …" at bounding box center [204, 418] width 382 height 81
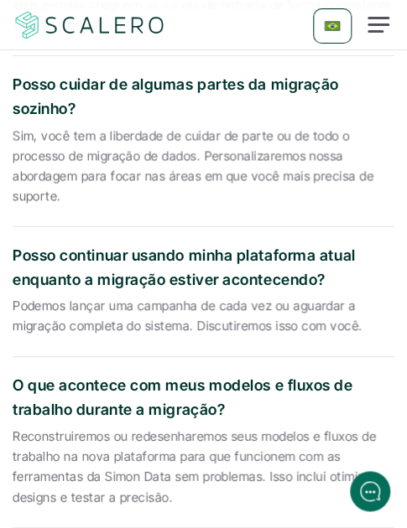
scroll to position [6032, 0]
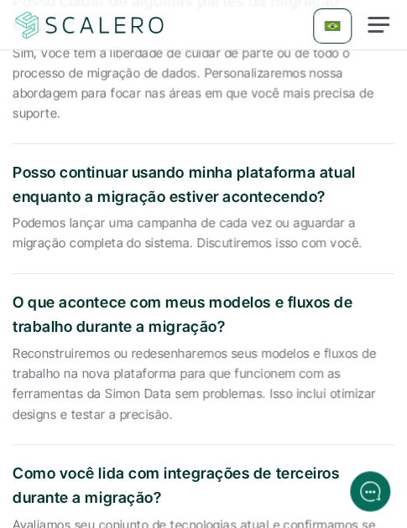
click at [105, 161] on p "Posso continuar usando minha plataforma atual enquanto a migração estiver acont…" at bounding box center [204, 185] width 382 height 49
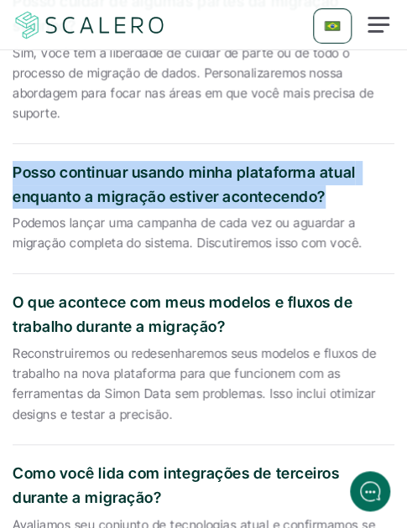
drag, startPoint x: 324, startPoint y: 155, endPoint x: 12, endPoint y: 134, distance: 312.7
click at [13, 161] on p "Posso continuar usando minha plataforma atual enquanto a migração estiver acont…" at bounding box center [204, 185] width 382 height 49
copy p "Posso continuar usando minha plataforma atual enquanto a migração estiver acont…"
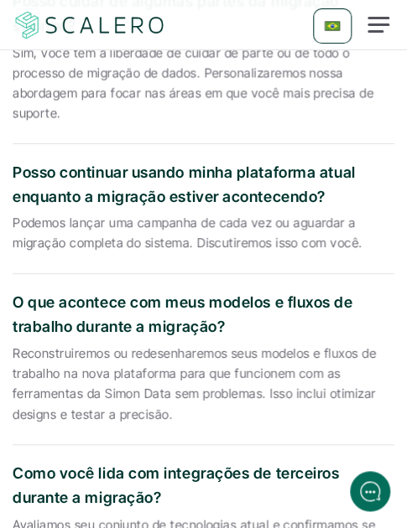
click at [185, 213] on p "Podemos lançar uma campanha de cada vez ou aguardar a migração completa do sist…" at bounding box center [204, 233] width 382 height 40
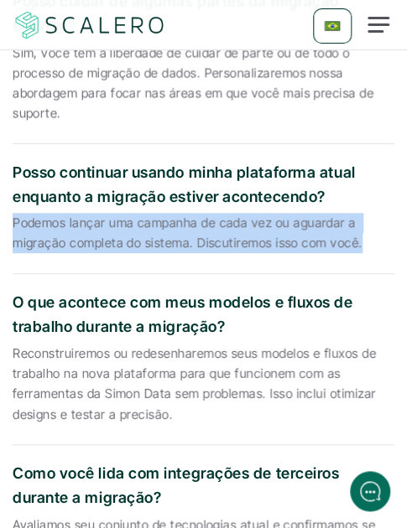
drag, startPoint x: 359, startPoint y: 204, endPoint x: 15, endPoint y: 176, distance: 345.0
click at [15, 213] on p "Podemos lançar uma campanha de cada vez ou aguardar a migração completa do sist…" at bounding box center [204, 233] width 382 height 40
copy p "Podemos lançar uma campanha de cada vez ou aguardar a migração completa do sist…"
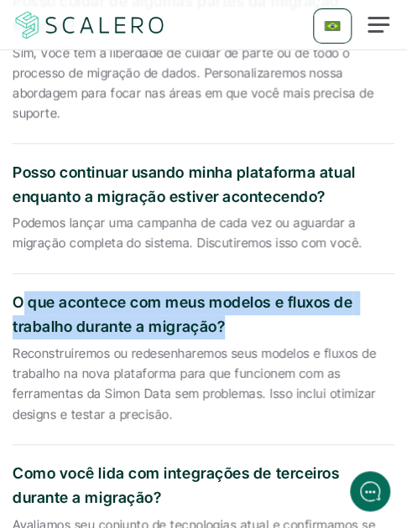
drag, startPoint x: 223, startPoint y: 284, endPoint x: 18, endPoint y: 260, distance: 206.1
click at [18, 291] on p "O que acontece com meus modelos e fluxos de trabalho durante a migração?" at bounding box center [204, 315] width 382 height 49
click at [20, 291] on p "O que acontece com meus modelos e fluxos de trabalho durante a migração?" at bounding box center [204, 315] width 382 height 49
drag, startPoint x: 15, startPoint y: 259, endPoint x: 222, endPoint y: 289, distance: 209.3
click at [222, 291] on p "O que acontece com meus modelos e fluxos de trabalho durante a migração?" at bounding box center [204, 315] width 382 height 49
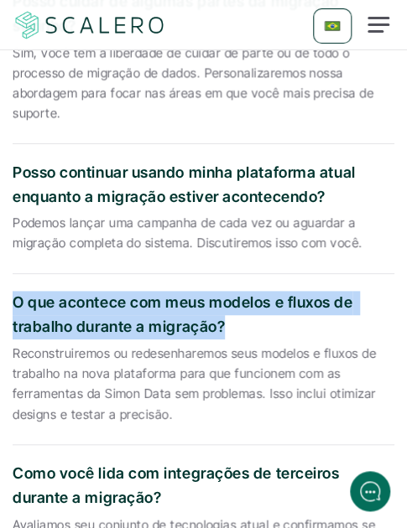
copy p "O que acontece com meus modelos e fluxos de trabalho durante a migração?"
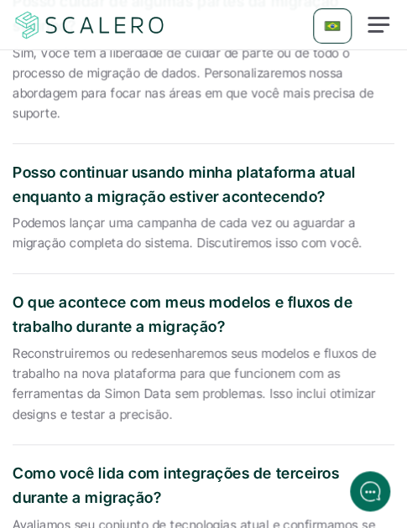
click at [112, 344] on p "Reconstruiremos ou redesenharemos seus modelos e fluxos de trabalho na nova pla…" at bounding box center [204, 384] width 382 height 81
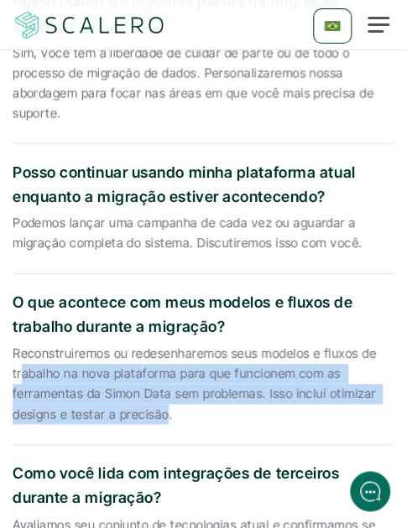
drag, startPoint x: 168, startPoint y: 372, endPoint x: 23, endPoint y: 321, distance: 152.8
click at [23, 344] on p "Reconstruiremos ou redesenharemos seus modelos e fluxos de trabalho na nova pla…" at bounding box center [204, 384] width 382 height 81
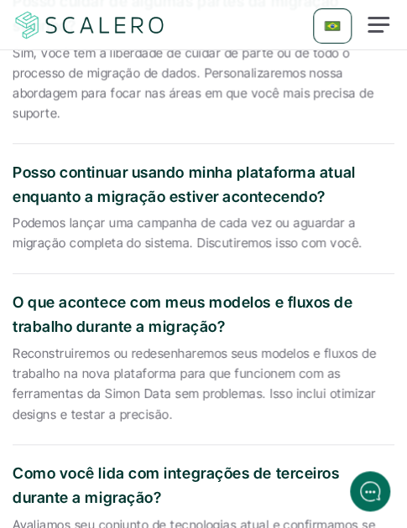
click at [16, 344] on p "Reconstruiremos ou redesenharemos seus modelos e fluxos de trabalho na nova pla…" at bounding box center [204, 384] width 382 height 81
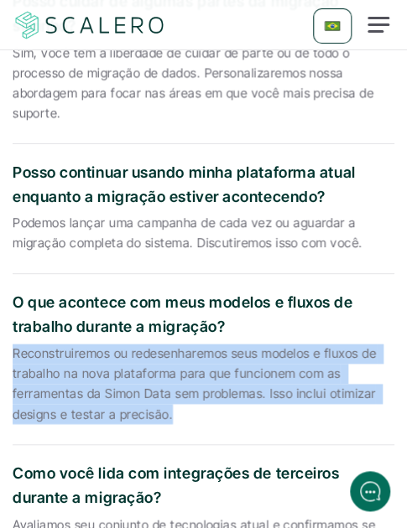
drag, startPoint x: 12, startPoint y: 311, endPoint x: 171, endPoint y: 372, distance: 170.4
copy p "Reconstruiremos ou redesenharemos seus modelos e fluxos de trabalho na nova pla…"
click at [113, 378] on p "Reconstruiremos ou redesenharemos seus modelos e fluxos de trabalho na nova pla…" at bounding box center [204, 384] width 382 height 81
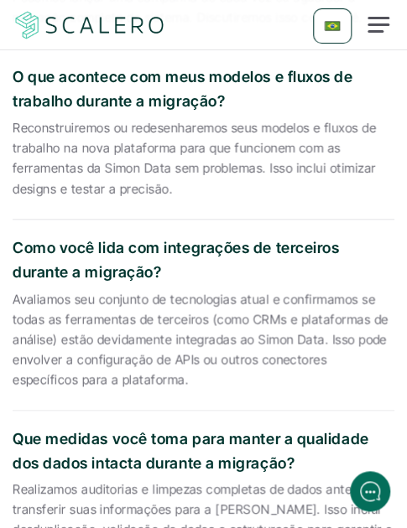
scroll to position [6284, 0]
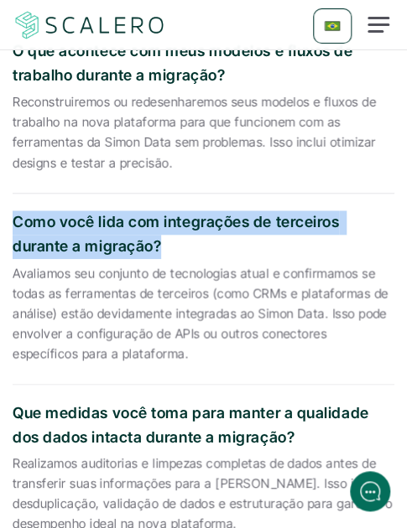
drag, startPoint x: 159, startPoint y: 205, endPoint x: -2, endPoint y: 186, distance: 162.1
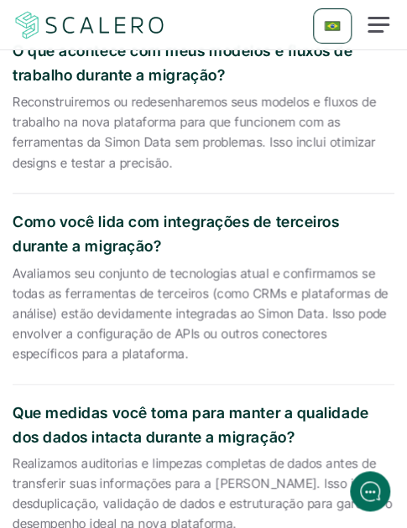
click at [156, 282] on p "Avaliamos seu conjunto de tecnologias atual e confirmamos se todas as ferrament…" at bounding box center [204, 313] width 382 height 101
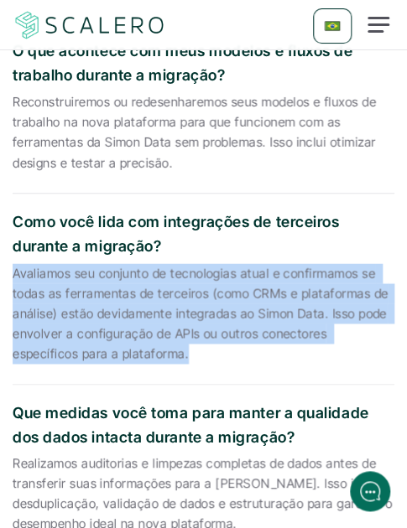
drag, startPoint x: 117, startPoint y: 313, endPoint x: 15, endPoint y: 230, distance: 131.8
click at [15, 263] on p "Avaliamos seu conjunto de tecnologias atual e confirmamos se todas as ferrament…" at bounding box center [204, 313] width 382 height 101
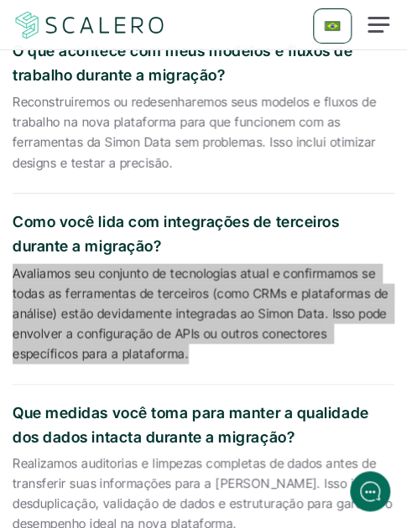
scroll to position [6367, 0]
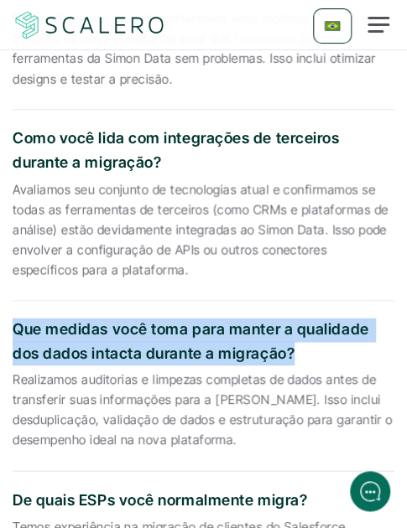
drag, startPoint x: 262, startPoint y: 310, endPoint x: 8, endPoint y: 279, distance: 255.9
click at [8, 279] on section "Perguntas frequentes Quanto tempo demora a migração? Depende de alguns fatores,…" at bounding box center [203, 250] width 407 height 2113
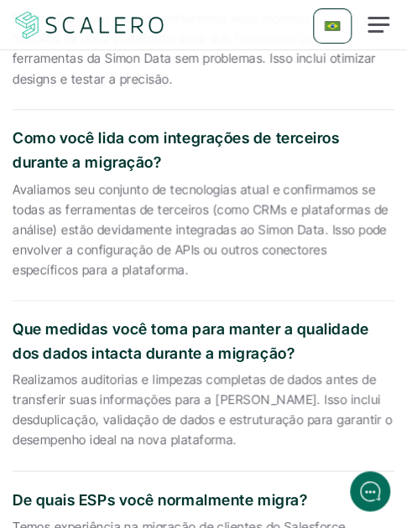
click at [135, 370] on p "Realizamos auditorias e limpezas completas de dados antes de transferir suas in…" at bounding box center [204, 410] width 382 height 81
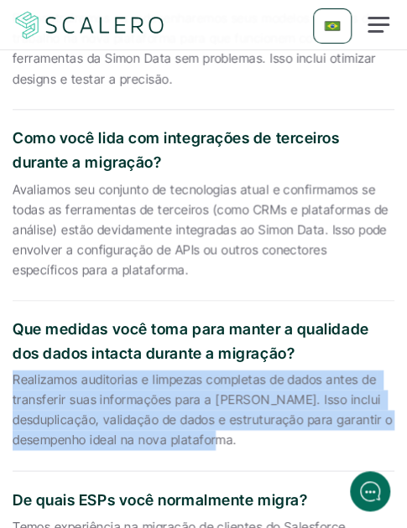
drag, startPoint x: 233, startPoint y: 399, endPoint x: 13, endPoint y: 338, distance: 228.1
click at [13, 370] on p "Realizamos auditorias e limpezas completas de dados antes de transferir suas in…" at bounding box center [204, 410] width 382 height 81
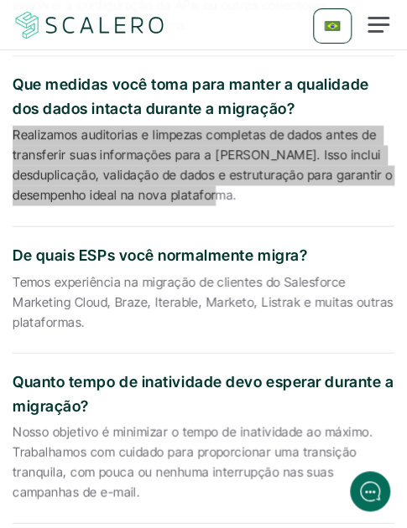
scroll to position [6619, 0]
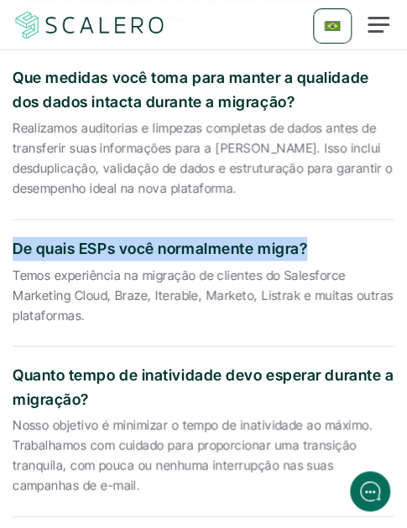
drag, startPoint x: 307, startPoint y: 206, endPoint x: 0, endPoint y: 201, distance: 307.0
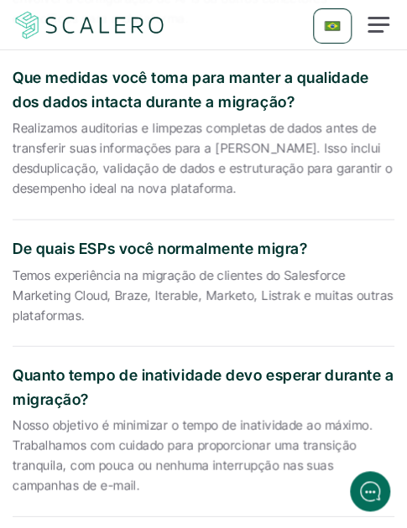
click at [104, 265] on p "Temos experiência na migração de clientes do Salesforce Marketing Cloud, Braze,…" at bounding box center [204, 295] width 382 height 60
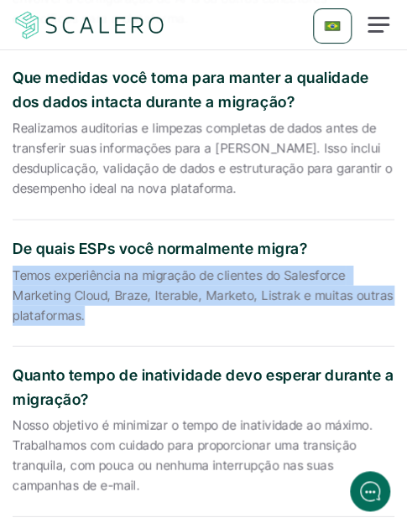
drag, startPoint x: 85, startPoint y: 274, endPoint x: 12, endPoint y: 232, distance: 84.2
click at [13, 232] on div "De quais ESPs você normalmente migra? Temos experiência na migração de clientes…" at bounding box center [204, 283] width 382 height 127
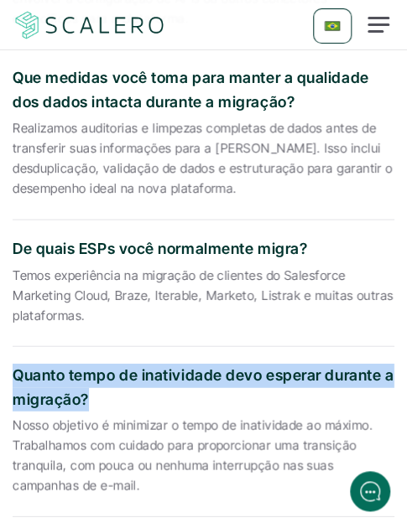
drag, startPoint x: 87, startPoint y: 395, endPoint x: 3, endPoint y: 367, distance: 88.6
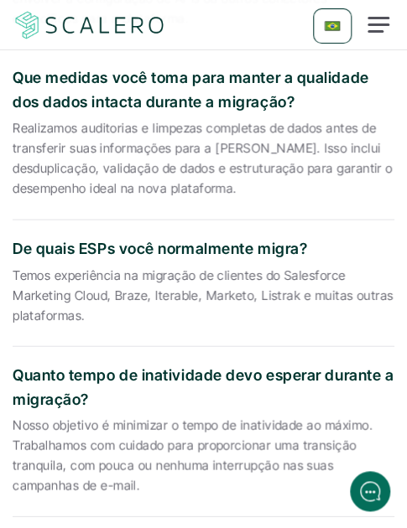
click at [81, 445] on p "Nosso objetivo é minimizar o tempo de inatividade ao máximo. Trabalhamos com cu…" at bounding box center [204, 455] width 382 height 81
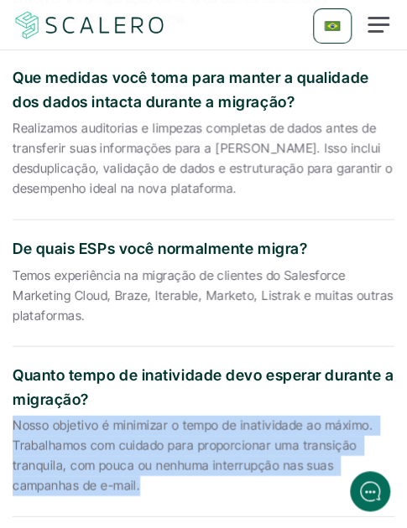
drag, startPoint x: 139, startPoint y: 484, endPoint x: 17, endPoint y: 427, distance: 135.1
click at [17, 427] on p "Nosso objetivo é minimizar o tempo de inatividade ao máximo. Trabalhamos com cu…" at bounding box center [204, 455] width 382 height 81
click at [103, 456] on p "Nosso objetivo é minimizar o tempo de inatividade ao máximo. Trabalhamos com cu…" at bounding box center [204, 455] width 382 height 81
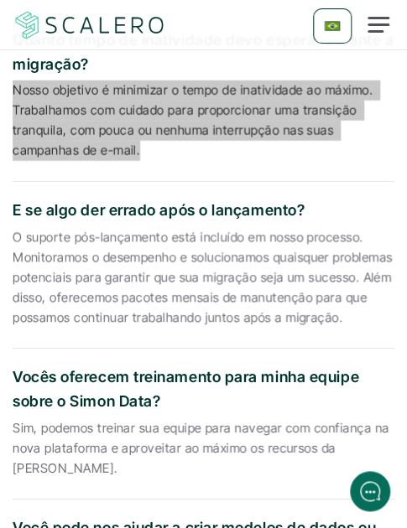
scroll to position [6955, 0]
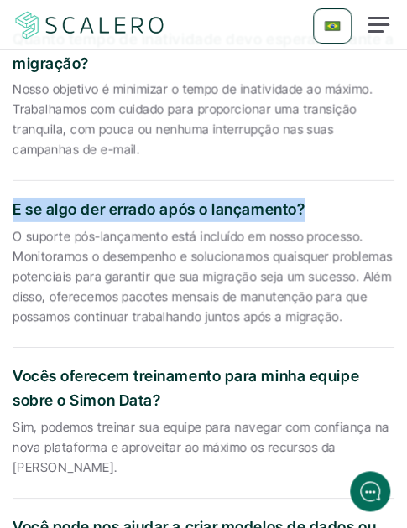
drag, startPoint x: 302, startPoint y: 211, endPoint x: 15, endPoint y: 208, distance: 286.9
click at [15, 208] on p "E se algo der errado após o lançamento?" at bounding box center [204, 210] width 382 height 24
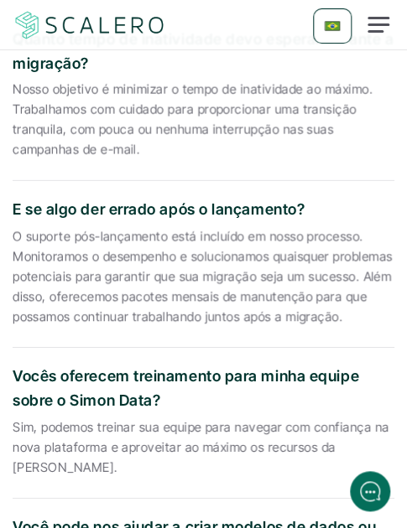
click at [106, 311] on p "O suporte pós-lançamento está incluído em nosso processo. Monitoramos o desempe…" at bounding box center [204, 276] width 382 height 101
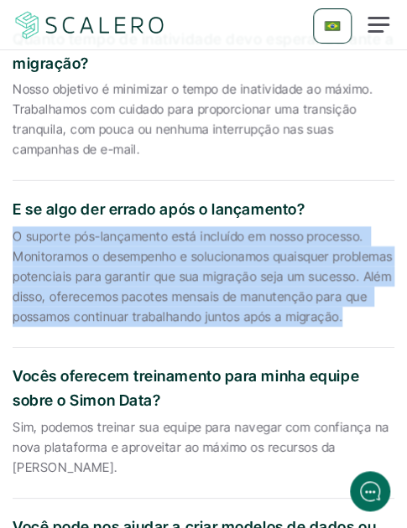
drag, startPoint x: 341, startPoint y: 319, endPoint x: 15, endPoint y: 231, distance: 337.2
click at [15, 231] on p "O suporte pós-lançamento está incluído em nosso processo. Monitoramos o desempe…" at bounding box center [204, 276] width 382 height 101
click at [115, 309] on p "O suporte pós-lançamento está incluído em nosso processo. Monitoramos o desempe…" at bounding box center [204, 276] width 382 height 101
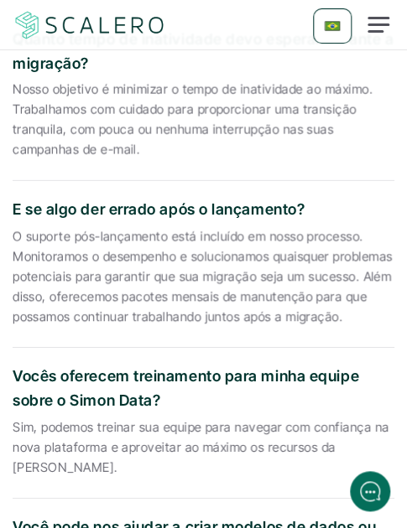
scroll to position [7122, 0]
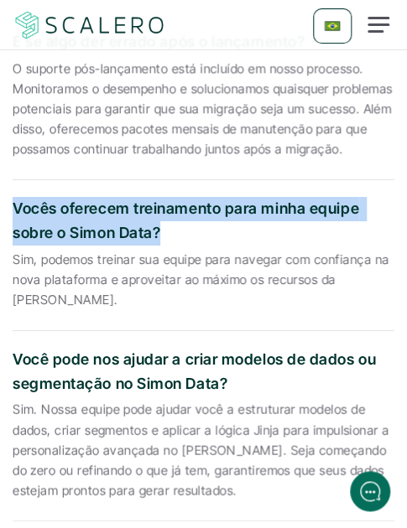
drag, startPoint x: 160, startPoint y: 227, endPoint x: 8, endPoint y: 215, distance: 153.2
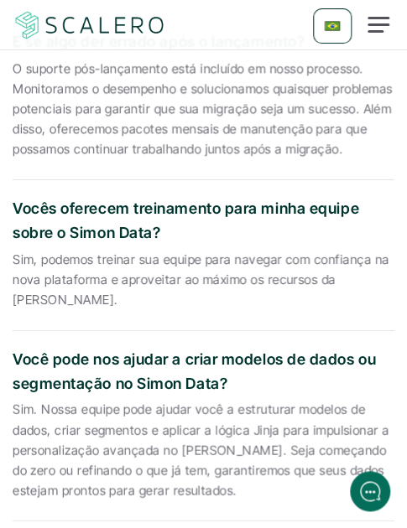
click at [69, 289] on p "Sim, podemos treinar sua equipe para navegar com confiança na nova plataforma e…" at bounding box center [204, 280] width 382 height 60
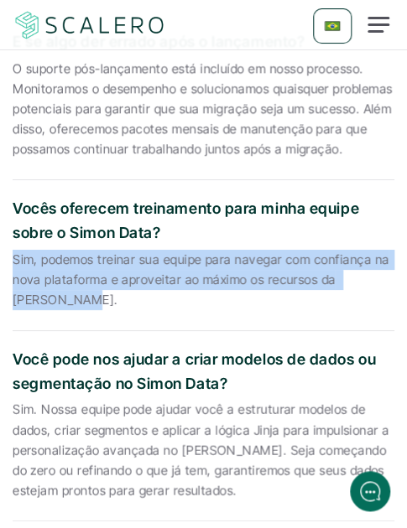
drag, startPoint x: 42, startPoint y: 302, endPoint x: 13, endPoint y: 263, distance: 48.7
click at [13, 263] on p "Sim, podemos treinar sua equipe para navegar com confiança na nova plataforma e…" at bounding box center [204, 280] width 382 height 60
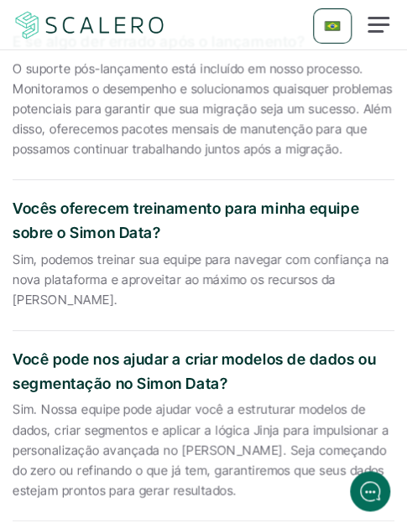
click at [134, 289] on p "Sim, podemos treinar sua equipe para navegar com confiança na nova plataforma e…" at bounding box center [204, 280] width 382 height 60
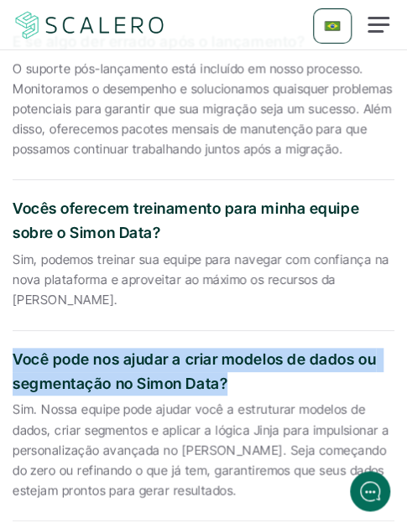
drag, startPoint x: 224, startPoint y: 382, endPoint x: 12, endPoint y: 348, distance: 214.9
click at [13, 348] on p "Você pode nos ajudar a criar modelos de dados ou segmentação no Simon Data?" at bounding box center [204, 372] width 382 height 49
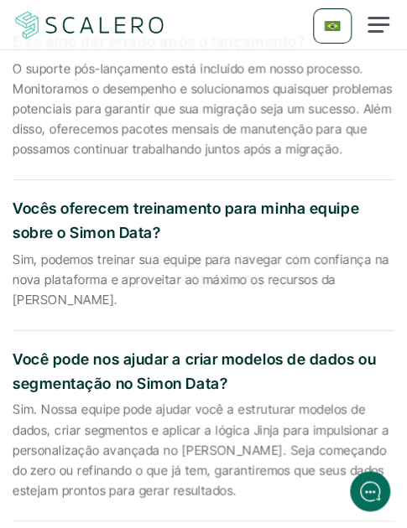
click at [112, 434] on p "Sim. Nossa equipe pode ajudar você a estruturar modelos de dados, criar segment…" at bounding box center [204, 450] width 382 height 101
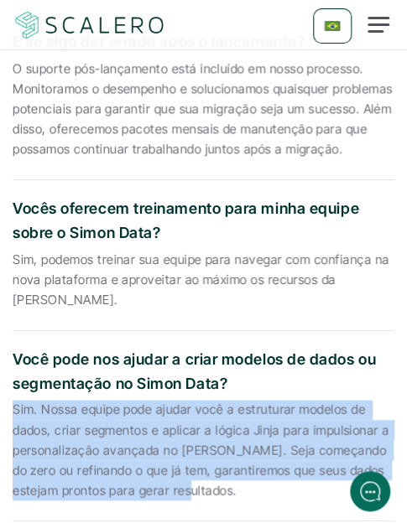
drag, startPoint x: 188, startPoint y: 489, endPoint x: 12, endPoint y: 408, distance: 194.0
click at [13, 408] on div "Você pode nos ajudar a criar modelos de dados ou segmentação no Simon Data? Sim…" at bounding box center [204, 426] width 382 height 191
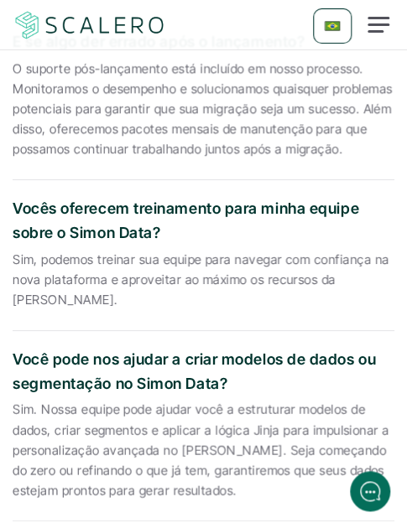
click at [149, 111] on p "O suporte pós-lançamento está incluído em nosso processo. Monitoramos o desempe…" at bounding box center [204, 109] width 382 height 101
click at [173, 73] on p "O suporte pós-lançamento está incluído em nosso processo. Monitoramos o desempe…" at bounding box center [204, 109] width 382 height 101
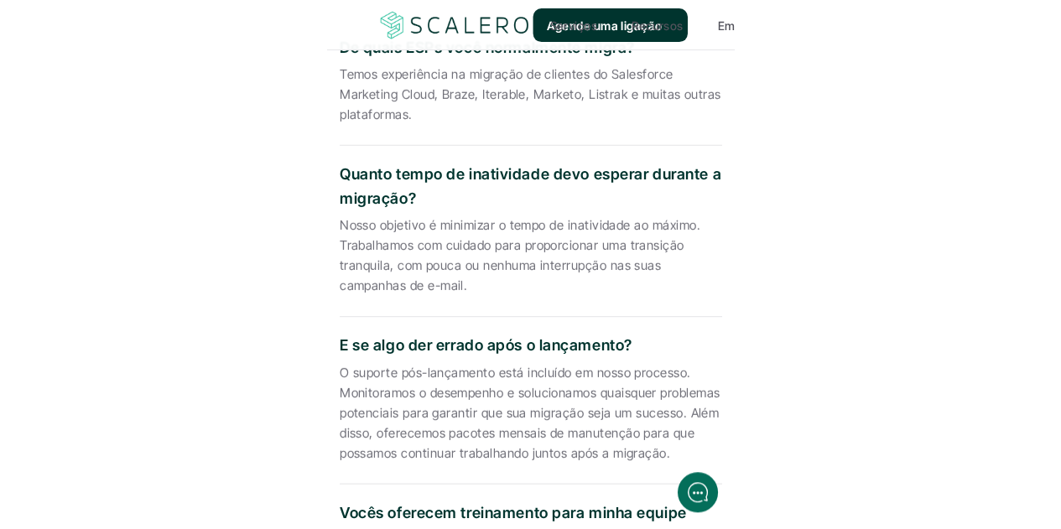
scroll to position [5586, 0]
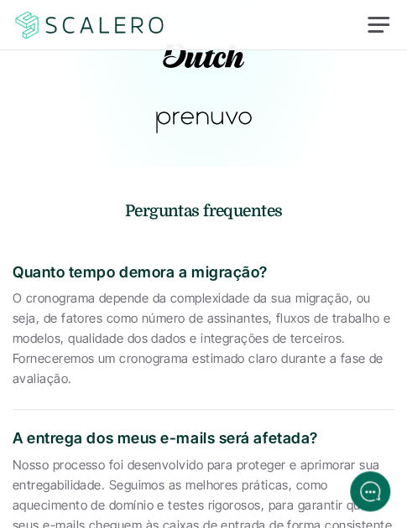
scroll to position [4781, 0]
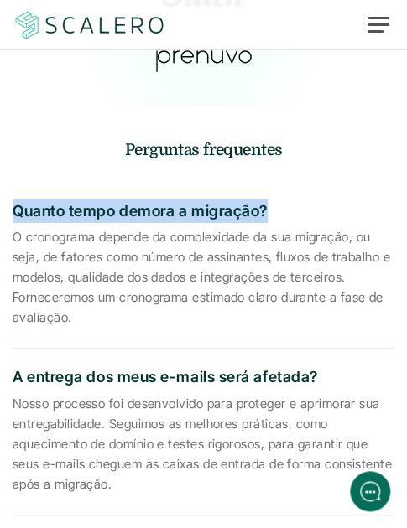
drag, startPoint x: 265, startPoint y: 210, endPoint x: -2, endPoint y: 220, distance: 266.9
copy p "Quanto tempo demora a migração?"
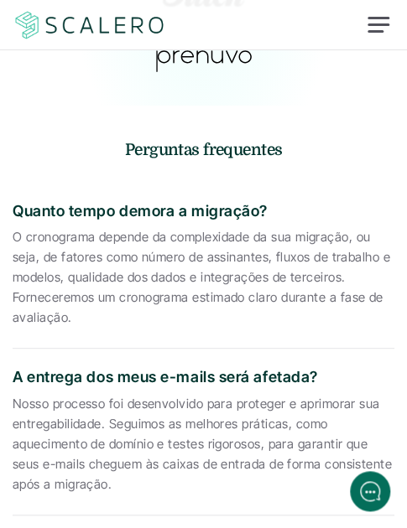
click at [117, 262] on p "O cronograma depende da complexidade da sua migração, ou seja, de fatores como …" at bounding box center [204, 277] width 382 height 101
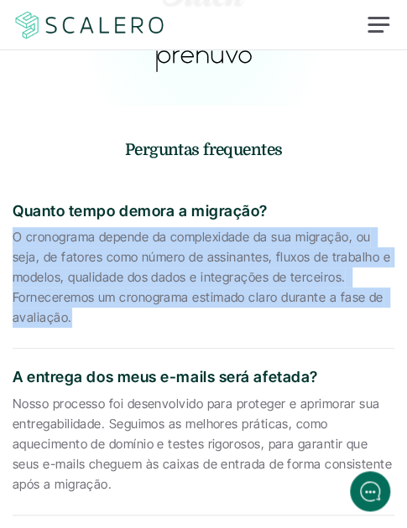
drag, startPoint x: 70, startPoint y: 321, endPoint x: 12, endPoint y: 247, distance: 95.0
click at [13, 247] on div "Quanto tempo demora a migração? O cronograma depende da complexidade da sua mig…" at bounding box center [204, 266] width 382 height 167
copy p "O cronograma depende da complexidade da sua migração, ou seja, de fatores como …"
click at [143, 263] on p "O cronograma depende da complexidade da sua migração, ou seja, de fatores como …" at bounding box center [204, 277] width 382 height 101
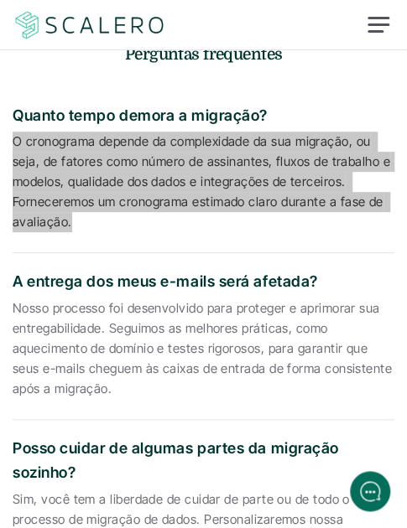
scroll to position [4949, 0]
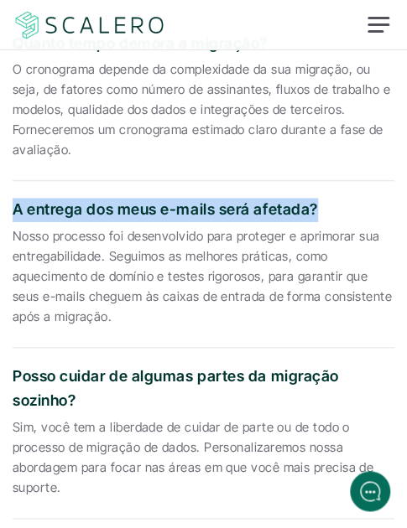
drag, startPoint x: 315, startPoint y: 206, endPoint x: 0, endPoint y: 207, distance: 315.4
copy p "A entrega dos meus e-mails será afetada?"
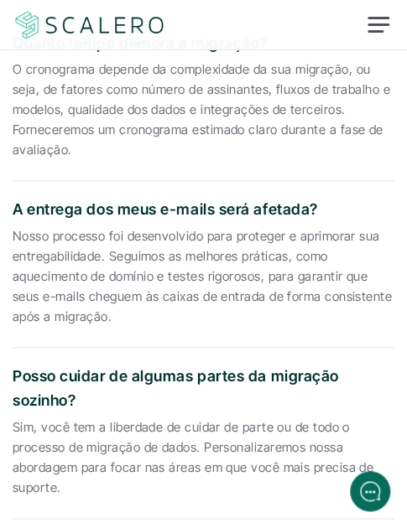
click at [54, 264] on p "Nosso processo foi desenvolvido para proteger e aprimorar sua entregabilidade. …" at bounding box center [204, 276] width 382 height 101
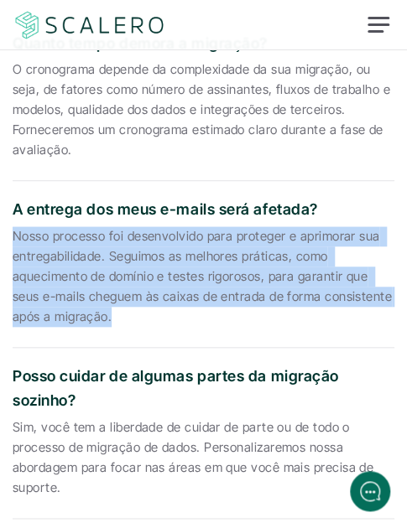
drag, startPoint x: 111, startPoint y: 318, endPoint x: 16, endPoint y: 241, distance: 122.2
click at [16, 241] on p "Nosso processo foi desenvolvido para proteger e aprimorar sua entregabilidade. …" at bounding box center [204, 276] width 382 height 101
copy p "Nosso processo foi desenvolvido para proteger e aprimorar sua entregabilidade. …"
click at [103, 294] on p "Nosso processo foi desenvolvido para proteger e aprimorar sua entregabilidade. …" at bounding box center [204, 276] width 382 height 101
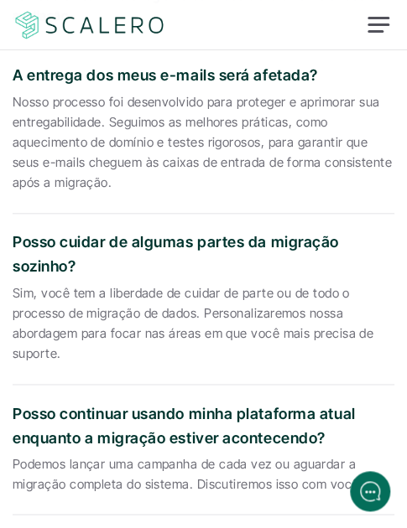
scroll to position [5117, 0]
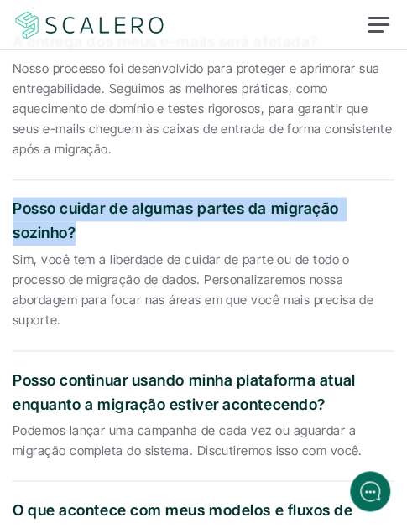
drag, startPoint x: 76, startPoint y: 236, endPoint x: 14, endPoint y: 213, distance: 66.1
click at [14, 213] on p "Posso cuidar de algumas partes da migração sozinho?" at bounding box center [204, 221] width 382 height 49
copy p "Posso cuidar de algumas partes da migração sozinho?"
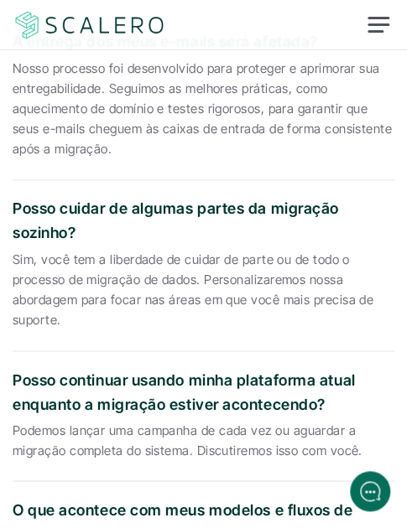
click at [75, 278] on p "Sim, você tem a liberdade de cuidar de parte ou de todo o processo de migração …" at bounding box center [204, 290] width 382 height 81
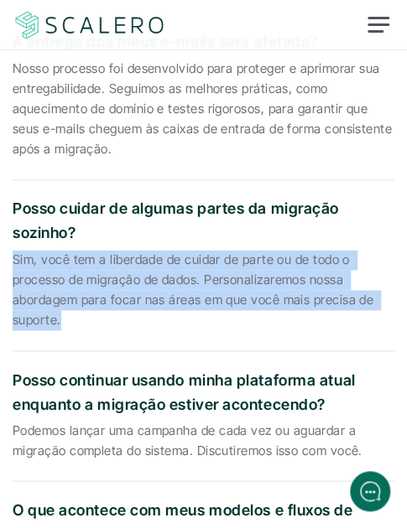
drag, startPoint x: 60, startPoint y: 319, endPoint x: 8, endPoint y: 264, distance: 75.3
copy p "Sim, você tem a liberdade de cuidar de parte ou de todo o processo de migração …"
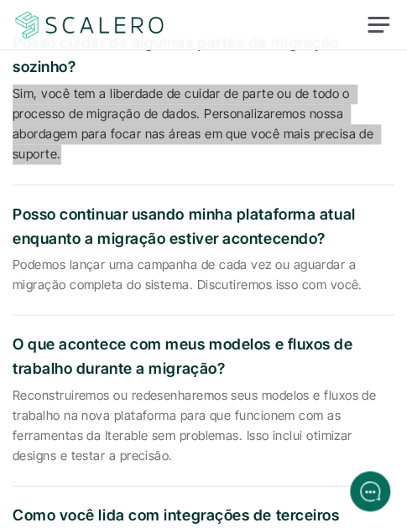
scroll to position [5284, 0]
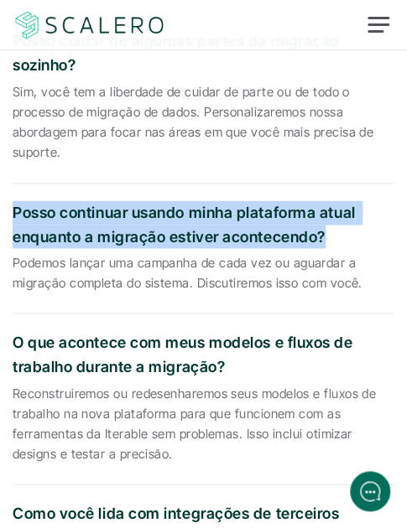
drag, startPoint x: 322, startPoint y: 234, endPoint x: 13, endPoint y: 222, distance: 309.7
click at [13, 222] on p "Posso continuar usando minha plataforma atual enquanto a migração estiver acont…" at bounding box center [204, 224] width 382 height 49
copy p "Posso continuar usando minha plataforma atual enquanto a migração estiver acont…"
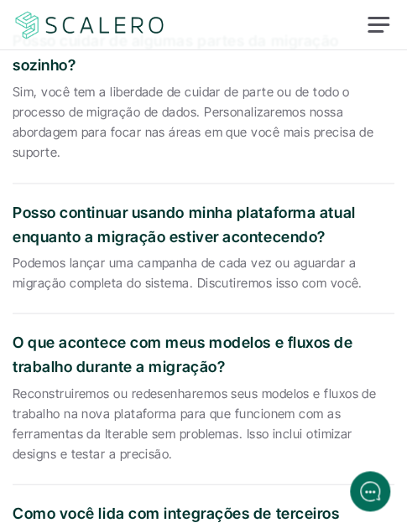
click at [116, 263] on p "Podemos lançar uma campanha de cada vez ou aguardar a migração completa do sist…" at bounding box center [204, 272] width 382 height 40
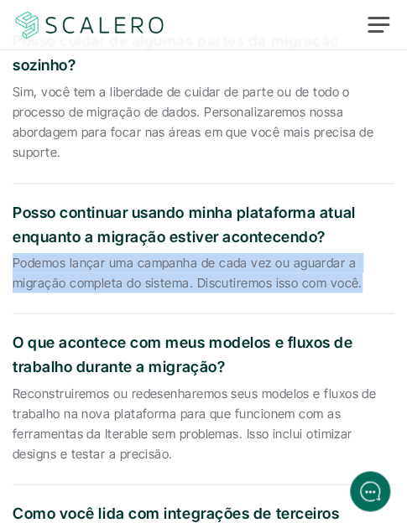
drag, startPoint x: 357, startPoint y: 288, endPoint x: 13, endPoint y: 266, distance: 344.6
click at [13, 266] on p "Podemos lançar uma campanha de cada vez ou aguardar a migração completa do sist…" at bounding box center [204, 272] width 382 height 40
copy p "Podemos lançar uma campanha de cada vez ou aguardar a migração completa do sist…"
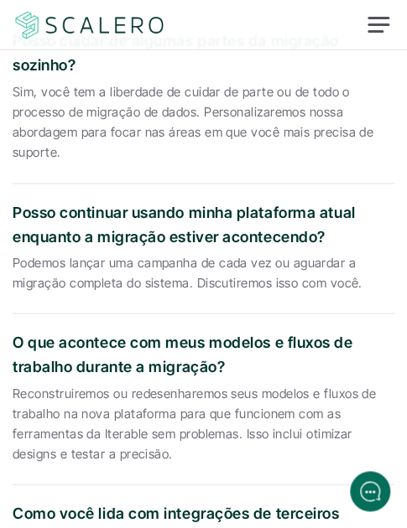
click at [73, 362] on p "O que acontece com meus modelos e fluxos de trabalho durante a migração?" at bounding box center [204, 354] width 382 height 49
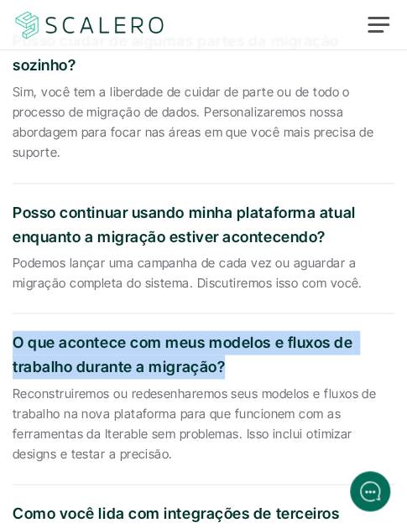
drag, startPoint x: 223, startPoint y: 367, endPoint x: -4, endPoint y: 347, distance: 228.1
copy p "O que acontece com meus modelos e fluxos de trabalho durante a migração?"
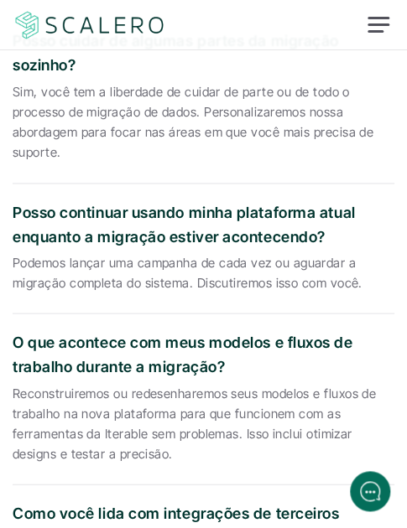
click at [143, 408] on p "Reconstruiremos ou redesenharemos seus modelos e fluxos de trabalho na nova pla…" at bounding box center [204, 423] width 382 height 81
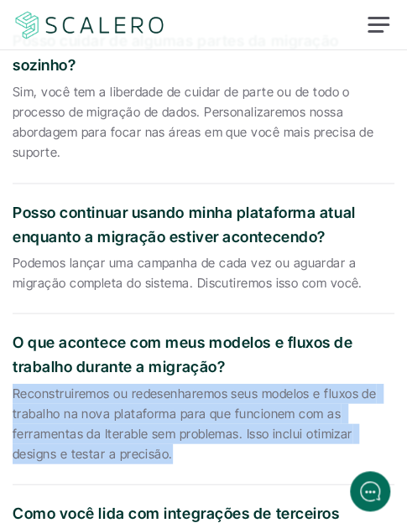
drag, startPoint x: 170, startPoint y: 450, endPoint x: 13, endPoint y: 397, distance: 165.8
click at [13, 397] on p "Reconstruiremos ou redesenharemos seus modelos e fluxos de trabalho na nova pla…" at bounding box center [204, 423] width 382 height 81
copy p "Reconstruiremos ou redesenharemos seus modelos e fluxos de trabalho na nova pla…"
click at [127, 410] on p "Reconstruiremos ou redesenharemos seus modelos e fluxos de trabalho na nova pla…" at bounding box center [204, 423] width 382 height 81
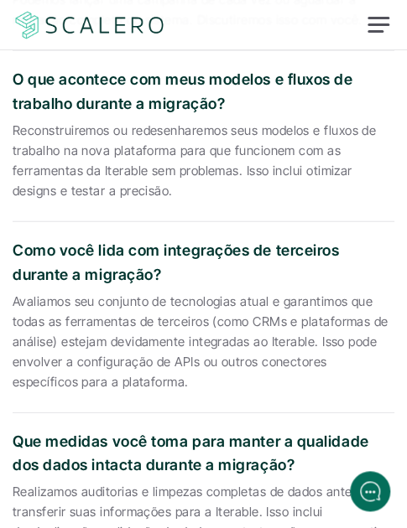
scroll to position [5620, 0]
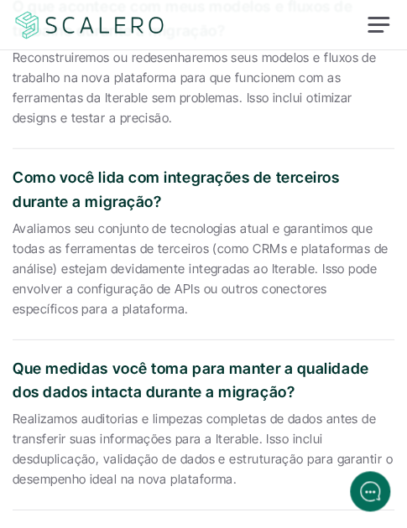
click at [156, 193] on p "Como você lida com integrações de terceiros durante a migração?" at bounding box center [204, 190] width 382 height 49
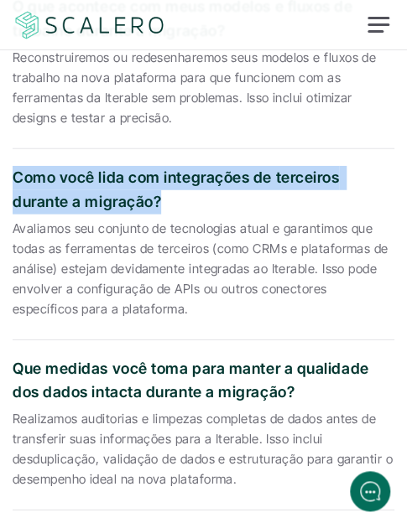
drag, startPoint x: 159, startPoint y: 198, endPoint x: 11, endPoint y: 180, distance: 149.5
click at [11, 180] on section "Perguntas frequentes Quanto tempo demora a migração? O cronograma depende da co…" at bounding box center [203, 296] width 407 height 2059
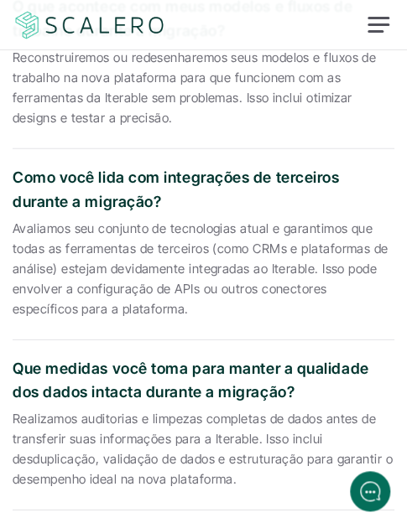
click at [121, 267] on p "Avaliamos seu conjunto de tecnologias atual e garantimos que todas as ferrament…" at bounding box center [204, 269] width 382 height 101
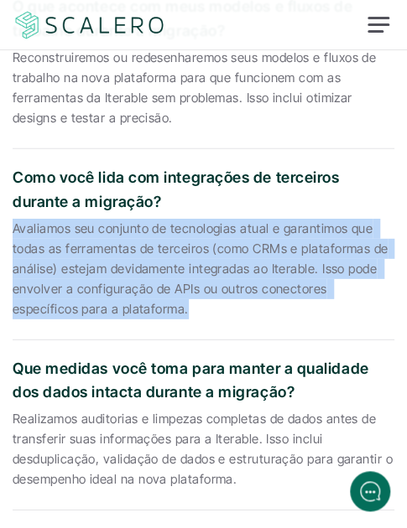
drag, startPoint x: 117, startPoint y: 308, endPoint x: 13, endPoint y: 234, distance: 127.5
click at [13, 234] on p "Avaliamos seu conjunto de tecnologias atual e garantimos que todas as ferrament…" at bounding box center [204, 269] width 382 height 101
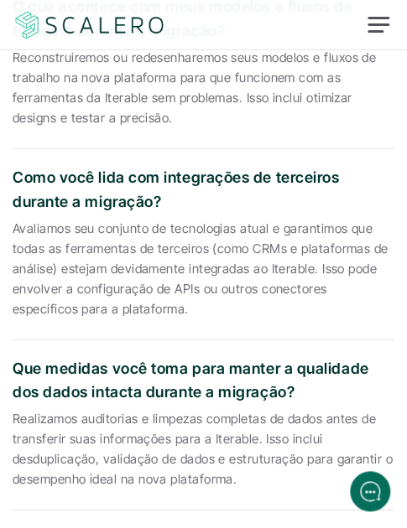
click at [173, 331] on div "Como você lida com integrações de terceiros durante a migração? Avaliamos seu c…" at bounding box center [204, 244] width 382 height 191
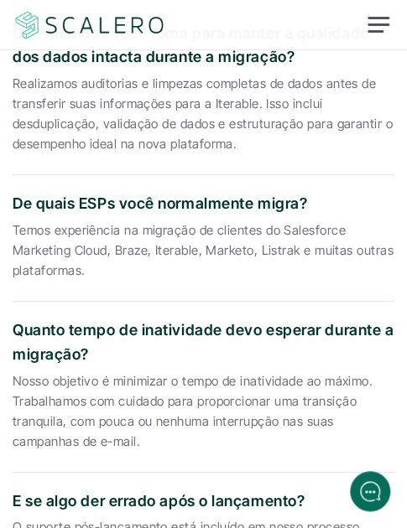
scroll to position [5872, 0]
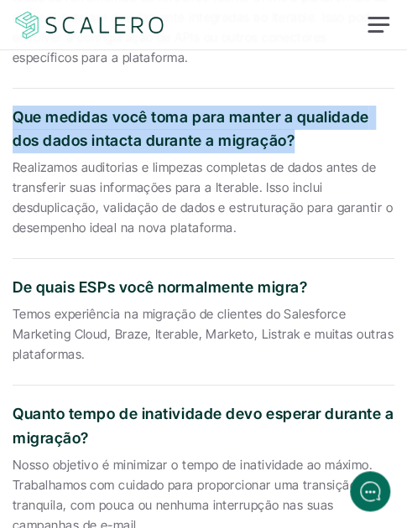
drag, startPoint x: 261, startPoint y: 142, endPoint x: 13, endPoint y: 115, distance: 248.9
click at [13, 115] on p "Que medidas você toma para manter a qualidade dos dados intacta durante a migra…" at bounding box center [204, 130] width 382 height 49
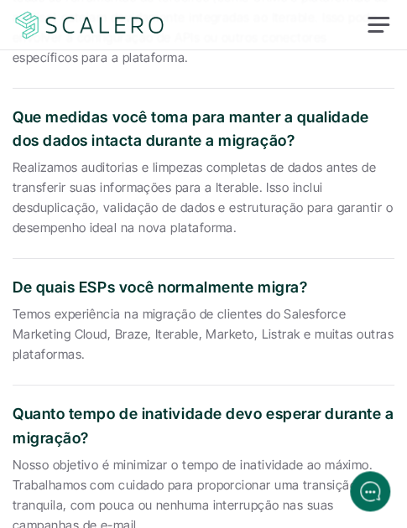
click at [161, 189] on p "Realizamos auditorias e limpezas completas de dados antes de transferir suas in…" at bounding box center [204, 198] width 382 height 81
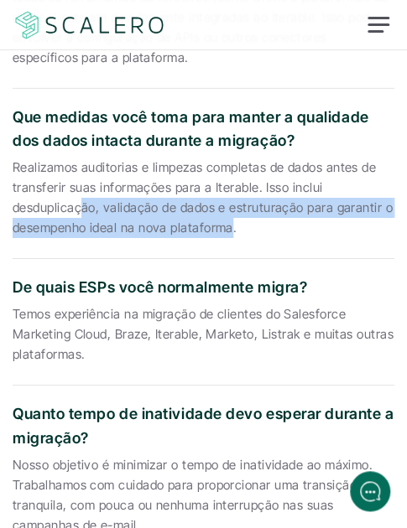
drag, startPoint x: 233, startPoint y: 228, endPoint x: 80, endPoint y: 206, distance: 155.2
click at [80, 206] on p "Realizamos auditorias e limpezas completas de dados antes de transferir suas in…" at bounding box center [204, 198] width 382 height 81
click at [205, 218] on p "Realizamos auditorias e limpezas completas de dados antes de transferir suas in…" at bounding box center [204, 198] width 382 height 81
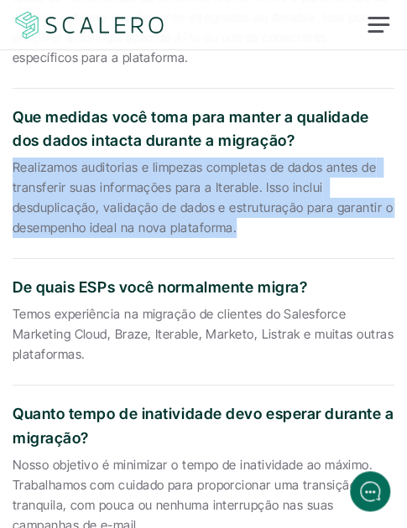
drag, startPoint x: 235, startPoint y: 226, endPoint x: 13, endPoint y: 169, distance: 229.3
click at [13, 169] on p "Realizamos auditorias e limpezas completas de dados antes de transferir suas in…" at bounding box center [204, 198] width 382 height 81
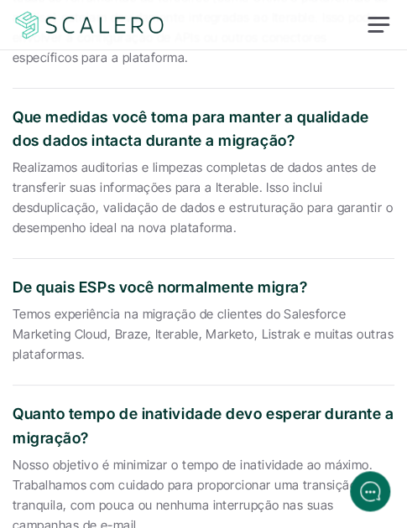
click at [161, 280] on p "De quais ESPs você normalmente migra?" at bounding box center [204, 288] width 382 height 24
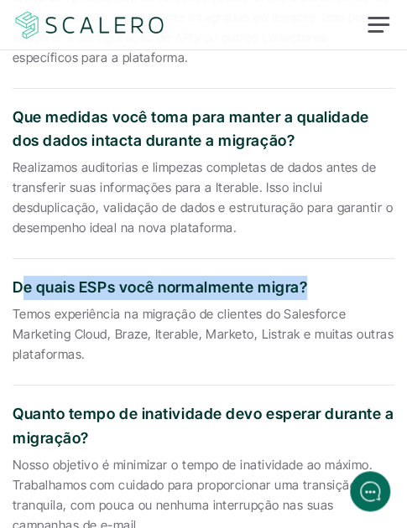
drag, startPoint x: 305, startPoint y: 286, endPoint x: 18, endPoint y: 288, distance: 286.9
click at [18, 288] on p "De quais ESPs você normalmente migra?" at bounding box center [204, 288] width 382 height 24
click at [23, 290] on p "De quais ESPs você normalmente migra?" at bounding box center [204, 288] width 382 height 24
drag, startPoint x: 15, startPoint y: 286, endPoint x: 304, endPoint y: 286, distance: 288.6
click at [304, 286] on p "De quais ESPs você normalmente migra?" at bounding box center [204, 288] width 382 height 24
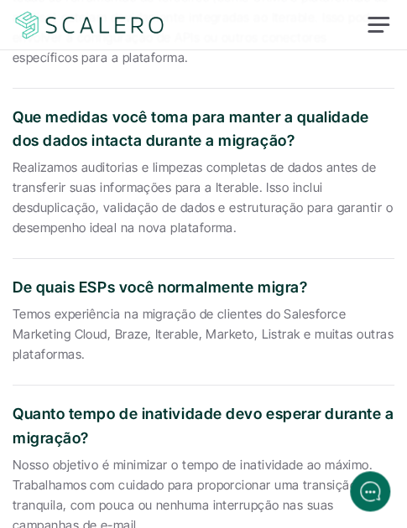
click at [77, 338] on p "Temos experiência na migração de clientes do Salesforce Marketing Cloud, Braze,…" at bounding box center [204, 334] width 382 height 60
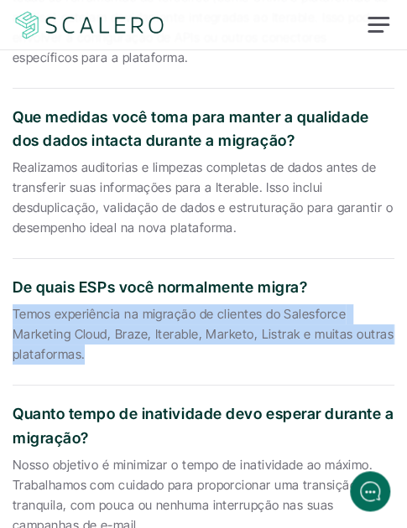
drag, startPoint x: 84, startPoint y: 357, endPoint x: 15, endPoint y: 315, distance: 80.6
click at [15, 315] on p "Temos experiência na migração de clientes do Salesforce Marketing Cloud, Braze,…" at bounding box center [204, 334] width 382 height 60
click at [129, 339] on p "Temos experiência na migração de clientes do Salesforce Marketing Cloud, Braze,…" at bounding box center [204, 334] width 382 height 60
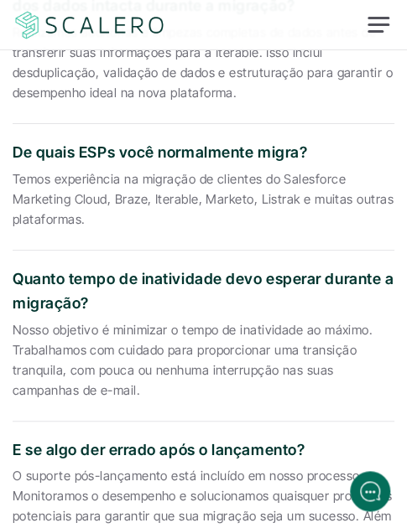
scroll to position [6039, 0]
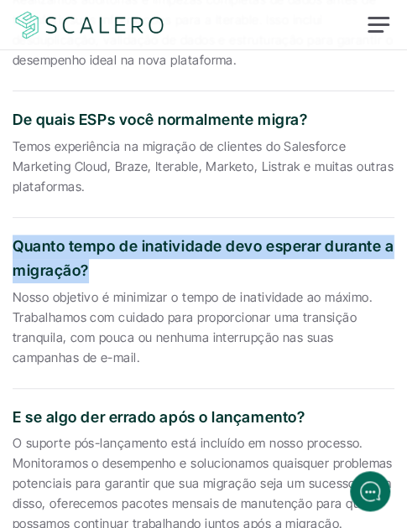
drag, startPoint x: 87, startPoint y: 315, endPoint x: 17, endPoint y: 286, distance: 76.0
click at [17, 284] on p "Quanto tempo de inatividade devo esperar durante a migração?" at bounding box center [204, 259] width 382 height 49
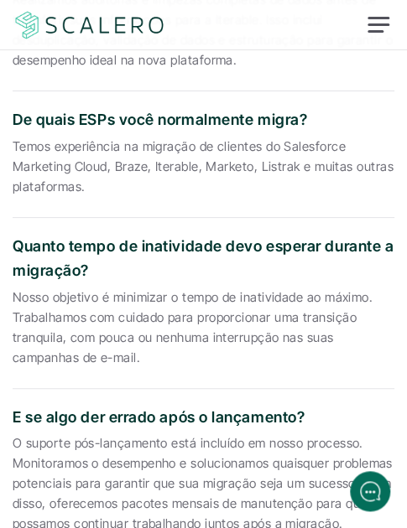
click at [122, 357] on p "Nosso objetivo é minimizar o tempo de inatividade ao máximo. Trabalhamos com cu…" at bounding box center [204, 328] width 382 height 81
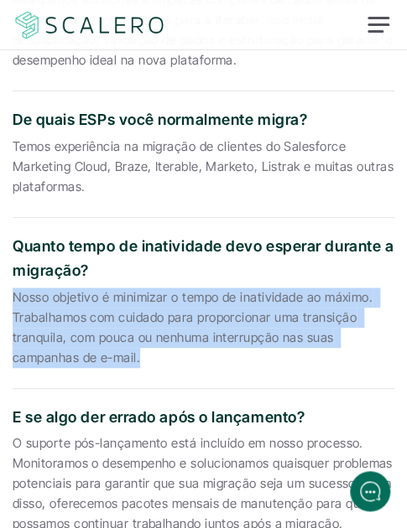
drag, startPoint x: 139, startPoint y: 398, endPoint x: 10, endPoint y: 345, distance: 139.9
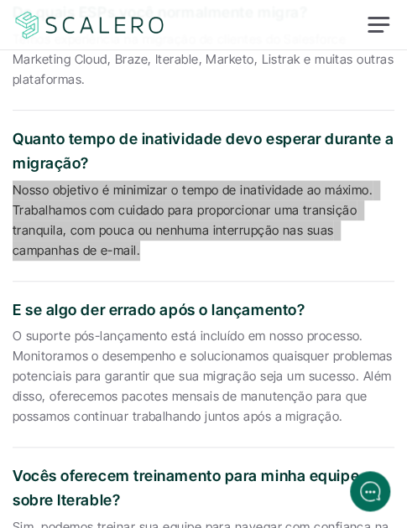
scroll to position [6207, 0]
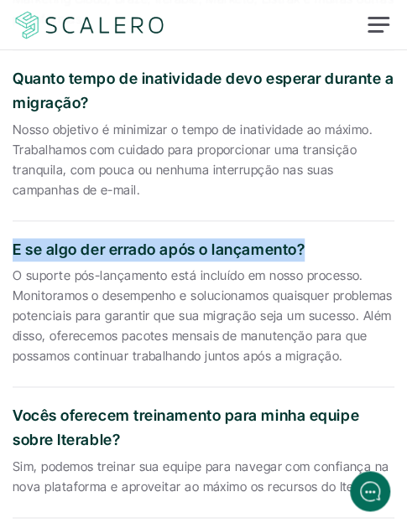
drag, startPoint x: 303, startPoint y: 286, endPoint x: 15, endPoint y: 278, distance: 287.8
click at [15, 278] on div "E se algo der errado após o lançamento? O suporte pós-lançamento está incluído …" at bounding box center [204, 304] width 382 height 167
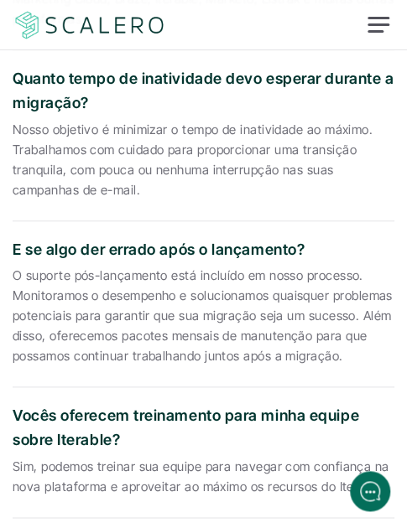
click at [141, 335] on p "O suporte pós-lançamento está incluído em nosso processo. Monitoramos o desempe…" at bounding box center [204, 316] width 382 height 101
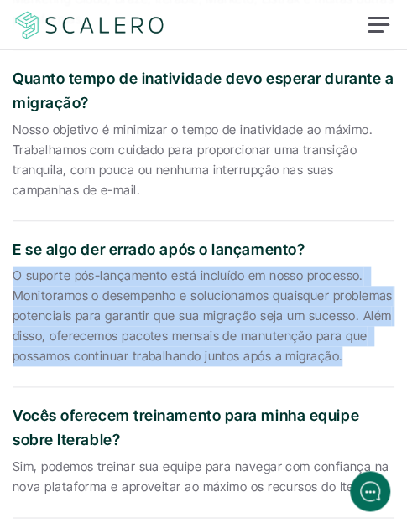
drag, startPoint x: 341, startPoint y: 402, endPoint x: 14, endPoint y: 318, distance: 336.9
click at [14, 318] on p "O suporte pós-lançamento está incluído em nosso processo. Monitoramos o desempe…" at bounding box center [204, 316] width 382 height 101
click at [148, 367] on p "O suporte pós-lançamento está incluído em nosso processo. Monitoramos o desempe…" at bounding box center [204, 316] width 382 height 101
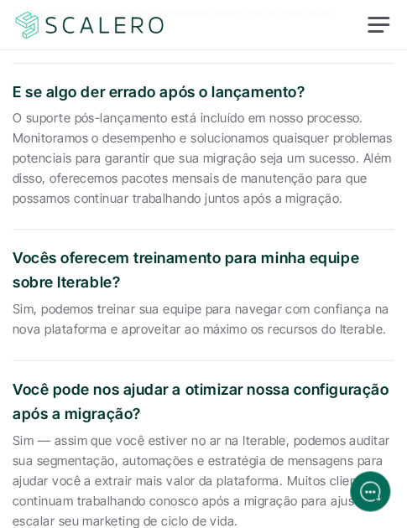
scroll to position [6375, 0]
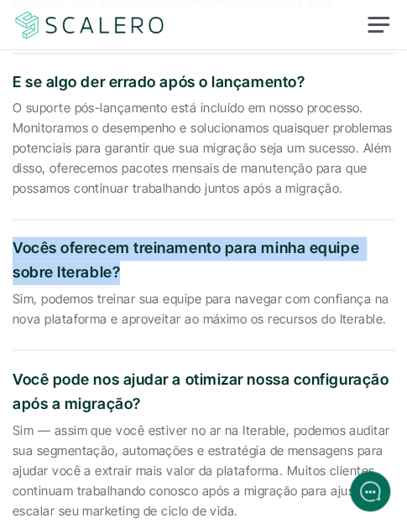
drag, startPoint x: 120, startPoint y: 314, endPoint x: 14, endPoint y: 290, distance: 108.3
click at [14, 285] on p "Vocês oferecem treinamento para minha equipe sobre Iterable?" at bounding box center [204, 261] width 382 height 49
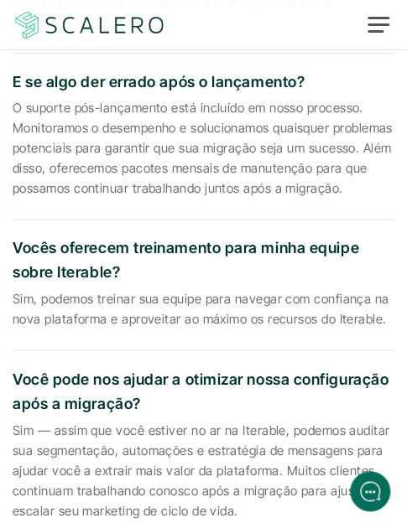
click at [65, 330] on p "Sim, podemos treinar sua equipe para navegar com confiança na nova plataforma e…" at bounding box center [204, 309] width 382 height 40
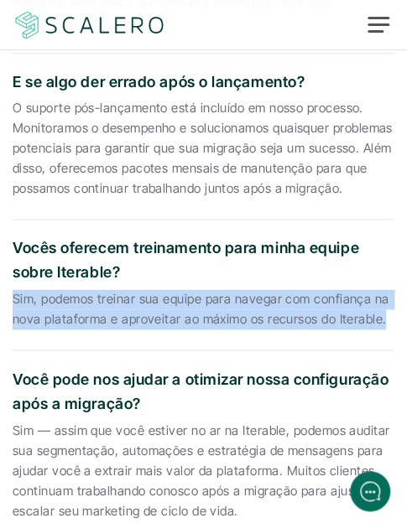
drag, startPoint x: 13, startPoint y: 338, endPoint x: 381, endPoint y: 359, distance: 368.0
click at [381, 330] on p "Sim, podemos treinar sua equipe para navegar com confiança na nova plataforma e…" at bounding box center [204, 309] width 382 height 40
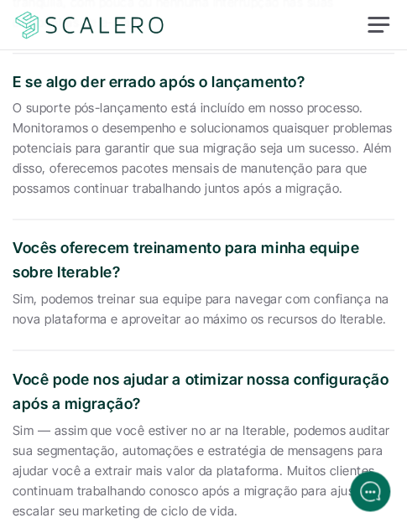
click at [146, 416] on p "Você pode nos ajudar a otimizar nossa configuração após a migração?" at bounding box center [204, 391] width 382 height 49
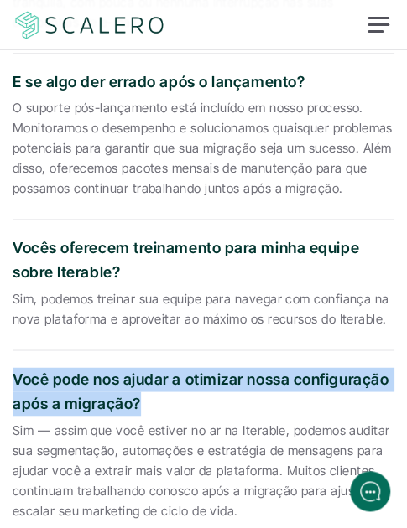
drag, startPoint x: 136, startPoint y: 439, endPoint x: 15, endPoint y: 419, distance: 122.3
click at [15, 416] on p "Você pode nos ajudar a otimizar nossa configuração após a migração?" at bounding box center [204, 391] width 382 height 49
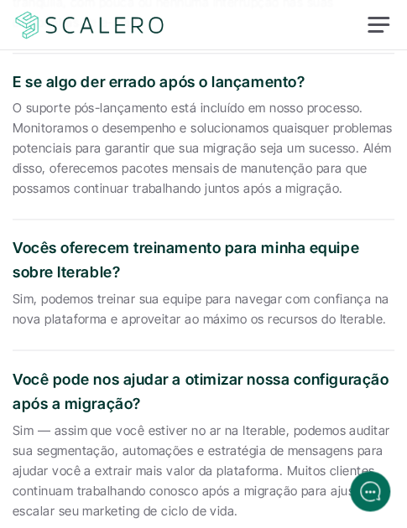
click at [111, 475] on p "Sim — assim que você estiver no ar na Iterable, podemos auditar sua segmentação…" at bounding box center [204, 470] width 382 height 101
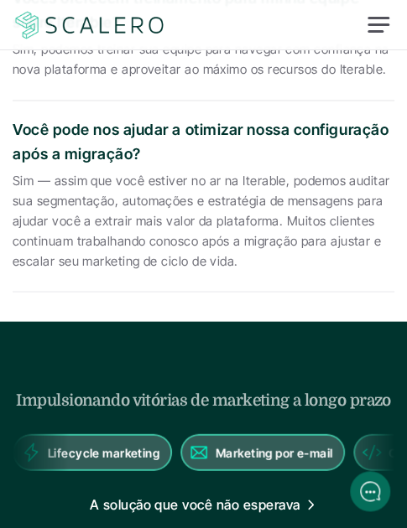
scroll to position [6627, 0]
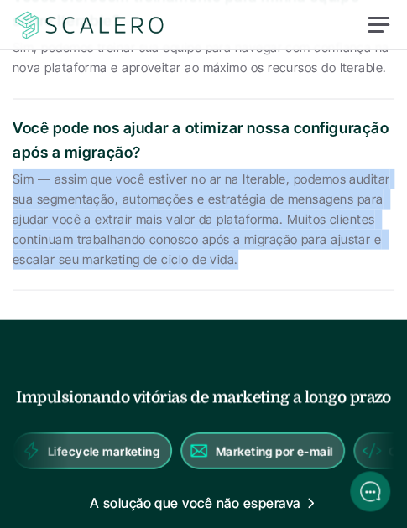
drag, startPoint x: 235, startPoint y: 296, endPoint x: 7, endPoint y: 221, distance: 240.1
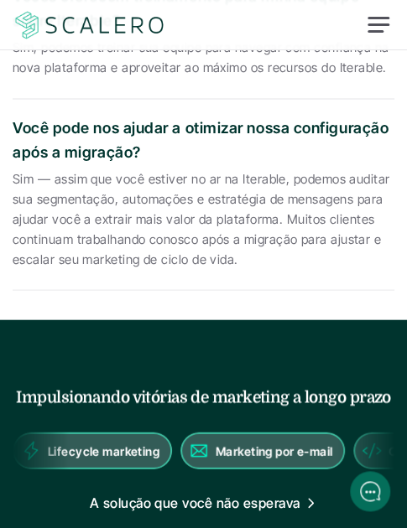
click at [126, 269] on p "Sim — assim que você estiver no ar na Iterable, podemos auditar sua segmentação…" at bounding box center [204, 219] width 382 height 101
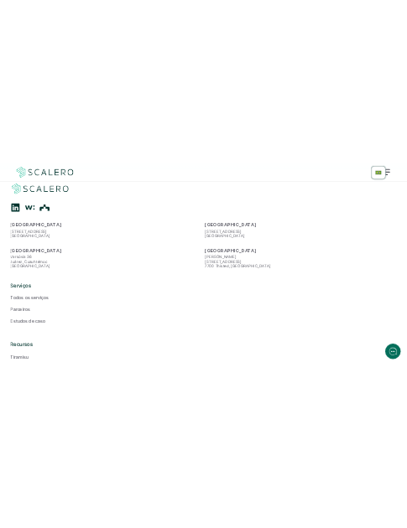
scroll to position [5399, 0]
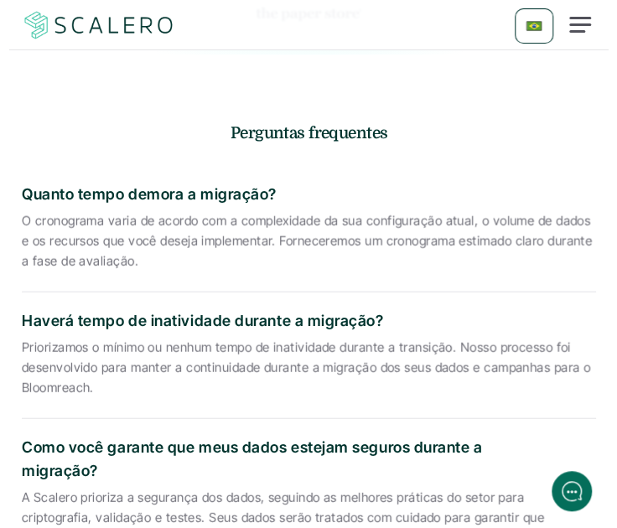
scroll to position [4448, 0]
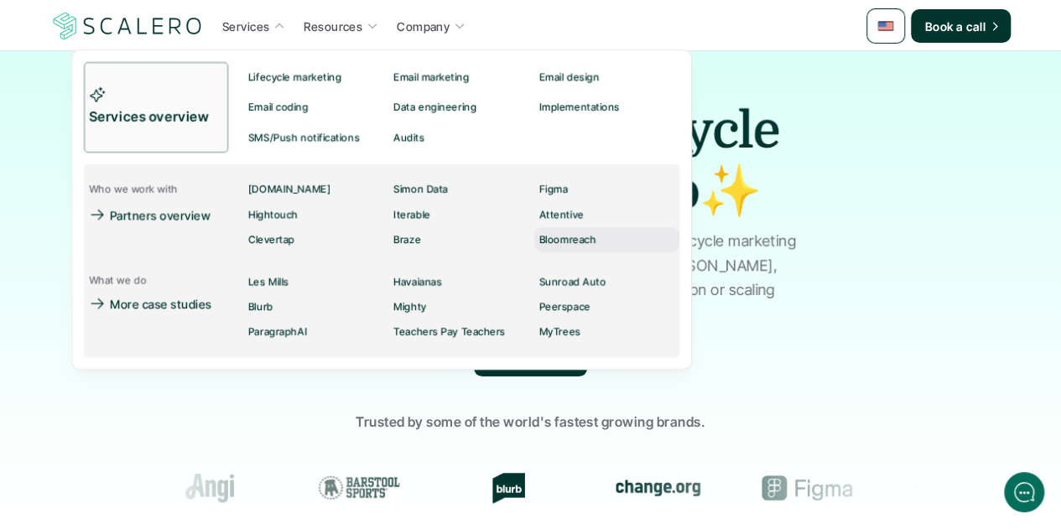
click at [565, 242] on p "Bloomreach" at bounding box center [567, 240] width 57 height 12
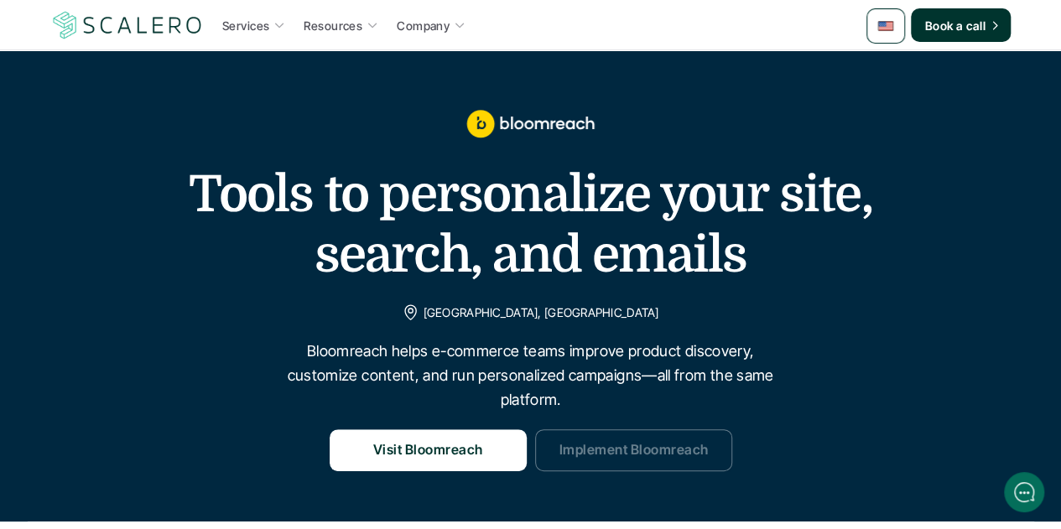
click at [593, 440] on p "Implement Bloomreach" at bounding box center [633, 451] width 149 height 22
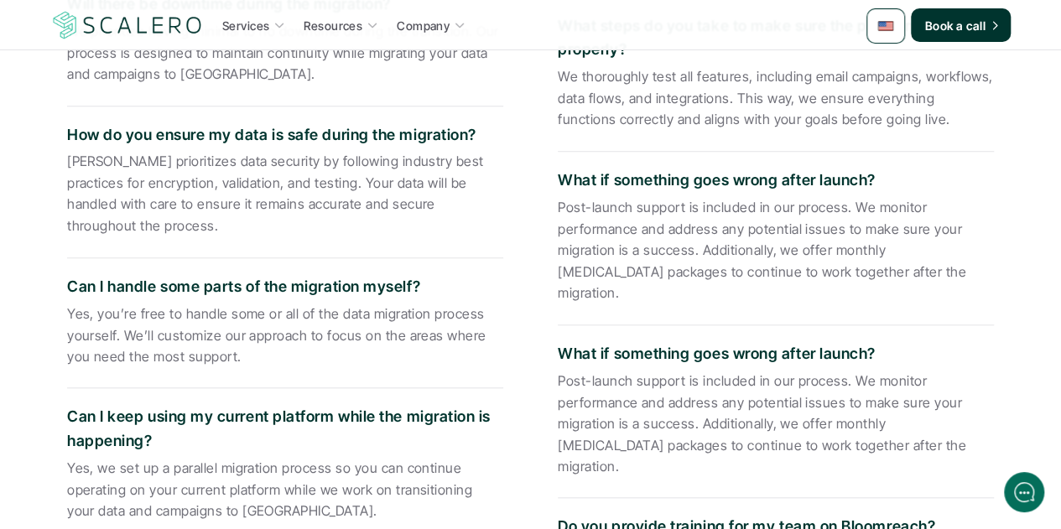
scroll to position [3795, 0]
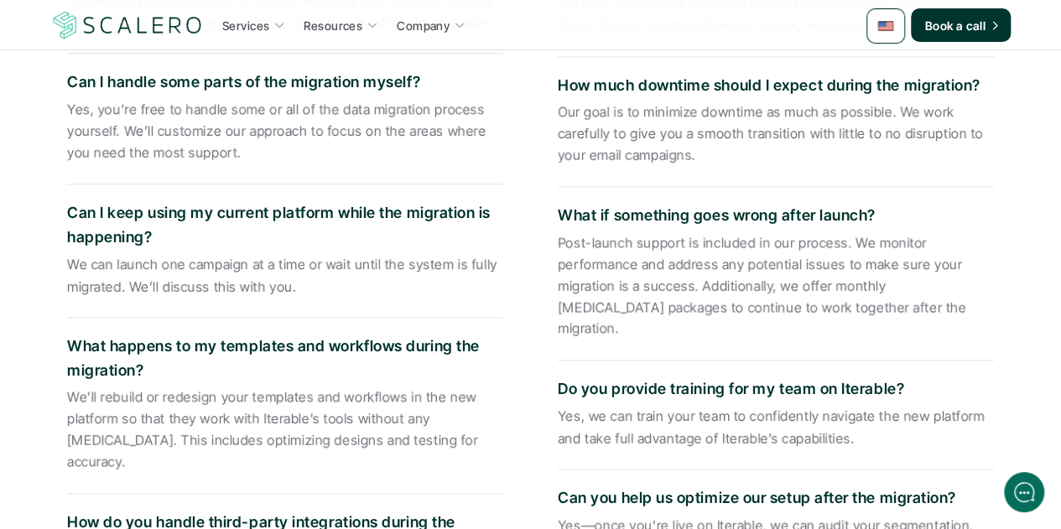
scroll to position [4026, 0]
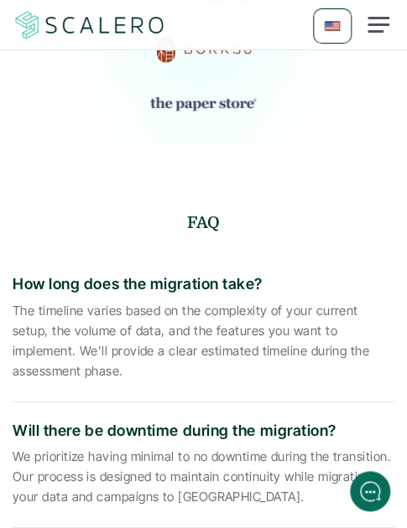
scroll to position [4528, 0]
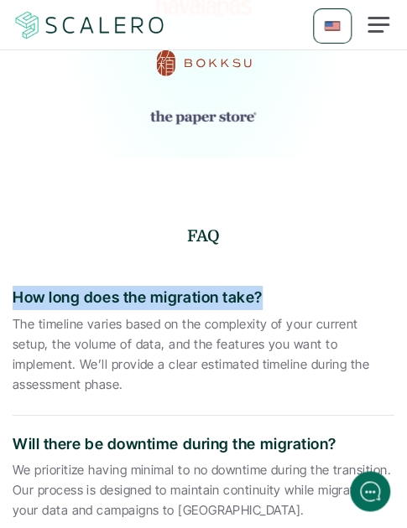
drag, startPoint x: 258, startPoint y: 228, endPoint x: 13, endPoint y: 232, distance: 245.8
click at [13, 286] on p "How long does the migration take?" at bounding box center [204, 298] width 382 height 24
copy p "How long does the migration take?"
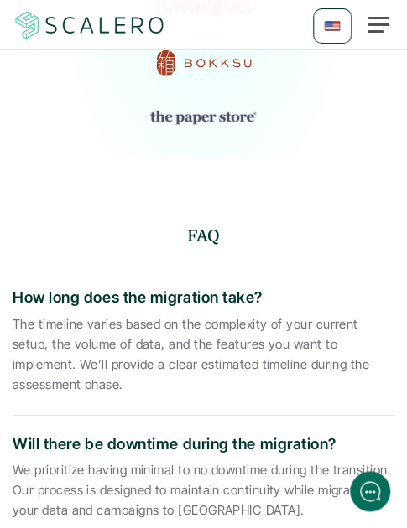
click at [85, 315] on p "The timeline varies based on the complexity of your current setup, the volume o…" at bounding box center [204, 355] width 382 height 81
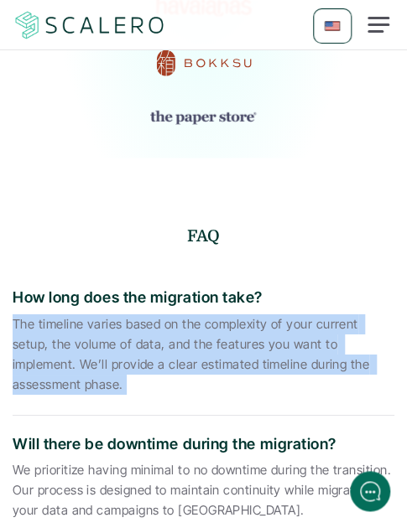
click at [85, 315] on p "The timeline varies based on the complexity of your current setup, the volume o…" at bounding box center [204, 355] width 382 height 81
copy p "The timeline varies based on the complexity of your current setup, the volume o…"
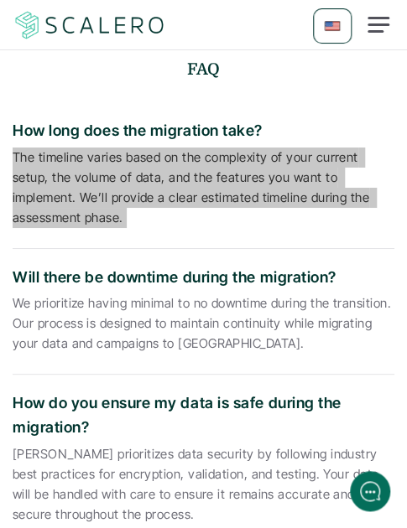
scroll to position [4696, 0]
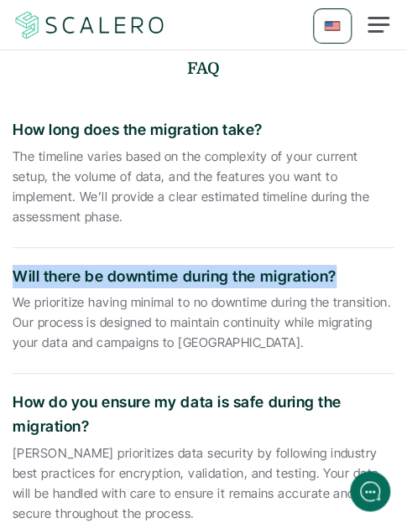
drag, startPoint x: 334, startPoint y: 190, endPoint x: 18, endPoint y: 190, distance: 315.4
click at [18, 265] on p "Will there be downtime during the migration?" at bounding box center [204, 277] width 382 height 24
copy p "Will there be downtime during the migration?"
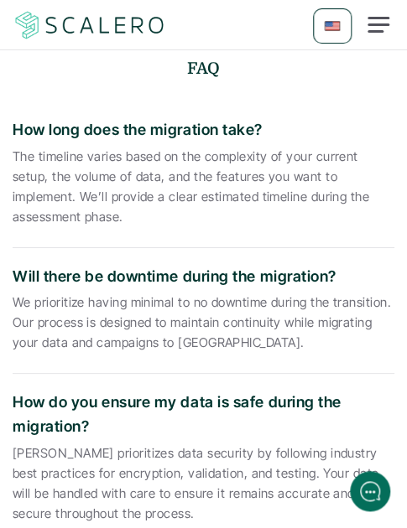
click at [101, 293] on p "We prioritize having minimal to no downtime during the transition. Our process …" at bounding box center [204, 323] width 382 height 60
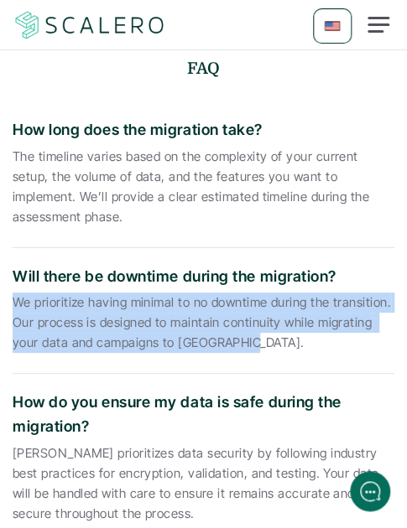
drag, startPoint x: 247, startPoint y: 256, endPoint x: 13, endPoint y: 216, distance: 238.2
click at [13, 293] on p "We prioritize having minimal to no downtime during the transition. Our process …" at bounding box center [204, 323] width 382 height 60
copy p "We prioritize having minimal to no downtime during the transition. Our process …"
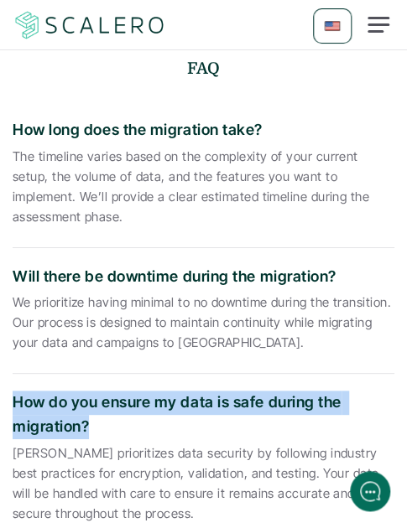
drag, startPoint x: 87, startPoint y: 333, endPoint x: 8, endPoint y: 311, distance: 81.8
copy p "How do you ensure my data is safe during the migration?"
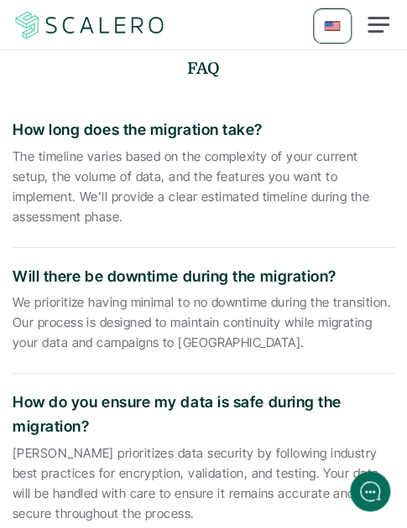
click at [85, 444] on p "[PERSON_NAME] prioritizes data security by following industry best practices fo…" at bounding box center [204, 484] width 382 height 81
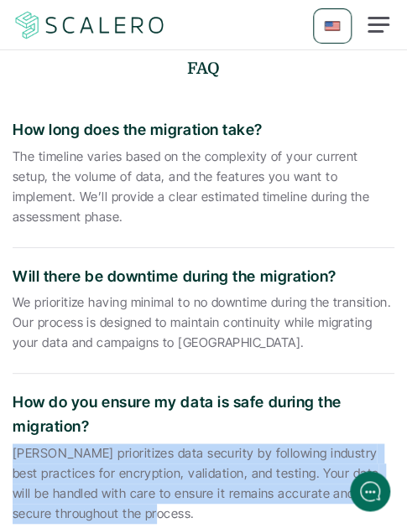
drag, startPoint x: 150, startPoint y: 425, endPoint x: 13, endPoint y: 370, distance: 147.5
click at [13, 444] on p "[PERSON_NAME] prioritizes data security by following industry best practices fo…" at bounding box center [204, 484] width 382 height 81
copy p "[PERSON_NAME] prioritizes data security by following industry best practices fo…"
click at [118, 444] on p "[PERSON_NAME] prioritizes data security by following industry best practices fo…" at bounding box center [204, 484] width 382 height 81
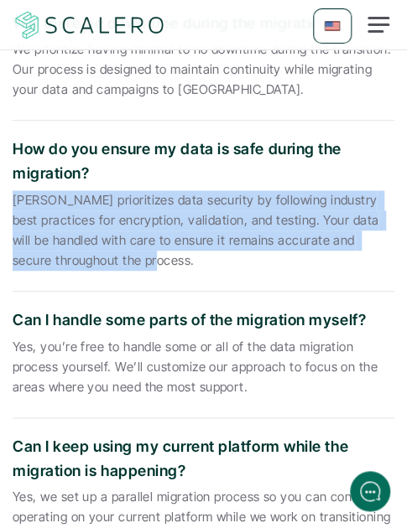
scroll to position [5031, 0]
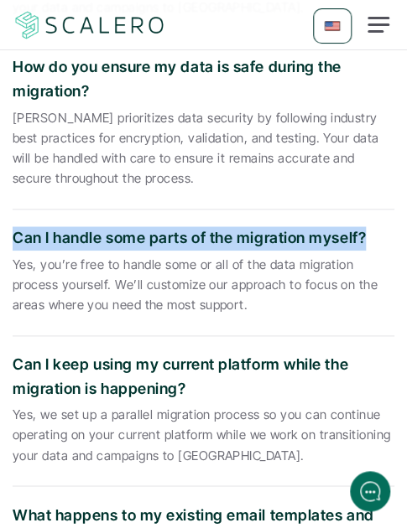
drag, startPoint x: 362, startPoint y: 150, endPoint x: 13, endPoint y: 149, distance: 348.9
click at [13, 226] on p "Can I handle some parts of the migration myself?" at bounding box center [204, 238] width 382 height 24
copy p "Can I handle some parts of the migration myself?"
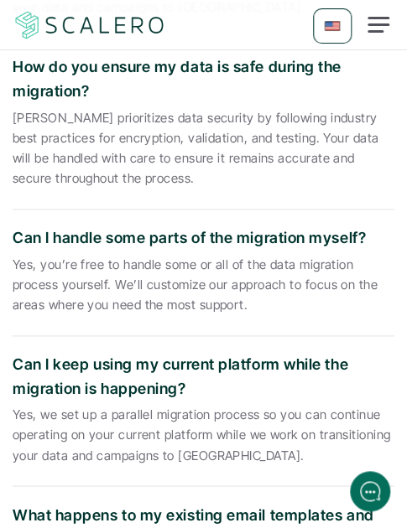
click at [141, 255] on p "Yes, you’re free to handle some or all of the data migration process yourself. …" at bounding box center [204, 285] width 382 height 60
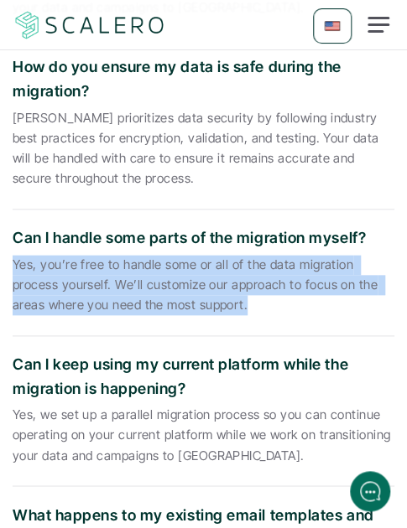
drag, startPoint x: 245, startPoint y: 219, endPoint x: 13, endPoint y: 177, distance: 235.3
click at [13, 255] on p "Yes, you’re free to handle some or all of the data migration process yourself. …" at bounding box center [204, 285] width 382 height 60
copy p "Yes, you’re free to handle some or all of the data migration process yourself. …"
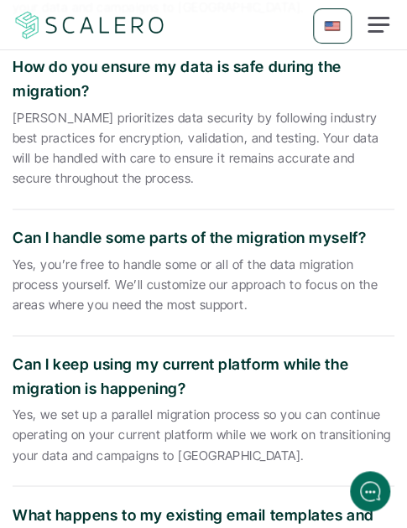
click at [101, 353] on p "Can I keep using my current platform while the migration is happening?" at bounding box center [204, 377] width 382 height 49
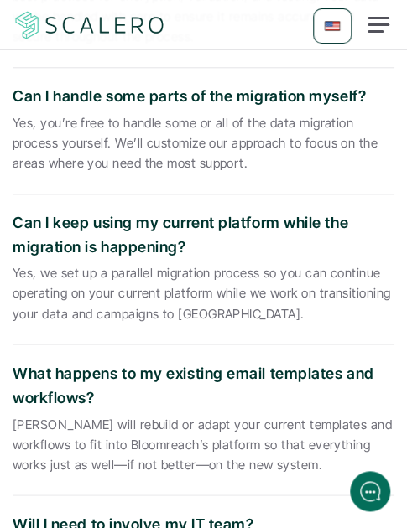
scroll to position [5199, 0]
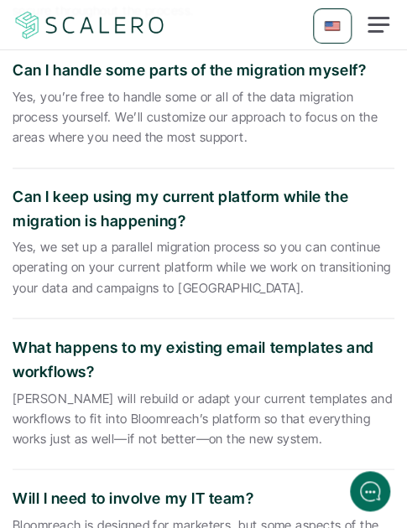
click at [81, 336] on p "What happens to my existing email templates and workflows?" at bounding box center [204, 360] width 382 height 49
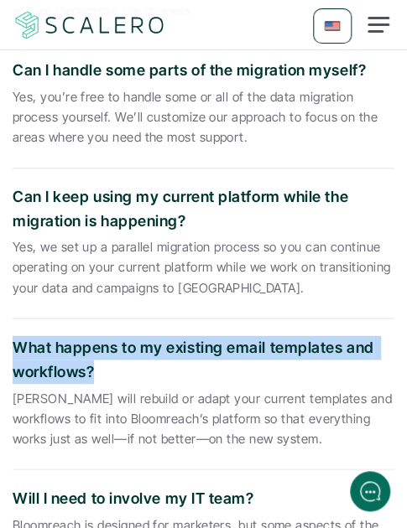
drag, startPoint x: 96, startPoint y: 281, endPoint x: 13, endPoint y: 259, distance: 85.0
click at [13, 336] on p "What happens to my existing email templates and workflows?" at bounding box center [204, 360] width 382 height 49
copy p "What happens to my existing email templates and workflows?"
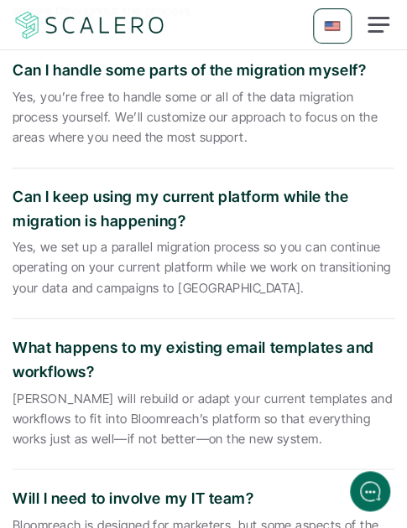
click at [130, 388] on p "[PERSON_NAME] will rebuild or adapt your current templates and workflows to fit…" at bounding box center [204, 418] width 382 height 60
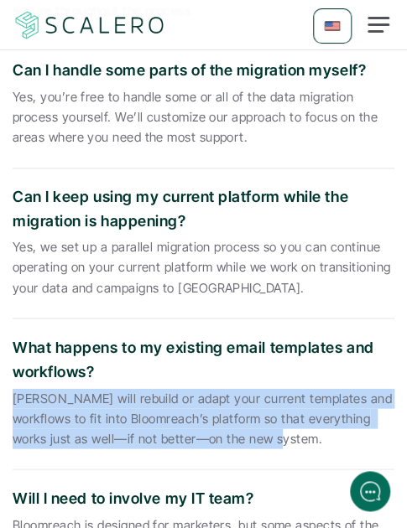
drag, startPoint x: 240, startPoint y: 348, endPoint x: 11, endPoint y: 313, distance: 231.7
click at [11, 313] on section "FAQ How long does the migration take? The timeline varies based on the complexi…" at bounding box center [203, 466] width 407 height 1959
copy p "[PERSON_NAME] will rebuild or adapt your current templates and workflows to fit…"
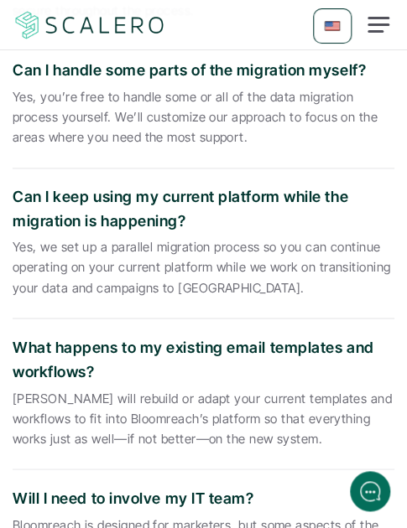
click at [133, 487] on p "Will I need to involve my IT team?" at bounding box center [204, 499] width 382 height 24
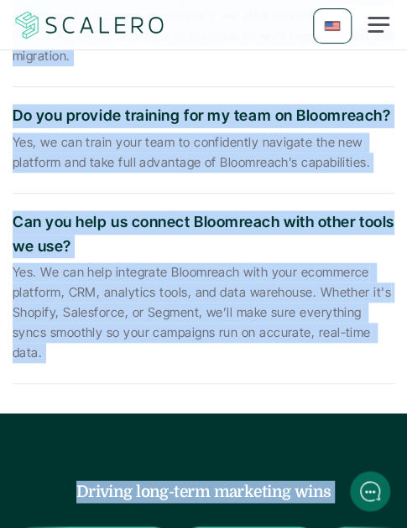
scroll to position [6249, 0]
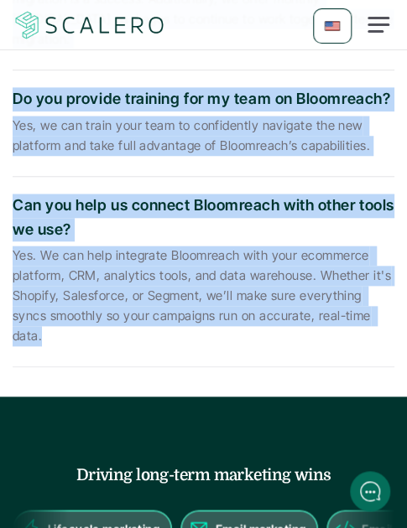
drag, startPoint x: 15, startPoint y: 231, endPoint x: 362, endPoint y: 195, distance: 348.3
